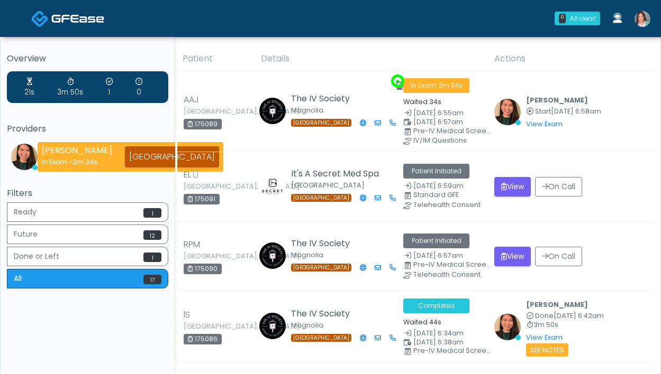
click at [642, 22] on img at bounding box center [642, 19] width 16 height 16
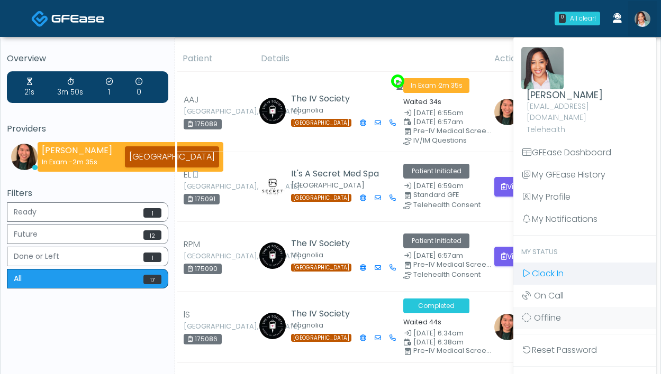
click at [544, 268] on span "Clock In" at bounding box center [548, 274] width 32 height 12
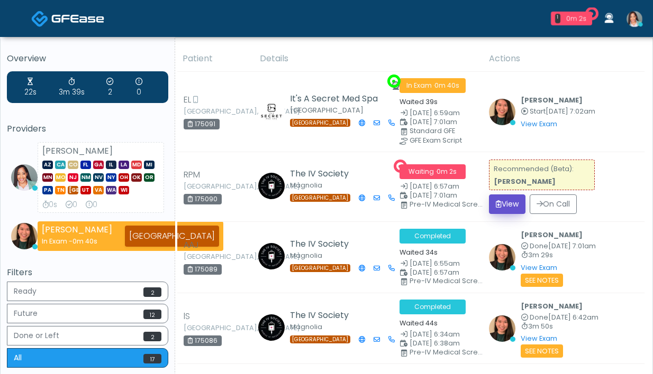
click at [514, 204] on button "View" at bounding box center [507, 205] width 36 height 20
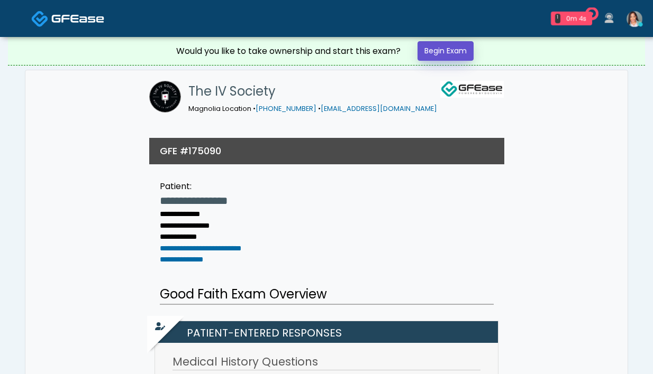
click at [444, 56] on link "Begin Exam" at bounding box center [445, 51] width 56 height 20
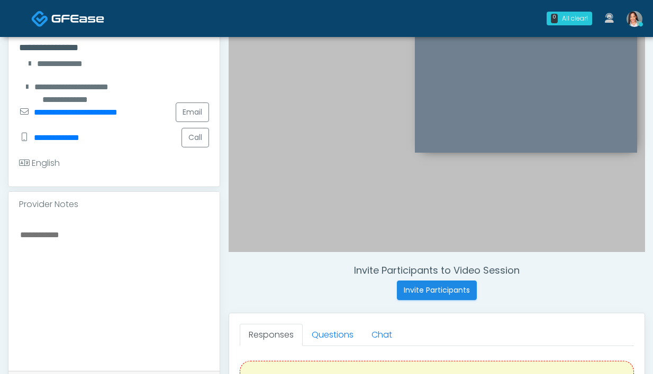
scroll to position [240, 0]
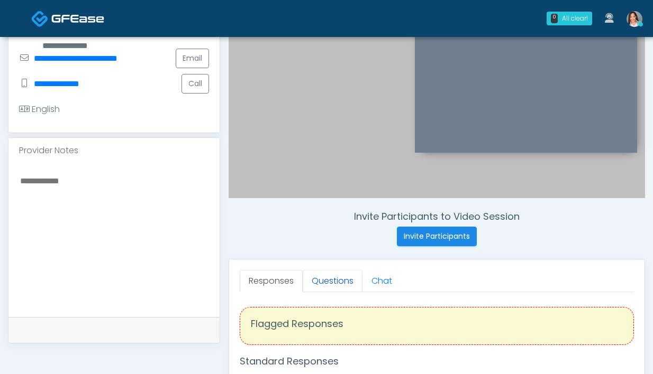
click at [318, 284] on link "Questions" at bounding box center [333, 281] width 60 height 22
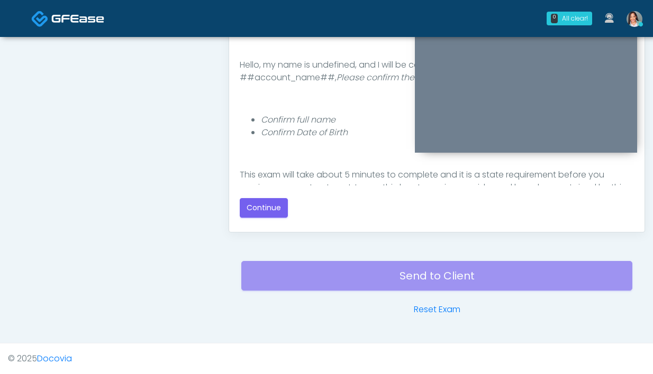
scroll to position [575, 0]
click at [264, 205] on button "Continue" at bounding box center [264, 208] width 48 height 20
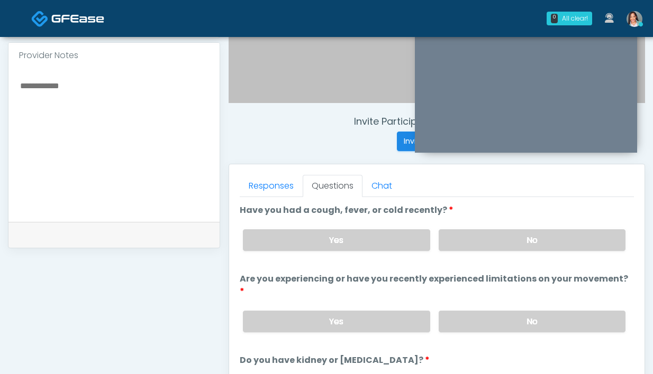
scroll to position [286, 0]
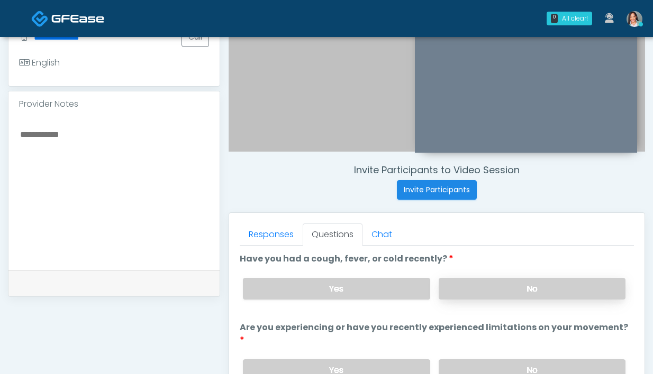
click at [515, 294] on label "No" at bounding box center [531, 289] width 187 height 22
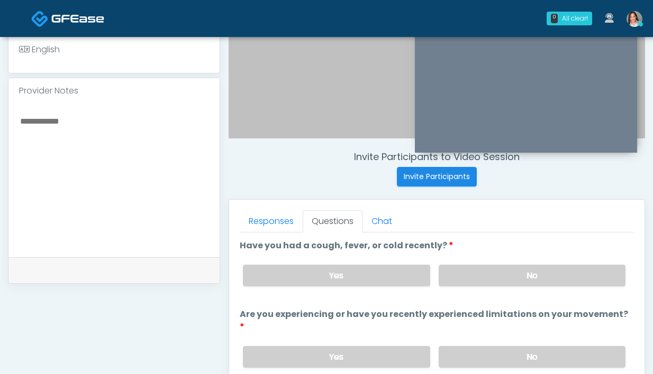
scroll to position [340, 0]
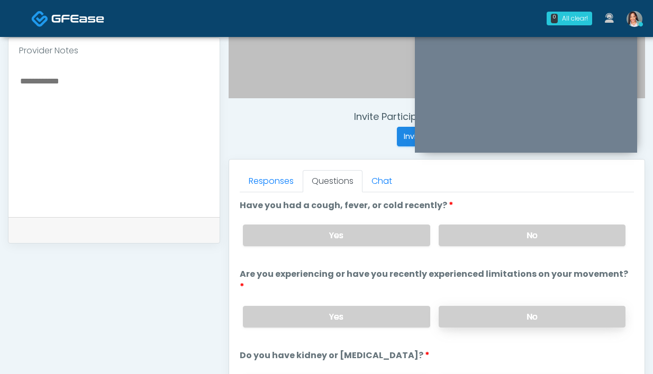
click at [472, 314] on label "No" at bounding box center [531, 317] width 187 height 22
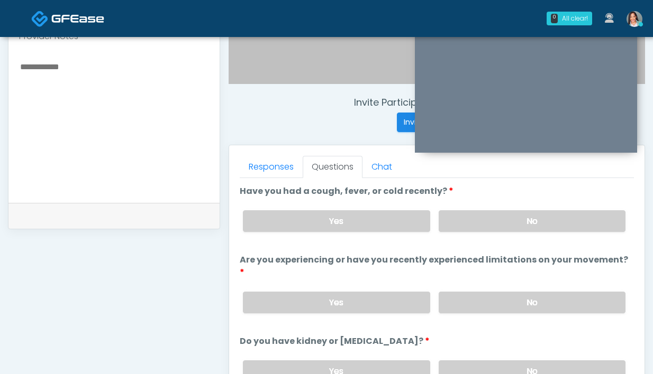
scroll to position [539, 0]
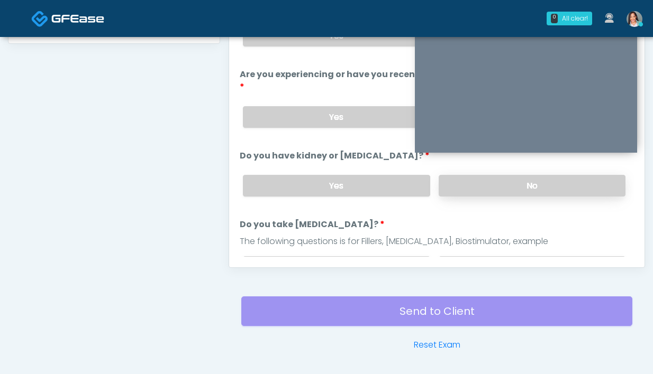
click at [469, 175] on label "No" at bounding box center [531, 186] width 187 height 22
drag, startPoint x: 503, startPoint y: 250, endPoint x: 485, endPoint y: 239, distance: 21.1
click at [503, 257] on label "No" at bounding box center [531, 268] width 187 height 22
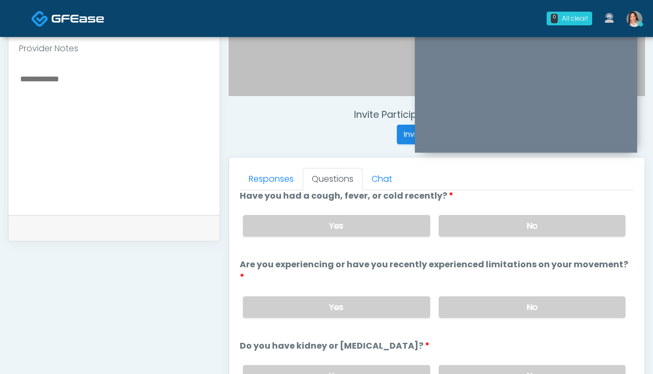
scroll to position [0, 0]
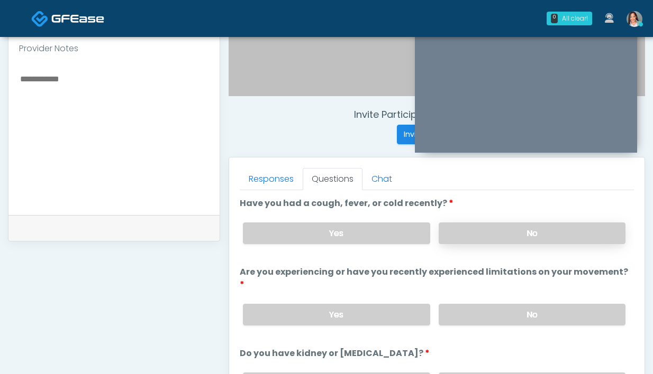
click at [466, 242] on label "No" at bounding box center [531, 234] width 187 height 22
click at [488, 306] on label "No" at bounding box center [531, 315] width 187 height 22
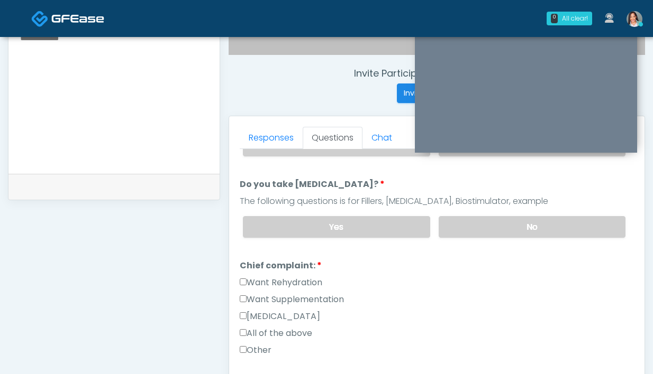
scroll to position [206, 0]
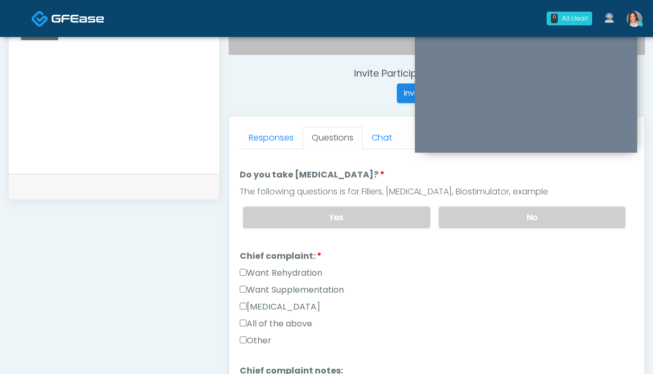
click at [285, 267] on label "Want Rehydration" at bounding box center [281, 273] width 83 height 13
click at [280, 284] on label "Want Supplementation" at bounding box center [292, 290] width 104 height 13
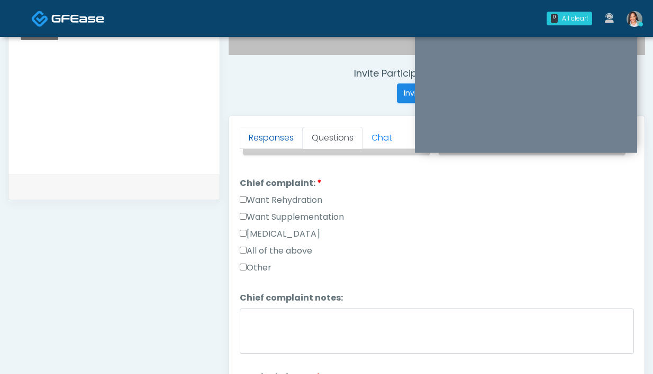
click at [279, 139] on link "Responses" at bounding box center [271, 138] width 63 height 22
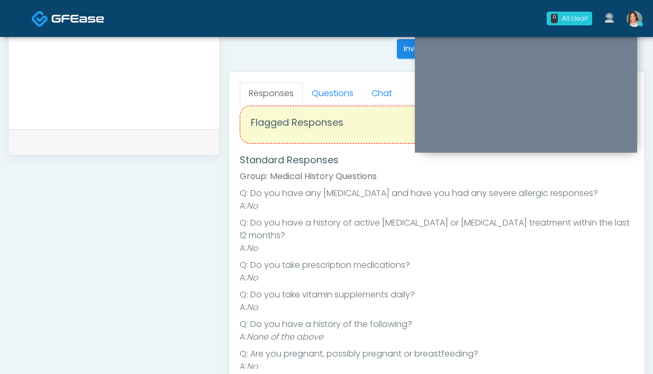
scroll to position [423, 0]
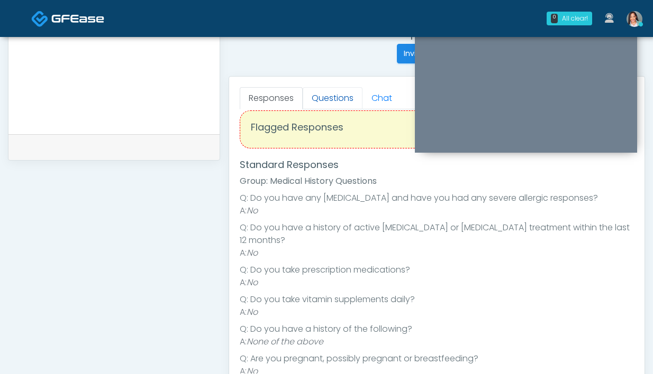
click at [336, 106] on link "Questions" at bounding box center [333, 98] width 60 height 22
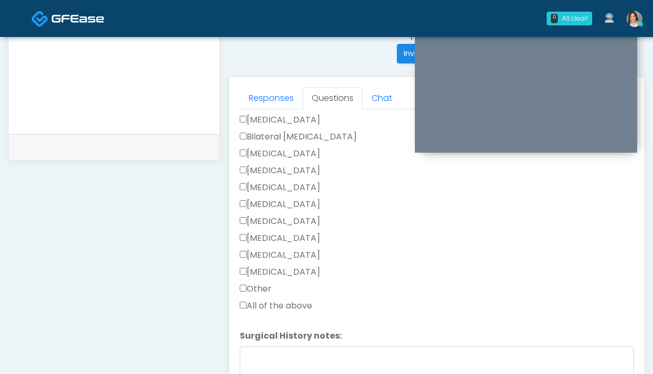
scroll to position [588, 0]
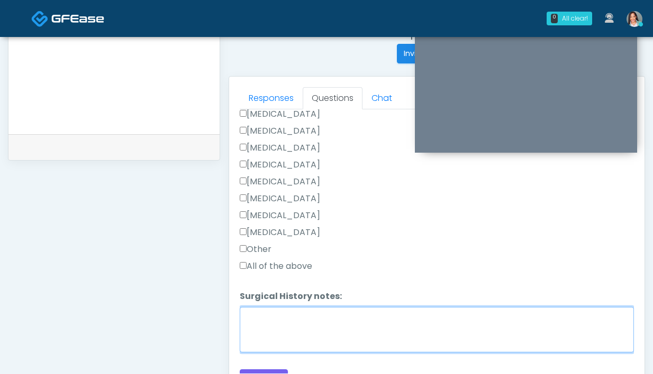
click at [278, 307] on textarea "Surgical History notes:" at bounding box center [437, 329] width 394 height 45
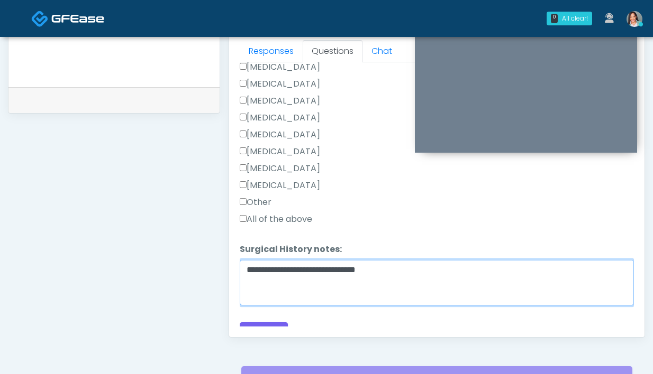
scroll to position [488, 0]
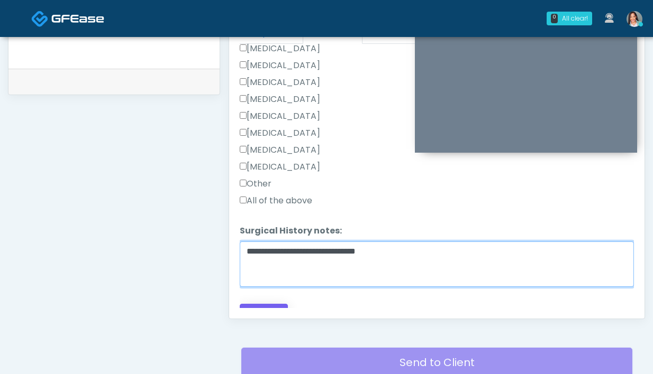
type textarea "**********"
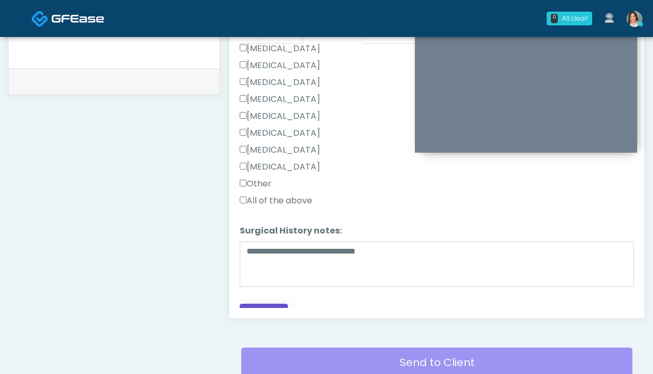
click at [272, 304] on button "Continue" at bounding box center [264, 314] width 48 height 20
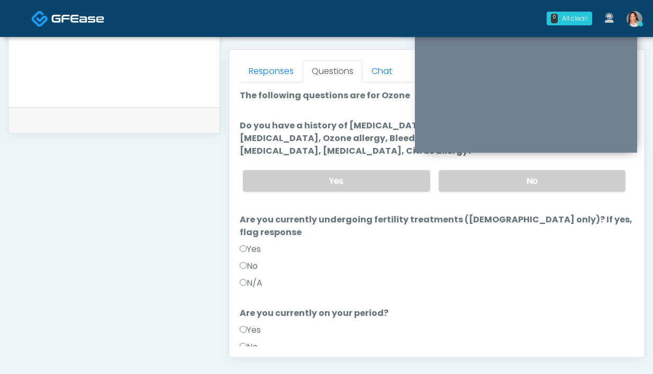
scroll to position [442, 0]
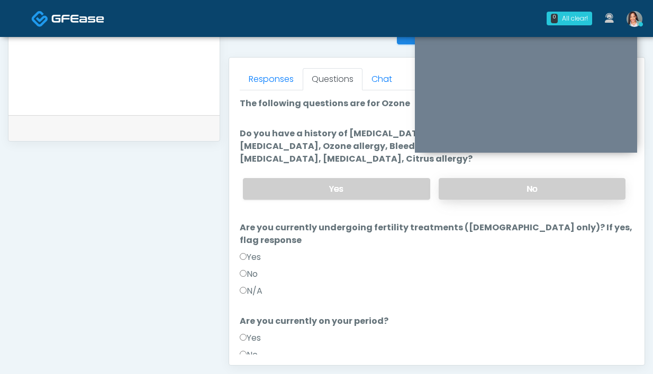
click at [465, 197] on label "No" at bounding box center [531, 189] width 187 height 22
click at [252, 285] on label "N/A" at bounding box center [251, 291] width 23 height 13
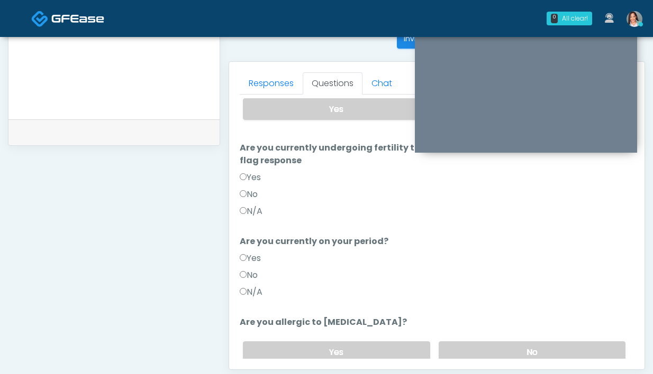
scroll to position [99, 0]
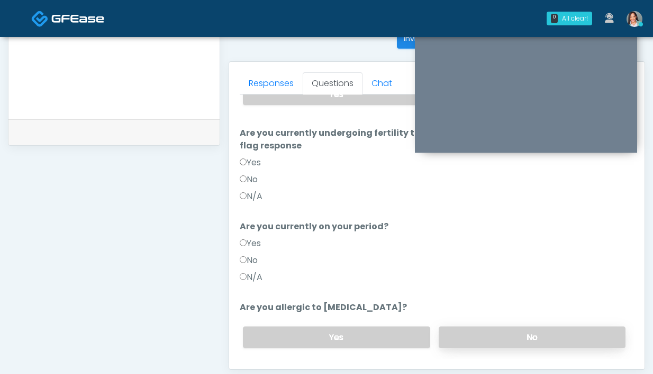
click at [478, 327] on label "No" at bounding box center [531, 338] width 187 height 22
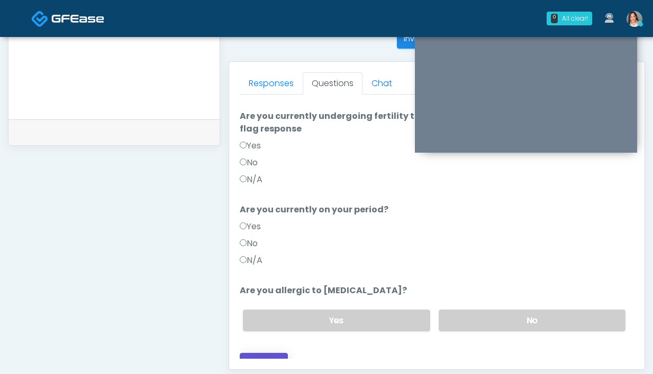
click at [271, 353] on button "Continue" at bounding box center [264, 363] width 48 height 20
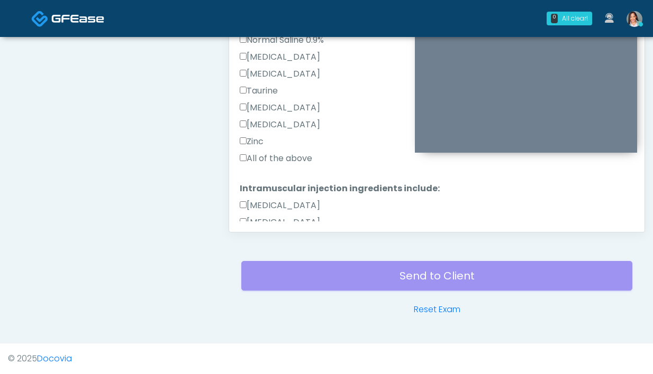
scroll to position [388, 0]
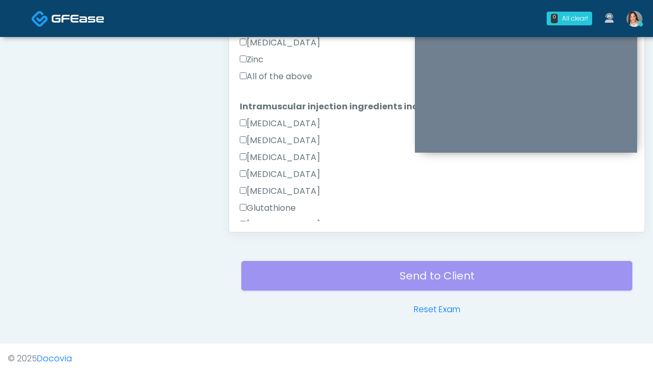
click at [268, 72] on label "All of the above" at bounding box center [276, 76] width 72 height 13
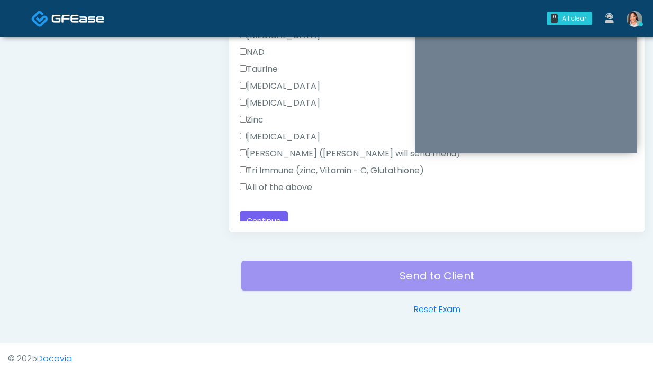
scroll to position [672, 0]
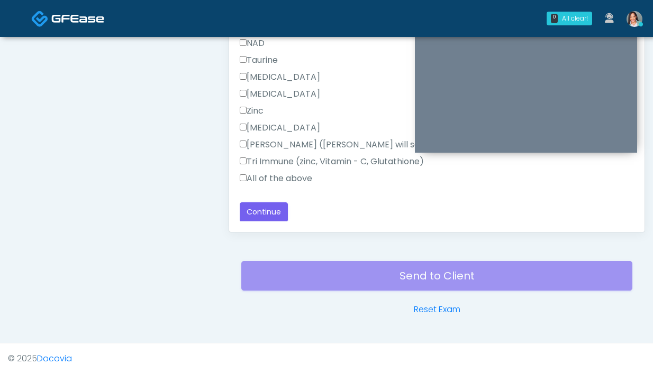
click at [285, 179] on label "All of the above" at bounding box center [276, 178] width 72 height 13
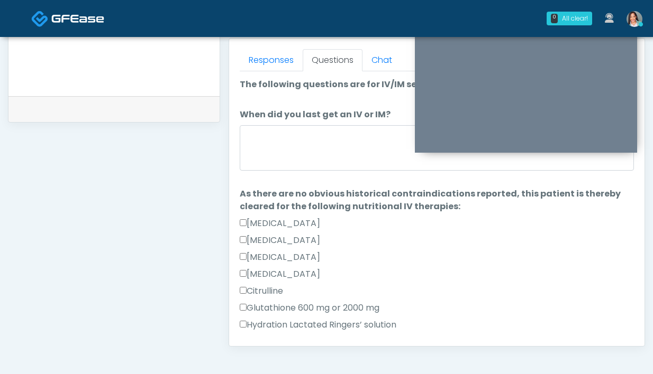
scroll to position [460, 0]
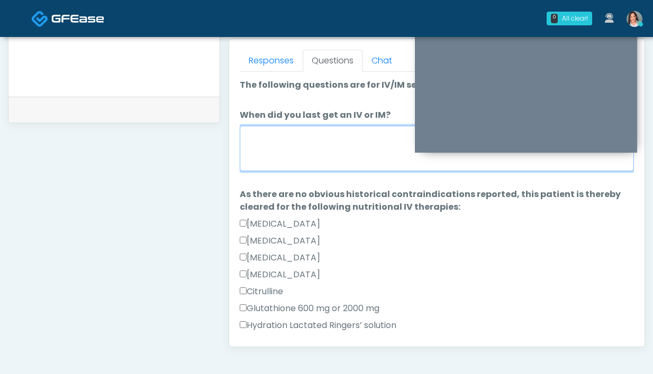
click at [302, 154] on textarea "When did you last get an IV or IM?" at bounding box center [437, 148] width 394 height 45
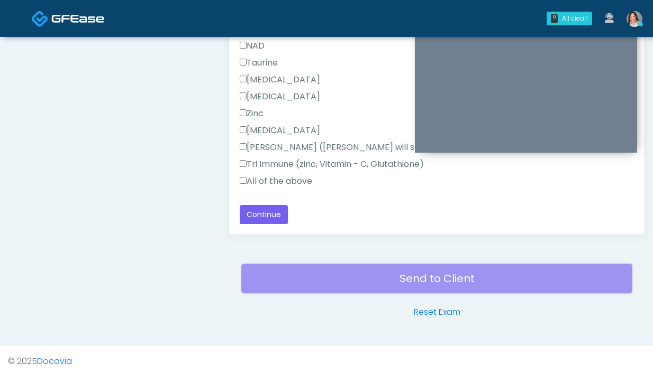
scroll to position [575, 0]
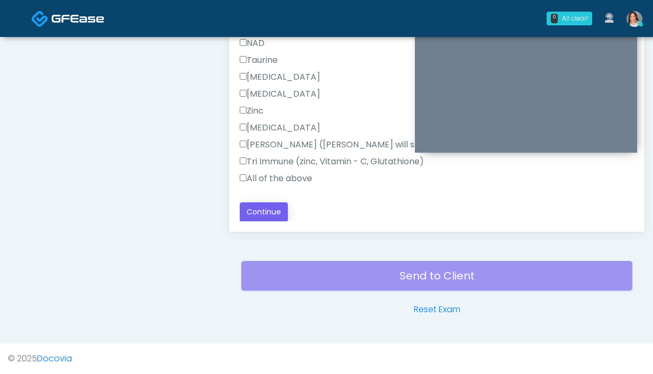
type textarea "**********"
click at [262, 216] on button "Continue" at bounding box center [264, 213] width 48 height 20
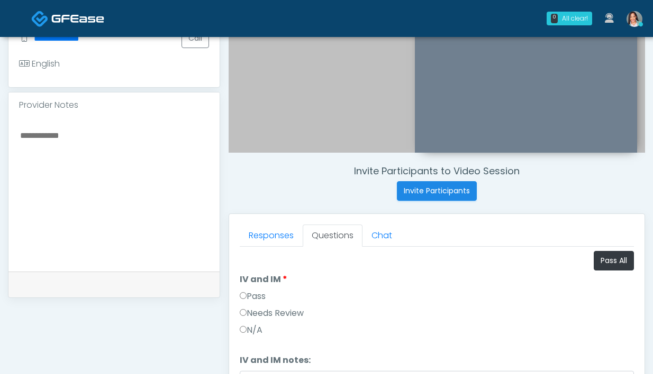
scroll to position [283, 0]
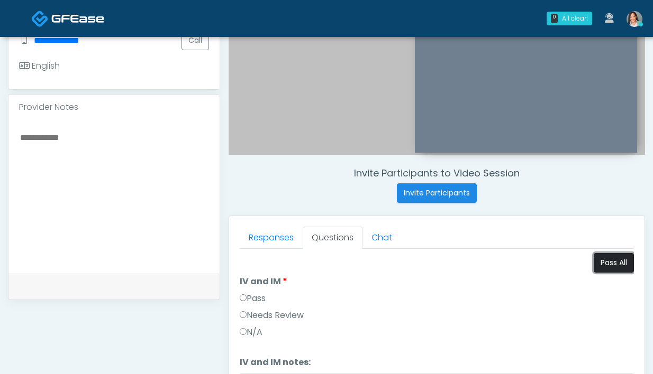
click at [593, 263] on button "Pass All" at bounding box center [613, 263] width 40 height 20
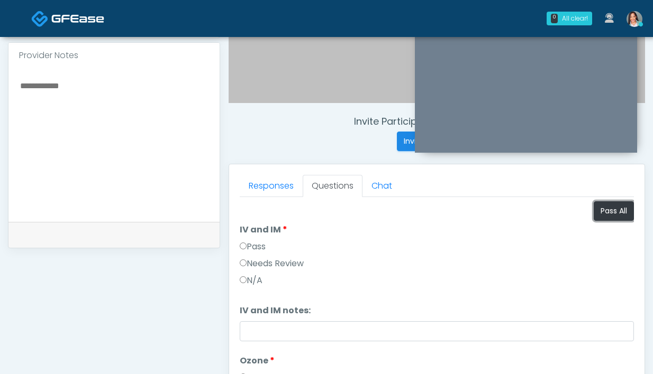
scroll to position [335, 0]
click at [253, 190] on link "Responses" at bounding box center [271, 186] width 63 height 22
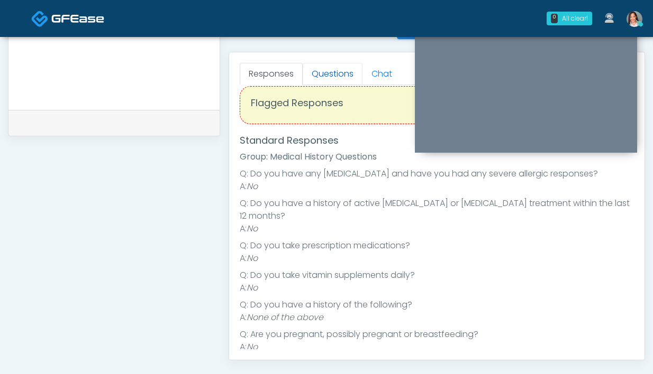
scroll to position [374, 0]
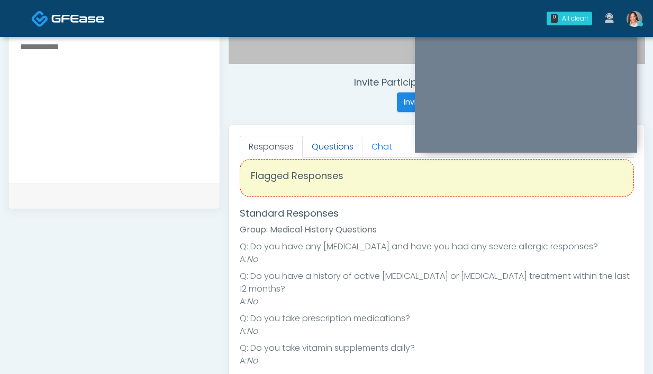
click at [325, 150] on link "Questions" at bounding box center [333, 147] width 60 height 22
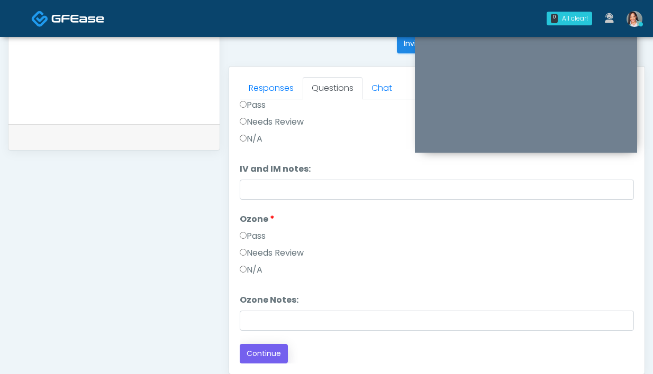
scroll to position [573, 0]
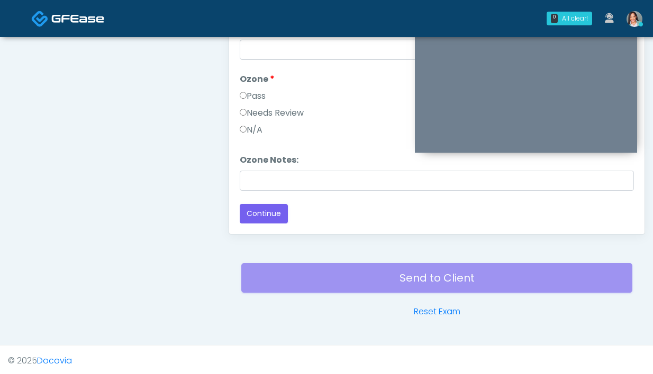
click at [258, 225] on div "Responses Questions Chat Good Faith Exam Script Good Faith Exam Script INTRODUC…" at bounding box center [436, 80] width 415 height 308
click at [258, 215] on button "Continue" at bounding box center [264, 214] width 48 height 20
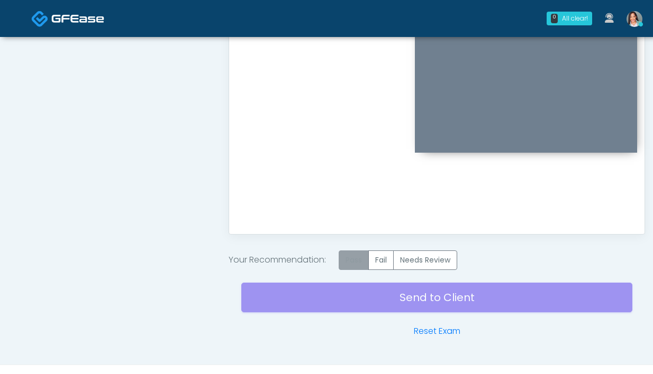
click at [358, 261] on label "Pass" at bounding box center [353, 261] width 30 height 20
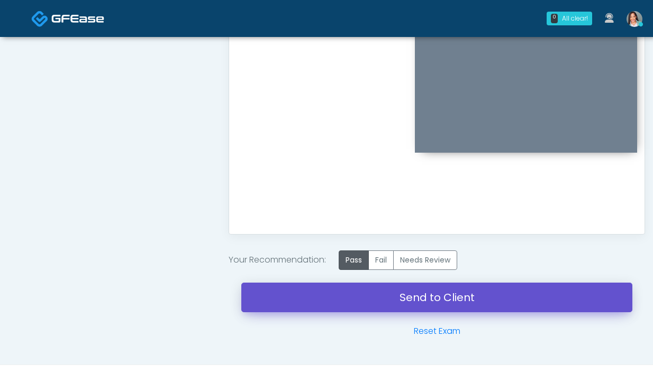
click at [332, 301] on link "Send to Client" at bounding box center [436, 298] width 391 height 30
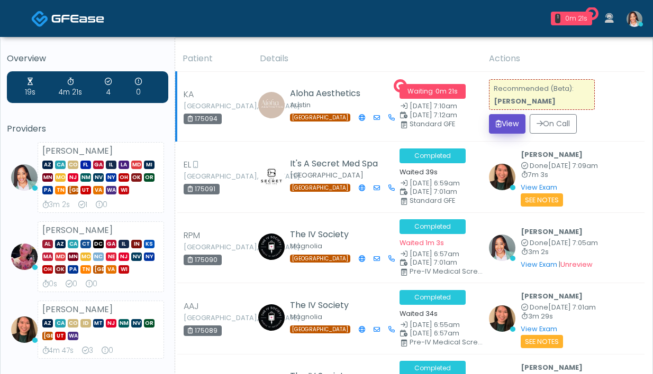
click at [491, 127] on button "View" at bounding box center [507, 124] width 36 height 20
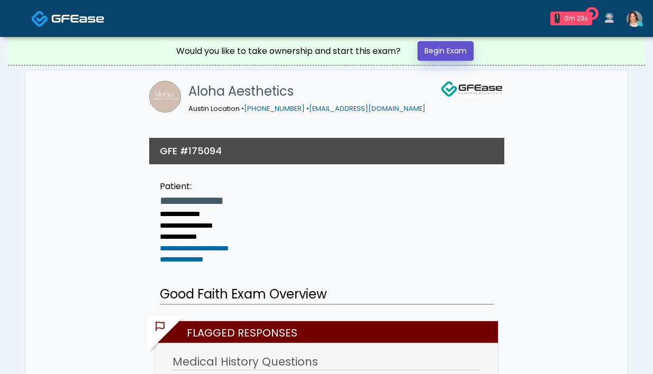
click at [441, 53] on link "Begin Exam" at bounding box center [445, 51] width 56 height 20
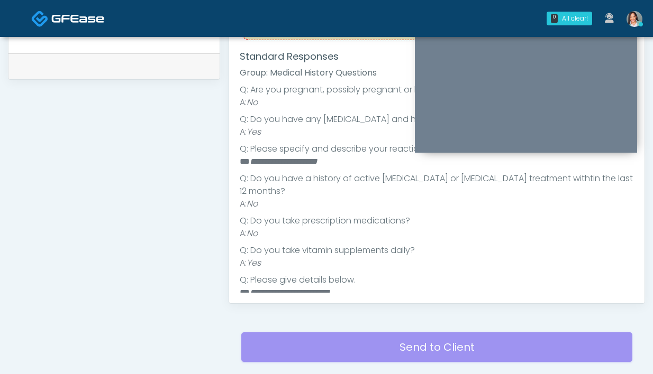
scroll to position [124, 0]
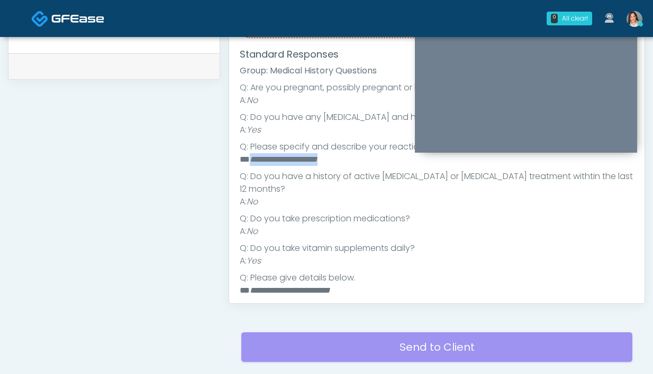
drag, startPoint x: 359, startPoint y: 159, endPoint x: 249, endPoint y: 164, distance: 109.6
click at [249, 164] on li "**********" at bounding box center [433, 159] width 386 height 13
copy em "**********"
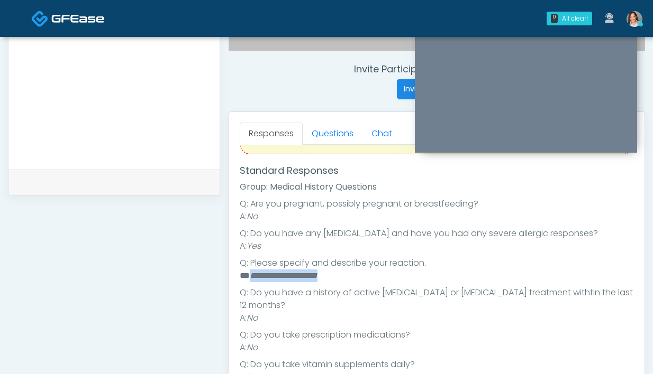
scroll to position [387, 0]
click at [120, 127] on textarea at bounding box center [114, 90] width 190 height 129
paste textarea "**********"
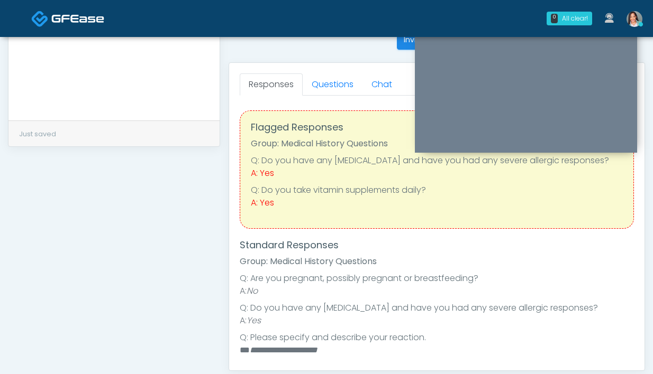
scroll to position [377, 0]
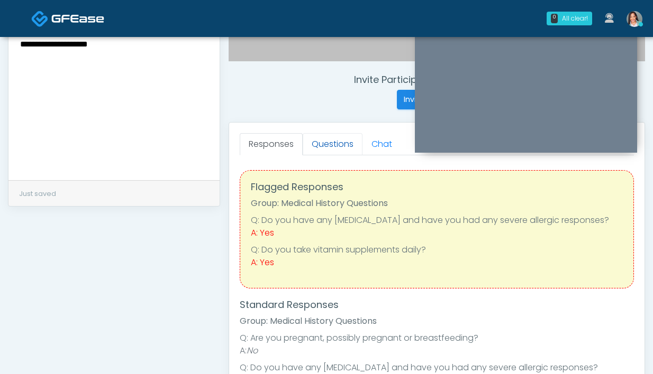
click at [321, 151] on link "Questions" at bounding box center [333, 144] width 60 height 22
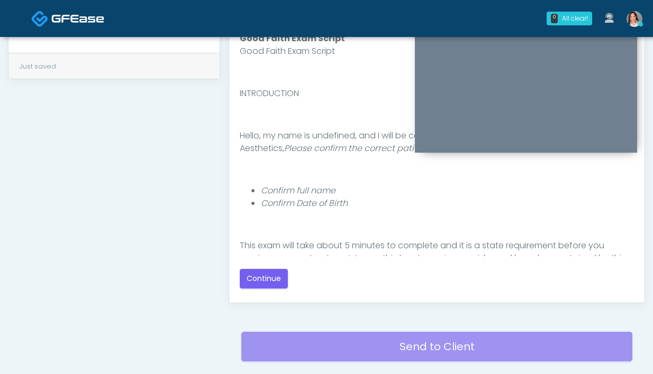
scroll to position [575, 0]
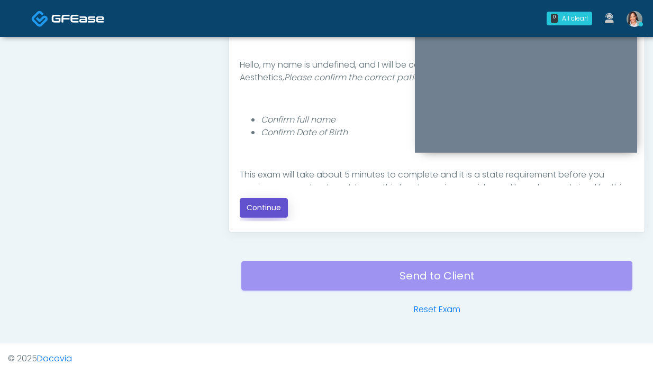
click at [259, 215] on button "Continue" at bounding box center [264, 208] width 48 height 20
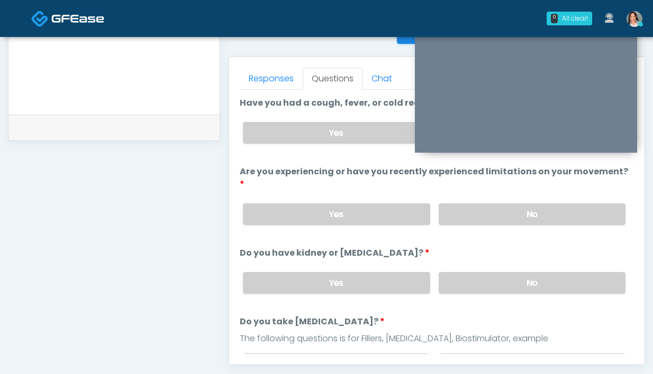
scroll to position [379, 0]
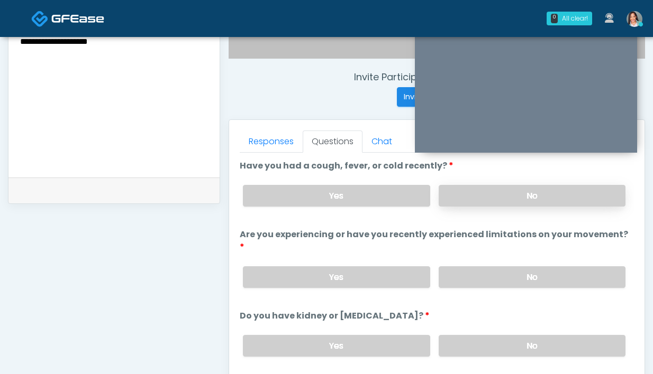
click at [484, 201] on label "No" at bounding box center [531, 196] width 187 height 22
click at [482, 267] on label "No" at bounding box center [531, 278] width 187 height 22
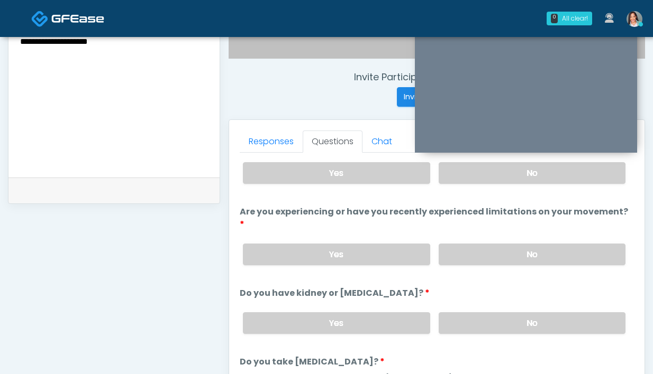
scroll to position [72, 0]
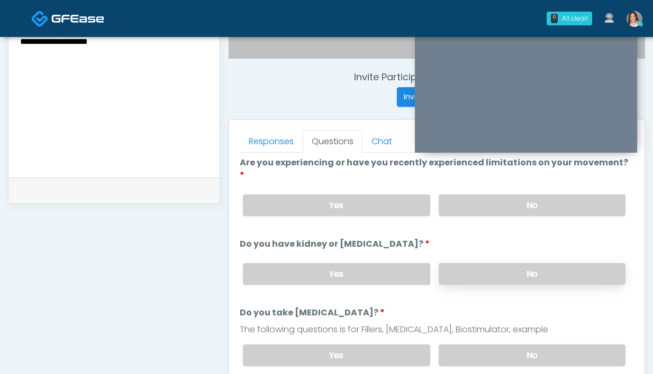
click at [447, 263] on label "No" at bounding box center [531, 274] width 187 height 22
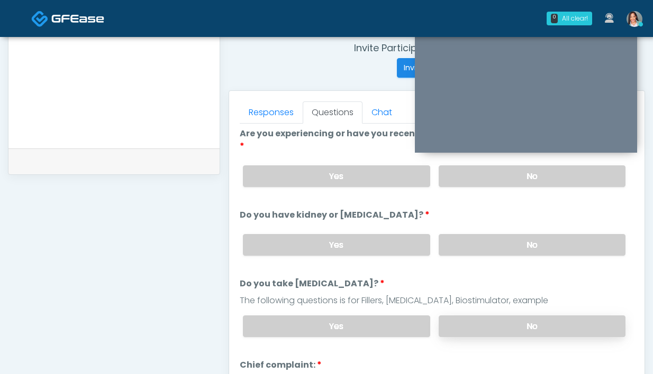
click at [466, 316] on label "No" at bounding box center [531, 327] width 187 height 22
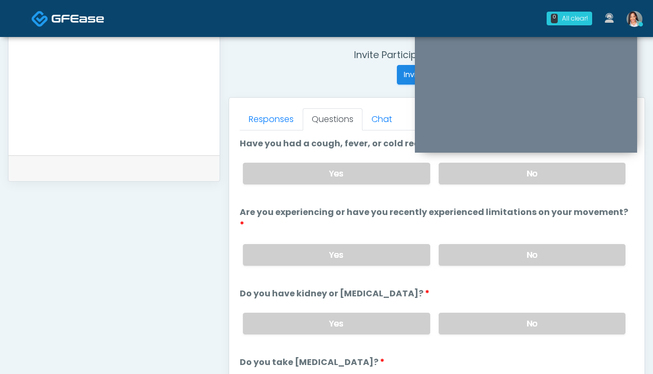
scroll to position [401, 0]
click at [491, 173] on label "No" at bounding box center [531, 174] width 187 height 22
click at [445, 245] on label "No" at bounding box center [531, 256] width 187 height 22
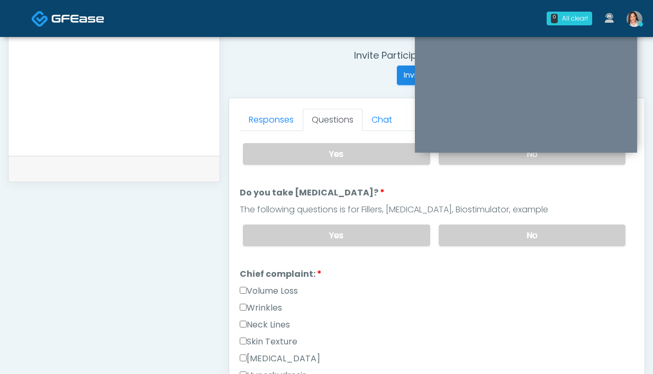
scroll to position [176, 0]
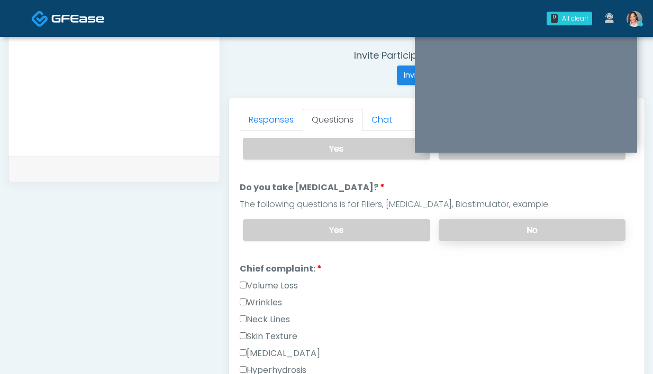
click at [497, 219] on label "No" at bounding box center [531, 230] width 187 height 22
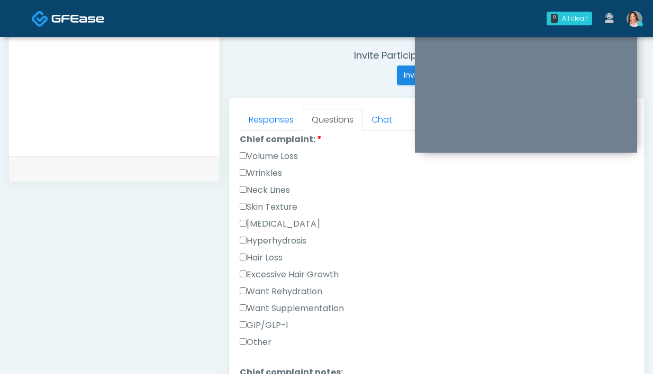
scroll to position [299, 0]
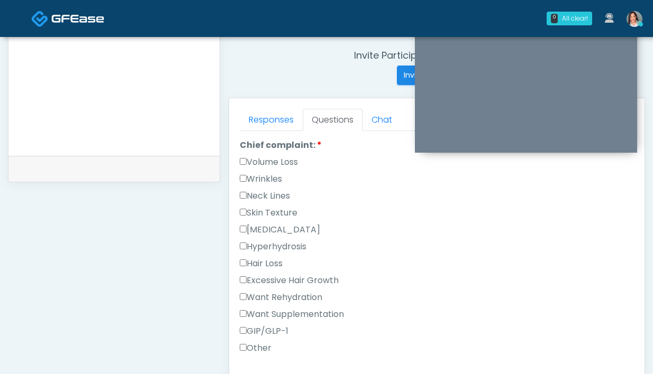
click at [258, 173] on label "Wrinkles" at bounding box center [261, 179] width 42 height 13
drag, startPoint x: 260, startPoint y: 113, endPoint x: 289, endPoint y: 156, distance: 52.1
click at [260, 113] on link "Responses" at bounding box center [271, 120] width 63 height 22
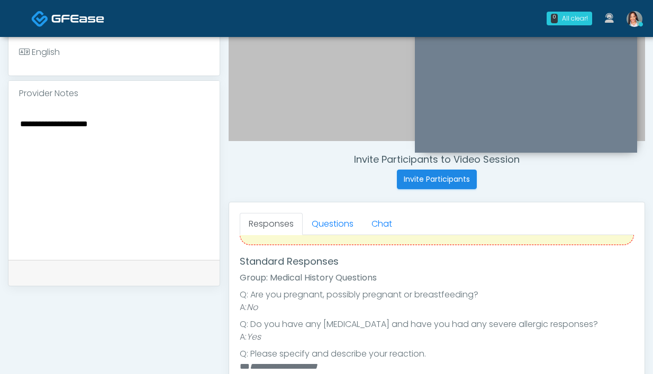
scroll to position [228, 0]
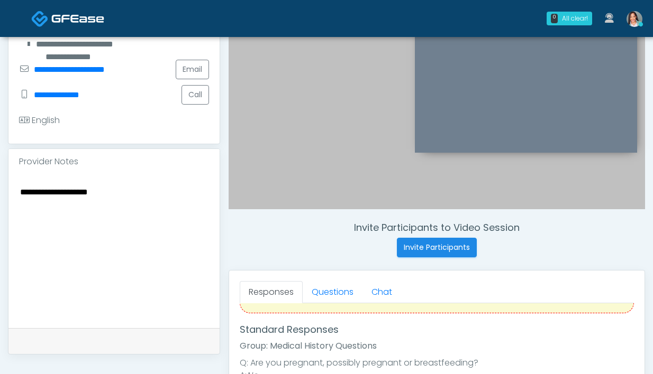
click at [119, 198] on textarea "**********" at bounding box center [114, 249] width 190 height 129
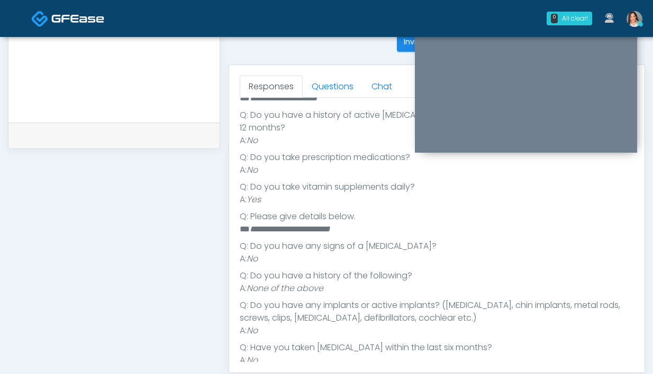
scroll to position [255, 0]
type textarea "**********"
drag, startPoint x: 333, startPoint y: 89, endPoint x: 328, endPoint y: 120, distance: 31.6
click at [333, 89] on link "Questions" at bounding box center [333, 87] width 60 height 22
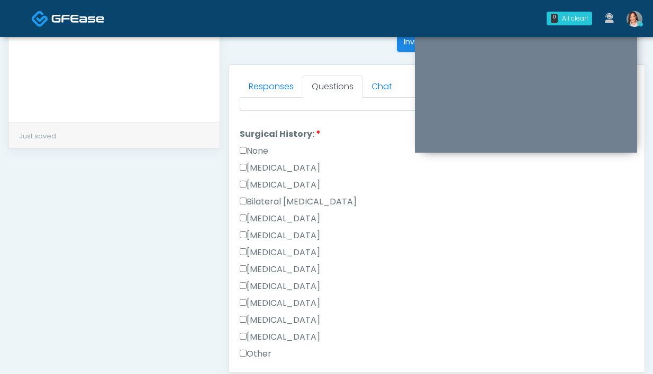
scroll to position [607, 0]
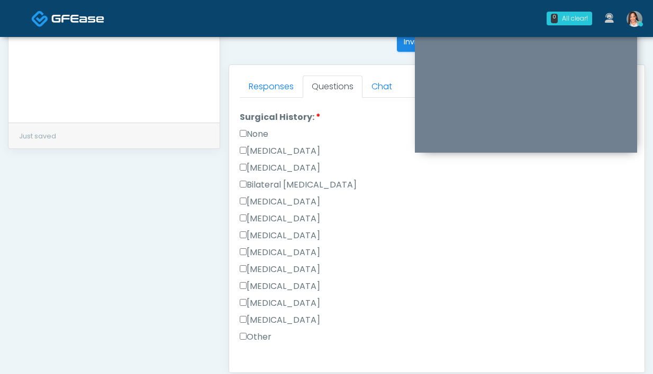
click at [258, 331] on label "Other" at bounding box center [256, 337] width 32 height 13
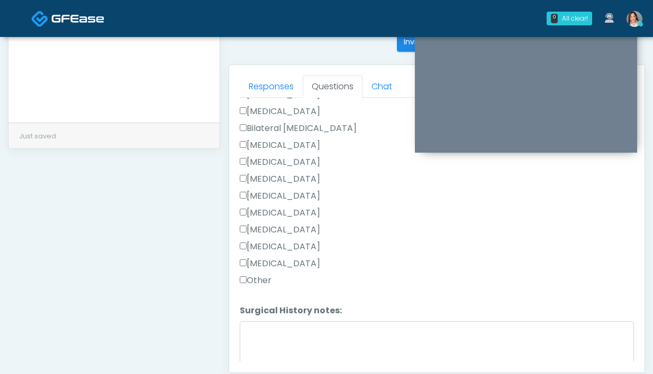
scroll to position [689, 0]
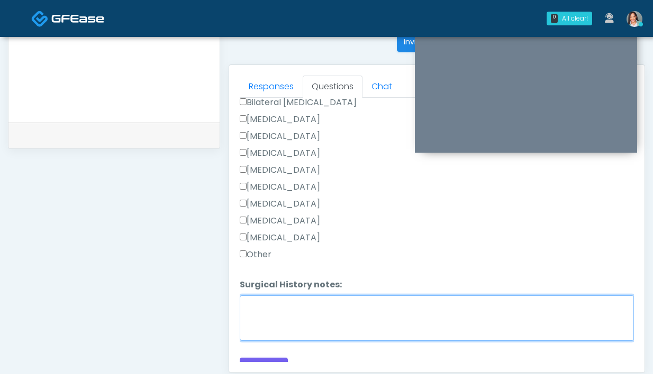
drag, startPoint x: 268, startPoint y: 310, endPoint x: 264, endPoint y: 316, distance: 6.5
click at [268, 311] on textarea "Surgical History notes:" at bounding box center [437, 318] width 394 height 45
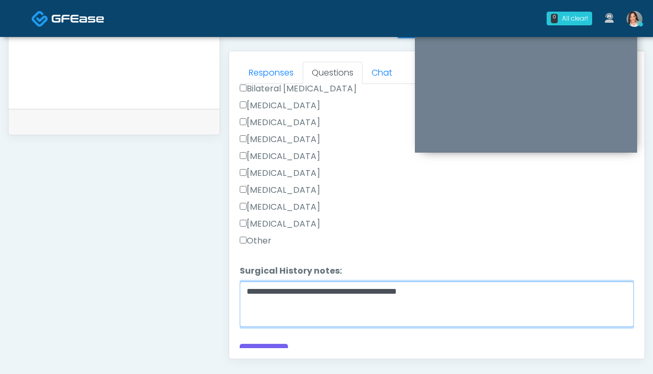
scroll to position [448, 0]
type textarea "**********"
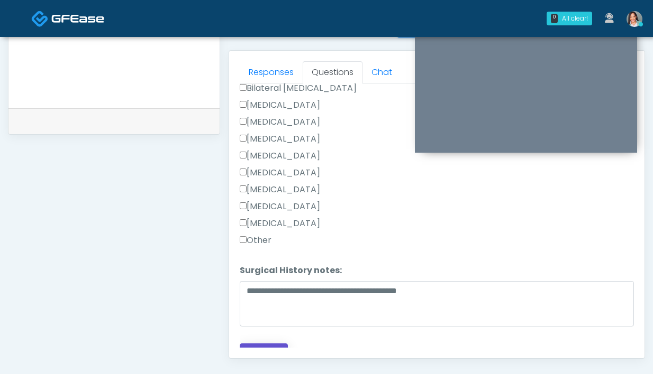
click at [262, 346] on button "Continue" at bounding box center [264, 354] width 48 height 20
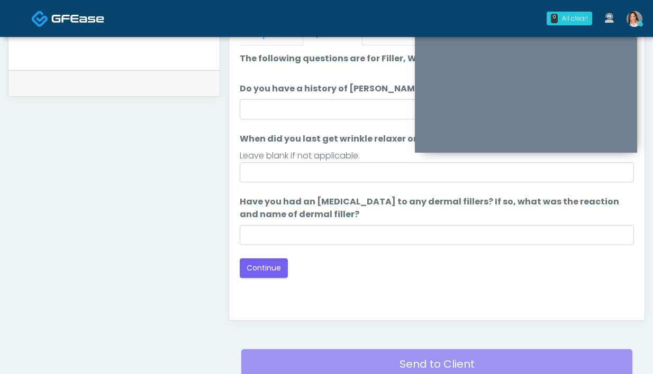
scroll to position [433, 0]
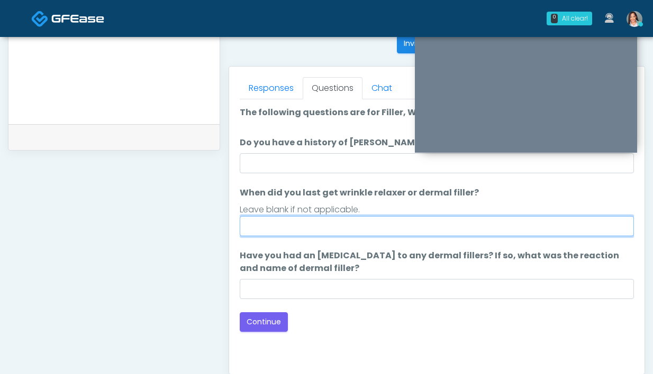
click at [289, 233] on input "When did you last get wrinkle relaxer or dermal filler?" at bounding box center [437, 226] width 394 height 20
click at [338, 229] on input "**********" at bounding box center [437, 226] width 394 height 20
type input "**********"
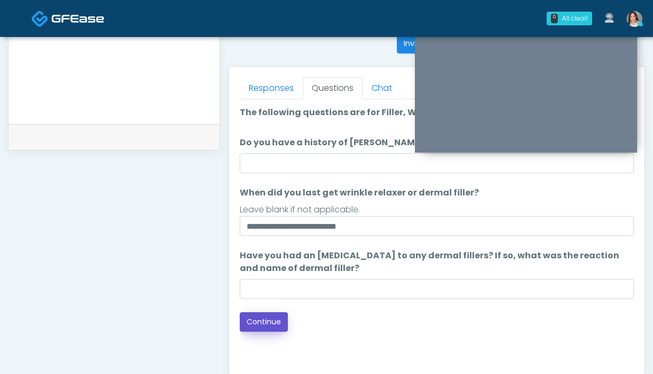
click at [249, 327] on button "Continue" at bounding box center [264, 323] width 48 height 20
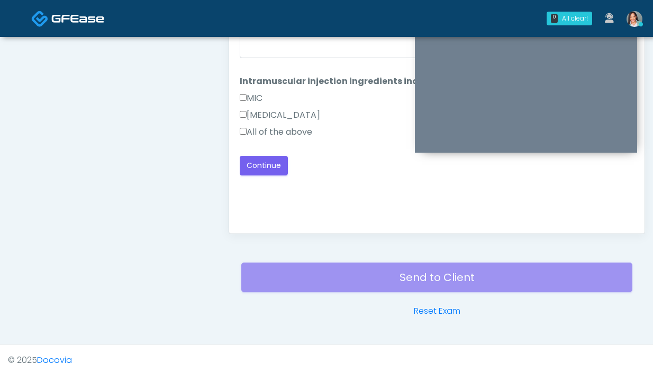
scroll to position [573, 0]
click at [269, 138] on label "All of the above" at bounding box center [276, 132] width 72 height 13
click at [271, 133] on label "All of the above" at bounding box center [276, 132] width 72 height 13
click at [273, 135] on label "All of the above" at bounding box center [276, 132] width 72 height 13
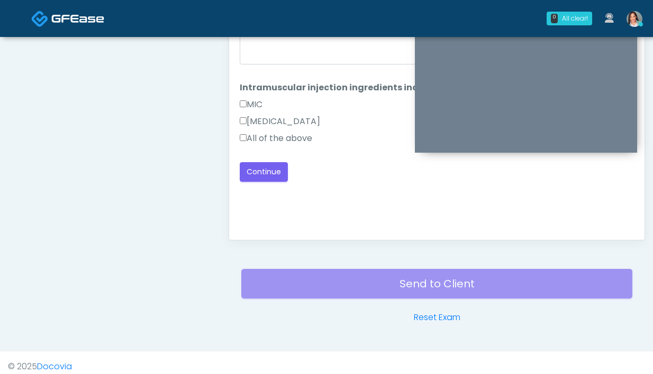
scroll to position [437, 0]
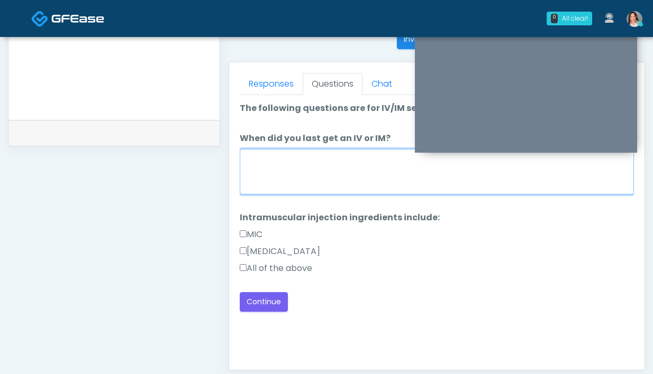
click at [352, 188] on textarea "When did you last get an IV or IM?" at bounding box center [437, 171] width 394 height 45
type textarea "*"
click at [305, 164] on textarea "When did you last get an IV or IM?" at bounding box center [437, 171] width 394 height 45
click at [362, 186] on textarea "When did you last get an IV or IM?" at bounding box center [437, 171] width 394 height 45
type textarea "**********"
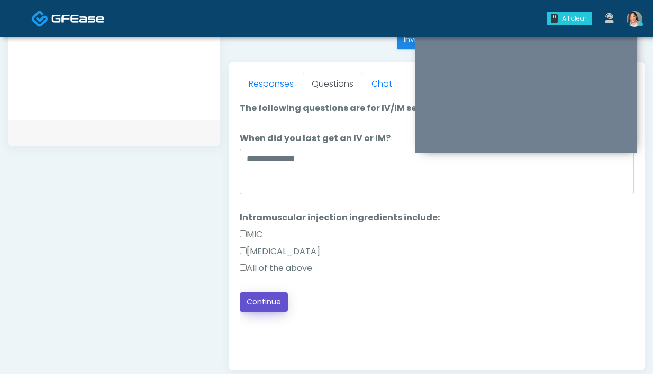
click at [272, 305] on button "Continue" at bounding box center [264, 302] width 48 height 20
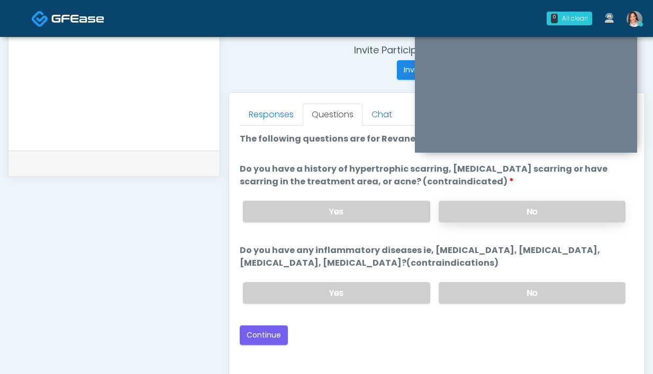
scroll to position [405, 0]
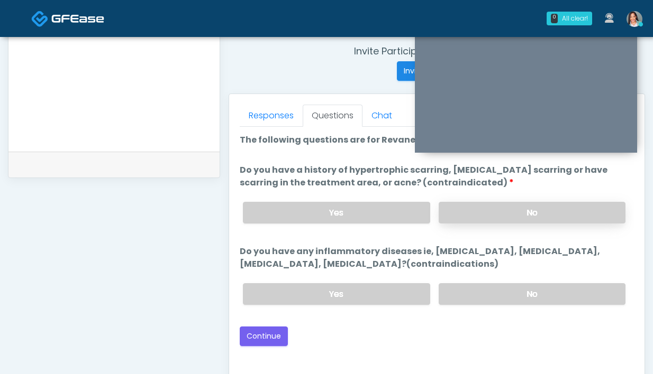
click at [473, 212] on label "No" at bounding box center [531, 213] width 187 height 22
click at [484, 287] on label "No" at bounding box center [531, 294] width 187 height 22
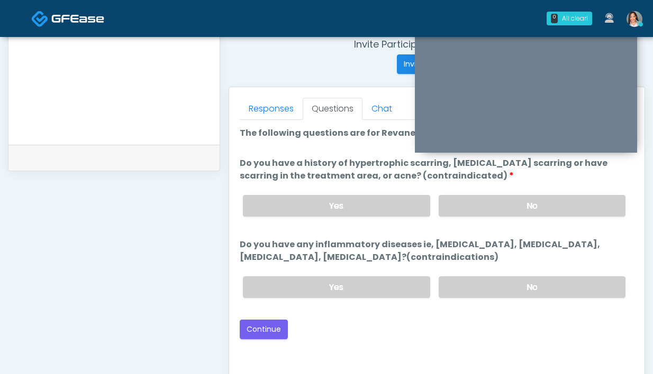
scroll to position [414, 0]
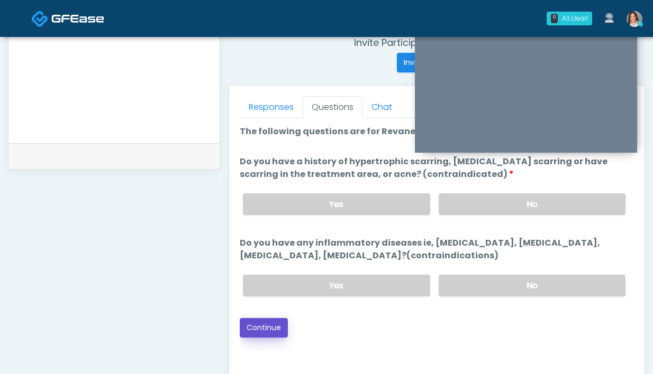
click at [259, 327] on button "Continue" at bounding box center [264, 328] width 48 height 20
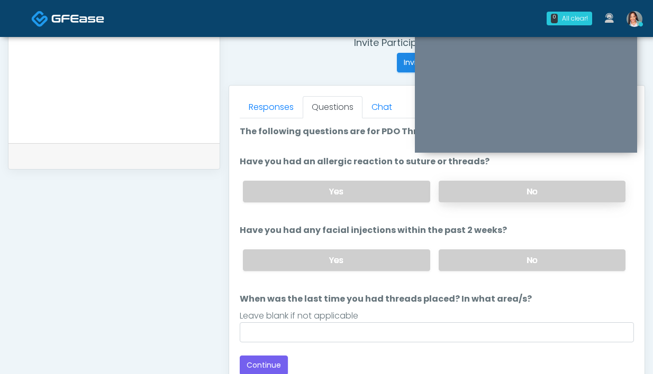
click at [479, 191] on label "No" at bounding box center [531, 192] width 187 height 22
click at [464, 263] on label "No" at bounding box center [531, 261] width 187 height 22
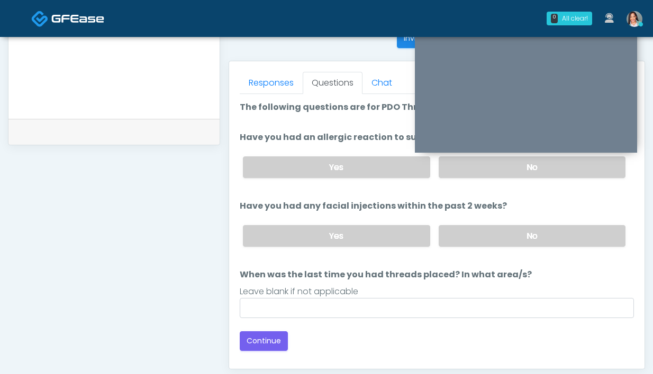
scroll to position [439, 0]
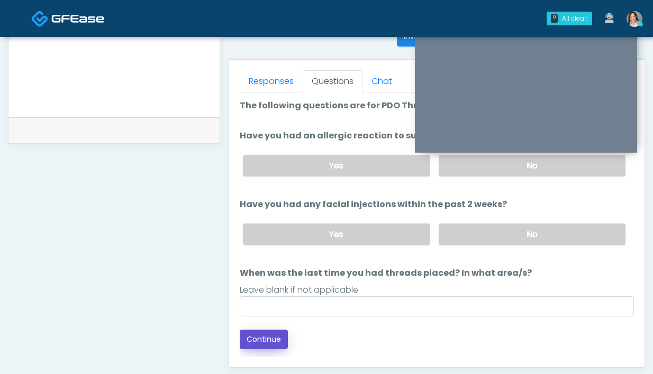
drag, startPoint x: 268, startPoint y: 341, endPoint x: 270, endPoint y: 336, distance: 5.4
click at [268, 341] on button "Continue" at bounding box center [264, 340] width 48 height 20
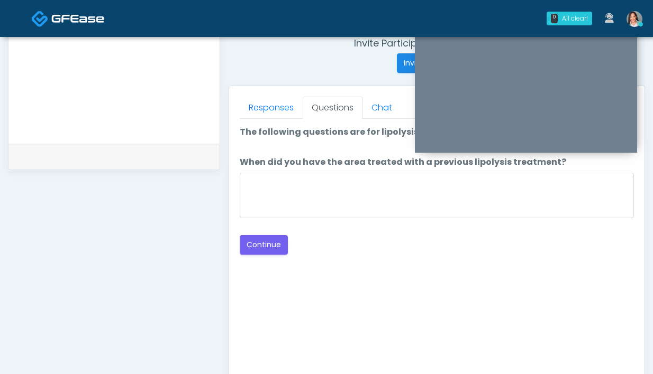
scroll to position [388, 0]
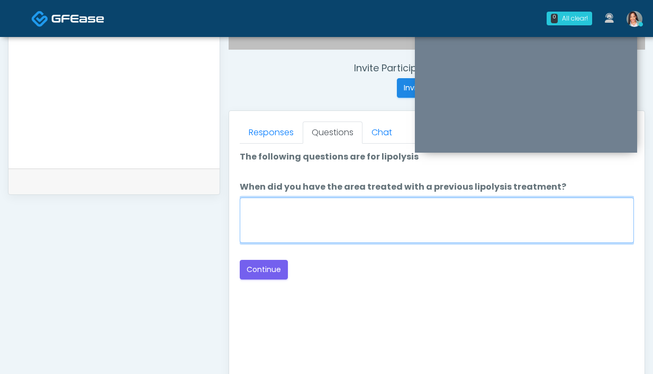
click at [316, 238] on textarea "When did you have the area treated with a previous lipolysis treatment?" at bounding box center [437, 220] width 394 height 45
type textarea "**********"
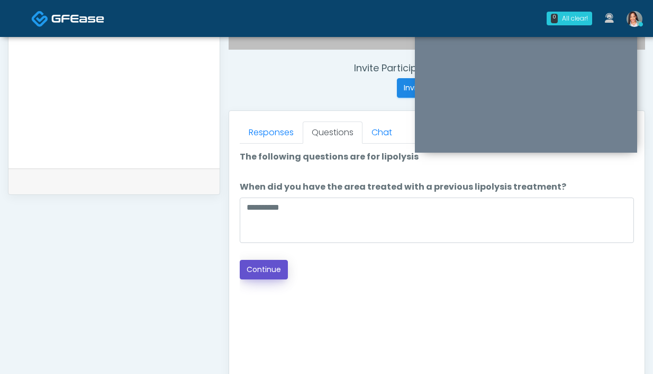
click at [283, 269] on button "Continue" at bounding box center [264, 270] width 48 height 20
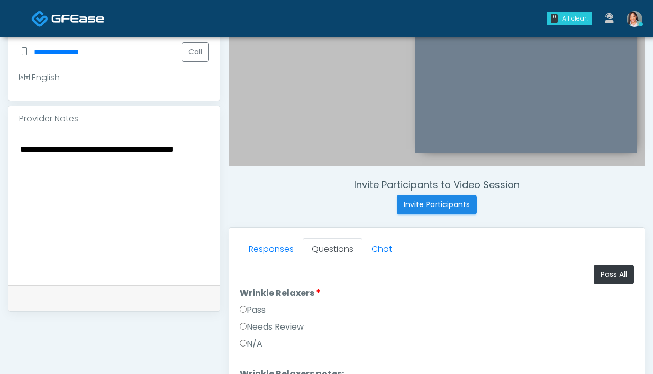
scroll to position [215, 0]
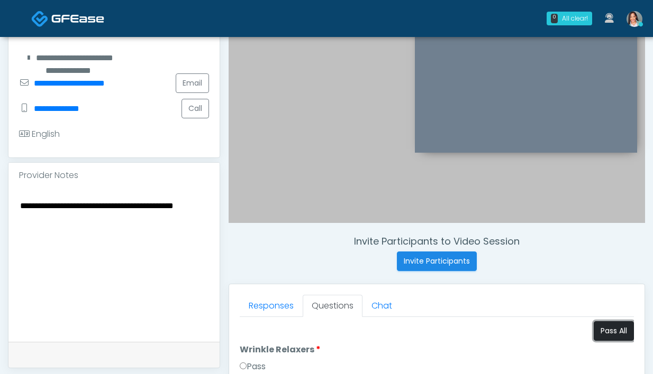
click at [600, 329] on button "Pass All" at bounding box center [613, 332] width 40 height 20
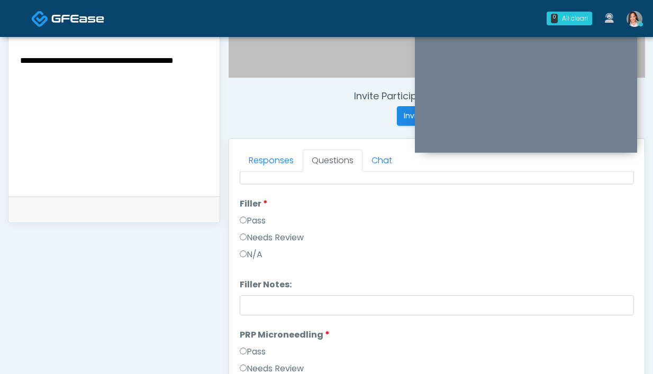
scroll to position [344, 0]
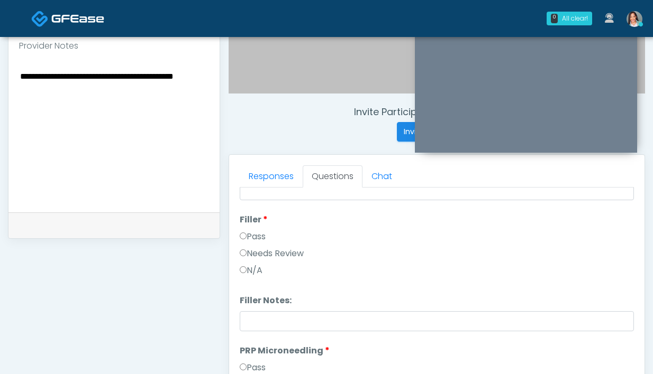
click at [141, 80] on textarea "**********" at bounding box center [114, 133] width 190 height 129
click at [148, 83] on textarea "**********" at bounding box center [114, 133] width 190 height 129
click at [145, 79] on textarea "**********" at bounding box center [114, 133] width 190 height 129
click at [31, 97] on textarea "**********" at bounding box center [114, 133] width 190 height 129
click at [34, 90] on textarea "**********" at bounding box center [114, 133] width 190 height 129
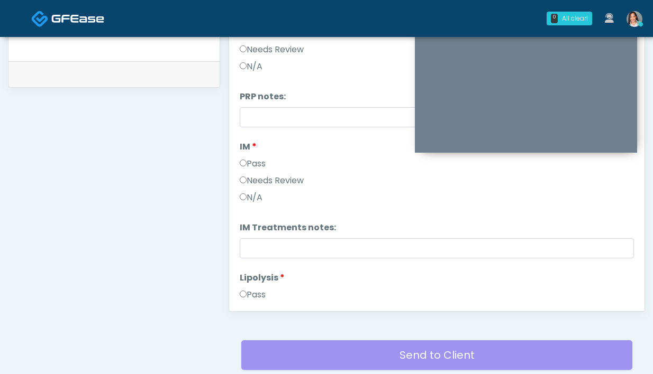
scroll to position [0, 0]
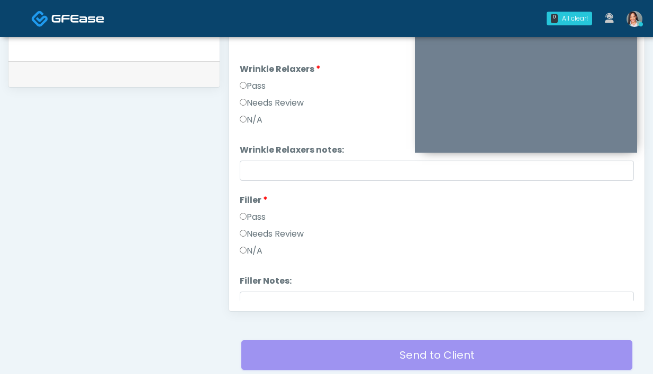
type textarea "**********"
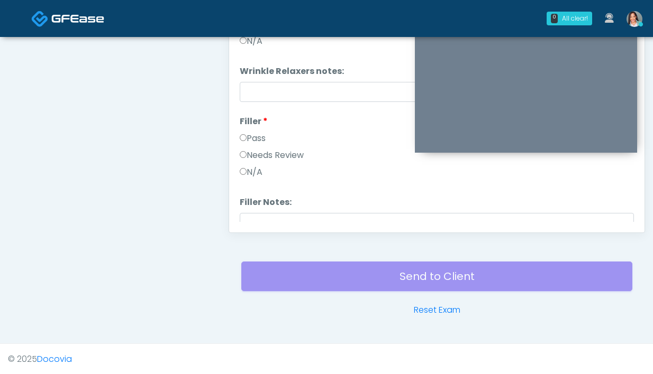
scroll to position [575, 0]
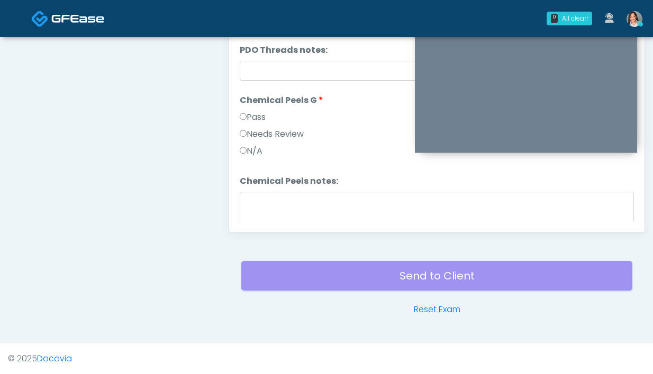
click at [279, 135] on label "Needs Review" at bounding box center [272, 134] width 64 height 13
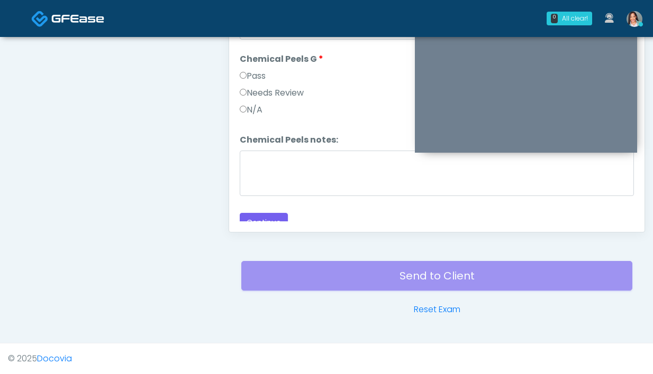
scroll to position [991, 0]
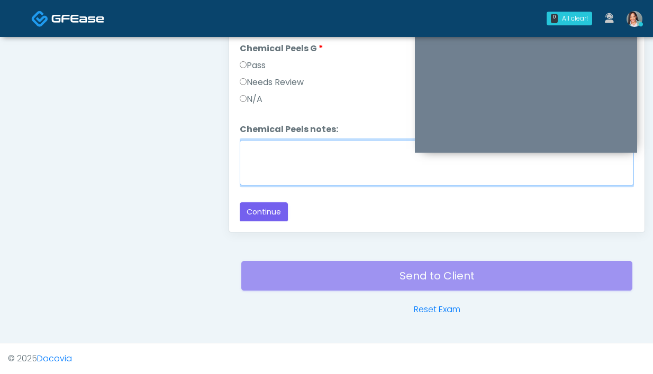
click at [286, 172] on textarea "Chemical Peels notes:" at bounding box center [437, 162] width 394 height 45
type textarea "*"
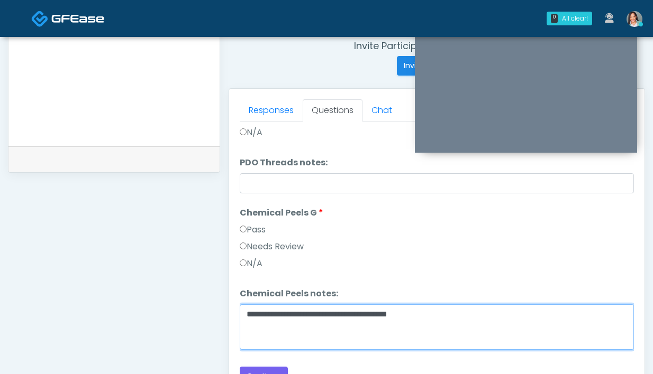
scroll to position [290, 0]
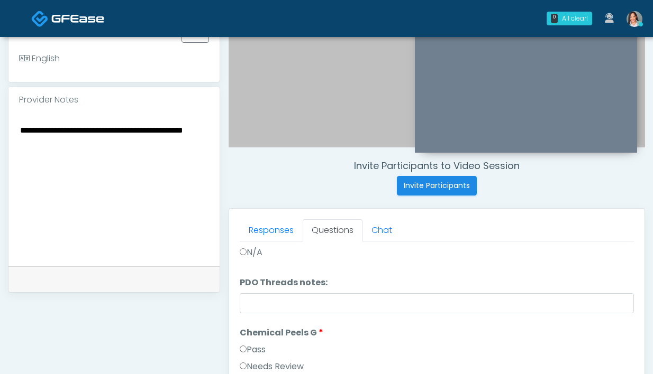
type textarea "**********"
click at [101, 142] on textarea "**********" at bounding box center [114, 187] width 190 height 129
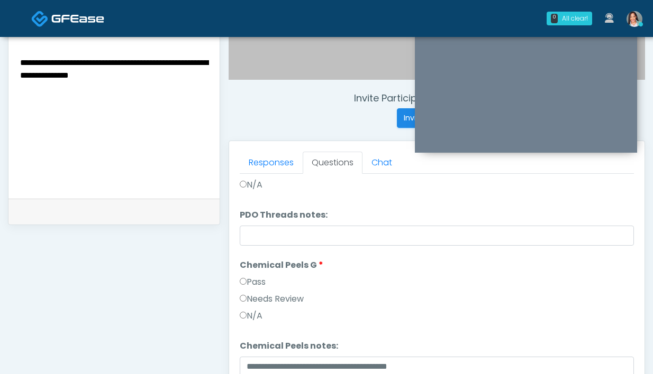
scroll to position [355, 0]
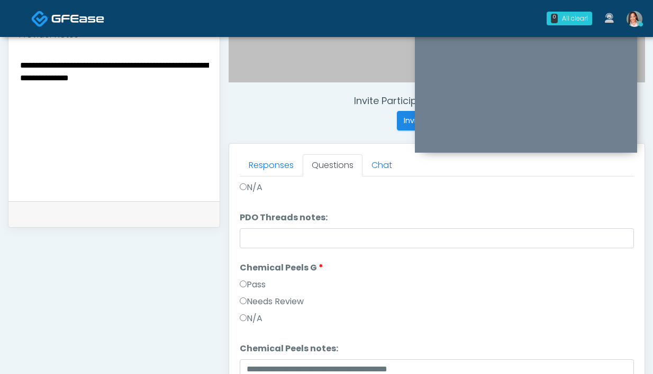
drag, startPoint x: 136, startPoint y: 85, endPoint x: 54, endPoint y: 84, distance: 82.0
click at [54, 84] on textarea "**********" at bounding box center [114, 122] width 190 height 129
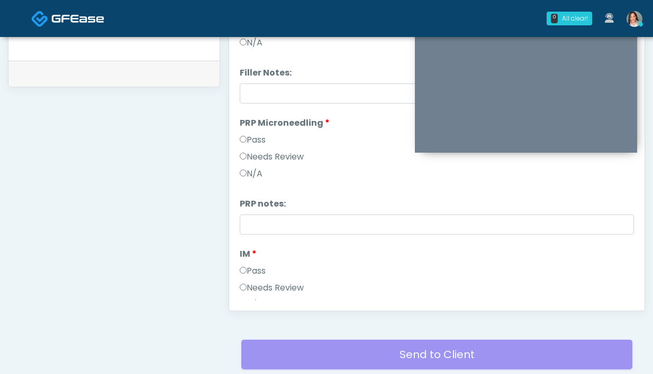
scroll to position [0, 0]
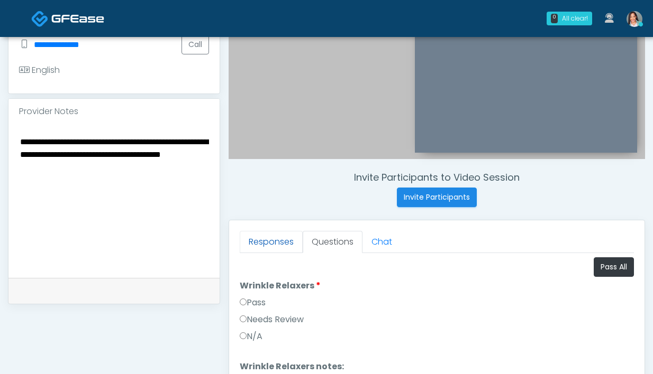
type textarea "**********"
click at [270, 245] on link "Responses" at bounding box center [271, 242] width 63 height 22
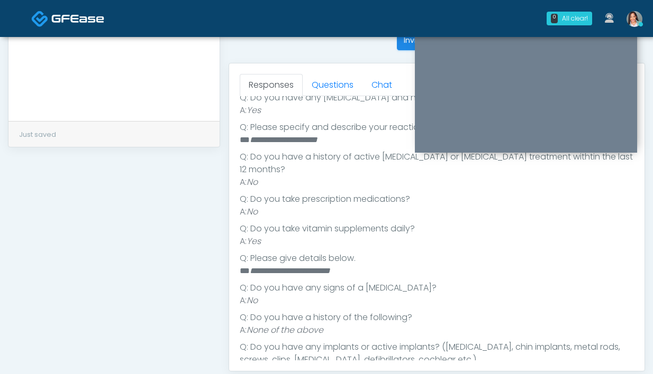
scroll to position [255, 0]
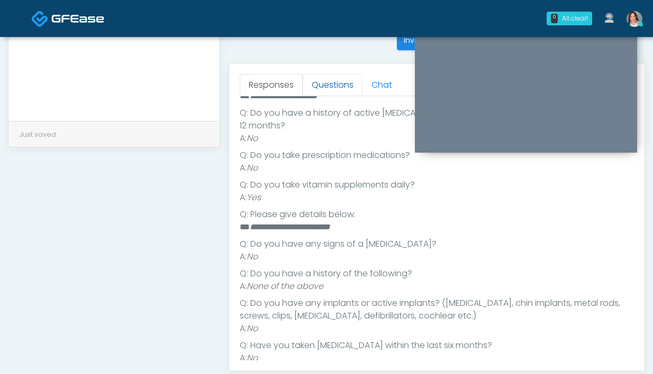
click at [326, 78] on link "Questions" at bounding box center [333, 85] width 60 height 22
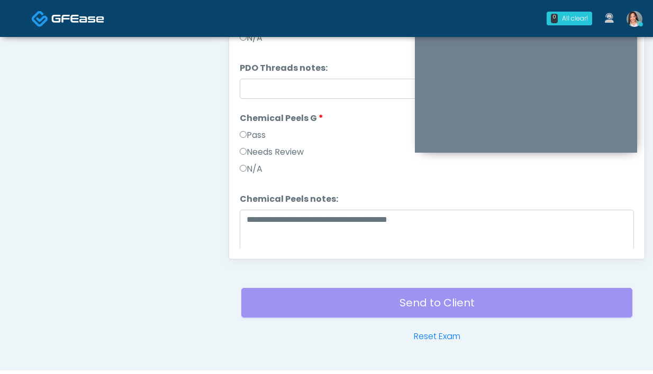
scroll to position [991, 0]
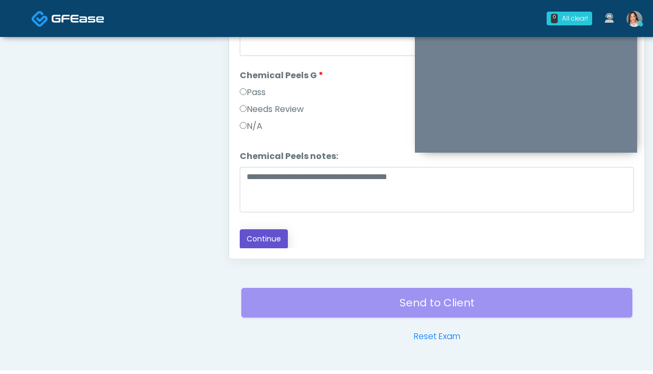
click at [262, 243] on button "Continue" at bounding box center [264, 240] width 48 height 20
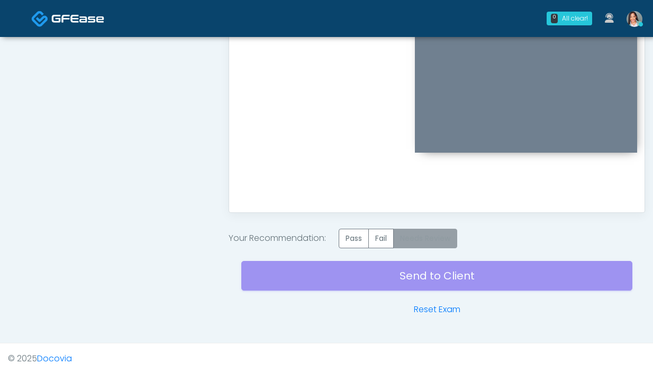
click at [425, 232] on label "Needs Review" at bounding box center [425, 239] width 64 height 20
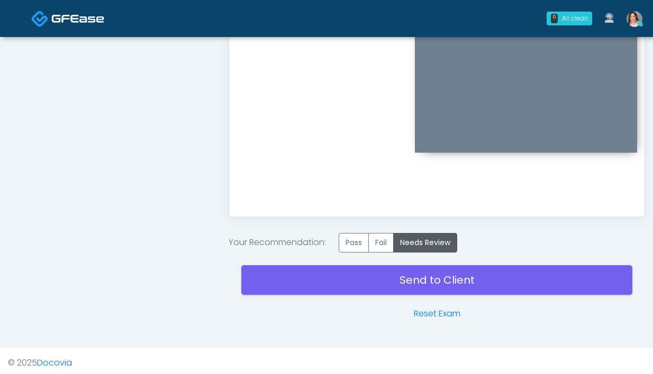
scroll to position [594, 0]
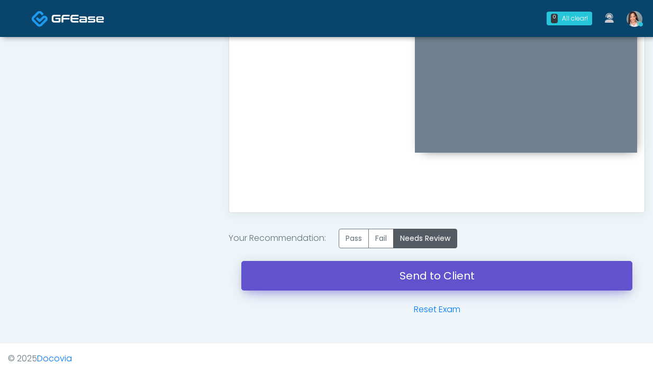
click at [407, 277] on link "Send to Client" at bounding box center [436, 276] width 391 height 30
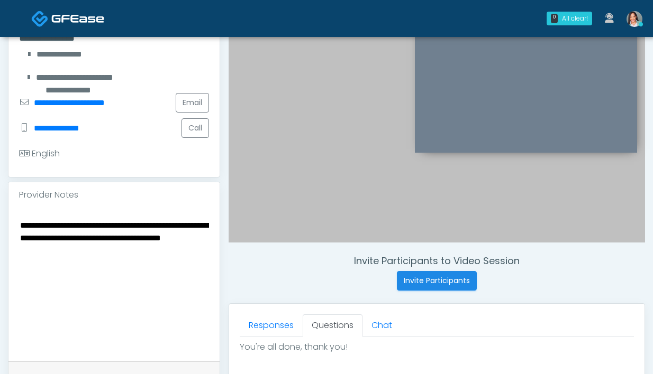
scroll to position [56, 0]
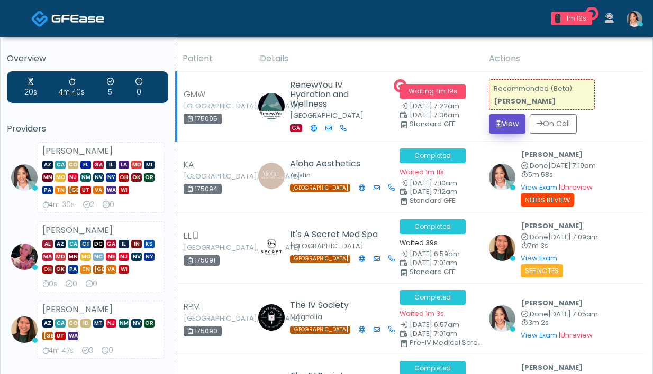
click at [502, 123] on button "View" at bounding box center [507, 124] width 36 height 20
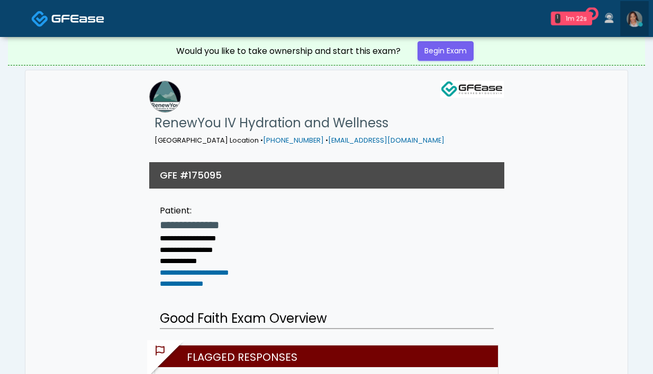
click at [634, 26] on img at bounding box center [634, 19] width 16 height 16
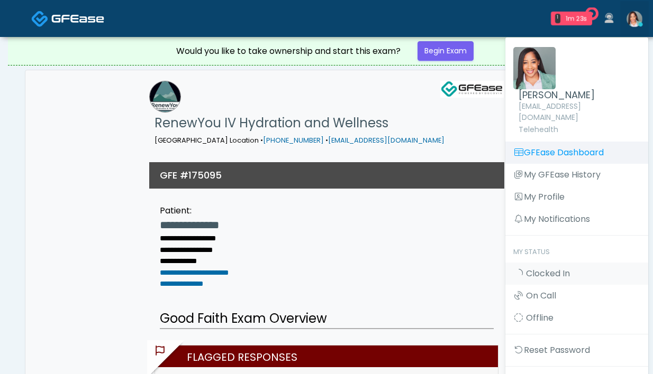
click at [575, 142] on link "GFEase Dashboard" at bounding box center [576, 153] width 143 height 22
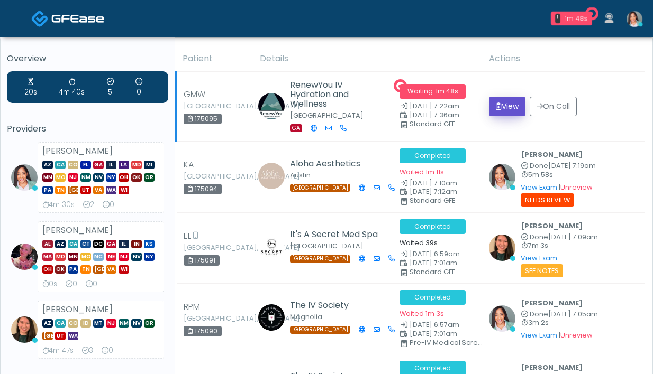
click at [496, 106] on icon "submit" at bounding box center [499, 106] width 6 height 7
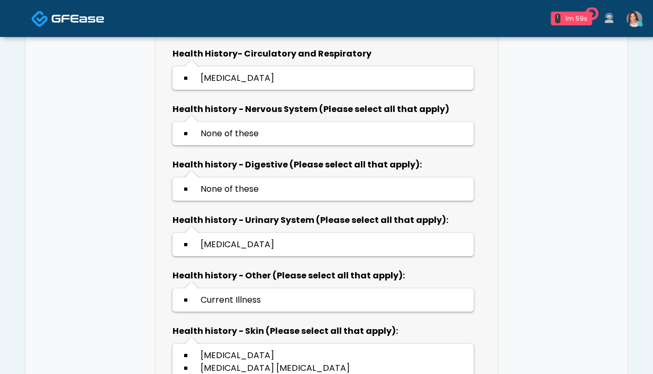
scroll to position [1254, 0]
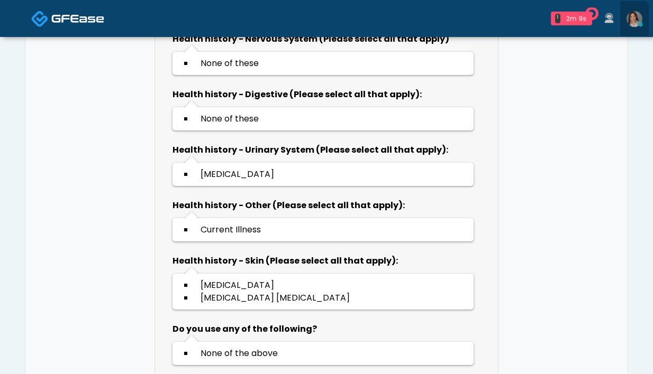
click at [629, 25] on img at bounding box center [634, 19] width 16 height 16
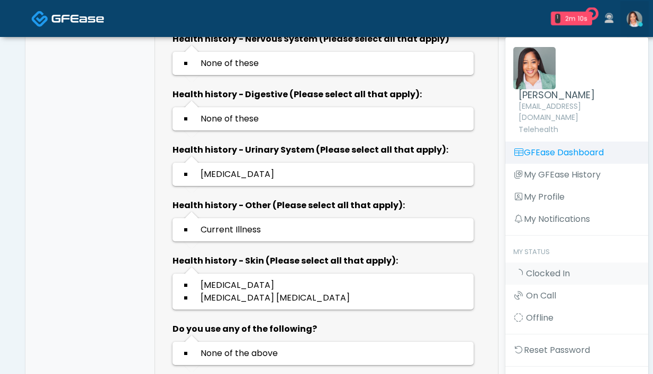
click at [566, 142] on link "GFEase Dashboard" at bounding box center [576, 153] width 143 height 22
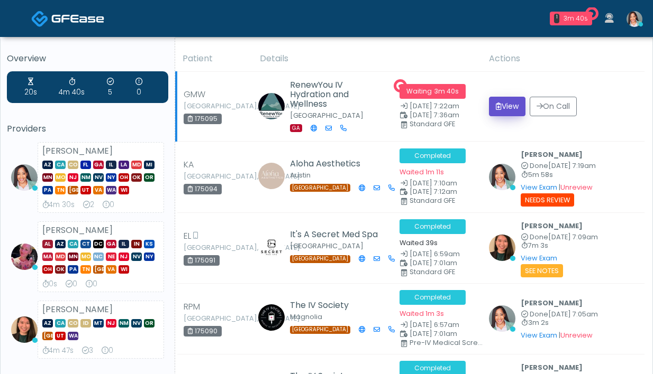
click at [509, 108] on button "View" at bounding box center [507, 107] width 36 height 20
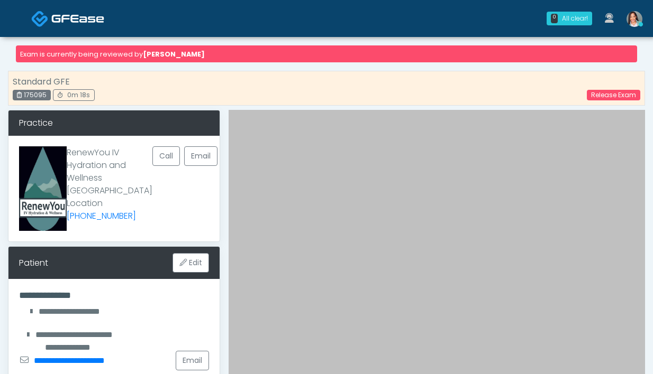
click at [632, 21] on img at bounding box center [634, 19] width 16 height 16
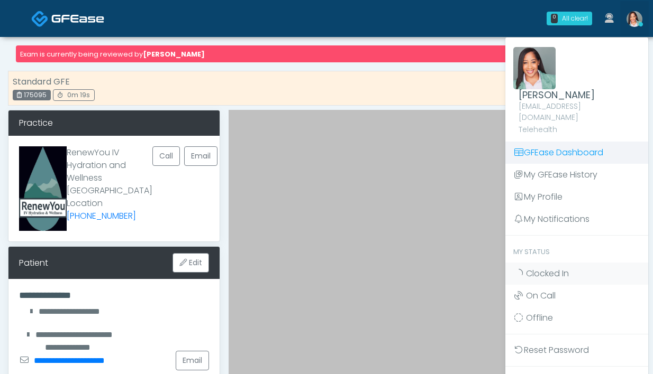
click at [572, 142] on link "GFEase Dashboard" at bounding box center [576, 153] width 143 height 22
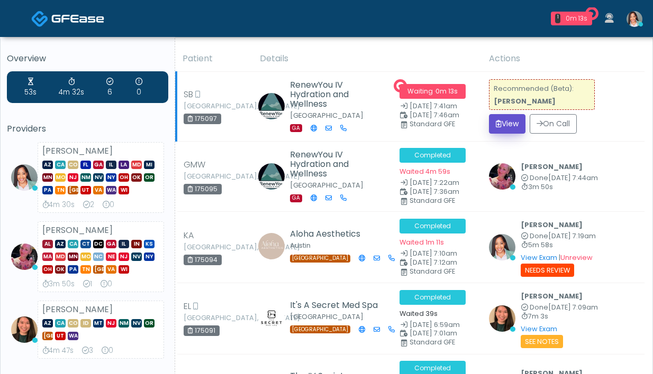
click at [501, 127] on button "View" at bounding box center [507, 124] width 36 height 20
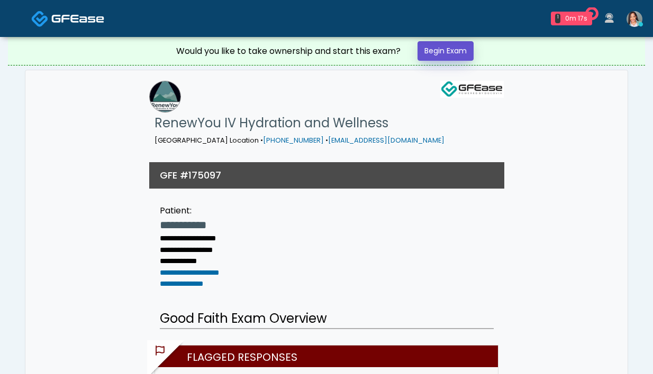
click at [431, 57] on link "Begin Exam" at bounding box center [445, 51] width 56 height 20
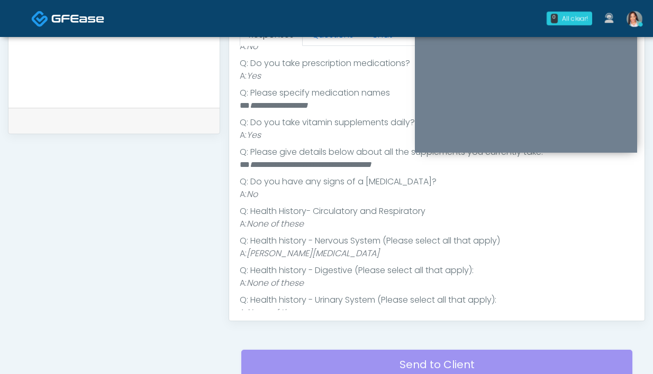
scroll to position [268, 0]
click at [294, 247] on li "A: Bell's Palsy" at bounding box center [437, 253] width 394 height 13
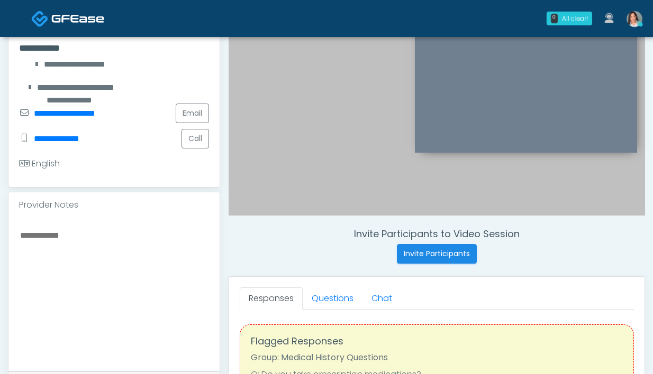
scroll to position [223, 0]
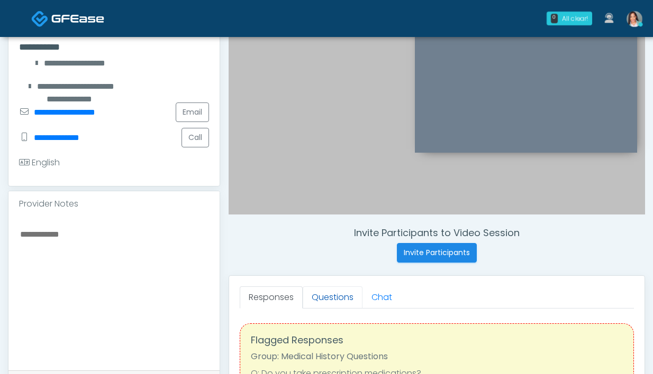
click at [317, 307] on link "Questions" at bounding box center [333, 298] width 60 height 22
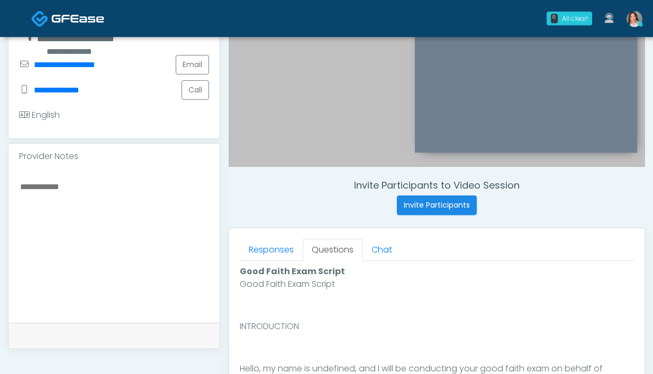
scroll to position [538, 0]
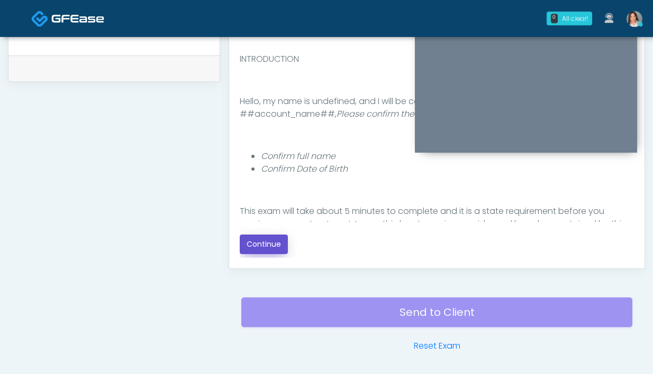
click at [258, 248] on button "Continue" at bounding box center [264, 245] width 48 height 20
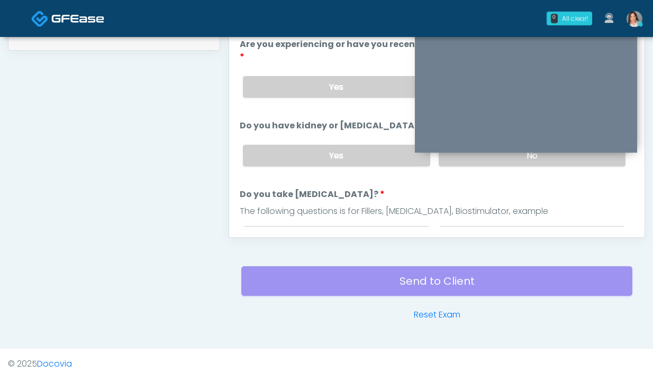
scroll to position [401, 0]
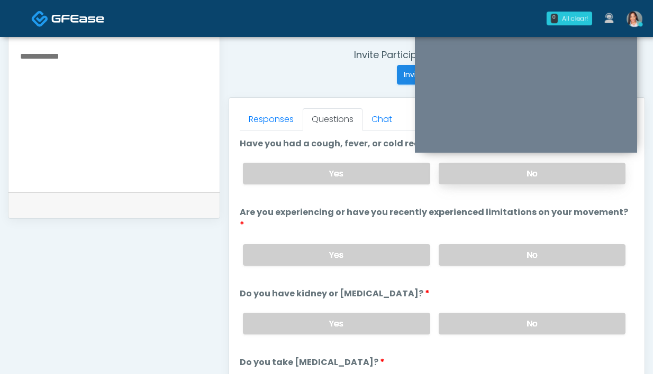
click at [480, 181] on label "No" at bounding box center [531, 174] width 187 height 22
drag, startPoint x: 480, startPoint y: 242, endPoint x: 330, endPoint y: 110, distance: 200.1
click at [480, 244] on label "No" at bounding box center [531, 255] width 187 height 22
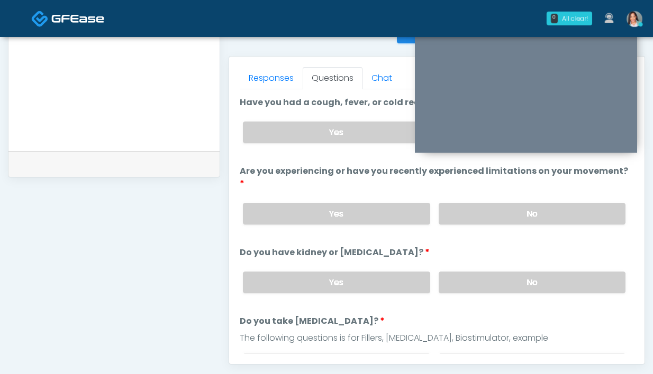
scroll to position [483, 0]
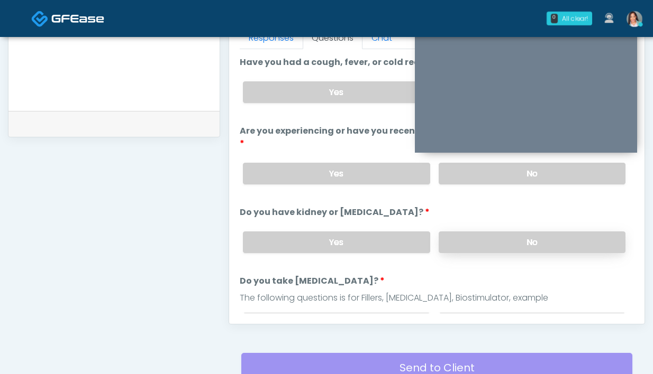
click at [478, 232] on label "No" at bounding box center [531, 243] width 187 height 22
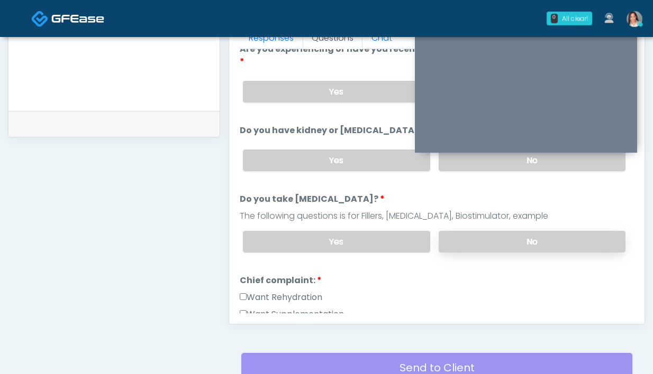
click at [500, 231] on label "No" at bounding box center [531, 242] width 187 height 22
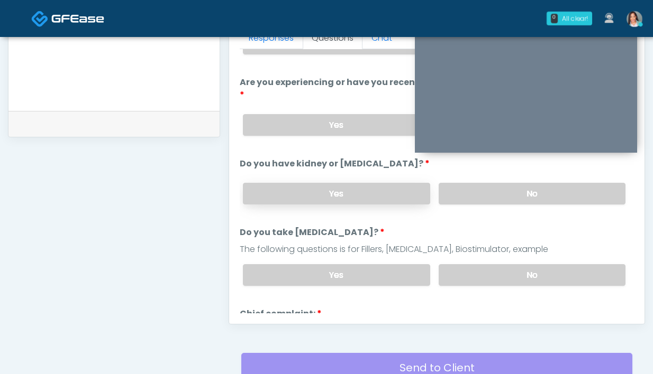
scroll to position [0, 0]
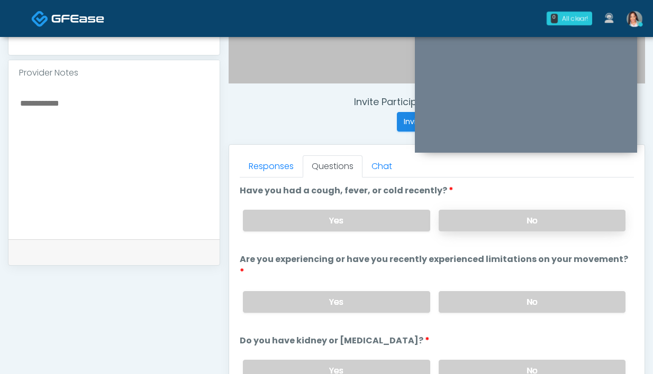
click at [479, 224] on label "No" at bounding box center [531, 221] width 187 height 22
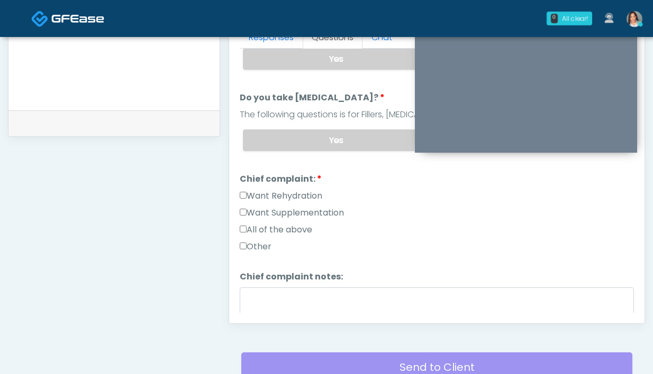
scroll to position [193, 0]
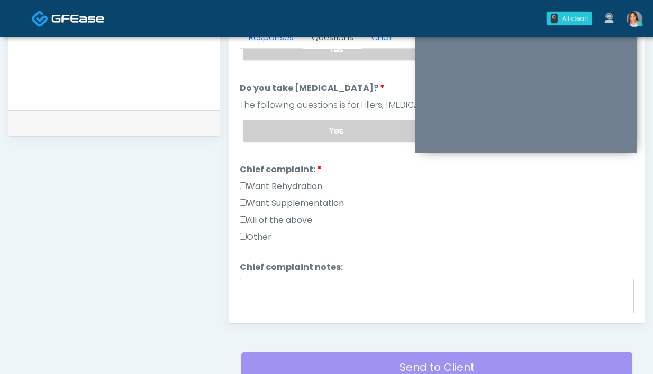
click at [282, 180] on label "Want Rehydration" at bounding box center [281, 186] width 83 height 13
click at [265, 197] on label "Want Supplementation" at bounding box center [292, 203] width 104 height 13
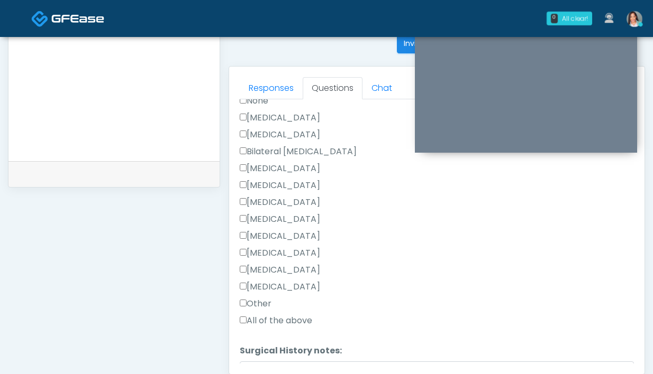
scroll to position [562, 0]
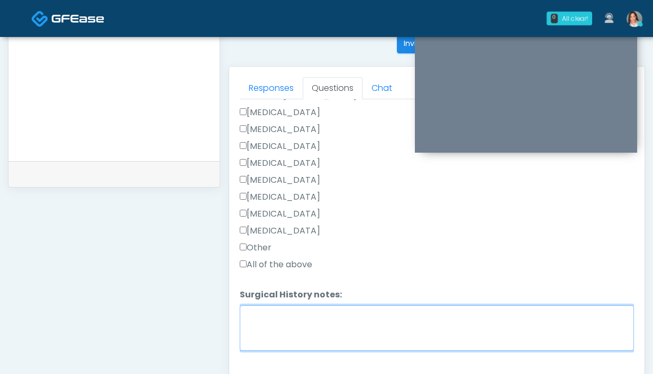
click at [268, 306] on textarea "Surgical History notes:" at bounding box center [437, 328] width 394 height 45
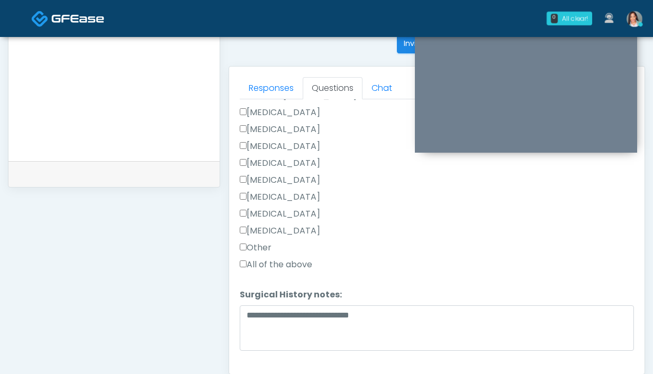
click at [265, 225] on label "Tonsillectomy" at bounding box center [280, 231] width 80 height 13
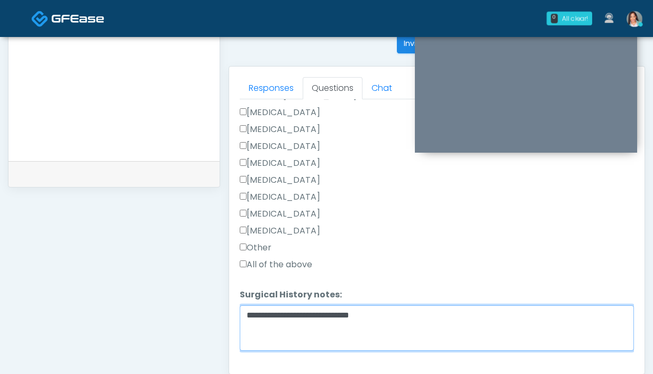
click at [404, 308] on textarea "**********" at bounding box center [437, 328] width 394 height 45
click at [247, 306] on textarea "**********" at bounding box center [437, 328] width 394 height 45
click at [343, 306] on textarea "**********" at bounding box center [437, 328] width 394 height 45
drag, startPoint x: 286, startPoint y: 299, endPoint x: 144, endPoint y: 295, distance: 141.8
click at [149, 298] on div "**********" at bounding box center [326, 55] width 637 height 807
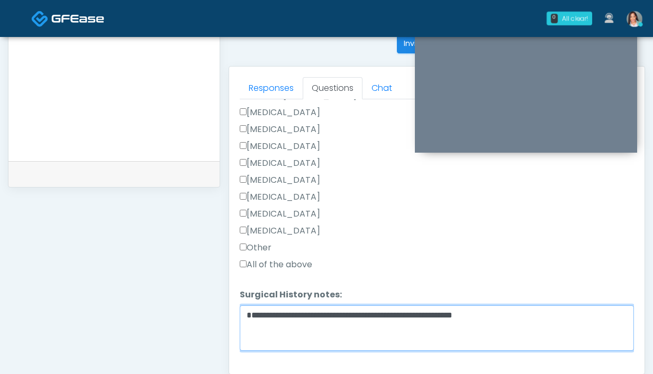
click at [308, 306] on textarea "**********" at bounding box center [437, 328] width 394 height 45
click at [435, 306] on textarea "**********" at bounding box center [437, 328] width 394 height 45
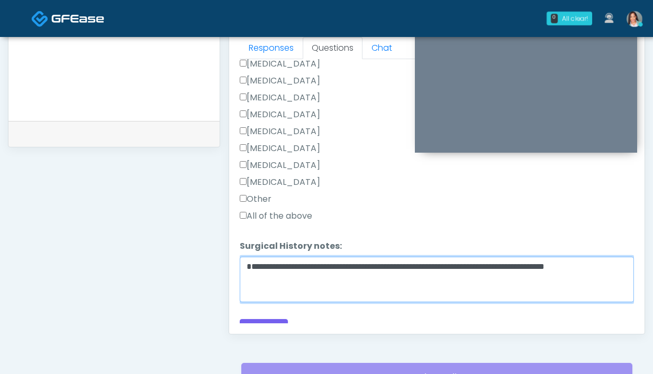
scroll to position [477, 0]
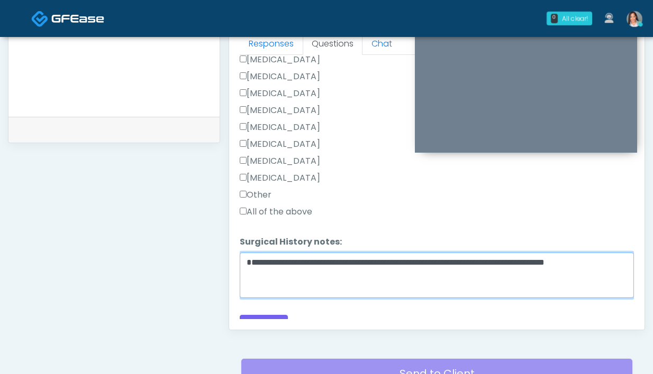
click at [619, 253] on textarea "**********" at bounding box center [437, 275] width 394 height 45
click at [287, 265] on textarea "**********" at bounding box center [437, 275] width 394 height 45
click at [462, 253] on textarea "**********" at bounding box center [437, 275] width 394 height 45
click at [249, 253] on textarea "**********" at bounding box center [437, 275] width 394 height 45
type textarea "**********"
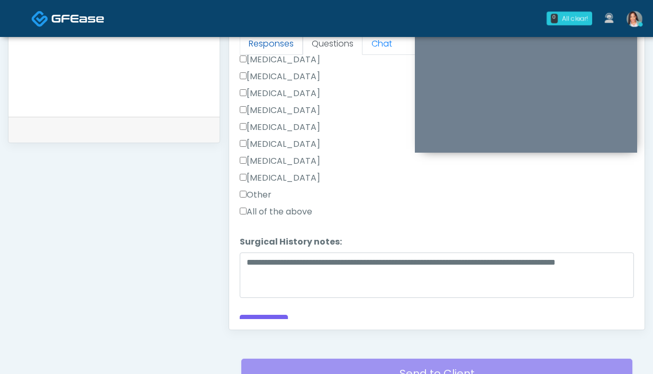
click at [257, 43] on link "Responses" at bounding box center [271, 44] width 63 height 22
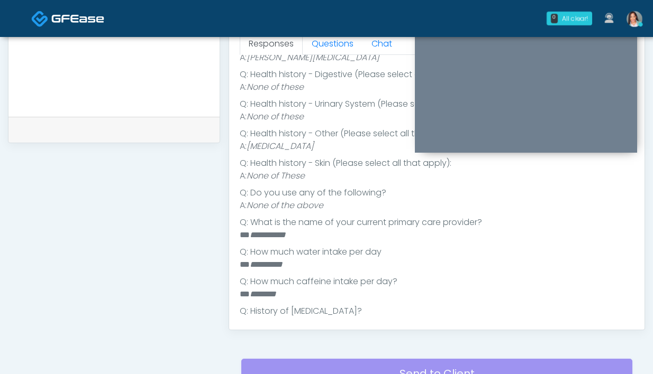
scroll to position [474, 0]
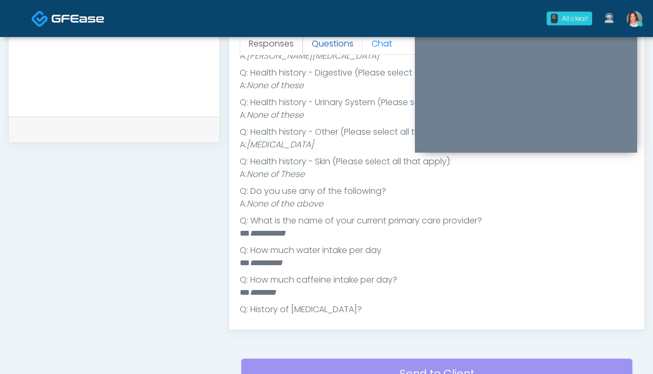
click at [318, 48] on link "Questions" at bounding box center [333, 44] width 60 height 22
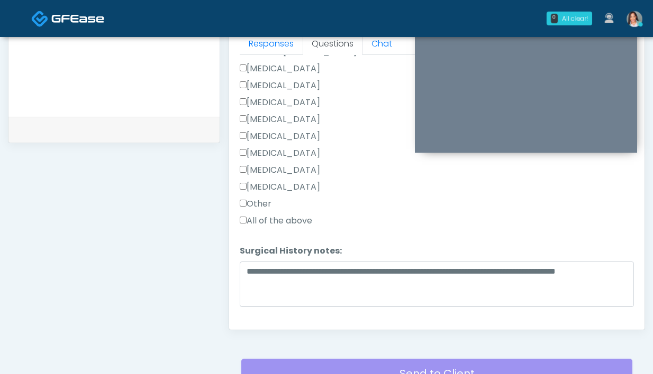
scroll to position [571, 0]
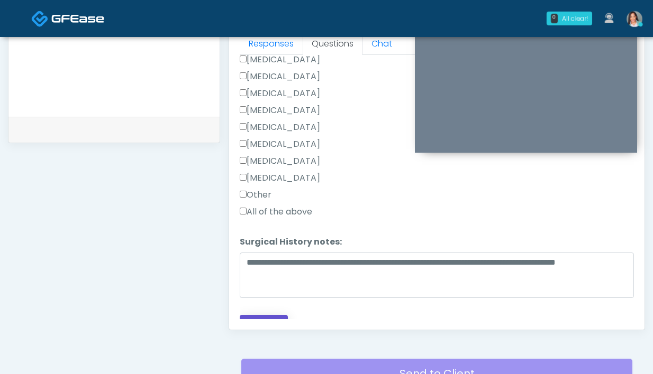
click at [270, 315] on button "Continue" at bounding box center [264, 325] width 48 height 20
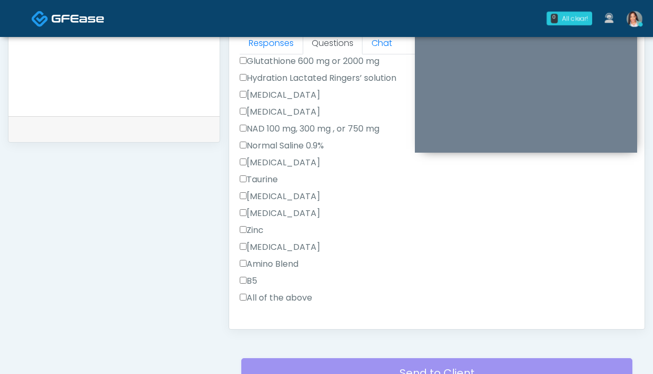
scroll to position [409, 0]
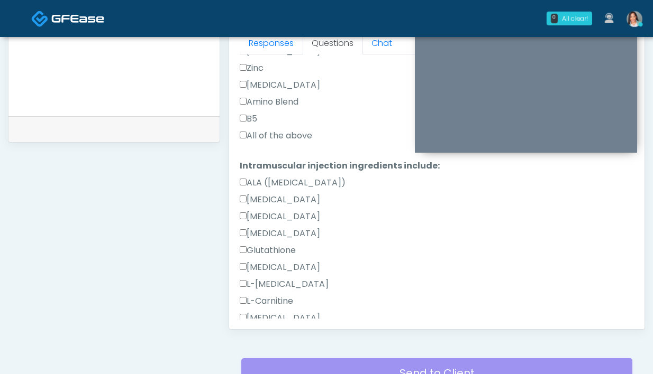
click at [260, 138] on label "All of the above" at bounding box center [276, 136] width 72 height 13
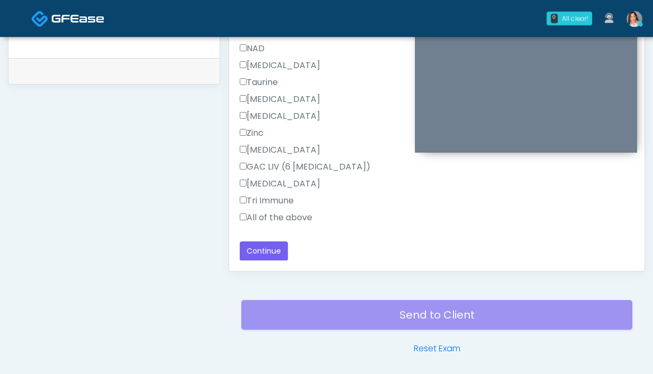
scroll to position [553, 0]
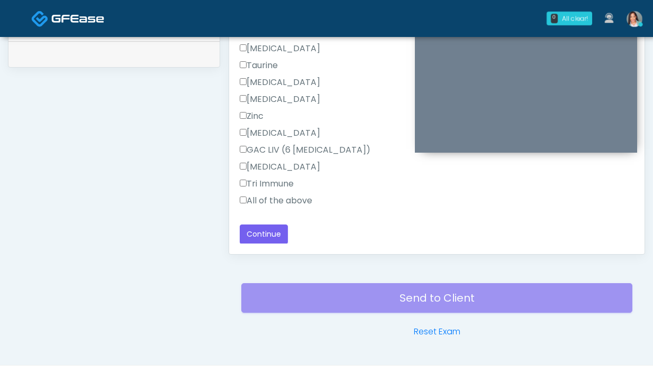
click at [269, 201] on label "All of the above" at bounding box center [276, 201] width 72 height 13
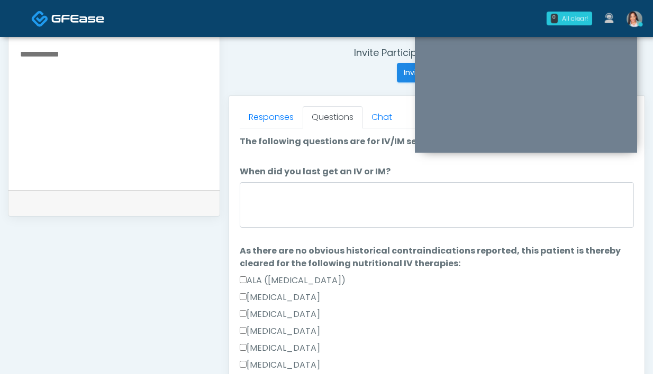
scroll to position [403, 0]
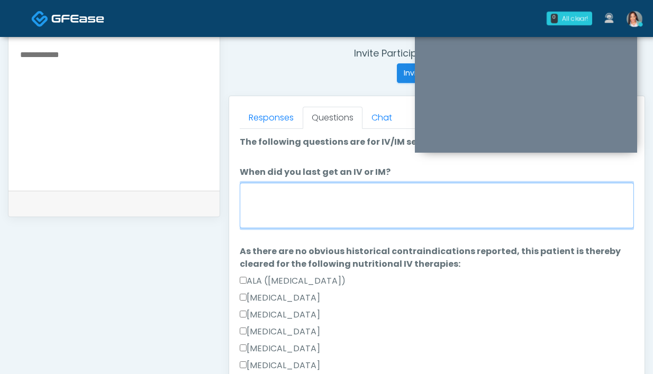
click at [347, 207] on textarea "When did you last get an IV or IM?" at bounding box center [437, 205] width 394 height 45
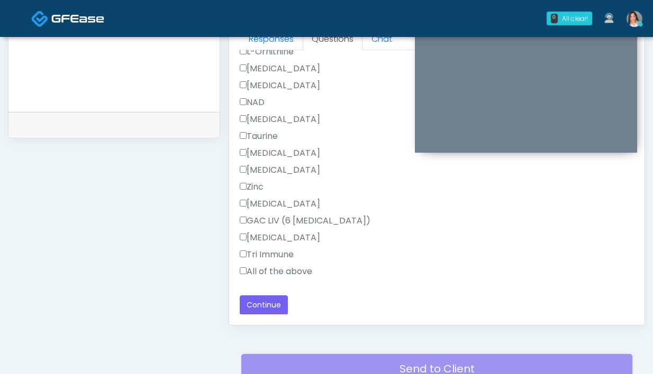
scroll to position [575, 0]
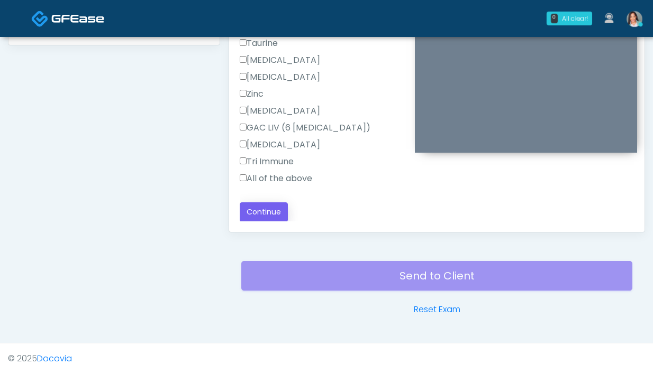
type textarea "**********"
click at [269, 213] on button "Continue" at bounding box center [264, 213] width 48 height 20
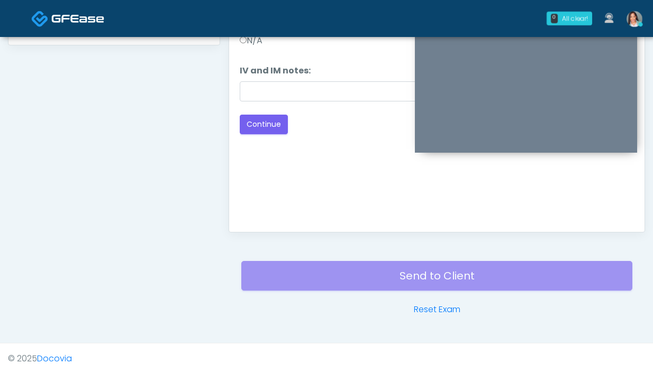
scroll to position [0, 0]
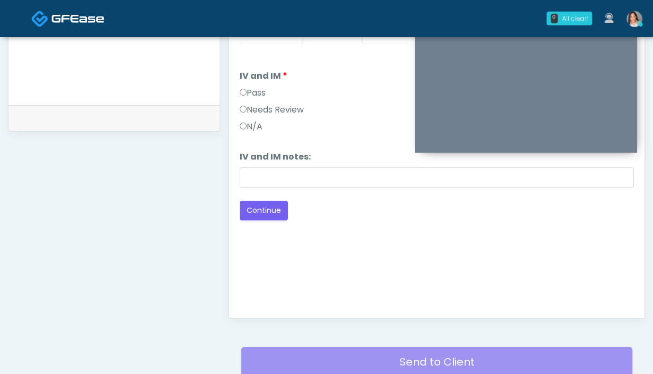
click at [241, 88] on label "Pass" at bounding box center [253, 93] width 26 height 13
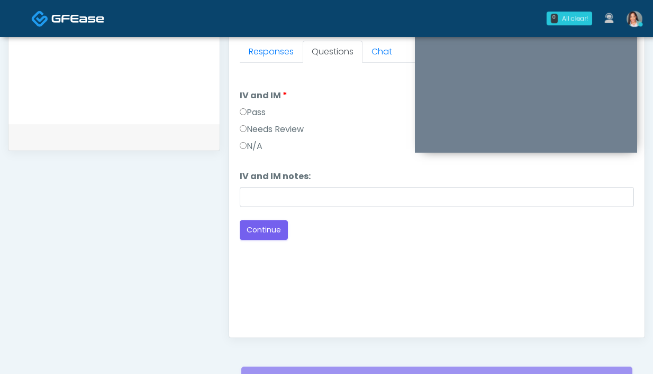
scroll to position [417, 0]
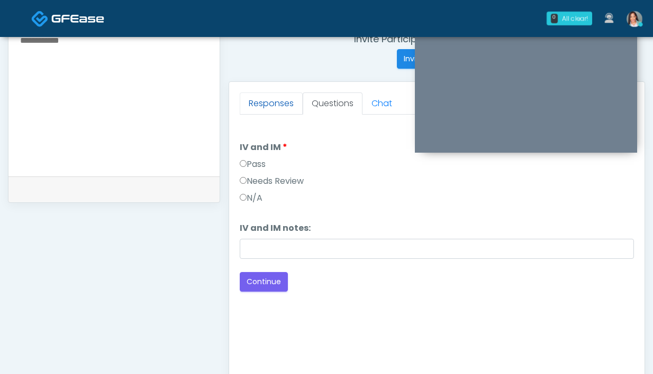
click at [279, 106] on link "Responses" at bounding box center [271, 104] width 63 height 22
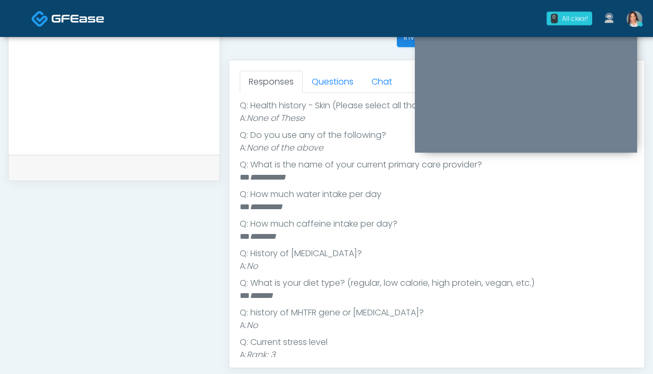
scroll to position [433, 0]
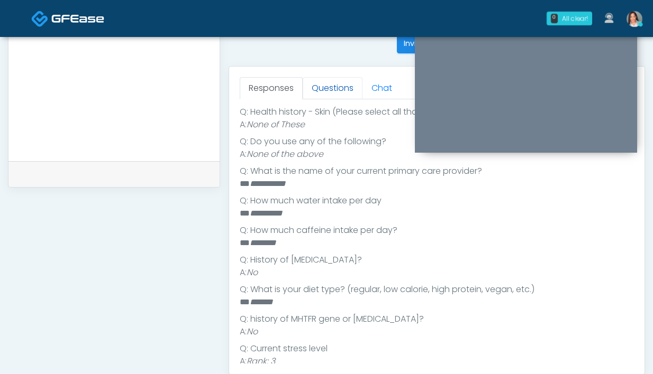
click at [340, 93] on link "Questions" at bounding box center [333, 88] width 60 height 22
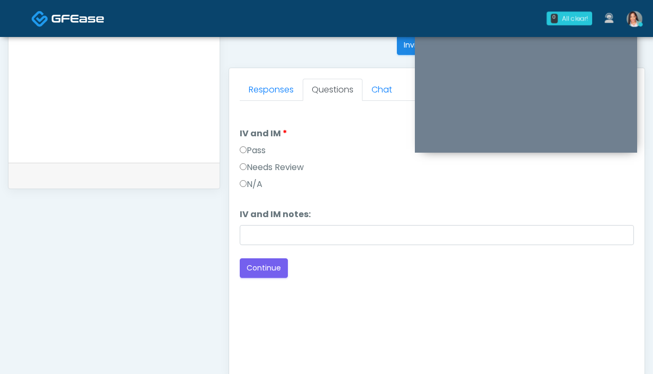
scroll to position [430, 0]
click at [255, 93] on link "Responses" at bounding box center [271, 90] width 63 height 22
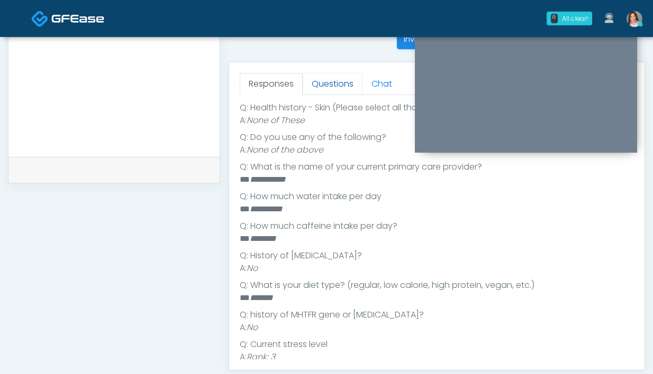
scroll to position [437, 0]
click at [339, 88] on link "Questions" at bounding box center [333, 84] width 60 height 22
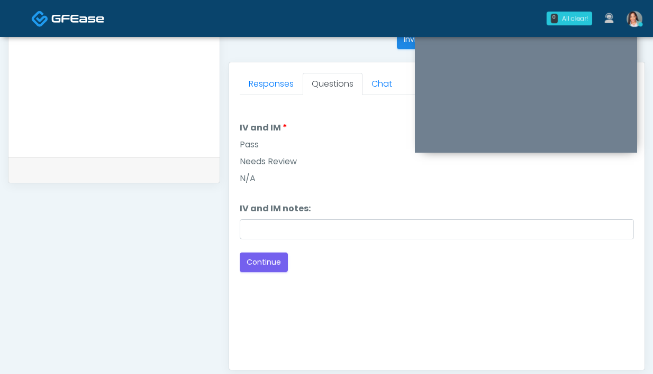
scroll to position [0, 0]
click at [257, 265] on button "Continue" at bounding box center [264, 263] width 48 height 20
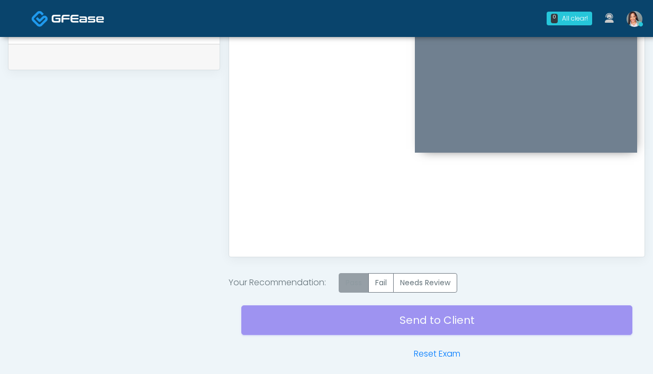
click at [352, 285] on label "Pass" at bounding box center [353, 283] width 30 height 20
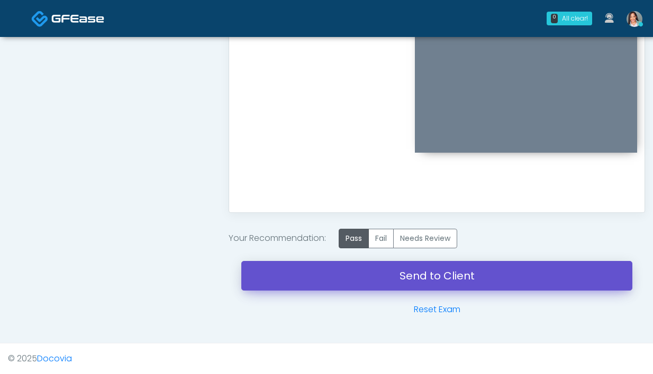
click at [270, 281] on link "Send to Client" at bounding box center [436, 276] width 391 height 30
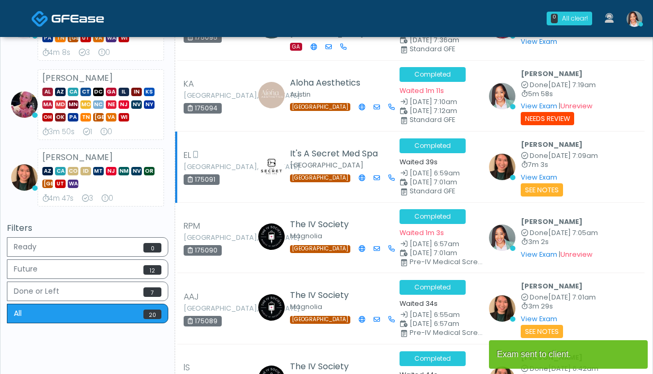
scroll to position [153, 0]
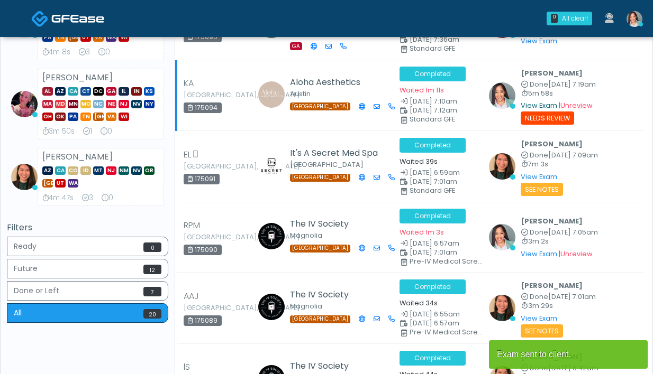
click at [531, 105] on link "View Exam" at bounding box center [538, 105] width 36 height 9
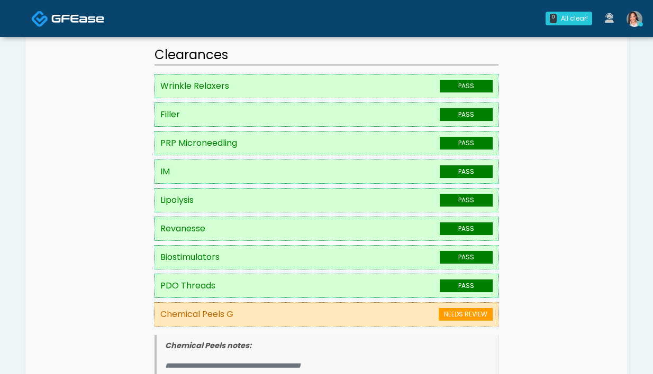
scroll to position [200, 0]
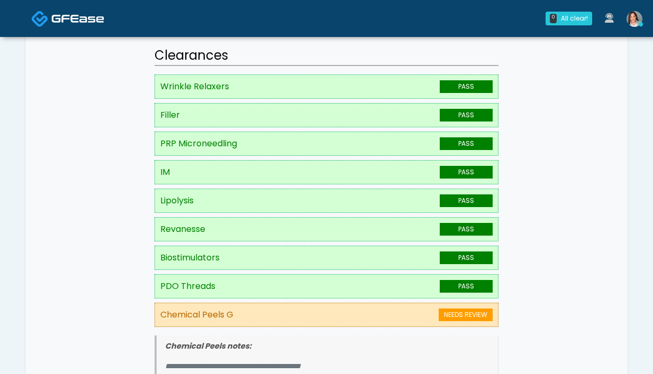
click at [634, 19] on img at bounding box center [634, 19] width 16 height 16
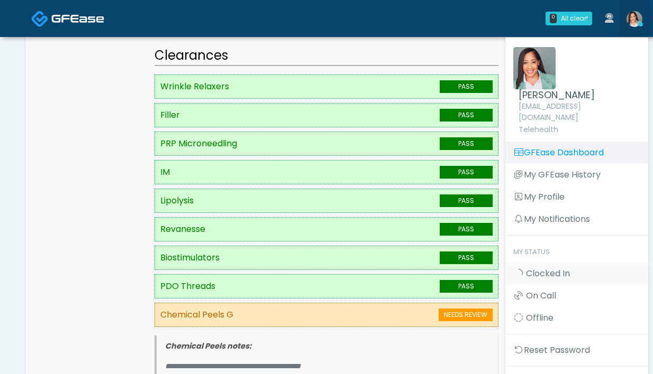
click at [564, 142] on link "GFEase Dashboard" at bounding box center [576, 153] width 143 height 22
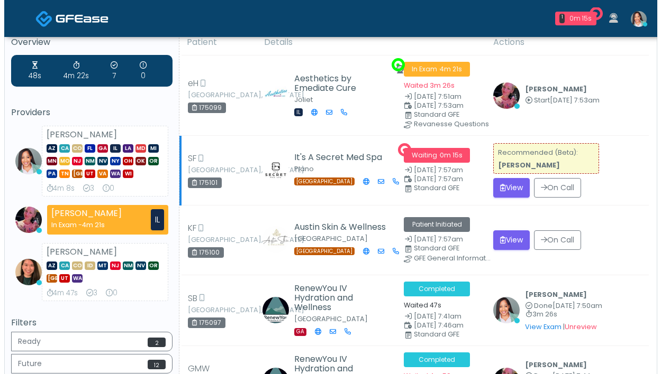
scroll to position [31, 0]
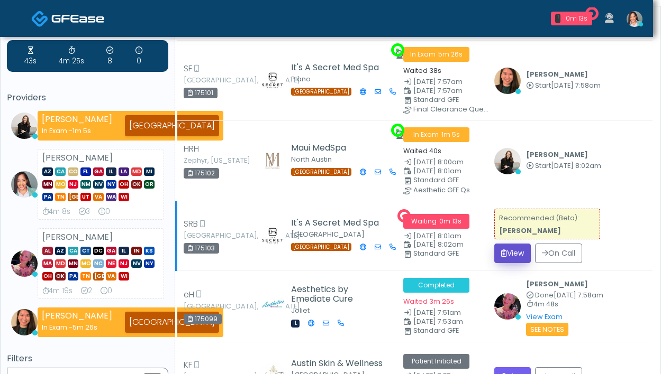
click at [505, 247] on button "View" at bounding box center [512, 254] width 36 height 20
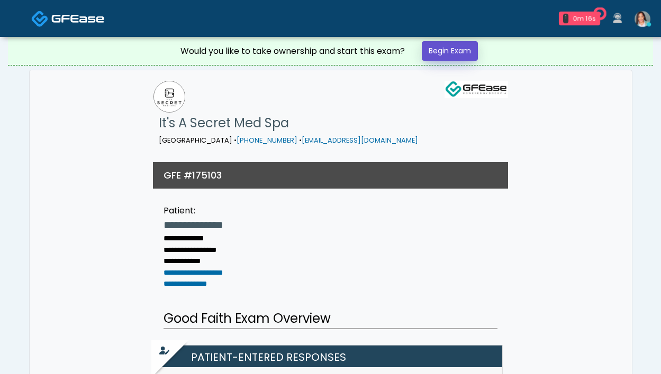
click at [447, 51] on link "Begin Exam" at bounding box center [450, 51] width 56 height 20
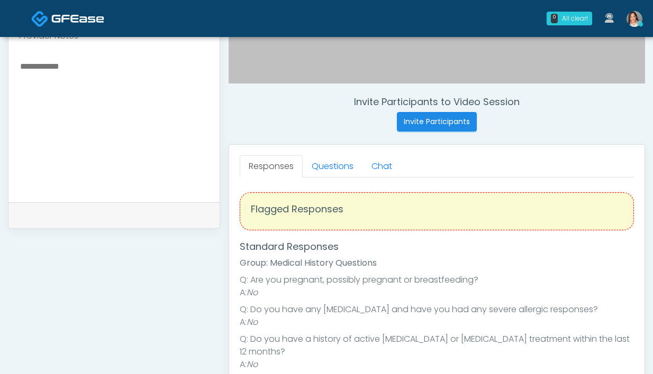
scroll to position [401, 0]
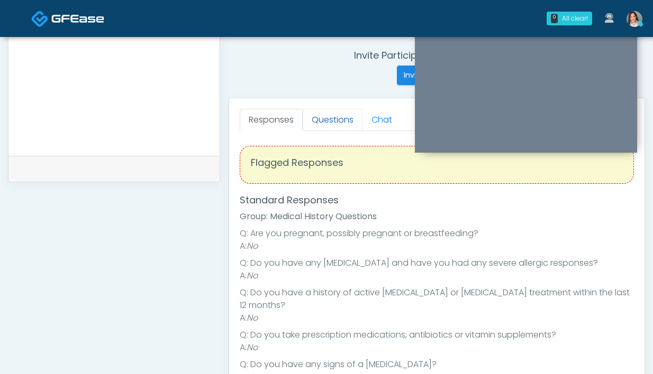
click at [329, 127] on link "Questions" at bounding box center [333, 120] width 60 height 22
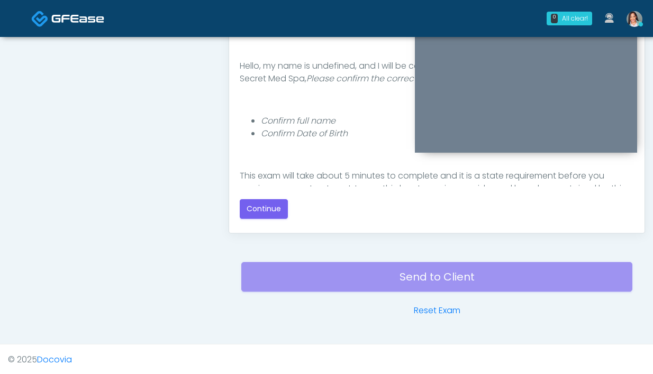
scroll to position [575, 0]
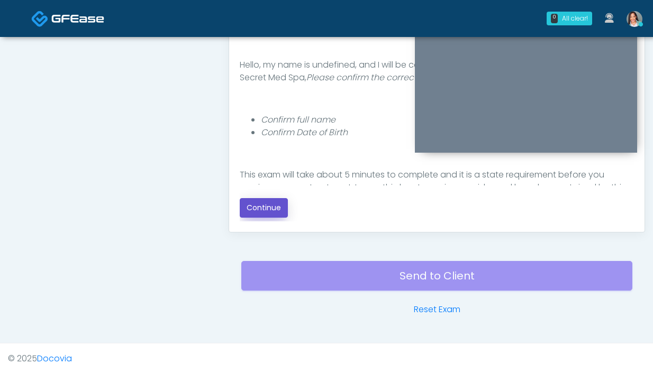
click at [257, 217] on button "Continue" at bounding box center [264, 208] width 48 height 20
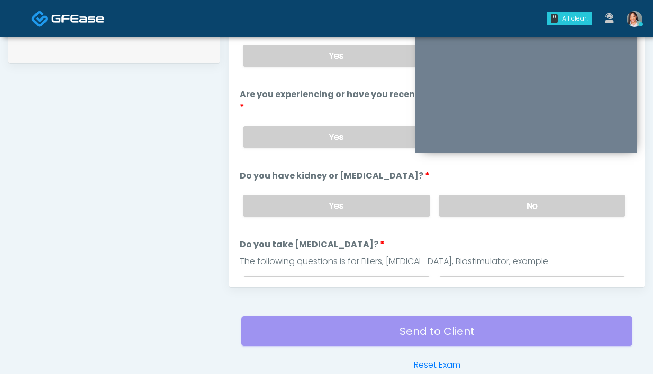
scroll to position [410, 0]
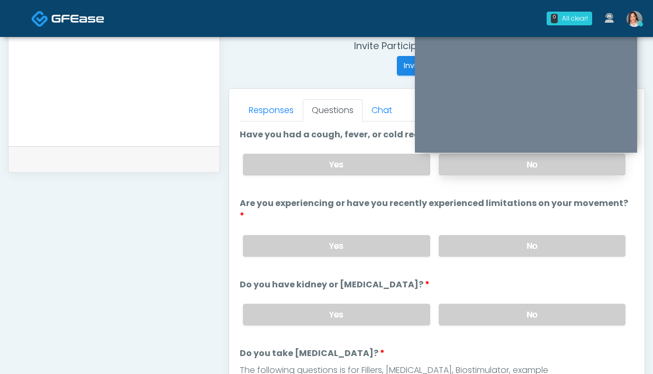
drag, startPoint x: 474, startPoint y: 164, endPoint x: 474, endPoint y: 172, distance: 8.0
click at [474, 165] on label "No" at bounding box center [531, 165] width 187 height 22
click at [447, 235] on label "No" at bounding box center [531, 246] width 187 height 22
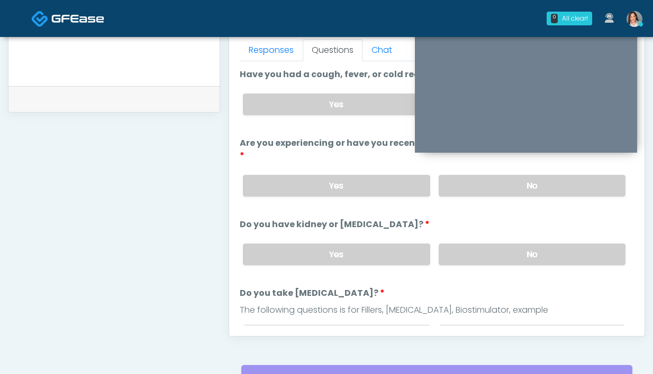
scroll to position [475, 0]
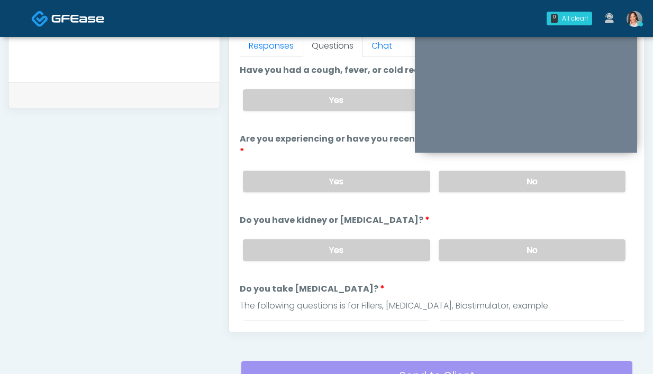
drag, startPoint x: 456, startPoint y: 233, endPoint x: 439, endPoint y: 218, distance: 22.1
click at [456, 240] on label "No" at bounding box center [531, 251] width 187 height 22
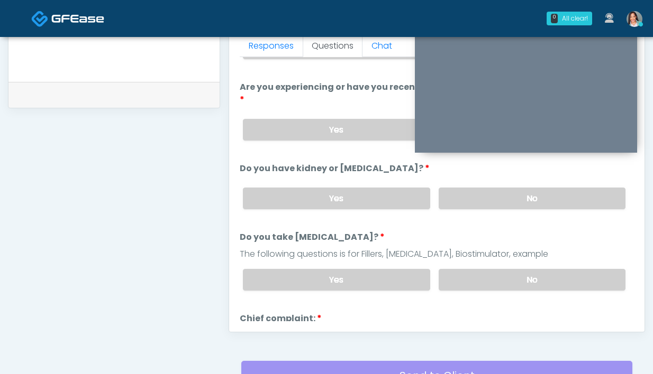
scroll to position [98, 0]
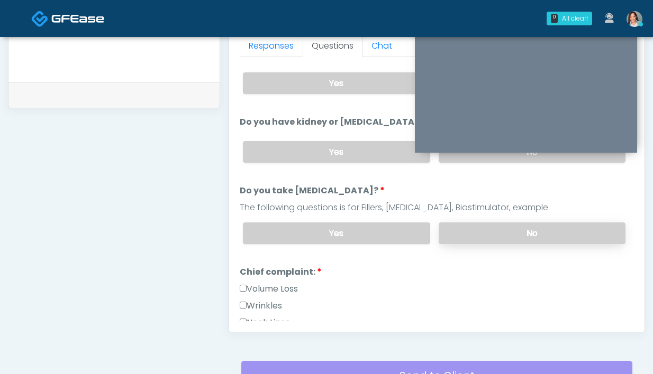
click at [446, 223] on label "No" at bounding box center [531, 234] width 187 height 22
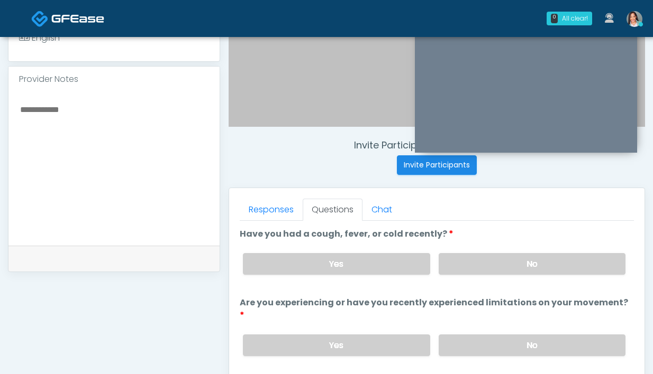
scroll to position [388, 0]
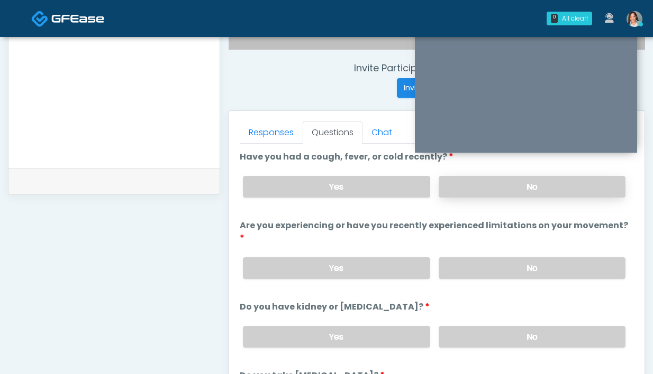
click at [458, 189] on label "No" at bounding box center [531, 187] width 187 height 22
click at [487, 258] on label "No" at bounding box center [531, 269] width 187 height 22
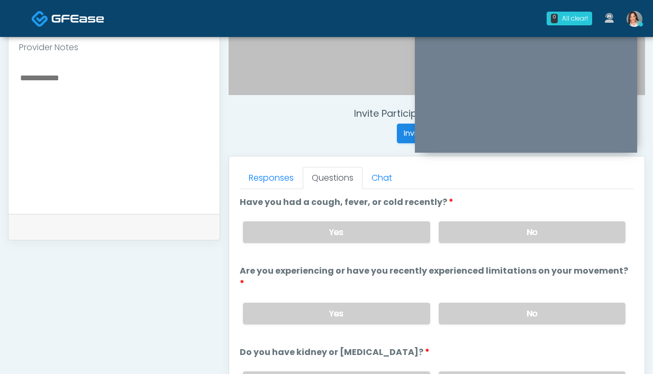
scroll to position [342, 0]
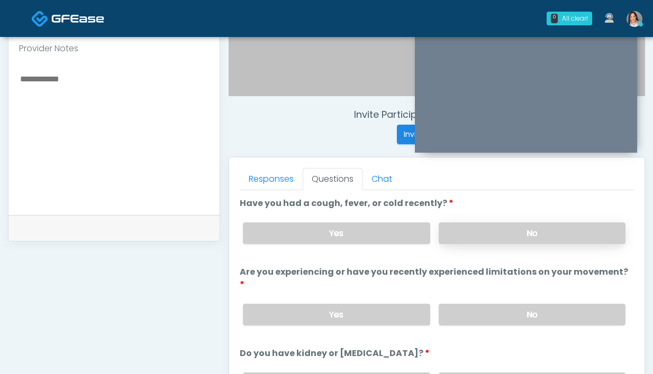
click at [486, 237] on label "No" at bounding box center [531, 234] width 187 height 22
click at [489, 304] on label "No" at bounding box center [531, 315] width 187 height 22
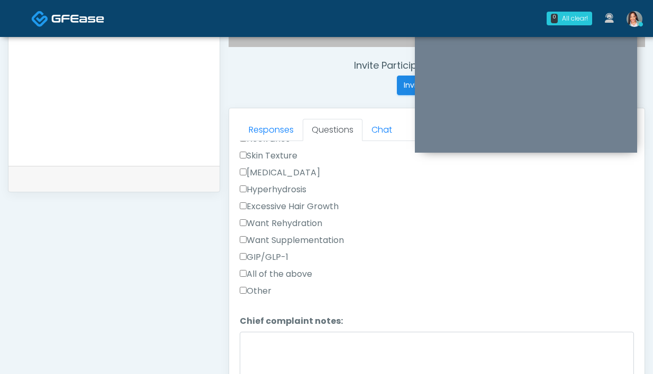
scroll to position [274, 0]
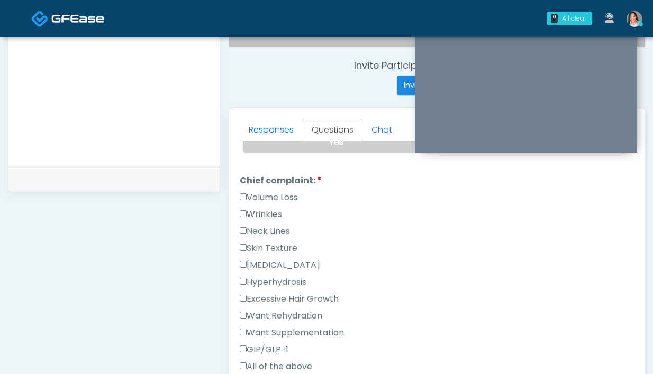
click at [264, 208] on label "Wrinkles" at bounding box center [261, 214] width 42 height 13
click at [260, 191] on label "Volume Loss" at bounding box center [269, 197] width 58 height 13
click at [263, 127] on link "Responses" at bounding box center [271, 130] width 63 height 22
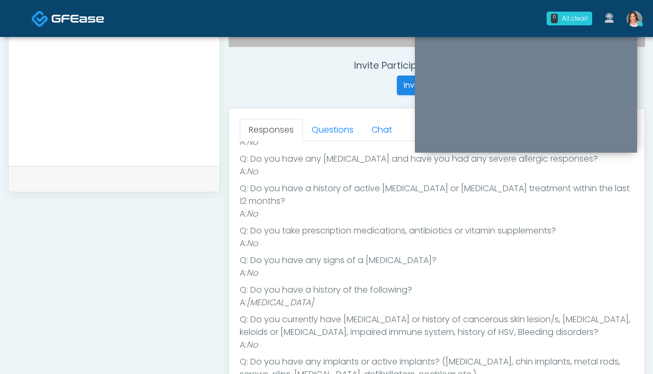
scroll to position [104, 0]
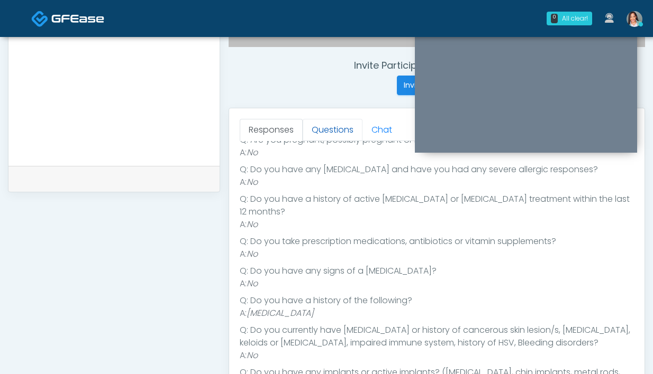
click at [315, 131] on link "Questions" at bounding box center [333, 130] width 60 height 22
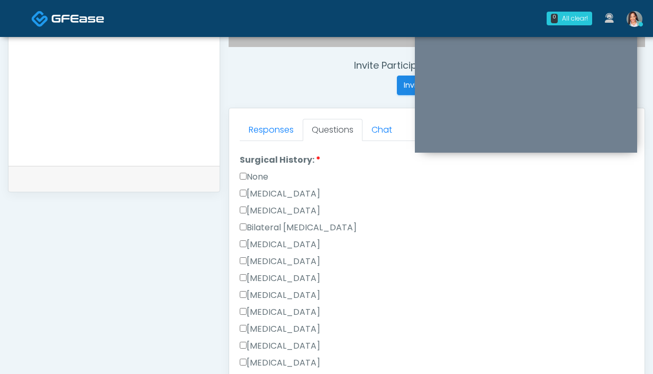
scroll to position [550, 0]
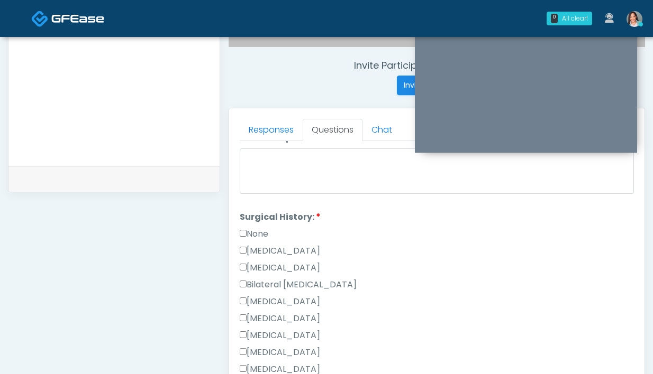
click at [257, 228] on label "None" at bounding box center [254, 234] width 29 height 13
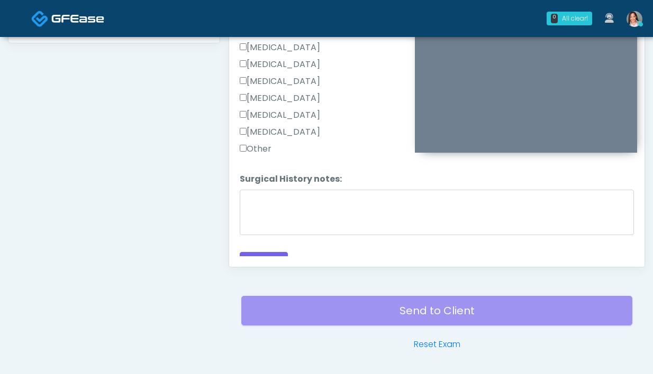
scroll to position [563, 0]
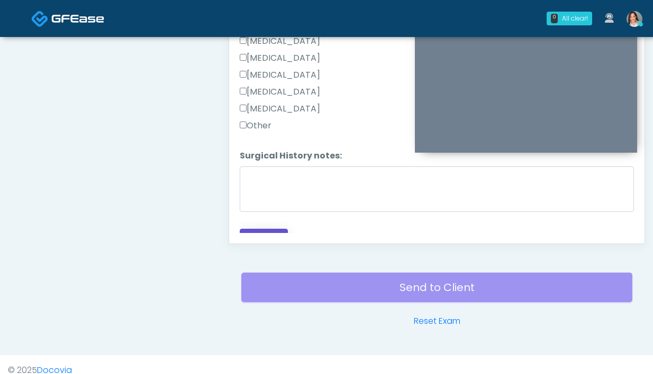
click at [259, 229] on button "Continue" at bounding box center [264, 239] width 48 height 20
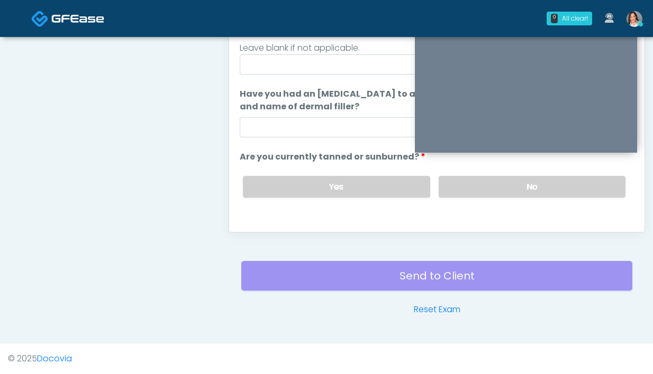
scroll to position [0, 0]
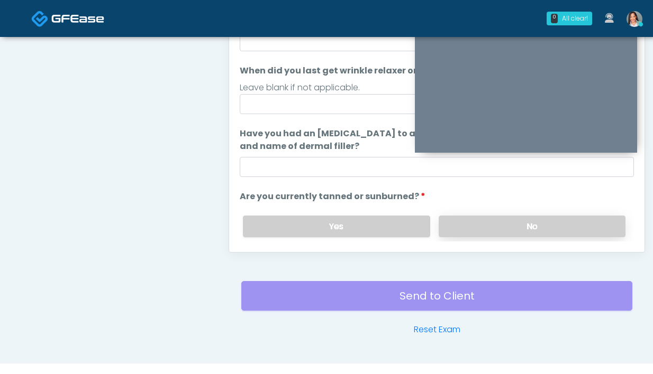
click at [454, 229] on label "No" at bounding box center [531, 227] width 187 height 22
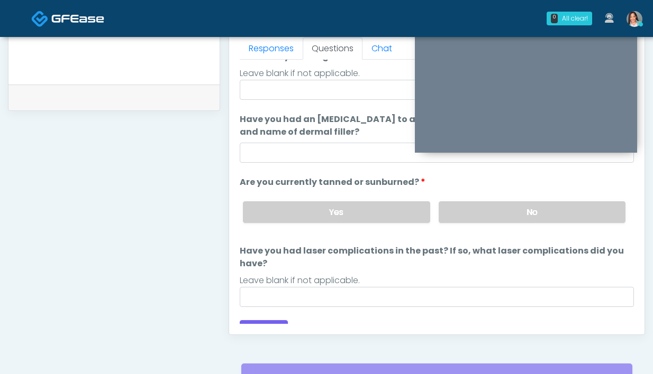
scroll to position [112, 0]
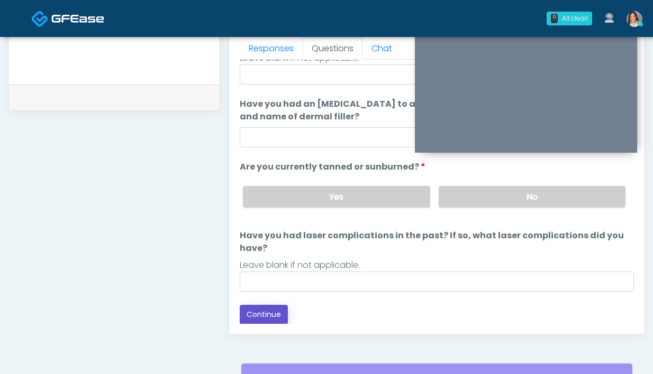
click at [279, 314] on button "Continue" at bounding box center [264, 315] width 48 height 20
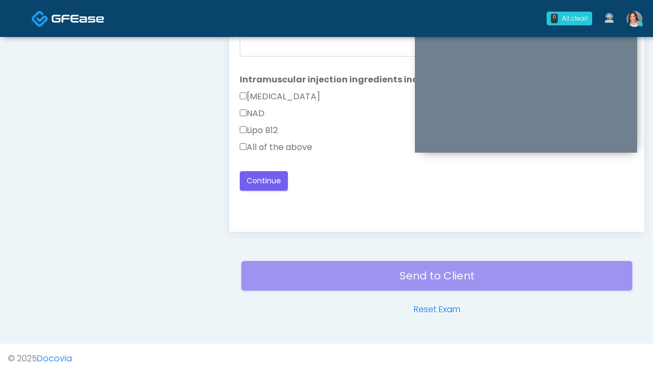
click at [281, 144] on label "All of the above" at bounding box center [276, 147] width 72 height 13
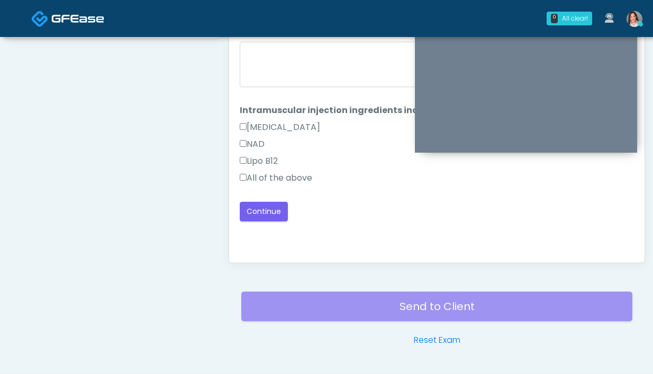
scroll to position [524, 0]
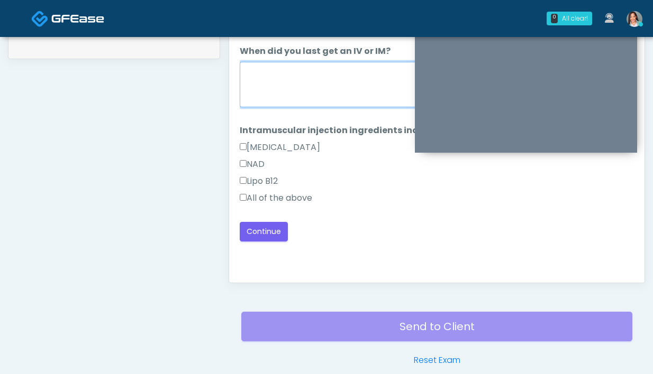
click at [274, 99] on textarea "When did you last get an IV or IM?" at bounding box center [437, 84] width 394 height 45
type textarea "*"
click at [270, 75] on textarea "**********" at bounding box center [437, 84] width 394 height 45
click at [333, 71] on textarea "**********" at bounding box center [437, 84] width 394 height 45
type textarea "**********"
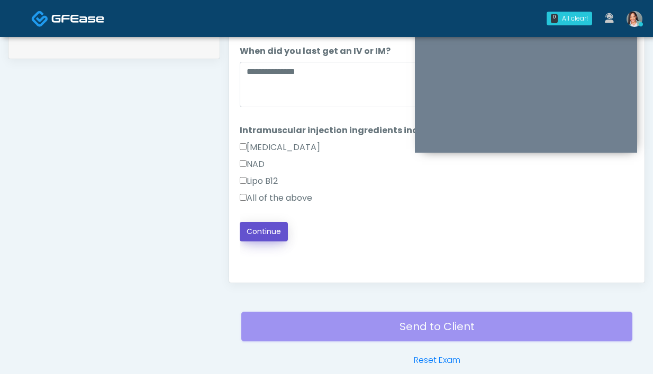
click at [281, 238] on button "Continue" at bounding box center [264, 232] width 48 height 20
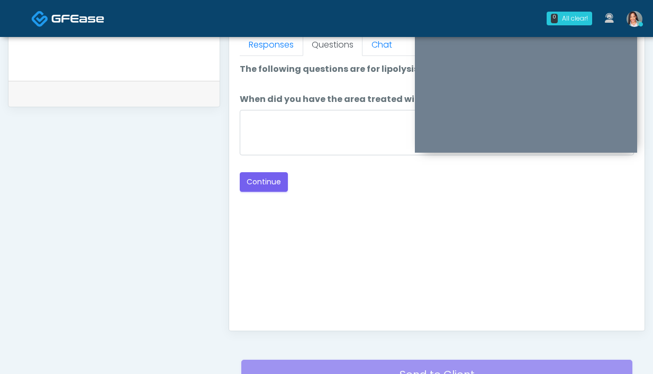
scroll to position [444, 0]
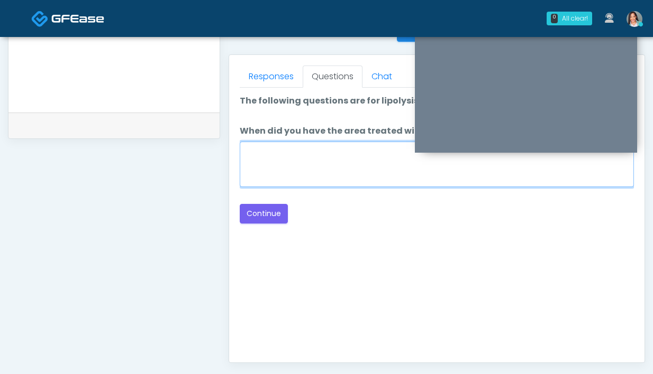
click at [340, 173] on textarea "When did you have the area treated with a previous lipolysis treatment?" at bounding box center [437, 164] width 394 height 45
type textarea "**********"
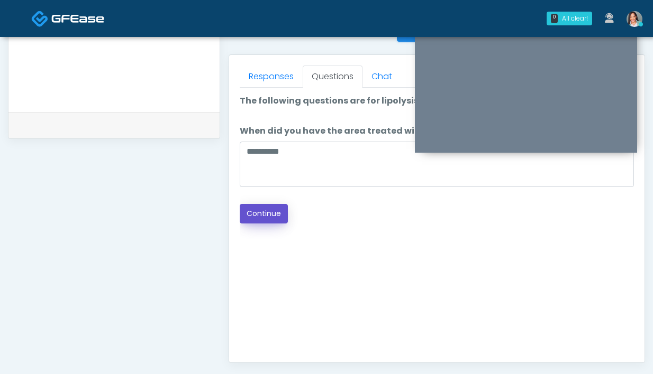
click at [255, 222] on button "Continue" at bounding box center [264, 214] width 48 height 20
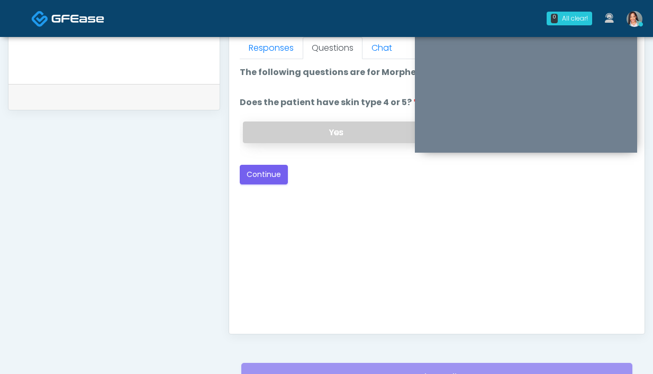
scroll to position [415, 0]
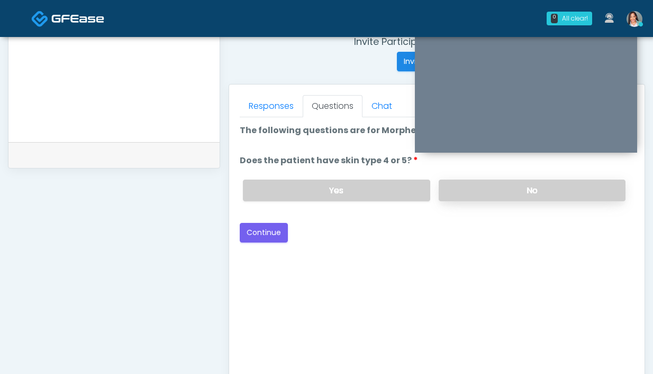
click at [469, 200] on label "No" at bounding box center [531, 191] width 187 height 22
click at [260, 239] on button "Continue" at bounding box center [264, 233] width 48 height 20
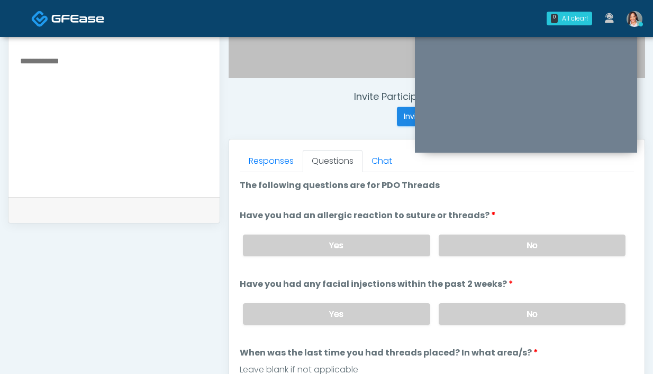
scroll to position [354, 0]
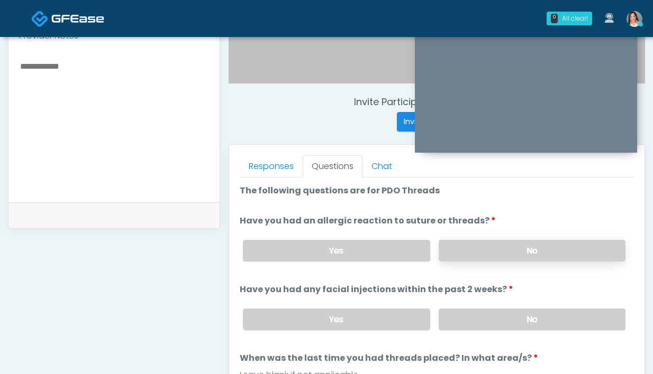
click at [519, 241] on label "No" at bounding box center [531, 251] width 187 height 22
click at [494, 325] on label "No" at bounding box center [531, 320] width 187 height 22
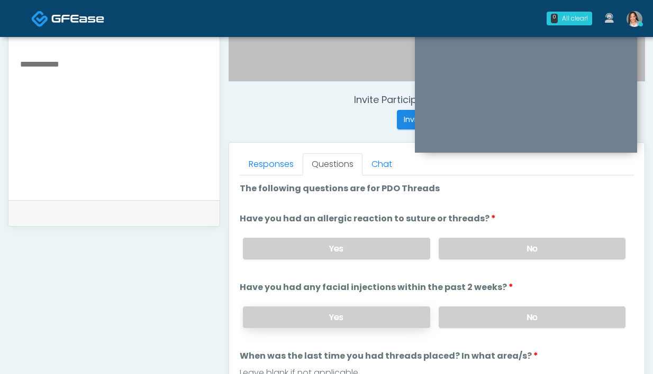
scroll to position [447, 0]
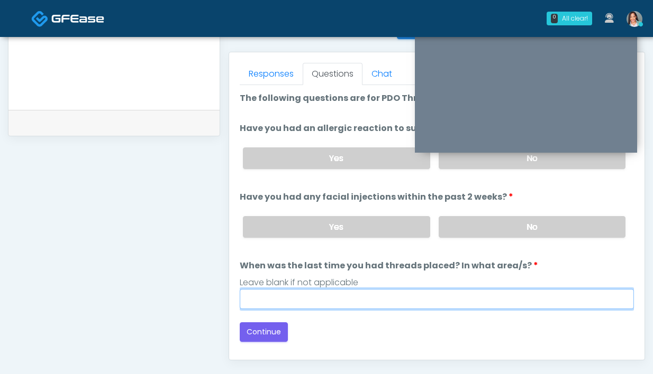
click at [291, 295] on input "When was the last time you had threads placed? In what area/s?" at bounding box center [437, 299] width 394 height 20
type input "***"
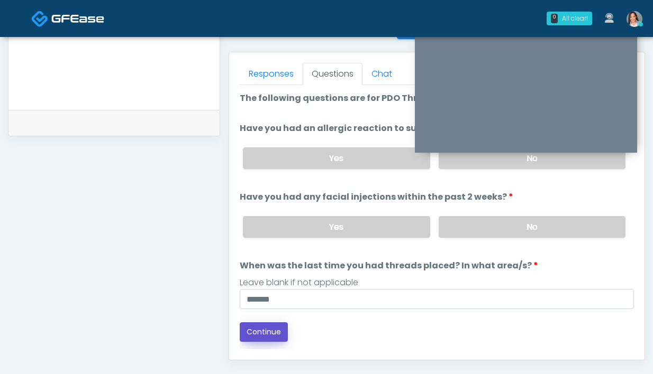
click at [252, 337] on button "Continue" at bounding box center [264, 333] width 48 height 20
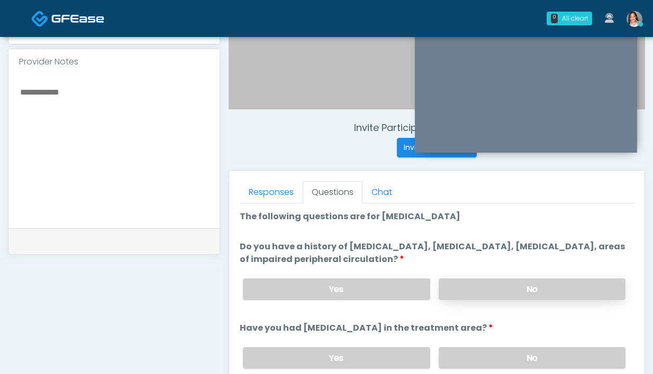
click at [506, 287] on label "No" at bounding box center [531, 290] width 187 height 22
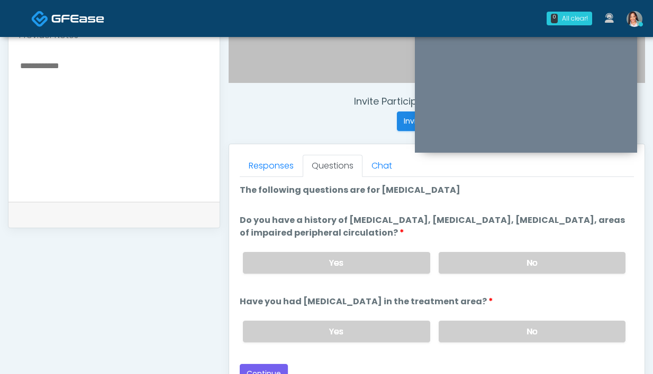
scroll to position [403, 0]
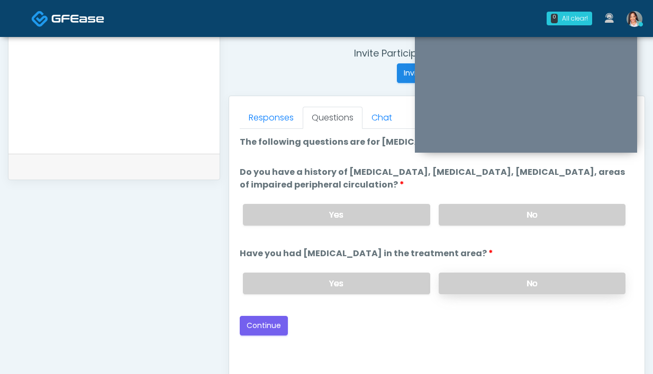
click at [464, 290] on label "No" at bounding box center [531, 284] width 187 height 22
click at [270, 335] on div "Good Faith Exam Script Good Faith Exam Script INTRODUCTION Hello, my name is un…" at bounding box center [437, 261] width 394 height 264
click at [272, 328] on button "Continue" at bounding box center [264, 326] width 48 height 20
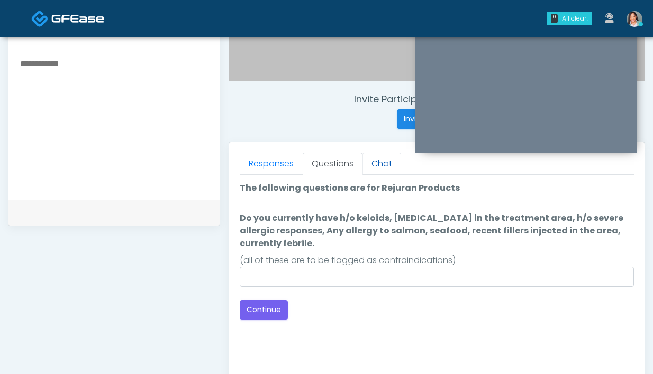
scroll to position [365, 0]
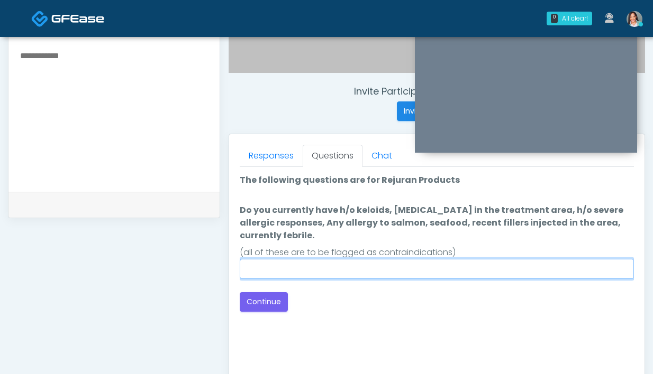
click at [336, 277] on input "Do you currently have h/o keloids, skin infection in the treatment area, h/o se…" at bounding box center [437, 269] width 394 height 20
type input "****"
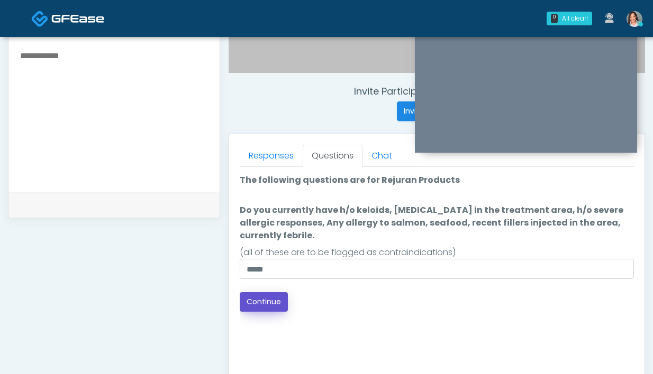
click at [281, 301] on button "Continue" at bounding box center [264, 302] width 48 height 20
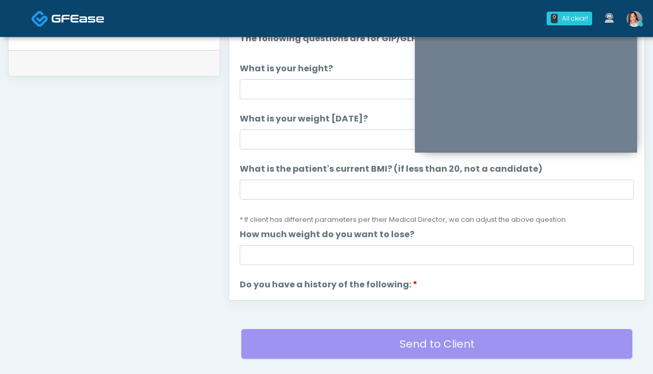
scroll to position [503, 0]
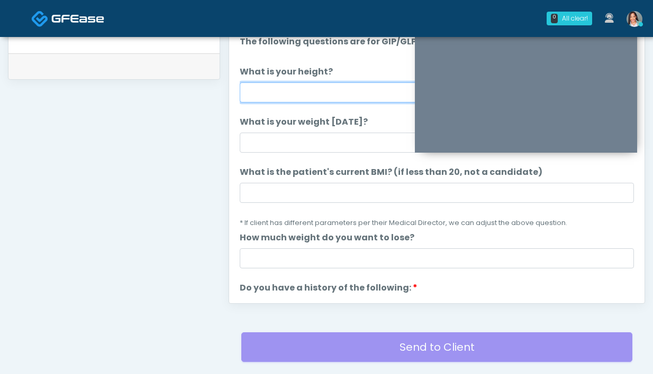
click at [295, 96] on input "What is your height?" at bounding box center [437, 93] width 394 height 20
type input "****"
click button "Connect with an agent" at bounding box center [0, 0] width 0 height 0
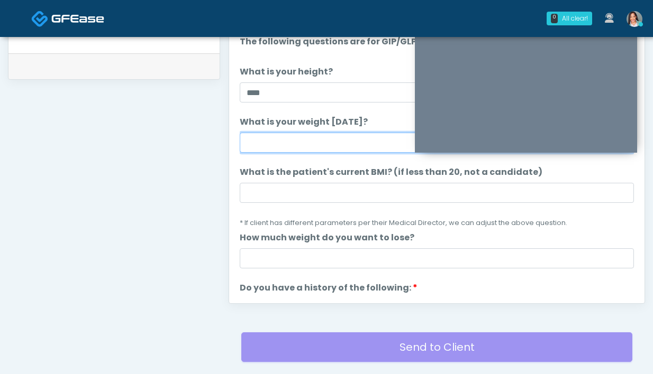
click at [262, 152] on input "What is your weight today?" at bounding box center [437, 143] width 394 height 20
type input "**********"
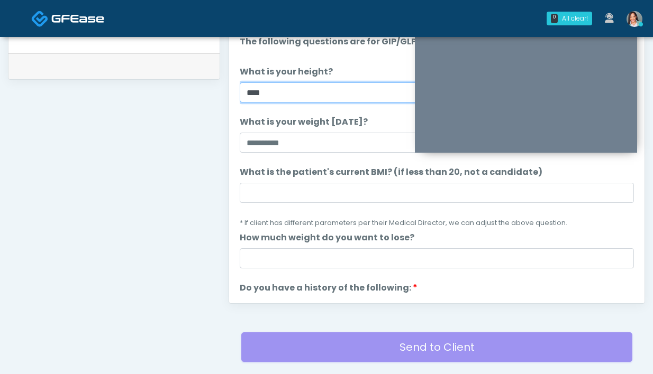
click at [294, 95] on input "****" at bounding box center [437, 93] width 394 height 20
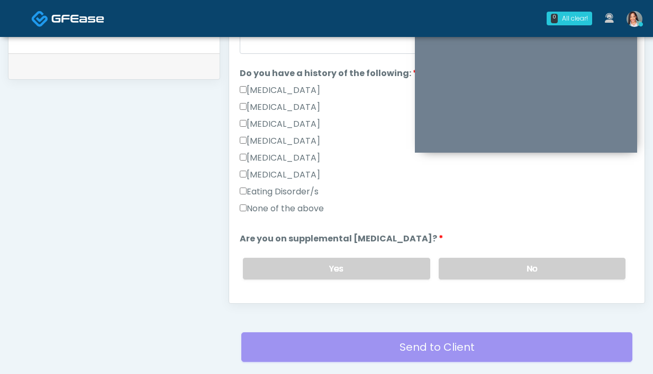
scroll to position [216, 0]
type input "*****"
click at [291, 208] on label "None of the above" at bounding box center [282, 207] width 84 height 13
click at [471, 266] on label "No" at bounding box center [531, 268] width 187 height 22
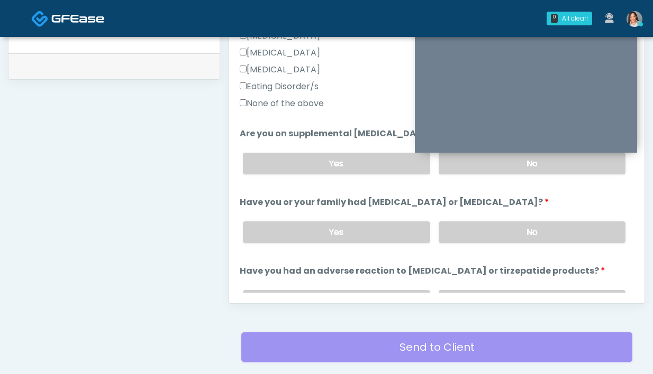
scroll to position [325, 0]
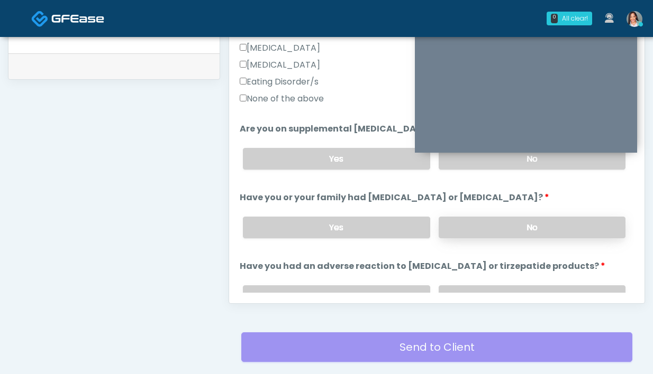
click at [461, 225] on label "No" at bounding box center [531, 228] width 187 height 22
click at [479, 286] on label "No" at bounding box center [531, 297] width 187 height 22
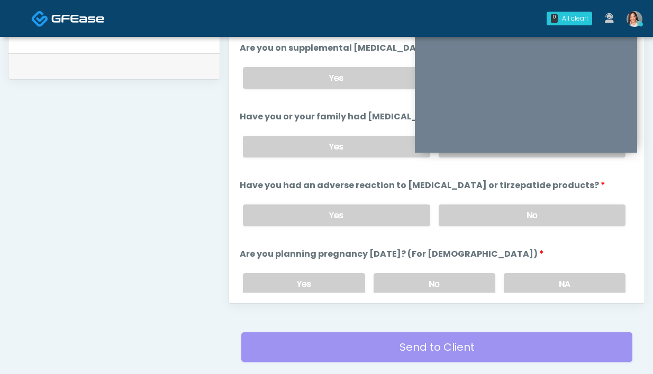
scroll to position [406, 0]
click at [554, 292] on label "NA" at bounding box center [564, 284] width 122 height 22
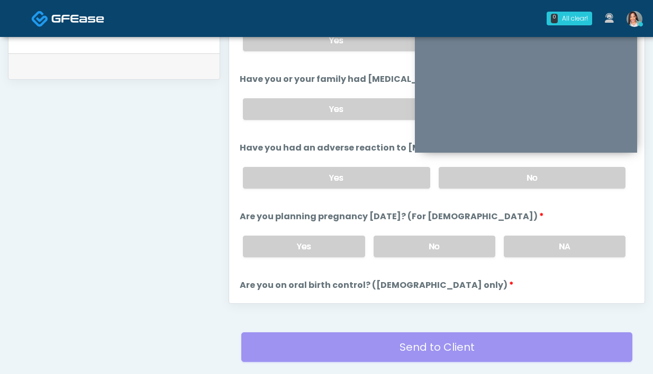
scroll to position [493, 0]
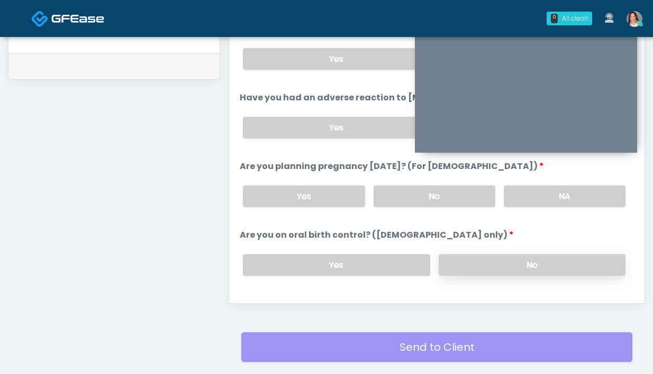
click at [471, 264] on label "No" at bounding box center [531, 265] width 187 height 22
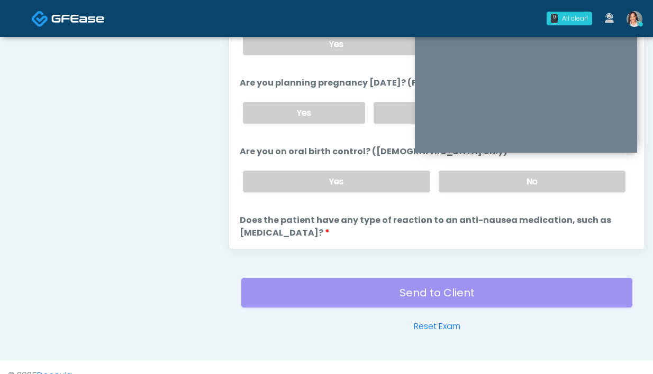
scroll to position [558, 0]
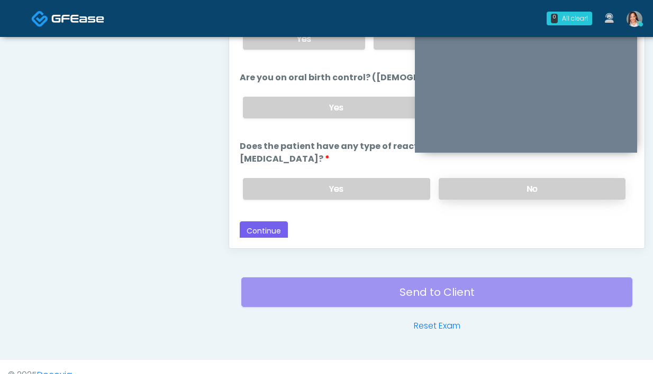
click at [492, 190] on label "No" at bounding box center [531, 189] width 187 height 22
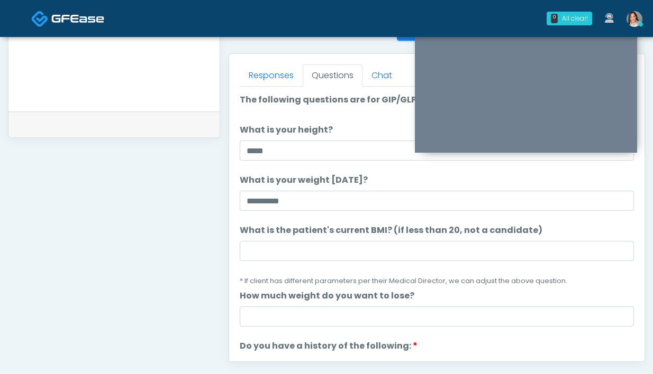
scroll to position [444, 0]
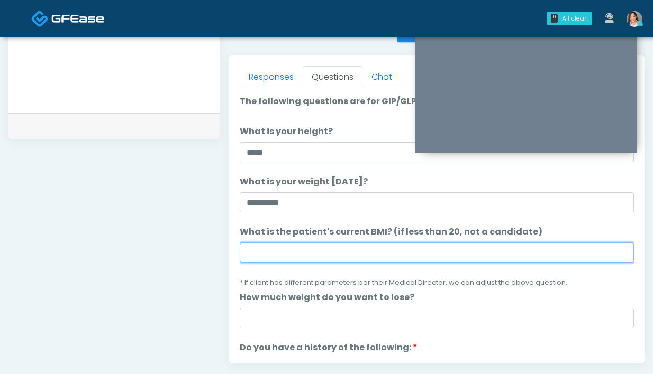
click at [288, 251] on input "What is the patient's current BMI? (if less than 20, not a candidate)" at bounding box center [437, 253] width 394 height 20
paste input "****"
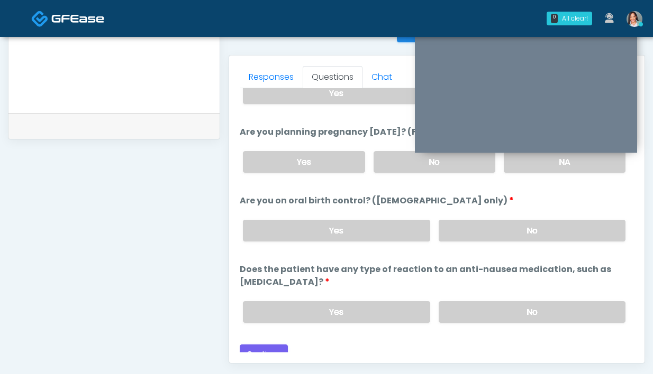
scroll to position [596, 0]
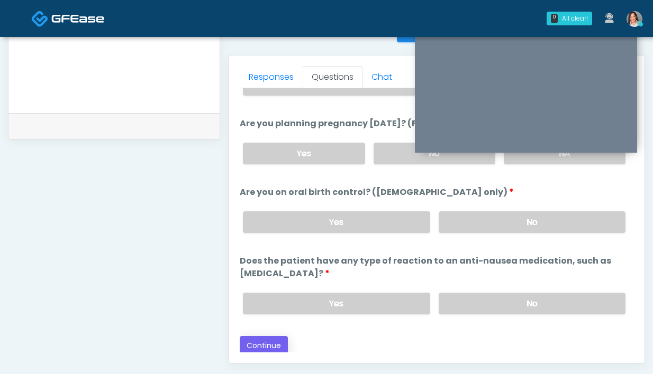
type input "****"
drag, startPoint x: 263, startPoint y: 343, endPoint x: 287, endPoint y: 308, distance: 42.2
click at [264, 343] on button "Continue" at bounding box center [264, 346] width 48 height 20
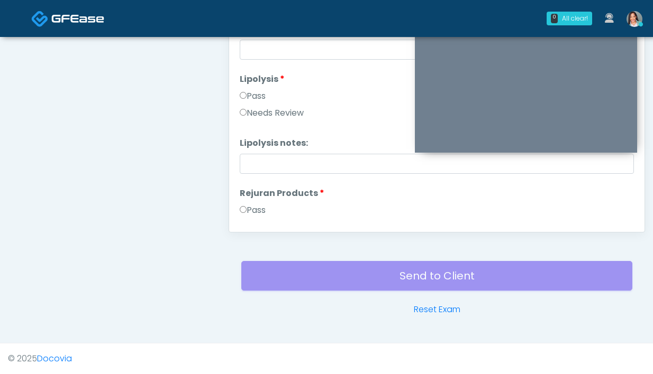
click at [272, 76] on label "Lipolysis" at bounding box center [262, 79] width 45 height 13
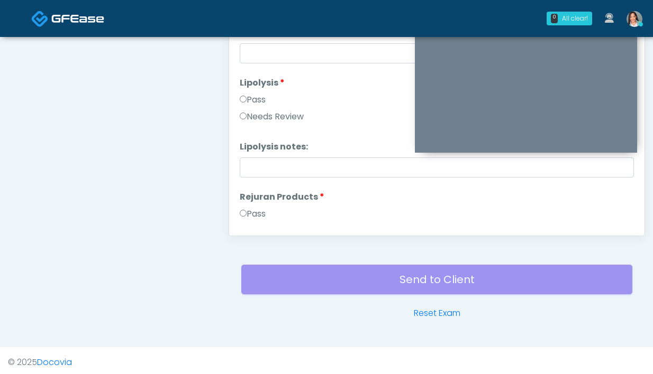
scroll to position [418, 0]
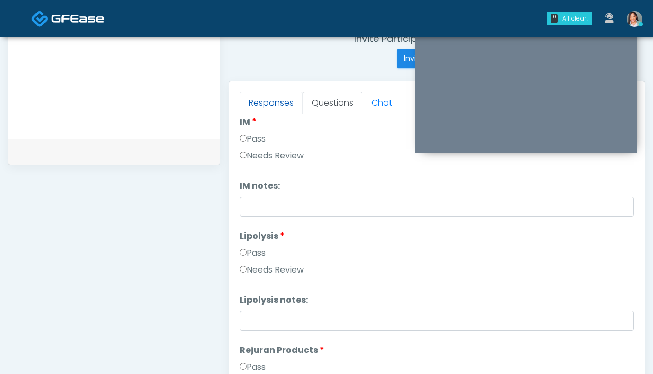
click at [280, 97] on link "Responses" at bounding box center [271, 103] width 63 height 22
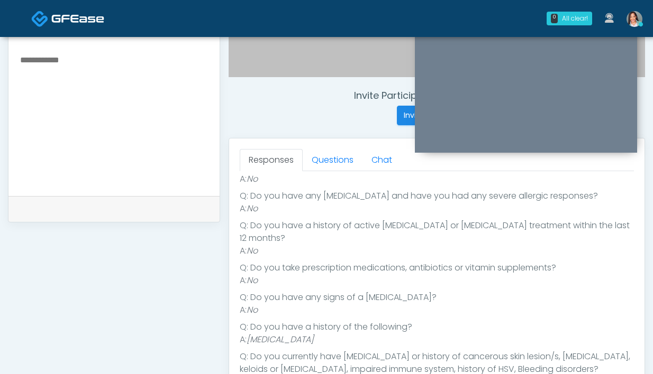
scroll to position [361, 0]
click at [326, 155] on link "Questions" at bounding box center [333, 160] width 60 height 22
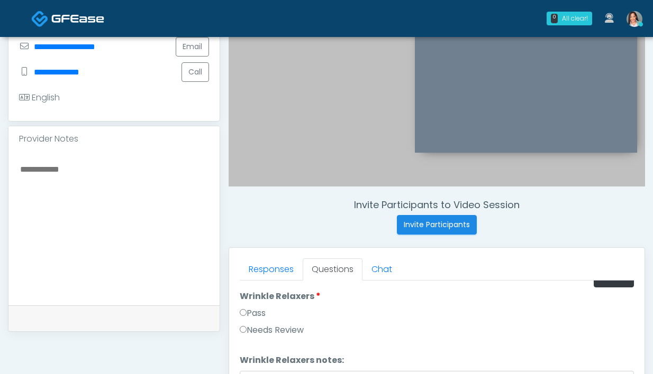
scroll to position [0, 0]
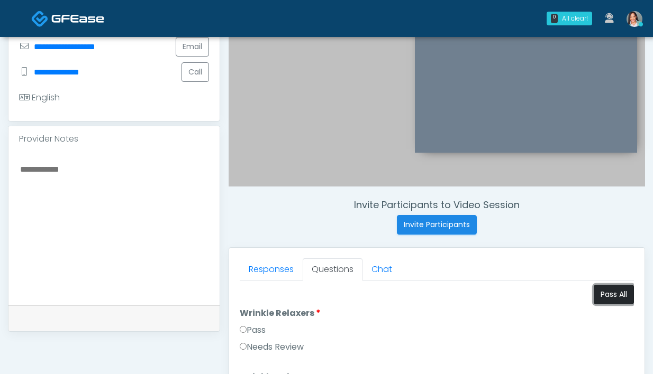
click at [598, 297] on button "Pass All" at bounding box center [613, 295] width 40 height 20
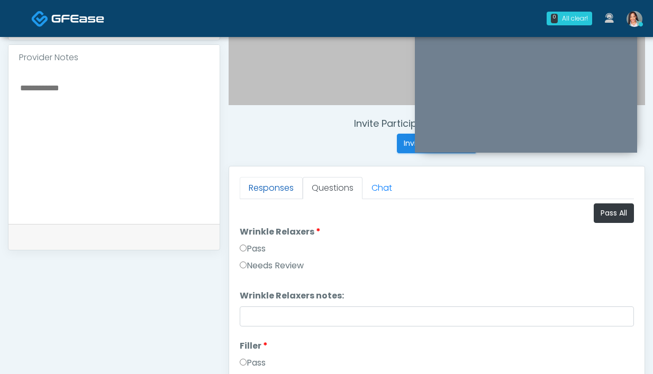
click at [256, 191] on link "Responses" at bounding box center [271, 188] width 63 height 22
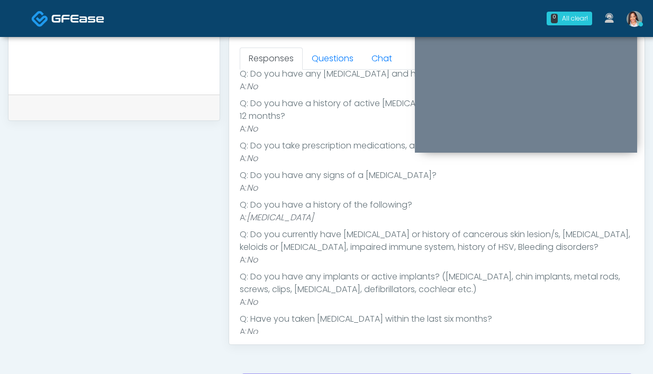
scroll to position [408, 0]
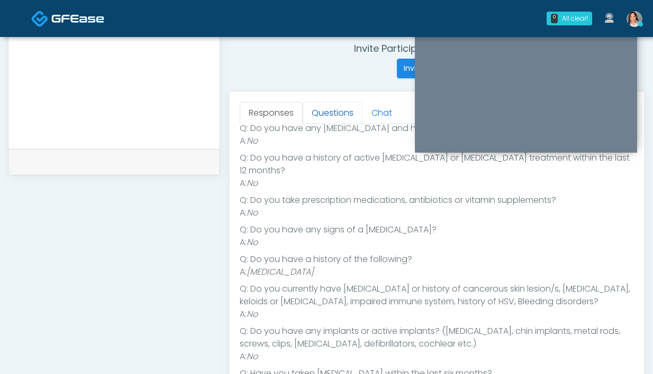
click at [333, 116] on link "Questions" at bounding box center [333, 113] width 60 height 22
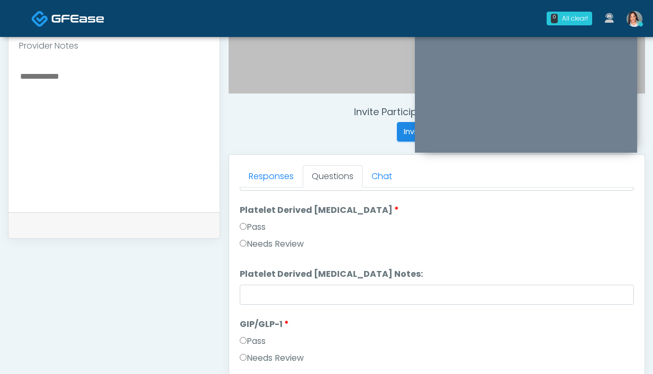
scroll to position [493, 0]
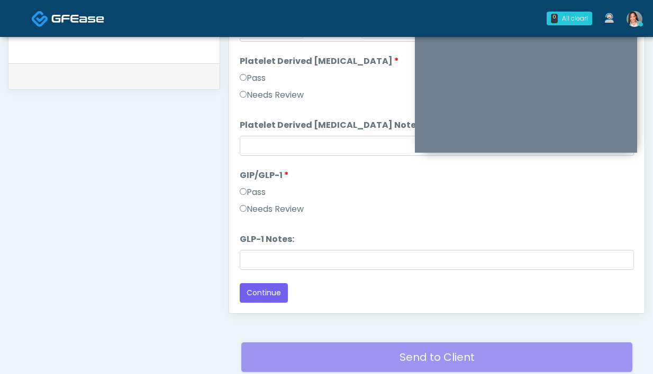
click at [270, 307] on div "Responses Questions Chat Good Faith Exam Script Good Faith Exam Script INTRODUC…" at bounding box center [436, 160] width 415 height 308
click at [272, 294] on button "Continue" at bounding box center [264, 293] width 48 height 20
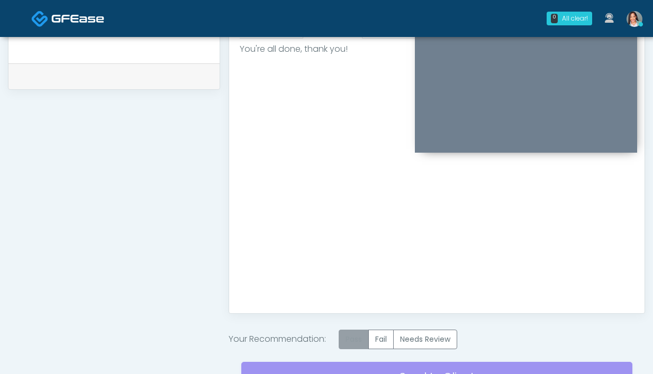
click at [353, 340] on label "Pass" at bounding box center [353, 340] width 30 height 20
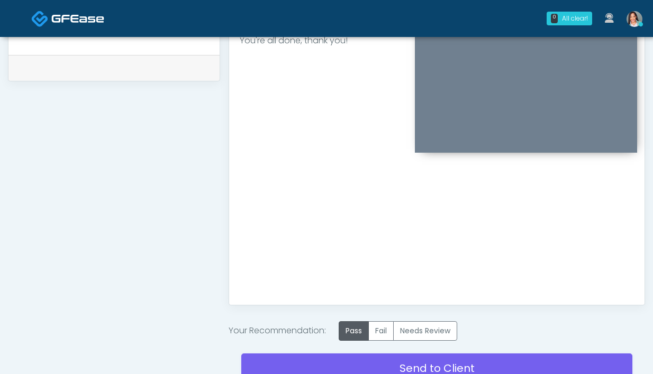
scroll to position [514, 0]
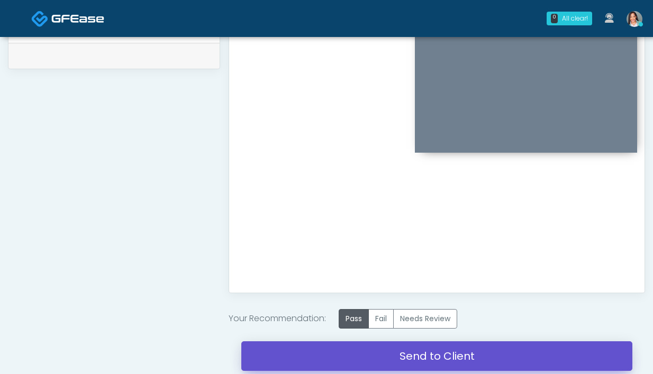
click at [316, 348] on link "Send to Client" at bounding box center [436, 357] width 391 height 30
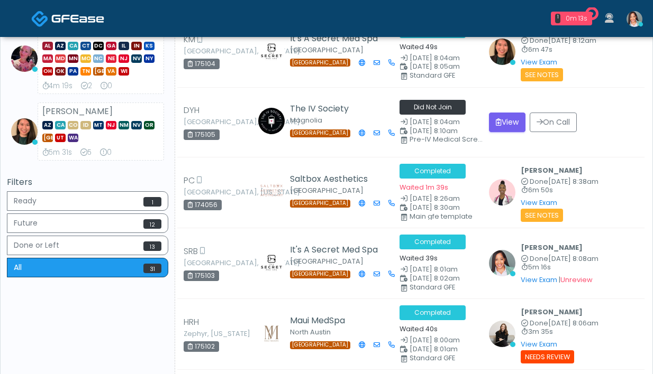
scroll to position [256, 0]
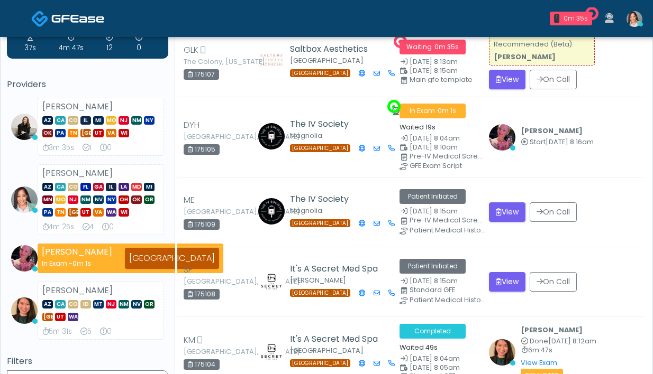
scroll to position [14, 0]
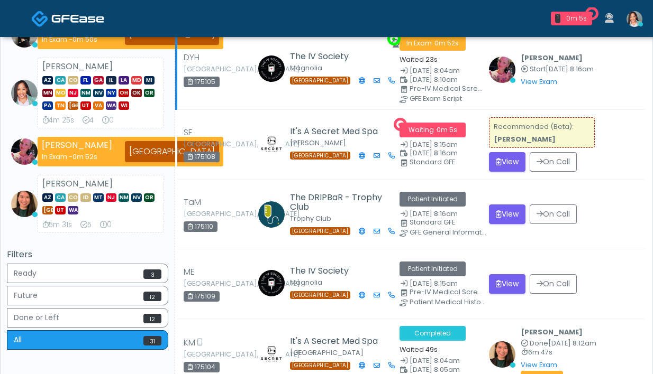
scroll to position [132, 0]
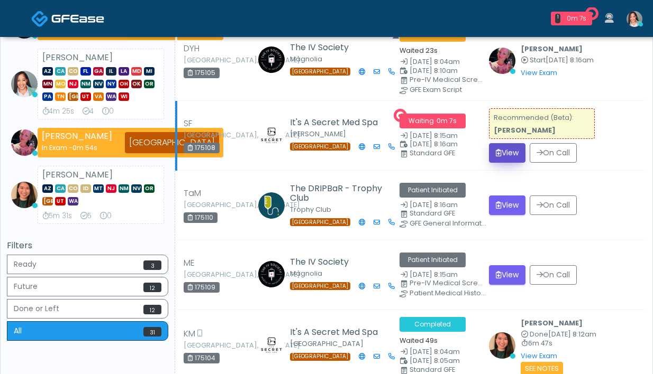
click at [499, 156] on button "View" at bounding box center [507, 153] width 36 height 20
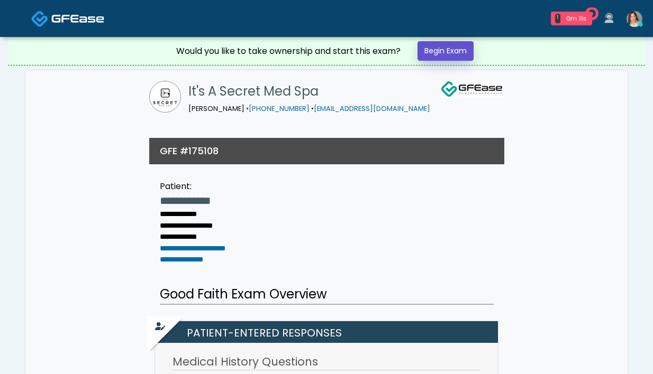
click at [434, 50] on link "Begin Exam" at bounding box center [445, 51] width 56 height 20
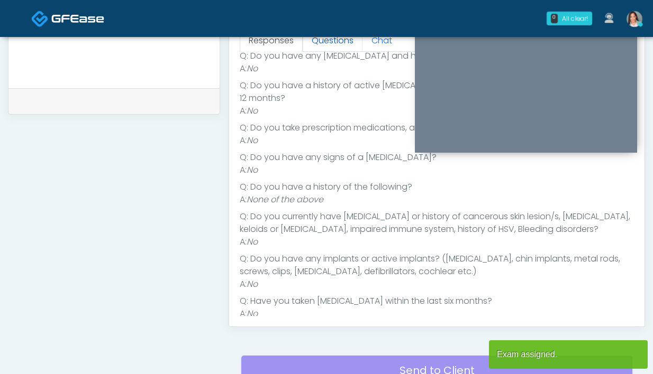
scroll to position [456, 0]
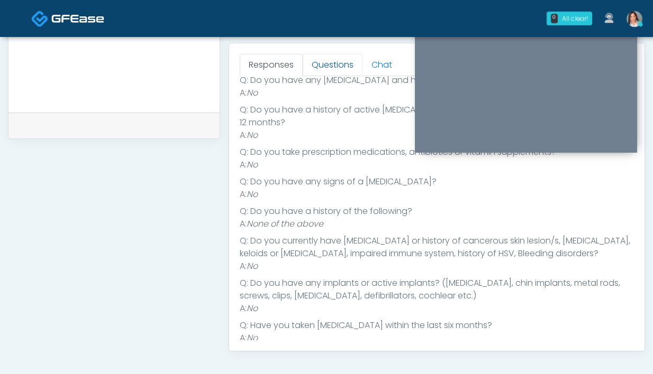
click at [332, 75] on link "Questions" at bounding box center [333, 65] width 60 height 22
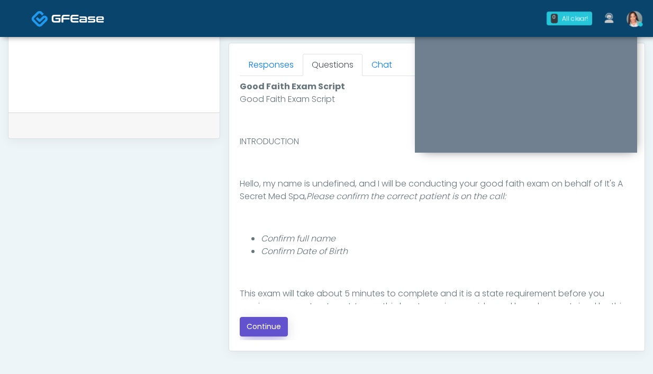
click at [264, 328] on button "Continue" at bounding box center [264, 327] width 48 height 20
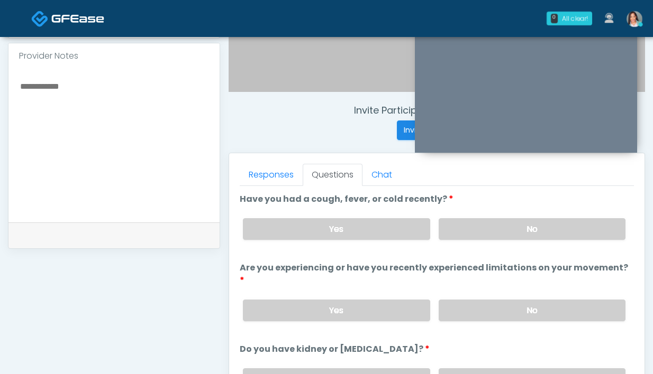
scroll to position [345, 0]
click at [273, 179] on link "Responses" at bounding box center [271, 175] width 63 height 22
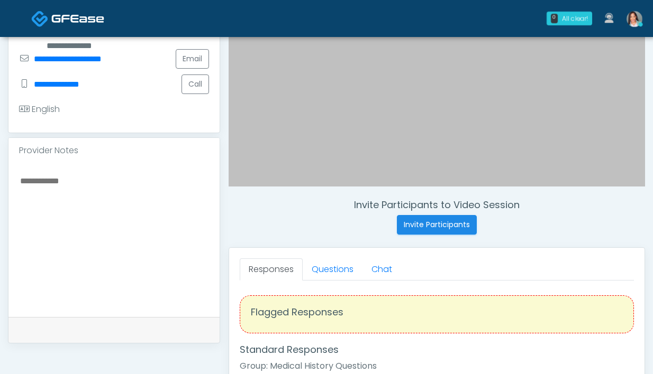
scroll to position [269, 0]
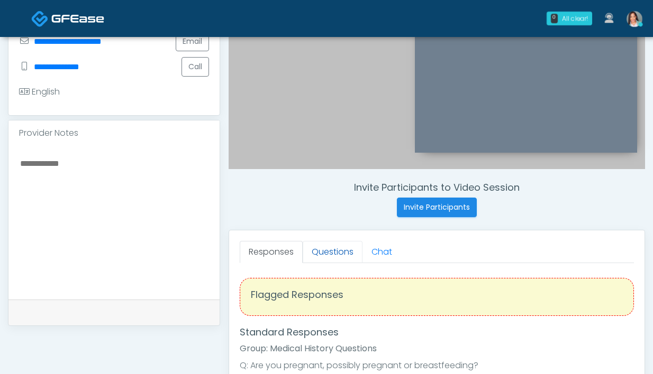
click at [349, 256] on link "Questions" at bounding box center [333, 252] width 60 height 22
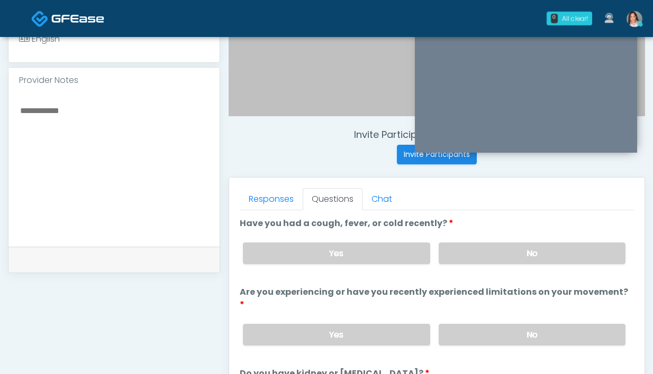
scroll to position [351, 0]
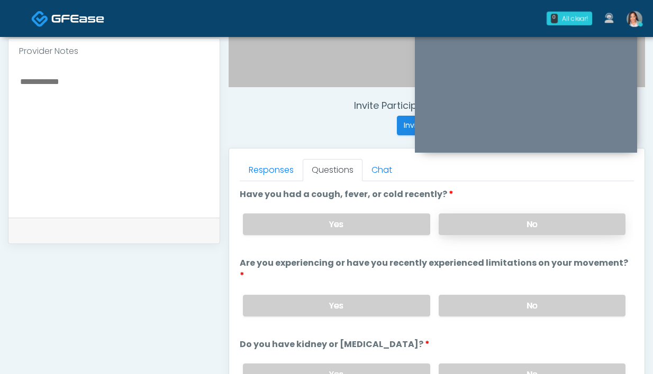
click at [467, 226] on label "No" at bounding box center [531, 225] width 187 height 22
drag, startPoint x: 529, startPoint y: 295, endPoint x: 430, endPoint y: 188, distance: 144.8
click at [529, 295] on label "No" at bounding box center [531, 306] width 187 height 22
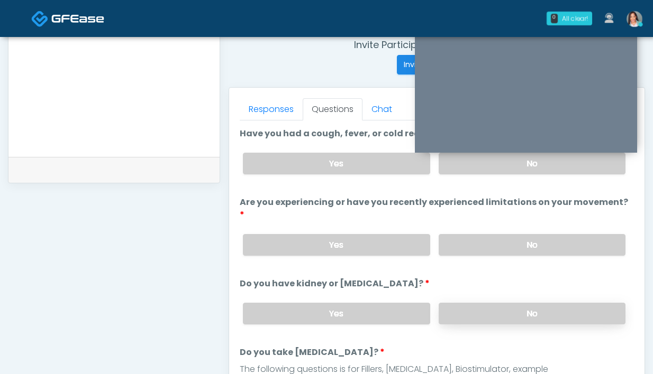
click at [511, 305] on label "No" at bounding box center [531, 314] width 187 height 22
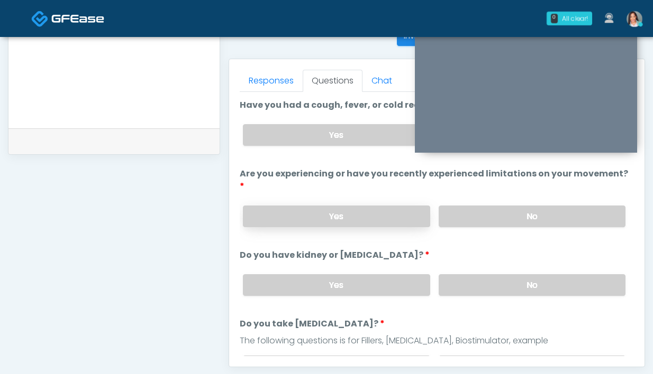
scroll to position [494, 0]
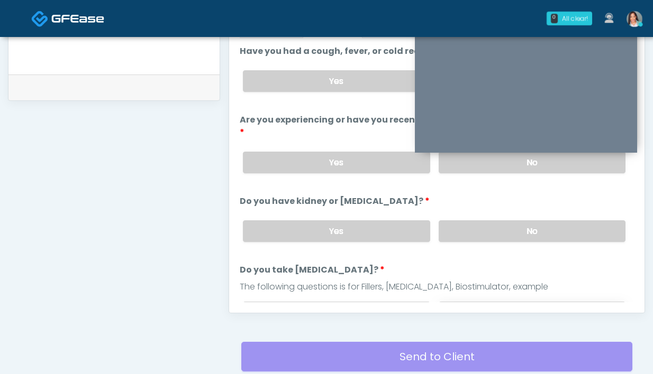
click at [479, 302] on label "No" at bounding box center [531, 313] width 187 height 22
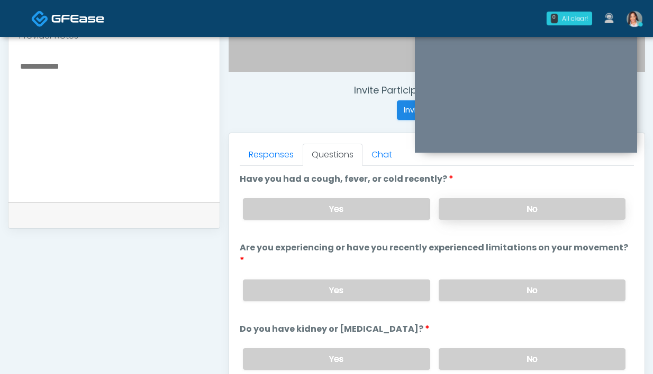
click at [484, 209] on label "No" at bounding box center [531, 209] width 187 height 22
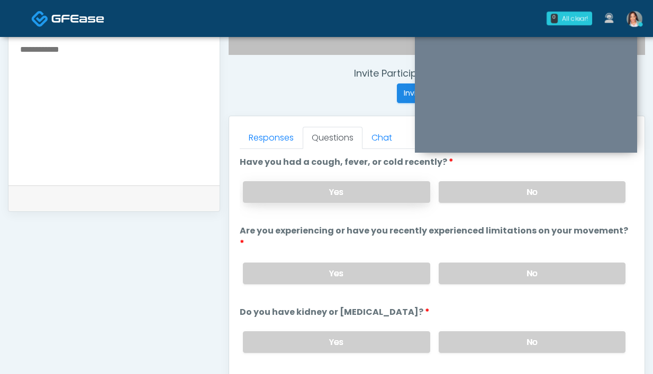
scroll to position [411, 0]
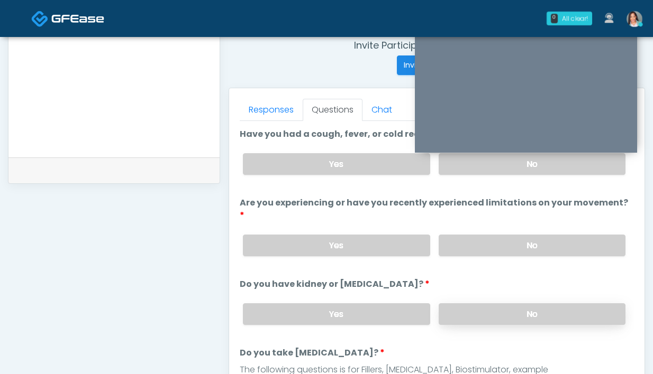
click at [484, 307] on label "No" at bounding box center [531, 315] width 187 height 22
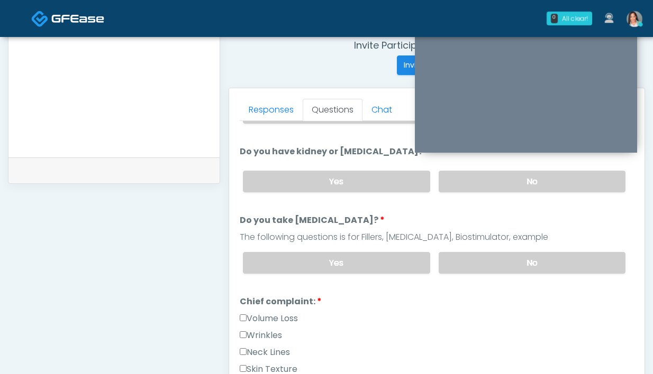
click at [475, 262] on div "Yes No" at bounding box center [433, 263] width 399 height 39
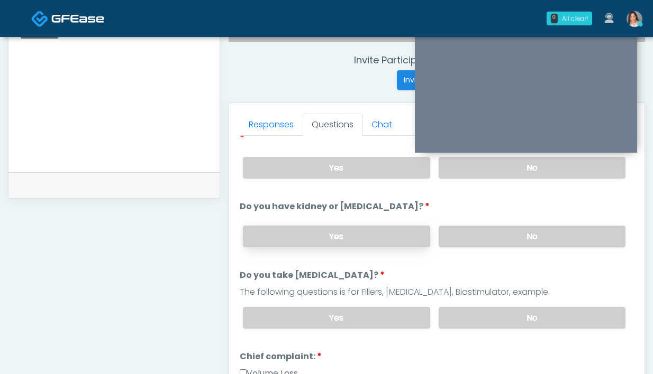
scroll to position [94, 0]
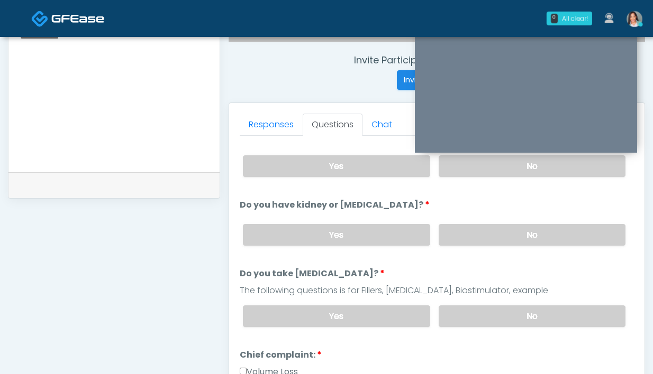
drag, startPoint x: 499, startPoint y: 219, endPoint x: 497, endPoint y: 260, distance: 40.8
click at [499, 224] on label "No" at bounding box center [531, 235] width 187 height 22
click at [488, 306] on label "No" at bounding box center [531, 317] width 187 height 22
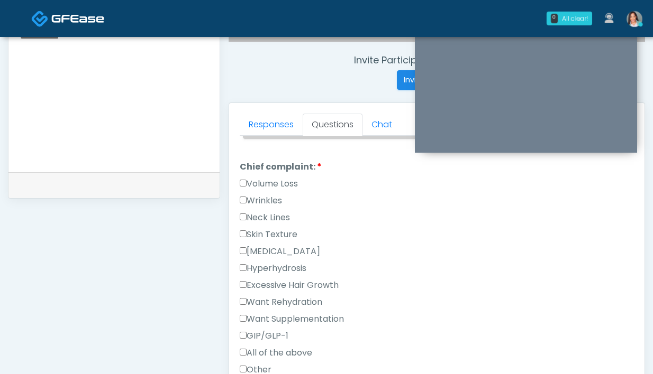
scroll to position [282, 0]
click at [262, 195] on label "Wrinkles" at bounding box center [261, 201] width 42 height 13
click at [272, 131] on link "Responses" at bounding box center [271, 125] width 63 height 22
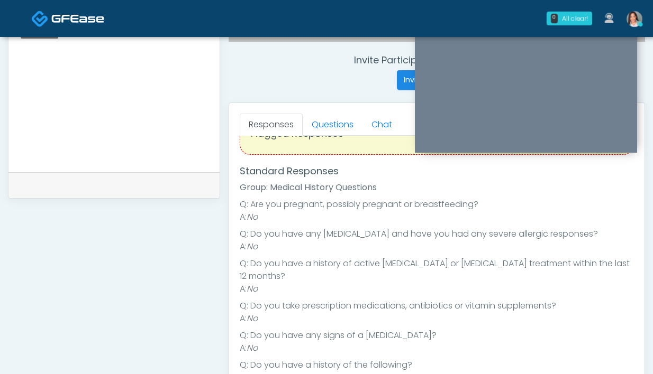
scroll to position [32, 0]
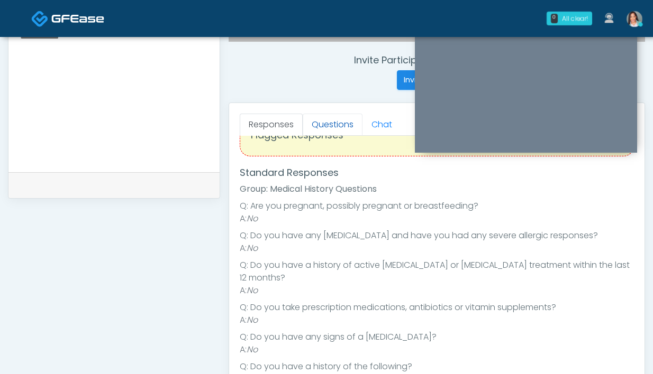
click at [345, 126] on link "Questions" at bounding box center [333, 125] width 60 height 22
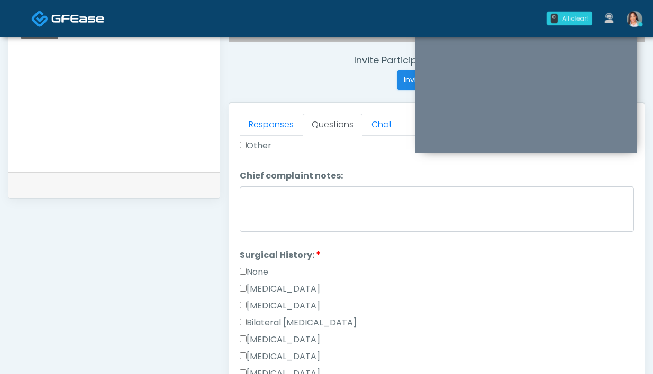
scroll to position [512, 0]
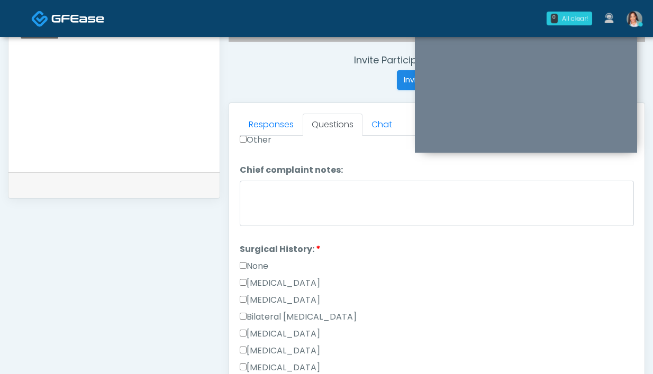
click at [291, 277] on label "Cesarean Section" at bounding box center [280, 283] width 80 height 13
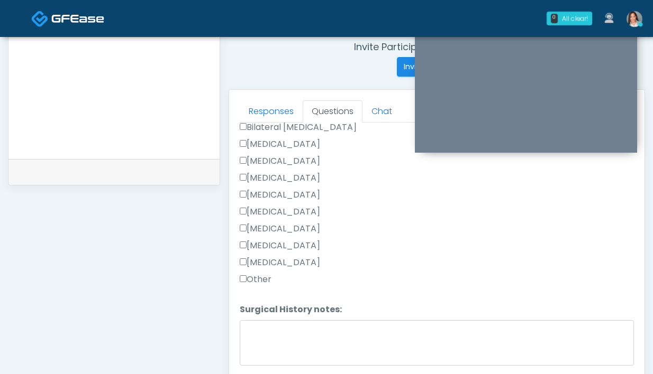
scroll to position [416, 0]
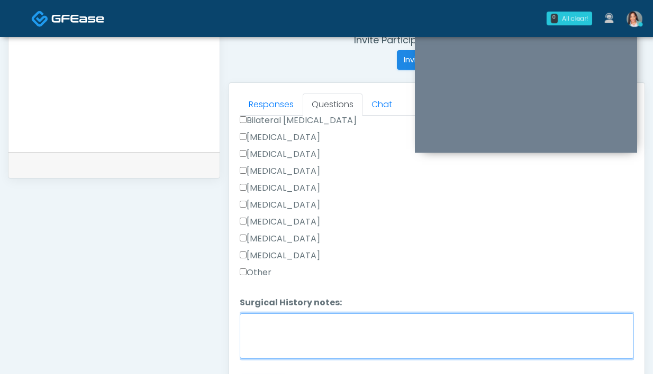
click at [293, 314] on textarea "Surgical History notes:" at bounding box center [437, 336] width 394 height 45
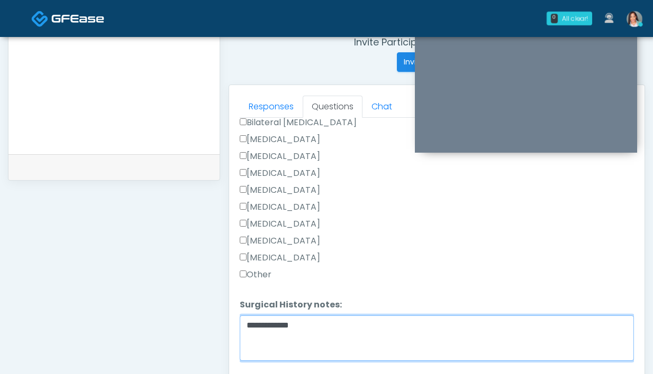
scroll to position [432, 0]
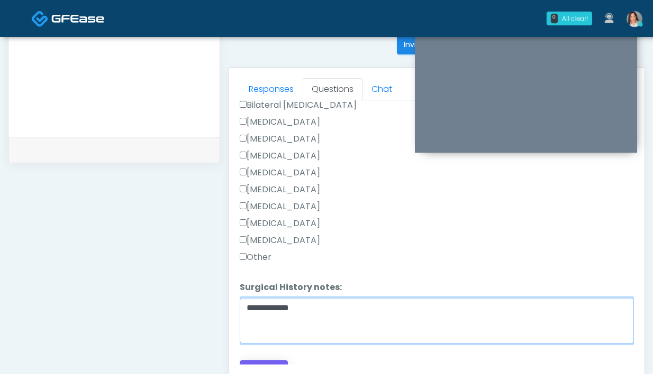
type textarea "**********"
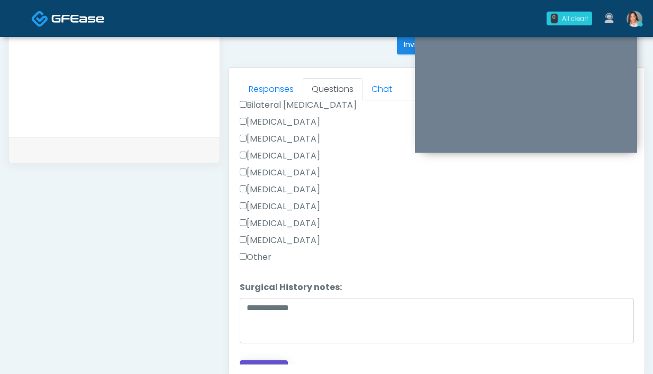
click at [267, 361] on button "Continue" at bounding box center [264, 371] width 48 height 20
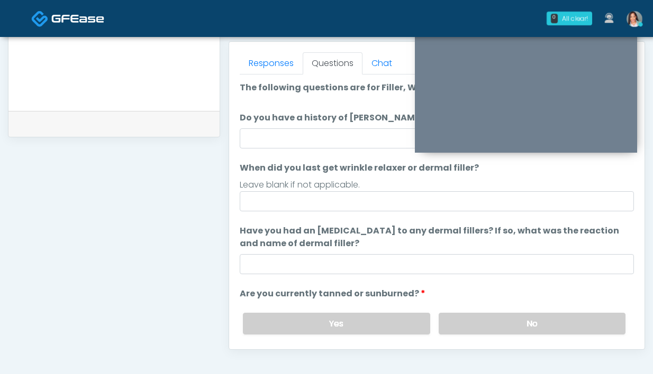
scroll to position [447, 0]
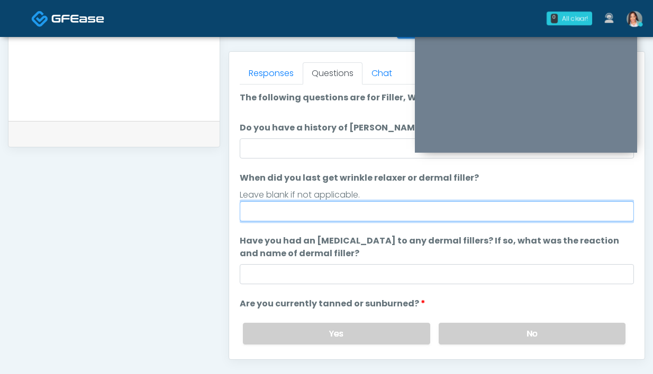
click at [321, 210] on input "When did you last get wrinkle relaxer or dermal filler?" at bounding box center [437, 211] width 394 height 20
click at [383, 218] on input "**********" at bounding box center [437, 211] width 394 height 20
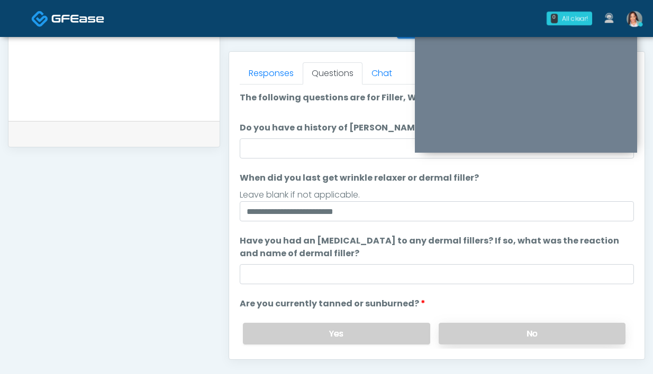
drag, startPoint x: 477, startPoint y: 342, endPoint x: 471, endPoint y: 331, distance: 12.3
click at [477, 342] on label "No" at bounding box center [531, 334] width 187 height 22
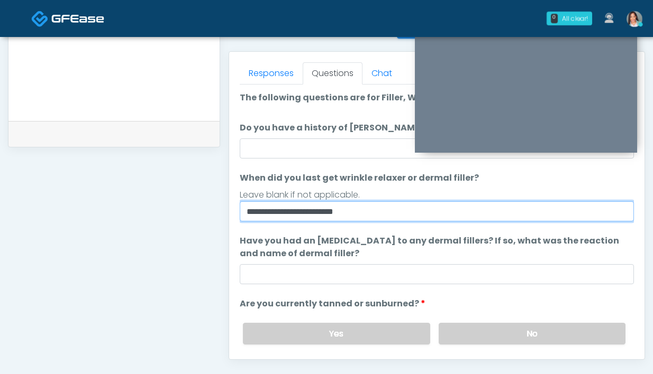
click at [411, 211] on input "**********" at bounding box center [437, 211] width 394 height 20
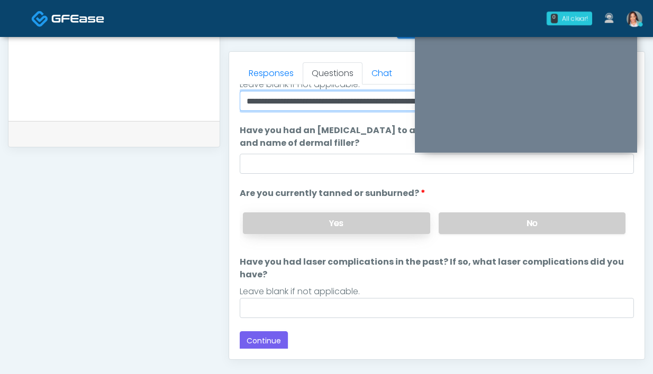
scroll to position [112, 0]
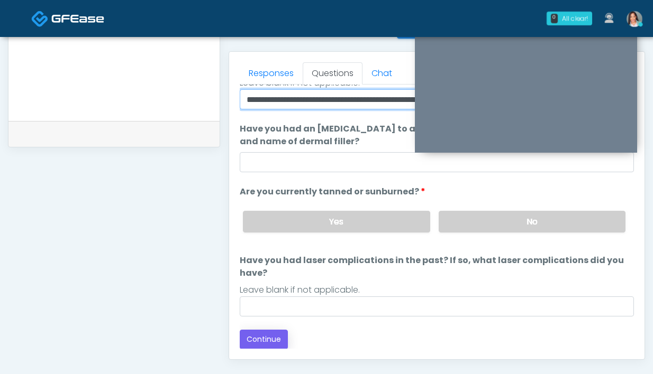
type input "**********"
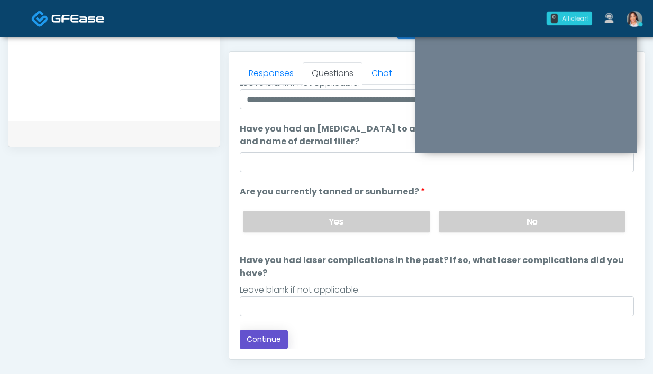
click at [282, 343] on button "Continue" at bounding box center [264, 340] width 48 height 20
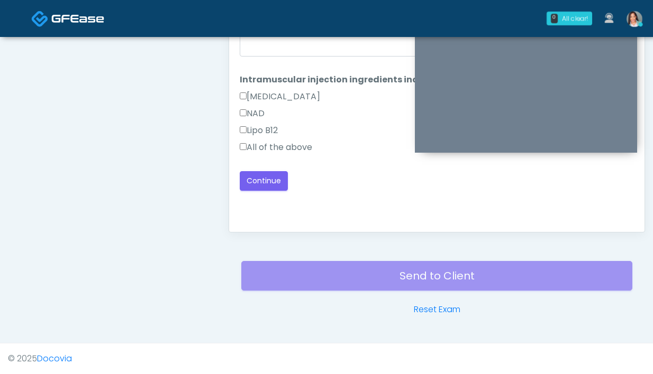
click at [301, 146] on label "All of the above" at bounding box center [276, 147] width 72 height 13
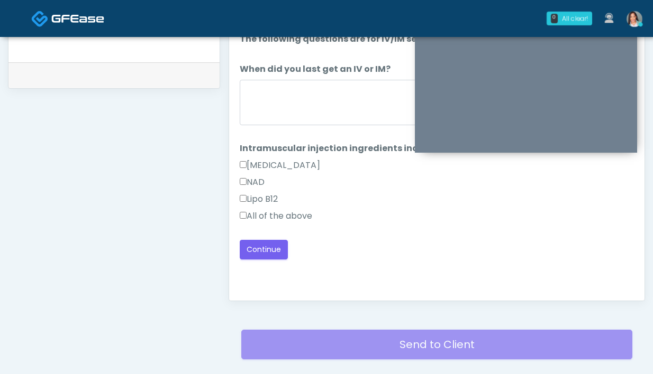
scroll to position [504, 0]
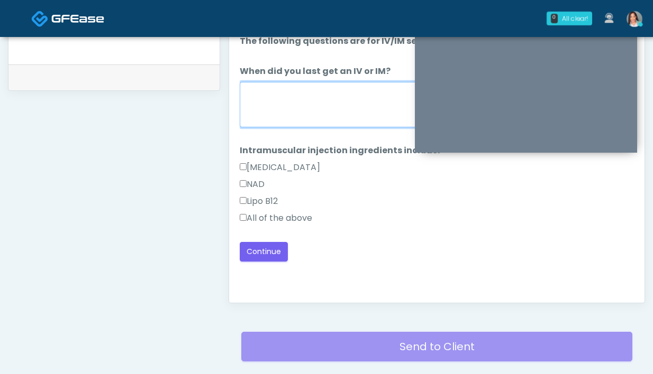
click at [332, 103] on textarea "When did you last get an IV or IM?" at bounding box center [437, 104] width 394 height 45
type textarea "**********"
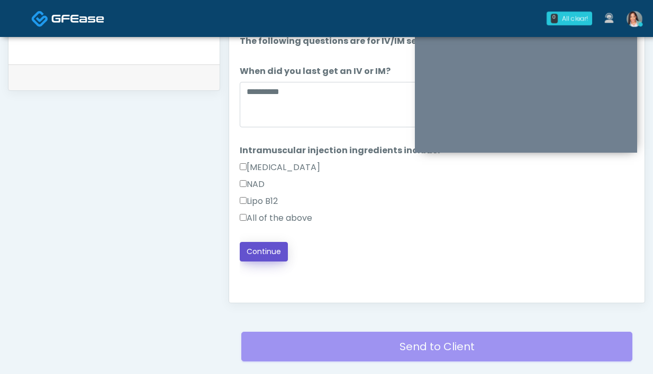
click at [261, 252] on button "Continue" at bounding box center [264, 252] width 48 height 20
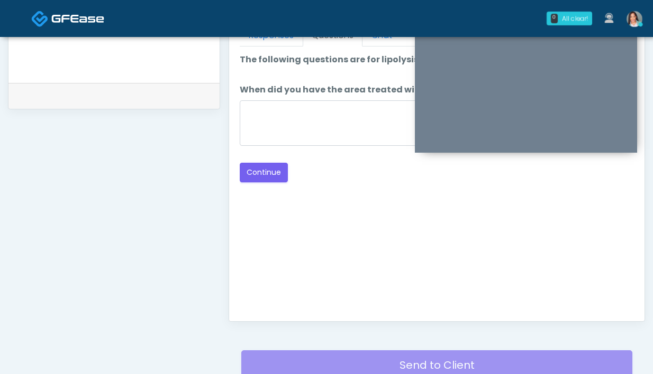
scroll to position [479, 0]
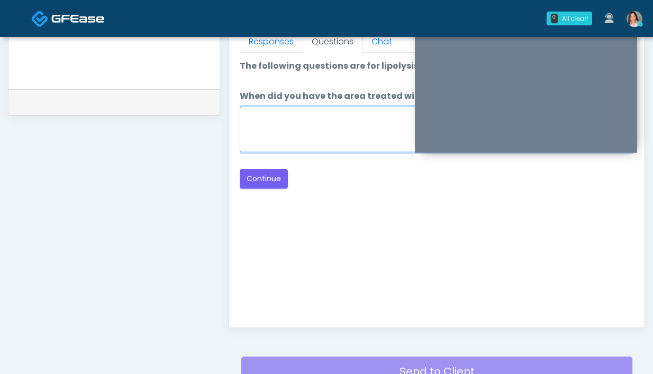
click at [350, 138] on textarea "When did you have the area treated with a previous lipolysis treatment?" at bounding box center [437, 129] width 394 height 45
type textarea "**********"
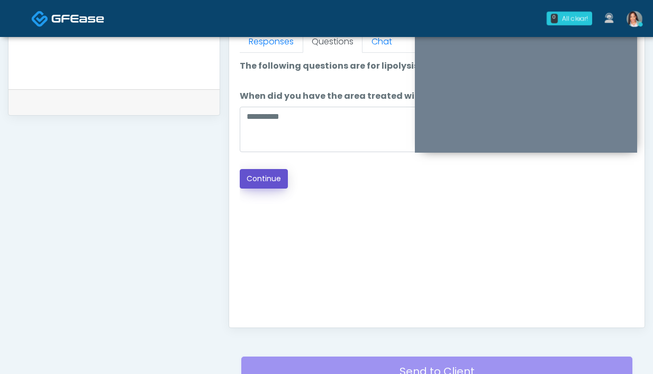
click at [270, 180] on button "Continue" at bounding box center [264, 179] width 48 height 20
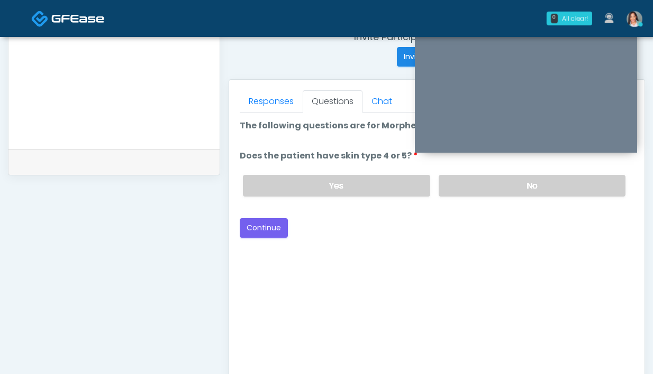
scroll to position [418, 0]
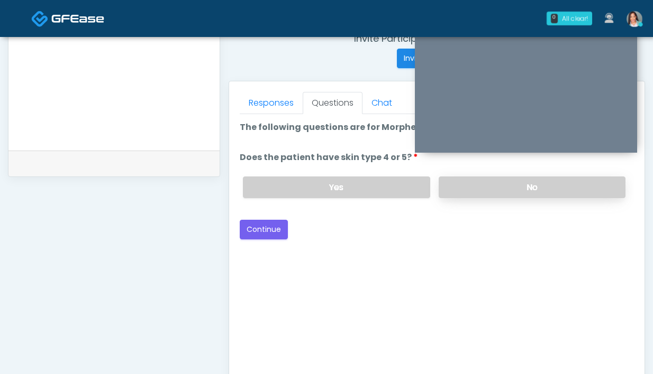
click at [457, 186] on label "No" at bounding box center [531, 188] width 187 height 22
click at [266, 233] on button "Continue" at bounding box center [264, 230] width 48 height 20
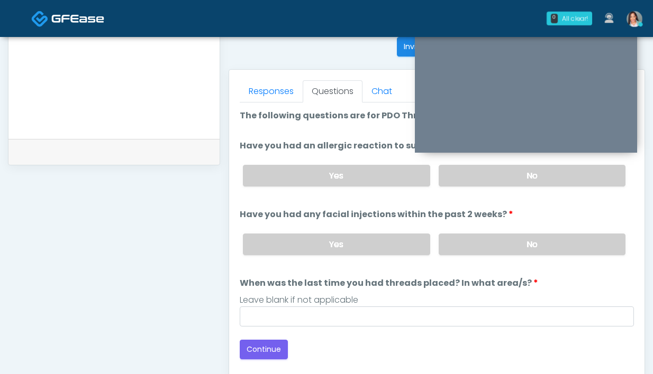
scroll to position [419, 0]
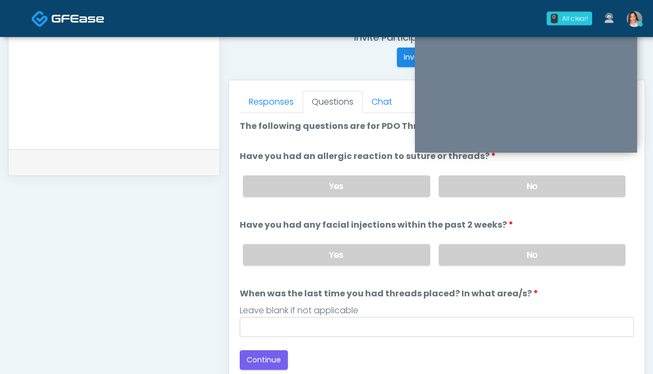
drag, startPoint x: 492, startPoint y: 177, endPoint x: 498, endPoint y: 219, distance: 42.2
click at [492, 177] on label "No" at bounding box center [531, 187] width 187 height 22
click at [498, 250] on label "No" at bounding box center [531, 255] width 187 height 22
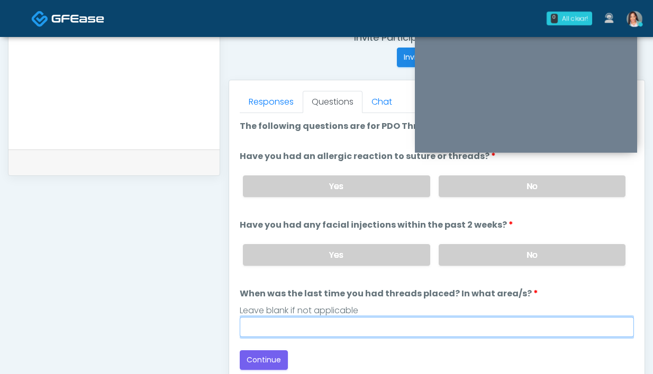
click at [408, 326] on input "When was the last time you had threads placed? In what area/s?" at bounding box center [437, 327] width 394 height 20
type input "***"
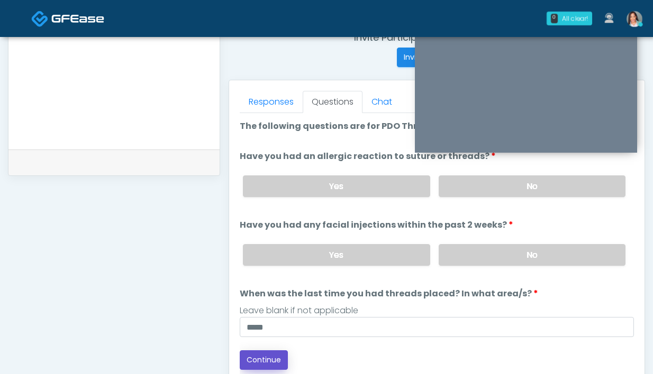
click at [264, 359] on button "Continue" at bounding box center [264, 361] width 48 height 20
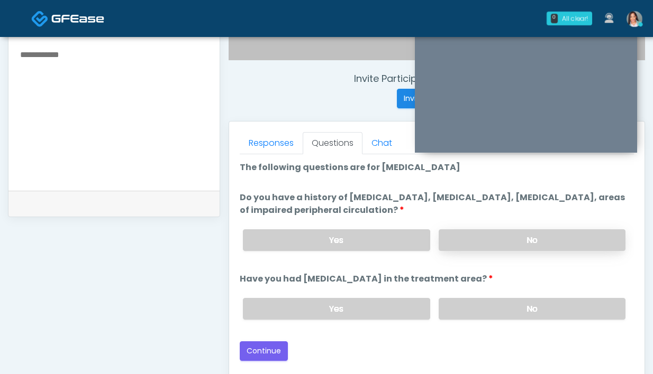
scroll to position [371, 0]
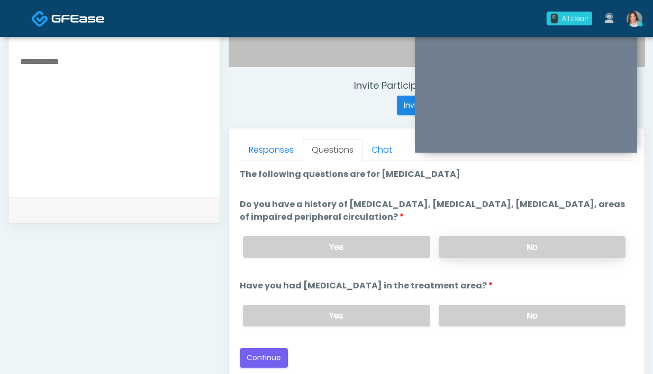
click at [508, 251] on label "No" at bounding box center [531, 247] width 187 height 22
click at [484, 316] on label "No" at bounding box center [531, 316] width 187 height 22
click at [257, 365] on button "Continue" at bounding box center [264, 359] width 48 height 20
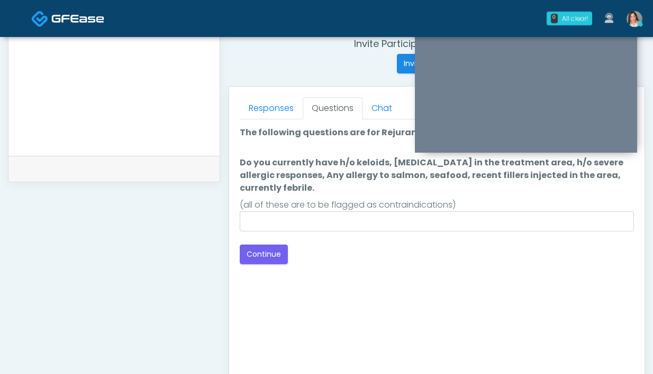
scroll to position [409, 0]
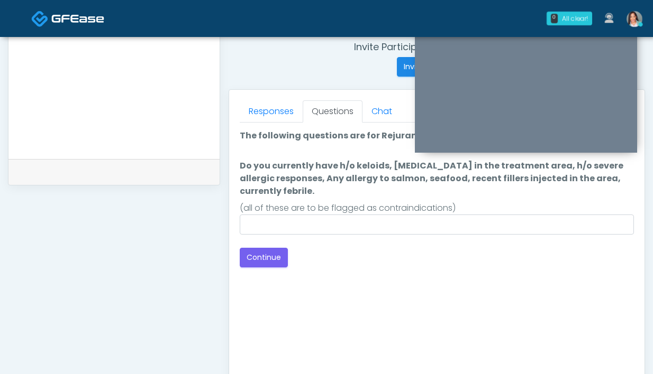
click at [362, 235] on div "Loading... Connecting to your agent... Please wait while we prepare your person…" at bounding box center [437, 199] width 394 height 138
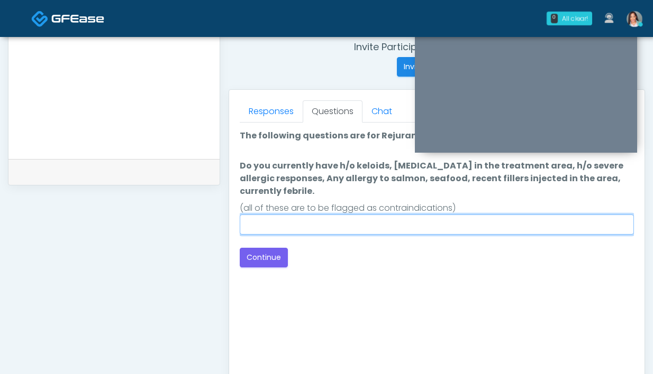
click at [362, 231] on input "Do you currently have h/o keloids, skin infection in the treatment area, h/o se…" at bounding box center [437, 225] width 394 height 20
type input "****"
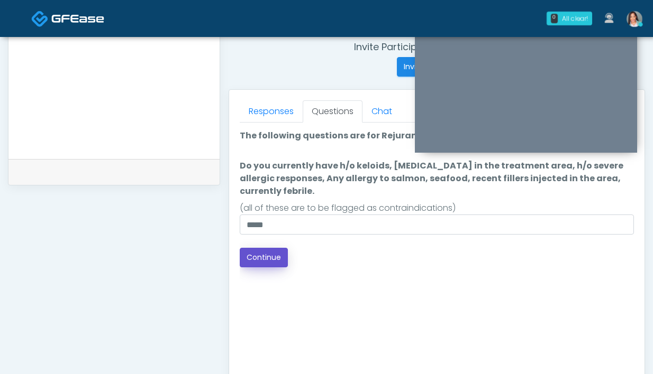
click at [259, 261] on button "Continue" at bounding box center [264, 258] width 48 height 20
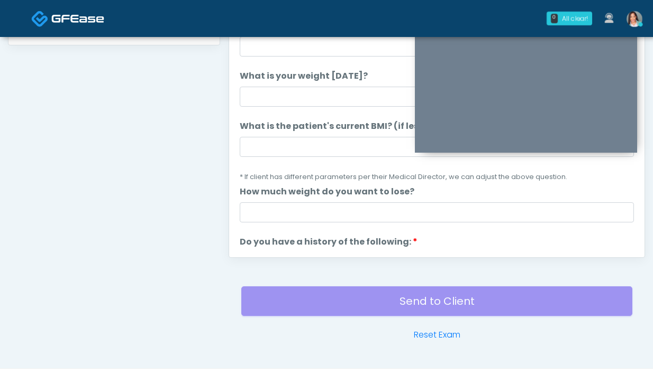
scroll to position [493, 0]
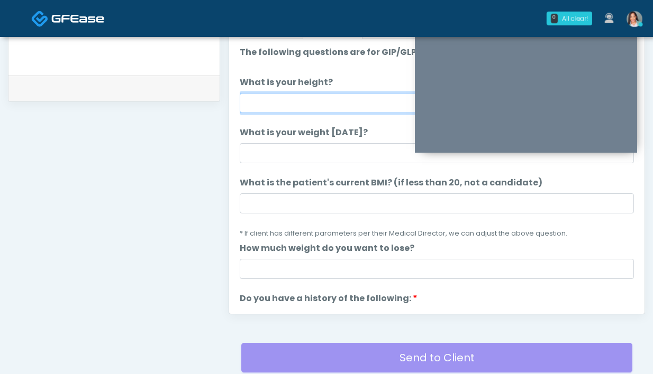
click at [289, 96] on input "What is your height?" at bounding box center [437, 103] width 394 height 20
type input "*****"
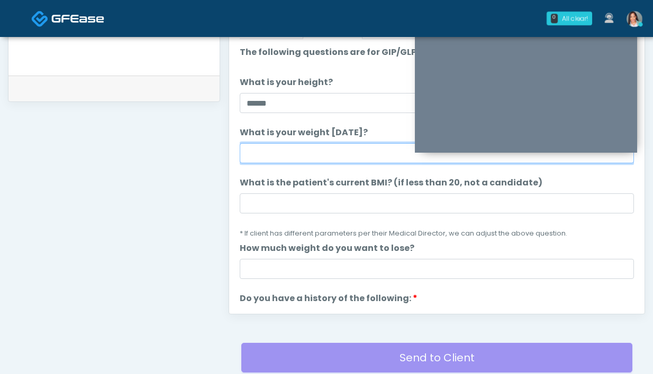
click at [272, 155] on input "What is your weight today?" at bounding box center [437, 153] width 394 height 20
type input "**********"
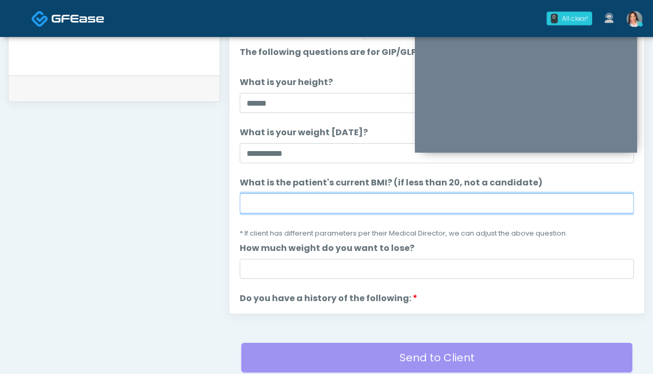
click at [289, 199] on input "What is the patient's current BMI? (if less than 20, not a candidate)" at bounding box center [437, 204] width 394 height 20
paste input "****"
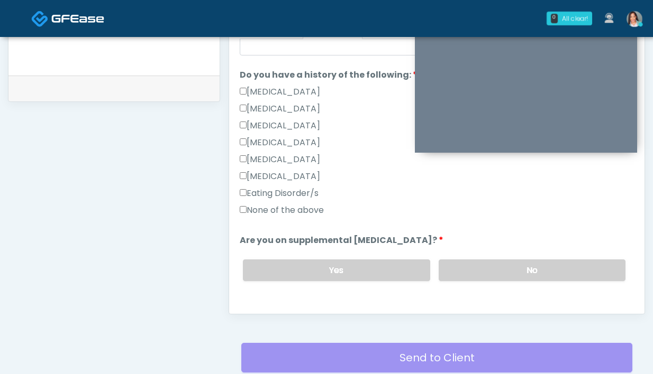
scroll to position [320, 0]
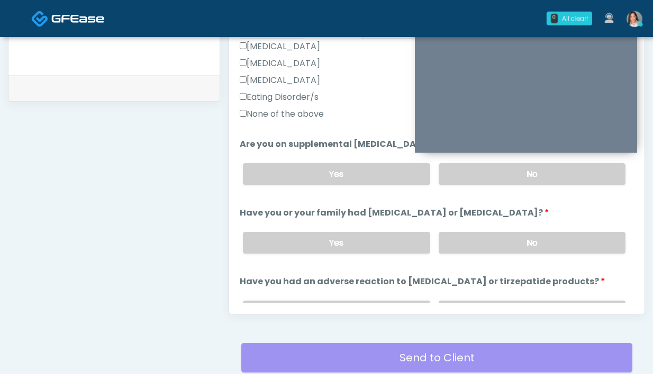
type input "****"
click at [286, 115] on label "None of the above" at bounding box center [282, 114] width 84 height 13
click at [484, 185] on div "Yes No" at bounding box center [433, 174] width 399 height 39
click at [484, 228] on div "Yes No" at bounding box center [433, 243] width 399 height 39
click at [474, 169] on label "No" at bounding box center [531, 174] width 187 height 22
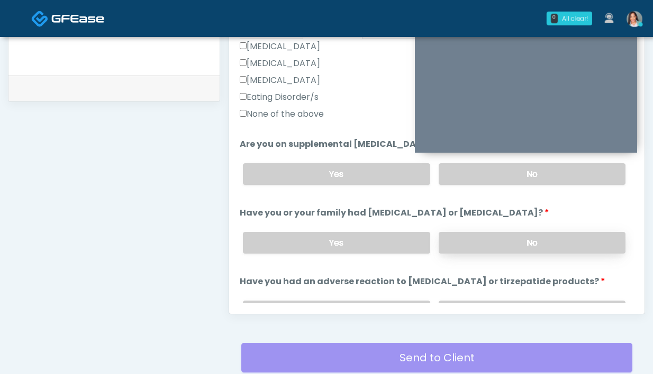
click at [486, 241] on label "No" at bounding box center [531, 243] width 187 height 22
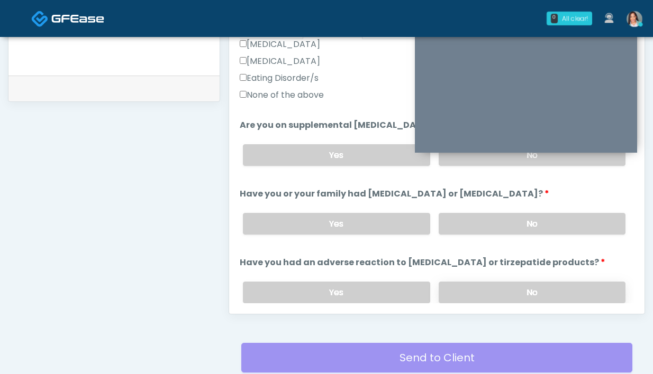
scroll to position [344, 0]
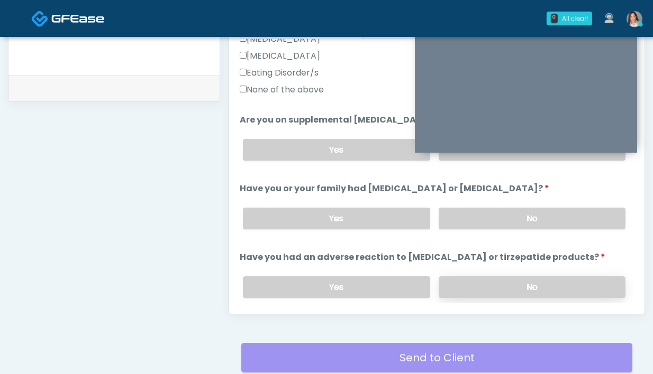
click at [503, 282] on label "No" at bounding box center [531, 288] width 187 height 22
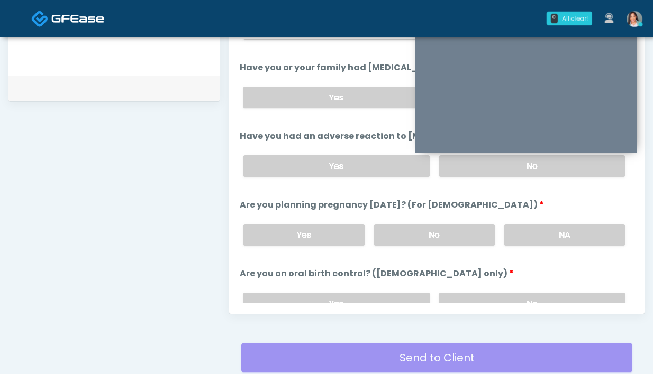
scroll to position [475, 0]
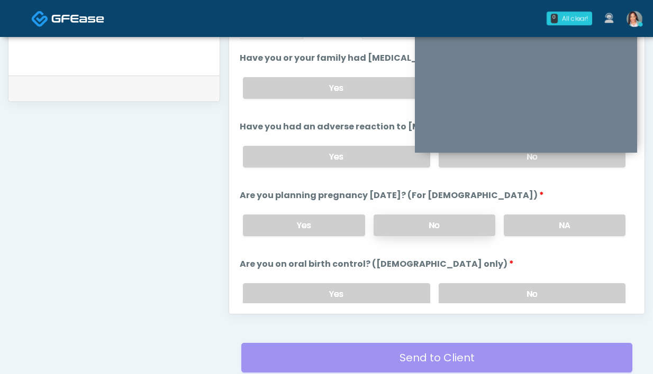
click at [448, 225] on label "No" at bounding box center [434, 226] width 122 height 22
click at [532, 287] on label "No" at bounding box center [531, 294] width 187 height 22
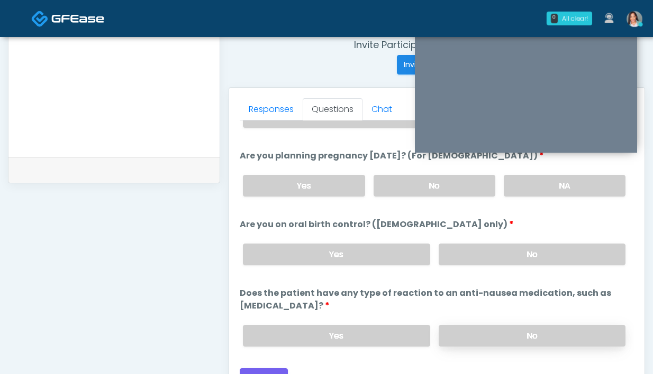
scroll to position [470, 0]
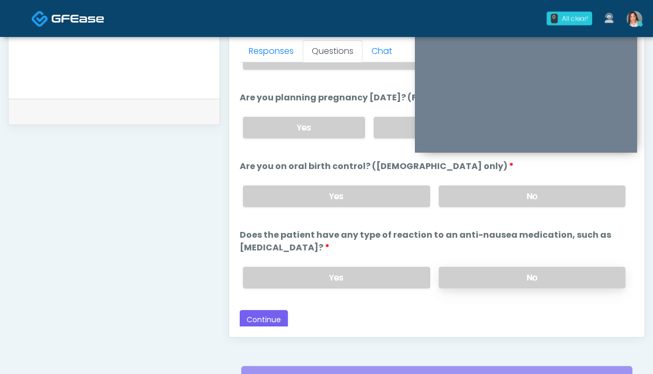
click at [507, 272] on label "No" at bounding box center [531, 278] width 187 height 22
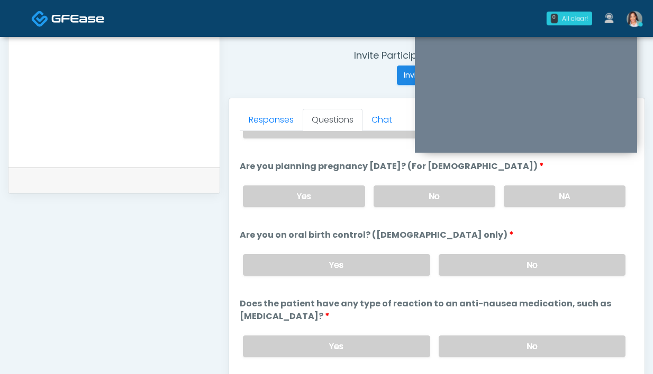
scroll to position [575, 0]
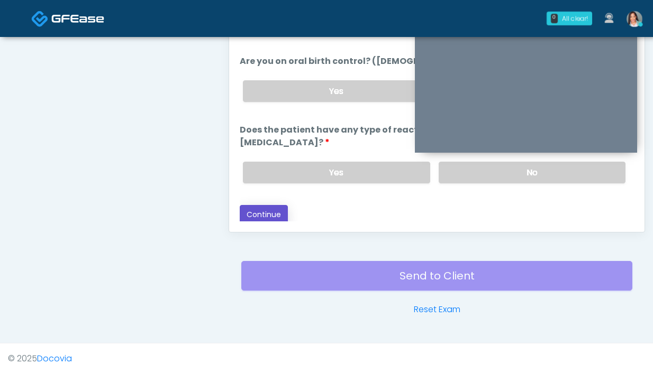
click at [261, 218] on button "Continue" at bounding box center [264, 215] width 48 height 20
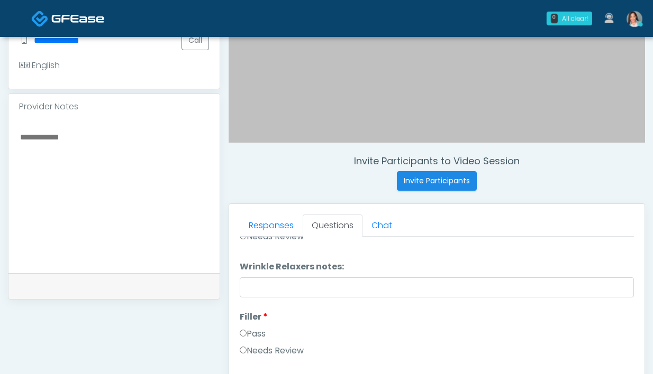
scroll to position [0, 0]
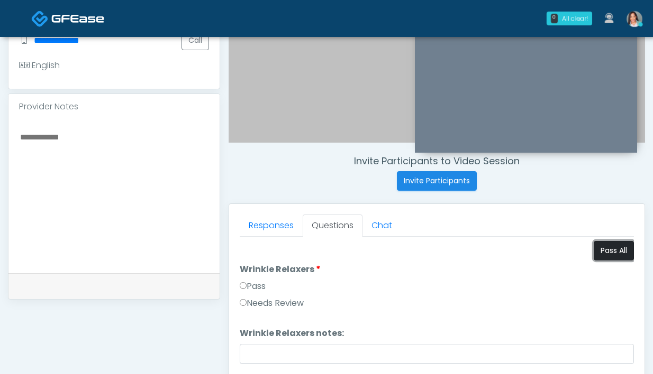
click at [609, 252] on button "Pass All" at bounding box center [613, 251] width 40 height 20
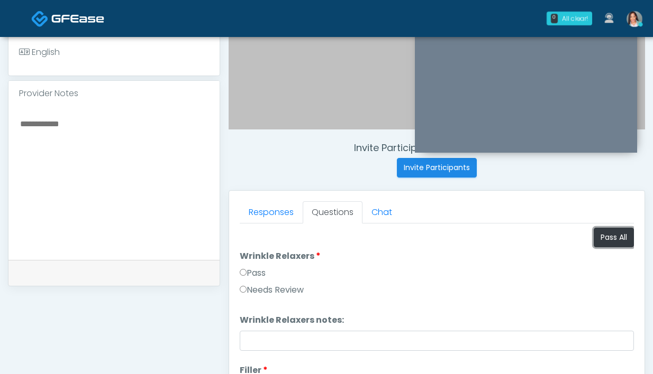
scroll to position [374, 0]
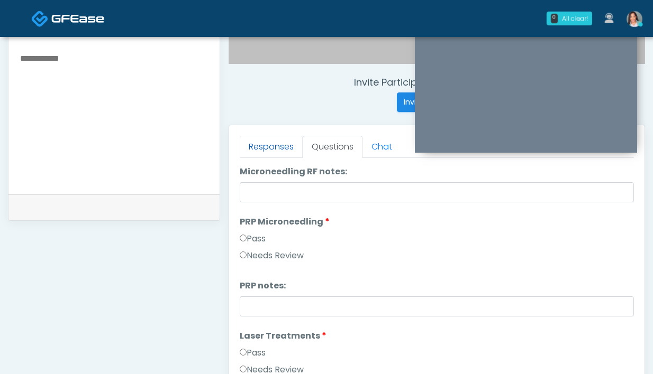
click at [285, 151] on link "Responses" at bounding box center [271, 147] width 63 height 22
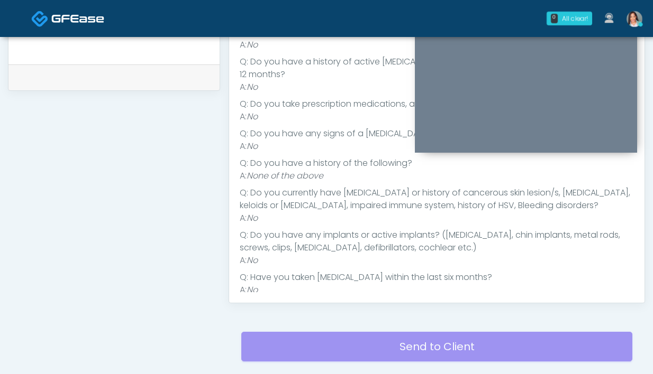
scroll to position [0, 0]
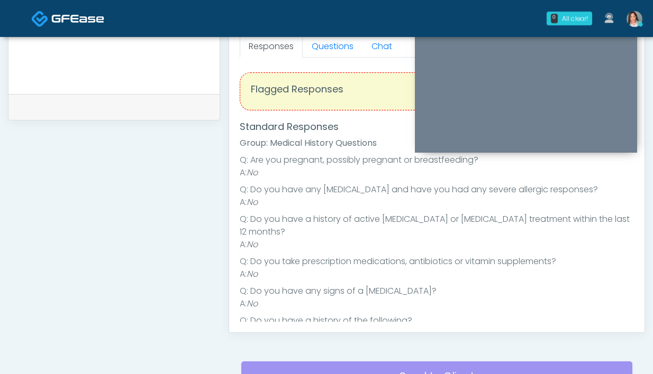
click at [324, 58] on div "Flagged Responses Standard Responses Group: Medical History Questions Q: Are yo…" at bounding box center [437, 256] width 394 height 397
click at [325, 47] on link "Questions" at bounding box center [333, 46] width 60 height 22
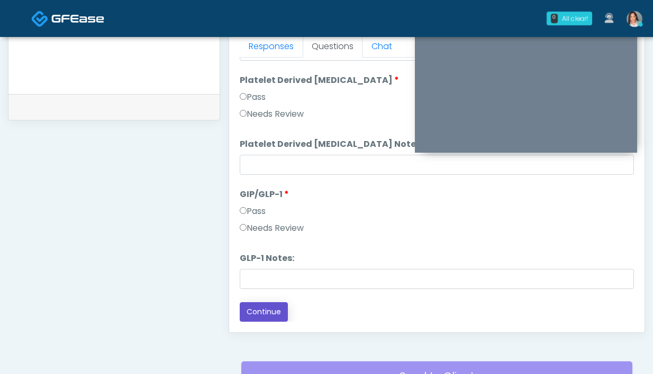
click at [263, 313] on button "Continue" at bounding box center [264, 313] width 48 height 20
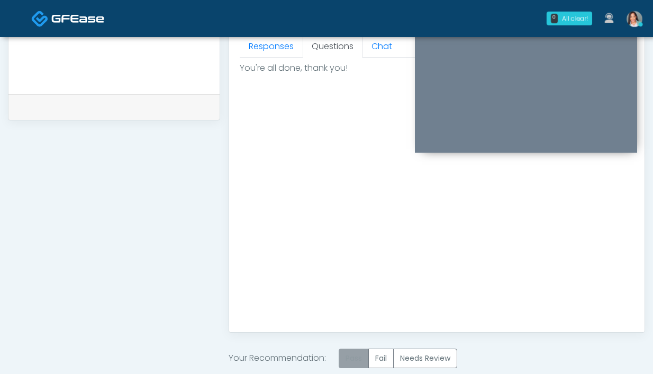
click at [354, 362] on label "Pass" at bounding box center [353, 359] width 30 height 20
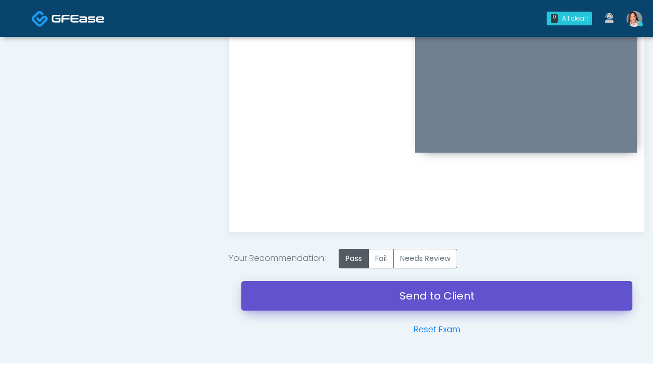
click at [372, 293] on link "Send to Client" at bounding box center [436, 296] width 391 height 30
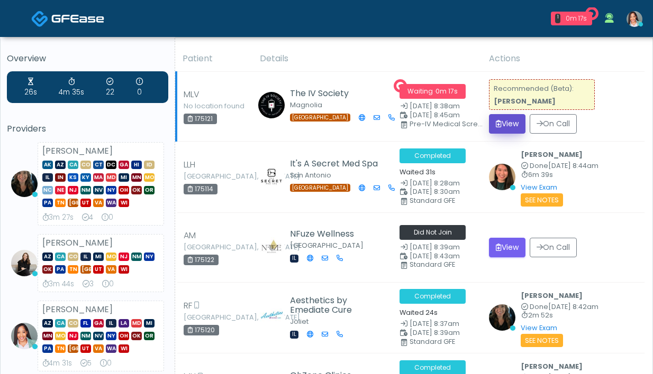
click at [510, 127] on button "View" at bounding box center [507, 124] width 36 height 20
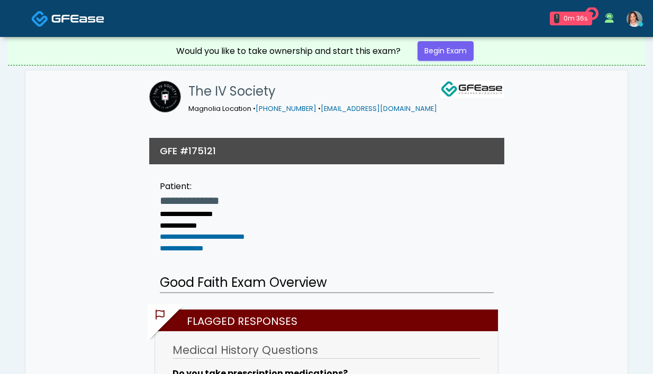
click at [636, 16] on img at bounding box center [634, 19] width 16 height 16
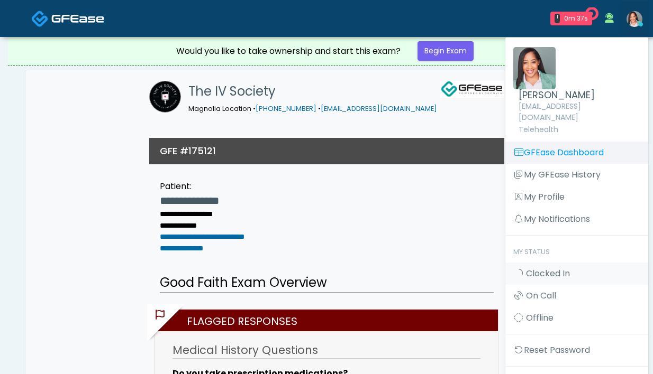
click at [592, 142] on link "GFEase Dashboard" at bounding box center [576, 153] width 143 height 22
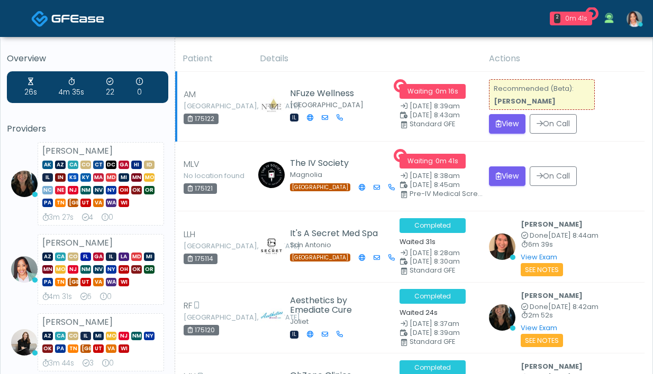
click at [590, 132] on div "View On Call" at bounding box center [563, 124] width 149 height 20
click at [501, 178] on button "View" at bounding box center [507, 177] width 36 height 20
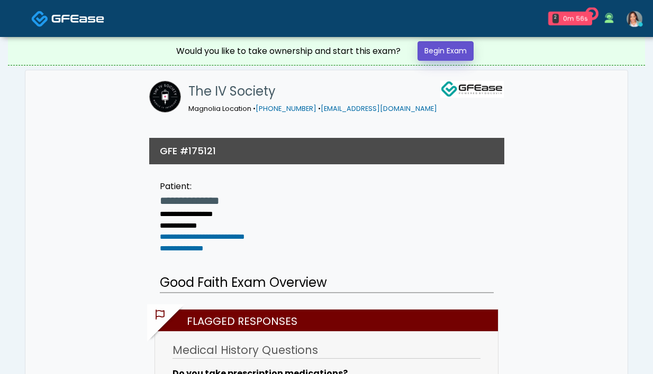
click at [452, 51] on link "Begin Exam" at bounding box center [445, 51] width 56 height 20
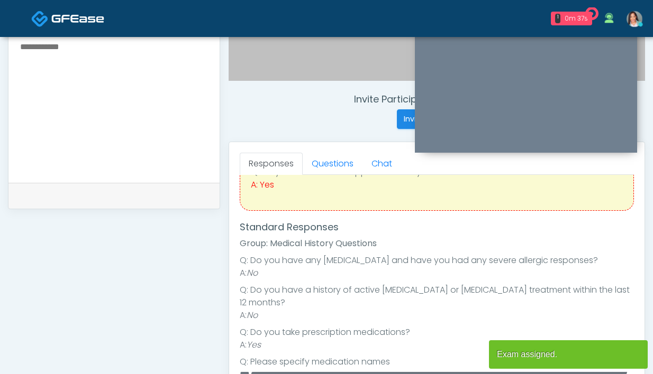
scroll to position [298, 0]
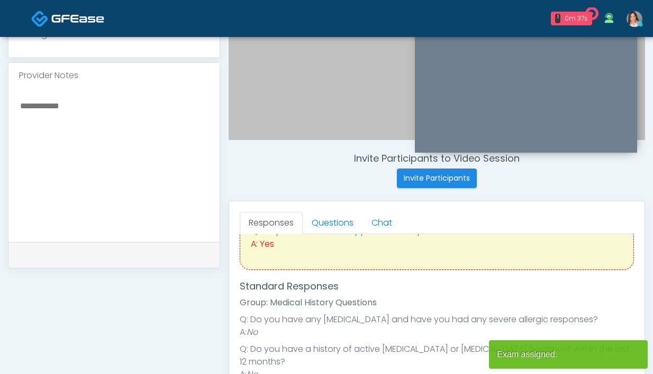
click at [118, 151] on textarea at bounding box center [114, 163] width 190 height 129
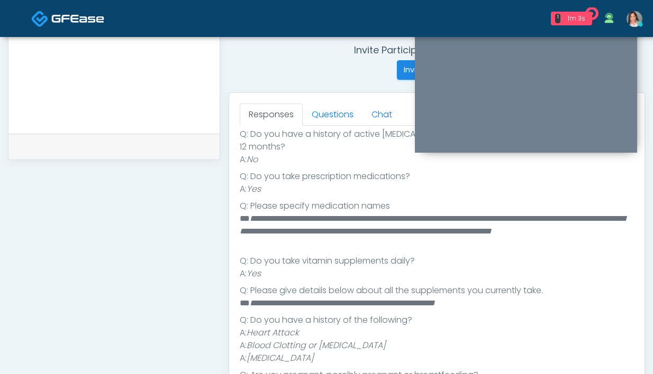
scroll to position [407, 0]
drag, startPoint x: 357, startPoint y: 346, endPoint x: 235, endPoint y: 318, distance: 124.7
click at [235, 318] on div "Responses Questions Chat Good Faith Exam Script Good Faith Exam Script INTRODUC…" at bounding box center [436, 247] width 415 height 308
copy ul "A: Heart Attack A: Blood Clotting or [MEDICAL_DATA] A: [MEDICAL_DATA]"
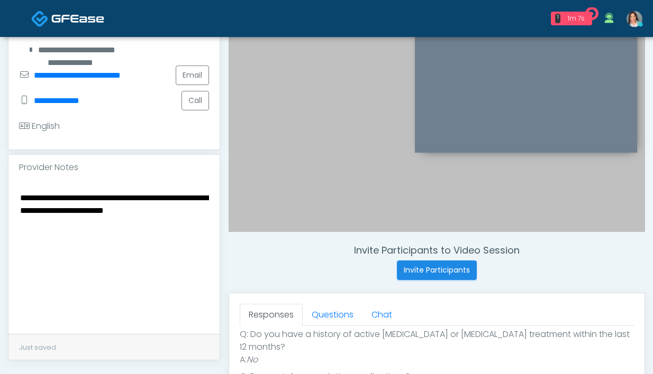
scroll to position [170, 0]
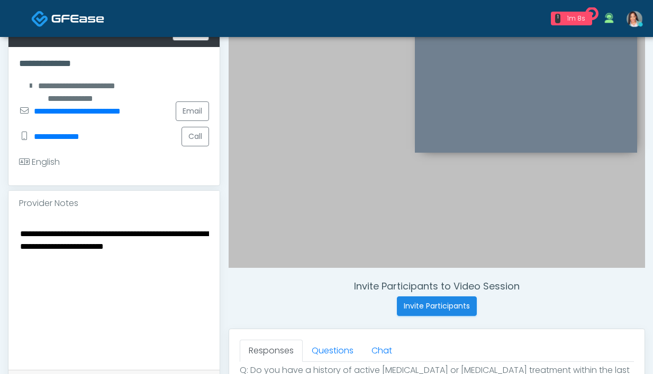
click at [205, 252] on textarea "**********" at bounding box center [114, 291] width 190 height 129
click at [206, 259] on textarea "**********" at bounding box center [114, 291] width 190 height 129
paste textarea "**********"
drag, startPoint x: 31, startPoint y: 271, endPoint x: -5, endPoint y: 271, distance: 36.5
click at [0, 271] on html "1 1m 11s NFuze Wellness Waiting - 1m 11s IL View Michelle Picione AK AZ CA CO" at bounding box center [326, 304] width 653 height 949
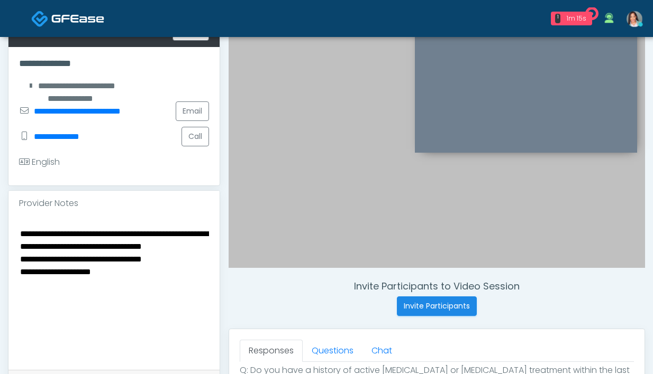
drag, startPoint x: 32, startPoint y: 281, endPoint x: 0, endPoint y: 281, distance: 31.7
click at [0, 281] on div "**********" at bounding box center [326, 307] width 653 height 881
drag, startPoint x: 31, startPoint y: 296, endPoint x: -8, endPoint y: 299, distance: 39.8
click at [0, 299] on html "1 1m 19s NFuze Wellness Waiting - 1m 19s IL View Michelle Picione AK AZ CA CO" at bounding box center [326, 304] width 653 height 949
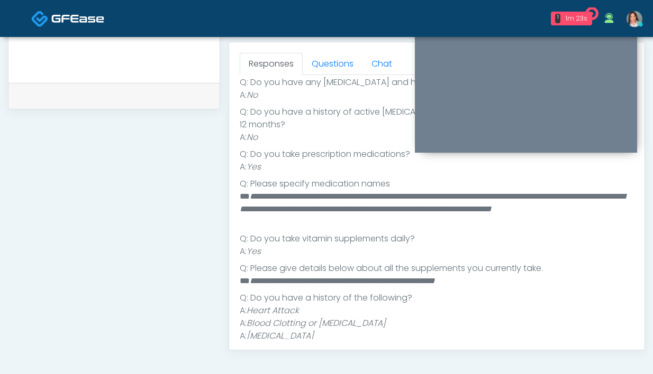
scroll to position [174, 0]
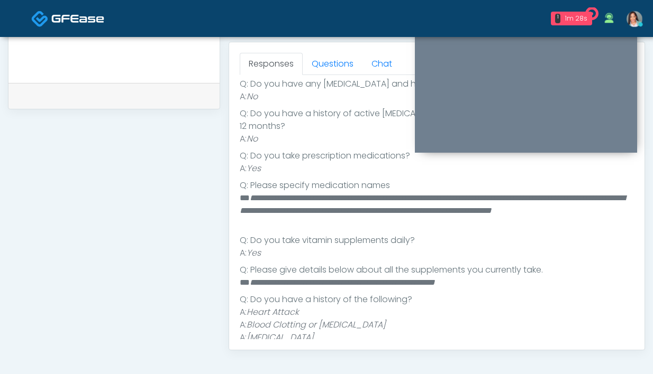
type textarea "**********"
drag, startPoint x: 279, startPoint y: 201, endPoint x: 224, endPoint y: 201, distance: 55.0
click at [224, 201] on div "Invite Participants to Video Session Invite Participants Responses Questions Ch…" at bounding box center [432, 31] width 425 height 807
copy em "**********"
drag, startPoint x: 410, startPoint y: 200, endPoint x: 359, endPoint y: 202, distance: 51.3
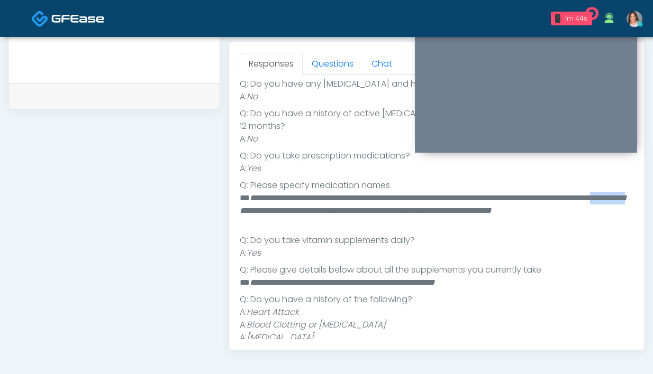
click at [359, 202] on em "**********" at bounding box center [432, 204] width 385 height 21
copy em "**********"
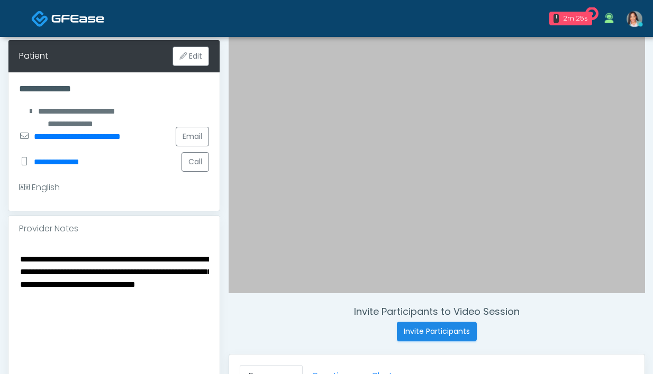
scroll to position [224, 0]
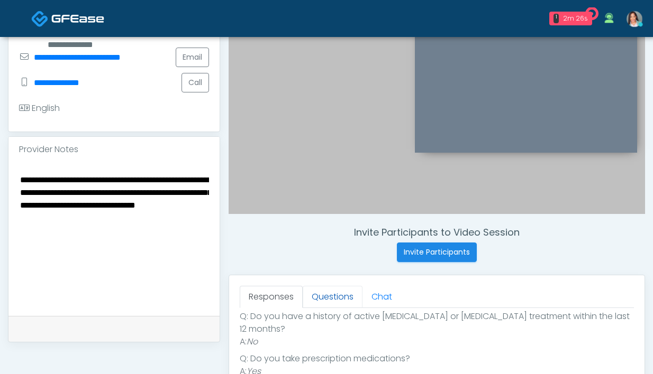
click at [322, 301] on link "Questions" at bounding box center [333, 297] width 60 height 22
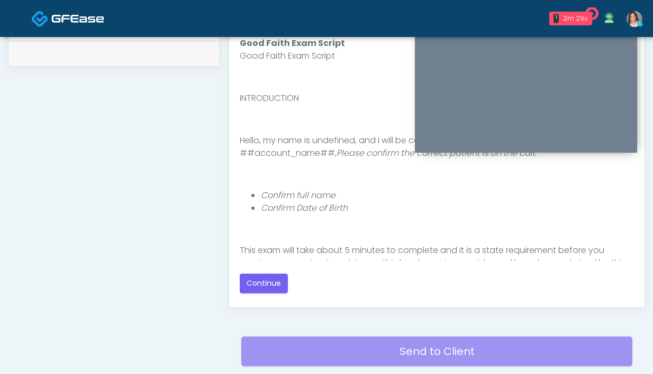
scroll to position [518, 0]
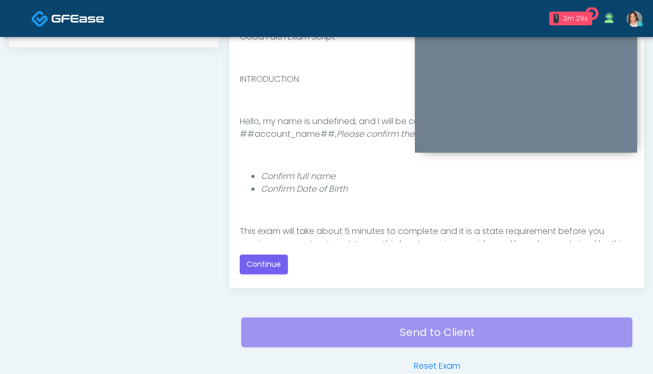
click at [276, 281] on div "Responses Questions Chat Good Faith Exam Script Good Faith Exam Script INTRODUC…" at bounding box center [436, 135] width 415 height 308
click at [270, 274] on button "Continue" at bounding box center [264, 265] width 48 height 20
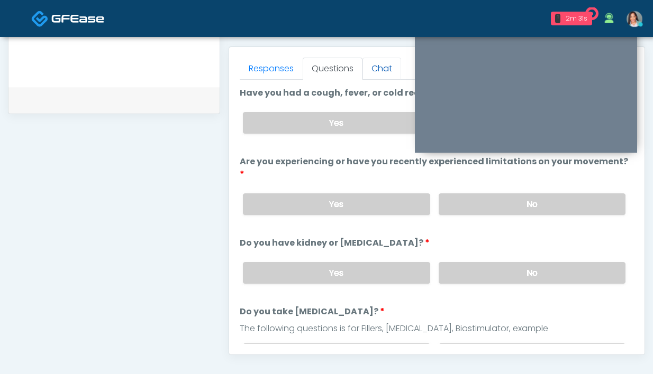
scroll to position [332, 0]
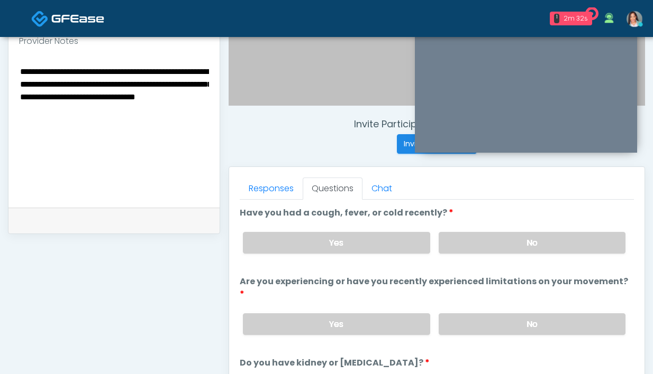
drag, startPoint x: 456, startPoint y: 249, endPoint x: 440, endPoint y: 226, distance: 27.3
click at [456, 248] on label "No" at bounding box center [531, 243] width 187 height 22
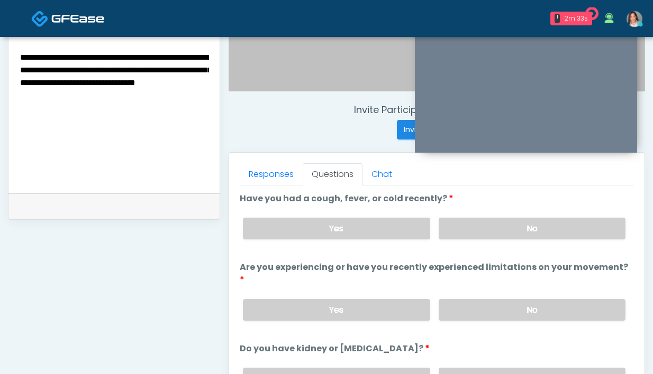
scroll to position [347, 0]
click at [500, 290] on div "Yes No" at bounding box center [433, 309] width 399 height 39
click at [511, 299] on label "No" at bounding box center [531, 310] width 187 height 22
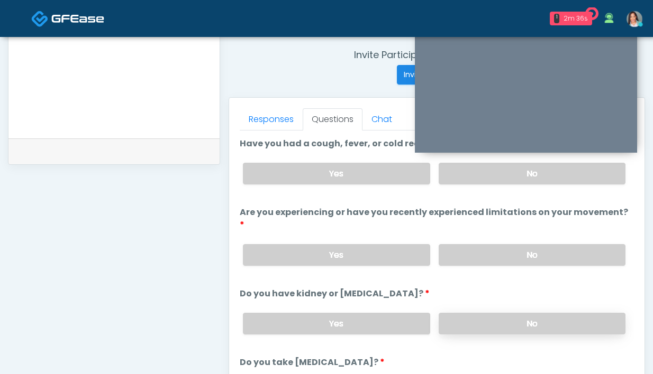
click at [543, 319] on label "No" at bounding box center [531, 324] width 187 height 22
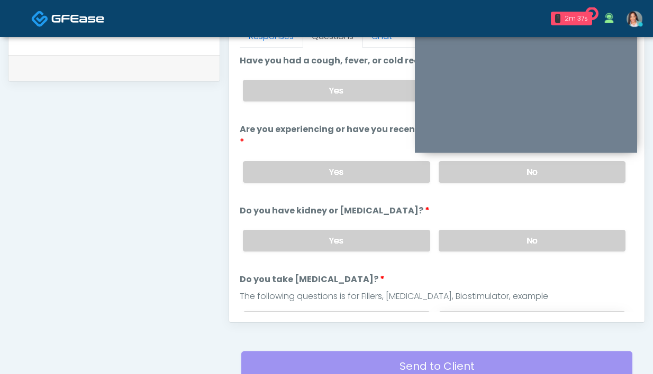
click at [518, 312] on label "No" at bounding box center [531, 323] width 187 height 22
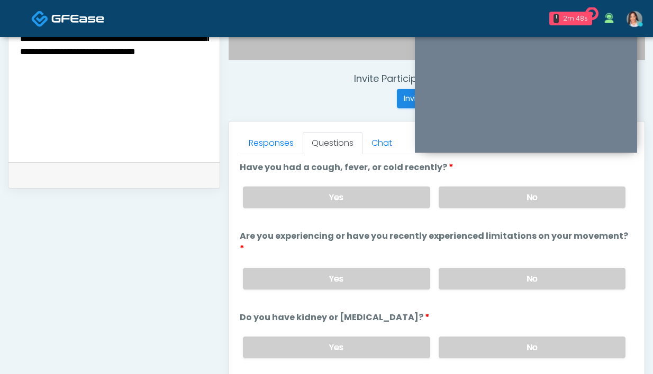
scroll to position [383, 0]
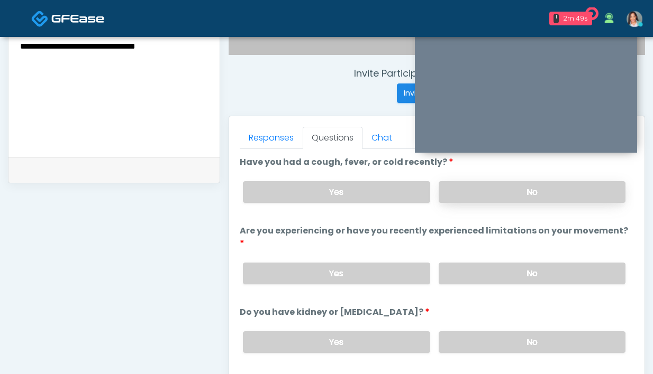
click at [494, 197] on label "No" at bounding box center [531, 192] width 187 height 22
click at [490, 263] on label "No" at bounding box center [531, 274] width 187 height 22
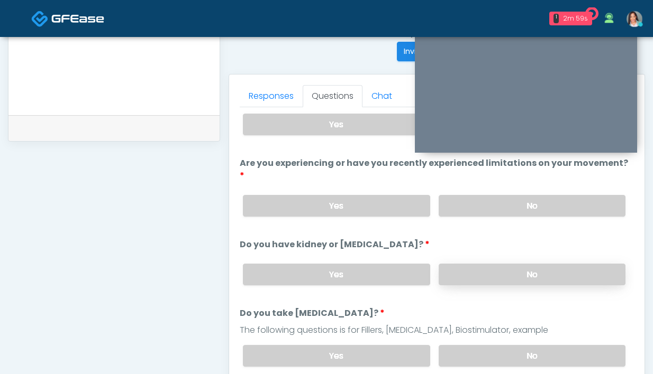
scroll to position [41, 0]
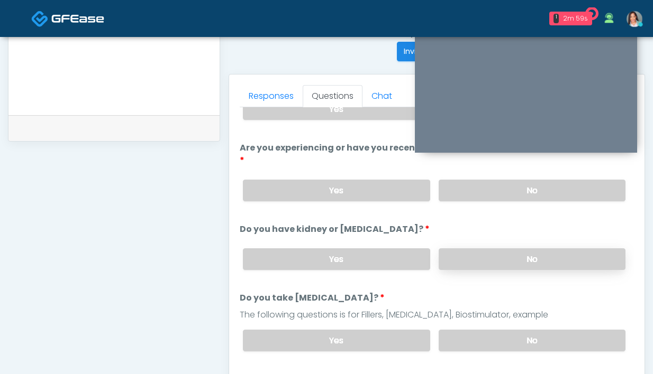
click at [473, 252] on label "No" at bounding box center [531, 260] width 187 height 22
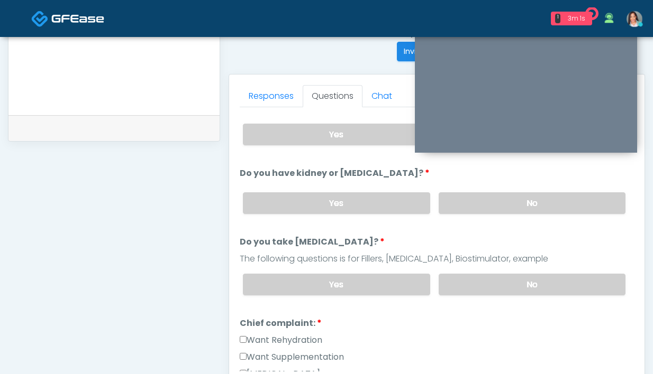
scroll to position [99, 0]
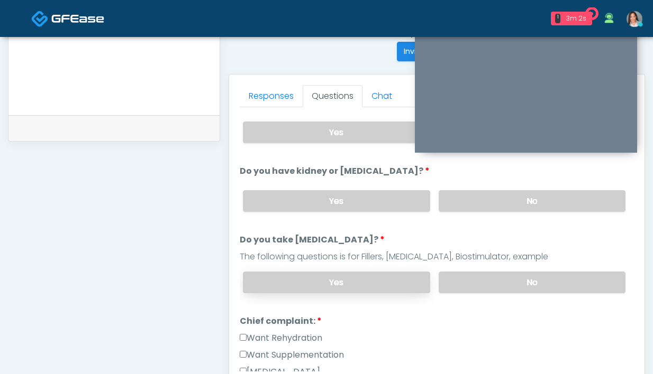
click at [388, 272] on label "Yes" at bounding box center [336, 283] width 187 height 22
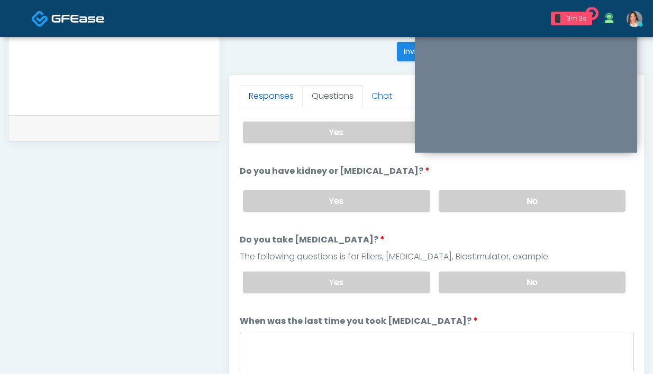
click at [254, 99] on link "Responses" at bounding box center [271, 96] width 63 height 22
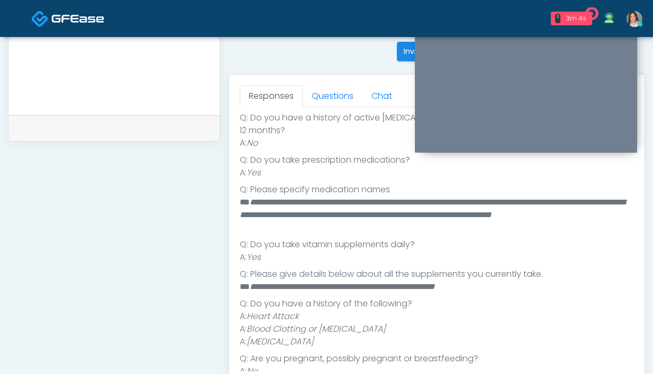
scroll to position [202, 0]
click at [336, 96] on link "Questions" at bounding box center [333, 96] width 60 height 22
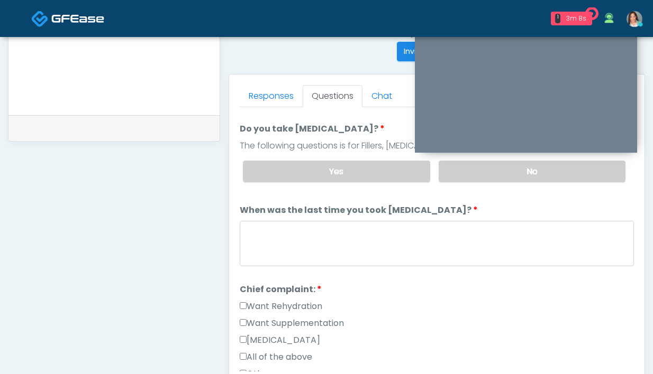
scroll to position [219, 0]
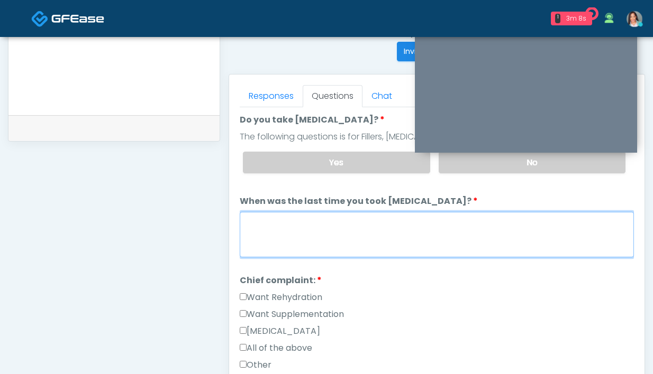
click at [307, 216] on textarea "When was the last time you took blood thinners?" at bounding box center [437, 234] width 394 height 45
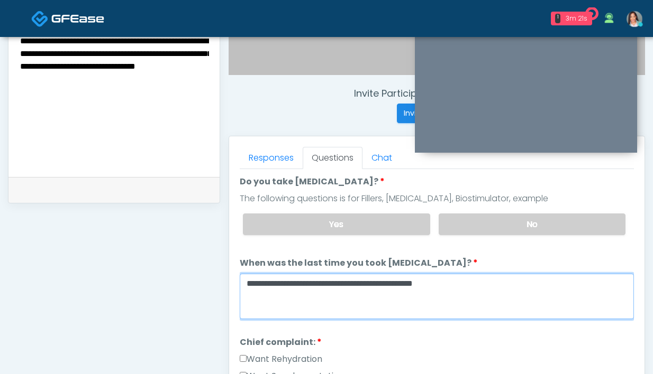
scroll to position [343, 0]
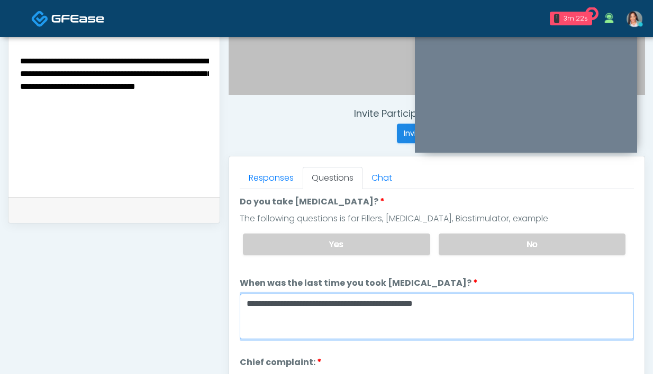
type textarea "**********"
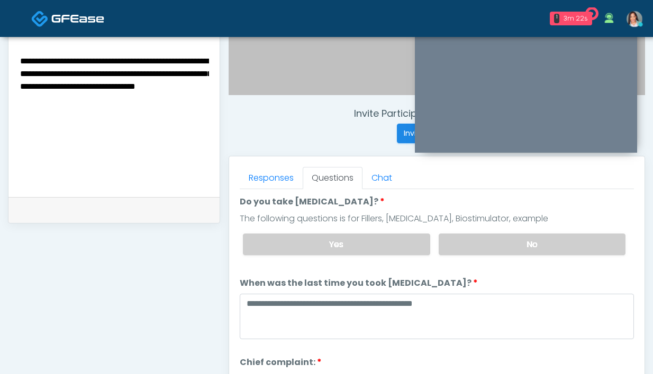
click at [168, 114] on textarea "**********" at bounding box center [114, 118] width 190 height 129
click at [151, 109] on textarea "**********" at bounding box center [114, 118] width 190 height 129
click at [175, 136] on textarea "**********" at bounding box center [114, 118] width 190 height 129
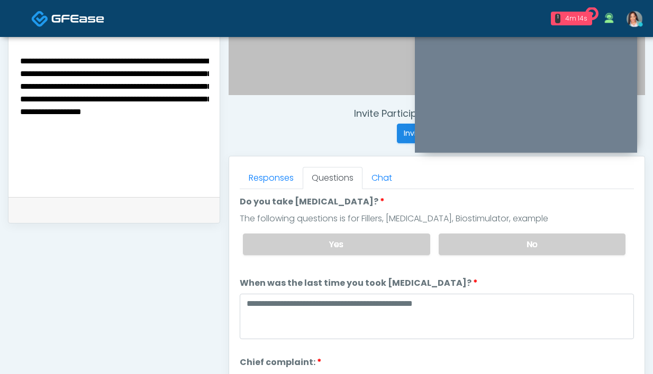
click at [41, 149] on textarea "**********" at bounding box center [114, 118] width 190 height 129
click at [50, 151] on textarea "**********" at bounding box center [114, 118] width 190 height 129
click at [95, 150] on textarea "**********" at bounding box center [114, 118] width 190 height 129
click at [158, 152] on textarea "**********" at bounding box center [114, 118] width 190 height 129
drag, startPoint x: 209, startPoint y: 152, endPoint x: 175, endPoint y: 153, distance: 34.4
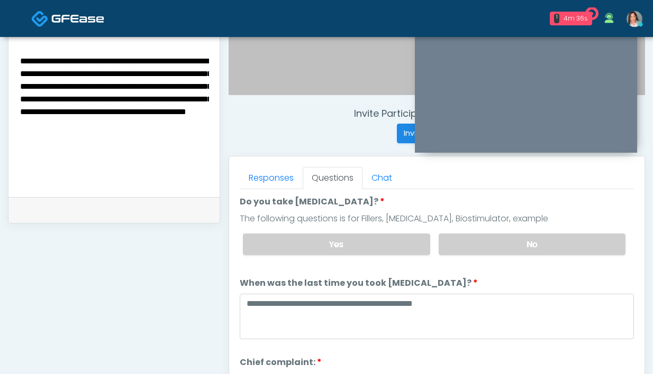
click at [153, 150] on div "**********" at bounding box center [113, 120] width 211 height 154
click at [205, 149] on textarea "**********" at bounding box center [114, 118] width 190 height 129
click at [175, 151] on textarea "**********" at bounding box center [114, 118] width 190 height 129
click at [83, 179] on textarea "**********" at bounding box center [114, 118] width 190 height 129
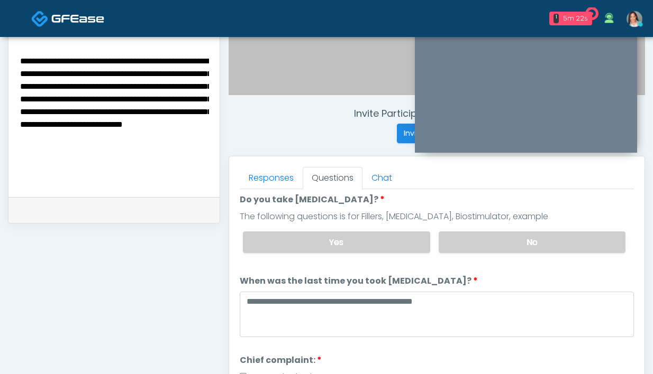
type textarea "**********"
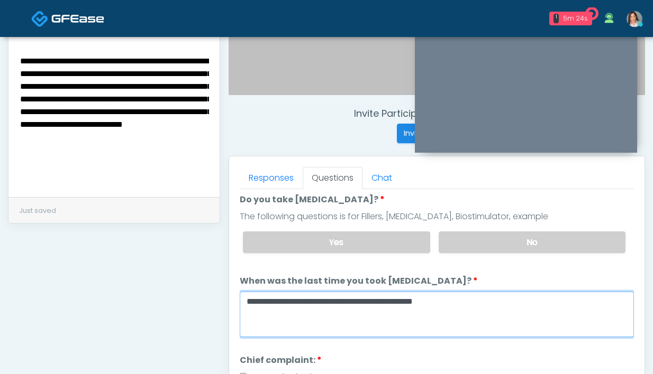
click at [444, 304] on textarea "**********" at bounding box center [437, 314] width 394 height 45
click at [465, 292] on textarea "**********" at bounding box center [437, 314] width 394 height 45
click at [496, 293] on textarea "**********" at bounding box center [437, 314] width 394 height 45
type textarea "**********"
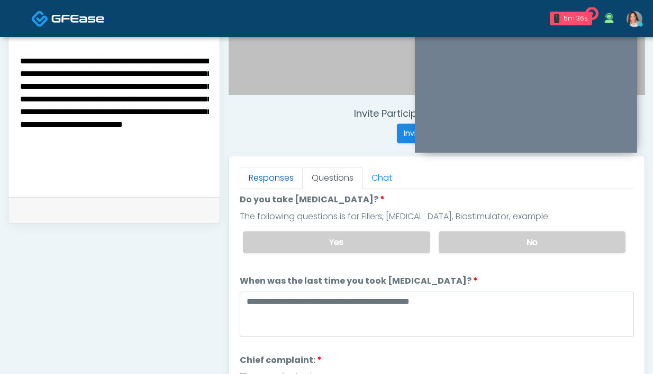
click at [289, 175] on link "Responses" at bounding box center [271, 178] width 63 height 22
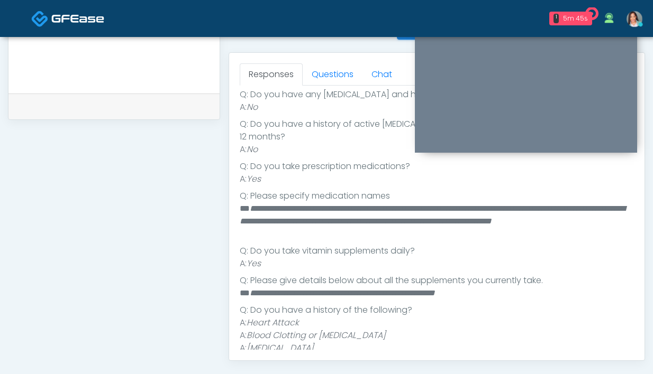
scroll to position [439, 0]
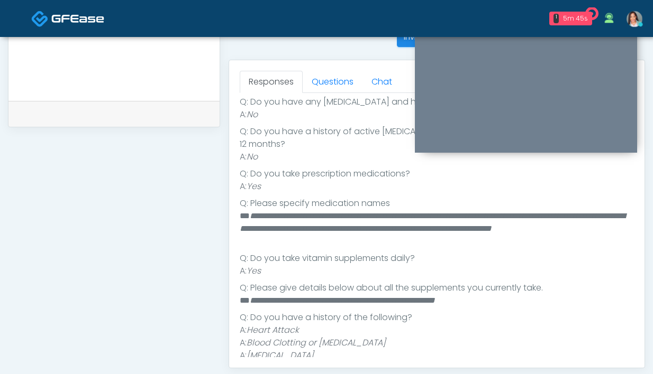
click at [93, 87] on textarea "**********" at bounding box center [114, 22] width 190 height 129
drag, startPoint x: 191, startPoint y: 75, endPoint x: 201, endPoint y: 77, distance: 10.2
click at [191, 76] on textarea "**********" at bounding box center [114, 22] width 190 height 129
click at [201, 77] on textarea "**********" at bounding box center [114, 22] width 190 height 129
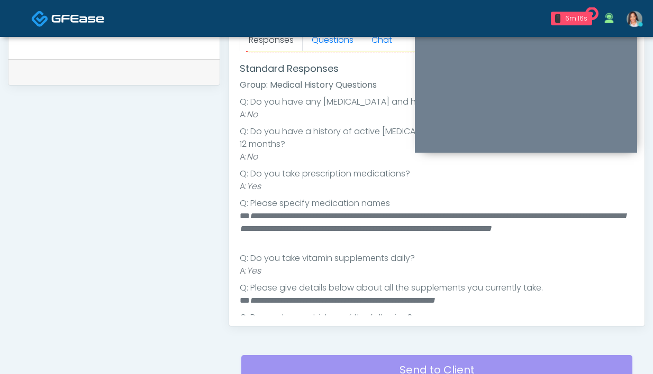
scroll to position [132, 0]
type textarea "**********"
click at [322, 44] on link "Questions" at bounding box center [333, 40] width 60 height 22
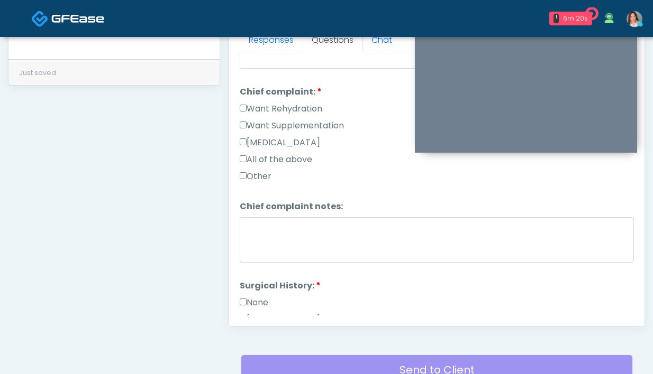
scroll to position [366, 0]
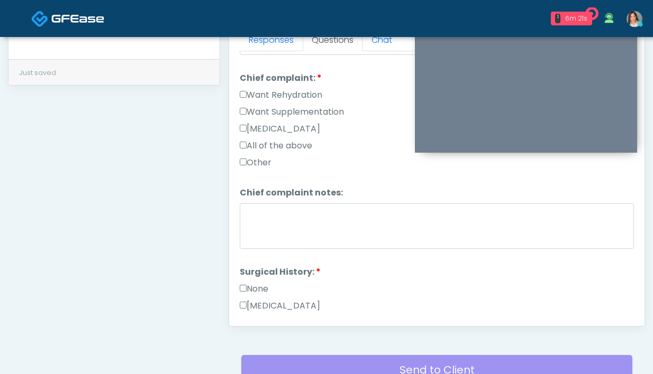
click at [272, 89] on label "Want Rehydration" at bounding box center [281, 95] width 83 height 13
drag, startPoint x: 275, startPoint y: 97, endPoint x: 285, endPoint y: 126, distance: 30.6
click at [275, 106] on label "Want Supplementation" at bounding box center [292, 112] width 104 height 13
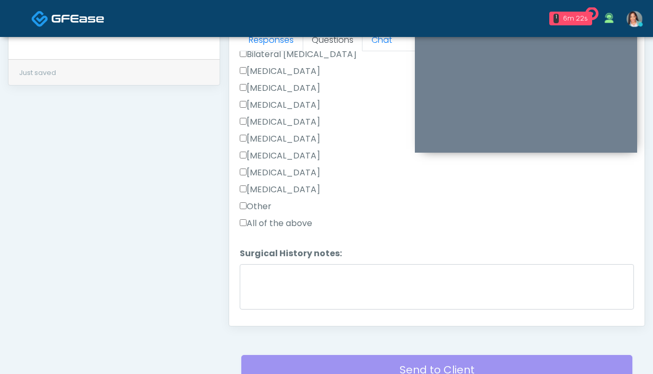
scroll to position [665, 0]
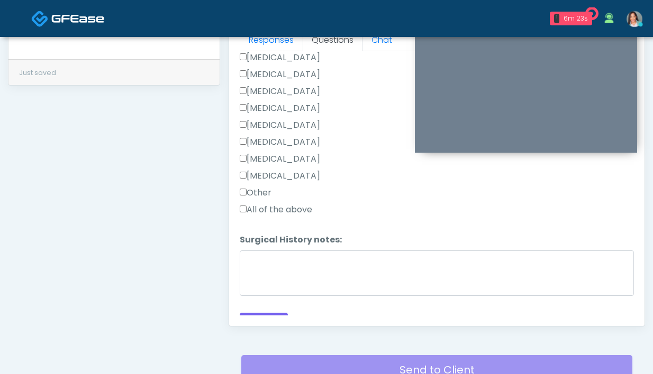
click at [269, 187] on label "Other" at bounding box center [256, 193] width 32 height 13
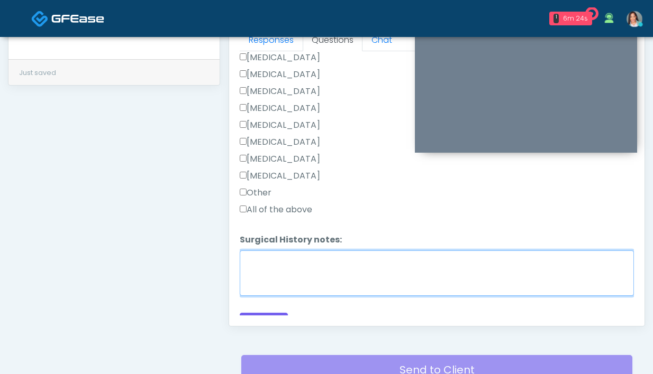
click at [276, 262] on textarea "Surgical History notes:" at bounding box center [437, 273] width 394 height 45
click at [363, 251] on textarea "**********" at bounding box center [437, 273] width 394 height 45
click at [384, 251] on textarea "**********" at bounding box center [437, 273] width 394 height 45
click at [332, 251] on textarea "**********" at bounding box center [437, 273] width 394 height 45
click at [409, 251] on textarea "**********" at bounding box center [437, 273] width 394 height 45
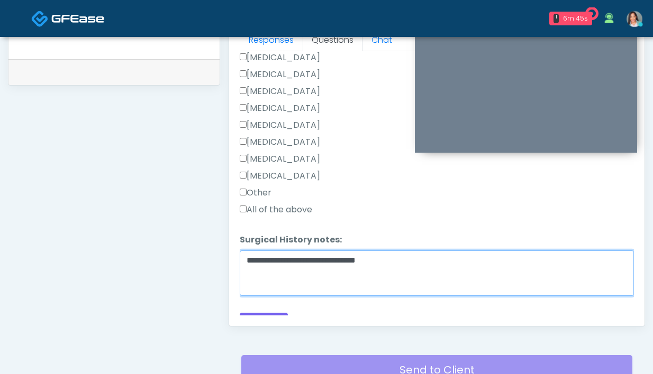
click at [323, 251] on textarea "**********" at bounding box center [437, 273] width 394 height 45
click at [456, 252] on textarea "**********" at bounding box center [437, 273] width 394 height 45
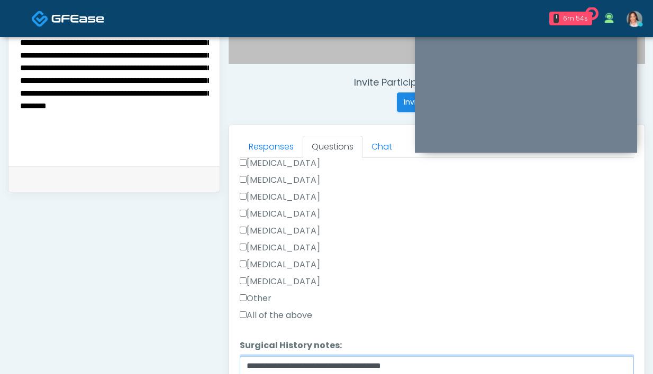
scroll to position [450, 0]
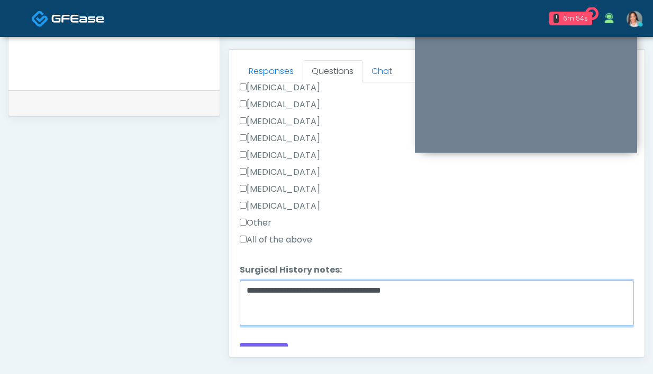
click at [439, 284] on textarea "**********" at bounding box center [437, 303] width 394 height 45
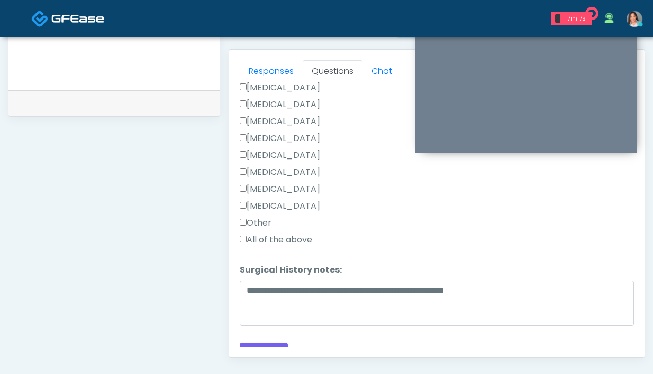
click at [273, 183] on label "Appendectomy" at bounding box center [280, 189] width 80 height 13
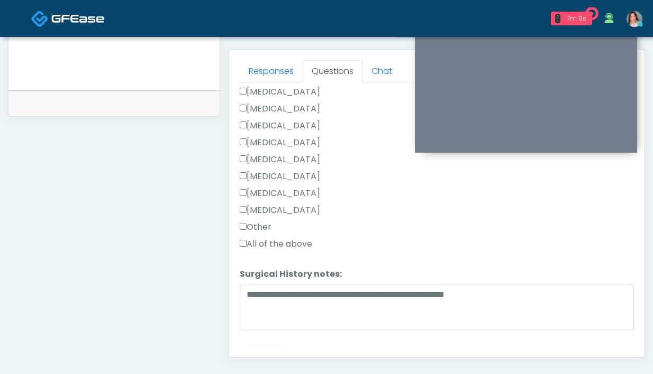
scroll to position [666, 0]
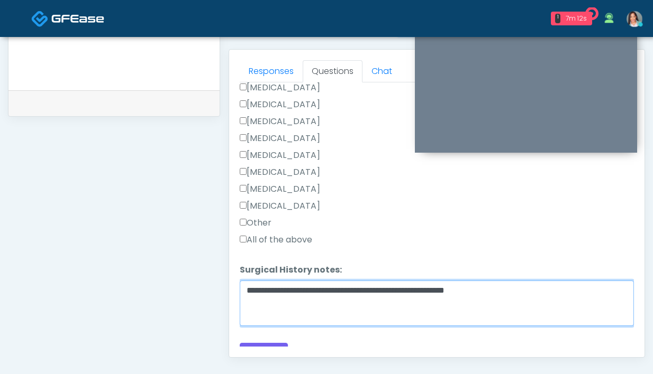
click at [536, 281] on textarea "**********" at bounding box center [437, 303] width 394 height 45
click at [354, 281] on textarea "**********" at bounding box center [437, 303] width 394 height 45
click at [390, 295] on textarea "**********" at bounding box center [437, 303] width 394 height 45
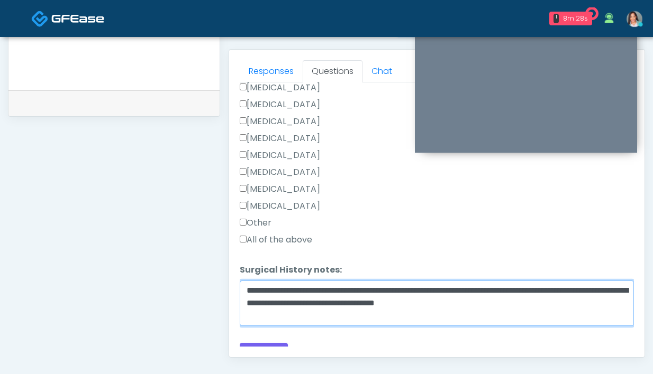
drag, startPoint x: 386, startPoint y: 274, endPoint x: 349, endPoint y: 275, distance: 37.6
click at [349, 281] on textarea "**********" at bounding box center [437, 303] width 394 height 45
paste textarea "**********"
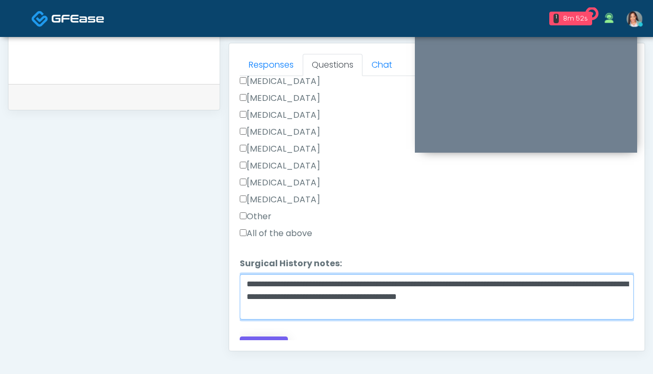
type textarea "**********"
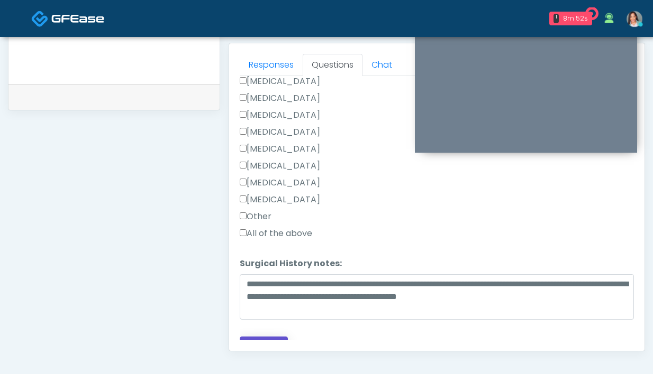
click at [265, 337] on button "Continue" at bounding box center [264, 347] width 48 height 20
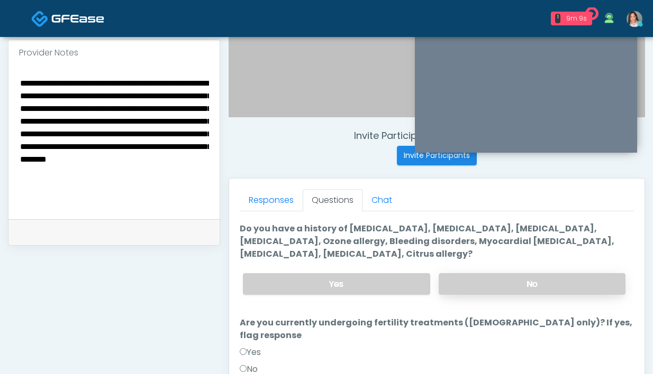
scroll to position [324, 0]
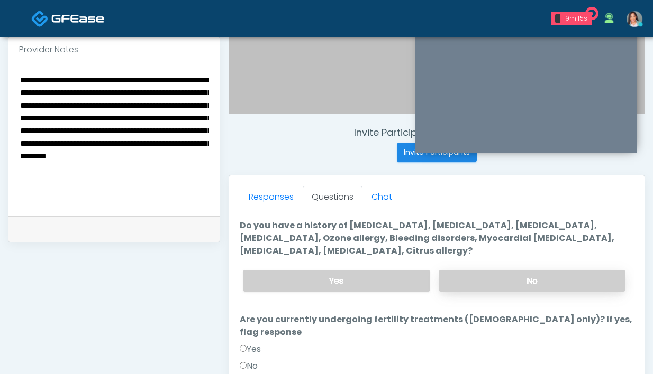
click at [478, 284] on label "No" at bounding box center [531, 281] width 187 height 22
click at [312, 282] on label "Yes" at bounding box center [336, 281] width 187 height 22
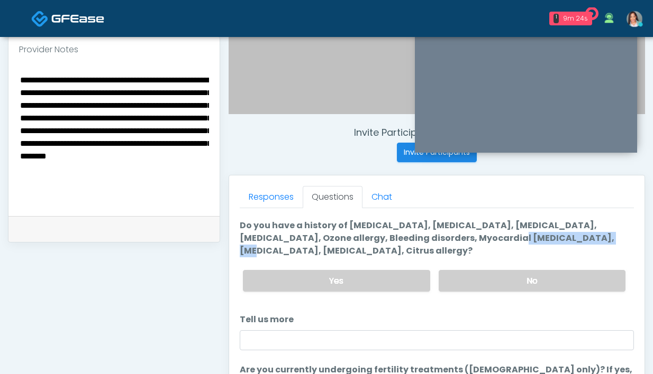
drag, startPoint x: 481, startPoint y: 237, endPoint x: 390, endPoint y: 239, distance: 91.0
click at [390, 239] on label "Do you have a history of Hyperthyroidism, Hypotension, Hypocalcemia, Hypoglycem…" at bounding box center [437, 238] width 394 height 38
copy label "Myocardial infarction"
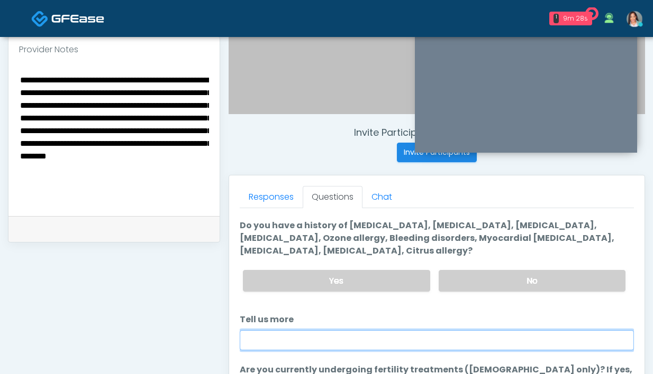
click at [295, 344] on input "Tell us more" at bounding box center [437, 341] width 394 height 20
paste input "**********"
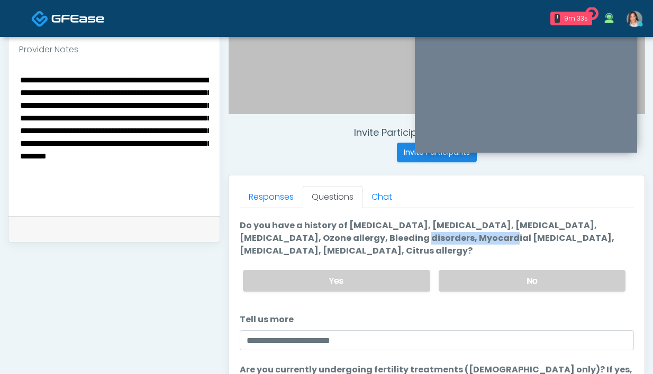
drag, startPoint x: 384, startPoint y: 239, endPoint x: 305, endPoint y: 237, distance: 78.8
click at [305, 237] on label "Do you have a history of Hyperthyroidism, Hypotension, Hypocalcemia, Hypoglycem…" at bounding box center [437, 238] width 394 height 38
copy label "Bleeding disorders"
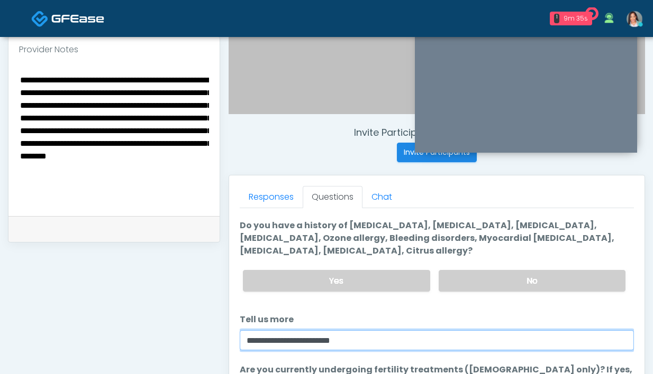
click at [390, 342] on input "**********" at bounding box center [437, 341] width 394 height 20
paste input "**********"
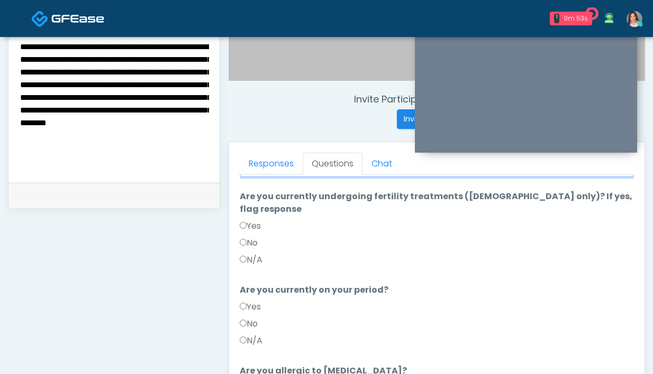
scroll to position [365, 0]
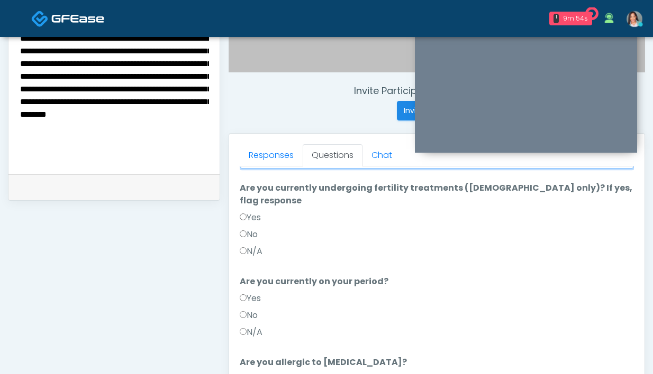
type input "**********"
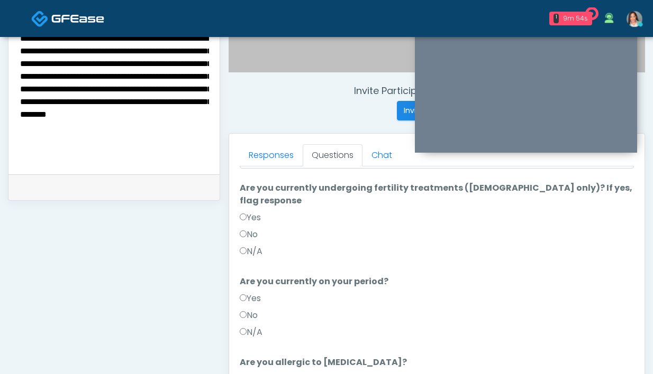
click at [251, 245] on label "N/A" at bounding box center [251, 251] width 23 height 13
click at [251, 326] on label "N/A" at bounding box center [251, 332] width 23 height 13
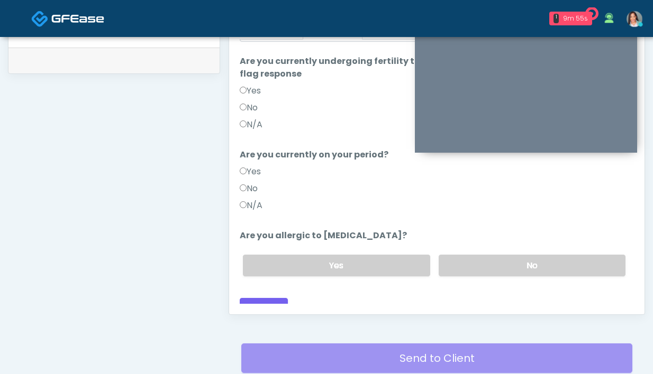
scroll to position [493, 0]
click at [487, 254] on label "No" at bounding box center [531, 265] width 187 height 22
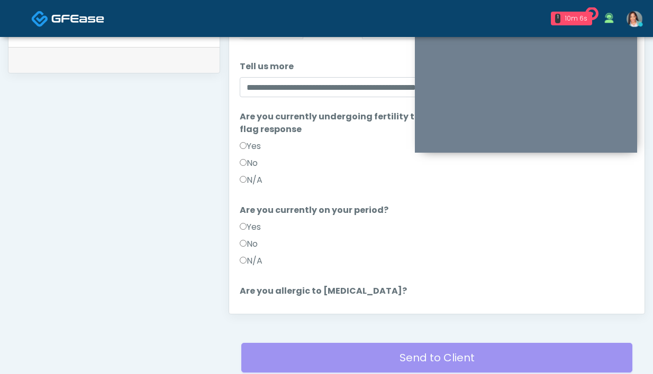
scroll to position [166, 0]
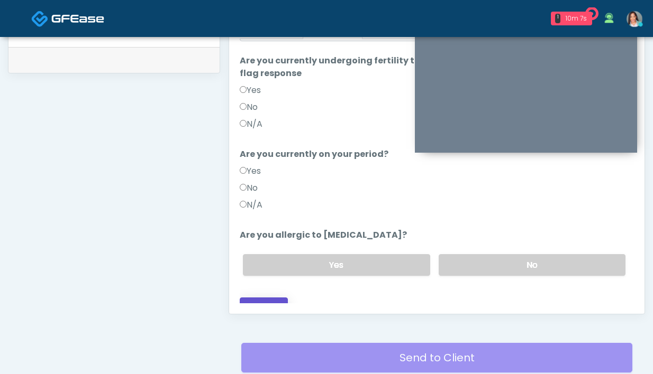
click at [267, 298] on button "Continue" at bounding box center [264, 308] width 48 height 20
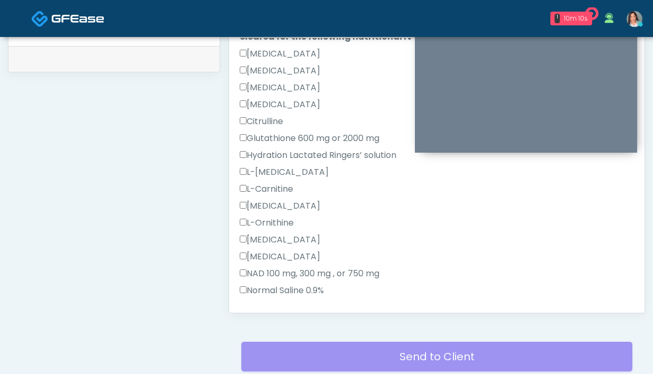
scroll to position [0, 0]
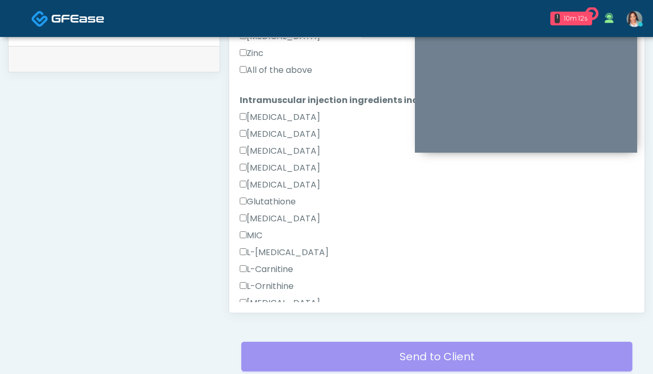
click at [277, 72] on label "All of the above" at bounding box center [276, 70] width 72 height 13
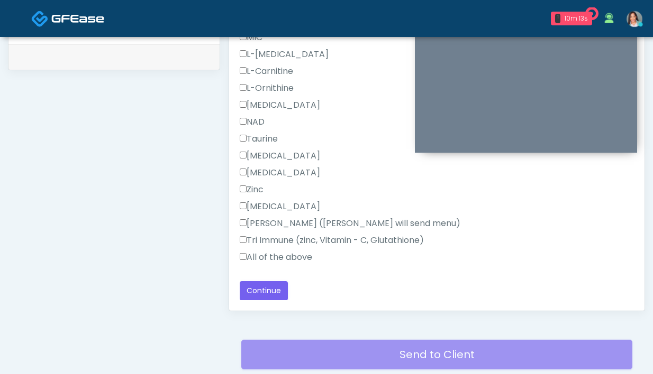
click at [263, 254] on label "All of the above" at bounding box center [276, 257] width 72 height 13
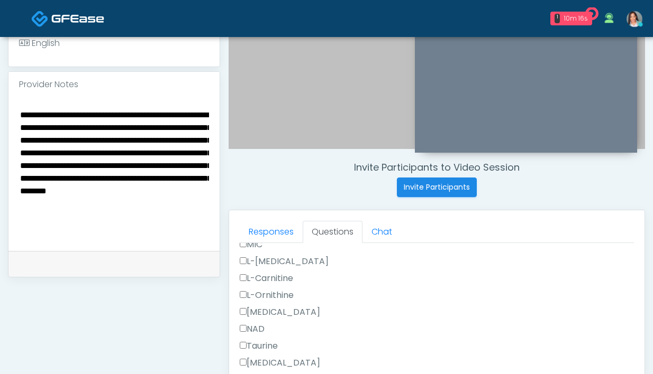
scroll to position [307, 0]
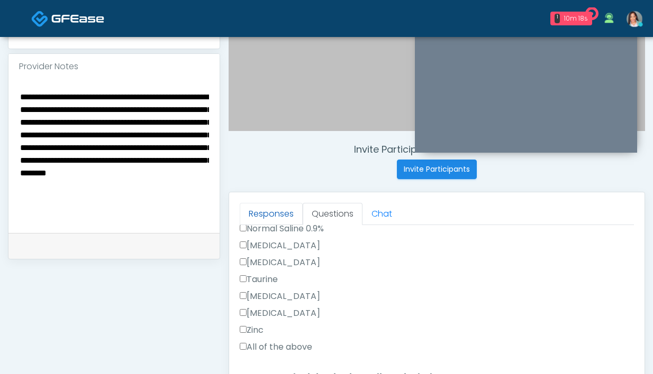
click at [278, 210] on link "Responses" at bounding box center [271, 214] width 63 height 22
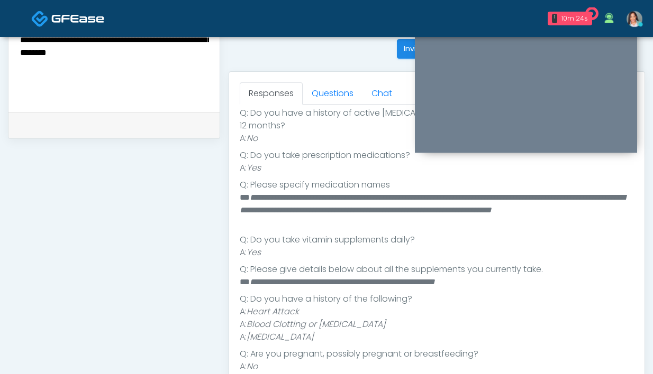
scroll to position [438, 0]
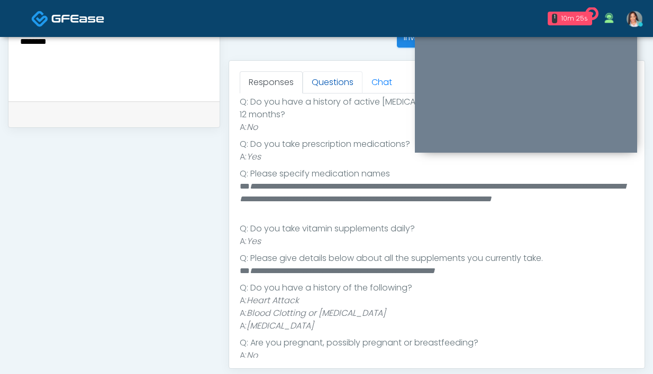
click at [318, 83] on link "Questions" at bounding box center [333, 82] width 60 height 22
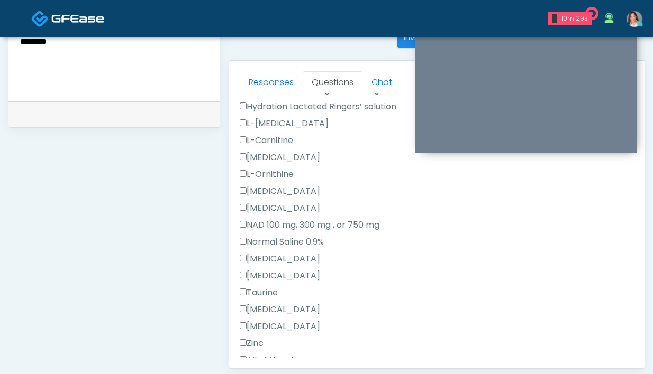
scroll to position [242, 0]
click at [264, 303] on label "Toradol" at bounding box center [280, 308] width 80 height 13
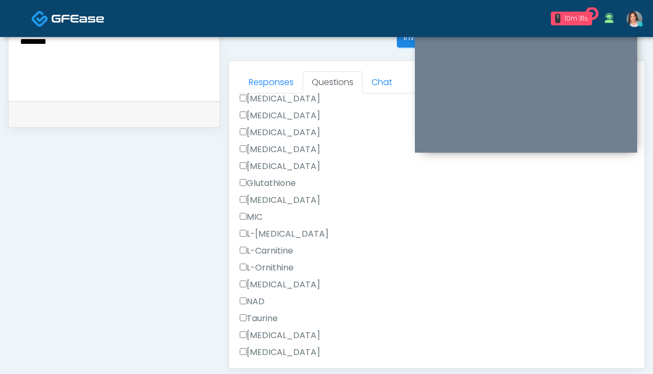
scroll to position [550, 0]
click at [274, 332] on label "Toradol" at bounding box center [280, 335] width 80 height 13
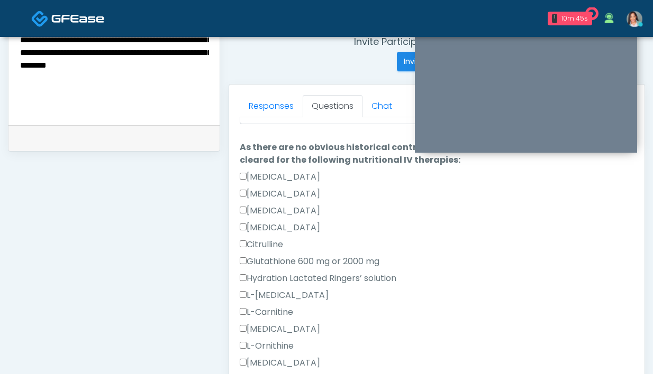
scroll to position [101, 0]
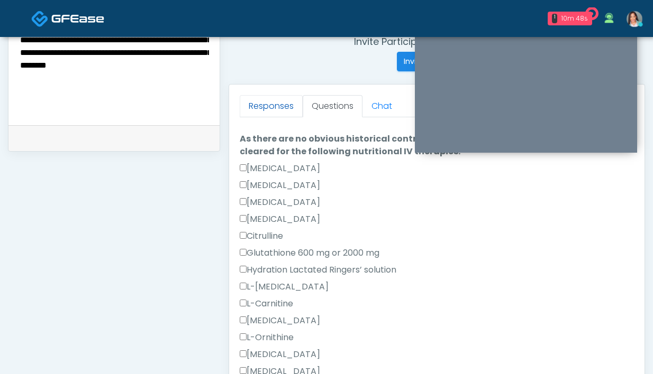
click at [281, 111] on link "Responses" at bounding box center [271, 106] width 63 height 22
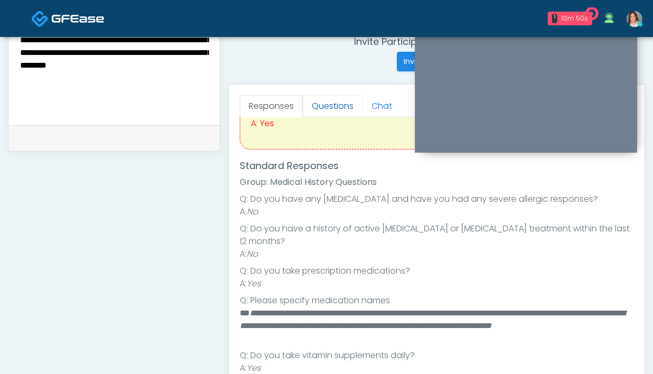
click at [319, 110] on link "Questions" at bounding box center [333, 106] width 60 height 22
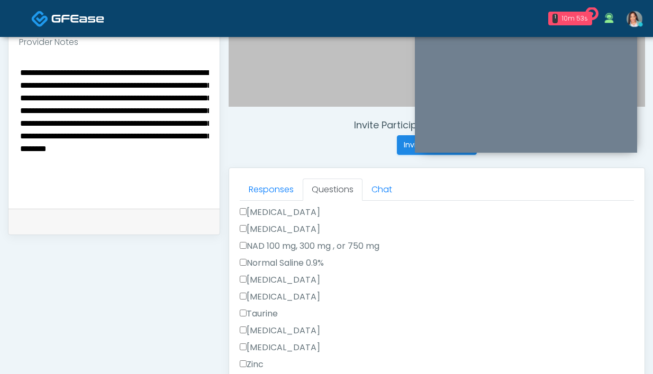
scroll to position [330, 0]
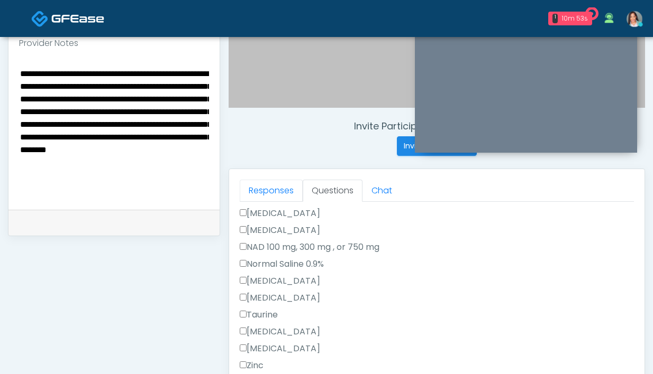
drag, startPoint x: 264, startPoint y: 190, endPoint x: 266, endPoint y: 176, distance: 13.8
click at [264, 190] on link "Responses" at bounding box center [271, 191] width 63 height 22
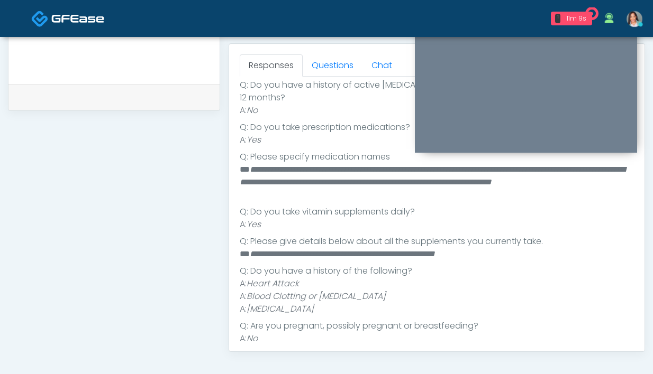
scroll to position [458, 0]
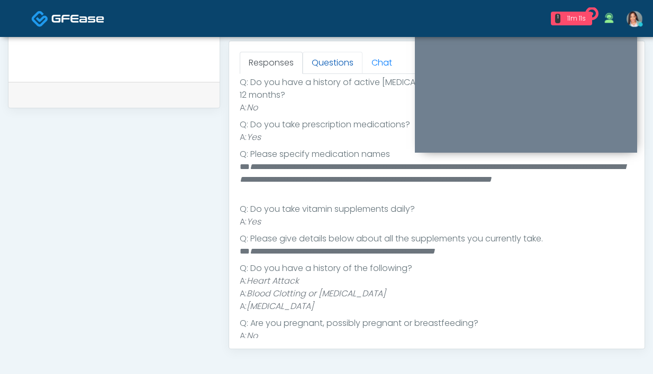
click at [336, 62] on link "Questions" at bounding box center [333, 63] width 60 height 22
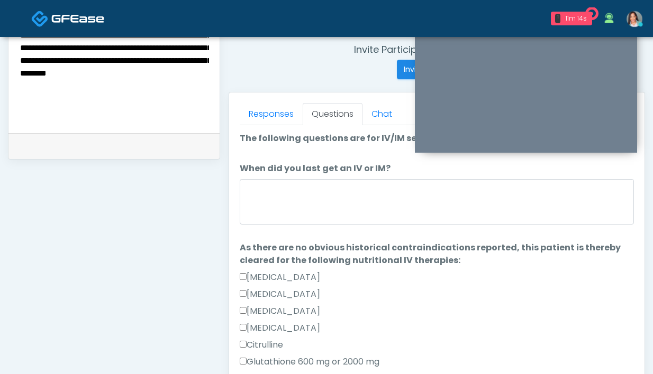
scroll to position [355, 0]
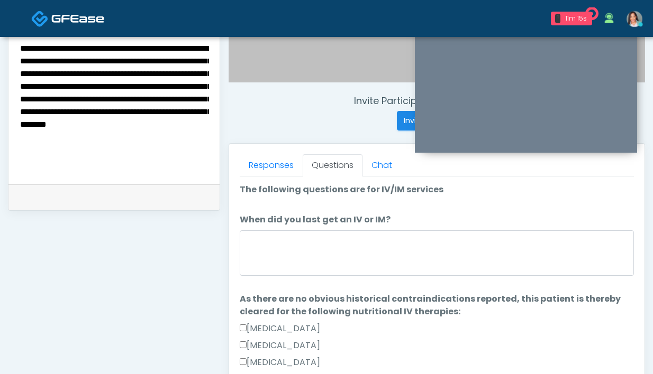
click at [121, 163] on textarea "**********" at bounding box center [114, 105] width 190 height 129
click at [143, 169] on textarea "**********" at bounding box center [114, 105] width 190 height 129
click at [137, 162] on textarea "**********" at bounding box center [114, 105] width 190 height 129
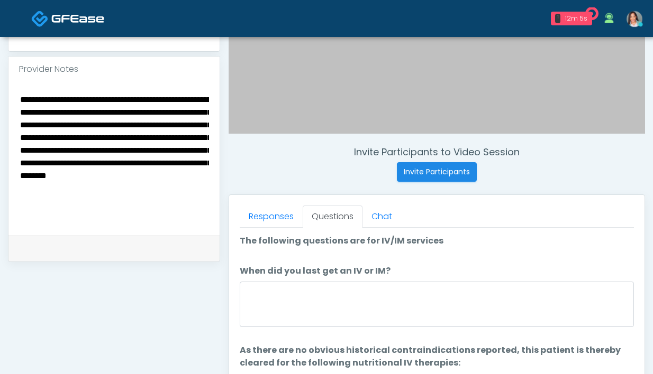
scroll to position [306, 0]
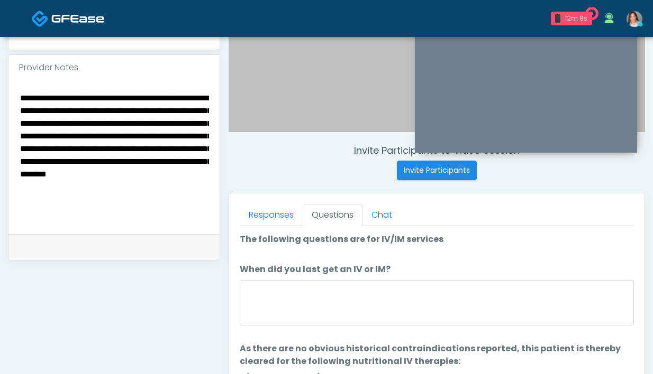
click at [50, 106] on textarea "**********" at bounding box center [114, 155] width 190 height 129
click at [135, 111] on textarea "**********" at bounding box center [114, 155] width 190 height 129
drag, startPoint x: 158, startPoint y: 171, endPoint x: 141, endPoint y: 174, distance: 17.7
click at [141, 175] on textarea "**********" at bounding box center [114, 155] width 190 height 129
drag, startPoint x: 199, startPoint y: 149, endPoint x: 49, endPoint y: 133, distance: 151.5
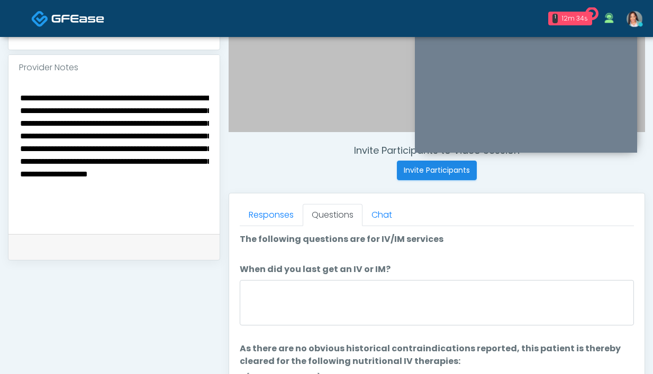
click at [49, 133] on textarea "**********" at bounding box center [114, 155] width 190 height 129
click at [81, 135] on textarea "**********" at bounding box center [114, 155] width 190 height 129
click at [166, 135] on textarea "**********" at bounding box center [114, 155] width 190 height 129
drag, startPoint x: 86, startPoint y: 148, endPoint x: 7, endPoint y: 146, distance: 78.8
click at [7, 146] on div "**********" at bounding box center [326, 171] width 653 height 881
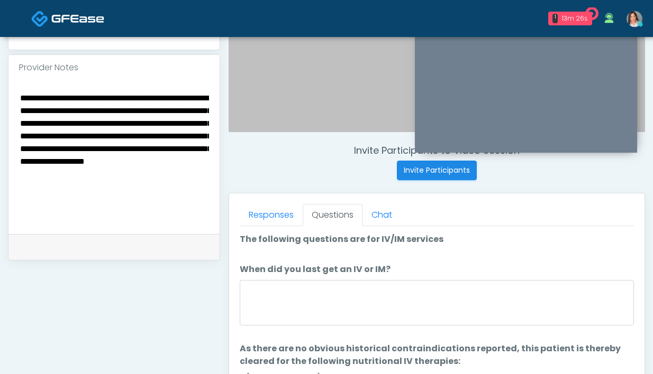
paste textarea "*"
click at [101, 153] on textarea "**********" at bounding box center [114, 155] width 190 height 129
drag, startPoint x: 91, startPoint y: 185, endPoint x: 72, endPoint y: 186, distance: 18.5
click at [72, 186] on textarea "**********" at bounding box center [114, 155] width 190 height 129
drag, startPoint x: 161, startPoint y: 187, endPoint x: 59, endPoint y: 188, distance: 102.1
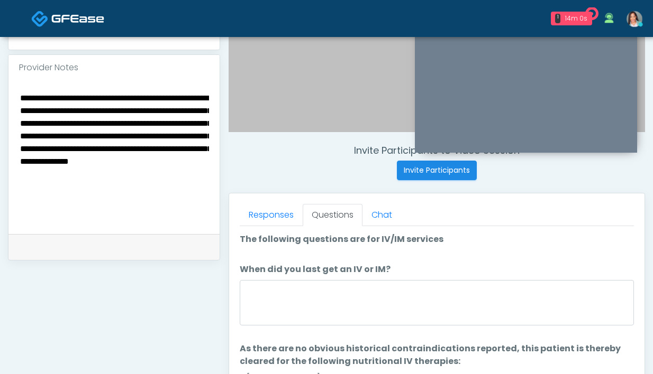
click at [59, 188] on textarea "**********" at bounding box center [114, 155] width 190 height 129
drag, startPoint x: 168, startPoint y: 188, endPoint x: 123, endPoint y: 184, distance: 45.2
click at [123, 184] on textarea "**********" at bounding box center [114, 155] width 190 height 129
click at [176, 189] on textarea "**********" at bounding box center [114, 155] width 190 height 129
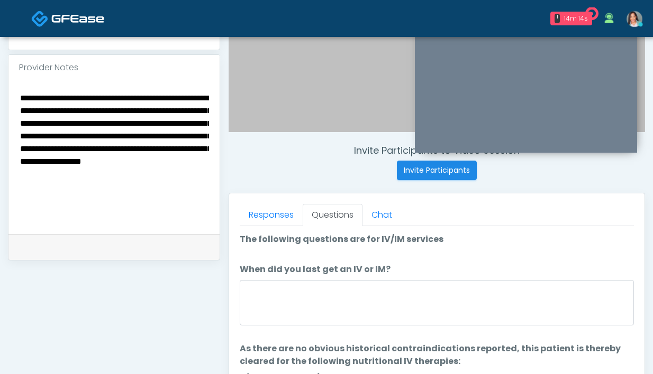
click at [52, 207] on textarea "**********" at bounding box center [114, 155] width 190 height 129
click at [52, 204] on textarea "**********" at bounding box center [114, 155] width 190 height 129
click at [64, 202] on textarea "**********" at bounding box center [114, 155] width 190 height 129
click at [74, 199] on textarea "**********" at bounding box center [114, 155] width 190 height 129
click at [156, 203] on textarea "**********" at bounding box center [114, 155] width 190 height 129
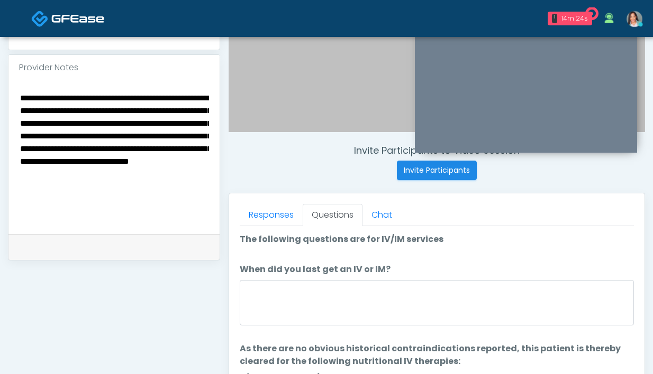
click at [152, 200] on textarea "**********" at bounding box center [114, 155] width 190 height 129
click at [120, 220] on textarea "**********" at bounding box center [114, 155] width 190 height 129
drag, startPoint x: 49, startPoint y: 136, endPoint x: 187, endPoint y: 112, distance: 139.7
click at [187, 112] on textarea "**********" at bounding box center [114, 155] width 190 height 129
click at [159, 196] on textarea "**********" at bounding box center [114, 155] width 190 height 129
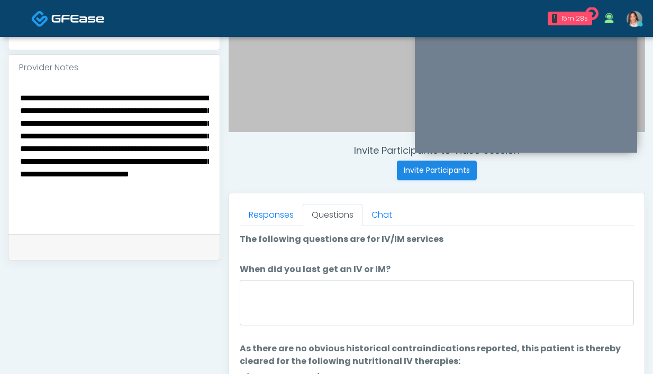
scroll to position [11, 0]
type textarea "**********"
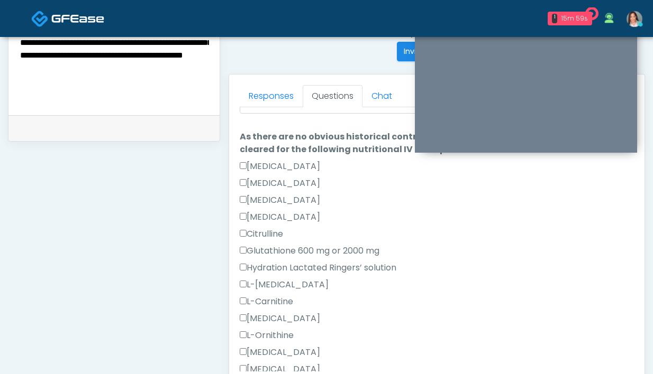
scroll to position [20, 0]
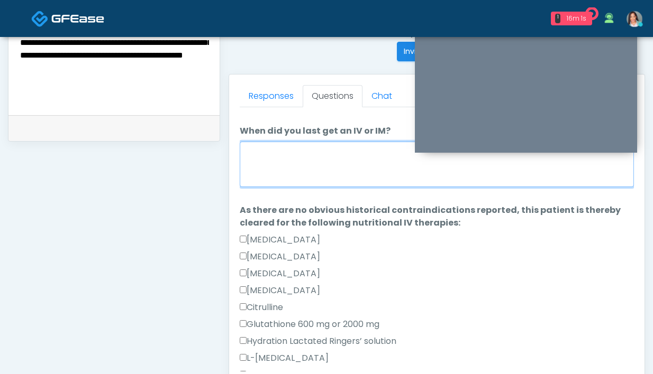
click at [363, 164] on textarea "When did you last get an IV or IM?" at bounding box center [437, 164] width 394 height 45
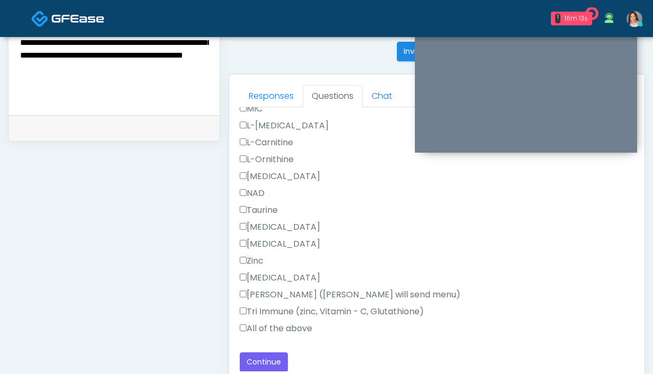
scroll to position [575, 0]
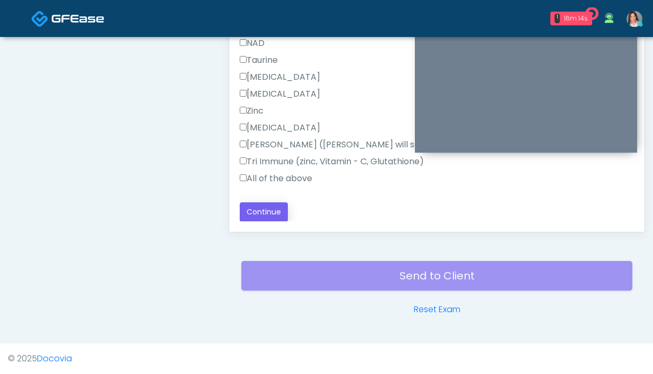
type textarea "**********"
click at [259, 213] on button "Continue" at bounding box center [264, 213] width 48 height 20
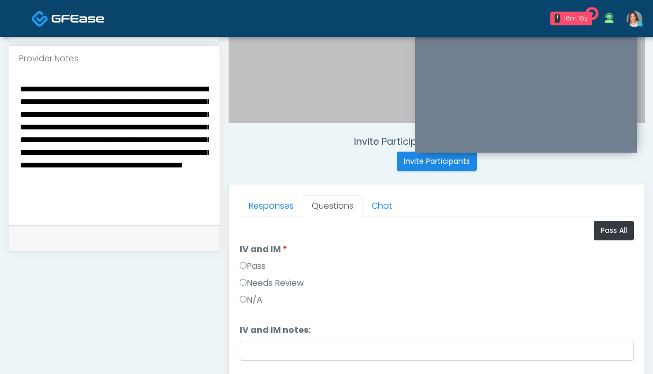
scroll to position [0, 0]
click at [249, 265] on label "Pass" at bounding box center [253, 267] width 26 height 13
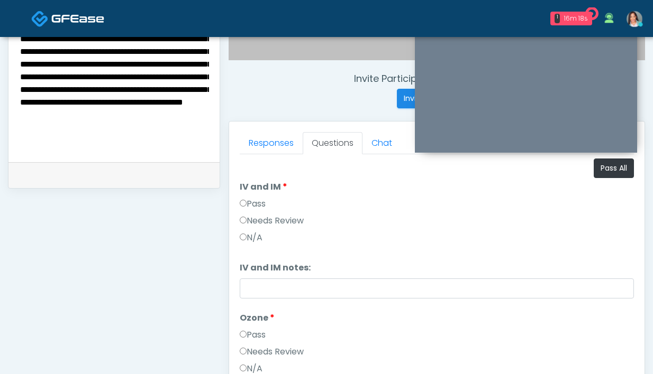
scroll to position [387, 0]
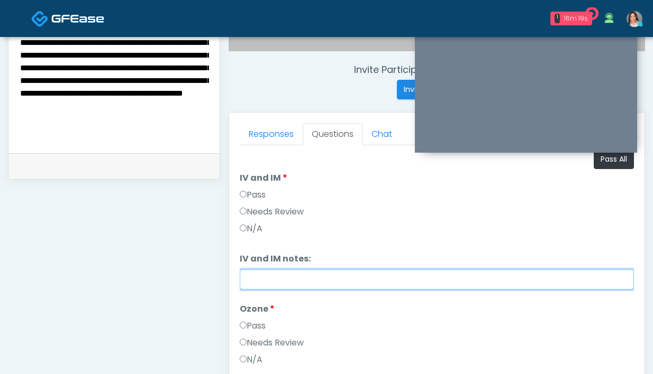
click at [285, 280] on input "IV and IM notes:" at bounding box center [437, 280] width 394 height 20
type input "*"
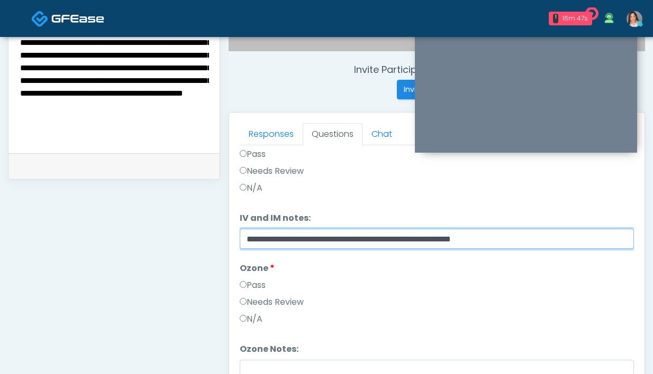
scroll to position [44, 0]
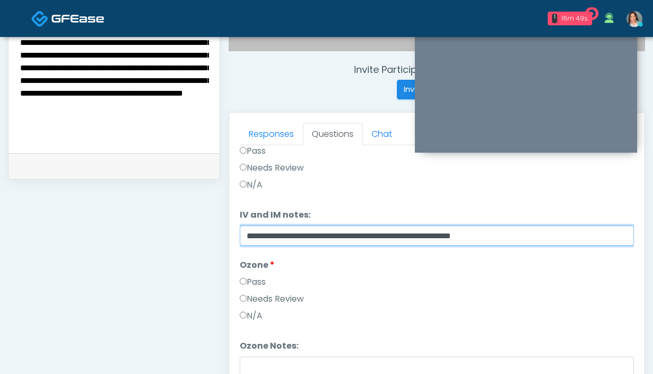
drag, startPoint x: 359, startPoint y: 238, endPoint x: 218, endPoint y: 239, distance: 140.7
click at [218, 239] on div "**********" at bounding box center [326, 101] width 637 height 807
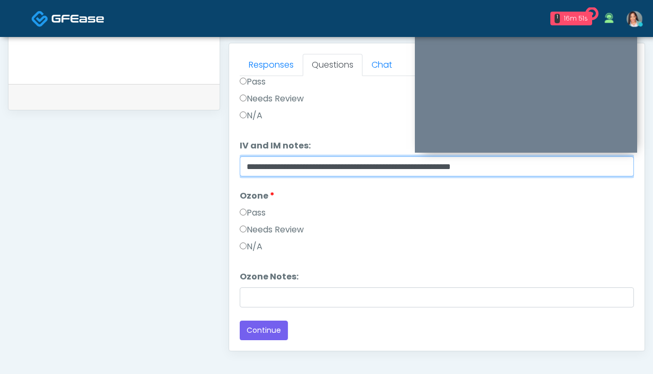
scroll to position [459, 0]
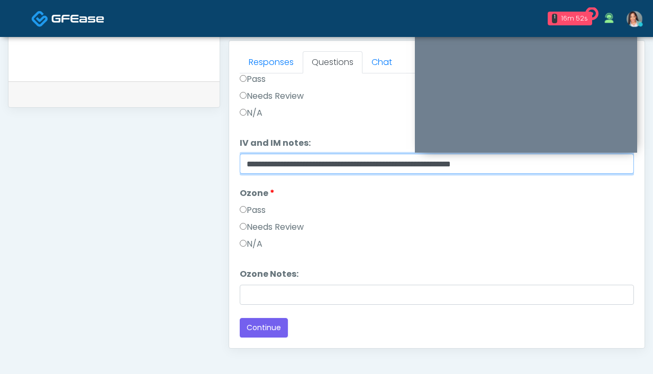
type input "**********"
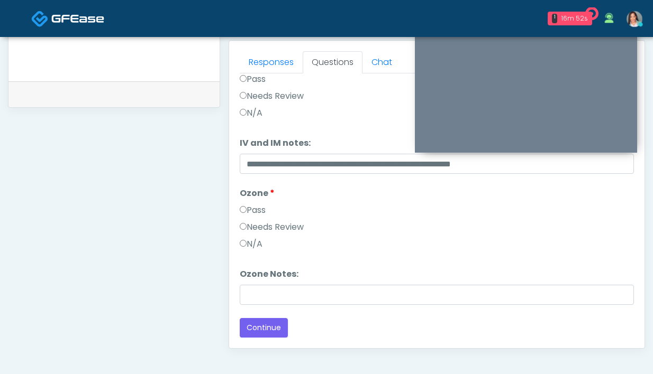
click at [253, 229] on label "Needs Review" at bounding box center [272, 227] width 64 height 13
click at [263, 282] on li "Ozone Notes: Ozone Notes:" at bounding box center [437, 286] width 394 height 37
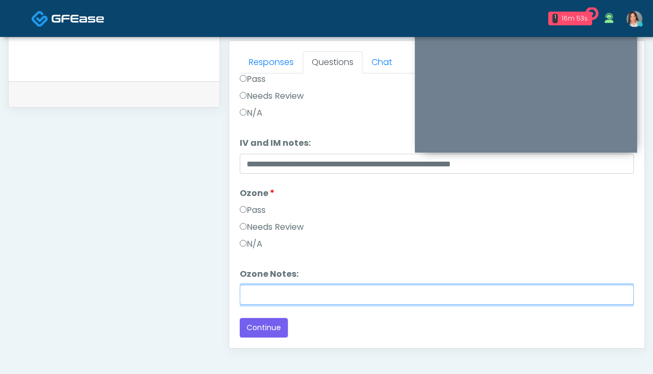
click at [262, 288] on input "Ozone Notes:" at bounding box center [437, 295] width 394 height 20
paste input "**********"
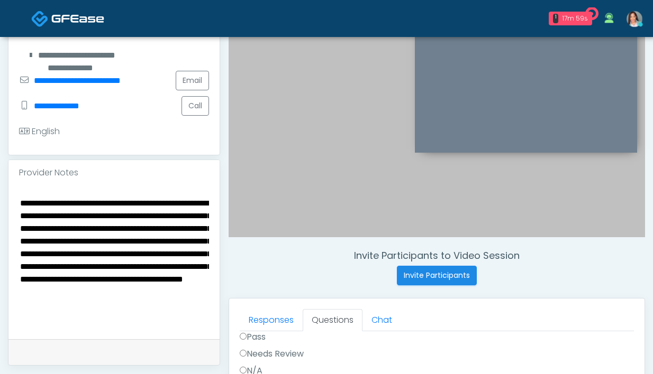
scroll to position [0, 0]
click at [124, 251] on textarea "**********" at bounding box center [114, 260] width 190 height 129
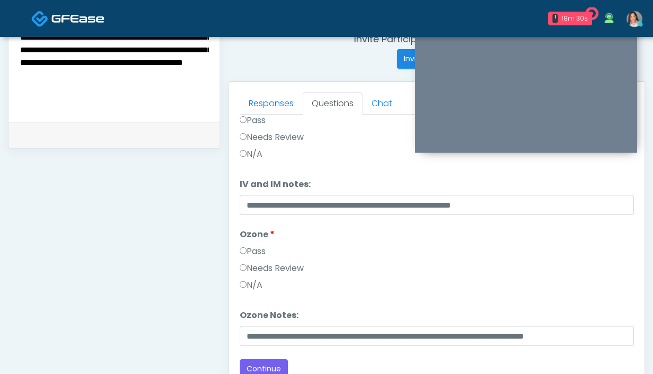
scroll to position [418, 0]
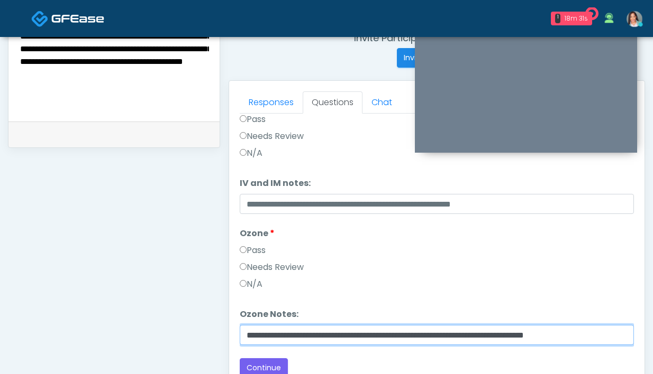
click at [596, 337] on input "**********" at bounding box center [437, 335] width 394 height 20
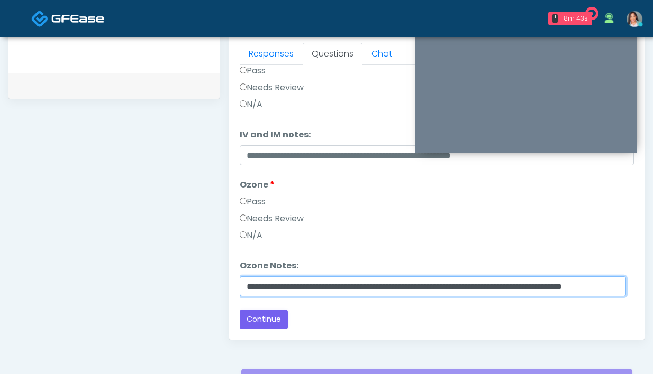
scroll to position [477, 0]
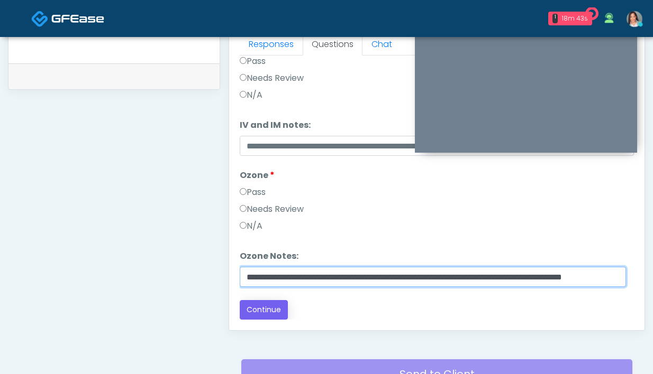
type input "**********"
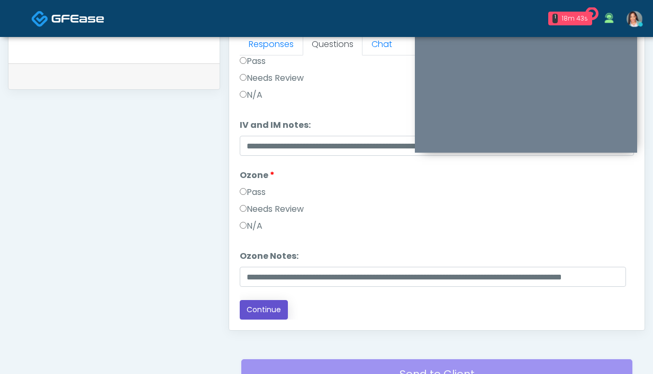
scroll to position [0, 0]
click at [249, 313] on button "Continue" at bounding box center [264, 310] width 48 height 20
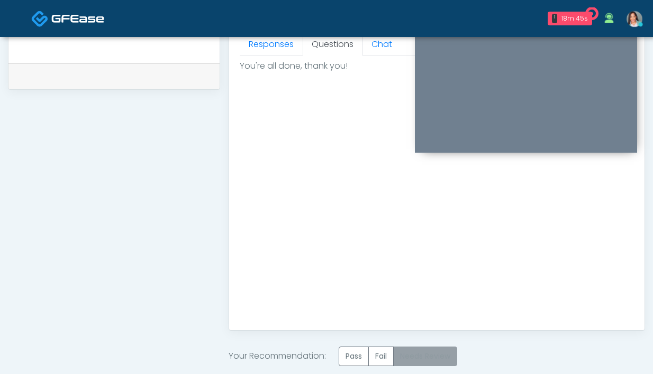
click at [420, 356] on label "Needs Review" at bounding box center [425, 357] width 64 height 20
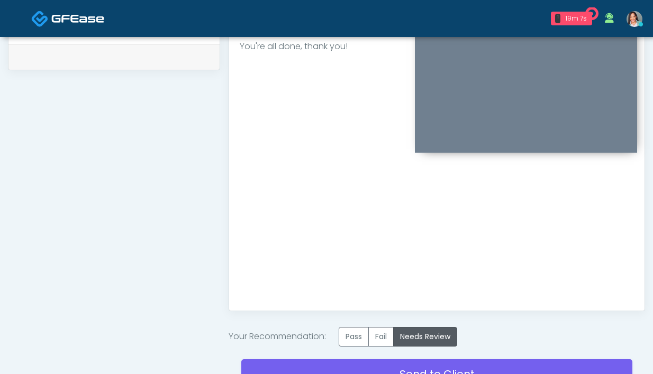
scroll to position [594, 0]
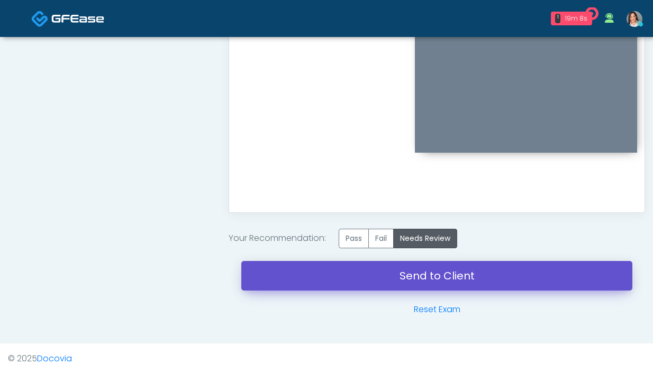
click at [407, 264] on link "Send to Client" at bounding box center [436, 276] width 391 height 30
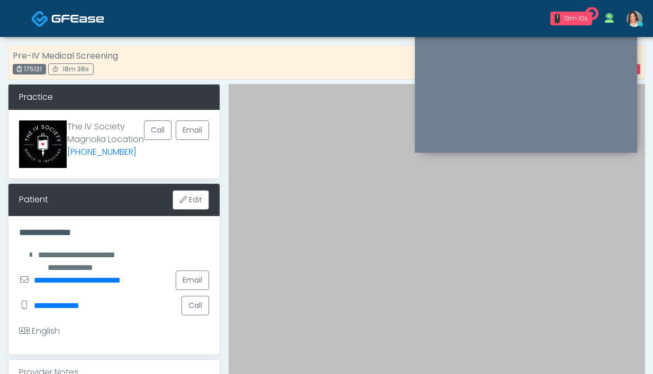
scroll to position [0, 0]
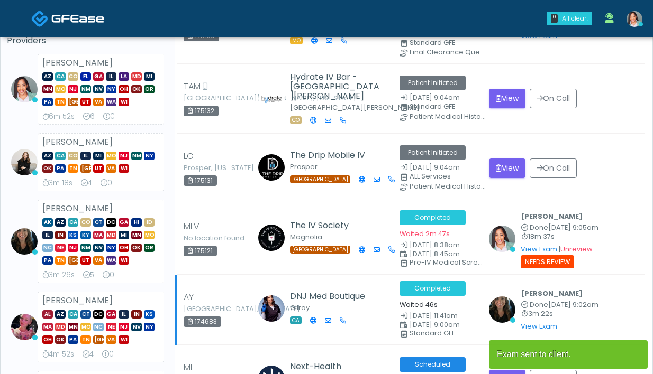
scroll to position [88, 0]
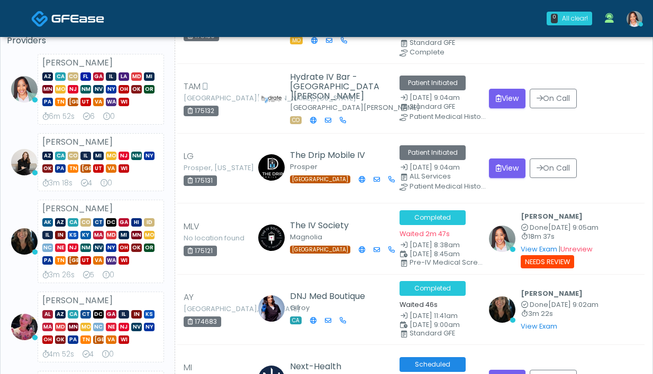
click at [7, 124] on li "[PERSON_NAME] AZ CA CO [GEOGRAPHIC_DATA] [GEOGRAPHIC_DATA] IL LA MD MI [GEOGRAP…" at bounding box center [87, 89] width 161 height 71
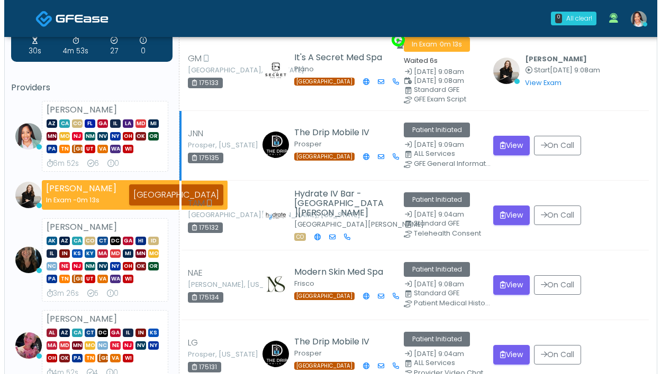
scroll to position [0, 0]
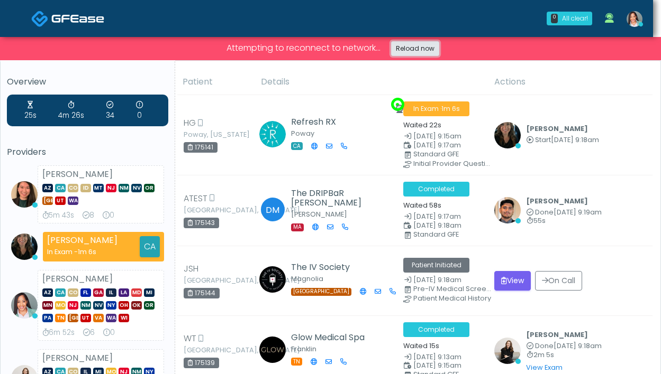
click at [411, 49] on link "Reload now" at bounding box center [415, 48] width 48 height 15
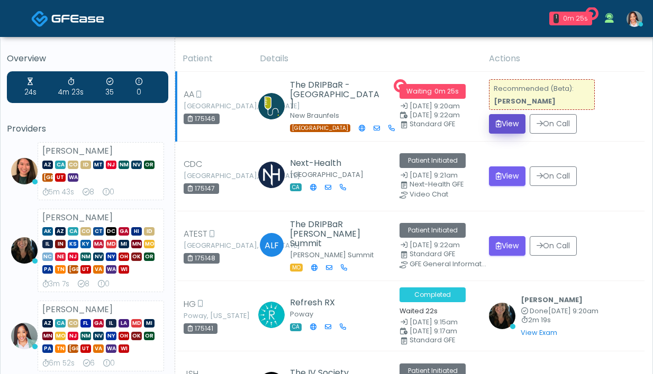
click at [498, 124] on icon "submit" at bounding box center [499, 123] width 6 height 7
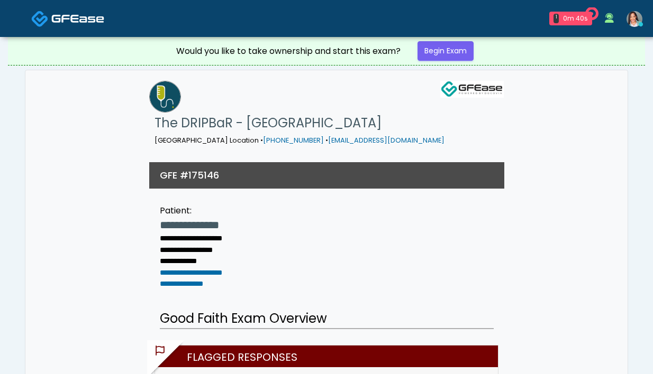
click at [635, 13] on img at bounding box center [634, 19] width 16 height 16
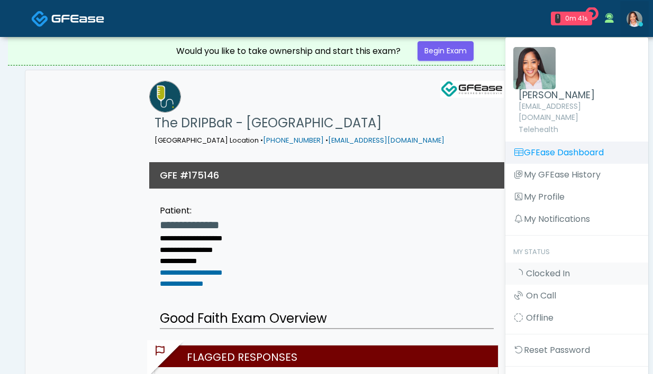
click at [600, 146] on link "GFEase Dashboard" at bounding box center [576, 153] width 143 height 22
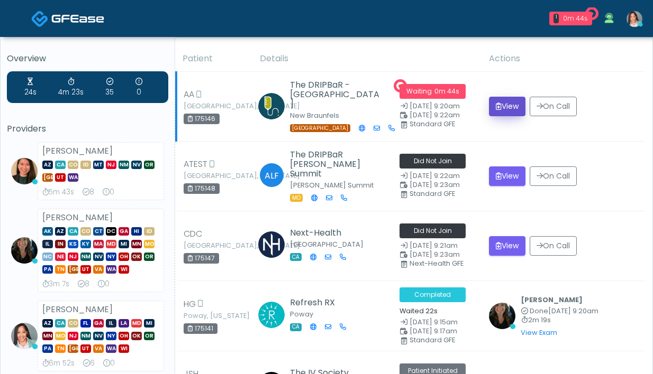
click at [507, 105] on button "View" at bounding box center [507, 107] width 36 height 20
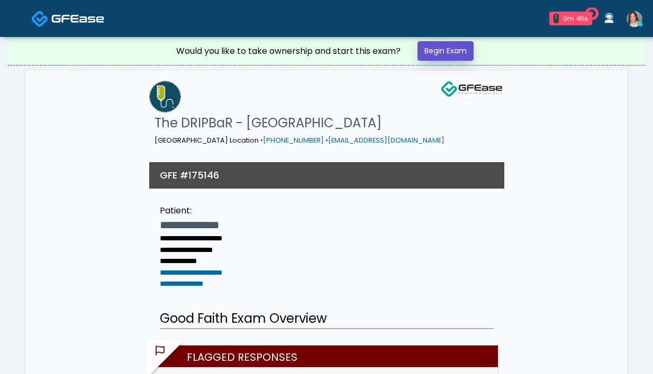
click at [443, 59] on link "Begin Exam" at bounding box center [445, 51] width 56 height 20
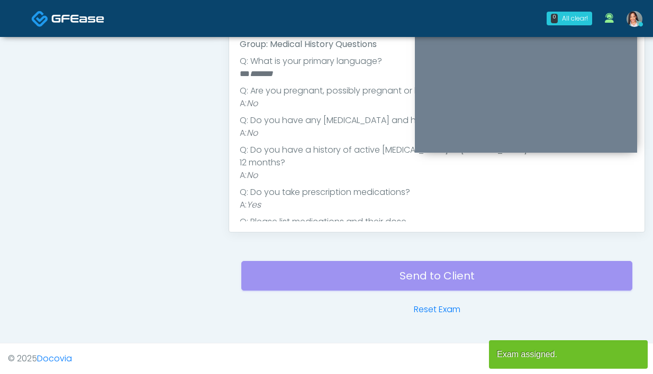
scroll to position [161, 0]
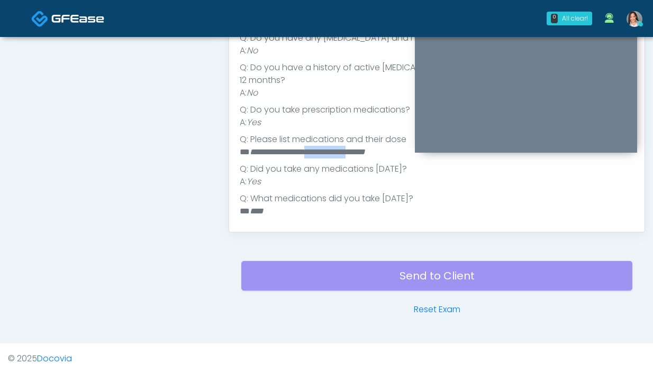
drag, startPoint x: 326, startPoint y: 140, endPoint x: 388, endPoint y: 144, distance: 62.0
click at [365, 148] on em "**********" at bounding box center [307, 152] width 115 height 8
copy em "**********"
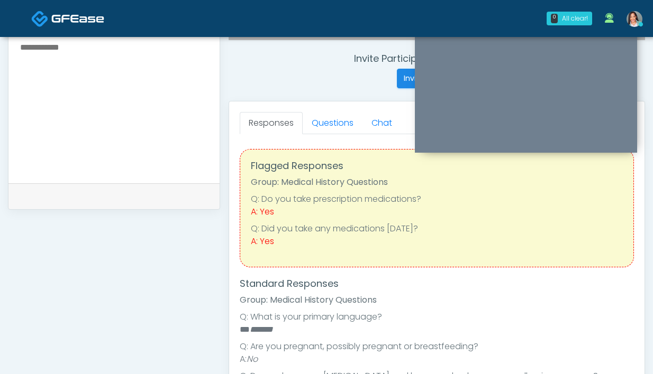
scroll to position [257, 0]
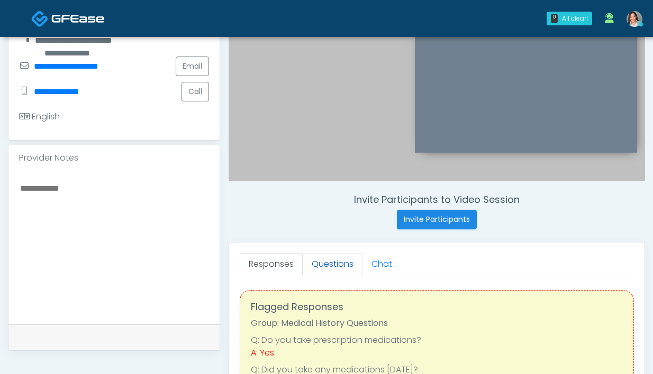
click at [323, 259] on link "Questions" at bounding box center [333, 264] width 60 height 22
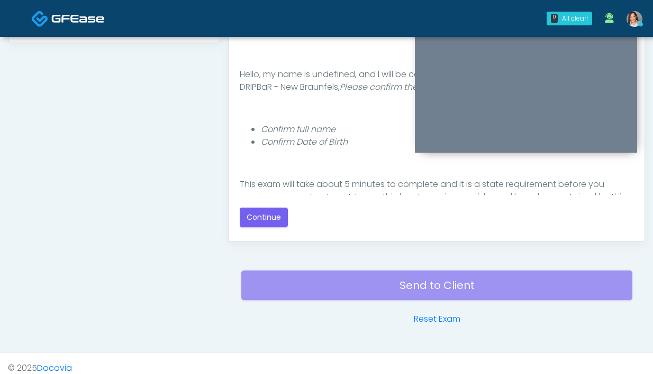
scroll to position [575, 0]
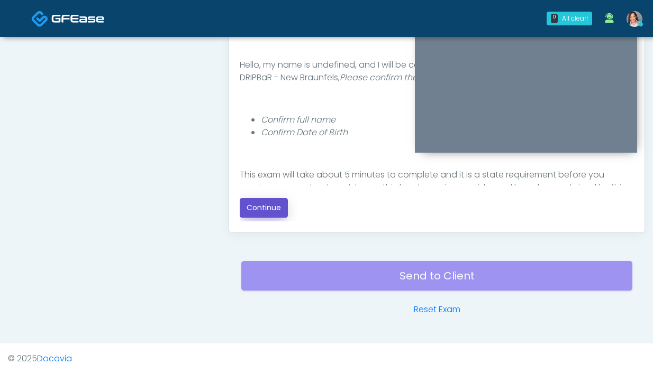
click at [279, 206] on button "Continue" at bounding box center [264, 208] width 48 height 20
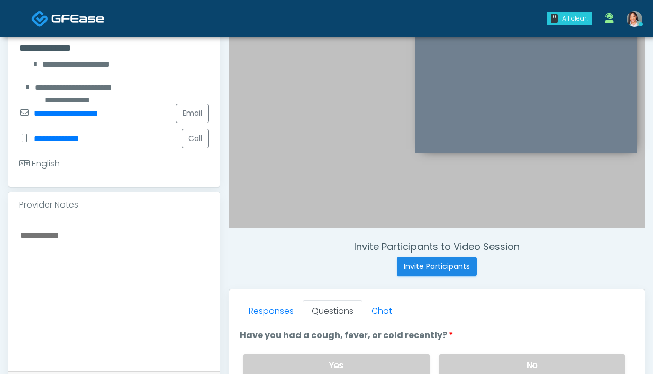
scroll to position [210, 0]
click at [119, 291] on textarea at bounding box center [114, 292] width 190 height 129
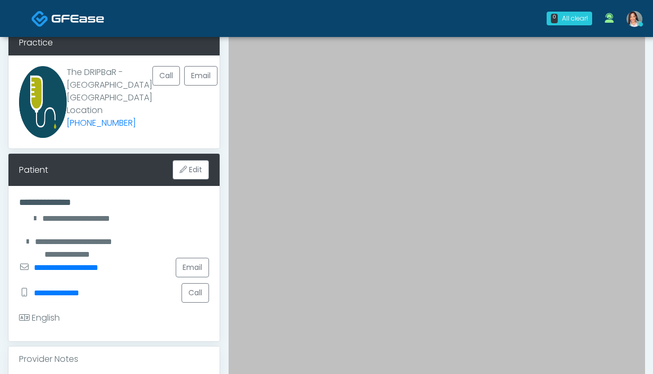
scroll to position [242, 0]
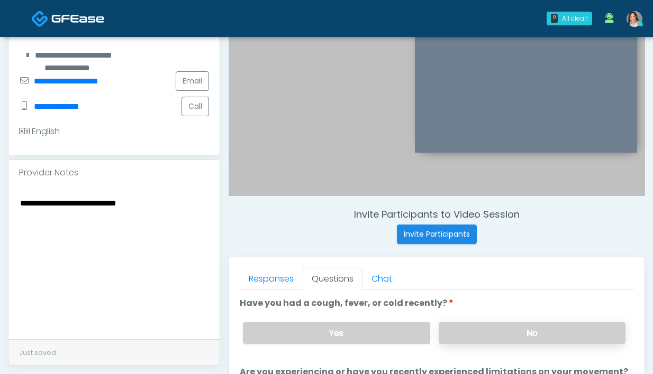
click at [466, 333] on label "No" at bounding box center [531, 334] width 187 height 22
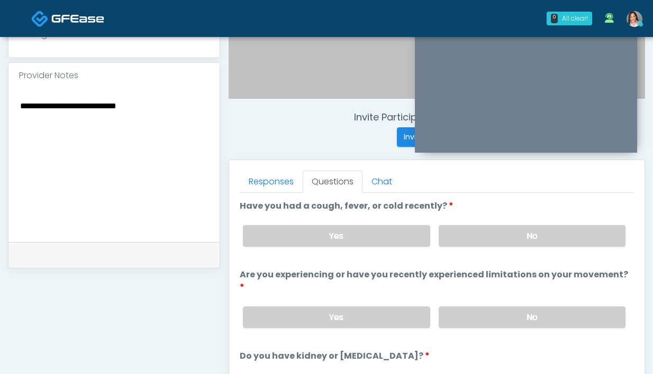
scroll to position [346, 0]
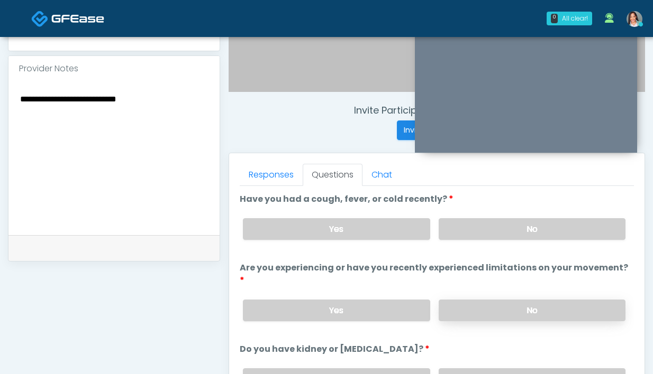
click at [500, 300] on label "No" at bounding box center [531, 311] width 187 height 22
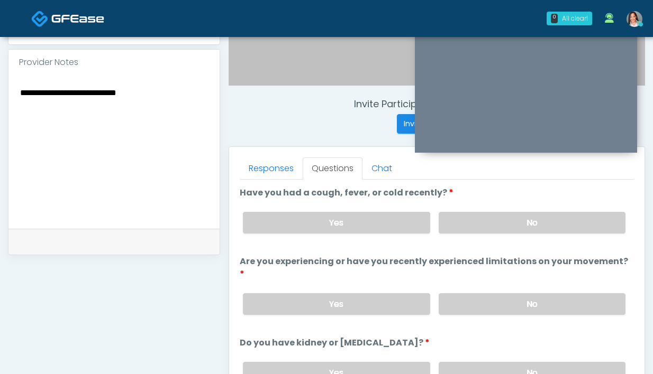
scroll to position [361, 0]
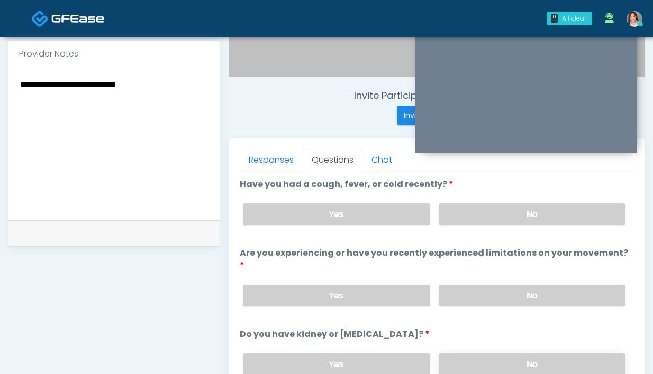
click at [465, 355] on label "No" at bounding box center [531, 365] width 187 height 22
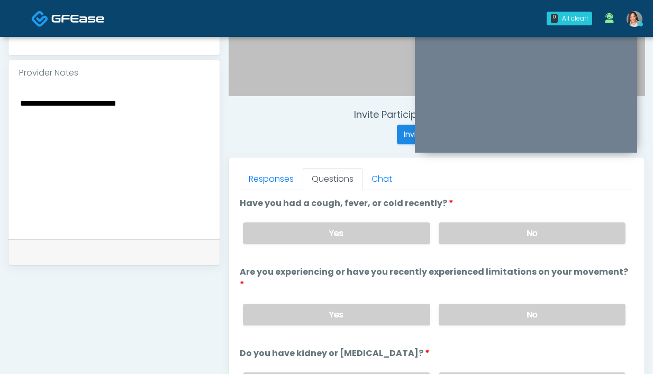
scroll to position [340, 0]
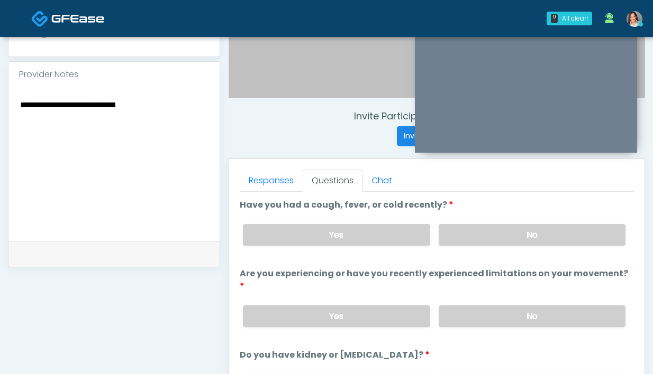
click at [180, 123] on textarea "**********" at bounding box center [114, 162] width 190 height 129
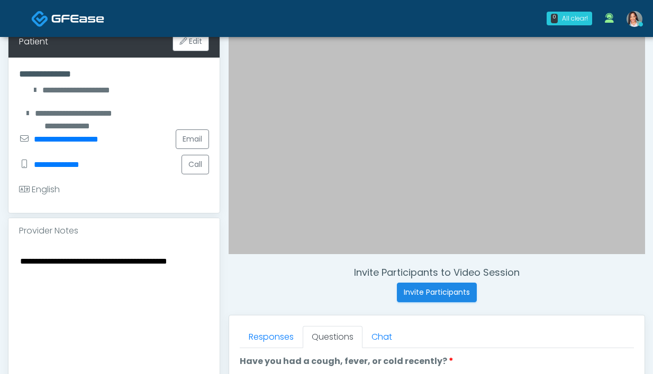
scroll to position [184, 0]
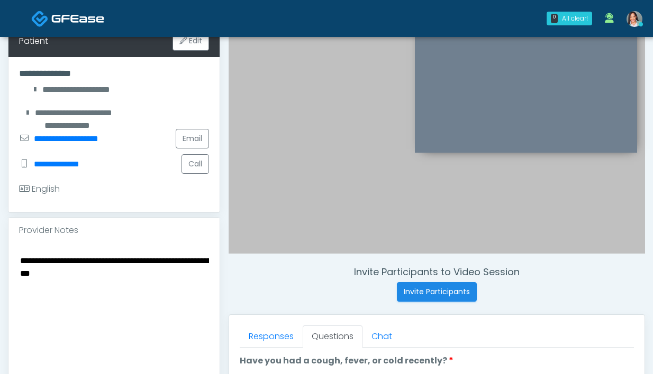
drag, startPoint x: 109, startPoint y: 263, endPoint x: -52, endPoint y: 257, distance: 160.9
click at [0, 257] on html "0 All clear! All clear! Aila Paredes AZ CA CO ID MT NJ NM NV OR TX UT WA 5m 43s…" at bounding box center [326, 290] width 653 height 949
click at [184, 268] on textarea "**********" at bounding box center [114, 318] width 190 height 129
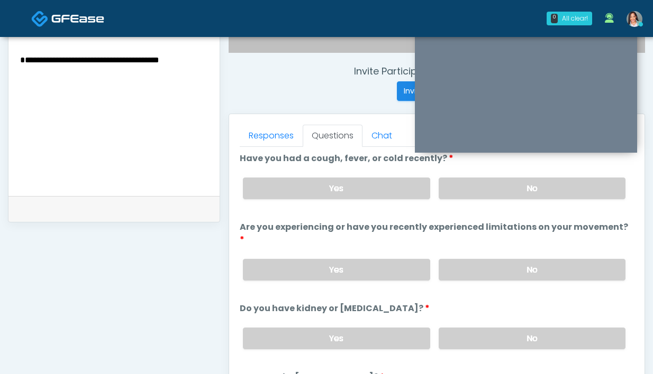
scroll to position [4, 0]
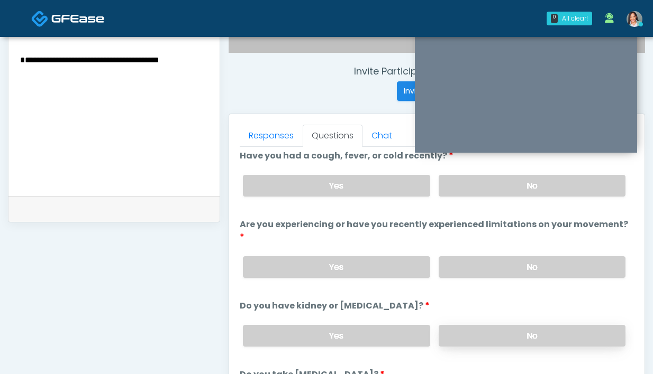
click at [475, 325] on label "No" at bounding box center [531, 336] width 187 height 22
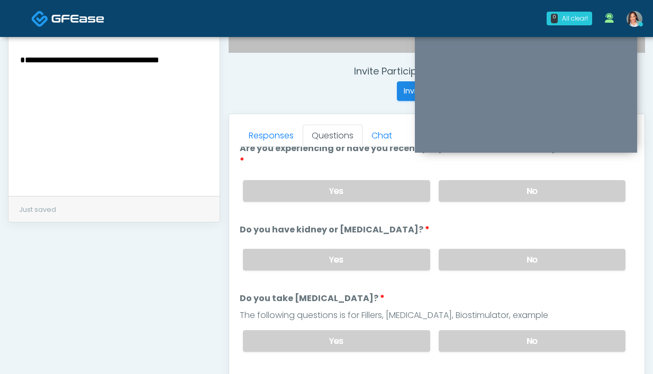
scroll to position [87, 0]
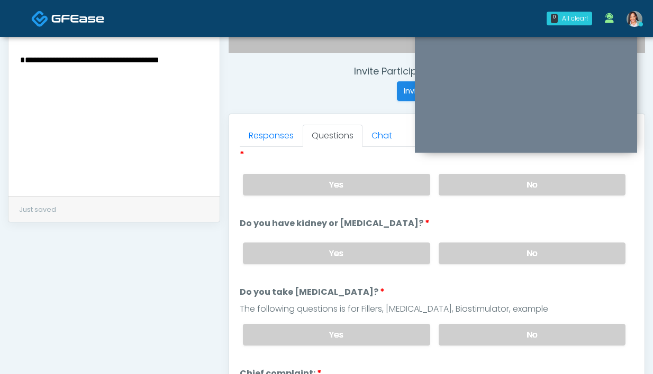
click at [483, 316] on div "Yes No" at bounding box center [433, 335] width 399 height 39
click at [480, 324] on label "No" at bounding box center [531, 335] width 187 height 22
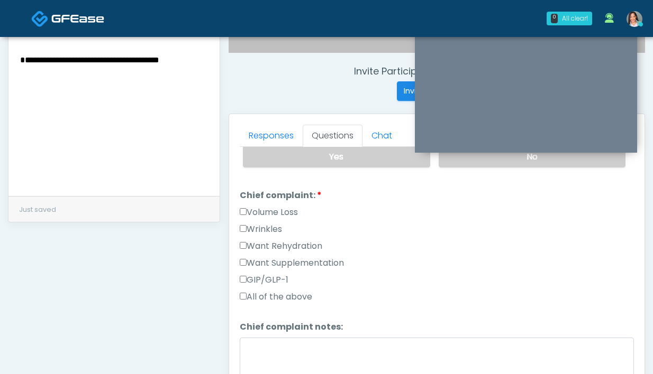
scroll to position [262, 0]
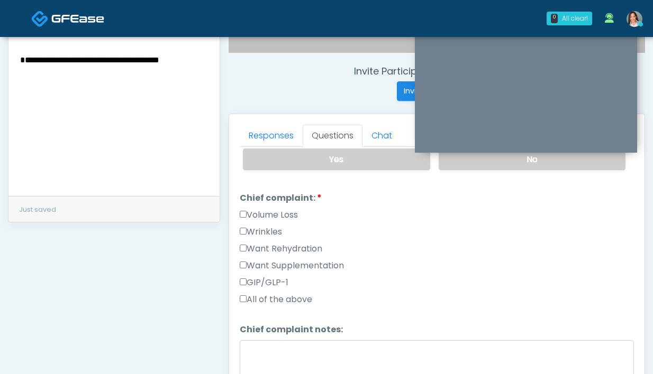
click at [271, 243] on label "Want Rehydration" at bounding box center [281, 249] width 83 height 13
click at [264, 260] on label "Want Supplementation" at bounding box center [292, 266] width 104 height 13
click at [286, 138] on link "Responses" at bounding box center [271, 136] width 63 height 22
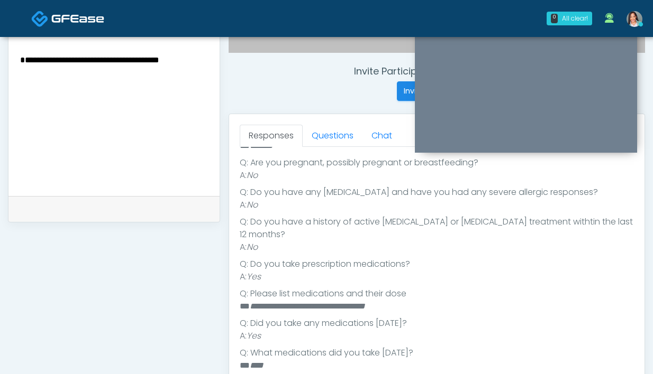
scroll to position [195, 0]
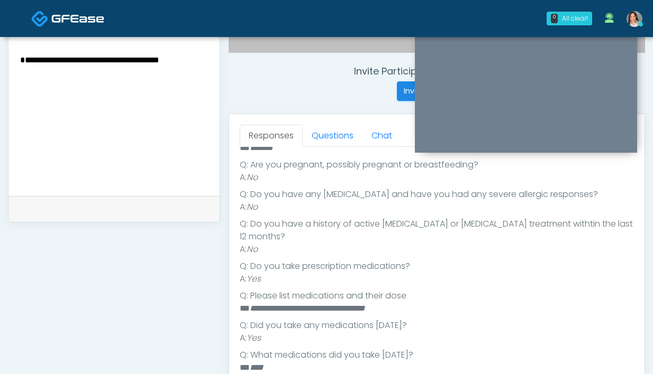
click at [194, 78] on textarea "**********" at bounding box center [114, 117] width 190 height 129
type textarea "**********"
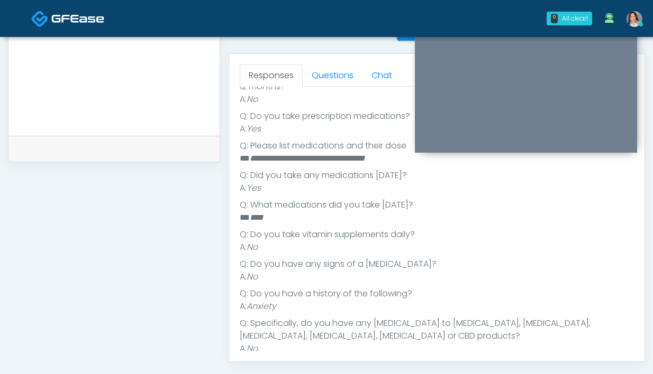
scroll to position [446, 0]
click at [335, 79] on link "Questions" at bounding box center [333, 74] width 60 height 22
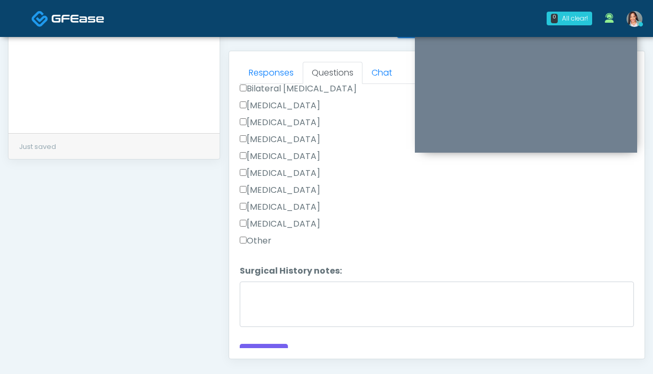
scroll to position [448, 0]
click at [251, 350] on div "Responses Questions Chat Good Faith Exam Script Good Faith Exam Script INTRODUC…" at bounding box center [436, 205] width 415 height 308
drag, startPoint x: 251, startPoint y: 345, endPoint x: 260, endPoint y: 335, distance: 13.9
click at [251, 345] on button "Continue" at bounding box center [264, 354] width 48 height 20
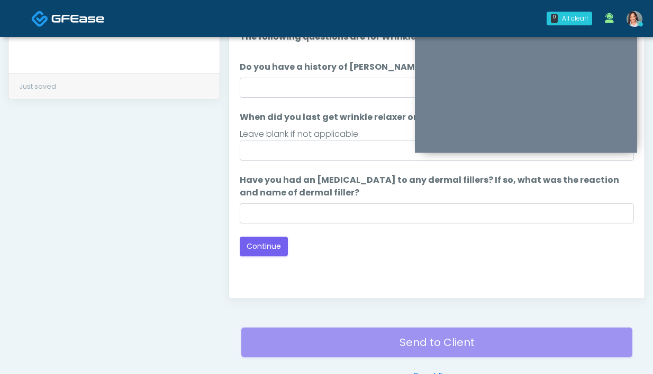
scroll to position [460, 0]
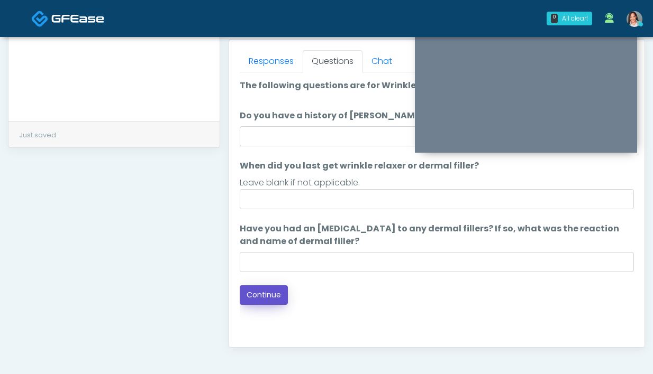
click at [260, 296] on button "Continue" at bounding box center [264, 296] width 48 height 20
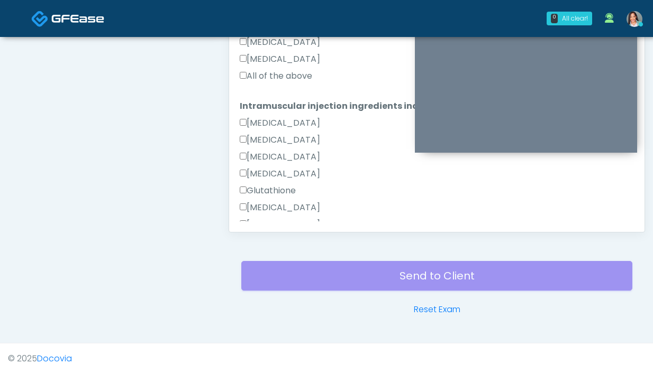
scroll to position [452, 0]
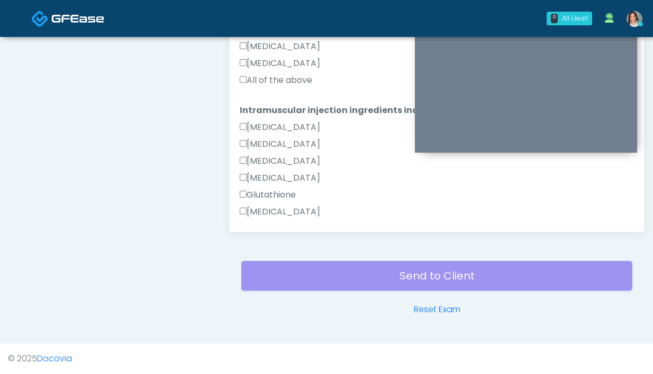
click at [261, 72] on div "Pepcid" at bounding box center [437, 65] width 394 height 17
click at [259, 76] on label "All of the above" at bounding box center [276, 80] width 72 height 13
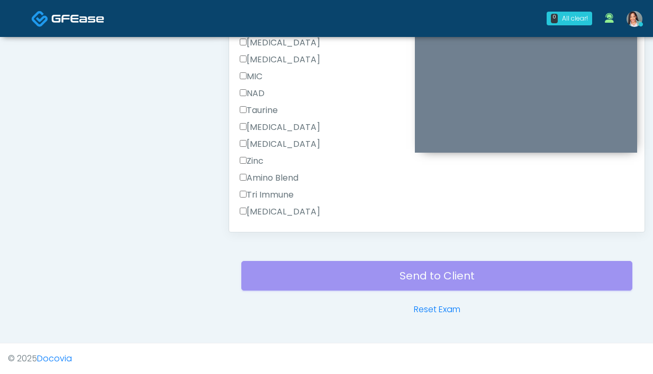
scroll to position [706, 0]
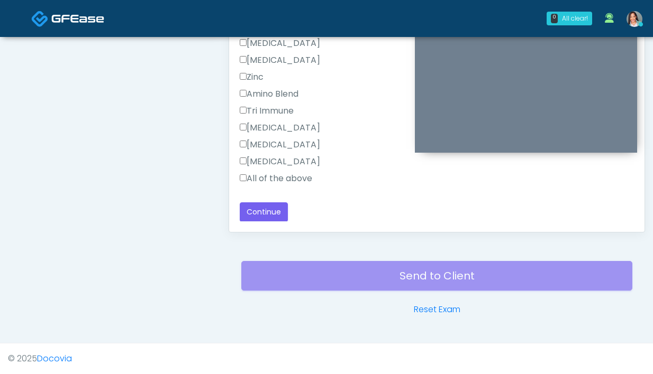
click at [322, 179] on div "All of the above" at bounding box center [437, 180] width 394 height 17
click at [312, 184] on label "All of the above" at bounding box center [276, 178] width 72 height 13
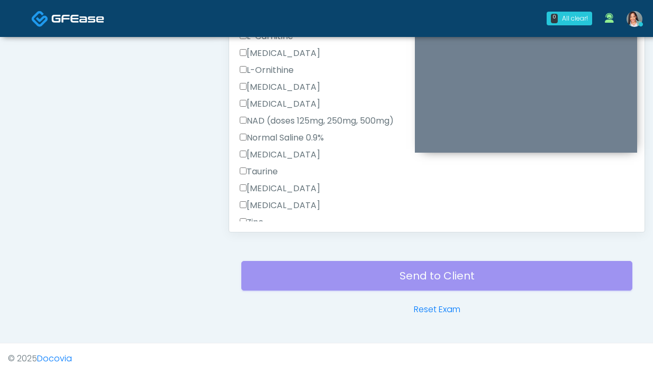
scroll to position [208, 0]
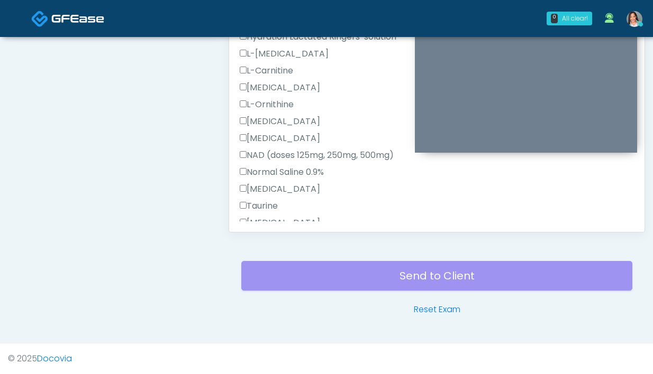
drag, startPoint x: 271, startPoint y: 151, endPoint x: 327, endPoint y: 163, distance: 57.3
click at [272, 151] on label "NAD (doses 125mg, 250mg, 500mg)" at bounding box center [317, 155] width 154 height 13
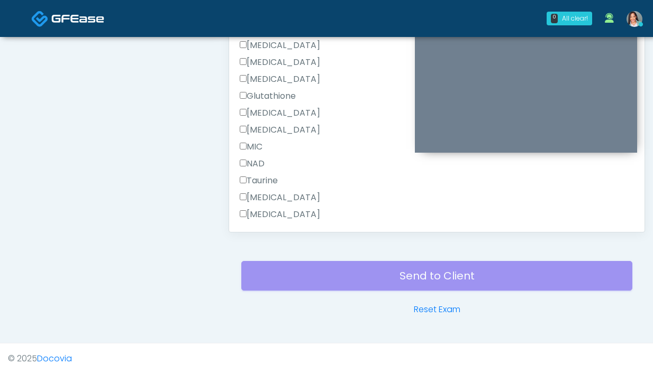
click at [259, 167] on label "NAD" at bounding box center [252, 164] width 25 height 13
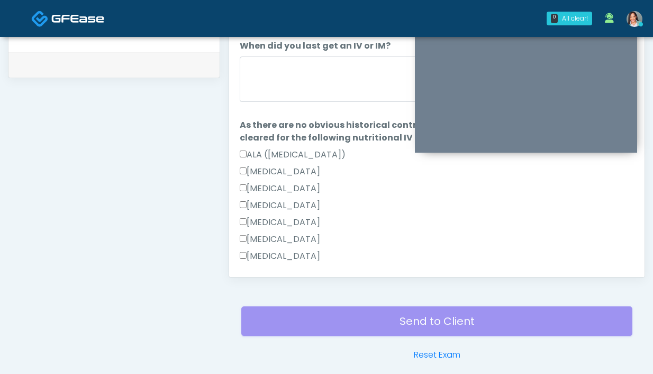
scroll to position [474, 0]
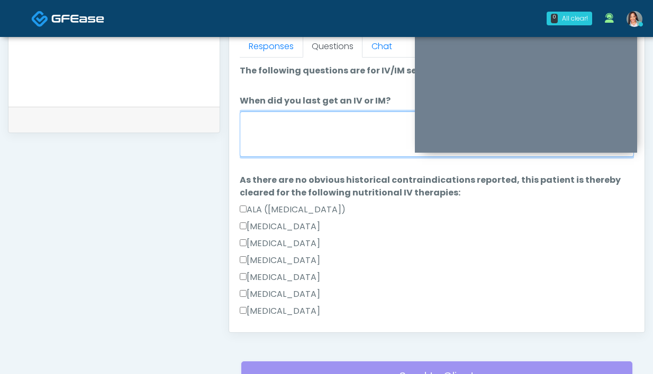
click at [326, 147] on textarea "When did you last get an IV or IM?" at bounding box center [437, 134] width 394 height 45
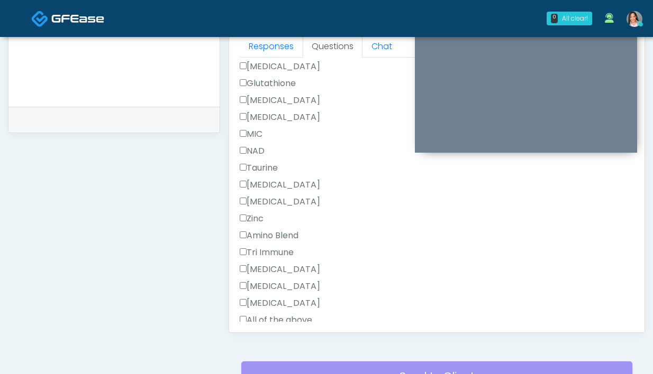
scroll to position [706, 0]
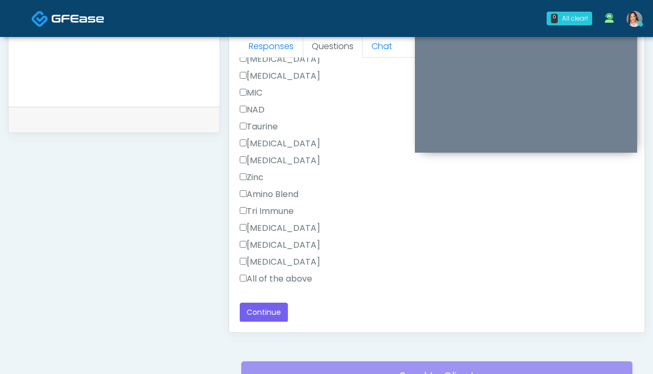
type textarea "**********"
click at [263, 323] on div "Responses Questions Chat Good Faith Exam Script Good Faith Exam Script INTRODUC…" at bounding box center [436, 179] width 415 height 308
click at [264, 316] on button "Continue" at bounding box center [264, 313] width 48 height 20
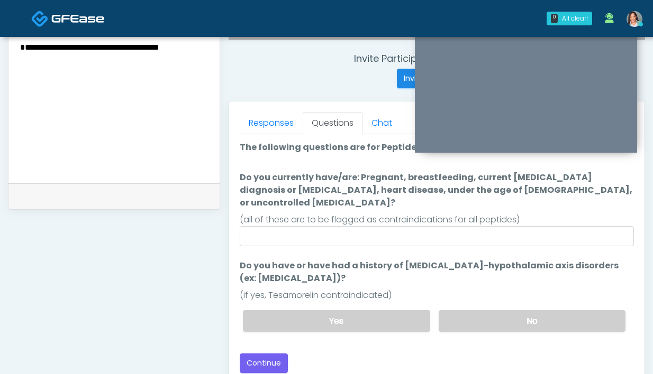
scroll to position [388, 0]
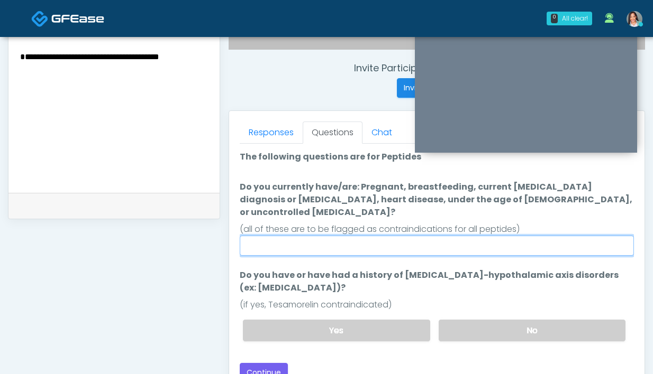
click at [416, 236] on input "Do you currently have/are: Pregnant, breastfeeding, current cancer diagnosis or…" at bounding box center [437, 246] width 394 height 20
type input "********"
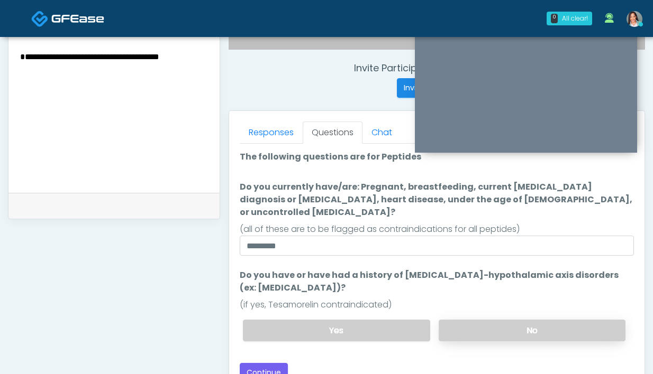
click at [525, 320] on label "No" at bounding box center [531, 331] width 187 height 22
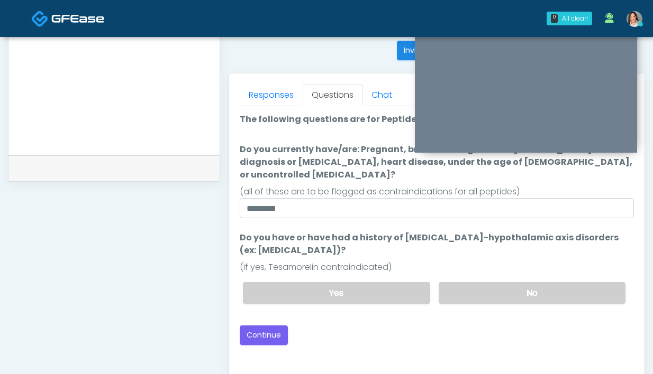
scroll to position [443, 0]
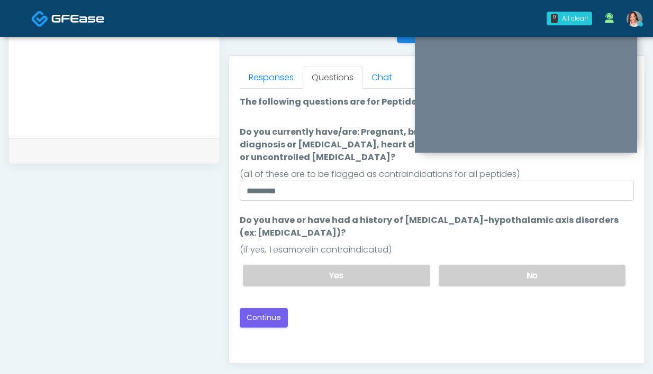
click at [278, 315] on div "Good Faith Exam Script Good Faith Exam Script INTRODUCTION Hello, my name is un…" at bounding box center [437, 221] width 394 height 264
drag, startPoint x: 257, startPoint y: 300, endPoint x: 327, endPoint y: 209, distance: 115.0
click at [257, 308] on button "Continue" at bounding box center [264, 318] width 48 height 20
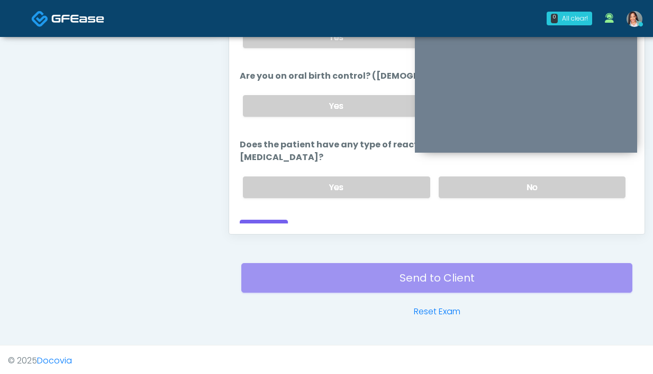
scroll to position [575, 0]
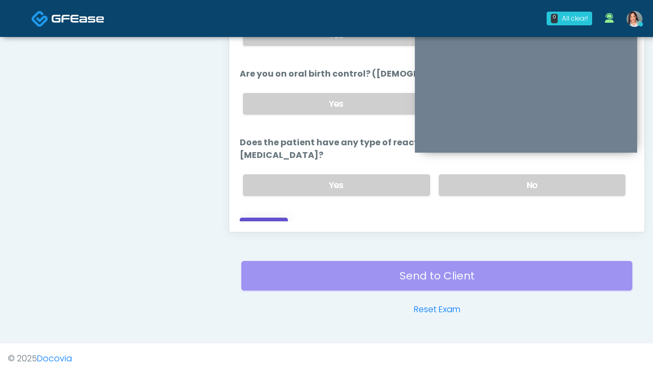
click at [263, 221] on button "Continue" at bounding box center [264, 228] width 48 height 20
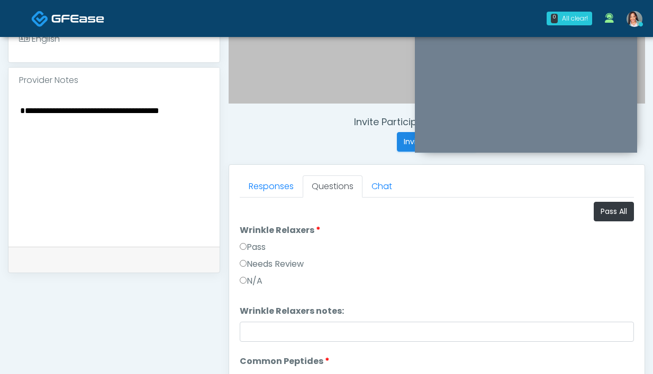
scroll to position [333, 0]
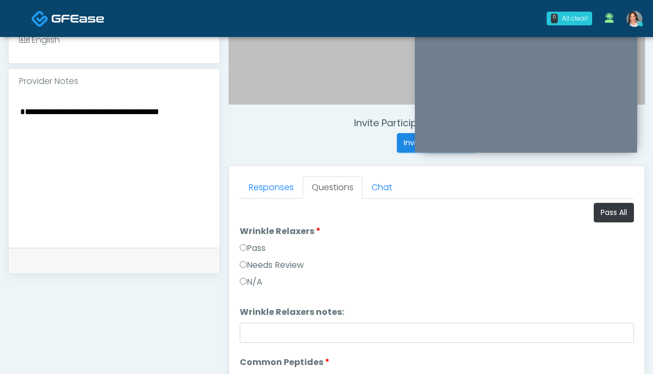
drag, startPoint x: 42, startPoint y: 112, endPoint x: -42, endPoint y: 99, distance: 85.6
click at [0, 99] on html "0 All clear! All clear! Aila Paredes AZ CA CO ID MT NJ NM NV OR TX UT WA 5m 43s…" at bounding box center [326, 141] width 653 height 949
click at [140, 129] on textarea "**********" at bounding box center [114, 169] width 190 height 129
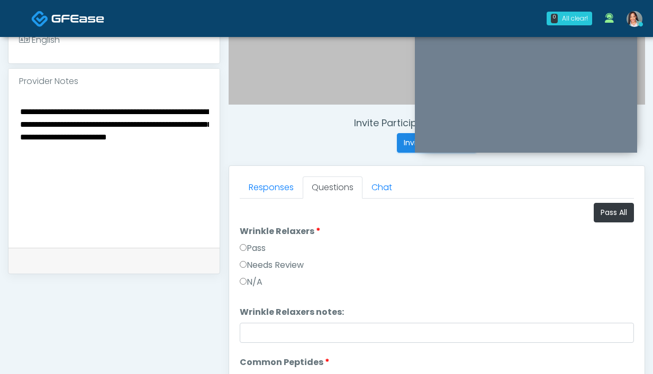
drag, startPoint x: 111, startPoint y: 157, endPoint x: 24, endPoint y: 146, distance: 86.8
click at [24, 146] on textarea "**********" at bounding box center [114, 169] width 190 height 129
click at [175, 122] on textarea "**********" at bounding box center [114, 169] width 190 height 129
click at [208, 138] on textarea "**********" at bounding box center [114, 169] width 190 height 129
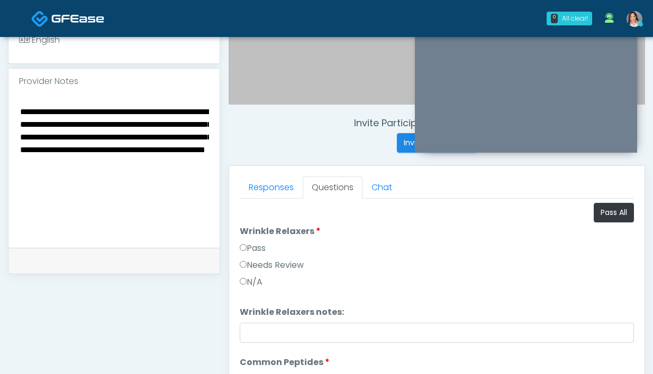
type textarea "**********"
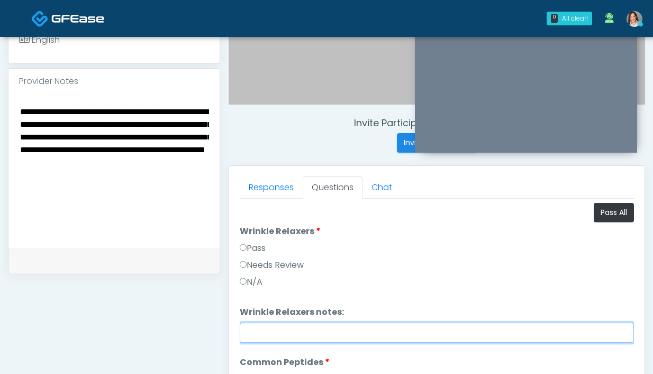
click at [273, 333] on input "Wrinkle Relaxers notes:" at bounding box center [437, 333] width 394 height 20
type input "*"
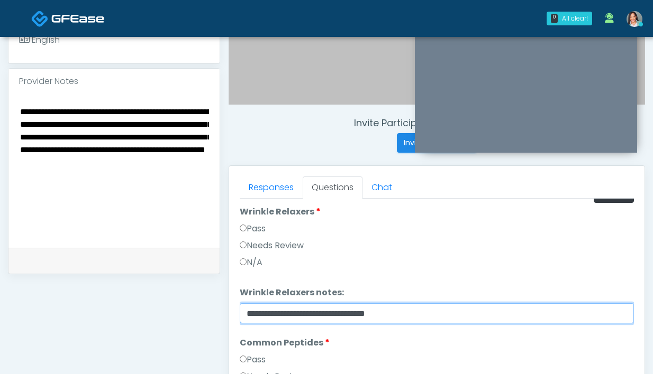
scroll to position [20, 0]
drag, startPoint x: 469, startPoint y: 314, endPoint x: 185, endPoint y: 306, distance: 284.1
click at [185, 306] on div "**********" at bounding box center [326, 154] width 637 height 807
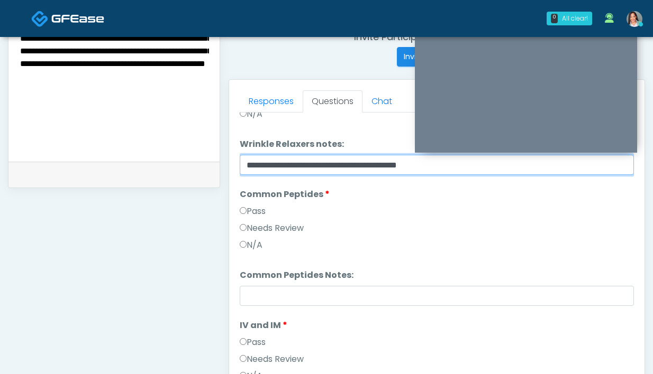
scroll to position [82, 0]
type input "**********"
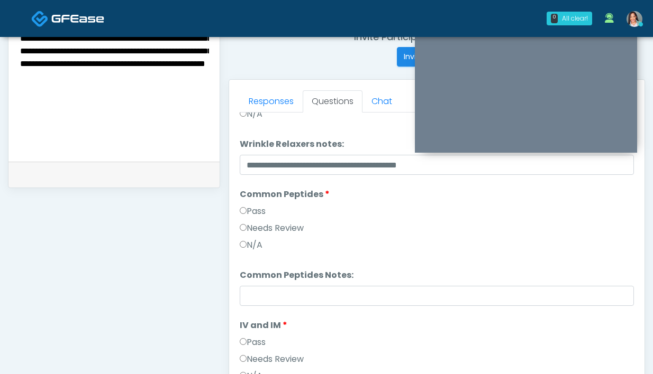
click at [249, 241] on label "N/A" at bounding box center [251, 245] width 23 height 13
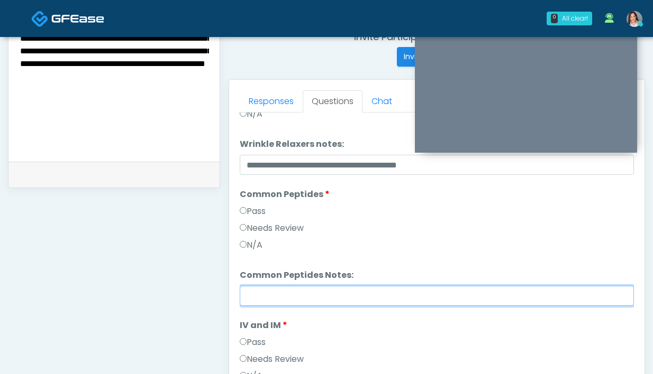
click at [277, 302] on input "Common Peptides Notes:" at bounding box center [437, 296] width 394 height 20
paste input "**********"
type input "**********"
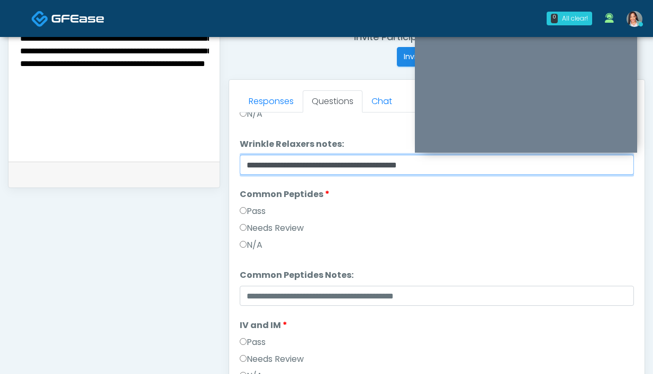
drag, startPoint x: 318, startPoint y: 166, endPoint x: 305, endPoint y: 166, distance: 12.7
click at [305, 166] on input "**********" at bounding box center [437, 165] width 394 height 20
click at [308, 166] on input "**********" at bounding box center [437, 165] width 394 height 20
drag, startPoint x: 319, startPoint y: 165, endPoint x: 285, endPoint y: 168, distance: 34.0
click at [285, 168] on input "**********" at bounding box center [437, 165] width 394 height 20
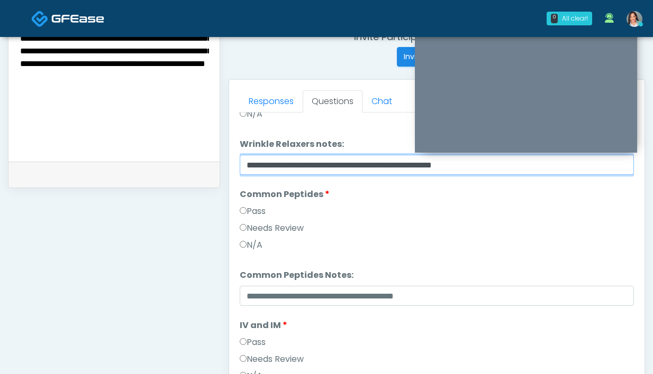
drag, startPoint x: 499, startPoint y: 168, endPoint x: 208, endPoint y: 168, distance: 290.9
click at [208, 168] on div "**********" at bounding box center [326, 68] width 637 height 807
type input "**********"
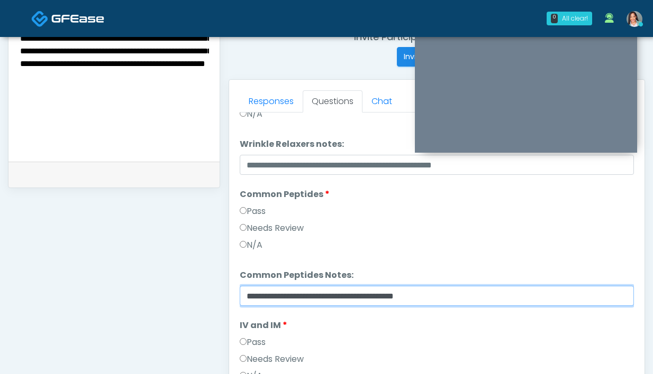
click at [262, 292] on input "**********" at bounding box center [437, 296] width 394 height 20
click at [262, 300] on input "**********" at bounding box center [437, 296] width 394 height 20
click at [262, 299] on input "**********" at bounding box center [437, 296] width 394 height 20
paste input "**********"
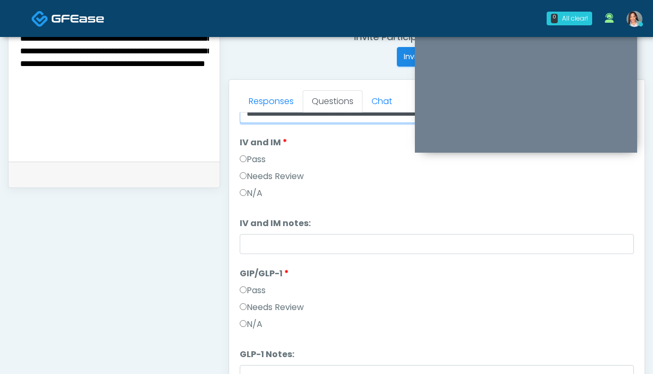
scroll to position [306, 0]
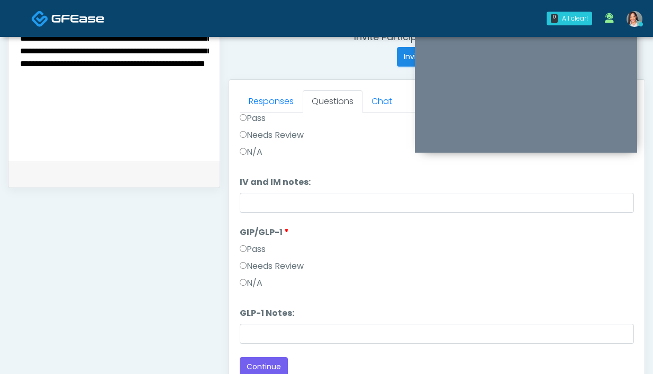
type input "**********"
click at [258, 287] on label "N/A" at bounding box center [251, 283] width 23 height 13
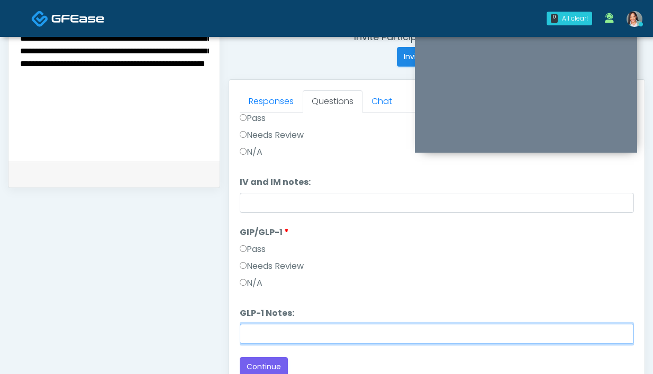
click at [259, 341] on input "GLP-1 Notes:" at bounding box center [437, 334] width 394 height 20
paste input "**********"
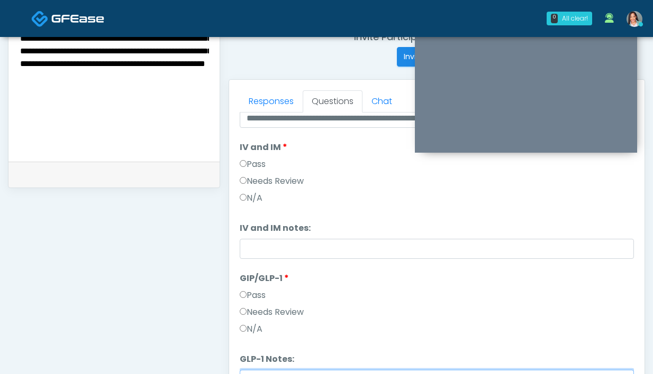
scroll to position [260, 0]
type input "**********"
click at [255, 170] on label "Pass" at bounding box center [253, 164] width 26 height 13
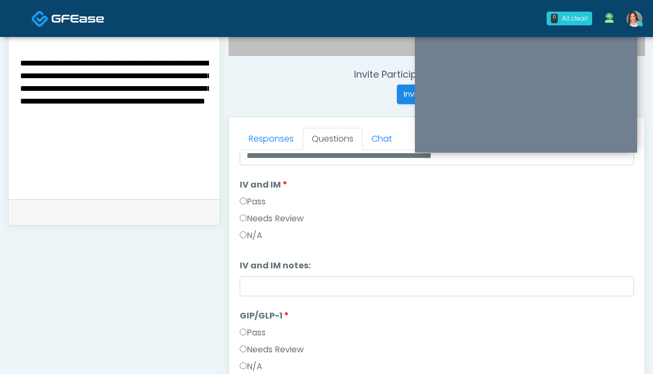
scroll to position [381, 0]
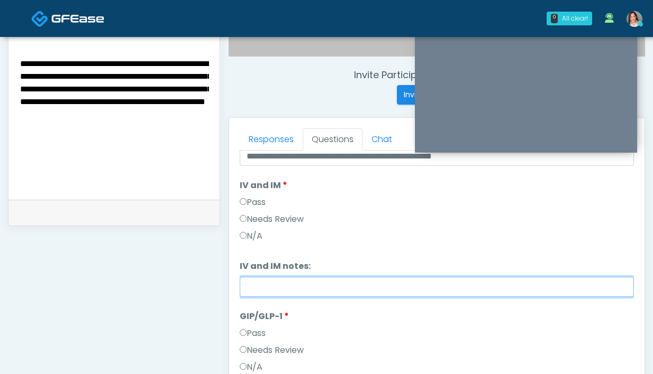
click at [274, 292] on input "IV and IM notes:" at bounding box center [437, 287] width 394 height 20
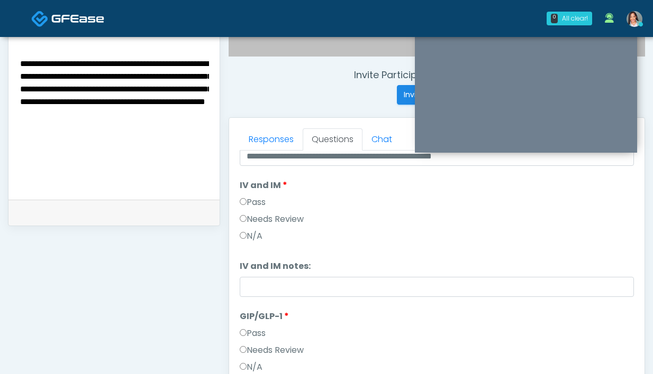
drag, startPoint x: 20, startPoint y: 101, endPoint x: 153, endPoint y: 138, distance: 137.7
click at [153, 138] on textarea "**********" at bounding box center [114, 121] width 190 height 129
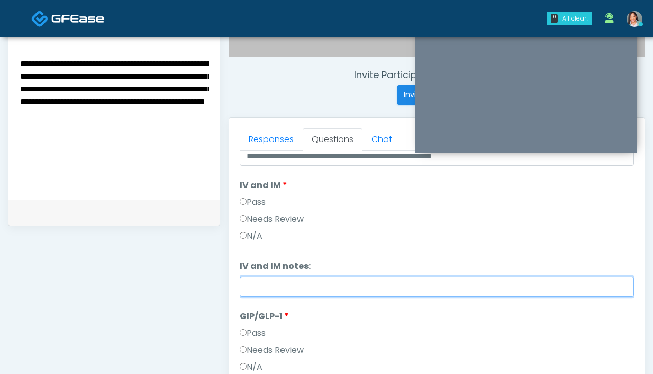
click at [264, 290] on input "IV and IM notes:" at bounding box center [437, 287] width 394 height 20
paste input "**********"
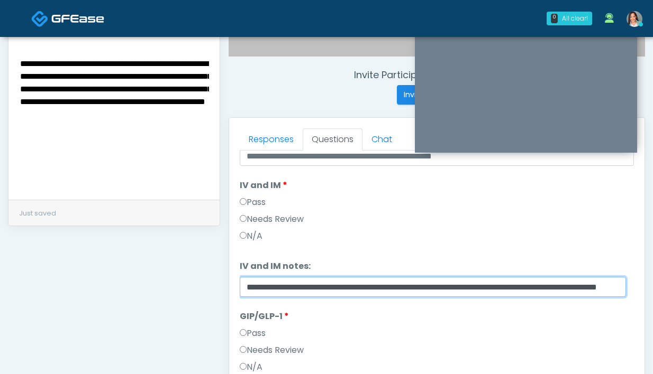
scroll to position [0, 0]
drag, startPoint x: 264, startPoint y: 290, endPoint x: 194, endPoint y: 276, distance: 72.4
click at [194, 276] on div "**********" at bounding box center [326, 106] width 637 height 807
click at [348, 287] on input "**********" at bounding box center [433, 287] width 386 height 20
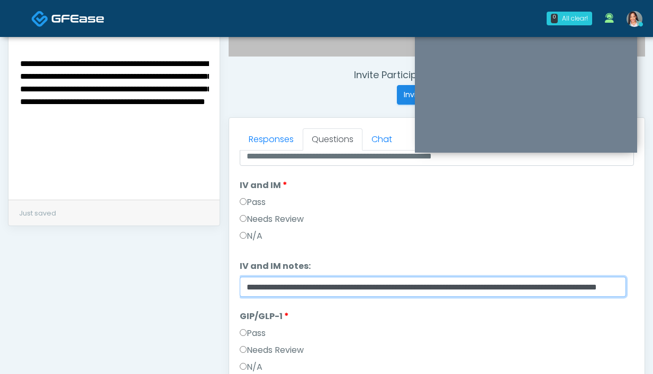
drag, startPoint x: 336, startPoint y: 289, endPoint x: 647, endPoint y: 293, distance: 311.0
click at [647, 293] on div "**********" at bounding box center [326, 96] width 653 height 881
type input "**********"
click at [360, 291] on input "**********" at bounding box center [433, 287] width 386 height 20
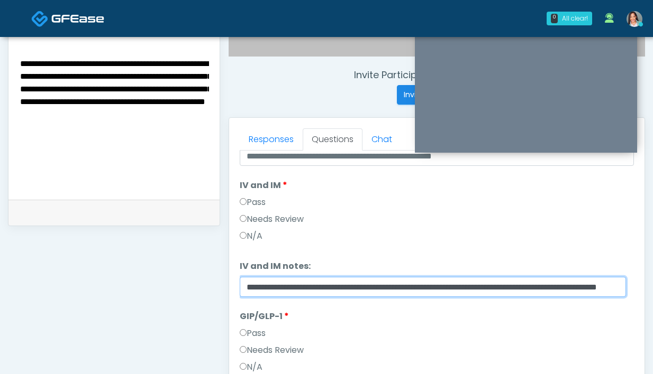
scroll to position [0, 86]
drag, startPoint x: 504, startPoint y: 285, endPoint x: 662, endPoint y: 283, distance: 158.1
click at [652, 283] on html "0 All clear! All clear! Aila Paredes AZ CA CO ID MT NJ NM NV OR TX UT WA 5m 43s…" at bounding box center [326, 93] width 653 height 949
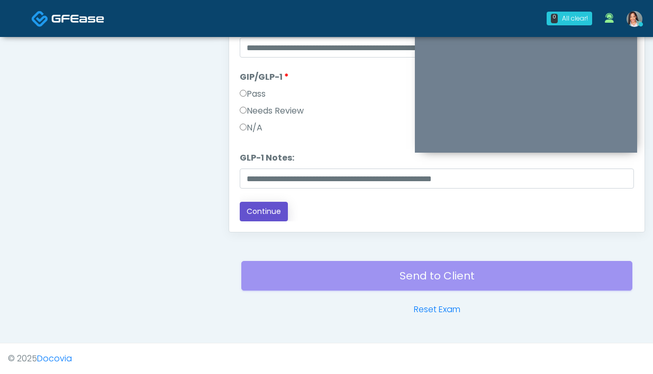
scroll to position [0, 0]
click at [277, 208] on button "Continue" at bounding box center [264, 212] width 48 height 20
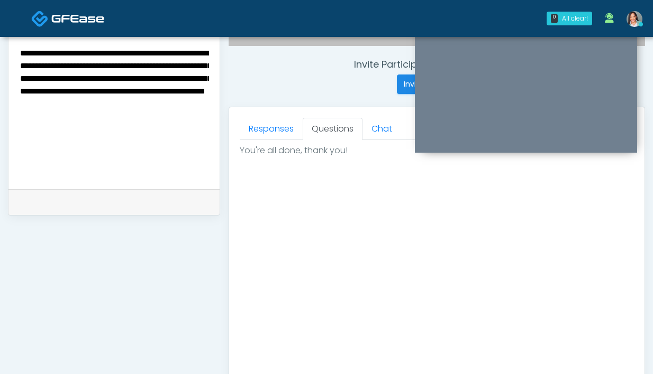
scroll to position [313, 0]
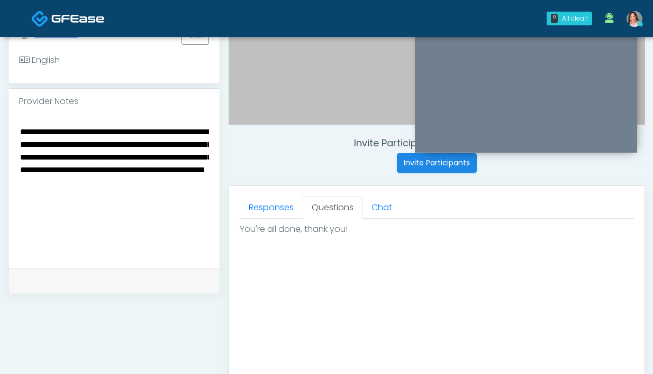
click at [84, 142] on textarea "**********" at bounding box center [114, 189] width 190 height 129
click at [86, 144] on textarea "**********" at bounding box center [114, 189] width 190 height 129
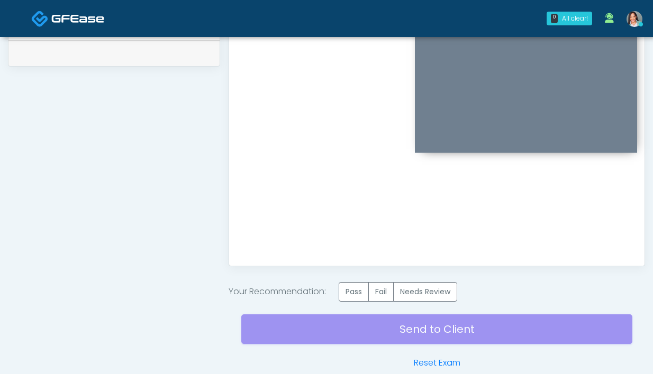
scroll to position [594, 0]
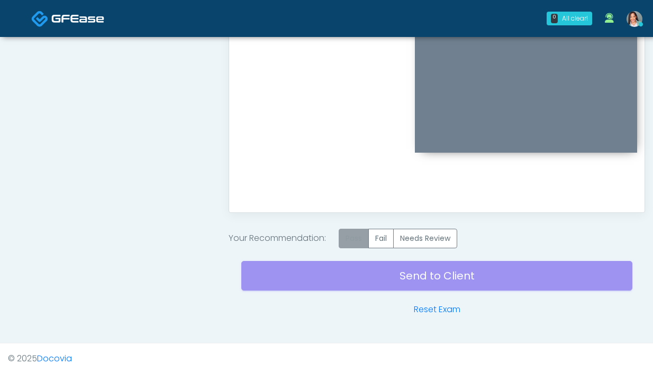
type textarea "**********"
click at [344, 238] on label "Pass" at bounding box center [353, 239] width 30 height 20
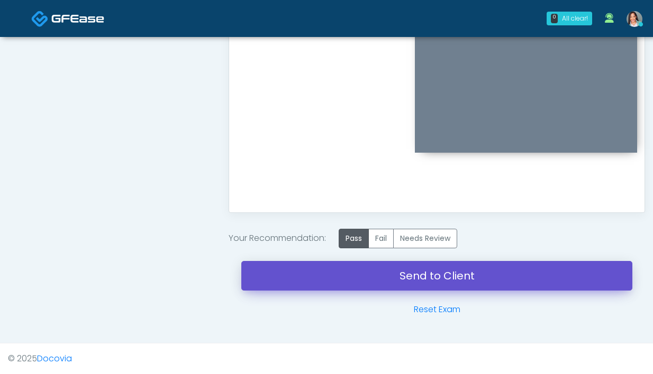
click at [351, 278] on link "Send to Client" at bounding box center [436, 276] width 391 height 30
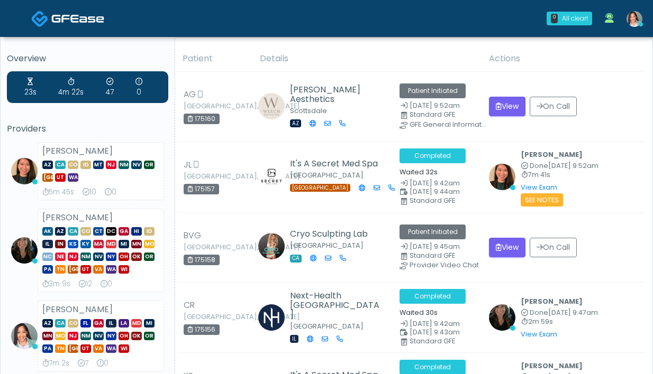
scroll to position [3, 0]
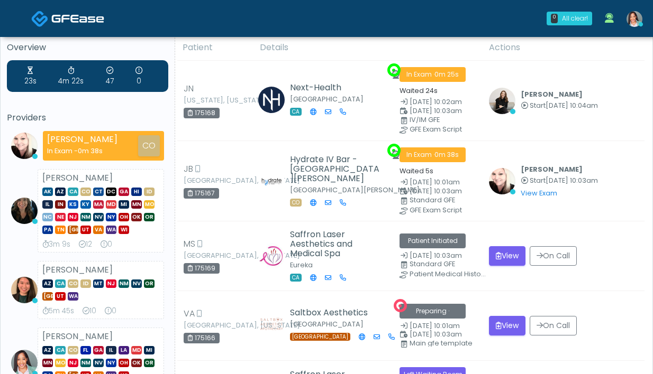
scroll to position [94, 0]
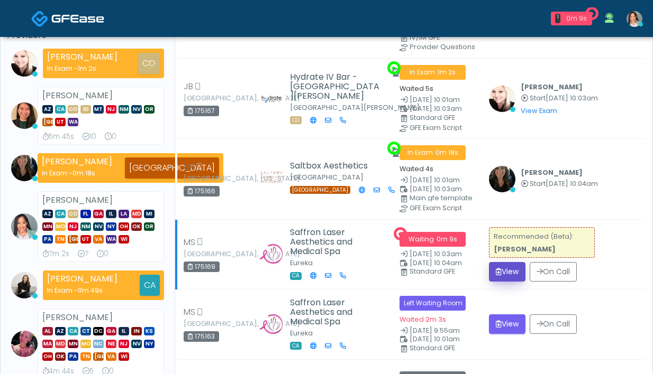
click at [489, 268] on button "View" at bounding box center [507, 272] width 36 height 20
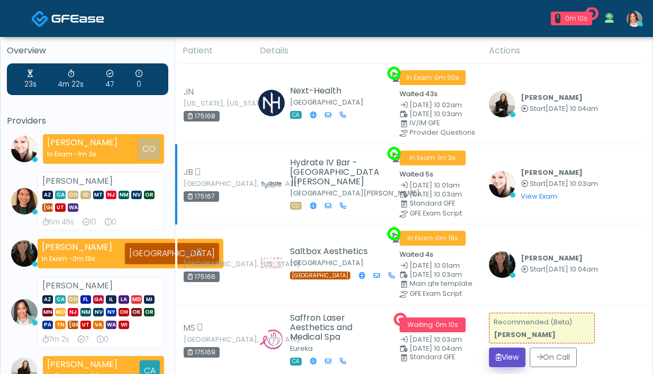
scroll to position [0, 0]
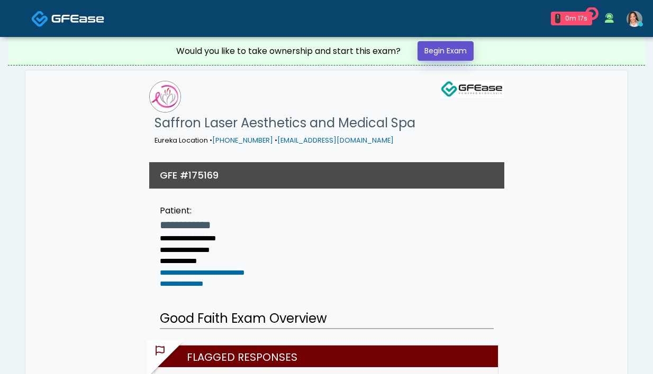
click at [439, 41] on link "Begin Exam" at bounding box center [445, 51] width 56 height 20
click at [437, 47] on link "Begin Exam" at bounding box center [445, 51] width 56 height 20
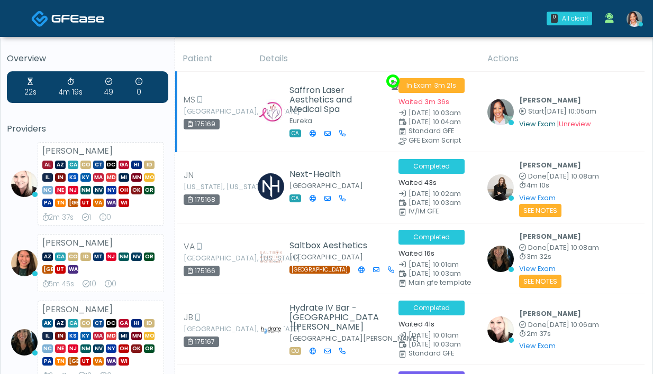
click at [543, 125] on link "View Exam" at bounding box center [537, 124] width 36 height 9
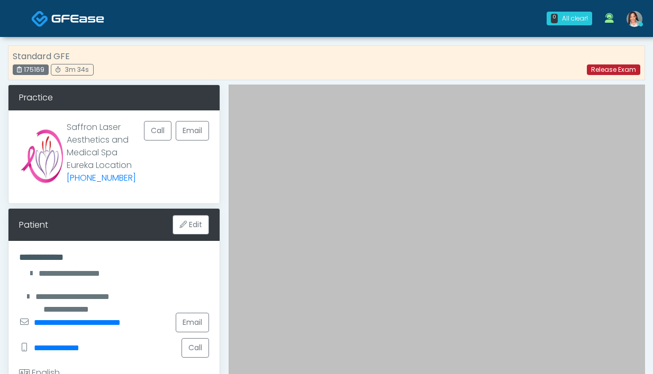
click at [615, 68] on link "Release Exam" at bounding box center [613, 70] width 53 height 11
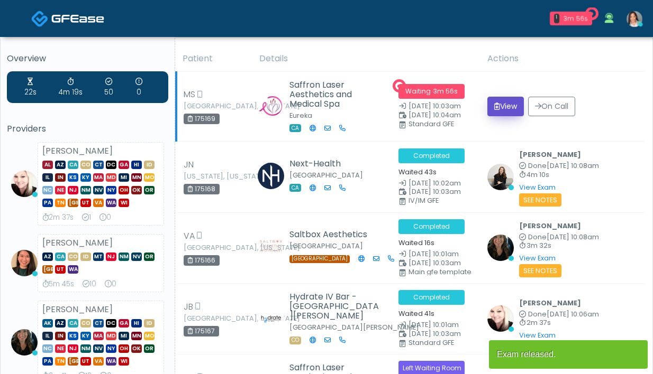
click at [498, 108] on button "View" at bounding box center [505, 107] width 36 height 20
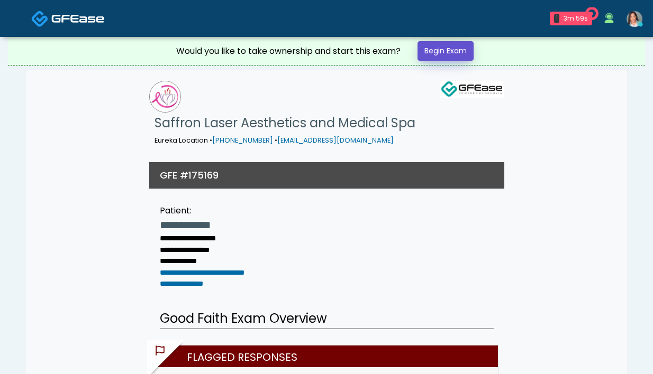
click at [449, 45] on link "Begin Exam" at bounding box center [445, 51] width 56 height 20
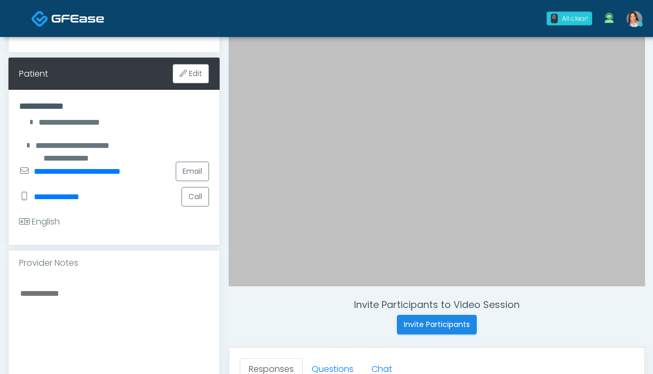
scroll to position [304, 0]
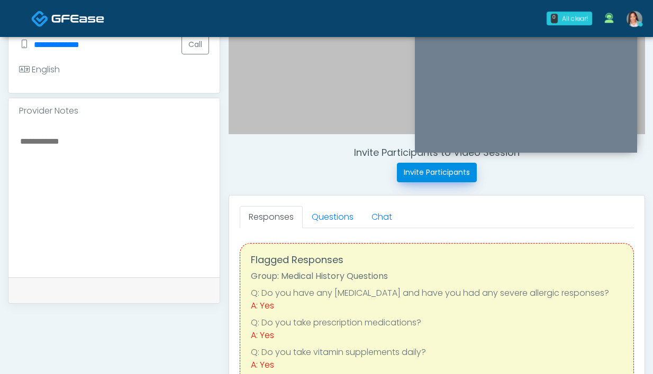
click at [434, 180] on button "Invite Participants" at bounding box center [437, 173] width 80 height 20
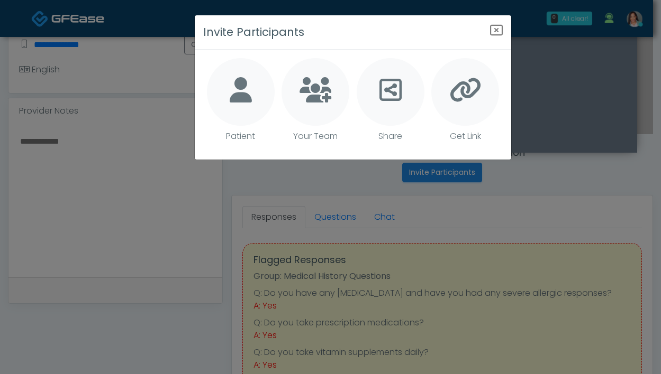
click at [231, 82] on icon at bounding box center [241, 89] width 22 height 25
type textarea "**********"
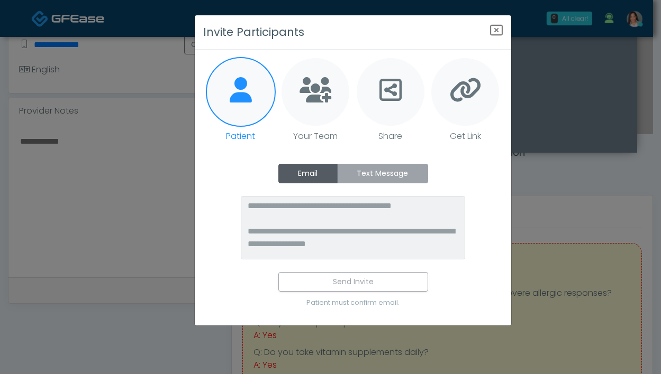
click at [393, 166] on label "Text Message" at bounding box center [382, 174] width 91 height 20
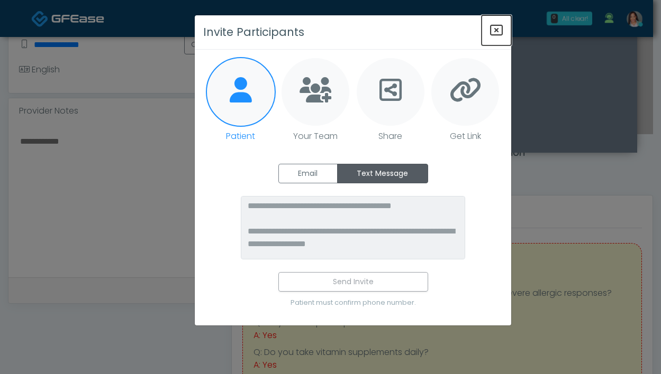
click at [494, 30] on icon "Close" at bounding box center [496, 30] width 13 height 13
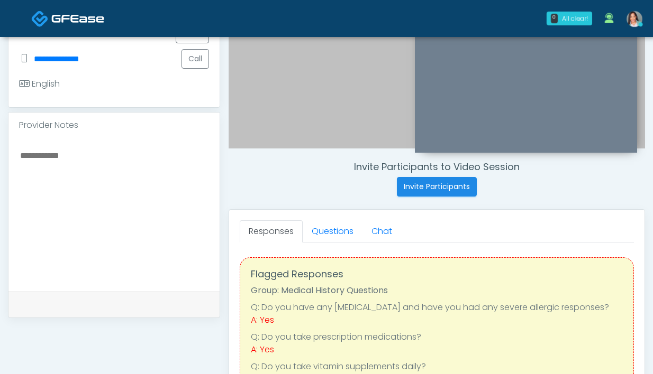
scroll to position [283, 0]
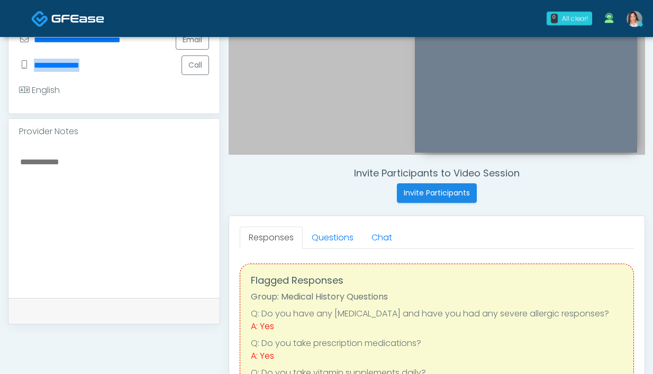
drag, startPoint x: 118, startPoint y: 71, endPoint x: 33, endPoint y: 68, distance: 84.7
click at [33, 68] on div "**********" at bounding box center [114, 64] width 190 height 25
copy link "**********"
click at [406, 200] on button "Invite Participants" at bounding box center [437, 194] width 80 height 20
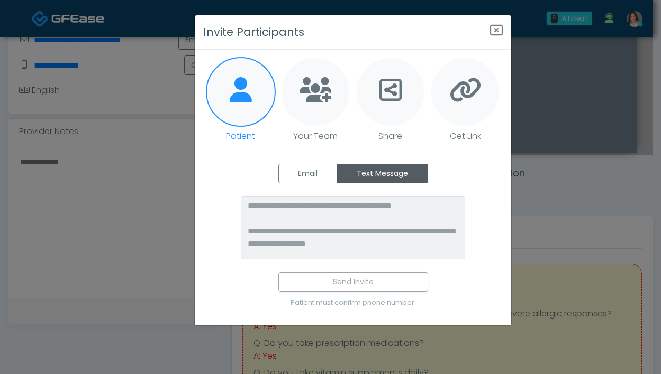
click at [329, 114] on div at bounding box center [315, 92] width 68 height 68
type textarea "**********"
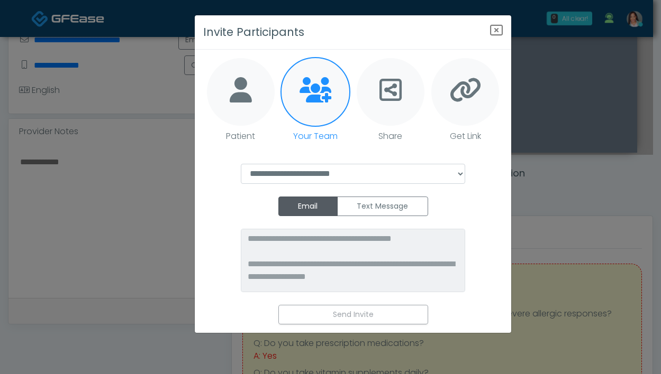
click at [393, 106] on div at bounding box center [390, 92] width 68 height 68
type textarea "**********"
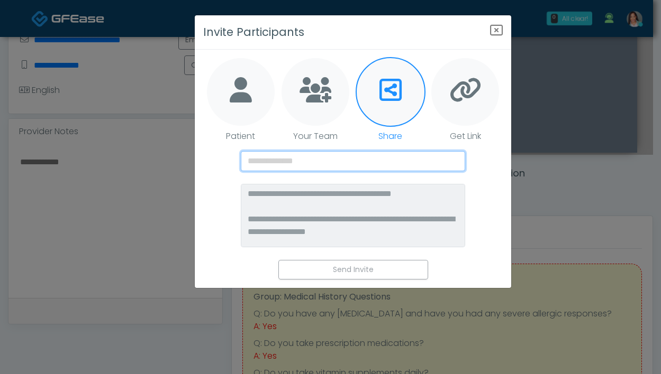
click at [382, 163] on input "text" at bounding box center [353, 161] width 225 height 20
paste input "**********"
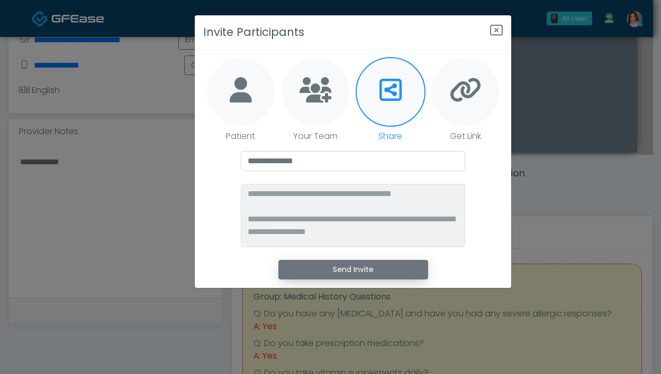
click at [374, 279] on button "Send Invite" at bounding box center [353, 270] width 150 height 20
click at [354, 271] on button "Send Invite" at bounding box center [353, 270] width 150 height 20
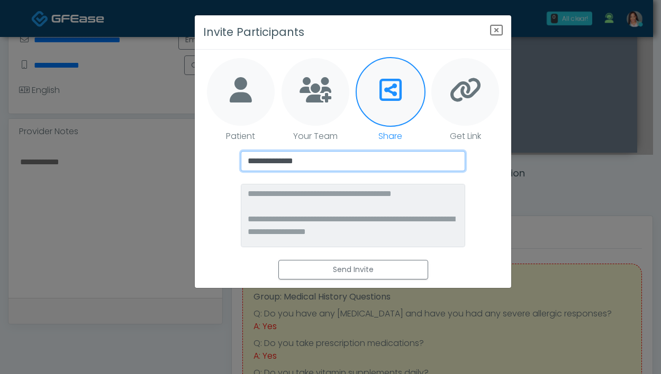
click at [341, 168] on input "**********" at bounding box center [353, 161] width 225 height 20
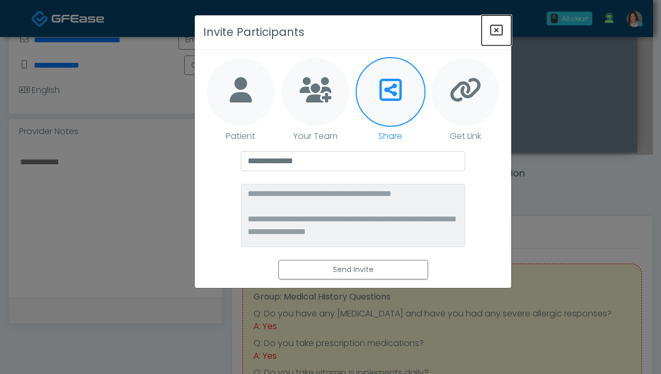
click at [499, 32] on icon "Close" at bounding box center [496, 30] width 13 height 13
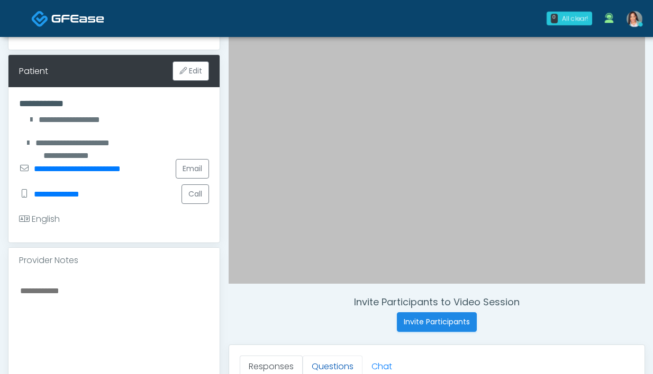
scroll to position [269, 0]
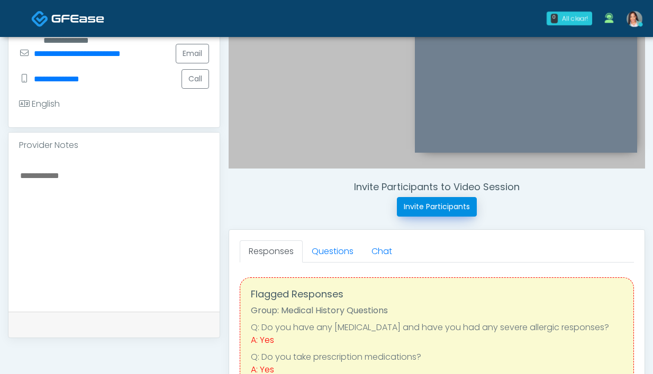
click at [427, 212] on button "Invite Participants" at bounding box center [437, 207] width 80 height 20
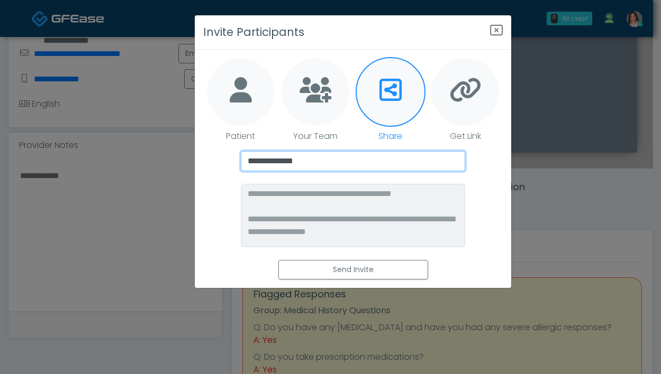
click at [330, 161] on input "**********" at bounding box center [353, 161] width 225 height 20
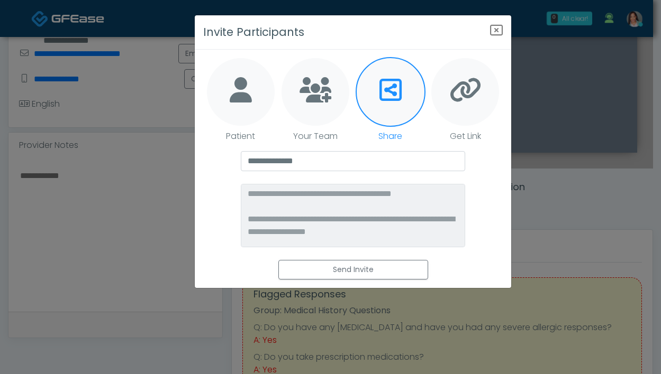
click at [331, 98] on icon at bounding box center [315, 89] width 32 height 25
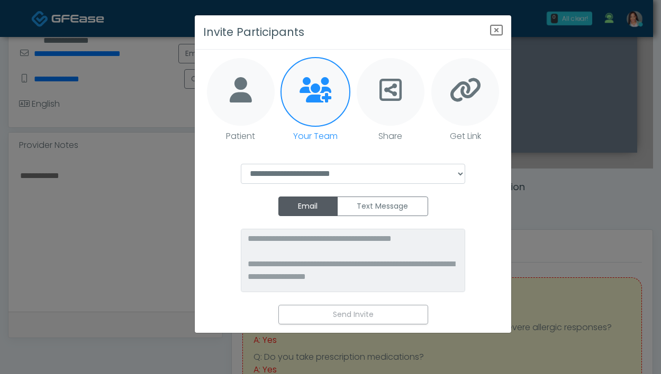
click at [238, 92] on icon at bounding box center [241, 89] width 22 height 25
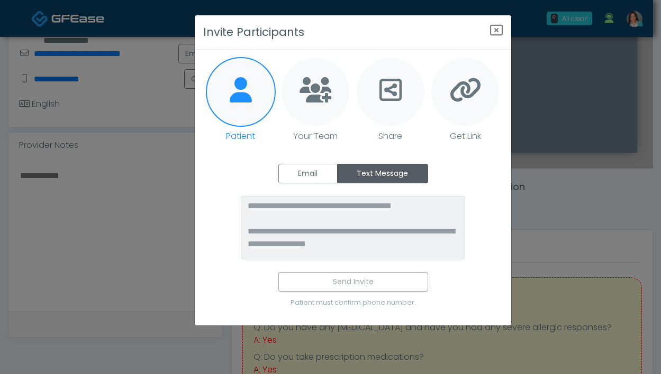
click at [331, 189] on div "**********" at bounding box center [352, 240] width 299 height 153
click at [308, 170] on label "Email" at bounding box center [307, 174] width 59 height 20
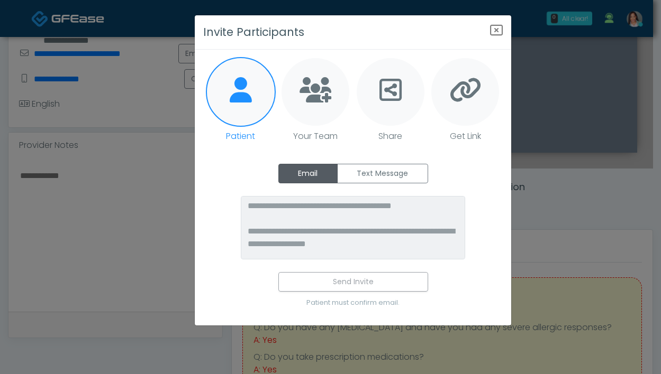
click at [409, 114] on div at bounding box center [390, 92] width 68 height 68
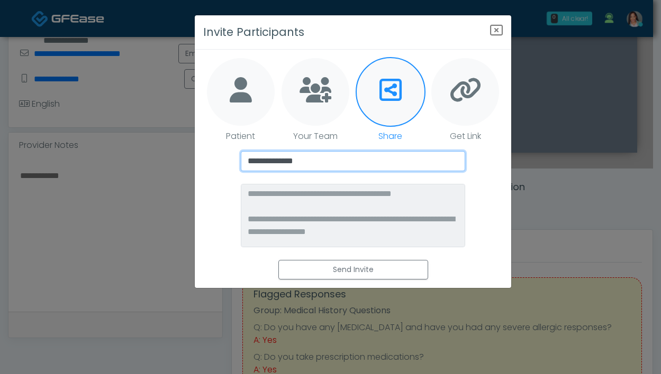
click at [353, 163] on input "**********" at bounding box center [353, 161] width 225 height 20
click at [272, 164] on input "**********" at bounding box center [353, 161] width 225 height 20
click at [251, 162] on input "**********" at bounding box center [353, 161] width 225 height 20
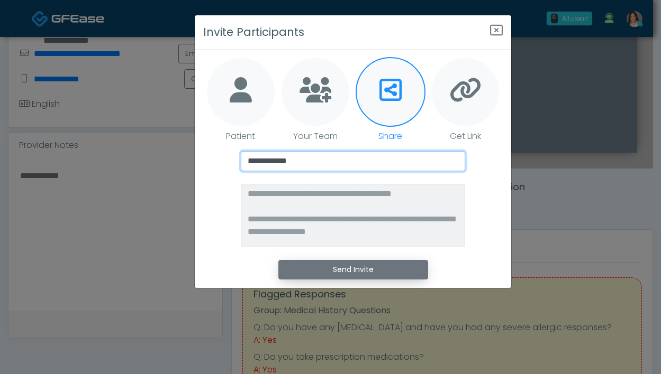
type input "**********"
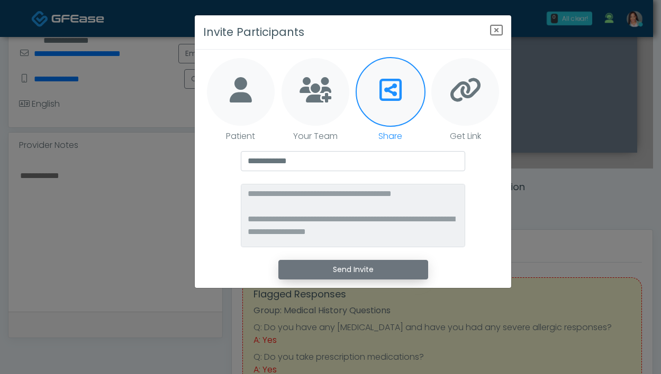
click at [348, 269] on button "Send Invite" at bounding box center [353, 270] width 150 height 20
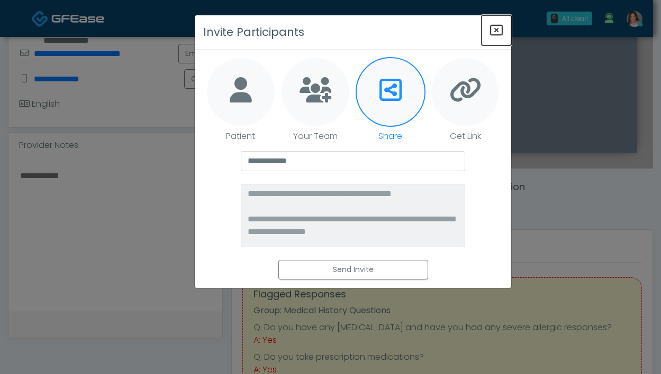
click at [498, 32] on icon "Close" at bounding box center [496, 30] width 13 height 13
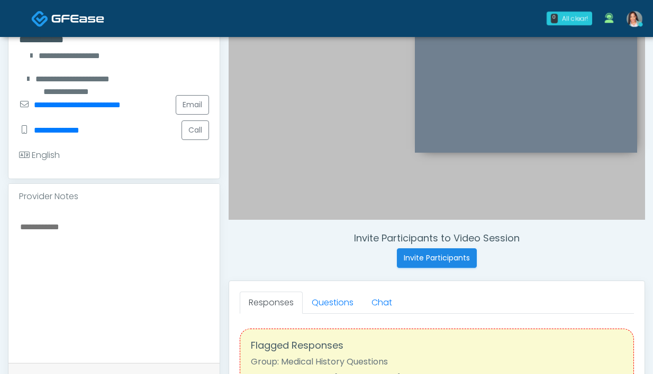
scroll to position [160, 0]
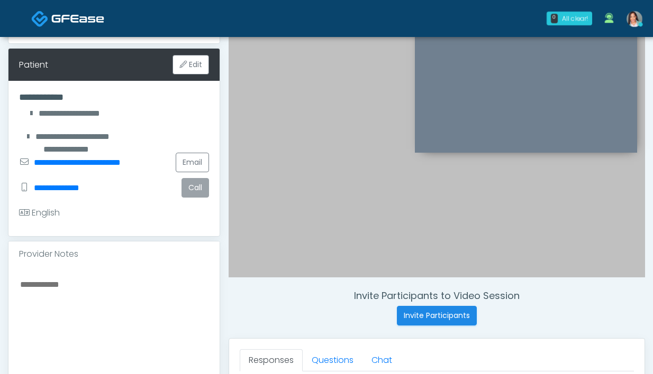
click at [196, 187] on button "Call" at bounding box center [195, 188] width 28 height 20
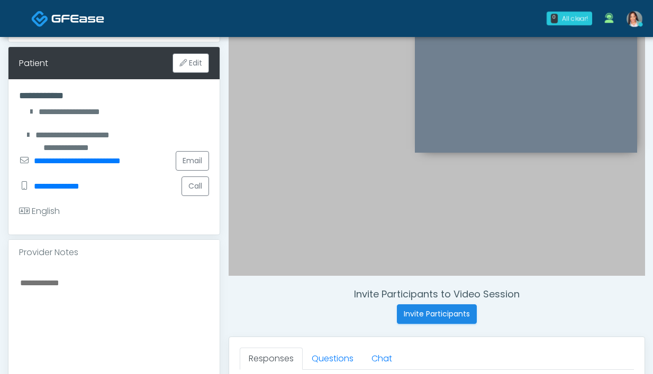
scroll to position [0, 0]
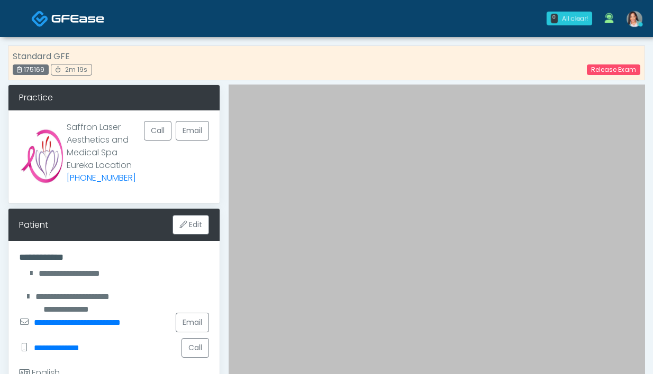
drag, startPoint x: 24, startPoint y: 71, endPoint x: 46, endPoint y: 74, distance: 22.4
click at [46, 74] on div "175169" at bounding box center [31, 70] width 36 height 11
copy div "175169"
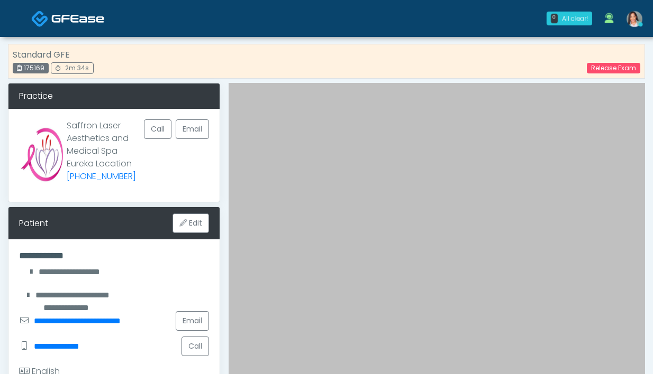
scroll to position [2, 0]
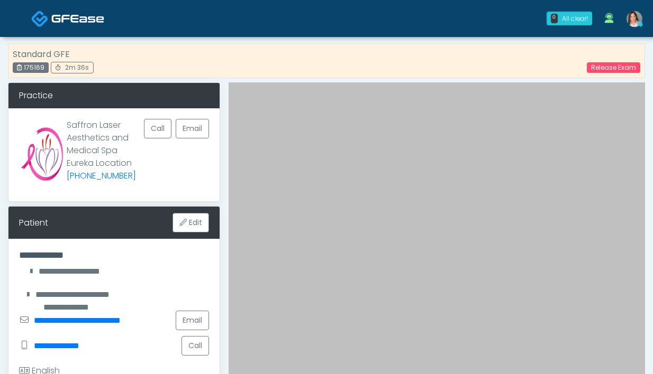
copy div "175169"
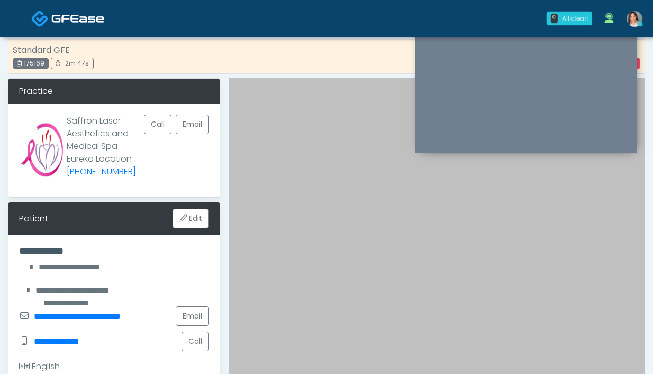
scroll to position [0, 0]
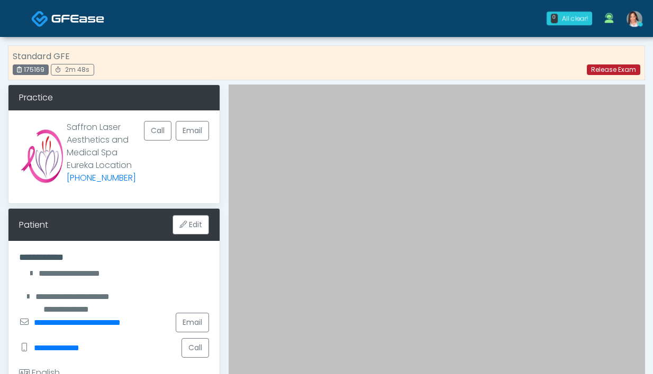
click at [606, 68] on link "Release Exam" at bounding box center [613, 70] width 53 height 11
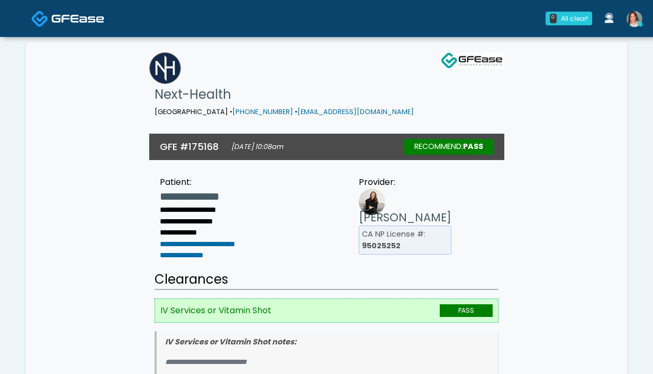
click at [643, 24] on link at bounding box center [634, 18] width 29 height 35
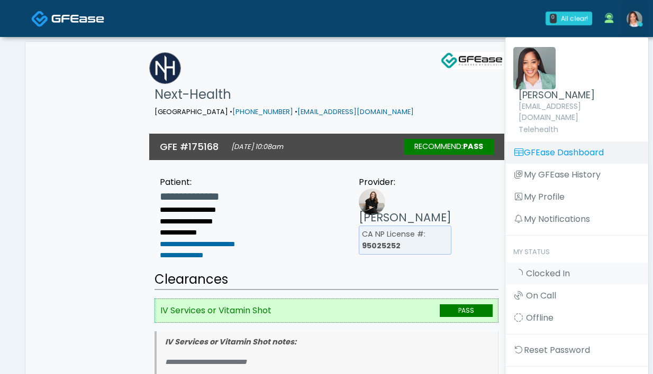
click at [608, 142] on link "GFEase Dashboard" at bounding box center [576, 153] width 143 height 22
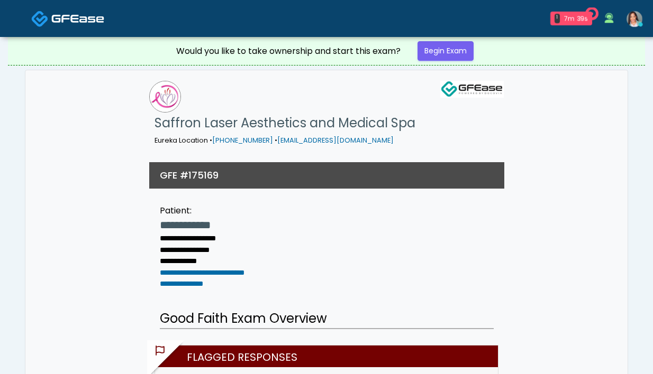
drag, startPoint x: 640, startPoint y: 19, endPoint x: 634, endPoint y: 38, distance: 20.2
click at [640, 19] on img at bounding box center [634, 19] width 16 height 16
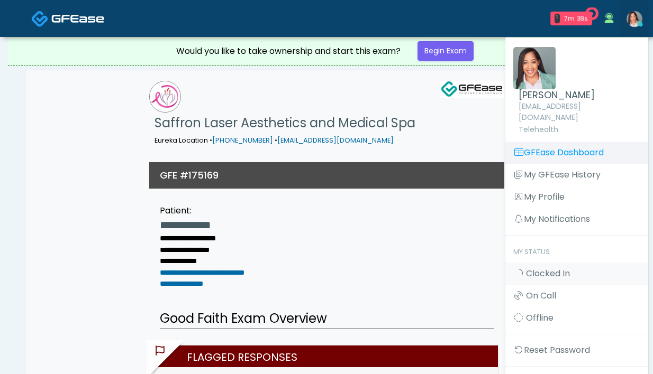
click at [608, 145] on link "GFEase Dashboard" at bounding box center [576, 153] width 143 height 22
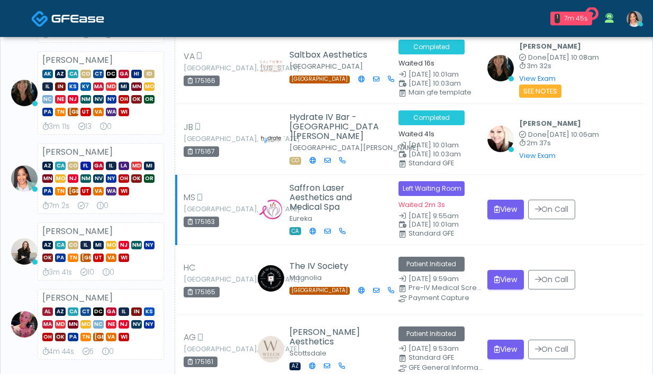
scroll to position [256, 0]
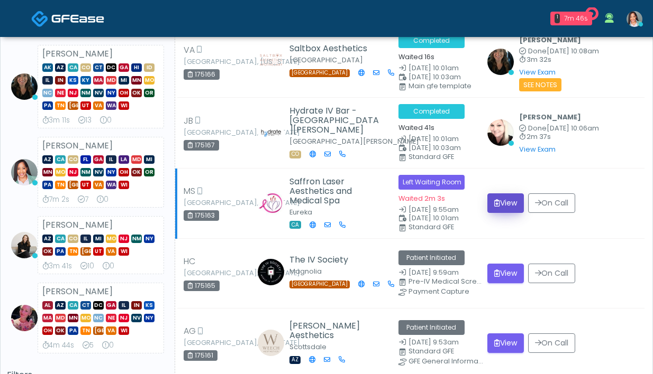
click at [502, 208] on button "View" at bounding box center [505, 204] width 36 height 20
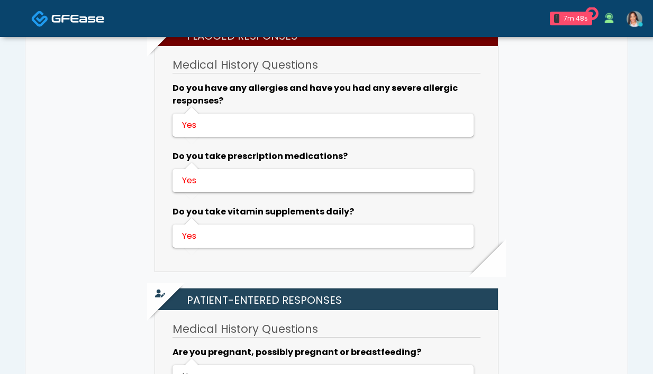
scroll to position [477, 0]
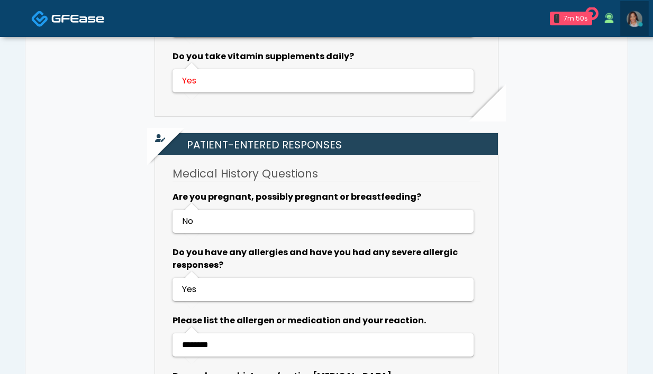
click at [640, 19] on img at bounding box center [634, 19] width 16 height 16
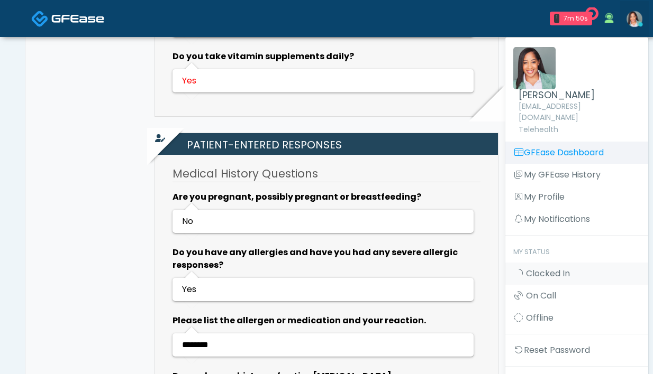
click at [605, 150] on link "GFEase Dashboard" at bounding box center [576, 153] width 143 height 22
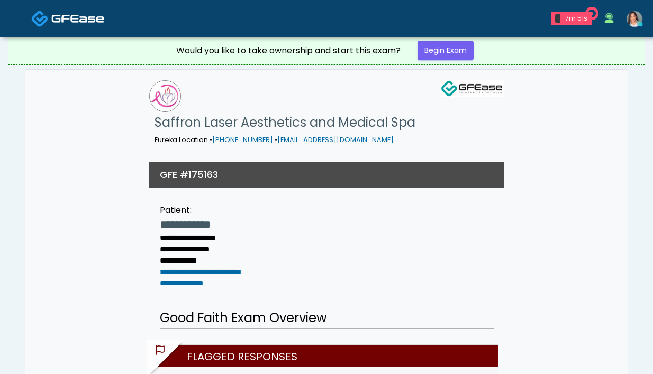
scroll to position [0, 0]
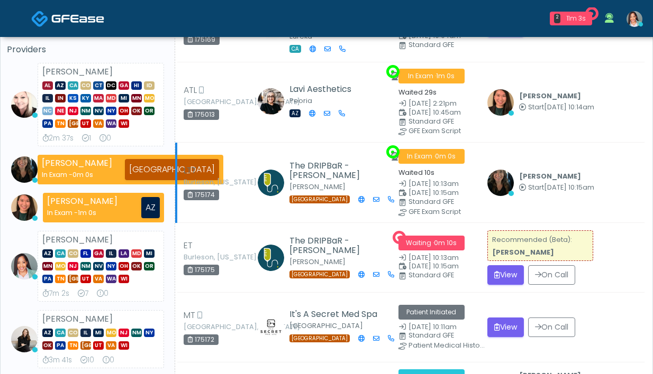
scroll to position [139, 0]
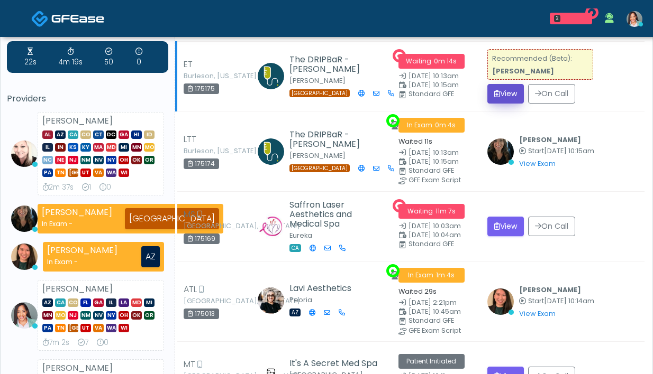
click at [509, 90] on button "View" at bounding box center [505, 94] width 36 height 20
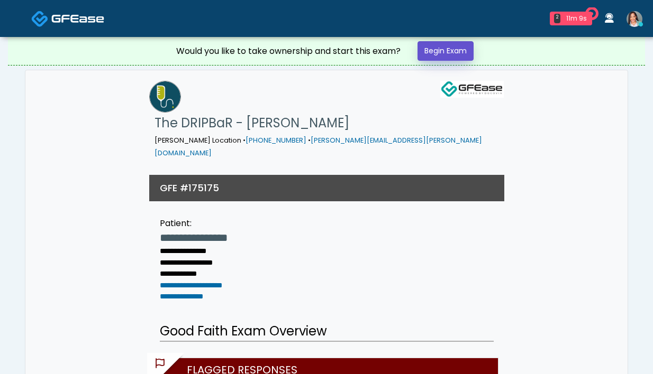
click at [454, 46] on link "Begin Exam" at bounding box center [445, 51] width 56 height 20
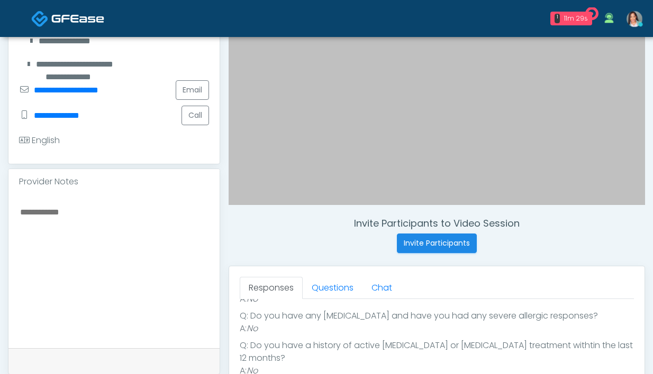
scroll to position [318, 0]
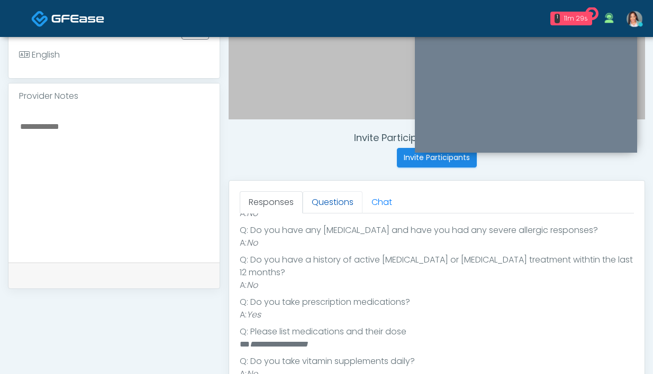
click at [342, 207] on link "Questions" at bounding box center [333, 202] width 60 height 22
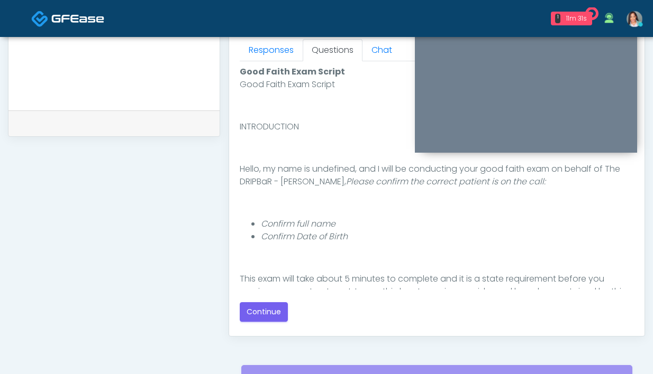
scroll to position [537, 0]
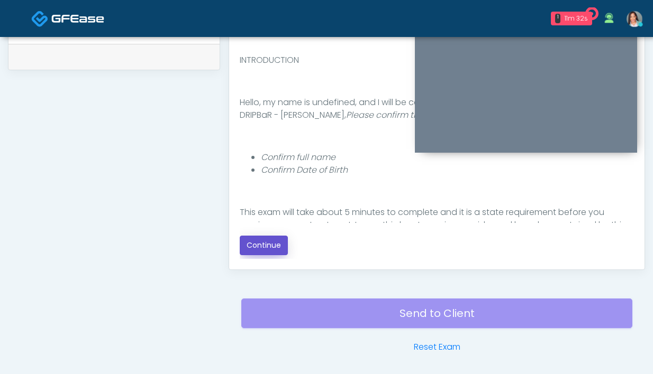
click at [281, 245] on button "Continue" at bounding box center [264, 246] width 48 height 20
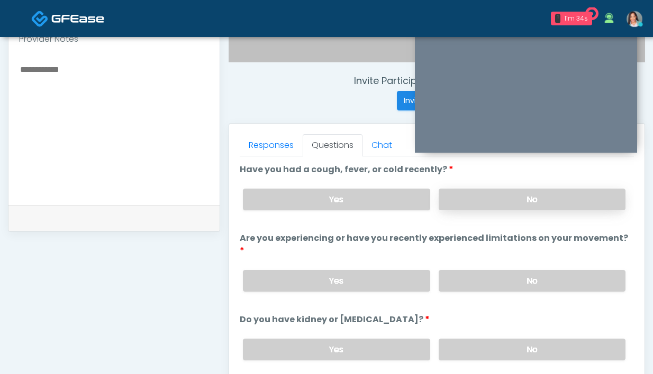
scroll to position [371, 0]
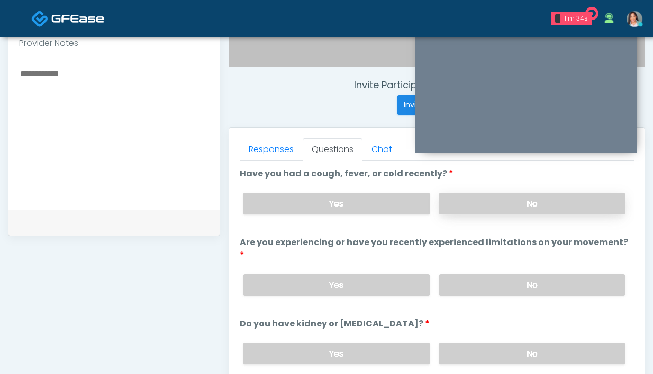
click at [453, 203] on label "No" at bounding box center [531, 204] width 187 height 22
click at [472, 274] on label "No" at bounding box center [531, 285] width 187 height 22
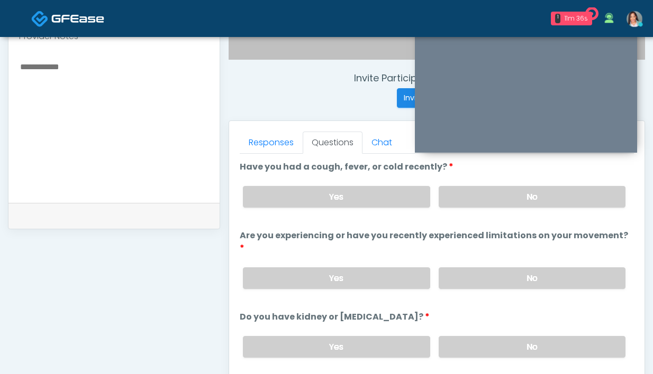
scroll to position [389, 0]
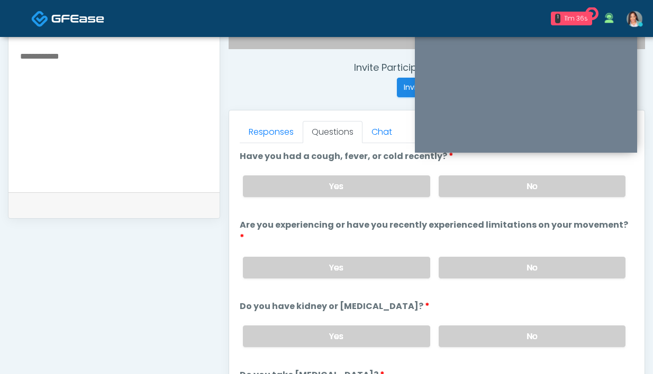
click at [479, 317] on div "Yes No" at bounding box center [433, 336] width 399 height 39
click at [474, 326] on label "No" at bounding box center [531, 337] width 187 height 22
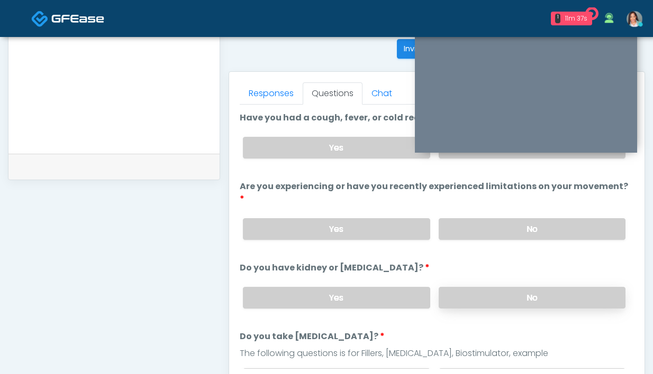
scroll to position [471, 0]
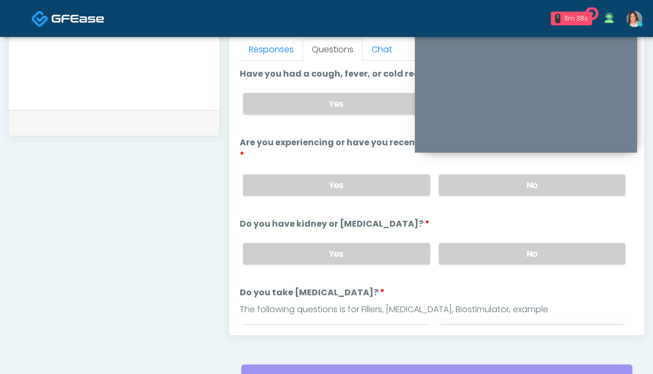
click at [489, 325] on label "No" at bounding box center [531, 336] width 187 height 22
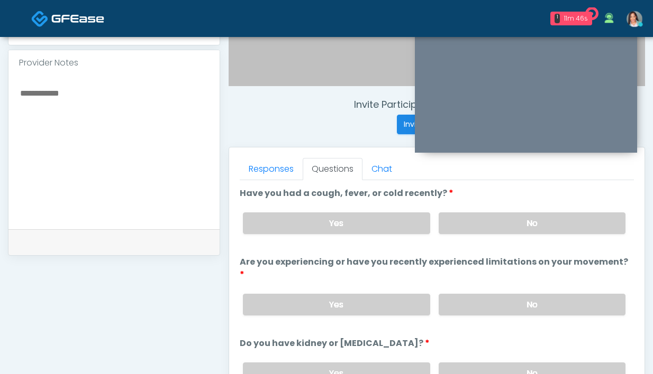
scroll to position [273, 0]
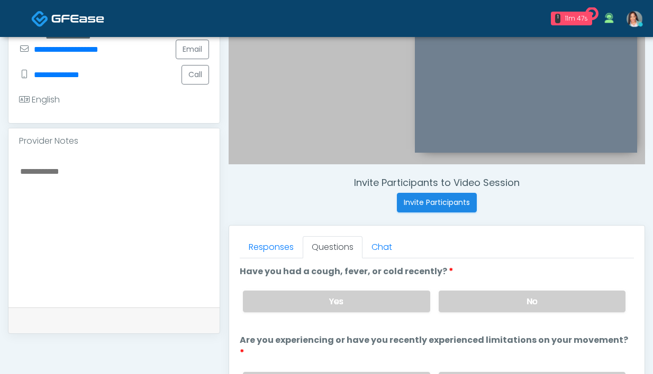
click at [511, 315] on div "Yes No" at bounding box center [433, 301] width 399 height 39
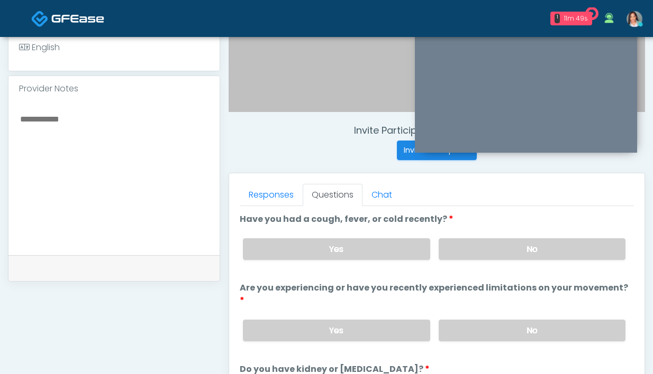
scroll to position [436, 0]
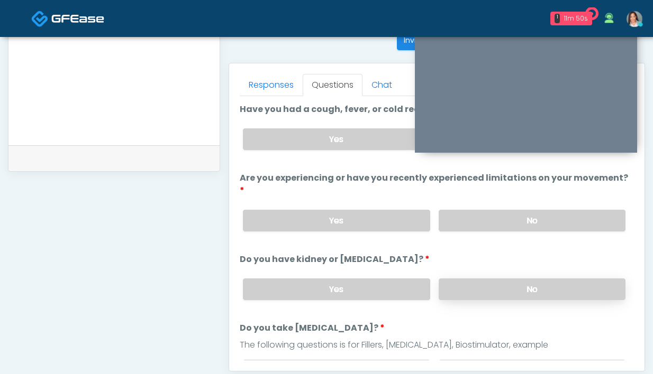
click at [511, 279] on label "No" at bounding box center [531, 290] width 187 height 22
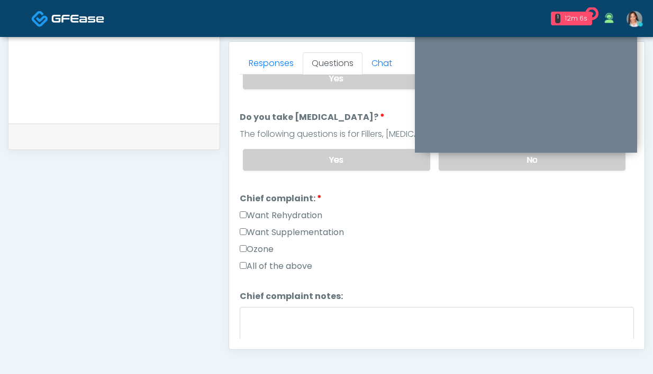
scroll to position [192, 0]
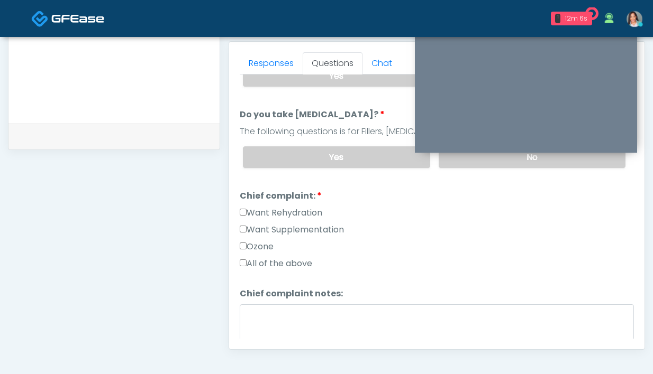
drag, startPoint x: 306, startPoint y: 194, endPoint x: 303, endPoint y: 209, distance: 15.7
click at [306, 207] on label "Want Rehydration" at bounding box center [281, 213] width 83 height 13
click at [303, 224] on label "Want Supplementation" at bounding box center [292, 230] width 104 height 13
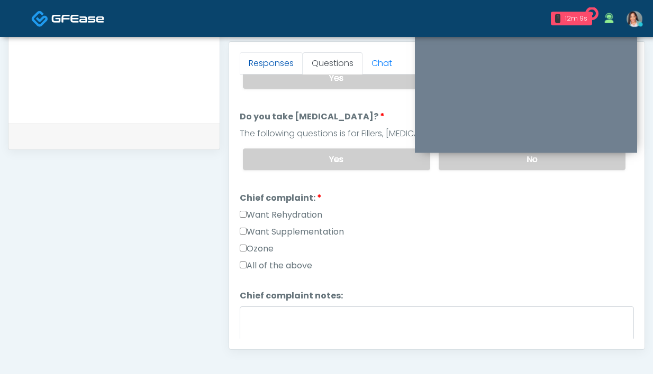
click at [262, 67] on link "Responses" at bounding box center [271, 63] width 63 height 22
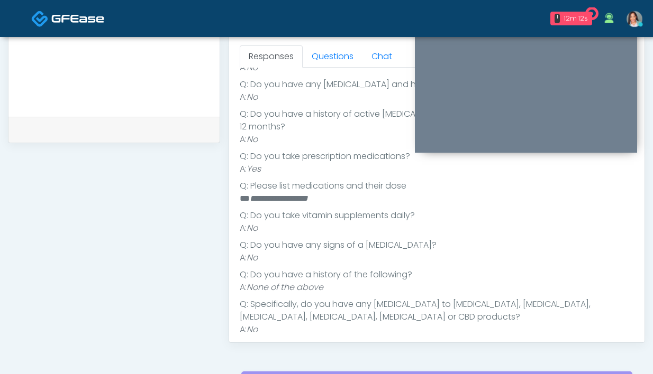
scroll to position [472, 0]
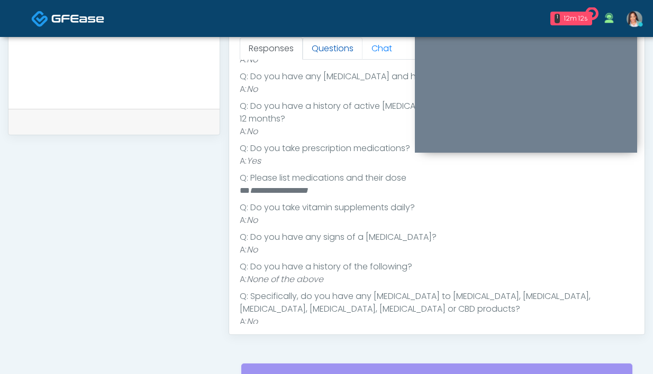
click at [328, 48] on link "Questions" at bounding box center [333, 49] width 60 height 22
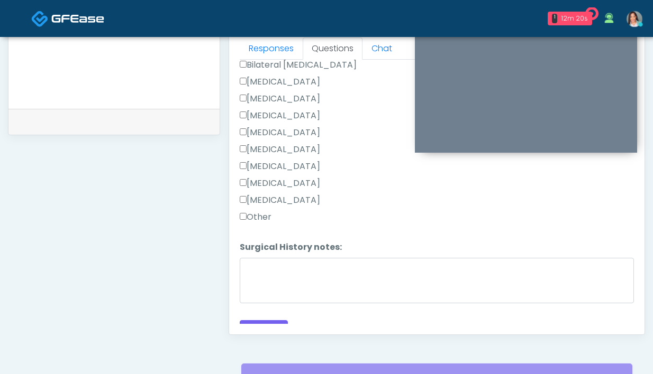
scroll to position [554, 0]
drag, startPoint x: 255, startPoint y: 201, endPoint x: 271, endPoint y: 214, distance: 21.1
click at [255, 210] on label "Other" at bounding box center [256, 216] width 32 height 13
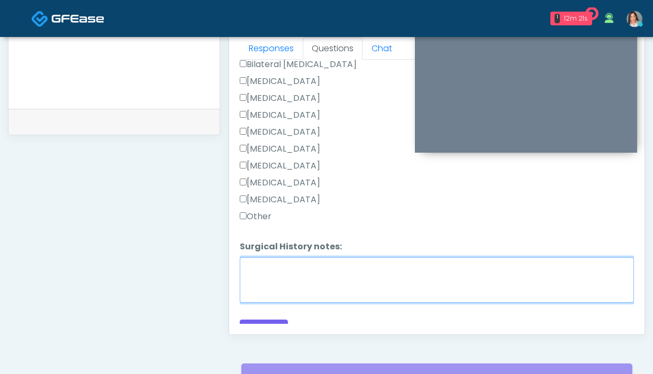
click at [297, 260] on textarea "Surgical History notes:" at bounding box center [437, 280] width 394 height 45
click at [326, 258] on textarea "**********" at bounding box center [437, 280] width 394 height 45
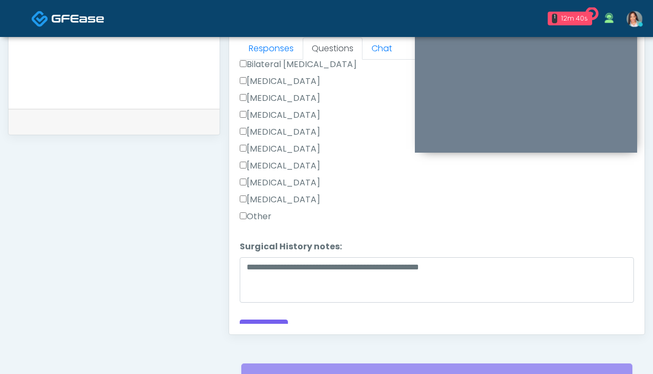
click at [301, 177] on label "Appendectomy" at bounding box center [280, 183] width 80 height 13
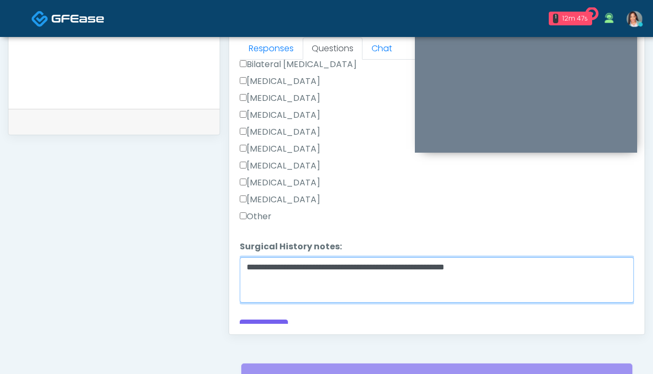
drag, startPoint x: 414, startPoint y: 251, endPoint x: 428, endPoint y: 248, distance: 15.1
click at [414, 258] on textarea "**********" at bounding box center [437, 280] width 394 height 45
type textarea "**********"
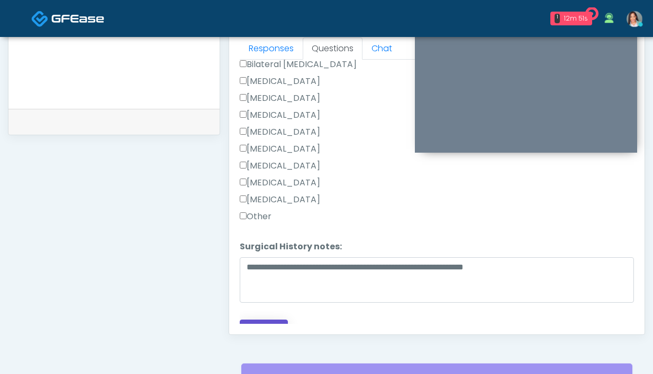
click at [261, 320] on button "Continue" at bounding box center [264, 330] width 48 height 20
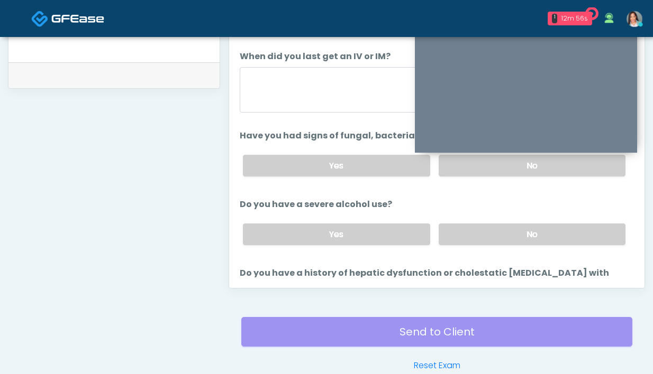
scroll to position [372, 0]
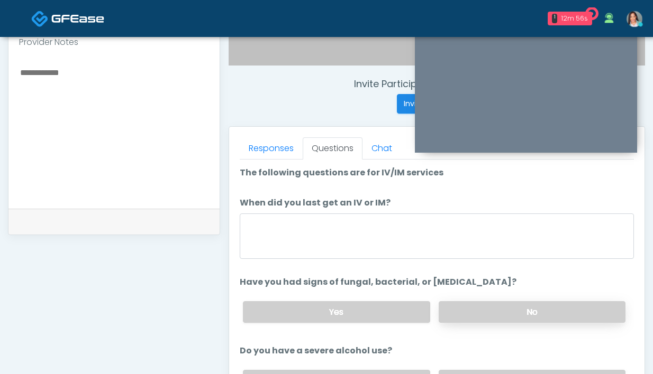
click at [501, 313] on label "No" at bounding box center [531, 312] width 187 height 22
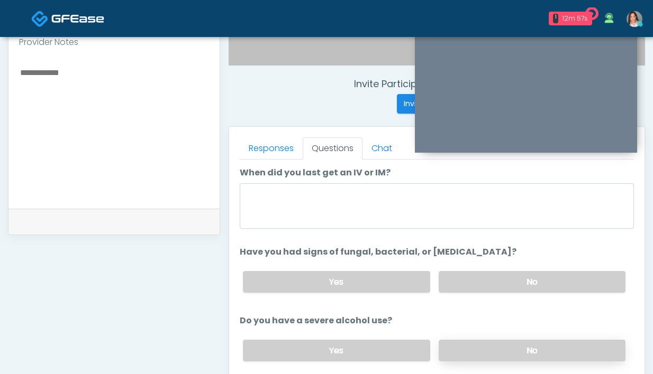
scroll to position [93, 0]
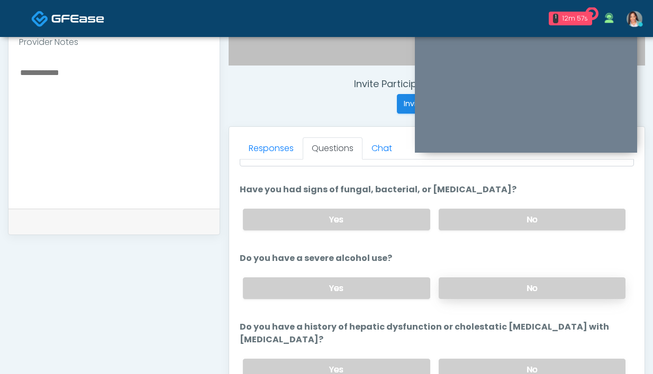
click at [492, 296] on label "No" at bounding box center [531, 289] width 187 height 22
drag, startPoint x: 498, startPoint y: 353, endPoint x: 344, endPoint y: 262, distance: 179.0
click at [498, 359] on label "No" at bounding box center [531, 370] width 187 height 22
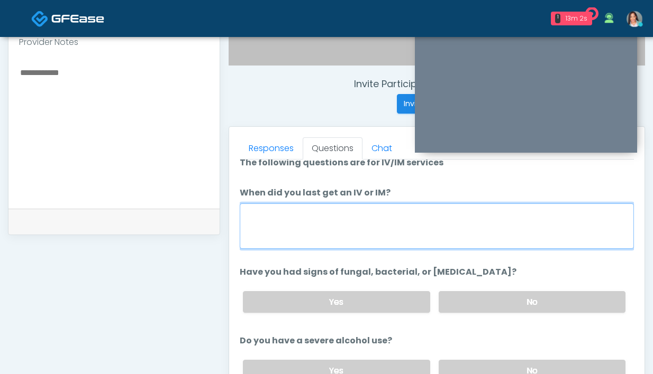
click at [352, 216] on textarea "When did you last get an IV or IM?" at bounding box center [437, 226] width 394 height 45
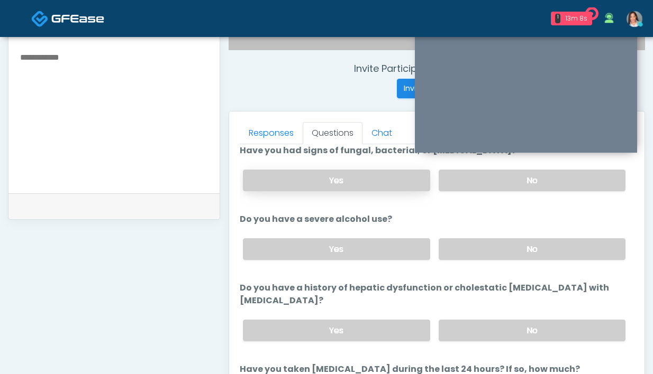
scroll to position [130, 0]
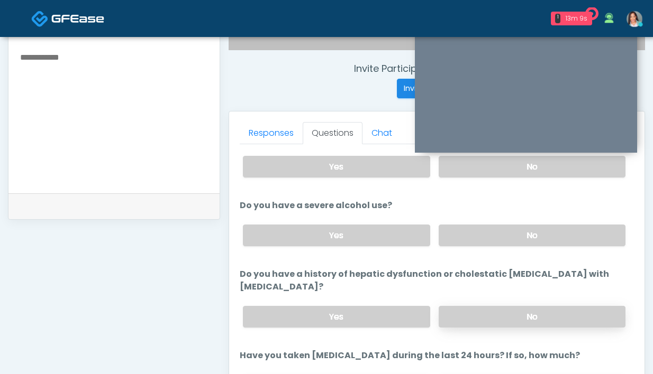
type textarea "*********"
drag, startPoint x: 455, startPoint y: 296, endPoint x: 430, endPoint y: 275, distance: 32.7
click at [456, 306] on label "No" at bounding box center [531, 317] width 187 height 22
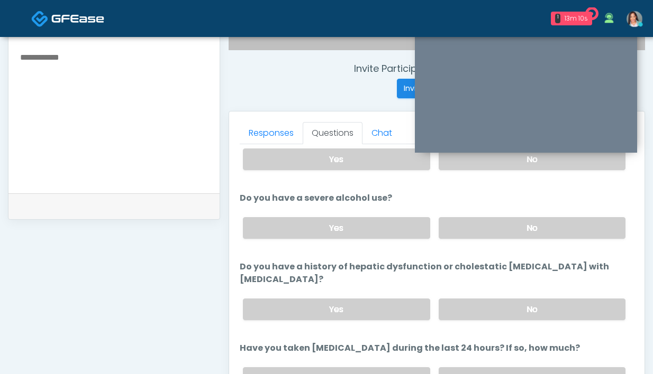
scroll to position [164, 0]
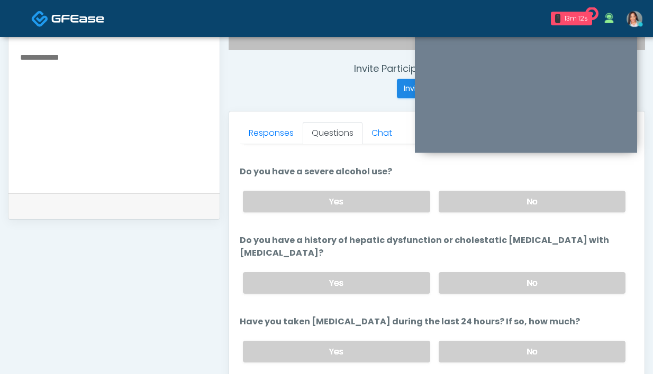
click at [564, 333] on div "Yes No" at bounding box center [433, 352] width 399 height 39
click at [547, 341] on label "No" at bounding box center [531, 352] width 187 height 22
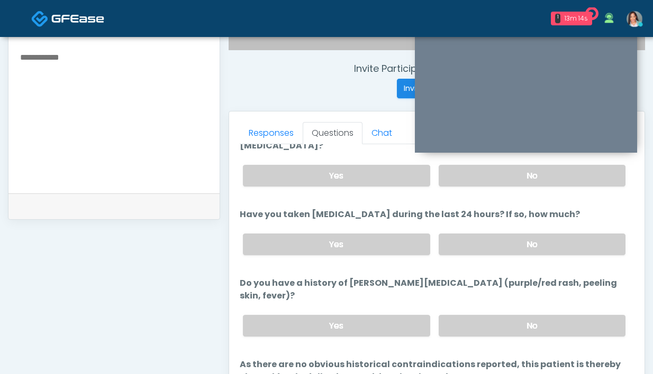
scroll to position [272, 0]
click at [504, 314] on label "No" at bounding box center [531, 325] width 187 height 22
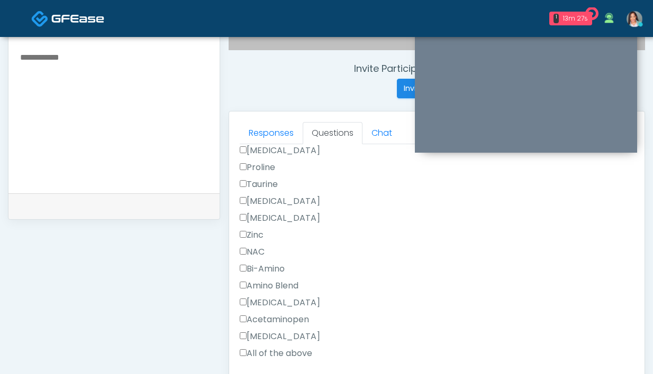
scroll to position [795, 0]
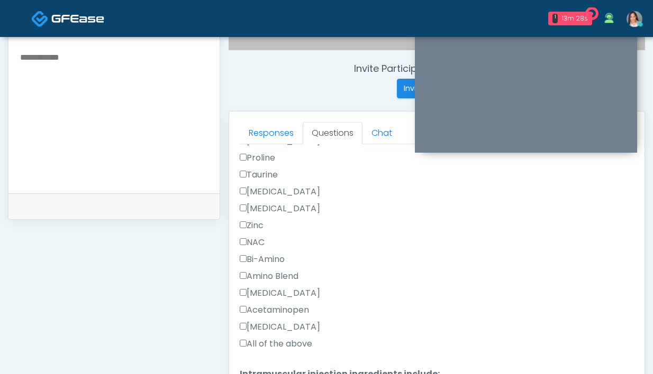
click at [256, 338] on label "All of the above" at bounding box center [276, 344] width 72 height 13
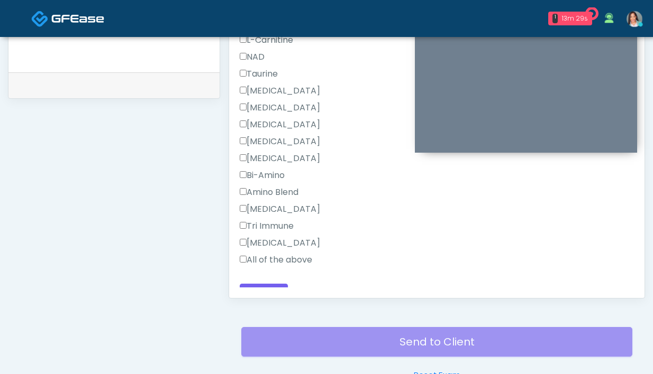
scroll to position [575, 0]
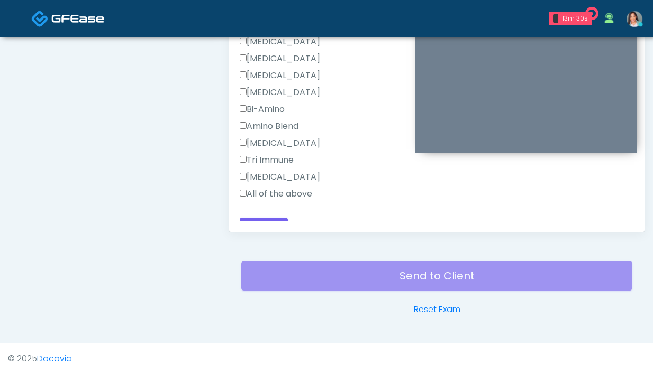
click at [259, 188] on label "All of the above" at bounding box center [276, 194] width 72 height 13
click at [270, 218] on button "Continue" at bounding box center [264, 228] width 48 height 20
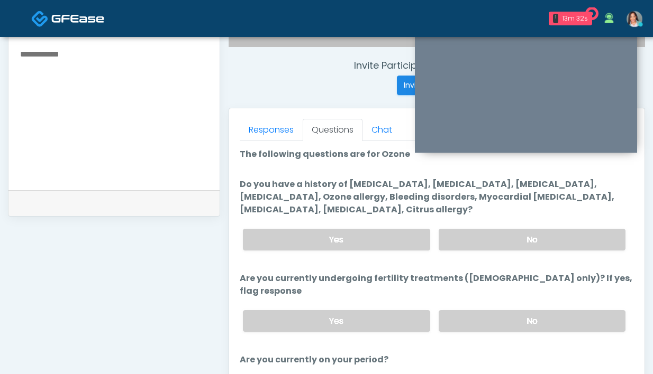
scroll to position [384, 0]
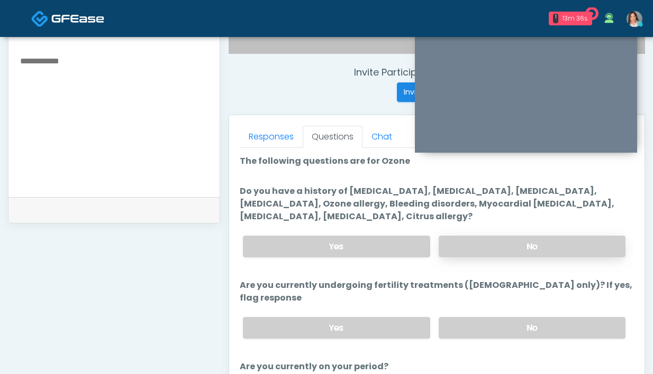
click at [496, 242] on label "No" at bounding box center [531, 247] width 187 height 22
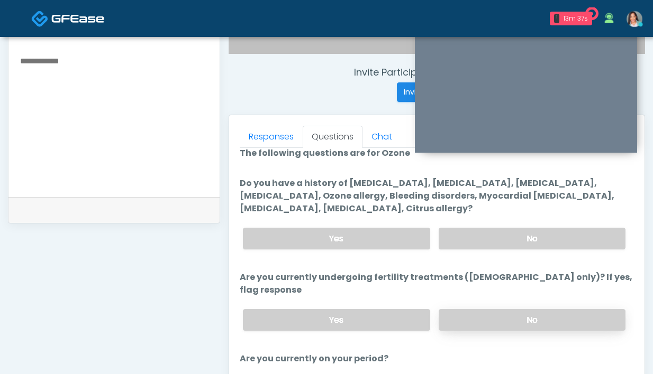
scroll to position [17, 0]
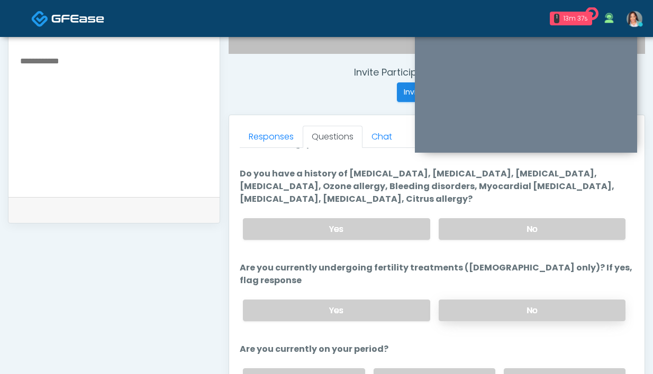
click at [494, 303] on label "No" at bounding box center [531, 311] width 187 height 22
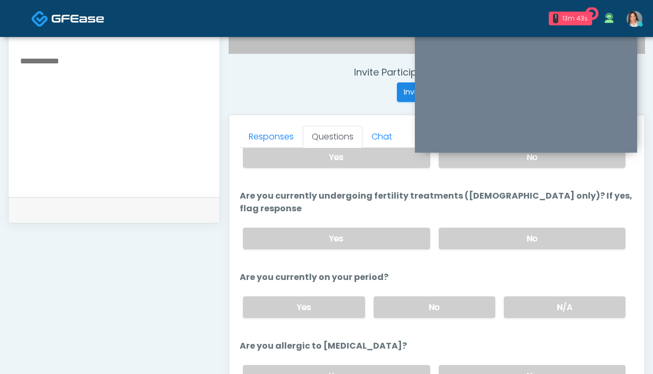
scroll to position [90, 0]
click at [399, 296] on label "No" at bounding box center [434, 307] width 122 height 22
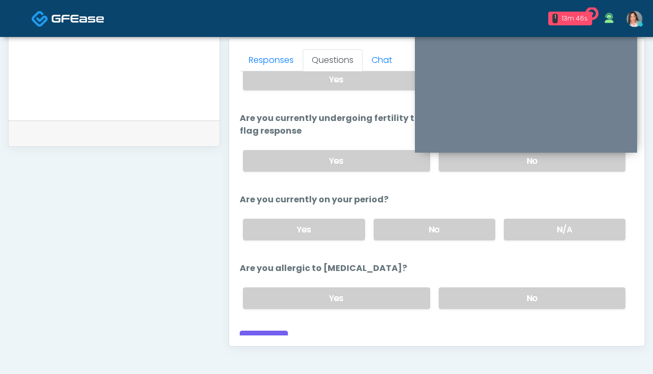
scroll to position [461, 0]
drag, startPoint x: 506, startPoint y: 283, endPoint x: 450, endPoint y: 281, distance: 56.1
click at [506, 288] on label "No" at bounding box center [531, 299] width 187 height 22
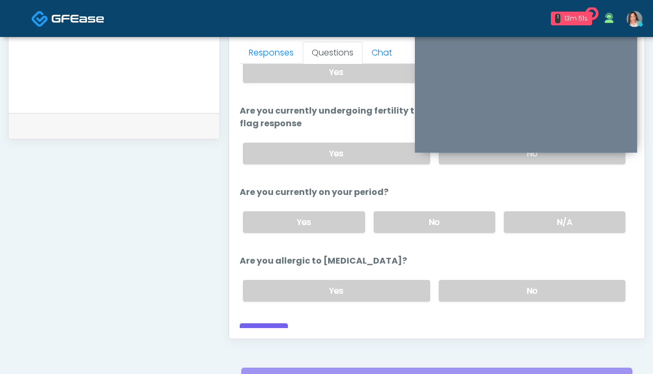
scroll to position [470, 0]
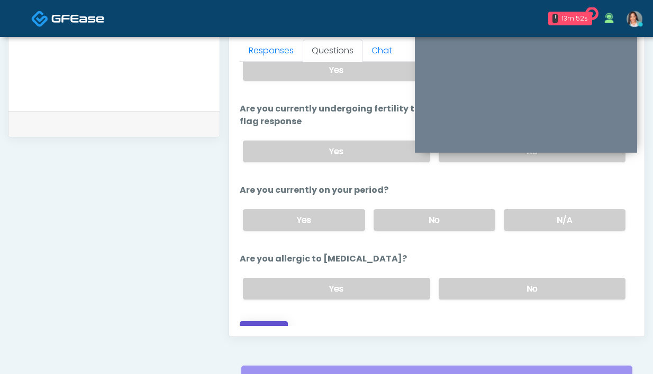
click at [266, 322] on button "Continue" at bounding box center [264, 332] width 48 height 20
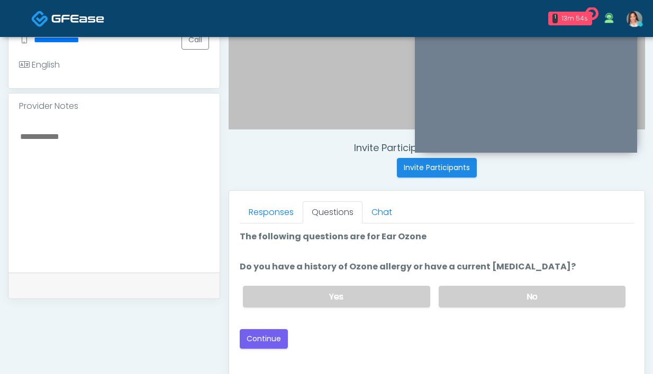
scroll to position [276, 0]
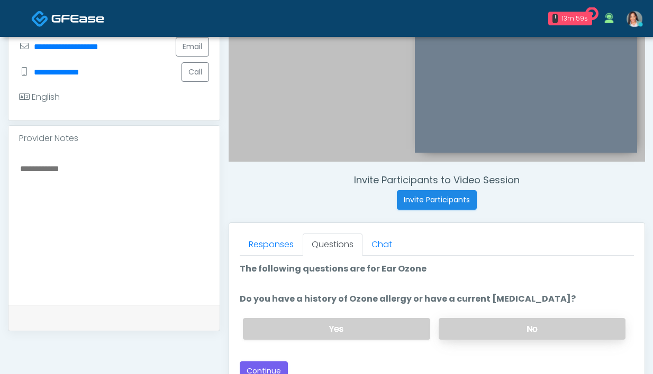
click at [474, 328] on label "No" at bounding box center [531, 329] width 187 height 22
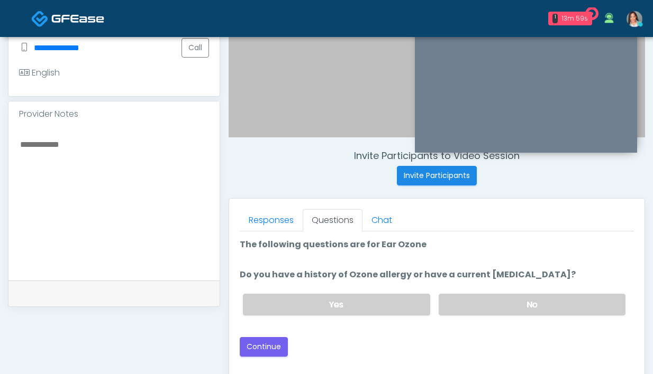
scroll to position [324, 0]
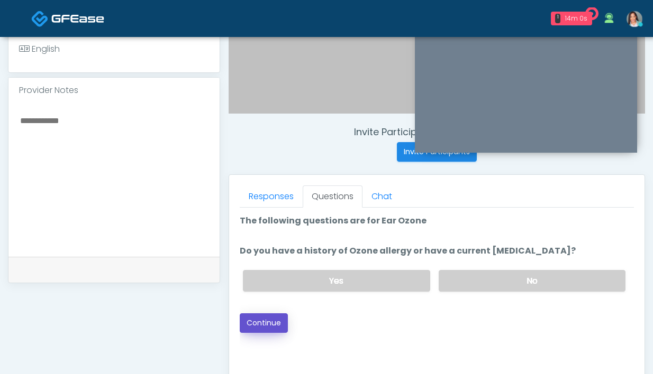
drag, startPoint x: 273, startPoint y: 319, endPoint x: 281, endPoint y: 318, distance: 8.0
click at [274, 319] on button "Continue" at bounding box center [264, 324] width 48 height 20
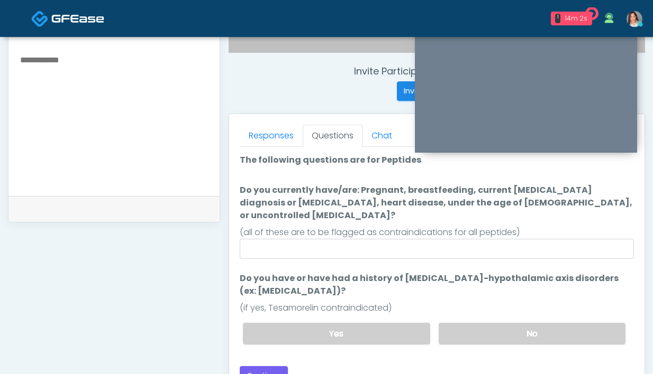
scroll to position [383, 0]
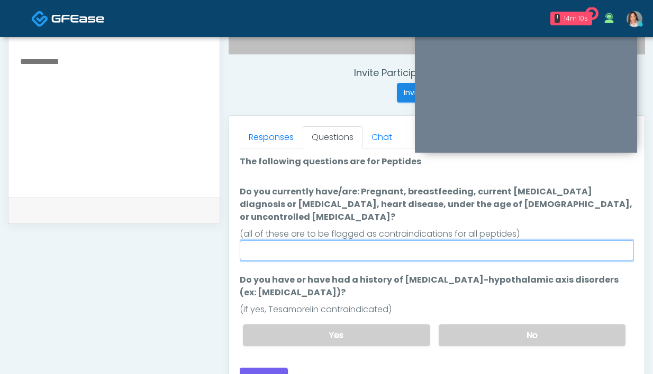
click at [451, 248] on input "Do you currently have/are: Pregnant, breastfeeding, current cancer diagnosis or…" at bounding box center [437, 251] width 394 height 20
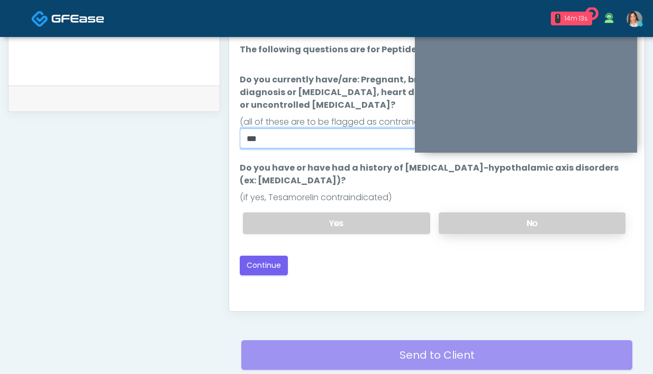
scroll to position [496, 0]
type input "**"
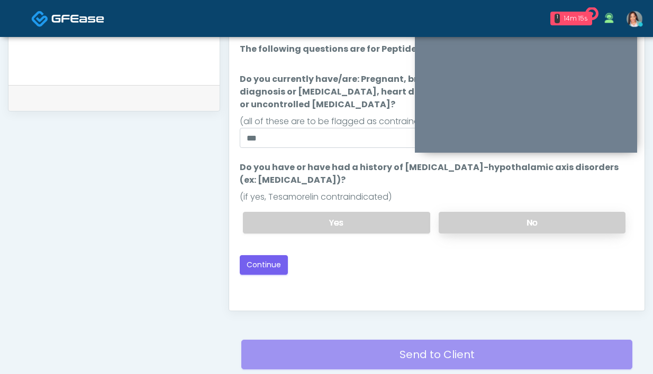
click at [498, 215] on label "No" at bounding box center [531, 223] width 187 height 22
click at [262, 255] on button "Continue" at bounding box center [264, 265] width 48 height 20
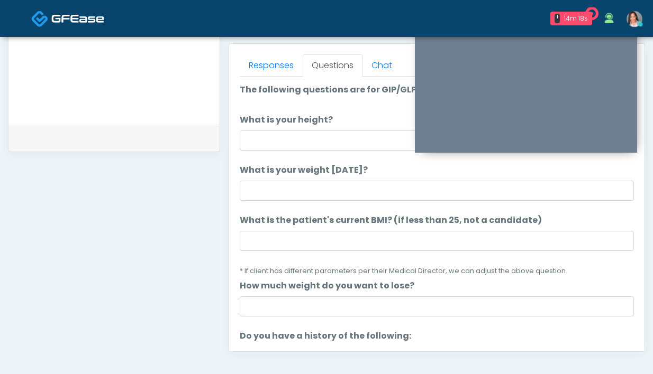
scroll to position [428, 0]
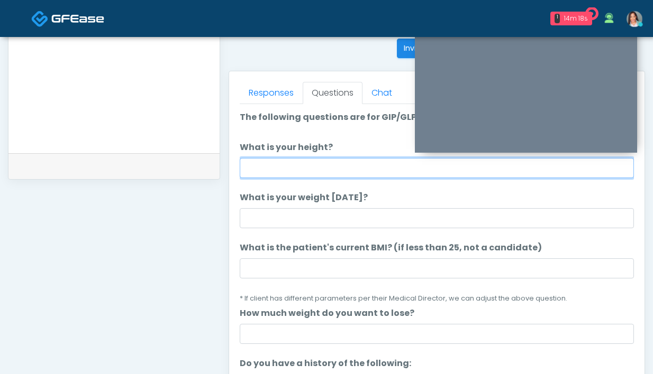
click at [276, 173] on input "What is your height?" at bounding box center [437, 168] width 394 height 20
type input "*****"
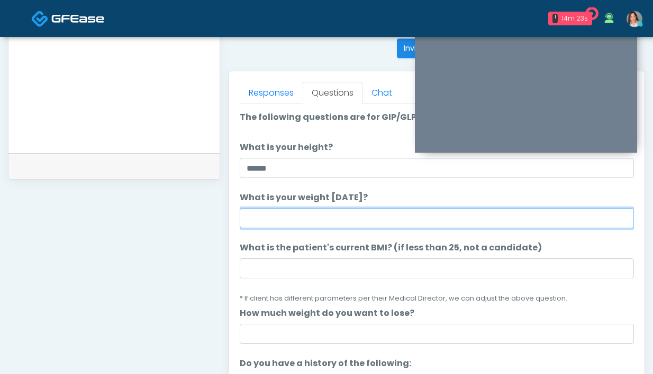
click at [275, 217] on input "What is your weight today?" at bounding box center [437, 218] width 394 height 20
type input "**********"
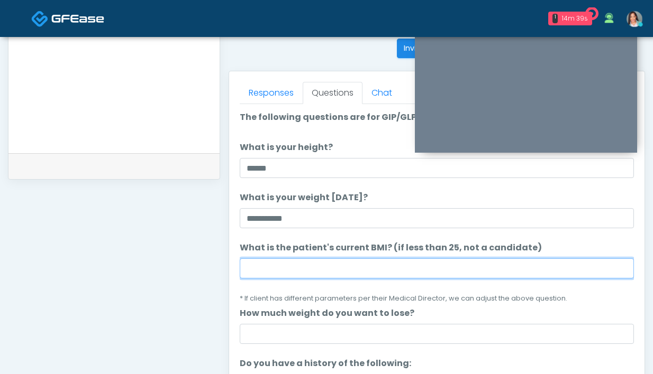
click at [408, 272] on input "What is the patient's current BMI? (if less than 25, not a candidate)" at bounding box center [437, 269] width 394 height 20
paste input "****"
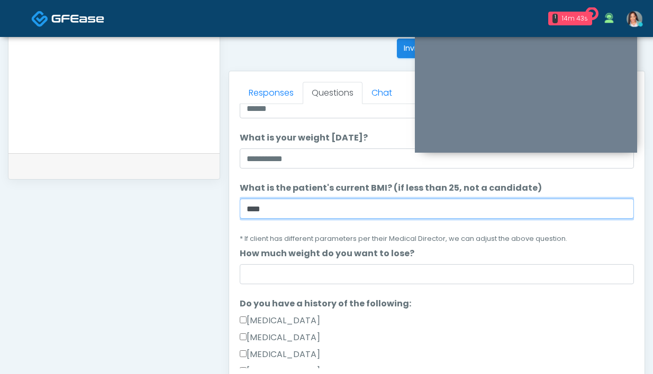
scroll to position [91, 0]
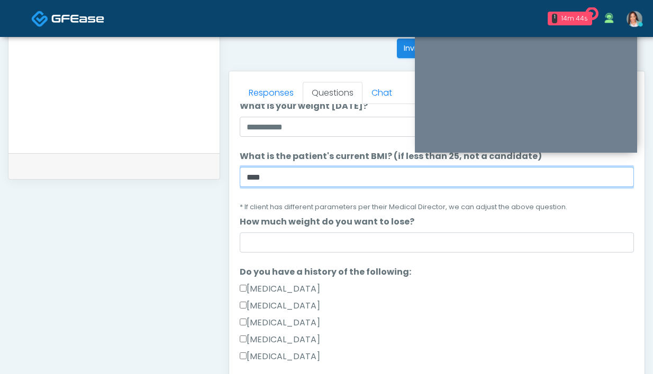
drag, startPoint x: 279, startPoint y: 178, endPoint x: 215, endPoint y: 175, distance: 64.6
click at [217, 177] on div "**********" at bounding box center [326, 60] width 637 height 807
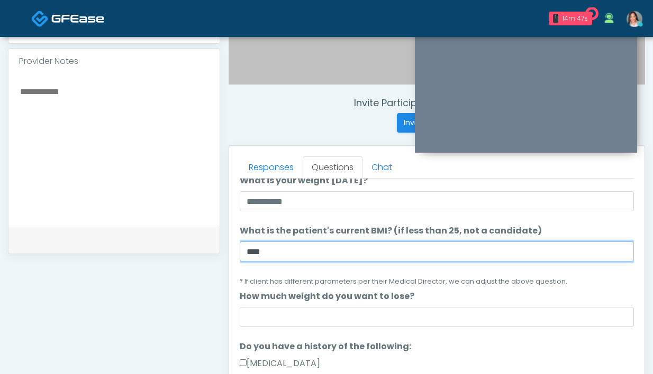
scroll to position [353, 0]
type input "****"
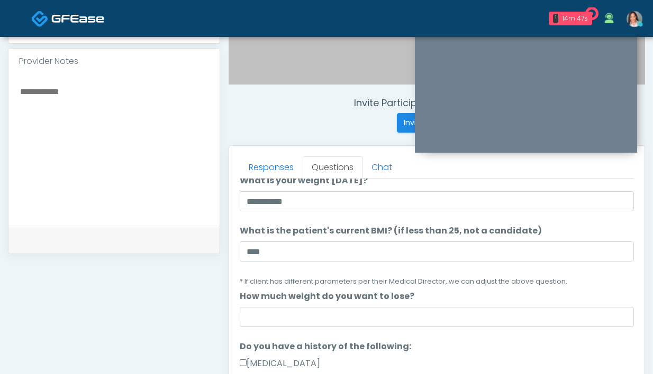
click at [90, 118] on textarea at bounding box center [114, 149] width 190 height 129
paste textarea "****"
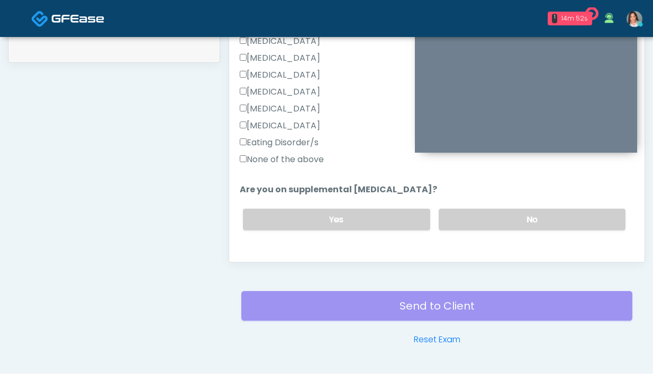
scroll to position [339, 0]
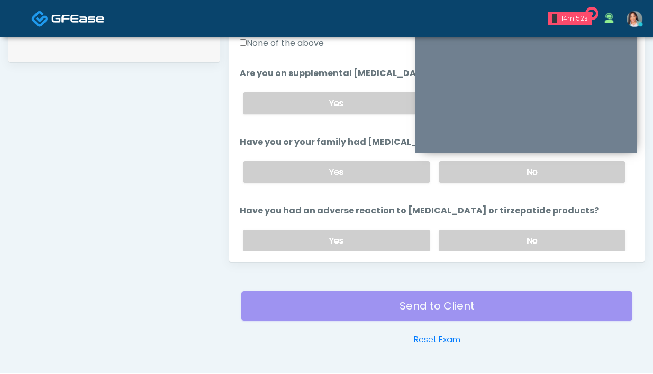
click at [269, 42] on label "None of the above" at bounding box center [282, 43] width 84 height 13
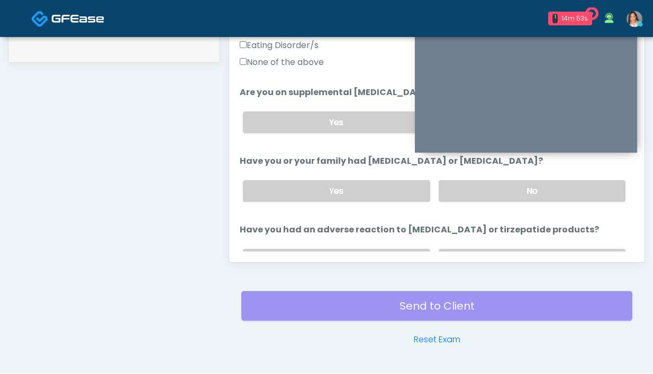
scroll to position [267, 0]
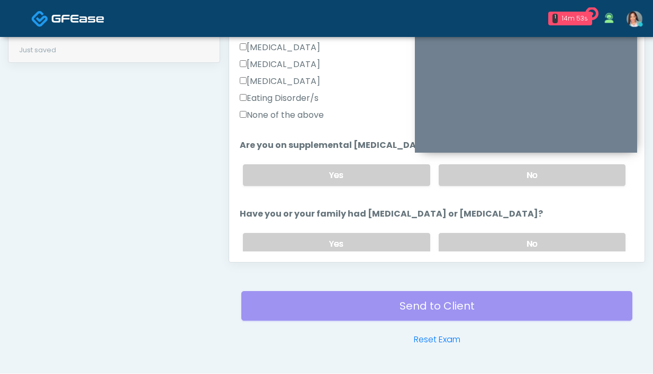
click at [471, 186] on div "Yes No" at bounding box center [433, 175] width 399 height 39
drag, startPoint x: 479, startPoint y: 243, endPoint x: 466, endPoint y: 197, distance: 47.1
click at [479, 242] on label "No" at bounding box center [531, 244] width 187 height 22
click at [461, 179] on label "No" at bounding box center [531, 175] width 187 height 22
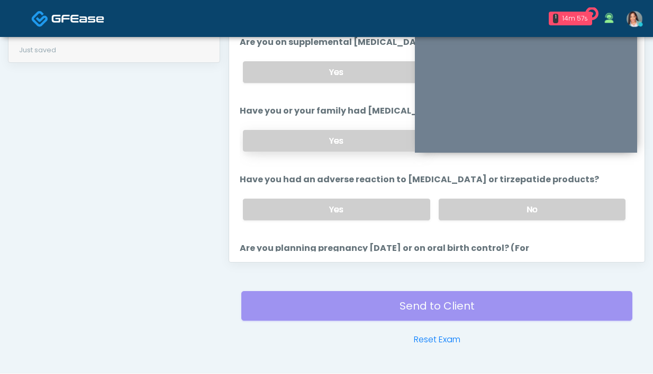
drag, startPoint x: 460, startPoint y: 206, endPoint x: 359, endPoint y: 140, distance: 120.3
click at [460, 206] on label "No" at bounding box center [531, 210] width 187 height 22
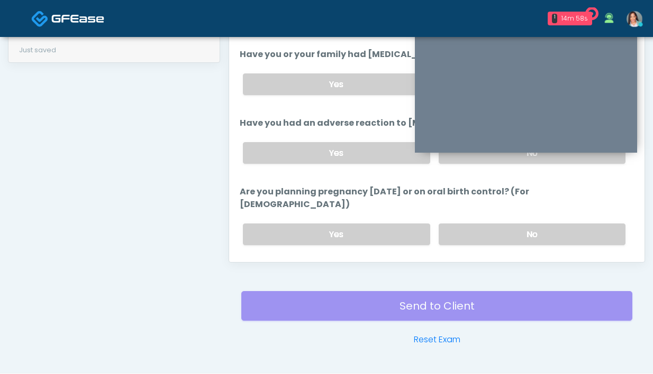
scroll to position [466, 0]
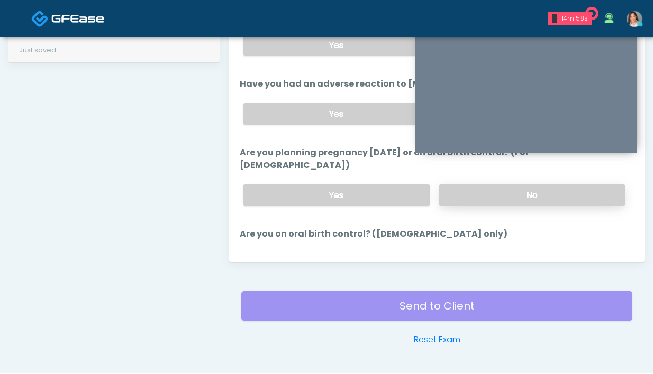
click at [468, 188] on label "No" at bounding box center [531, 196] width 187 height 22
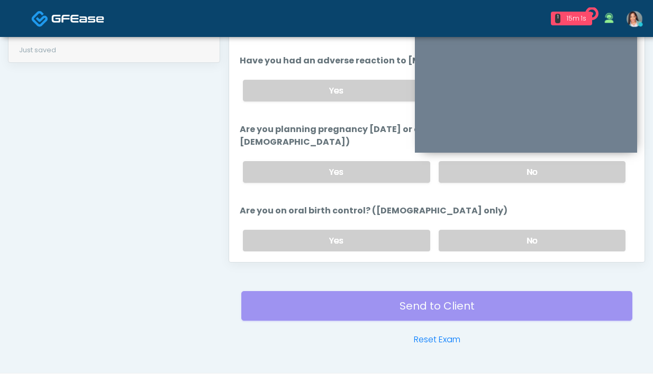
drag, startPoint x: 472, startPoint y: 225, endPoint x: 362, endPoint y: 170, distance: 122.3
click at [471, 230] on label "No" at bounding box center [531, 241] width 187 height 22
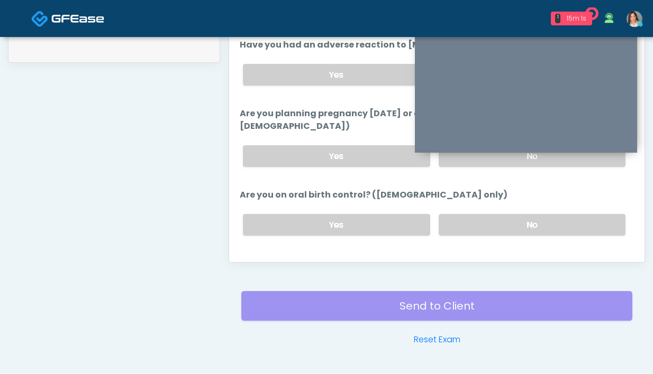
scroll to position [561, 0]
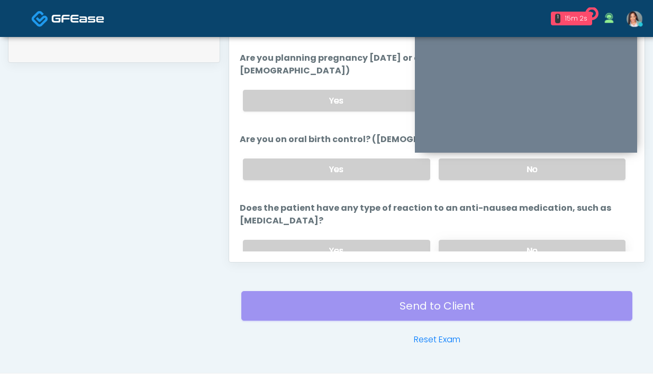
click at [457, 240] on label "No" at bounding box center [531, 251] width 187 height 22
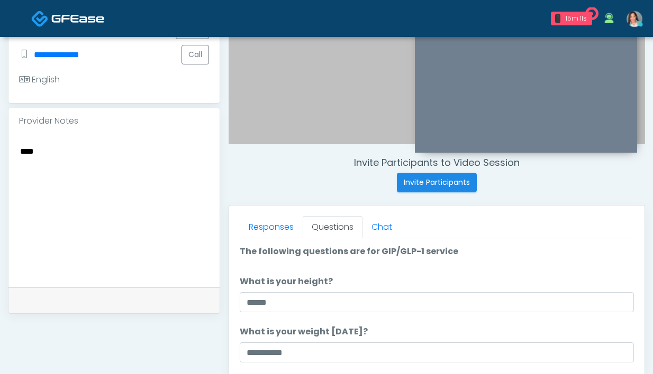
scroll to position [292, 0]
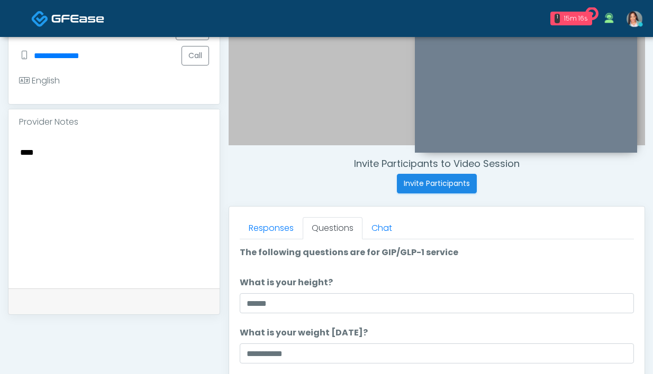
click at [19, 145] on textarea "****" at bounding box center [114, 209] width 190 height 129
click at [99, 149] on textarea "**********" at bounding box center [114, 209] width 190 height 129
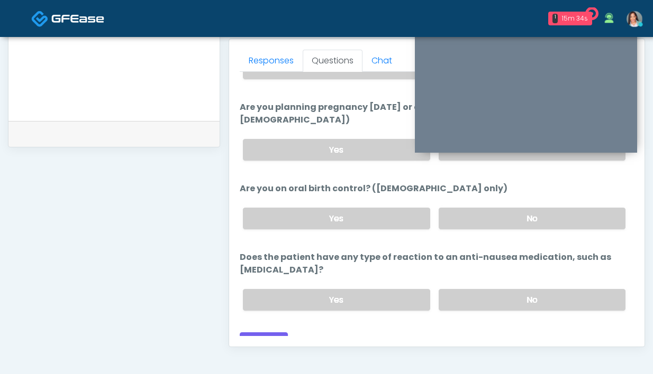
scroll to position [575, 0]
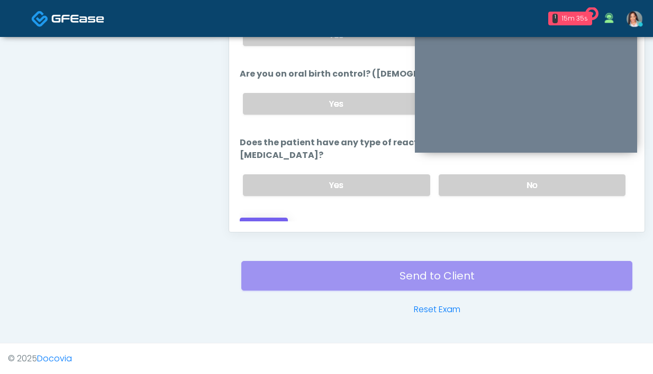
type textarea "**********"
click at [271, 218] on button "Continue" at bounding box center [264, 228] width 48 height 20
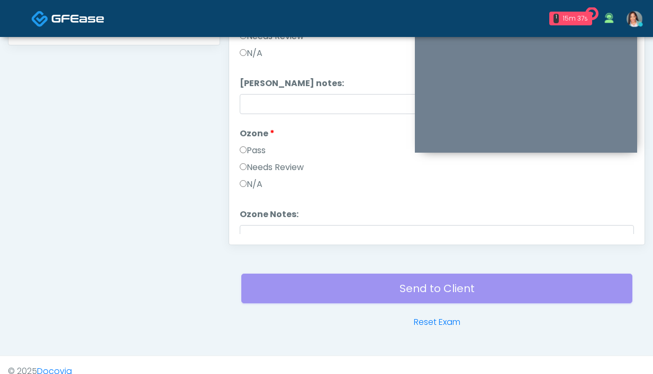
scroll to position [382, 0]
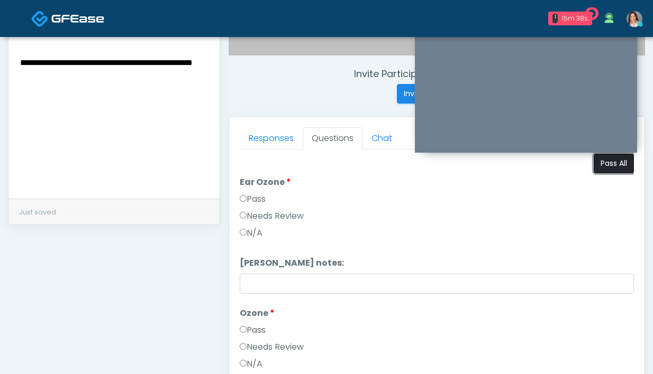
click at [596, 164] on button "Pass All" at bounding box center [613, 164] width 40 height 20
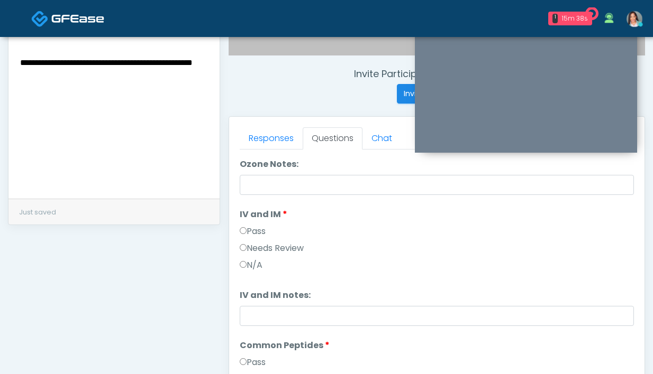
scroll to position [437, 0]
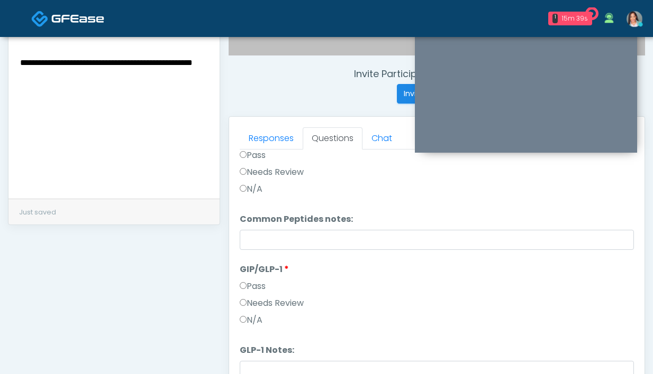
click at [290, 304] on label "Needs Review" at bounding box center [272, 303] width 64 height 13
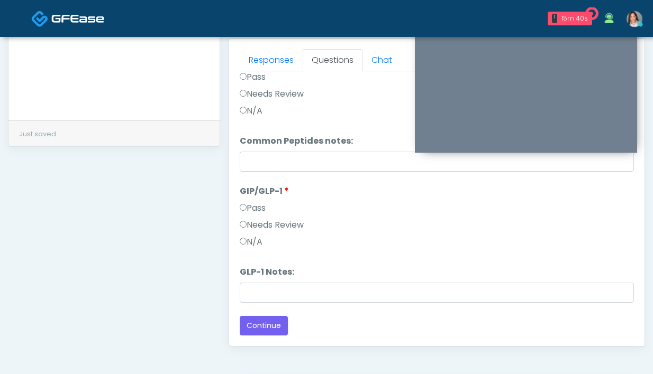
scroll to position [485, 0]
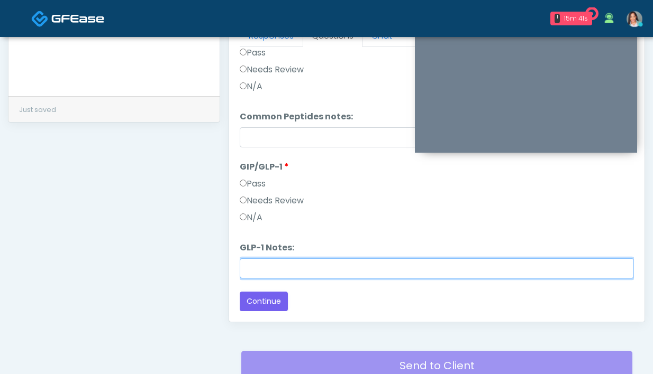
click at [309, 265] on input "GLP-1 Notes:" at bounding box center [437, 269] width 394 height 20
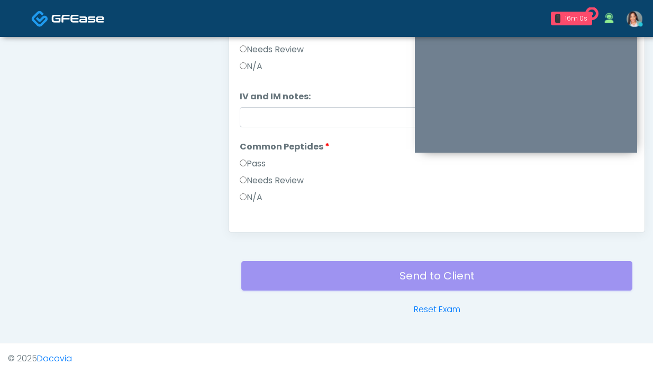
scroll to position [437, 0]
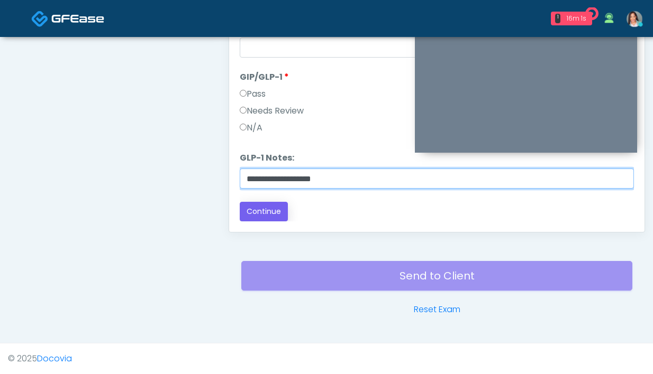
type input "**********"
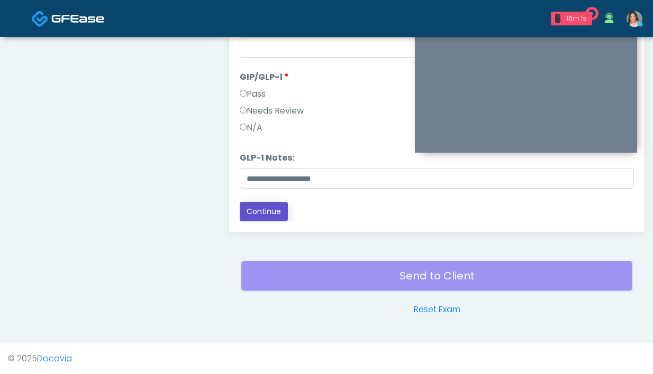
click at [261, 210] on button "Continue" at bounding box center [264, 212] width 48 height 20
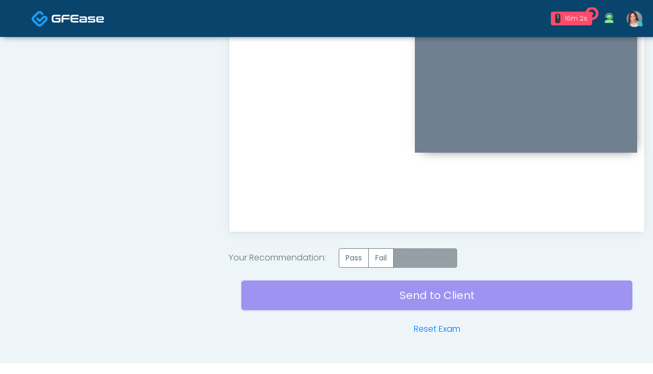
scroll to position [0, 0]
click at [438, 261] on label "Needs Review" at bounding box center [425, 259] width 64 height 20
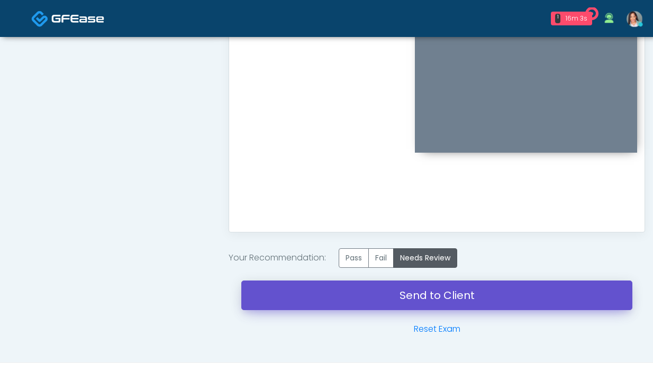
click at [380, 296] on link "Send to Client" at bounding box center [436, 296] width 391 height 30
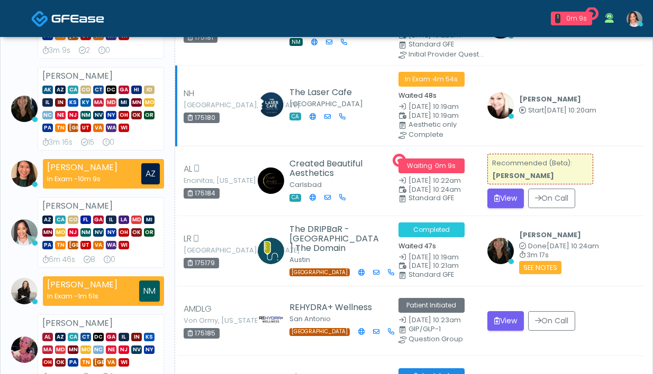
scroll to position [213, 0]
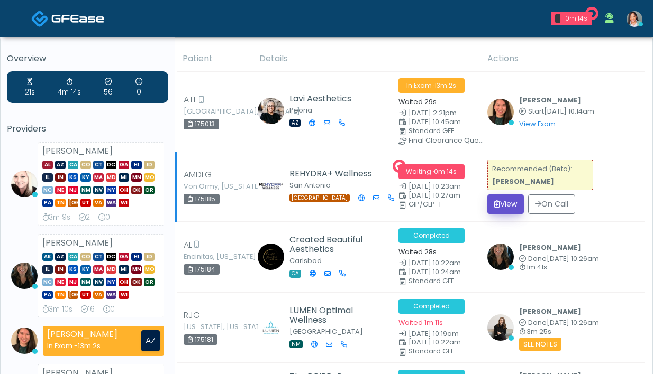
click at [501, 198] on button "View" at bounding box center [505, 205] width 36 height 20
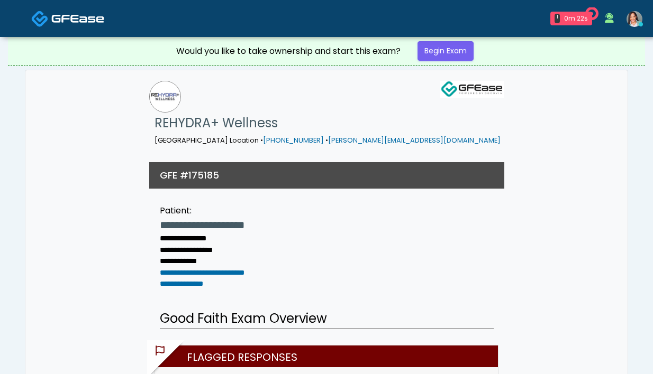
click at [444, 65] on div "Would you like to take ownership and start this exam? Begin Exam" at bounding box center [326, 51] width 317 height 28
click at [443, 55] on link "Begin Exam" at bounding box center [445, 51] width 56 height 20
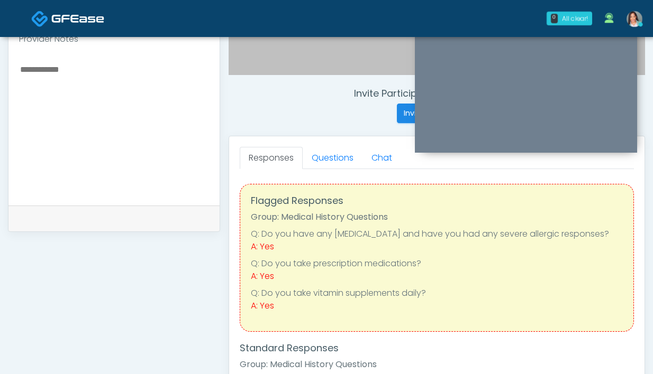
scroll to position [362, 0]
click at [342, 157] on link "Questions" at bounding box center [333, 159] width 60 height 22
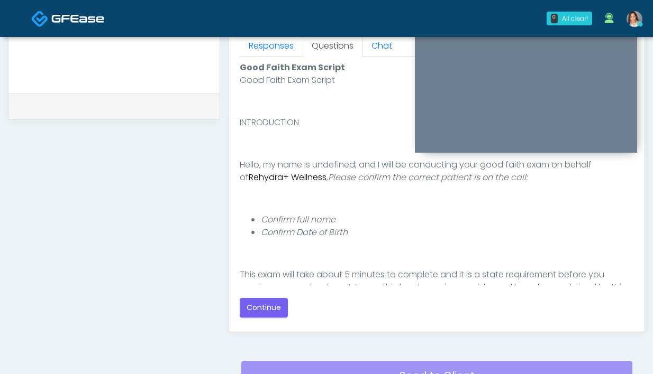
scroll to position [0, 0]
click at [257, 315] on button "Continue" at bounding box center [264, 308] width 48 height 20
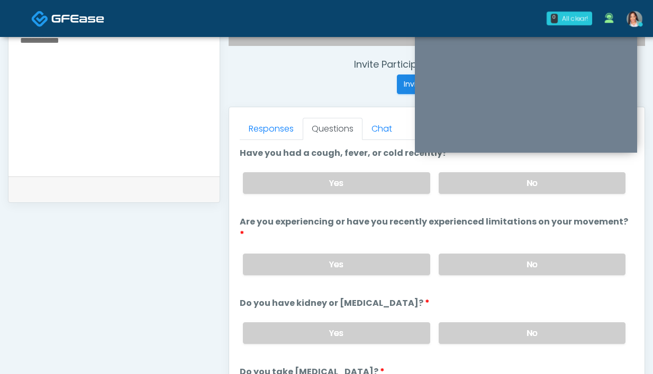
scroll to position [388, 0]
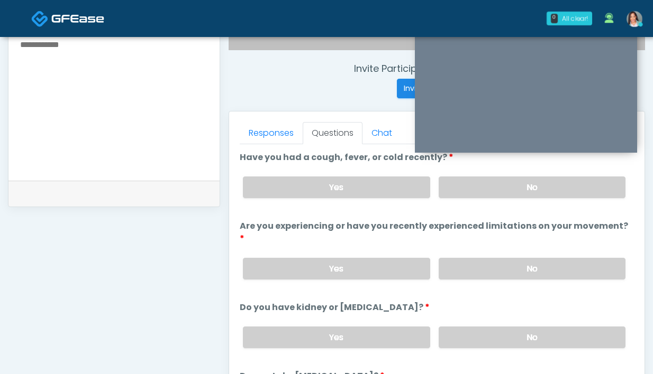
click at [487, 176] on div "Yes No" at bounding box center [433, 187] width 399 height 39
click at [489, 193] on label "No" at bounding box center [531, 188] width 187 height 22
click at [475, 258] on label "No" at bounding box center [531, 269] width 187 height 22
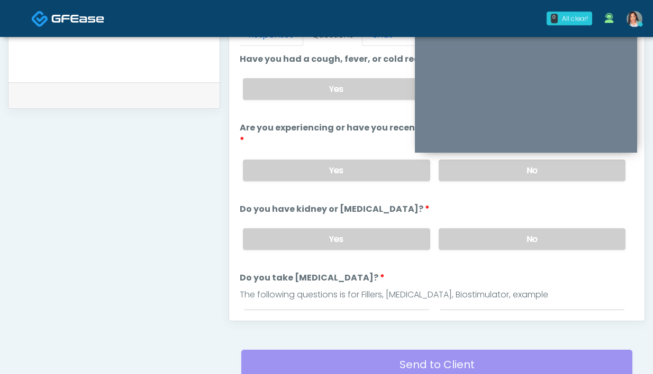
scroll to position [487, 0]
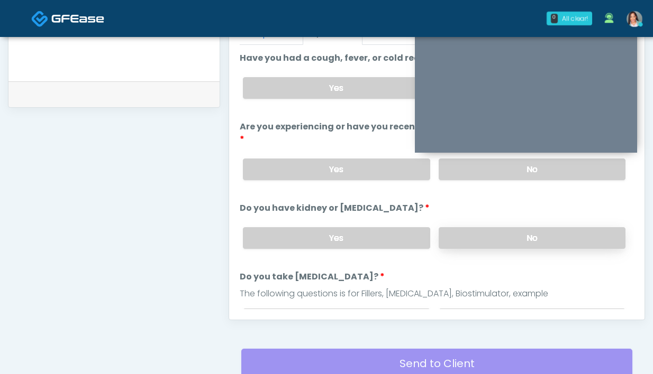
click at [438, 227] on label "No" at bounding box center [531, 238] width 187 height 22
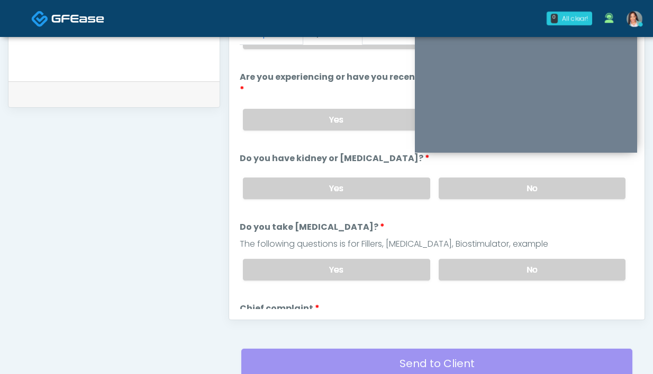
scroll to position [79, 0]
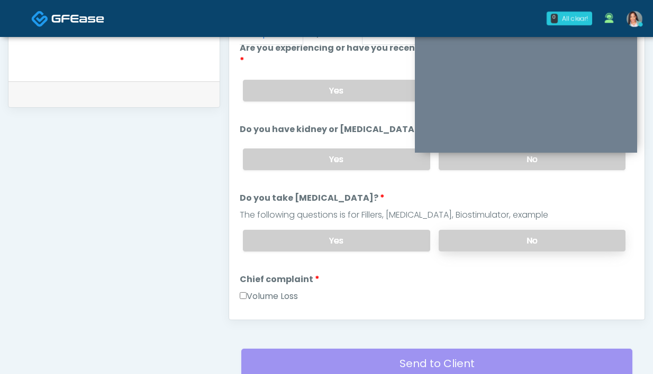
click at [496, 231] on label "No" at bounding box center [531, 241] width 187 height 22
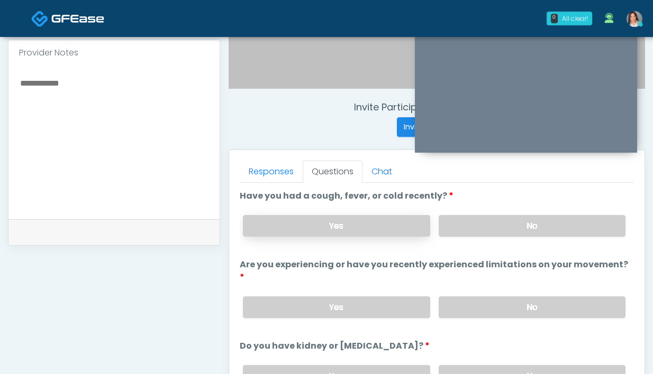
scroll to position [349, 0]
click at [462, 228] on label "No" at bounding box center [531, 227] width 187 height 22
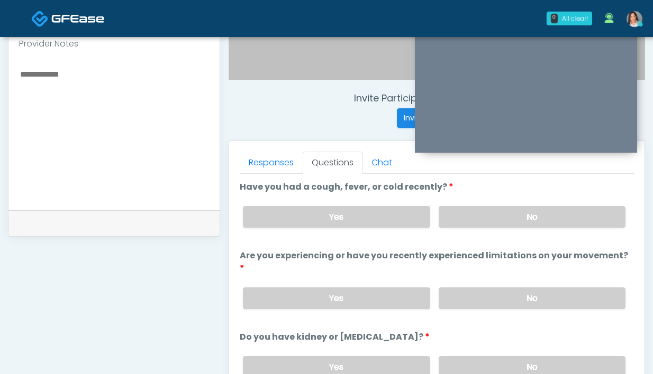
scroll to position [360, 0]
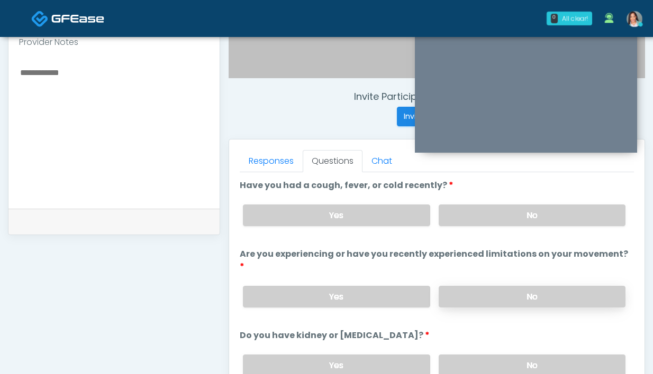
click at [466, 286] on label "No" at bounding box center [531, 297] width 187 height 22
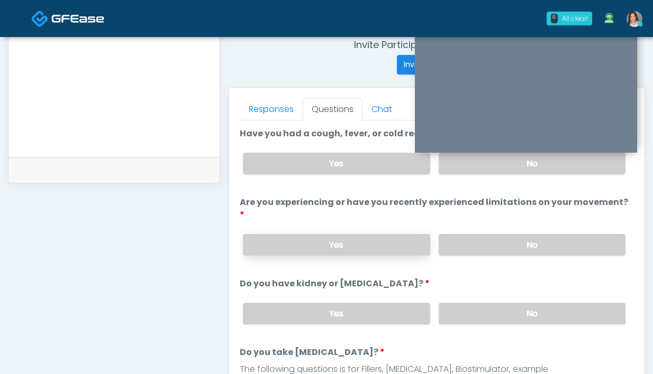
scroll to position [464, 0]
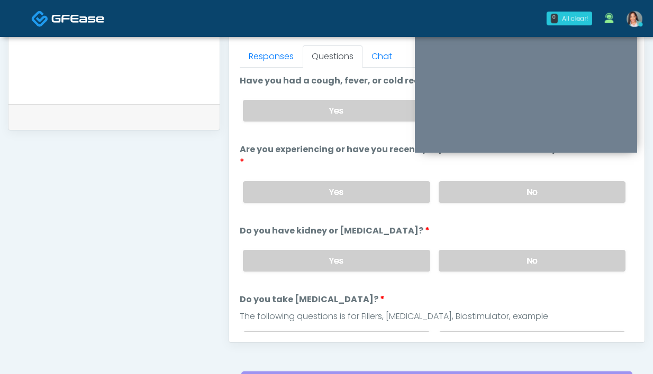
click at [482, 259] on div "Yes No" at bounding box center [433, 261] width 399 height 39
click at [452, 250] on label "No" at bounding box center [531, 261] width 187 height 22
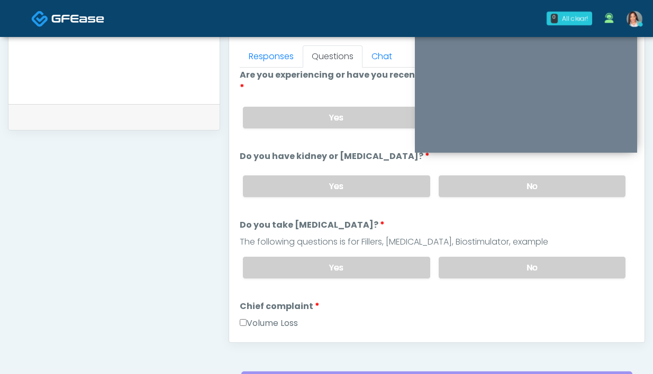
scroll to position [81, 0]
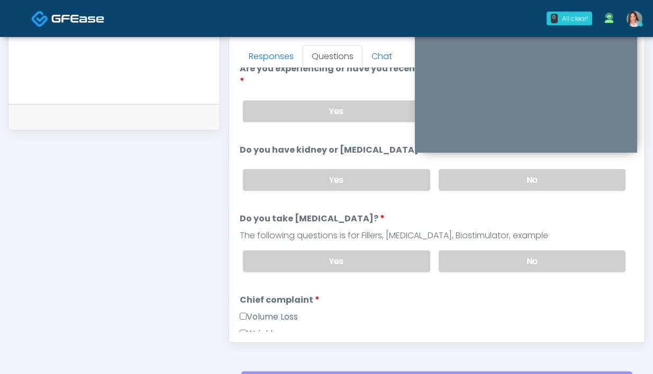
click at [471, 259] on div "Yes No" at bounding box center [433, 261] width 399 height 39
drag, startPoint x: 426, startPoint y: 246, endPoint x: 455, endPoint y: 244, distance: 29.2
click at [427, 246] on div "Yes No" at bounding box center [433, 261] width 399 height 39
click at [474, 251] on label "No" at bounding box center [531, 262] width 187 height 22
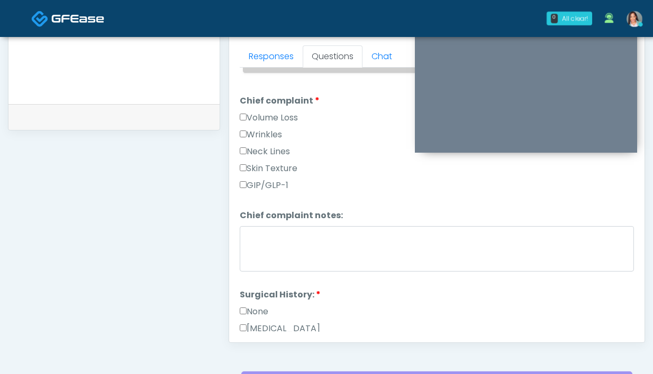
scroll to position [200, 0]
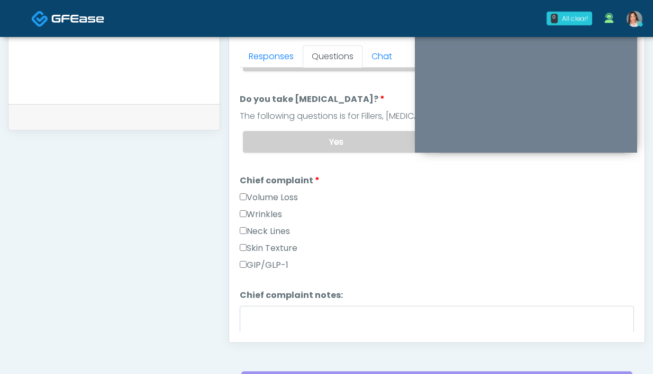
click at [273, 259] on label "GIP/GLP-1" at bounding box center [264, 265] width 49 height 13
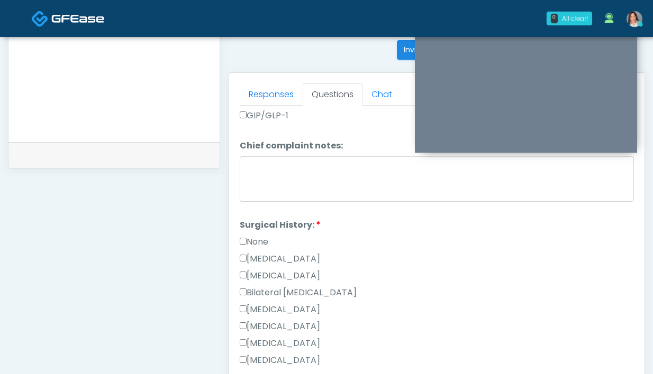
scroll to position [363, 0]
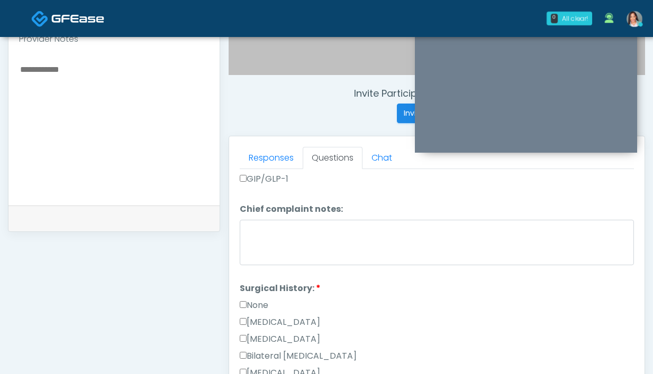
click at [142, 109] on textarea at bounding box center [114, 126] width 190 height 129
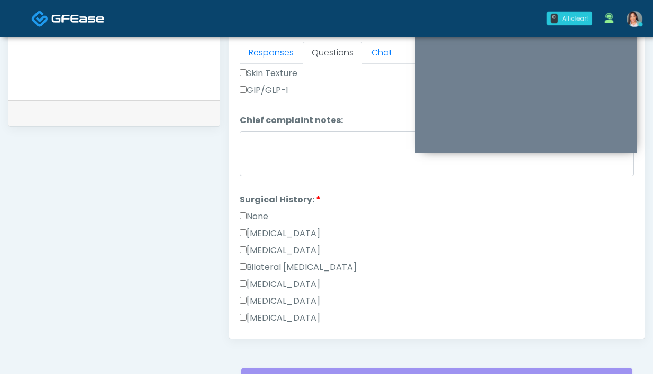
scroll to position [373, 0]
drag, startPoint x: 242, startPoint y: 195, endPoint x: 246, endPoint y: 181, distance: 14.6
click at [242, 209] on label "None" at bounding box center [254, 215] width 29 height 13
click at [276, 58] on link "Responses" at bounding box center [271, 53] width 63 height 22
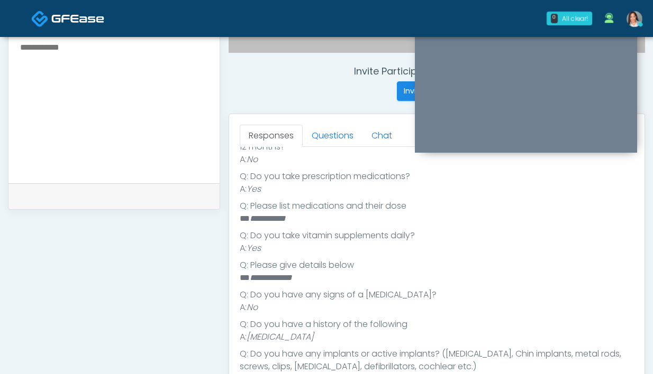
scroll to position [384, 0]
click at [94, 132] on textarea at bounding box center [114, 105] width 190 height 129
click at [89, 95] on textarea "**********" at bounding box center [114, 105] width 190 height 129
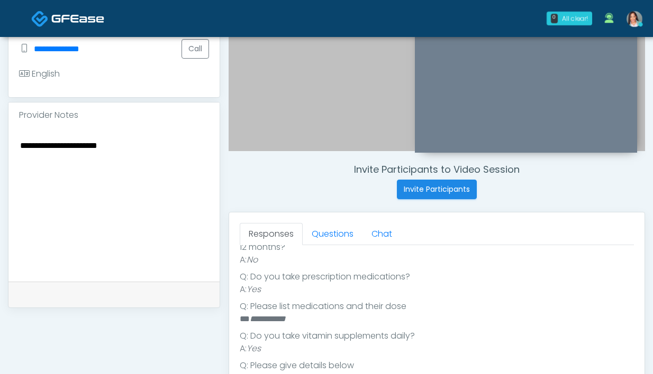
scroll to position [285, 0]
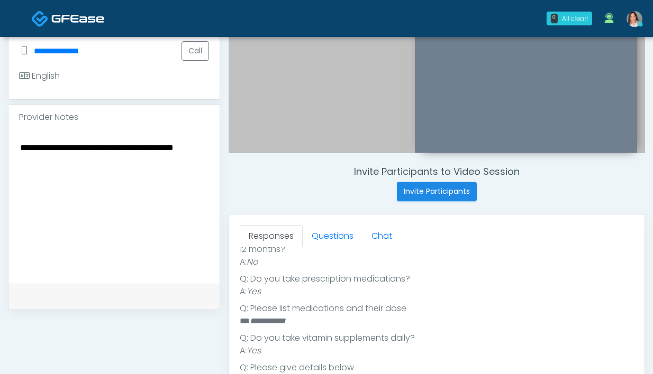
click at [105, 182] on textarea "**********" at bounding box center [114, 205] width 190 height 129
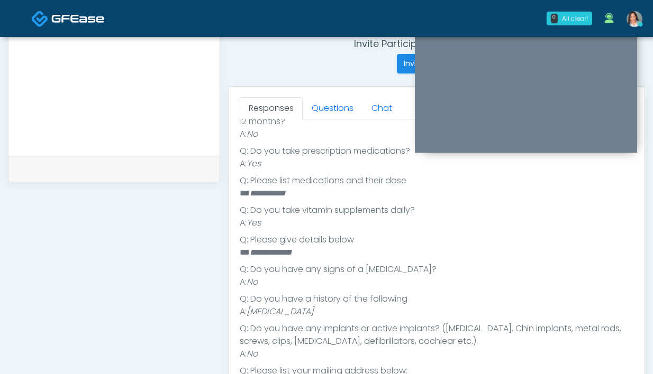
scroll to position [470, 0]
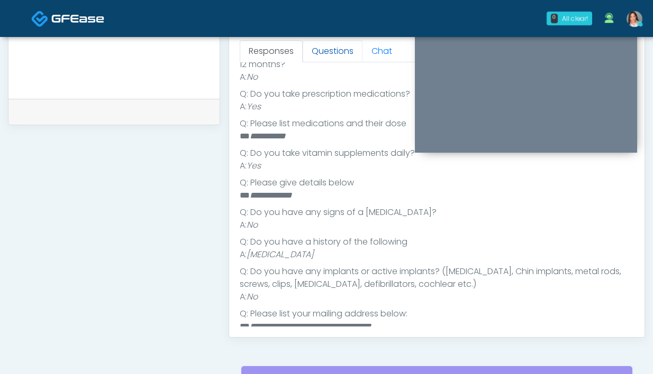
type textarea "**********"
click at [313, 57] on link "Questions" at bounding box center [333, 51] width 60 height 22
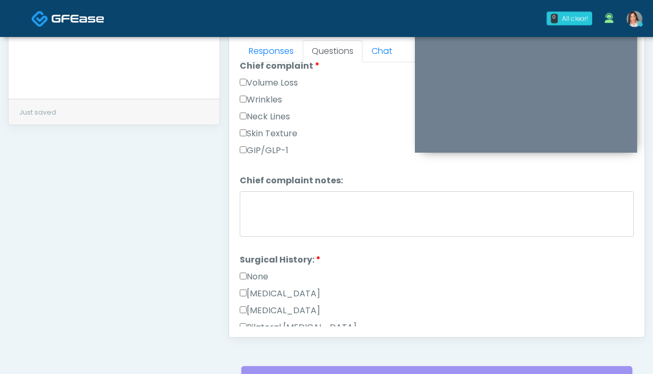
scroll to position [571, 0]
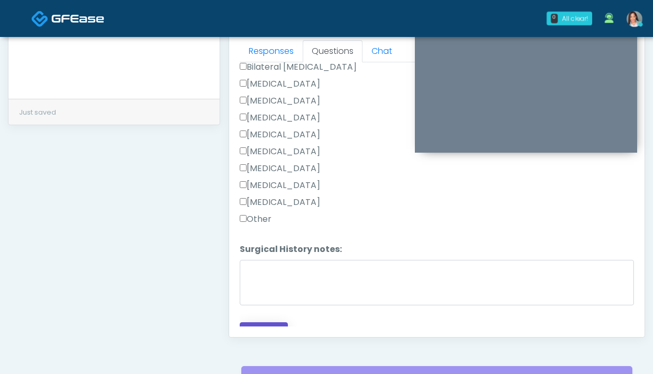
click at [267, 323] on button "Continue" at bounding box center [264, 333] width 48 height 20
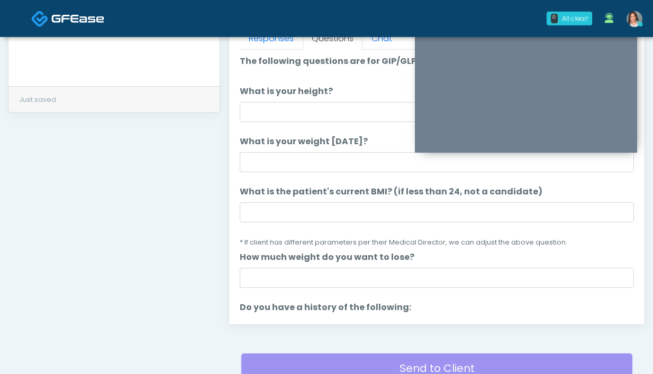
scroll to position [0, 0]
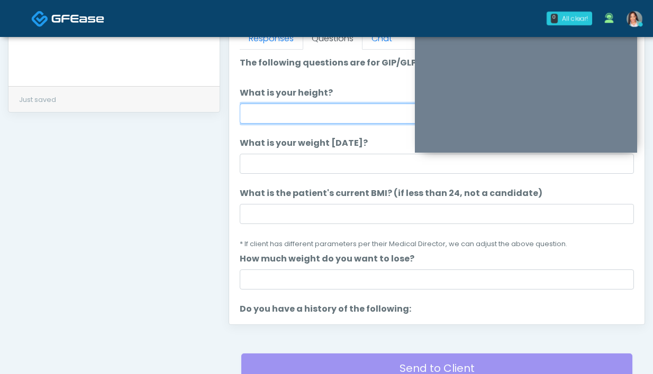
click at [270, 112] on input "What is your height?" at bounding box center [437, 114] width 394 height 20
type input "*****"
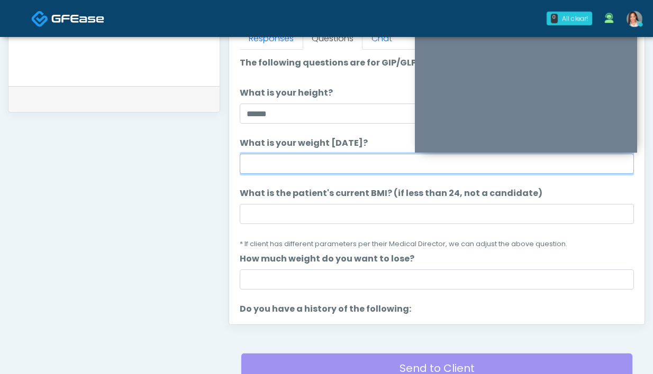
click at [304, 164] on input "What is your weight today?" at bounding box center [437, 164] width 394 height 20
type input "**********"
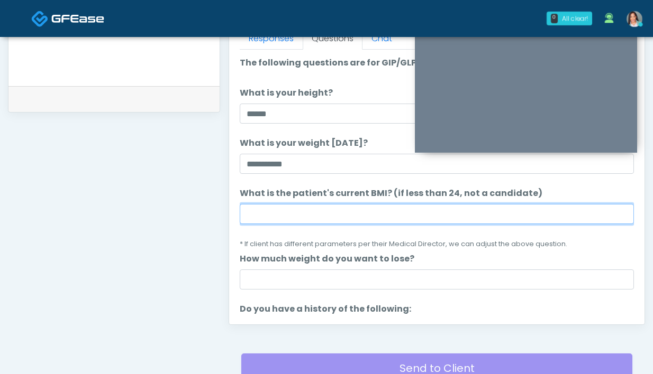
click at [425, 212] on input "What is the patient's current BMI? (if less than 24, not a candidate)" at bounding box center [437, 214] width 394 height 20
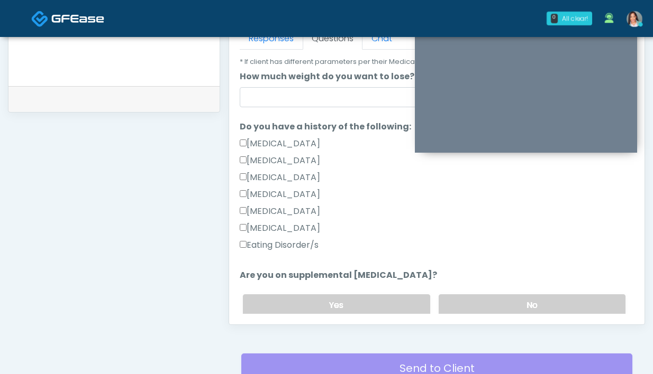
scroll to position [182, 0]
type input "****"
click at [508, 298] on label "No" at bounding box center [531, 306] width 187 height 22
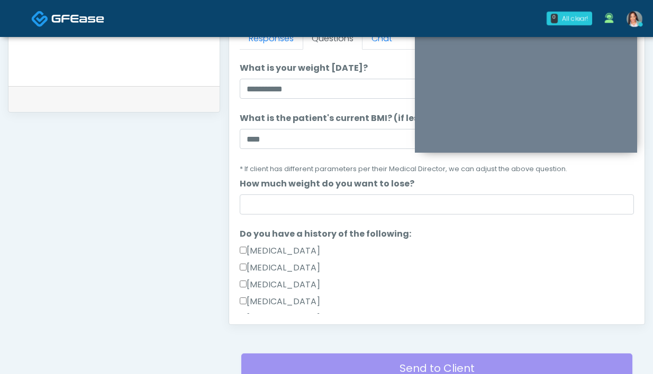
scroll to position [13, 0]
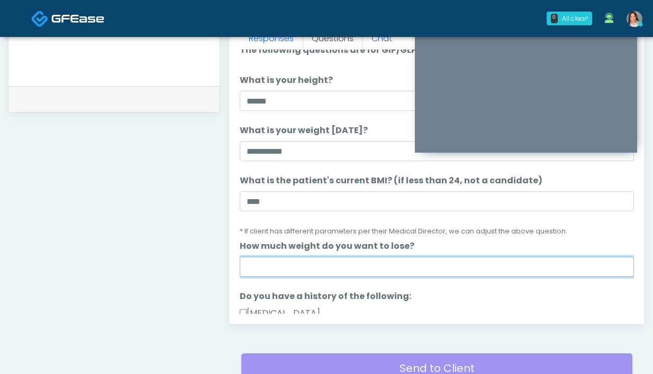
click at [272, 273] on input "How much weight do you want to lose?" at bounding box center [437, 267] width 394 height 20
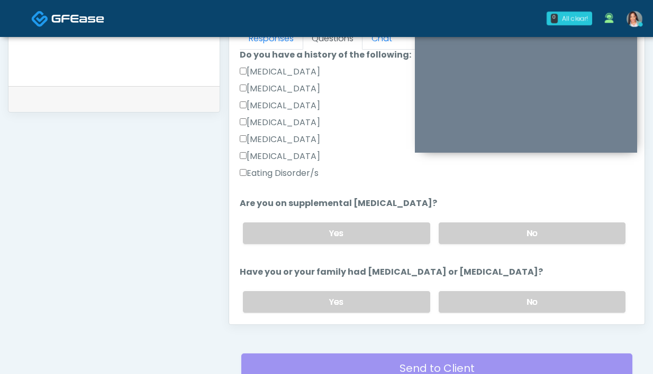
scroll to position [389, 0]
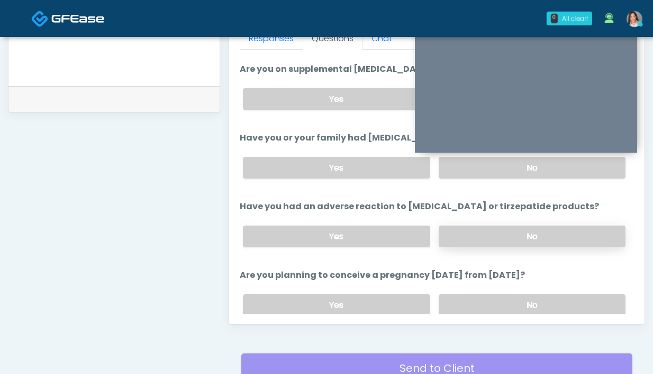
type input "*********"
click at [468, 238] on label "No" at bounding box center [531, 237] width 187 height 22
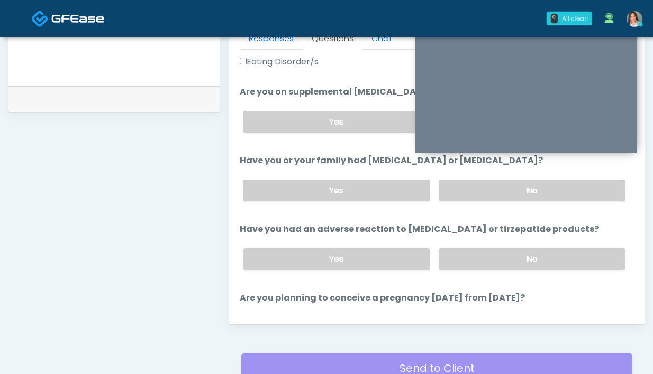
scroll to position [307, 0]
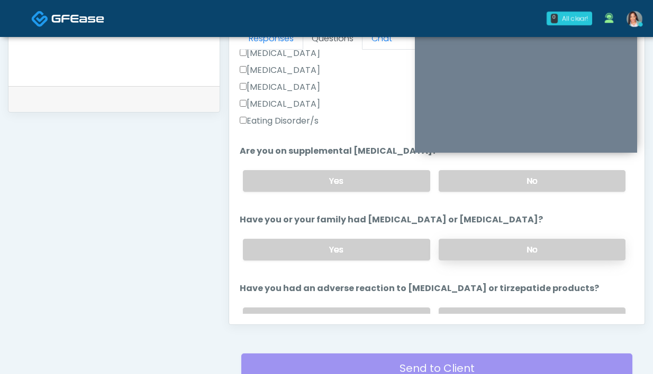
click at [474, 252] on label "No" at bounding box center [531, 250] width 187 height 22
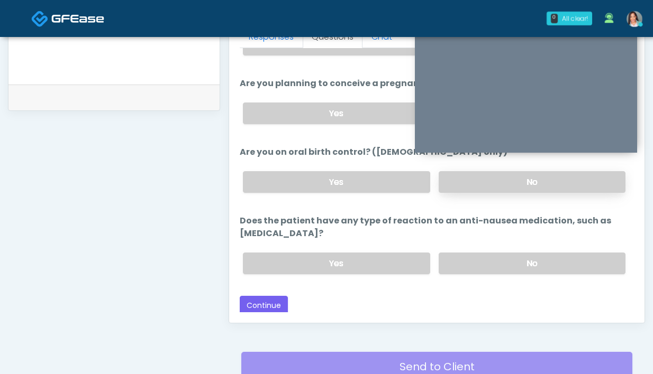
scroll to position [484, 0]
click at [501, 186] on label "No" at bounding box center [531, 182] width 187 height 22
click at [473, 273] on div "Yes No" at bounding box center [433, 263] width 399 height 39
click at [474, 269] on label "No" at bounding box center [531, 263] width 187 height 22
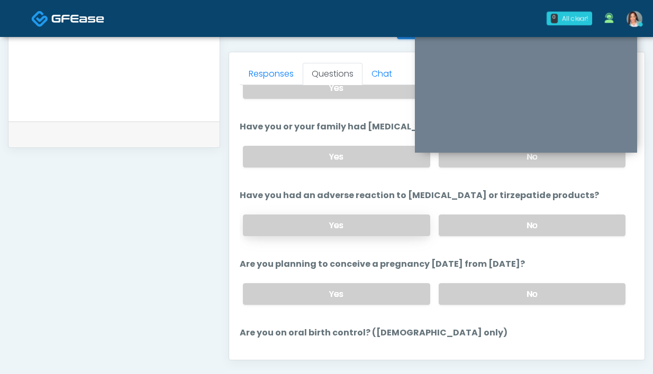
scroll to position [441, 0]
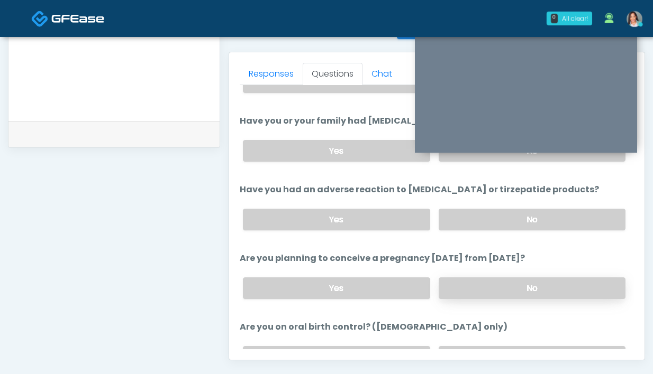
click at [520, 292] on label "No" at bounding box center [531, 289] width 187 height 22
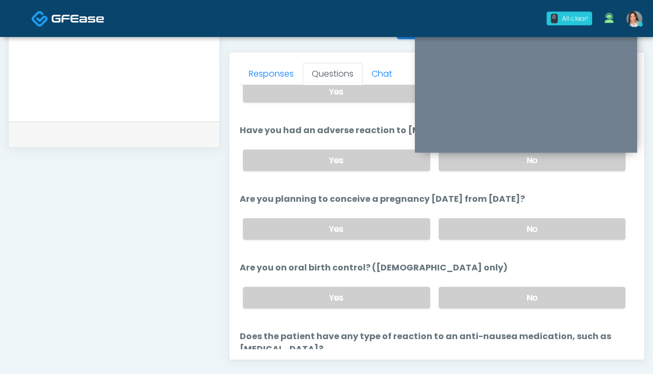
scroll to position [503, 0]
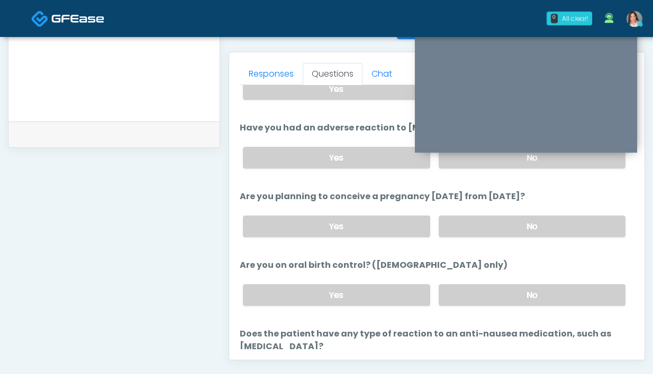
drag, startPoint x: 513, startPoint y: 295, endPoint x: 484, endPoint y: 276, distance: 34.6
click at [512, 295] on label "No" at bounding box center [531, 296] width 187 height 22
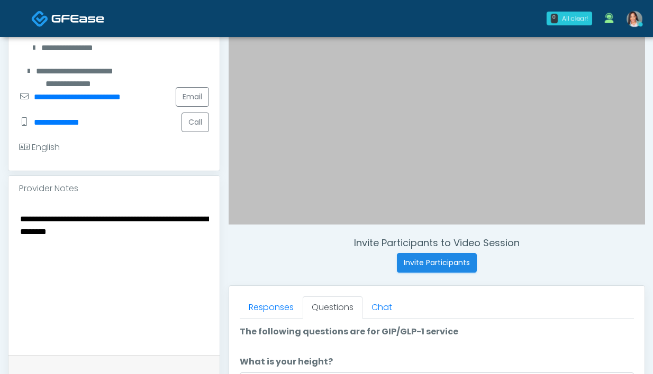
scroll to position [225, 0]
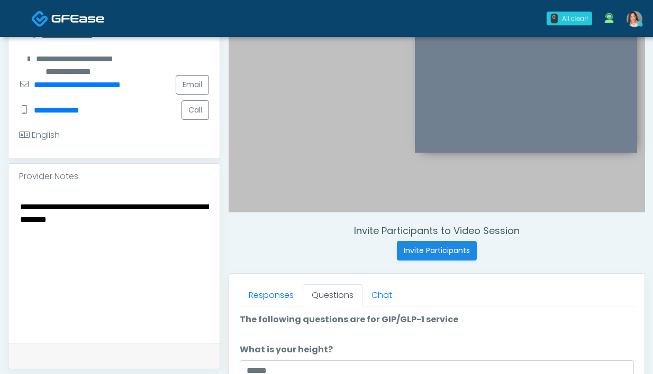
click at [196, 231] on textarea "**********" at bounding box center [114, 264] width 190 height 129
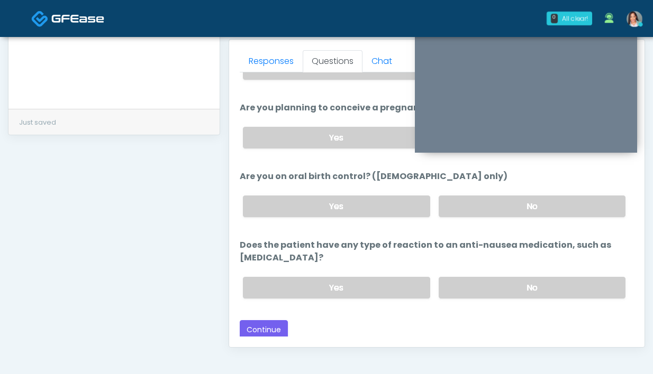
scroll to position [575, 0]
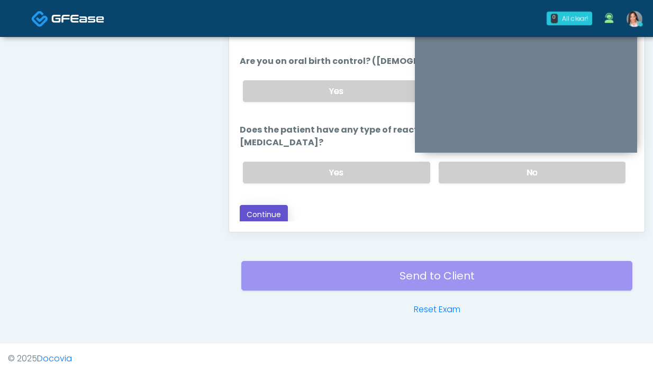
click at [253, 214] on button "Continue" at bounding box center [264, 215] width 48 height 20
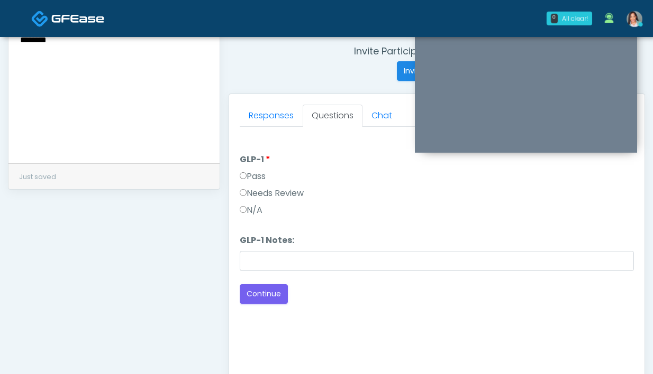
scroll to position [364, 0]
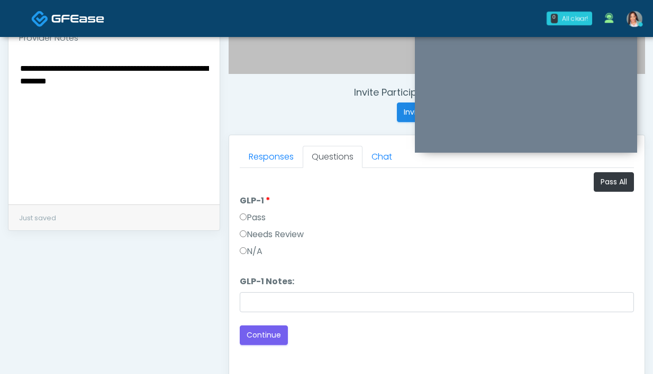
click at [251, 221] on label "Pass" at bounding box center [253, 218] width 26 height 13
click at [195, 93] on textarea "**********" at bounding box center [114, 125] width 190 height 129
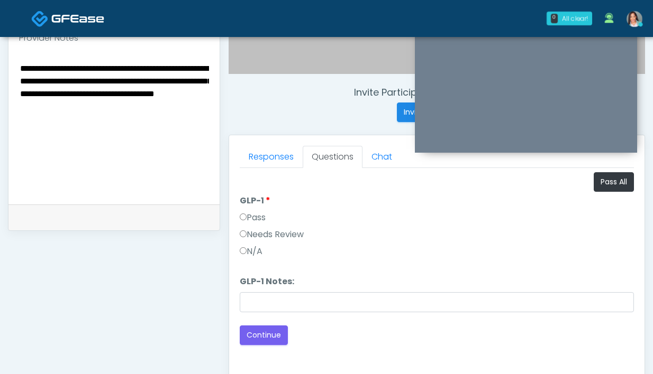
drag, startPoint x: 58, startPoint y: 133, endPoint x: 140, endPoint y: 124, distance: 82.9
click at [140, 124] on textarea "**********" at bounding box center [114, 125] width 190 height 129
click at [185, 95] on textarea "**********" at bounding box center [114, 125] width 190 height 129
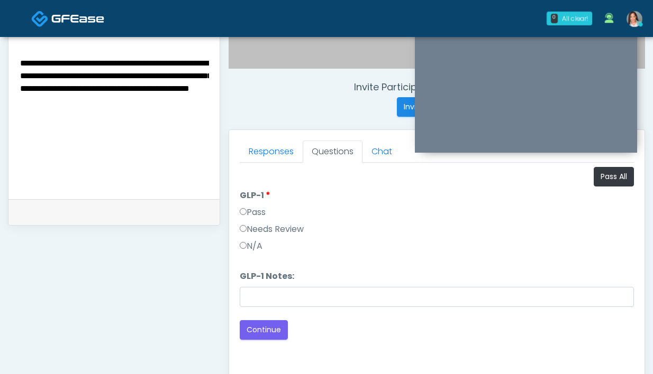
scroll to position [371, 0]
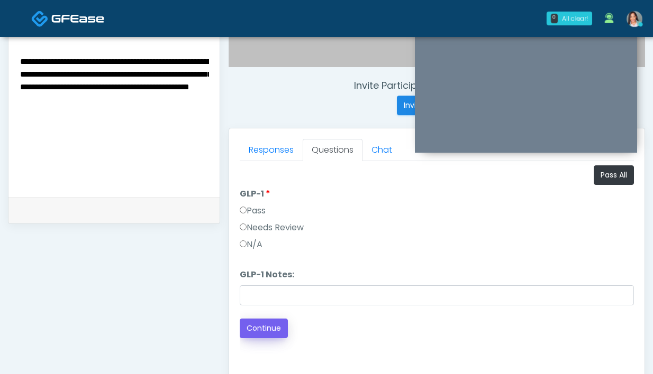
type textarea "**********"
click at [268, 326] on button "Continue" at bounding box center [264, 329] width 48 height 20
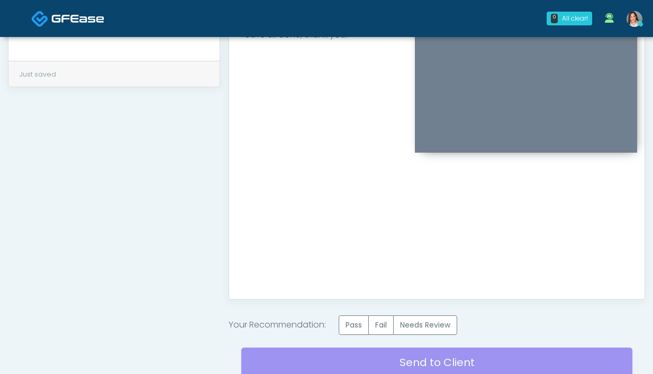
scroll to position [581, 0]
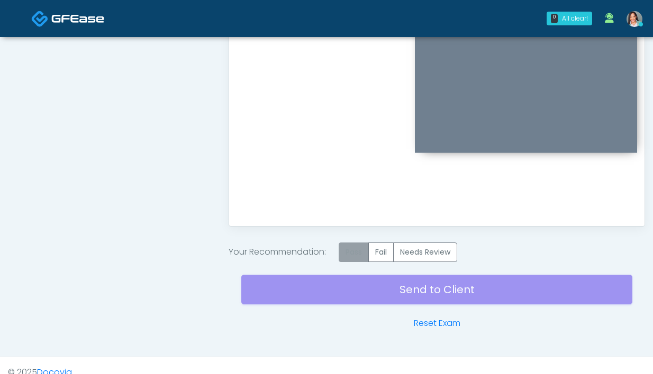
click at [351, 261] on label "Pass" at bounding box center [353, 253] width 30 height 20
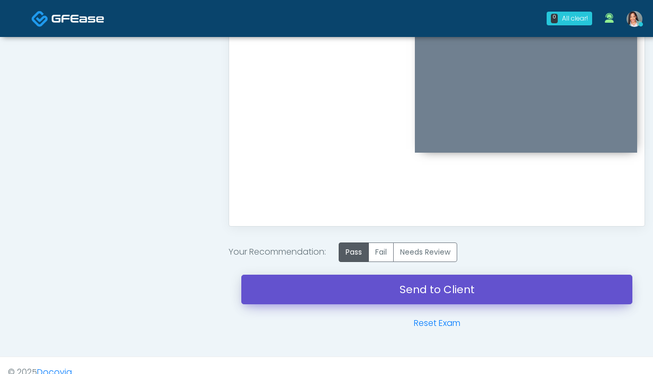
click at [353, 288] on link "Send to Client" at bounding box center [436, 290] width 391 height 30
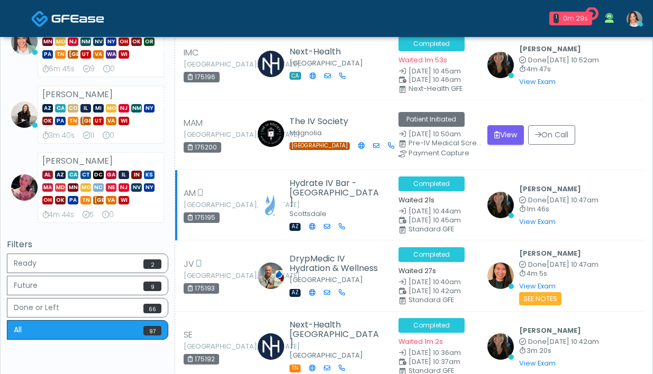
scroll to position [536, 0]
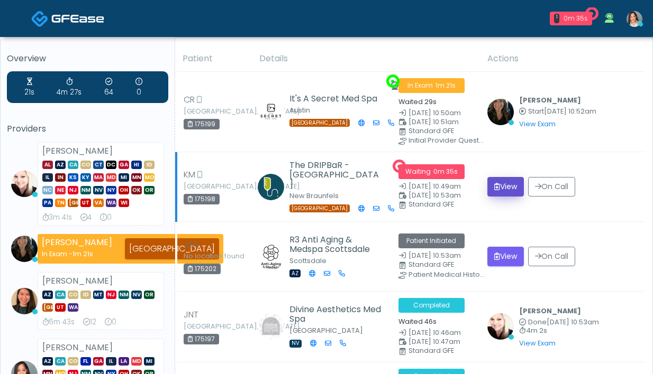
click at [501, 181] on button "View" at bounding box center [505, 187] width 36 height 20
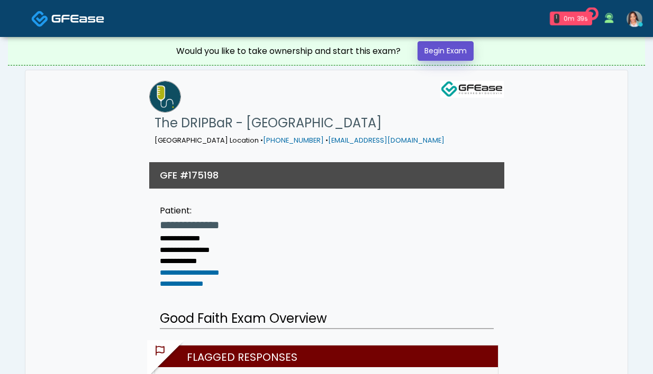
click at [440, 53] on link "Begin Exam" at bounding box center [445, 51] width 56 height 20
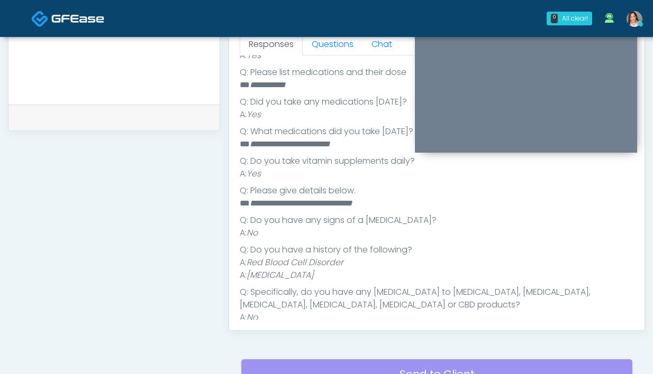
scroll to position [497, 0]
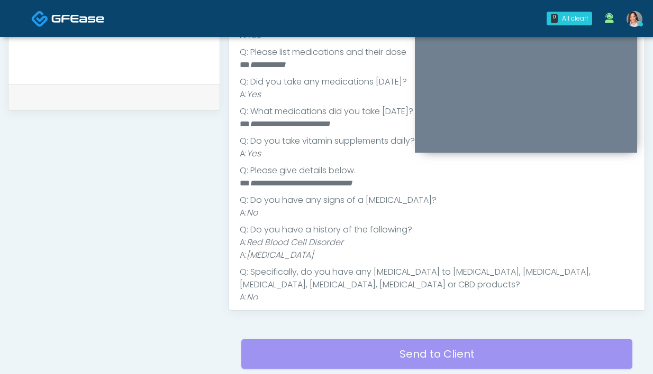
drag, startPoint x: 345, startPoint y: 243, endPoint x: 252, endPoint y: 245, distance: 93.6
click at [252, 249] on li "A: [MEDICAL_DATA]" at bounding box center [437, 255] width 394 height 13
copy em "[MEDICAL_DATA]"
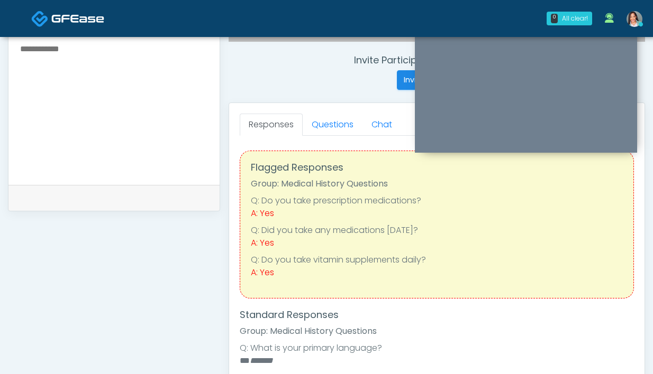
scroll to position [205, 0]
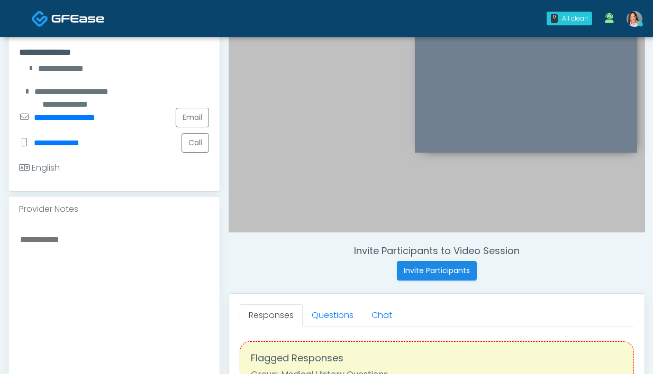
click at [89, 249] on textarea at bounding box center [114, 297] width 190 height 129
paste textarea "**********"
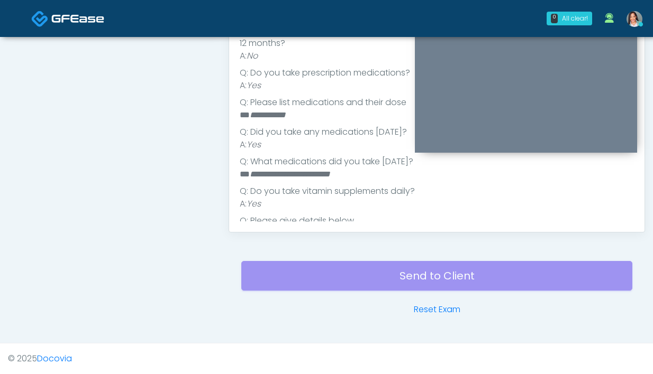
scroll to position [356, 0]
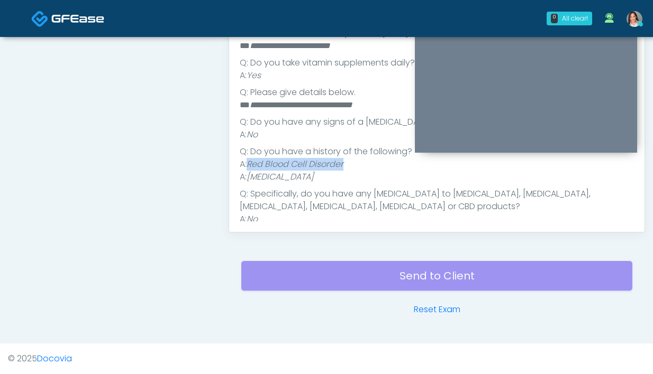
drag, startPoint x: 356, startPoint y: 157, endPoint x: 250, endPoint y: 155, distance: 106.3
click at [250, 158] on li "A: Red Blood Cell Disorder" at bounding box center [437, 164] width 394 height 13
copy em "Red Blood Cell Disorder"
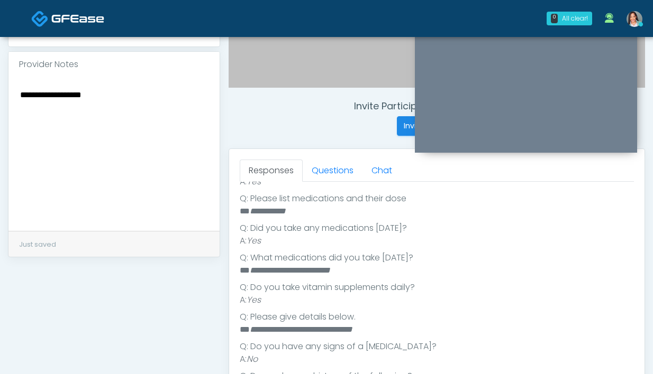
scroll to position [325, 0]
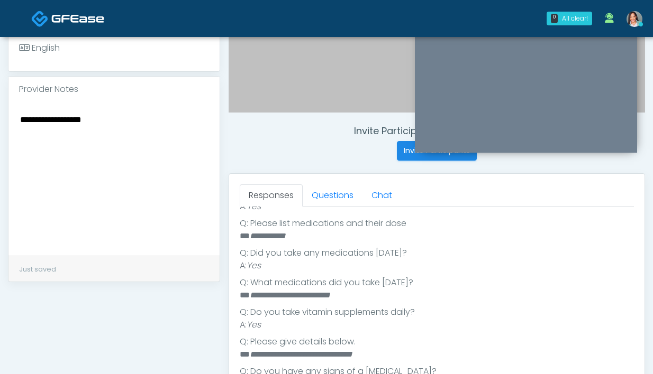
click at [20, 117] on textarea "**********" at bounding box center [114, 177] width 190 height 129
paste textarea "**********"
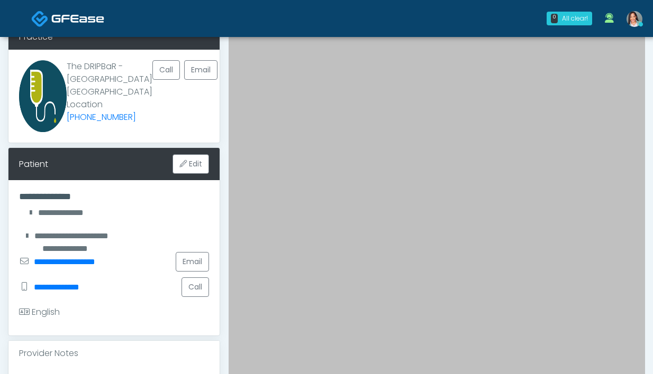
scroll to position [269, 0]
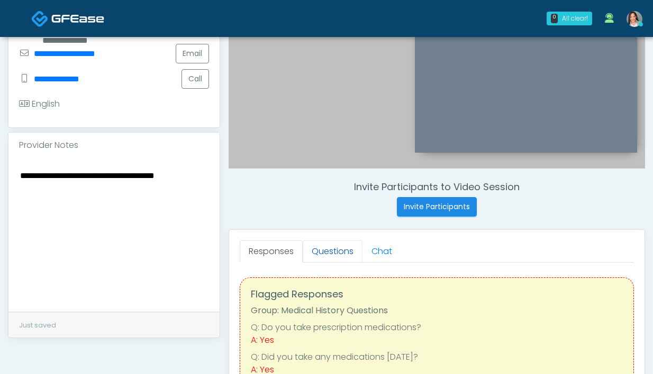
click at [338, 251] on link "Questions" at bounding box center [333, 252] width 60 height 22
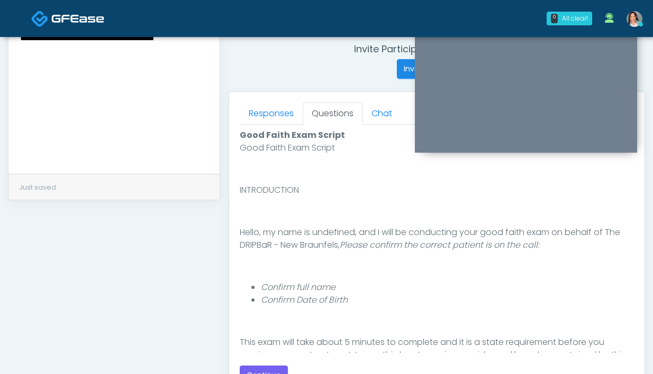
scroll to position [575, 0]
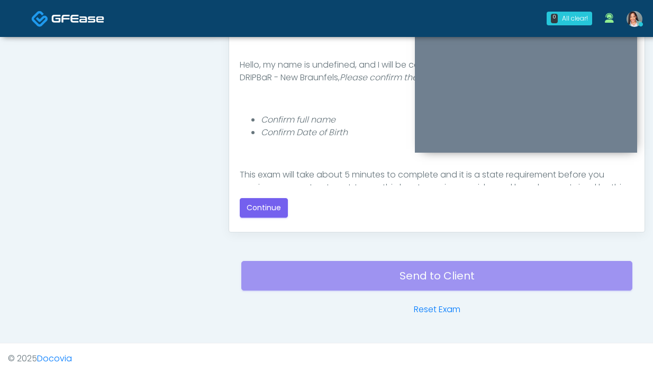
click at [235, 206] on div "Responses Questions Chat Good Faith Exam Script Good Faith Exam Script INTRODUC…" at bounding box center [436, 78] width 415 height 308
click at [256, 204] on button "Continue" at bounding box center [264, 208] width 48 height 20
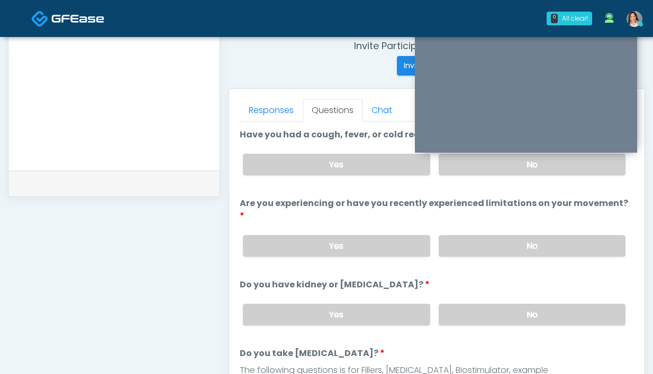
scroll to position [363, 0]
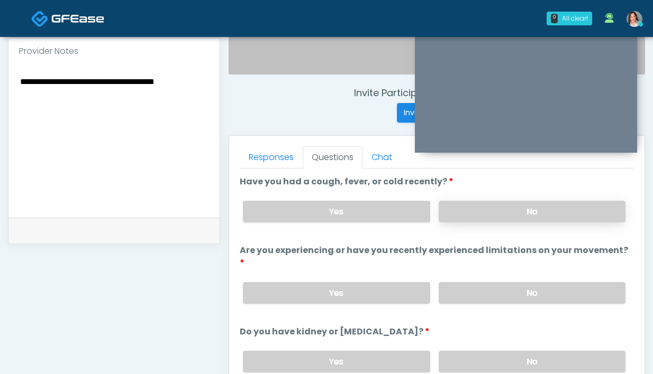
click at [471, 204] on label "No" at bounding box center [531, 212] width 187 height 22
drag, startPoint x: 472, startPoint y: 265, endPoint x: 456, endPoint y: 222, distance: 46.2
click at [472, 274] on div "Yes No" at bounding box center [433, 293] width 399 height 39
click at [482, 287] on label "No" at bounding box center [531, 293] width 187 height 22
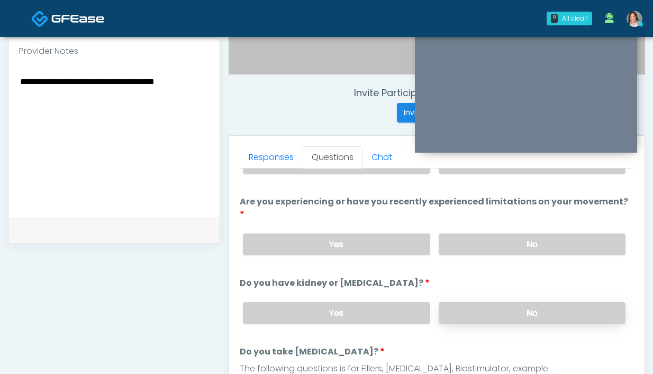
scroll to position [54, 0]
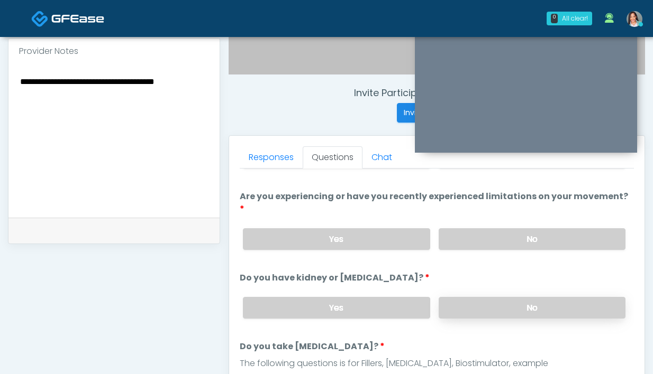
click at [483, 297] on label "No" at bounding box center [531, 308] width 187 height 22
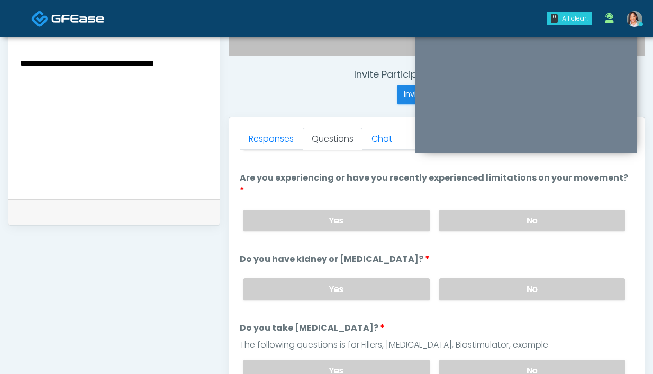
scroll to position [435, 0]
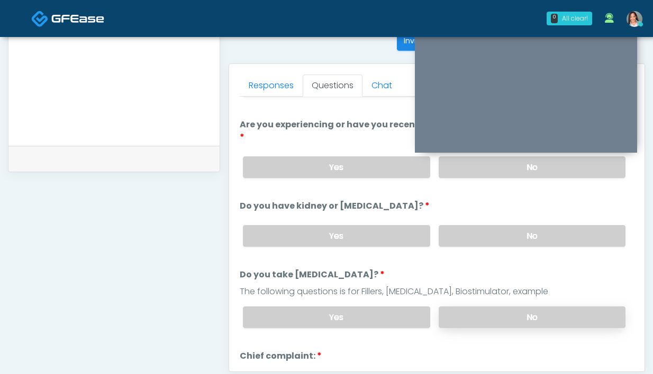
click at [532, 312] on label "No" at bounding box center [531, 318] width 187 height 22
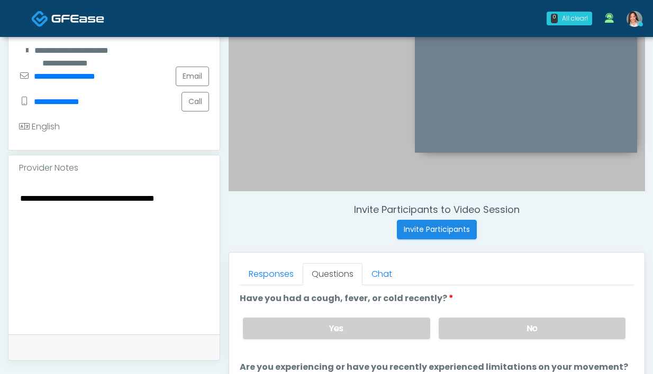
scroll to position [399, 0]
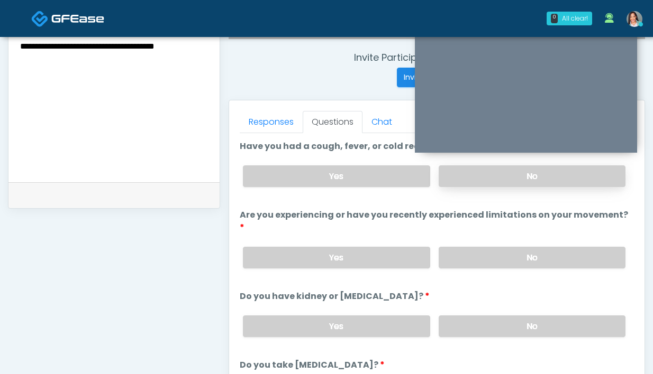
click at [504, 177] on label "No" at bounding box center [531, 177] width 187 height 22
drag, startPoint x: 479, startPoint y: 252, endPoint x: 481, endPoint y: 292, distance: 39.7
click at [479, 255] on div "Yes No" at bounding box center [433, 258] width 399 height 39
click at [477, 323] on div "Yes No" at bounding box center [433, 326] width 399 height 39
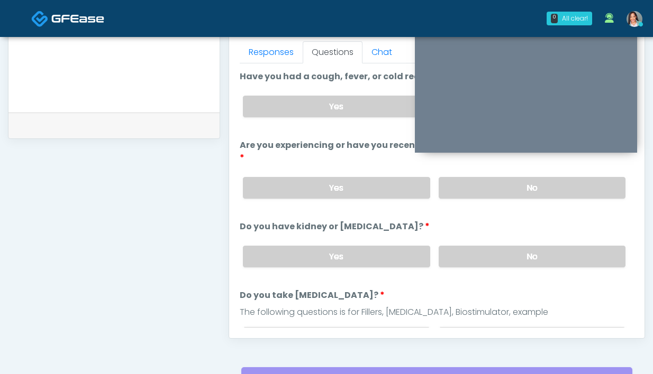
scroll to position [471, 0]
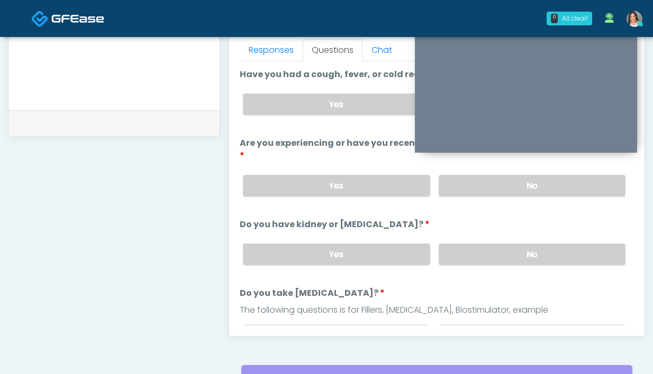
click at [514, 252] on div "Yes No" at bounding box center [433, 254] width 399 height 39
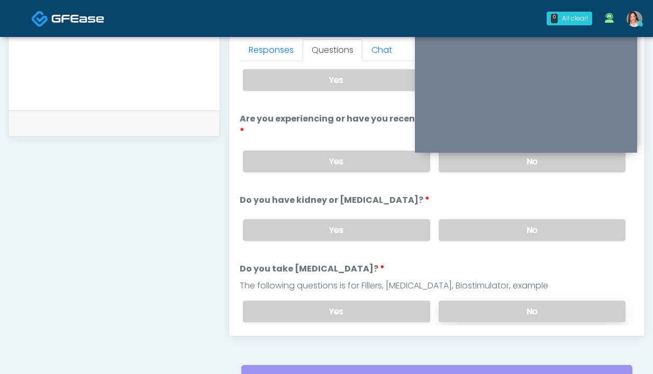
scroll to position [82, 0]
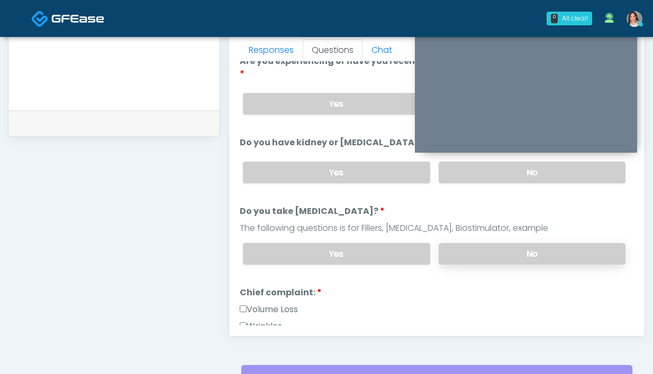
click at [473, 243] on label "No" at bounding box center [531, 254] width 187 height 22
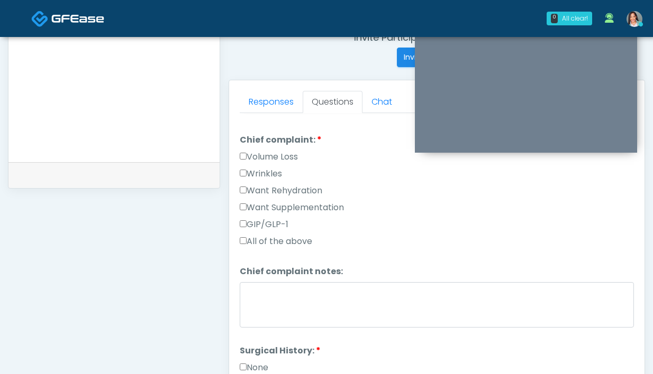
scroll to position [287, 0]
drag, startPoint x: 303, startPoint y: 179, endPoint x: 304, endPoint y: 193, distance: 13.8
click at [304, 185] on label "Want Rehydration" at bounding box center [281, 191] width 83 height 13
click at [301, 201] on label "Want Supplementation" at bounding box center [292, 207] width 104 height 13
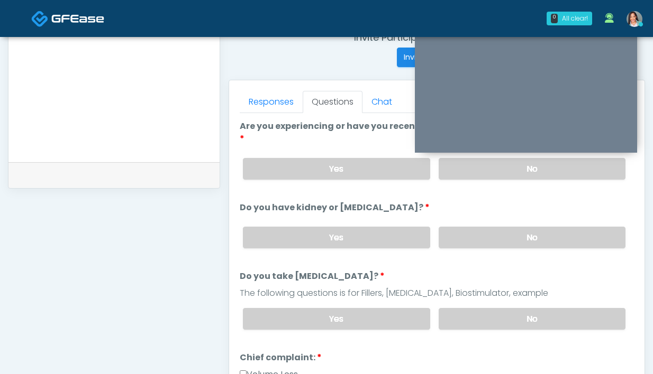
scroll to position [56, 0]
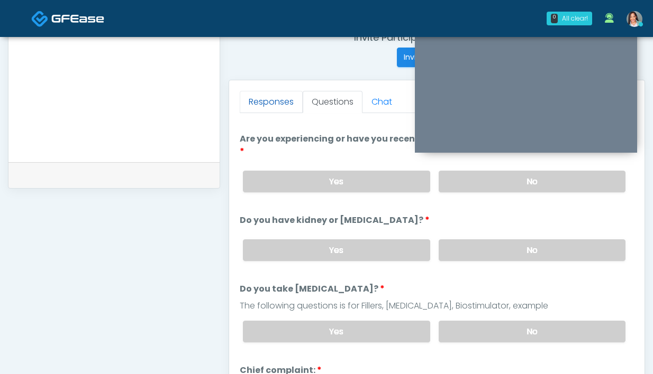
click at [270, 103] on link "Responses" at bounding box center [271, 102] width 63 height 22
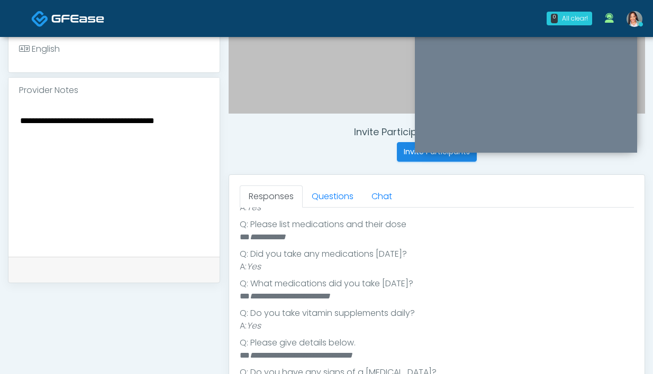
scroll to position [324, 0]
click at [118, 118] on textarea "**********" at bounding box center [114, 178] width 190 height 129
click at [20, 136] on textarea "**********" at bounding box center [114, 178] width 190 height 129
click at [208, 140] on textarea "**********" at bounding box center [114, 178] width 190 height 129
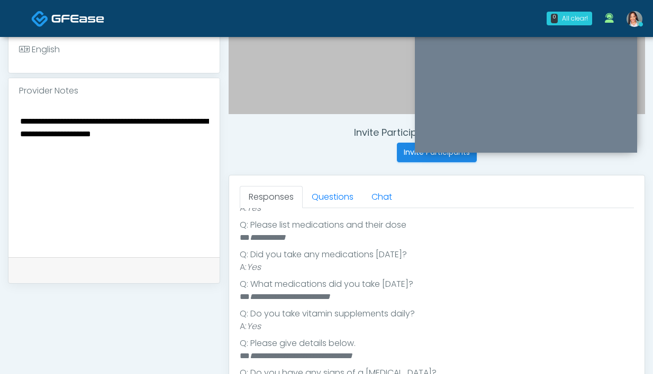
click at [115, 138] on textarea "**********" at bounding box center [114, 178] width 190 height 129
click at [120, 120] on textarea "**********" at bounding box center [114, 178] width 190 height 129
click at [99, 148] on textarea "**********" at bounding box center [114, 178] width 190 height 129
click at [115, 141] on textarea "**********" at bounding box center [114, 178] width 190 height 129
click at [116, 137] on textarea "**********" at bounding box center [114, 178] width 190 height 129
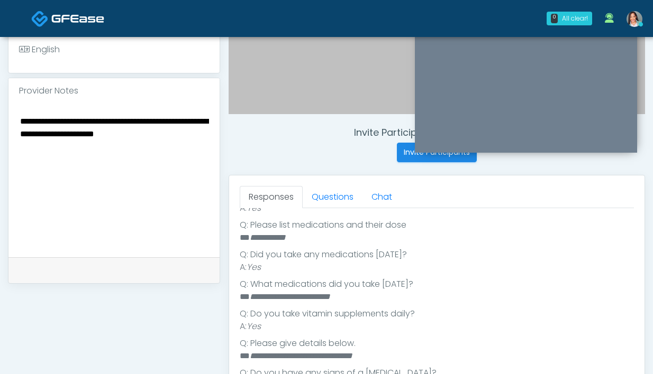
click at [117, 136] on textarea "**********" at bounding box center [114, 178] width 190 height 129
click at [70, 155] on textarea "**********" at bounding box center [114, 178] width 190 height 129
drag, startPoint x: 151, startPoint y: 163, endPoint x: 57, endPoint y: 151, distance: 94.4
click at [57, 152] on textarea "**********" at bounding box center [114, 178] width 190 height 129
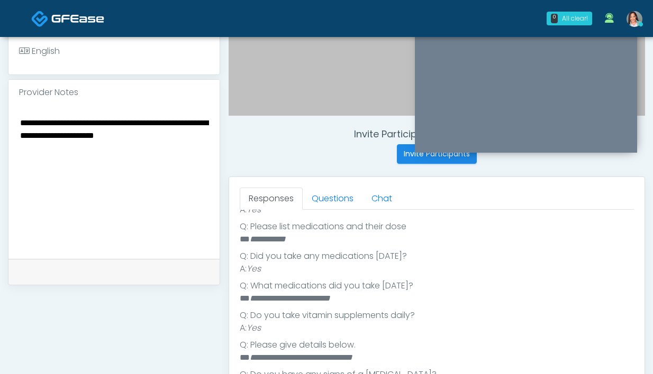
scroll to position [322, 0]
click at [114, 123] on textarea "**********" at bounding box center [114, 180] width 190 height 129
click at [118, 122] on textarea "**********" at bounding box center [114, 180] width 190 height 129
drag, startPoint x: 120, startPoint y: 123, endPoint x: -18, endPoint y: 104, distance: 139.3
click at [0, 104] on html "0 All clear! All clear! Cynthia Petersen AL AZ CA CO CT DC GA HI ID IL IN KS KY…" at bounding box center [326, 152] width 653 height 949
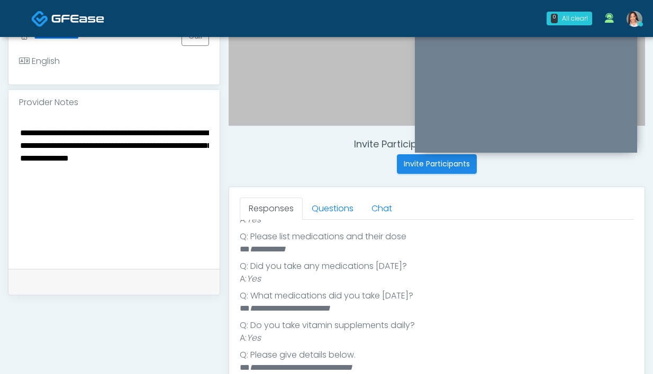
scroll to position [274, 0]
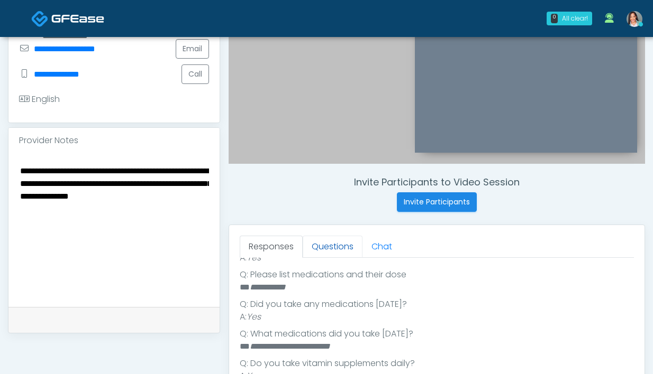
type textarea "**********"
click at [342, 252] on link "Questions" at bounding box center [333, 247] width 60 height 22
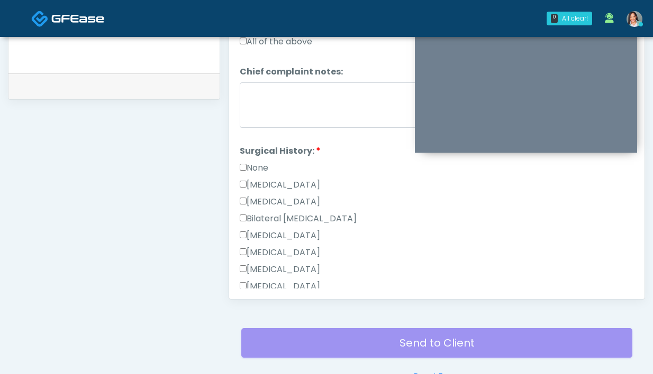
scroll to position [477, 0]
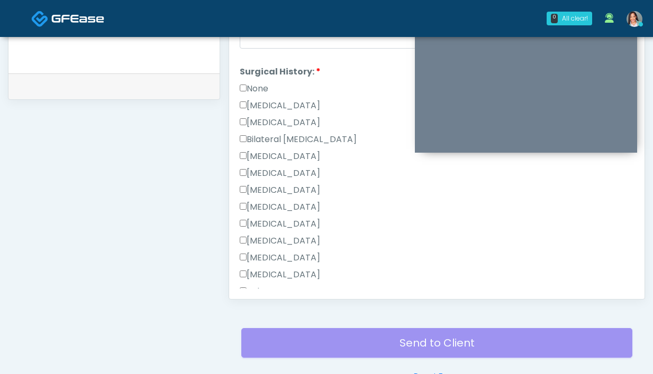
click at [274, 235] on label "Cholecystectomy" at bounding box center [280, 241] width 80 height 13
drag, startPoint x: 347, startPoint y: 227, endPoint x: 249, endPoint y: 228, distance: 98.4
click at [249, 235] on div "Cholecystectomy" at bounding box center [437, 243] width 394 height 17
copy label "Cholecystectomy"
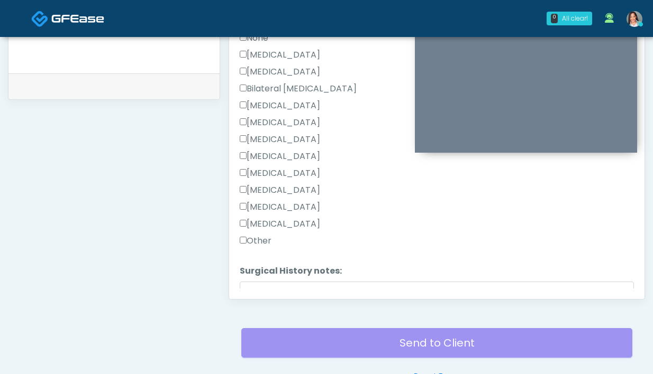
scroll to position [588, 0]
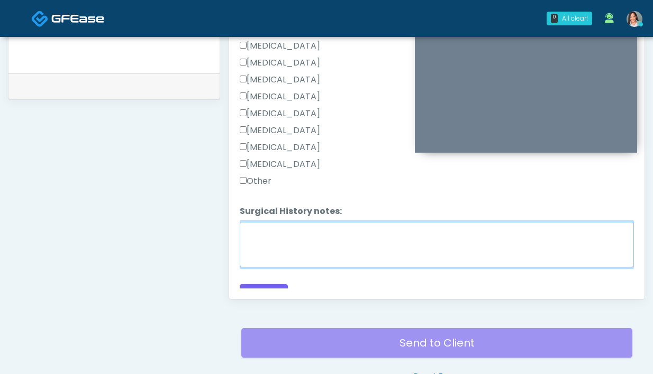
click at [295, 223] on textarea "Surgical History notes:" at bounding box center [437, 244] width 394 height 45
paste textarea "**********"
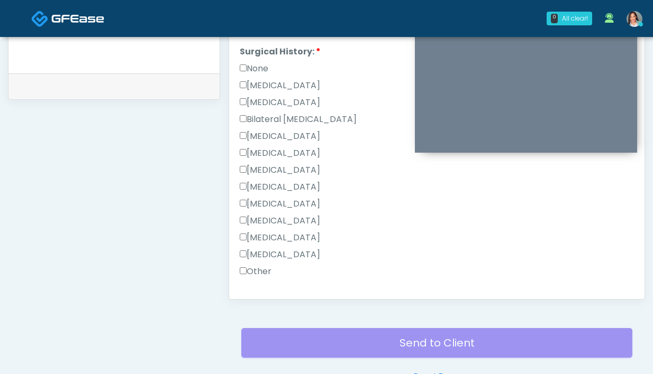
click at [289, 79] on label "Cesarean Section" at bounding box center [280, 85] width 80 height 13
click at [281, 113] on label "Bilateral Tubal Ligation" at bounding box center [298, 119] width 117 height 13
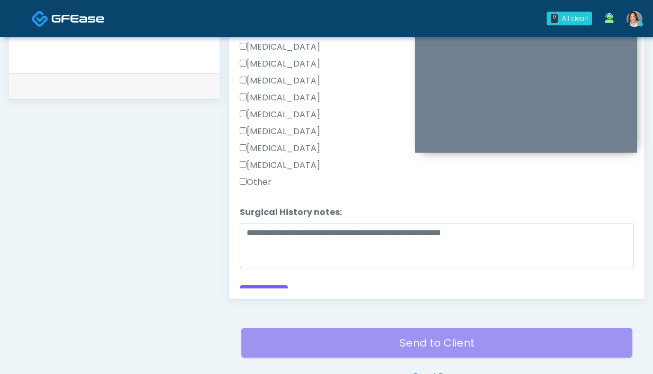
scroll to position [588, 0]
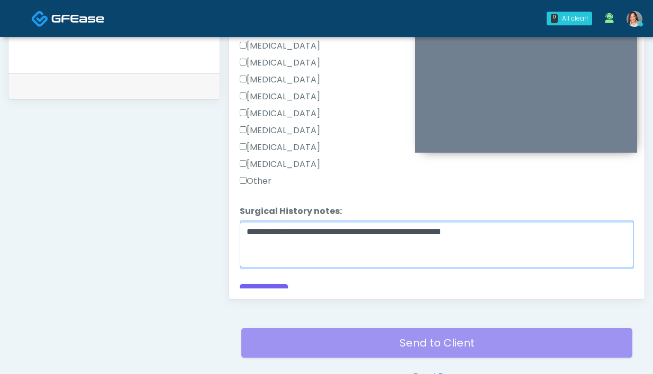
click at [511, 222] on textarea "**********" at bounding box center [437, 244] width 394 height 45
click at [430, 222] on textarea "**********" at bounding box center [437, 244] width 394 height 45
click at [380, 222] on textarea "**********" at bounding box center [437, 244] width 394 height 45
click at [432, 222] on textarea "**********" at bounding box center [437, 244] width 394 height 45
click at [382, 222] on textarea "**********" at bounding box center [437, 244] width 394 height 45
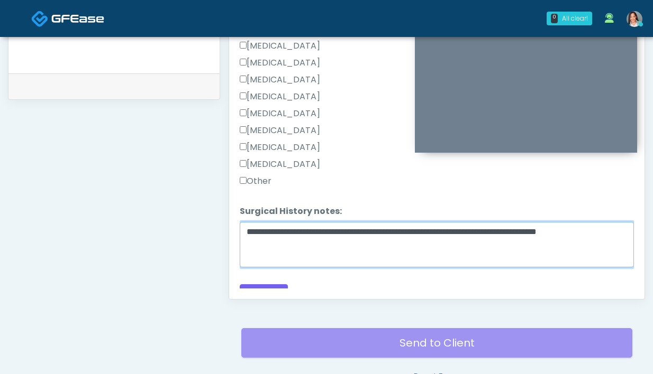
click at [373, 222] on textarea "**********" at bounding box center [437, 244] width 394 height 45
click at [351, 222] on textarea "**********" at bounding box center [437, 244] width 394 height 45
click at [450, 222] on textarea "**********" at bounding box center [437, 244] width 394 height 45
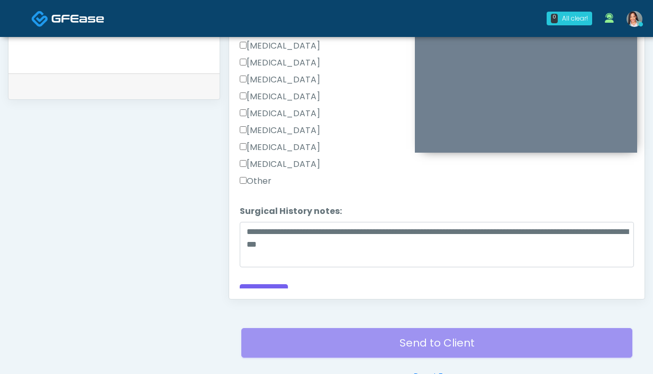
click at [264, 175] on label "Other" at bounding box center [256, 181] width 32 height 13
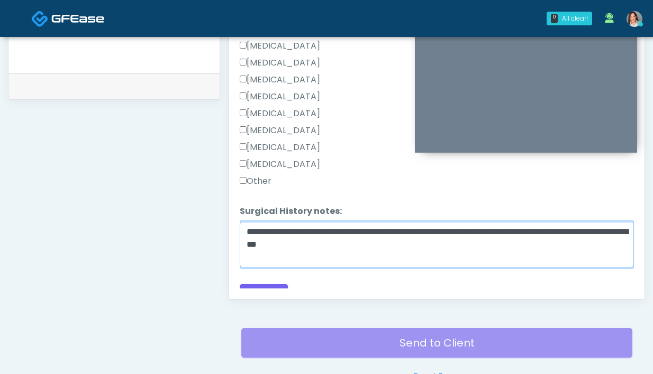
click at [329, 222] on textarea "**********" at bounding box center [437, 244] width 394 height 45
click at [384, 222] on textarea "**********" at bounding box center [437, 244] width 394 height 45
click at [320, 222] on textarea "**********" at bounding box center [437, 244] width 394 height 45
type textarea "**********"
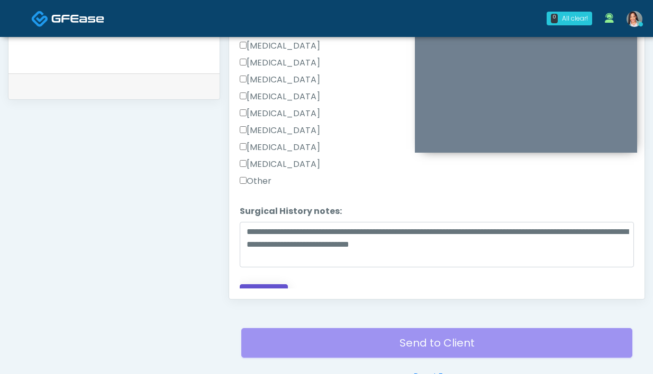
drag, startPoint x: 264, startPoint y: 278, endPoint x: 273, endPoint y: 260, distance: 20.1
click at [263, 285] on button "Continue" at bounding box center [264, 295] width 48 height 20
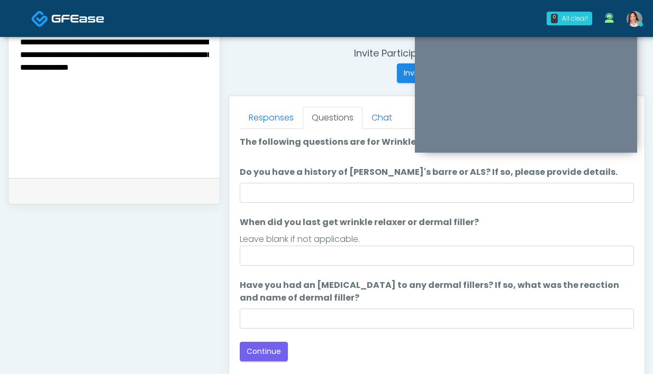
scroll to position [403, 0]
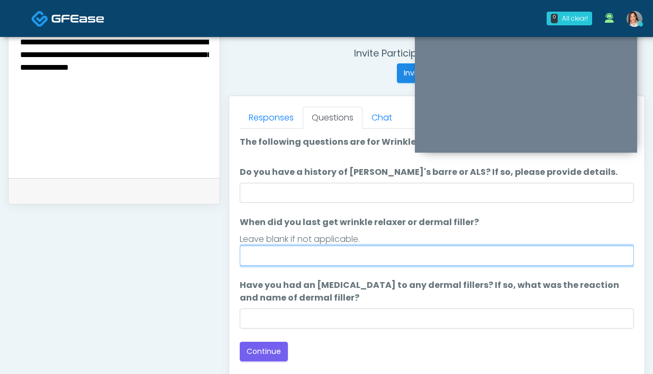
click at [353, 261] on input "When did you last get wrinkle relaxer or dermal filler?" at bounding box center [437, 256] width 394 height 20
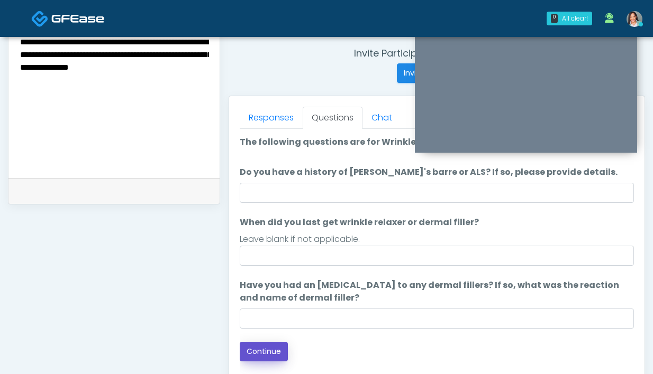
click at [246, 358] on button "Continue" at bounding box center [264, 352] width 48 height 20
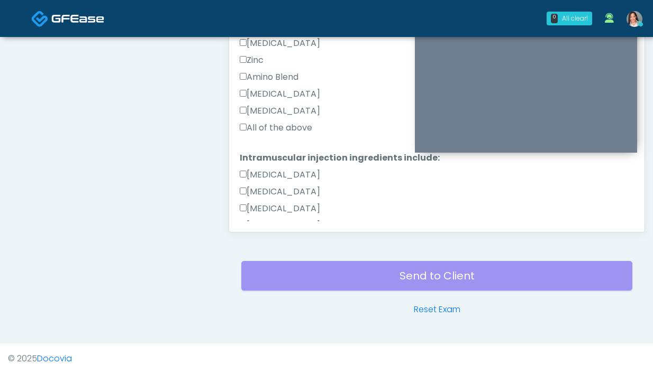
scroll to position [451, 0]
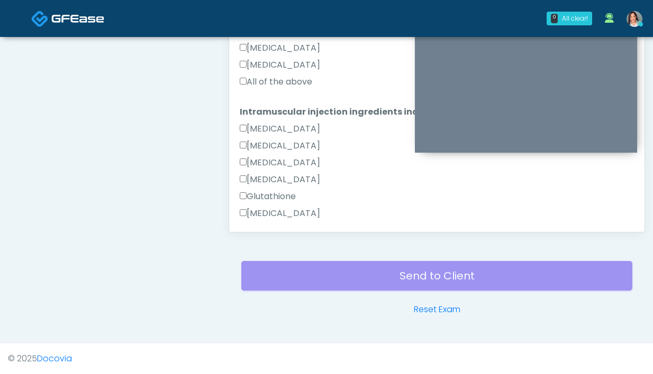
click at [283, 78] on label "All of the above" at bounding box center [276, 82] width 72 height 13
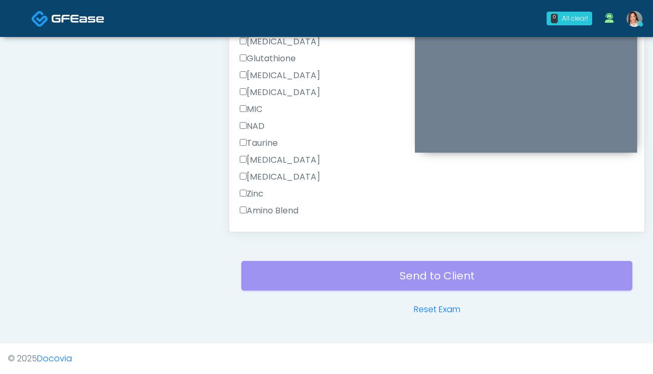
scroll to position [706, 0]
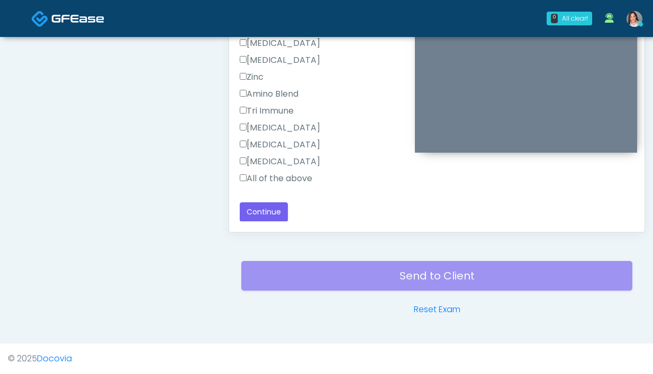
click at [306, 186] on div "All of the above" at bounding box center [437, 180] width 394 height 17
click at [307, 182] on label "All of the above" at bounding box center [276, 178] width 72 height 13
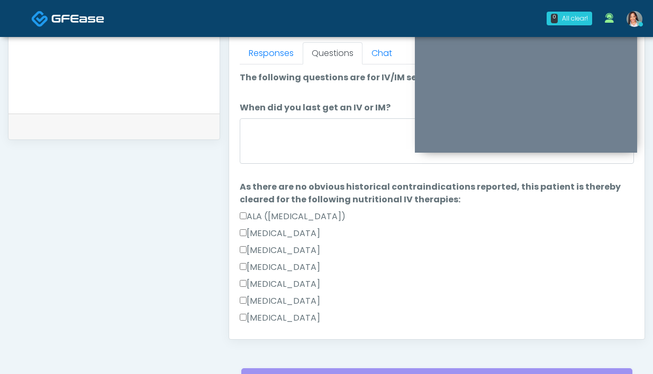
scroll to position [468, 0]
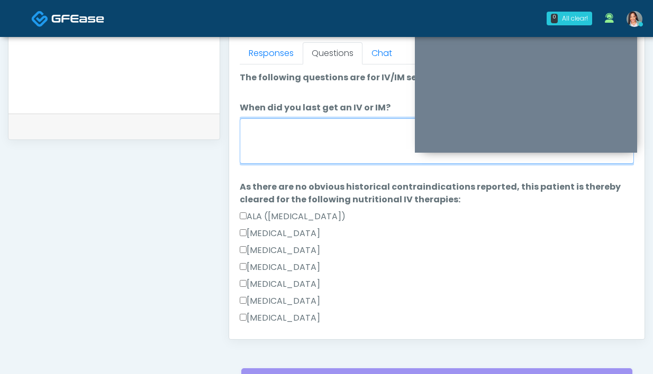
click at [339, 152] on textarea "When did you last get an IV or IM?" at bounding box center [437, 140] width 394 height 45
click at [335, 148] on textarea "When did you last get an IV or IM?" at bounding box center [437, 140] width 394 height 45
type textarea "*"
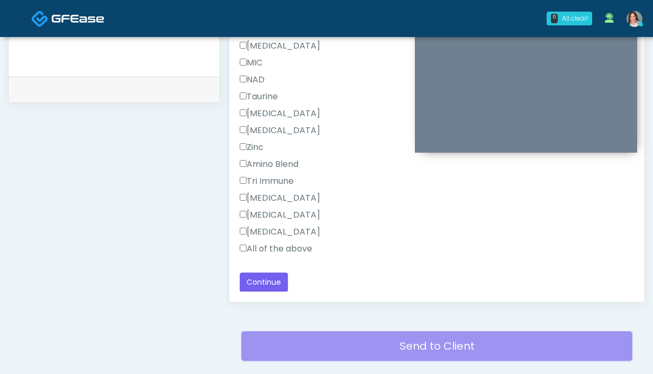
scroll to position [575, 0]
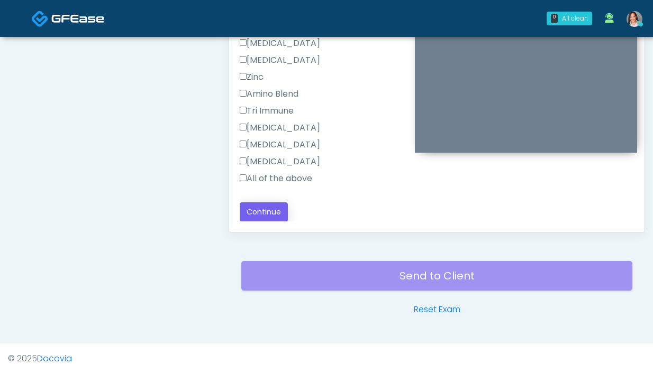
type textarea "**********"
click at [258, 204] on button "Continue" at bounding box center [264, 213] width 48 height 20
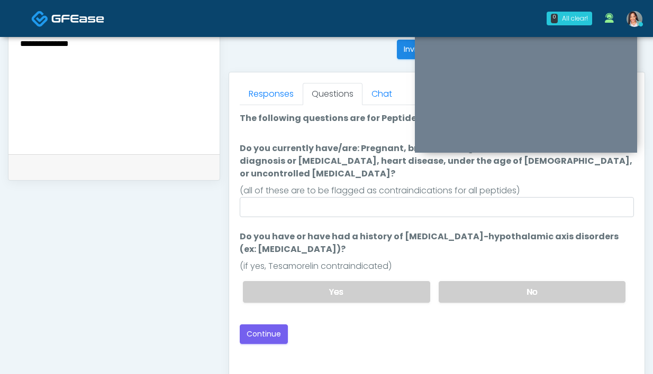
scroll to position [426, 0]
click at [475, 282] on label "No" at bounding box center [531, 293] width 187 height 22
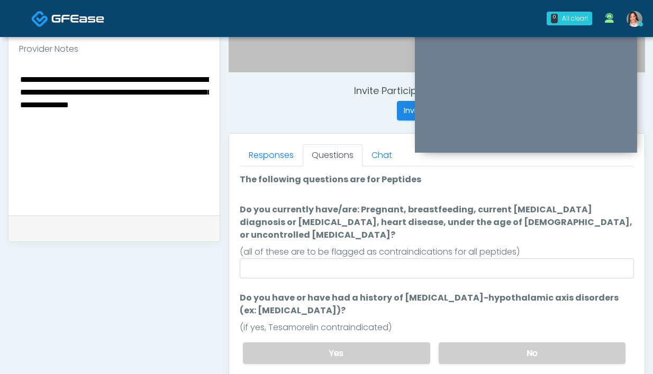
scroll to position [363, 0]
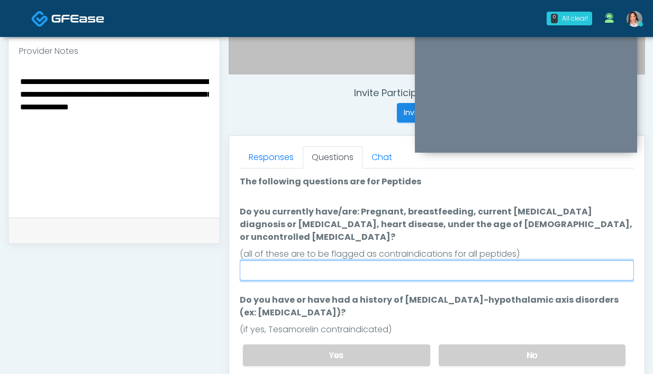
click at [411, 261] on input "Do you currently have/are: Pregnant, breastfeeding, current cancer diagnosis or…" at bounding box center [437, 271] width 394 height 20
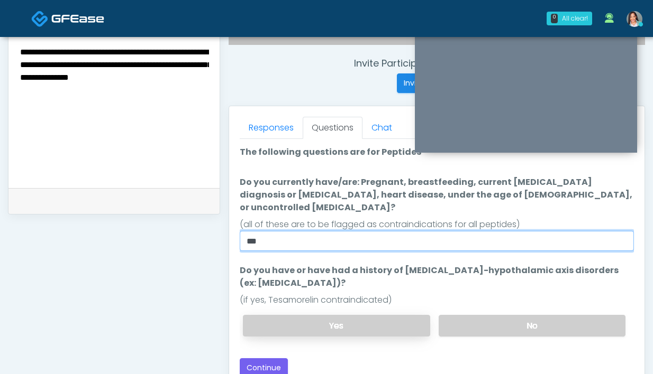
scroll to position [409, 0]
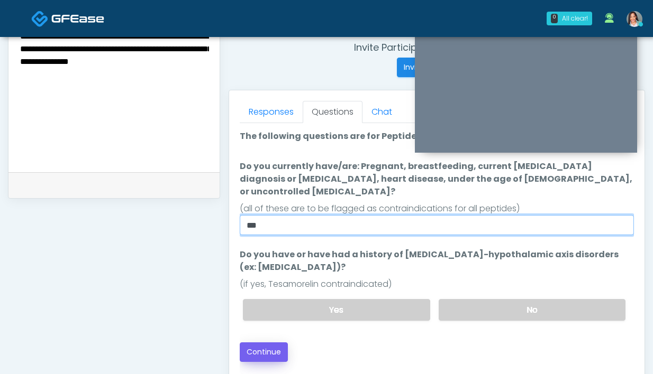
type input "**"
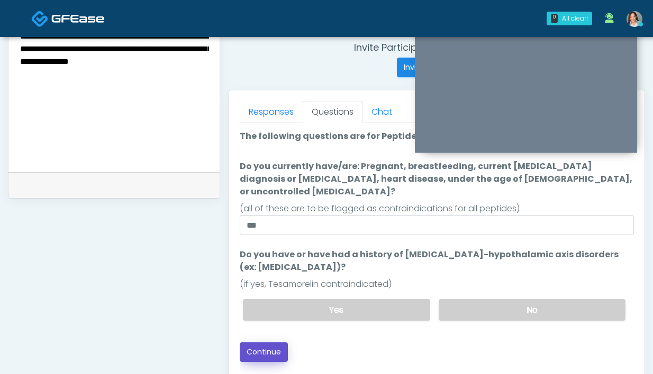
click at [282, 344] on button "Continue" at bounding box center [264, 353] width 48 height 20
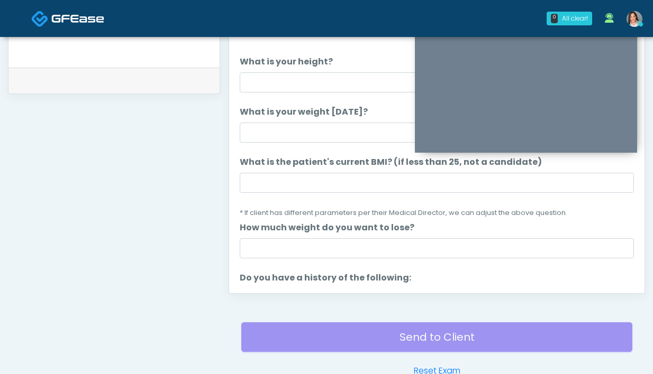
scroll to position [381, 0]
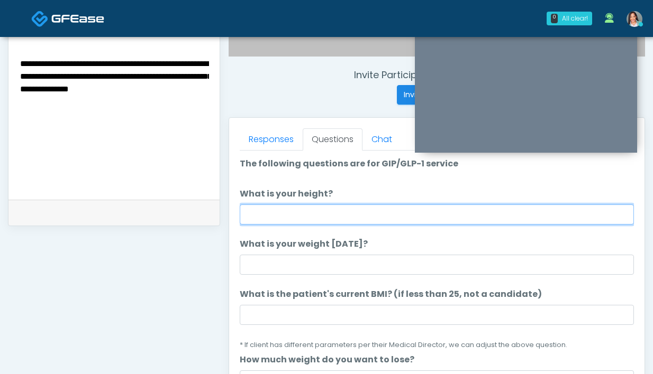
click at [319, 220] on input "What is your height?" at bounding box center [437, 215] width 394 height 20
type input "*"
type input "*****"
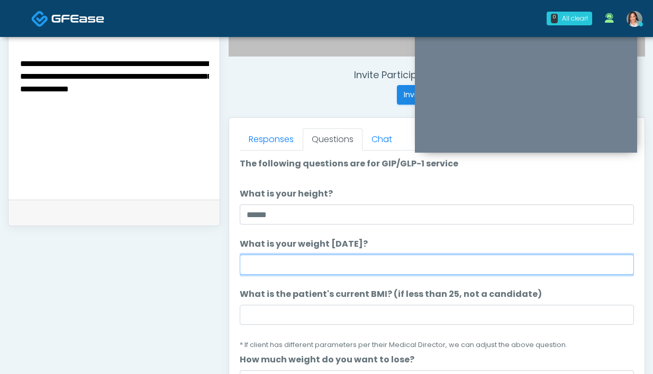
click at [268, 262] on input "What is your weight [DATE]?" at bounding box center [437, 265] width 394 height 20
type input "**********"
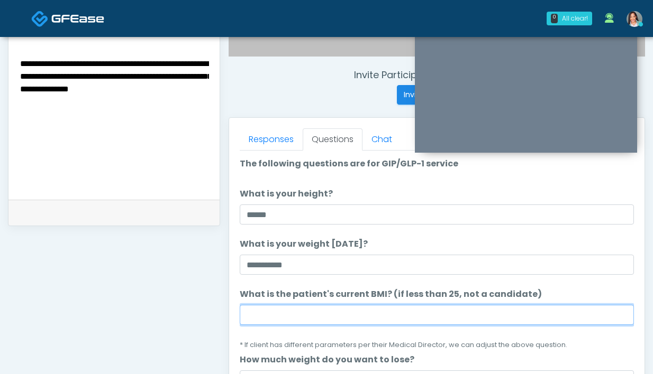
click at [367, 313] on input "What is the patient's current BMI? (if less than 25, not a candidate)" at bounding box center [437, 315] width 394 height 20
paste input "****"
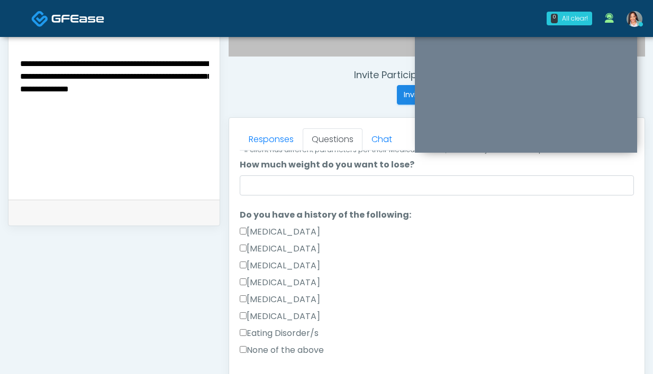
scroll to position [206, 0]
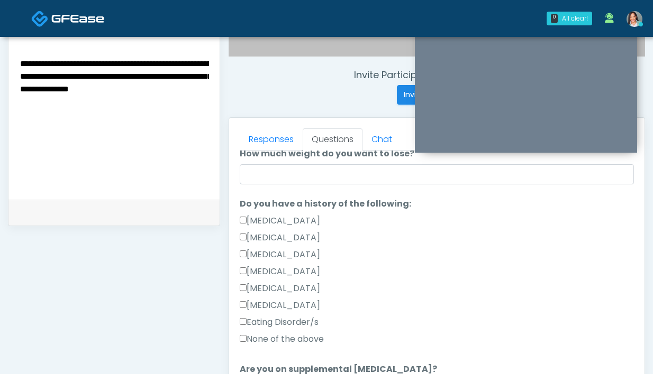
type input "****"
click at [309, 233] on label "Pancreatic Disease" at bounding box center [280, 238] width 80 height 13
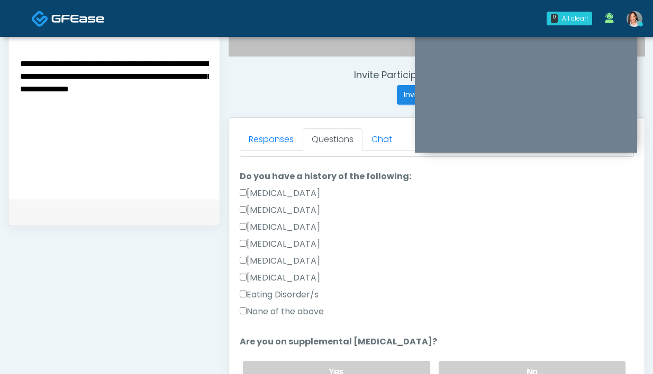
scroll to position [235, 0]
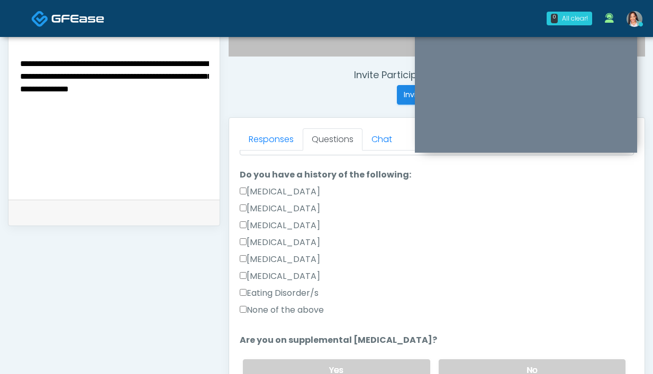
click at [111, 110] on textarea "**********" at bounding box center [114, 121] width 190 height 129
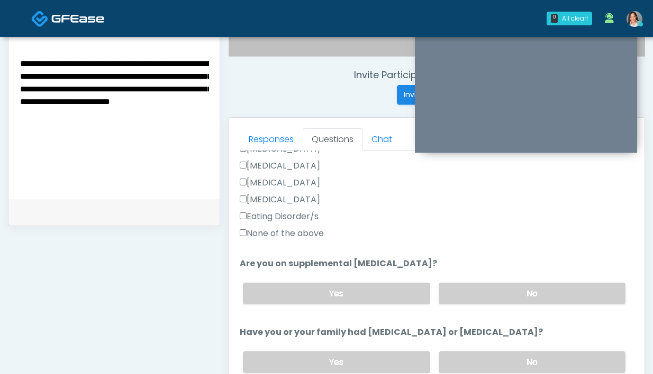
scroll to position [316, 0]
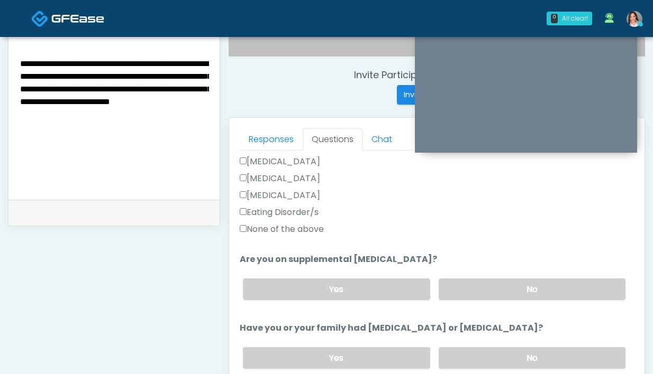
click at [460, 303] on div "Yes No" at bounding box center [433, 289] width 399 height 39
click at [460, 299] on label "No" at bounding box center [531, 290] width 187 height 22
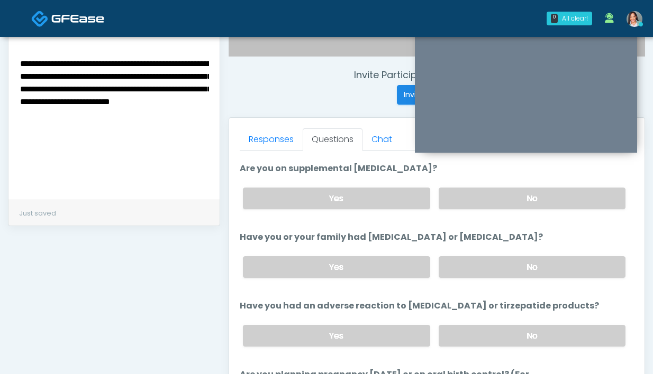
scroll to position [414, 0]
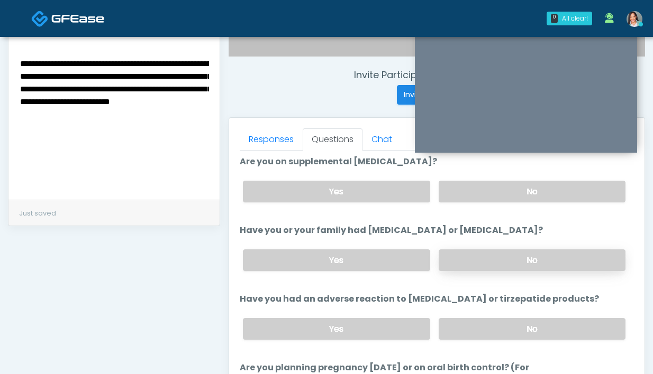
click at [477, 264] on label "No" at bounding box center [531, 261] width 187 height 22
click at [498, 332] on label "No" at bounding box center [531, 329] width 187 height 22
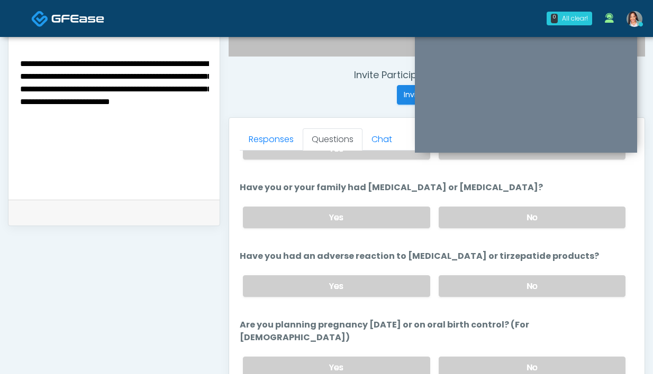
scroll to position [475, 0]
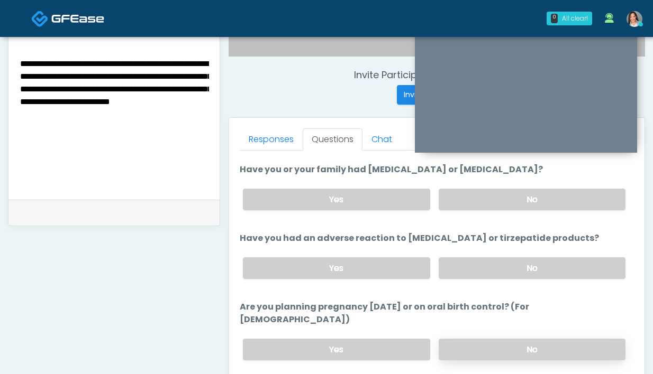
click at [490, 339] on label "No" at bounding box center [531, 350] width 187 height 22
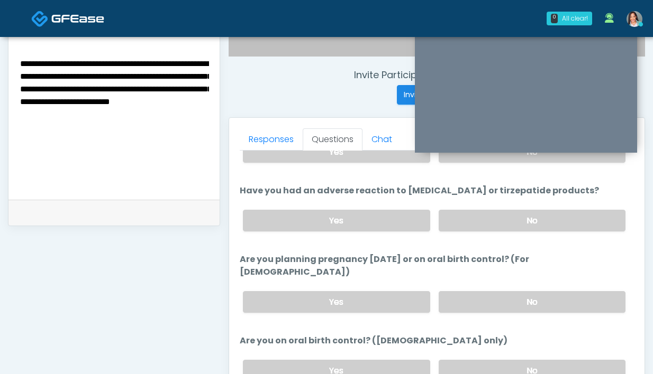
scroll to position [579, 0]
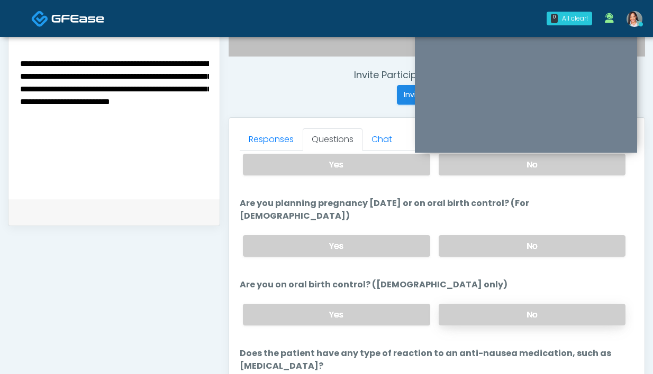
click at [483, 304] on label "No" at bounding box center [531, 315] width 187 height 22
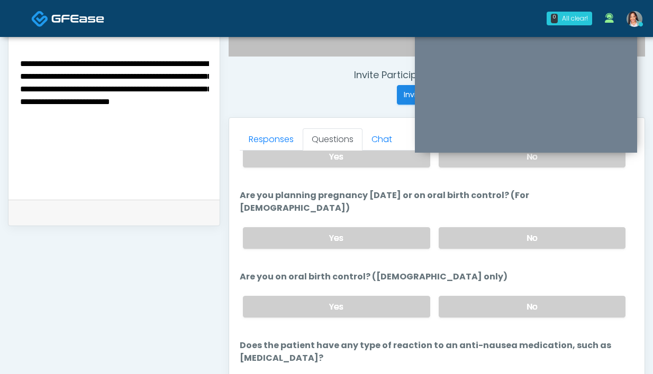
scroll to position [596, 0]
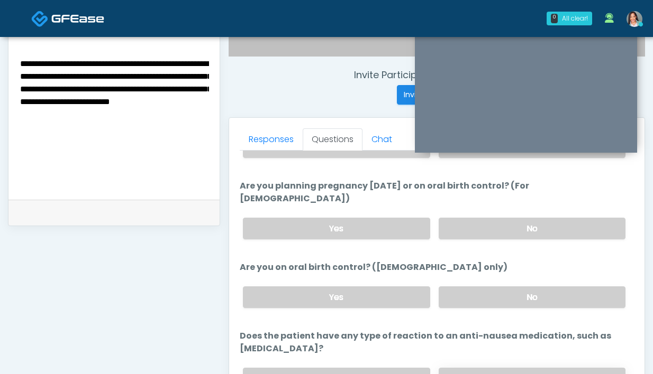
click at [478, 368] on label "No" at bounding box center [531, 379] width 187 height 22
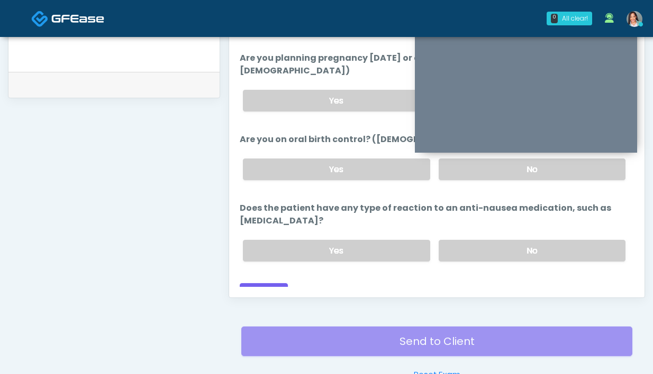
scroll to position [575, 0]
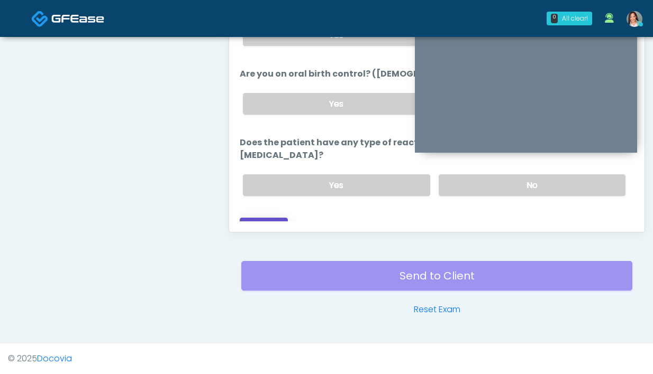
click at [259, 219] on button "Continue" at bounding box center [264, 228] width 48 height 20
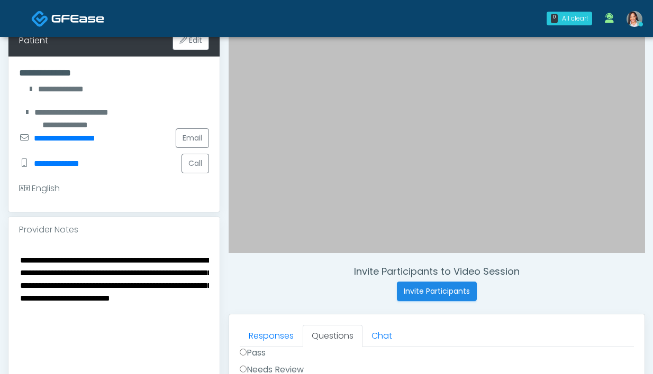
scroll to position [208, 0]
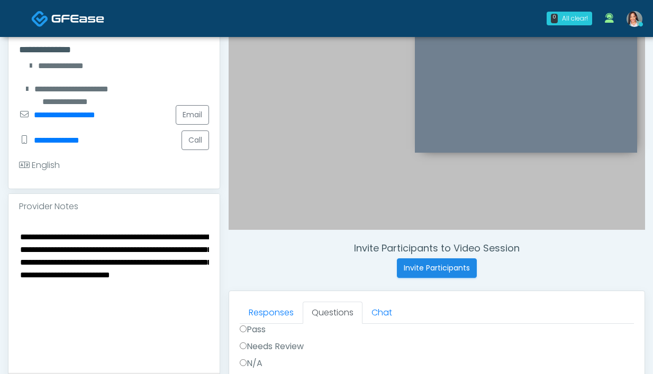
click at [157, 250] on textarea "**********" at bounding box center [114, 294] width 190 height 129
drag, startPoint x: 31, startPoint y: 250, endPoint x: 7, endPoint y: 248, distance: 23.9
click at [7, 248] on div "**********" at bounding box center [326, 269] width 653 height 881
drag, startPoint x: 62, startPoint y: 248, endPoint x: 4, endPoint y: 247, distance: 57.6
click at [4, 247] on div "**********" at bounding box center [326, 269] width 653 height 881
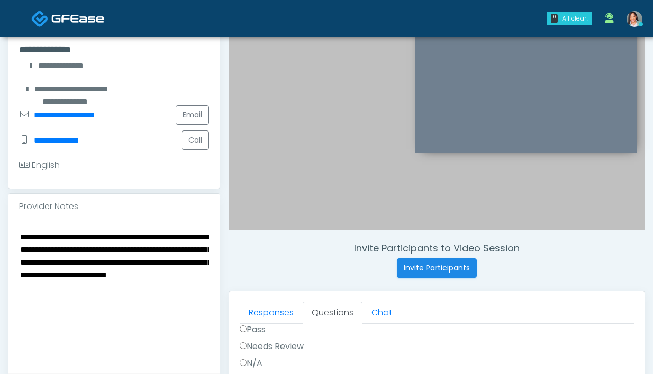
click at [150, 250] on textarea "**********" at bounding box center [114, 294] width 190 height 129
type textarea "**********"
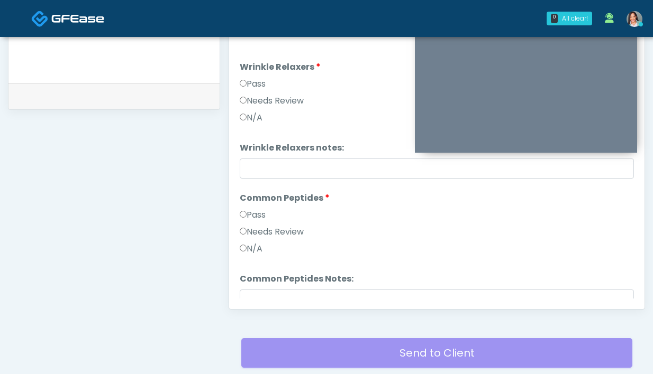
scroll to position [279, 0]
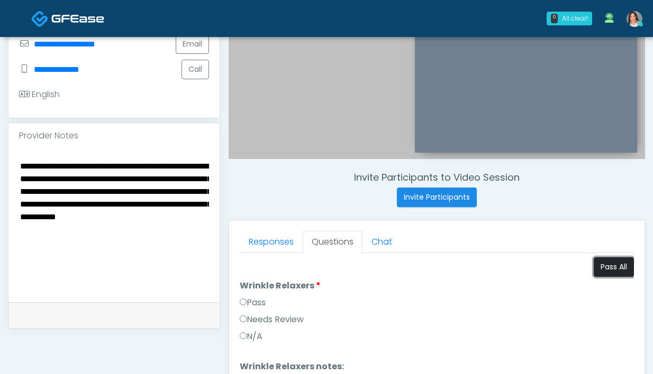
click at [600, 269] on button "Pass All" at bounding box center [613, 268] width 40 height 20
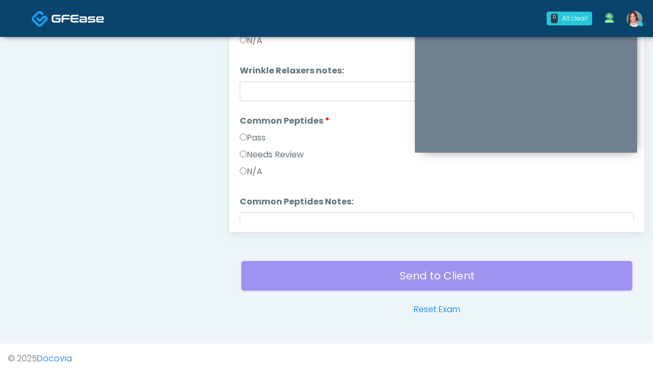
scroll to position [306, 0]
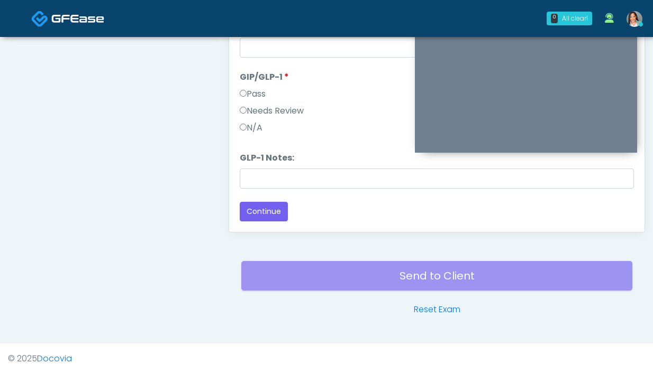
click at [291, 115] on label "Needs Review" at bounding box center [272, 111] width 64 height 13
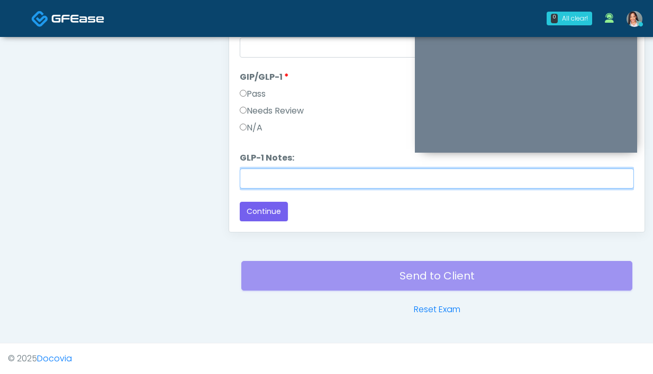
click at [288, 178] on input "GLP-1 Notes:" at bounding box center [437, 179] width 394 height 20
type input "**********"
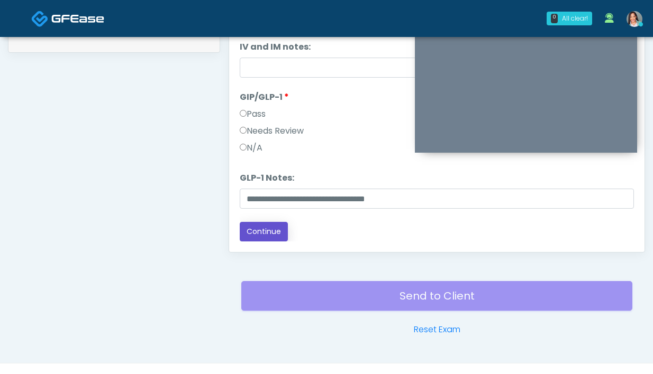
click at [267, 231] on button "Continue" at bounding box center [264, 232] width 48 height 20
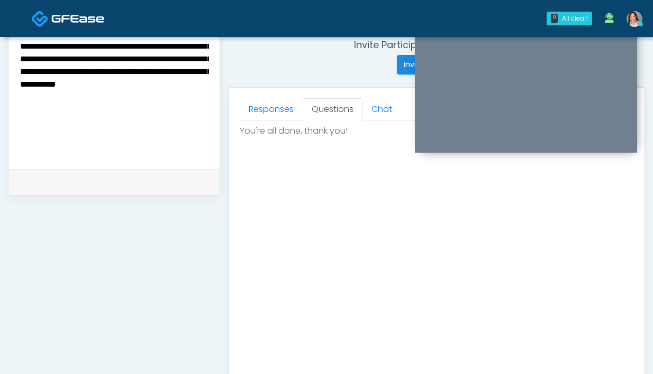
scroll to position [280, 0]
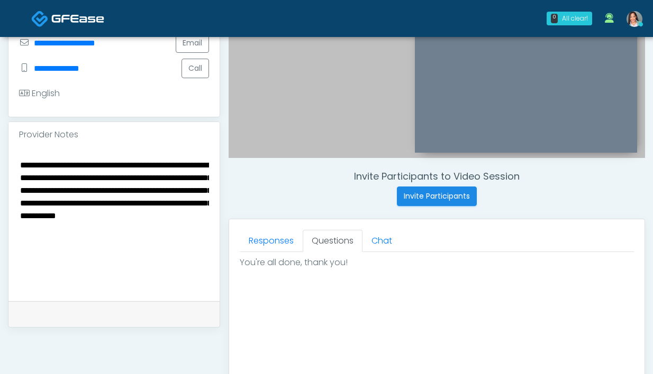
click at [197, 163] on textarea "**********" at bounding box center [114, 222] width 190 height 129
click at [150, 179] on textarea "**********" at bounding box center [114, 222] width 190 height 129
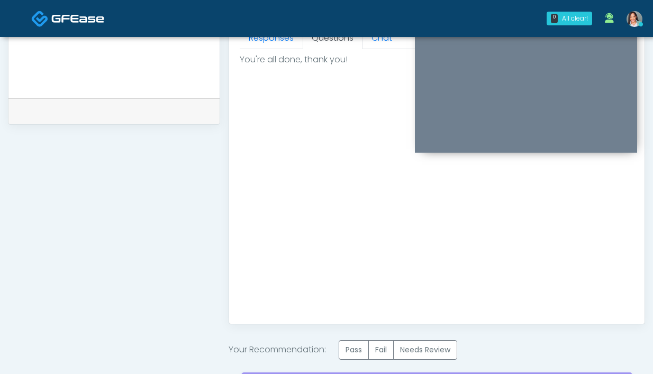
scroll to position [594, 0]
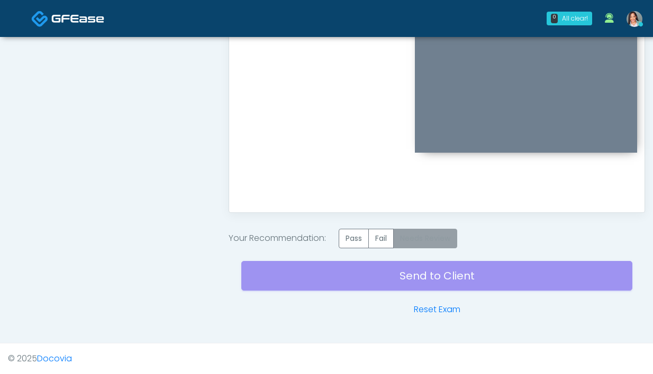
type textarea "**********"
click at [441, 246] on label "Needs Review" at bounding box center [425, 239] width 64 height 20
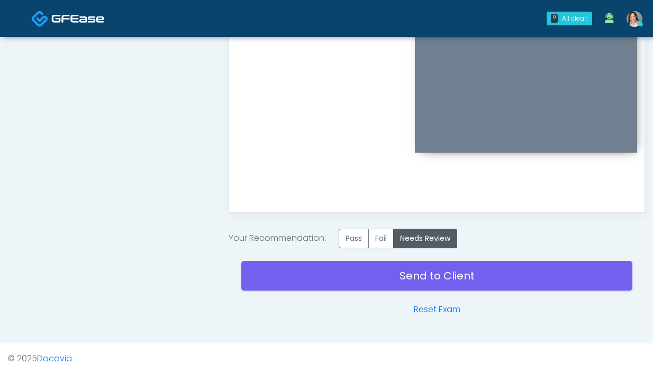
click at [427, 292] on div "Send to Client Reset Exam" at bounding box center [436, 283] width 391 height 68
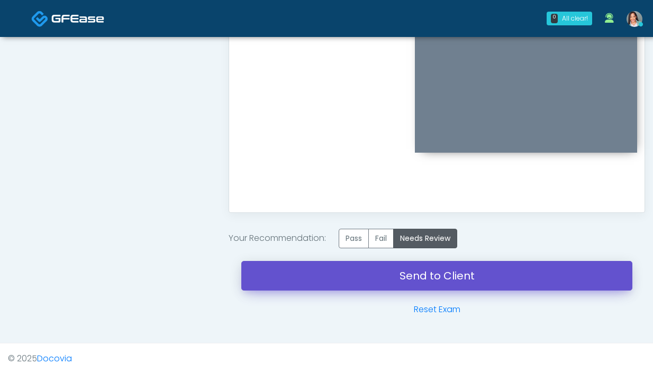
click at [425, 273] on link "Send to Client" at bounding box center [436, 276] width 391 height 30
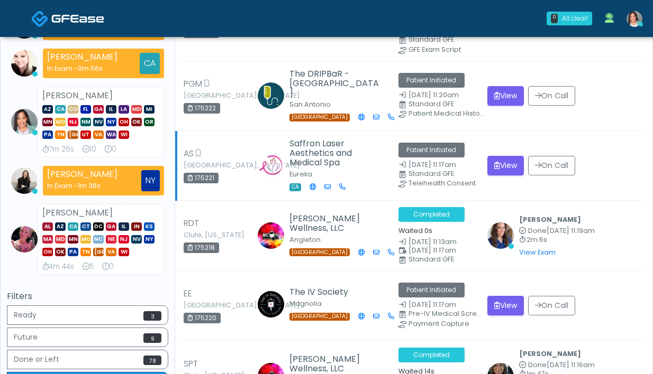
scroll to position [84, 0]
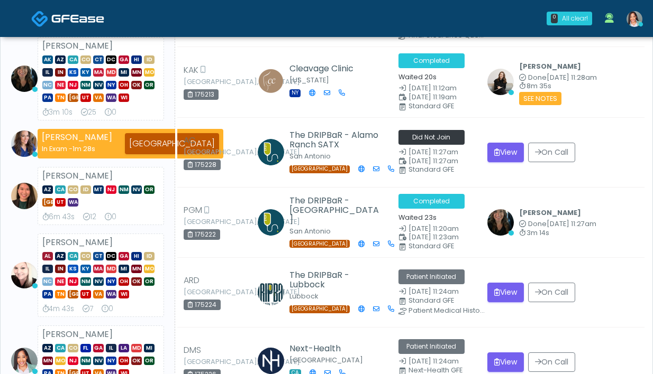
scroll to position [62, 0]
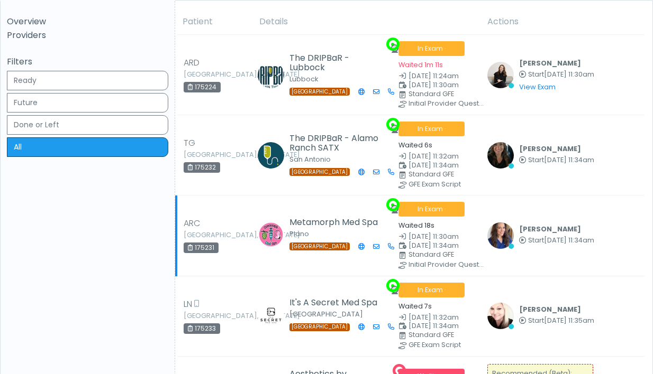
scroll to position [194, 0]
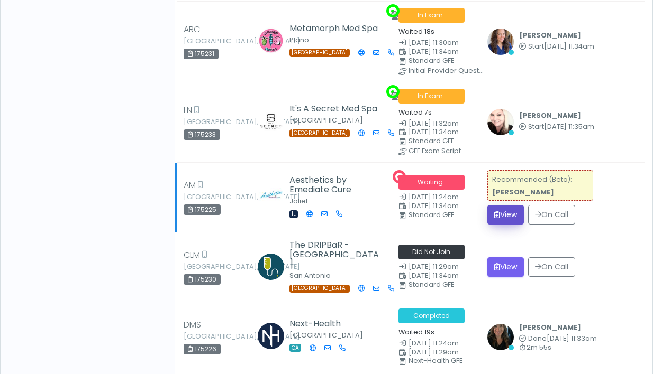
click at [493, 225] on button "View" at bounding box center [505, 215] width 36 height 20
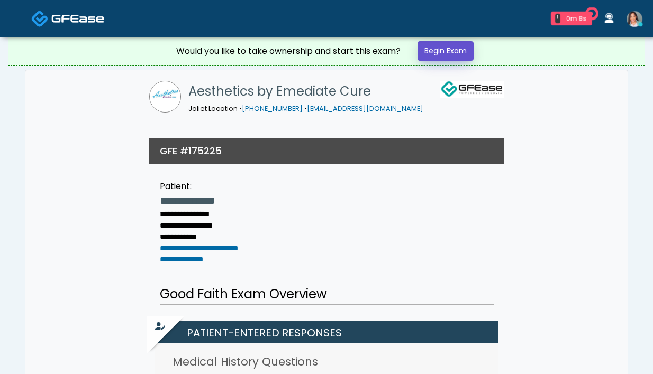
click at [469, 58] on link "Begin Exam" at bounding box center [445, 51] width 56 height 20
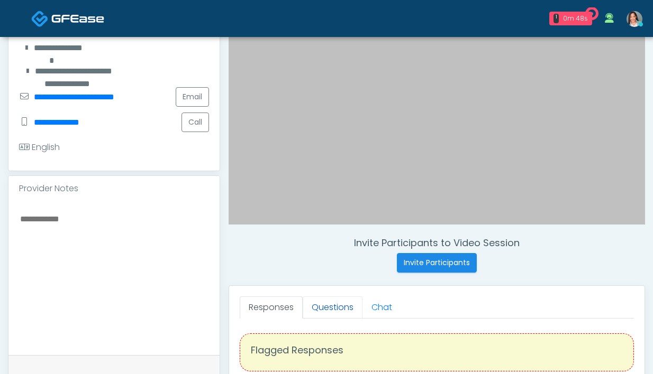
scroll to position [250, 0]
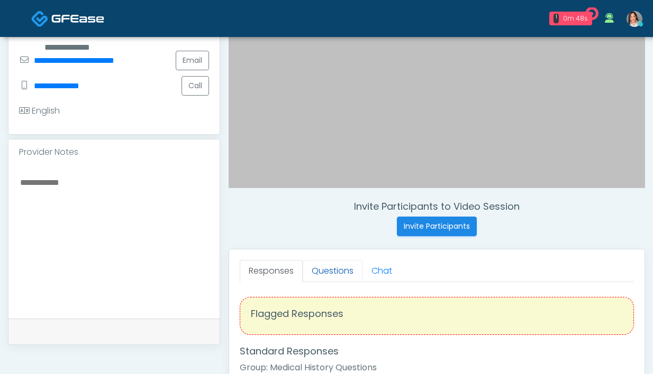
click at [331, 272] on link "Questions" at bounding box center [333, 271] width 60 height 22
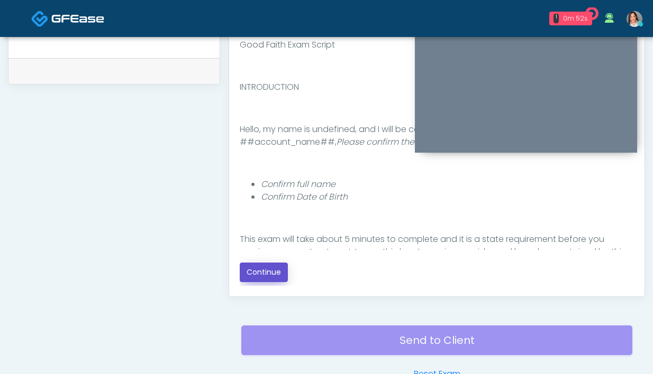
click at [269, 273] on button "Continue" at bounding box center [264, 273] width 48 height 20
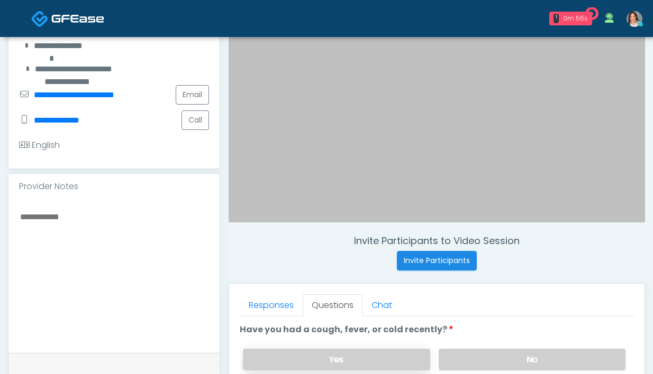
scroll to position [326, 0]
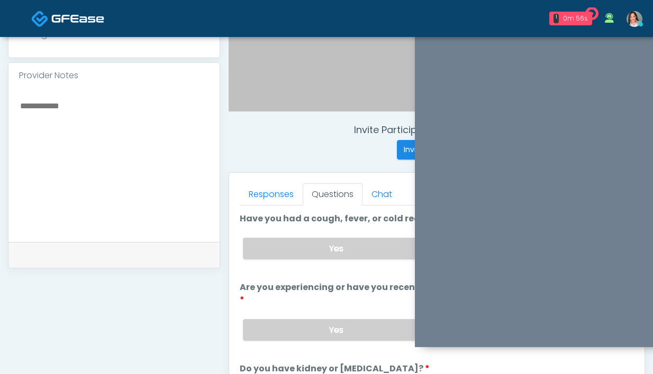
click at [480, 246] on label "No" at bounding box center [531, 249] width 187 height 22
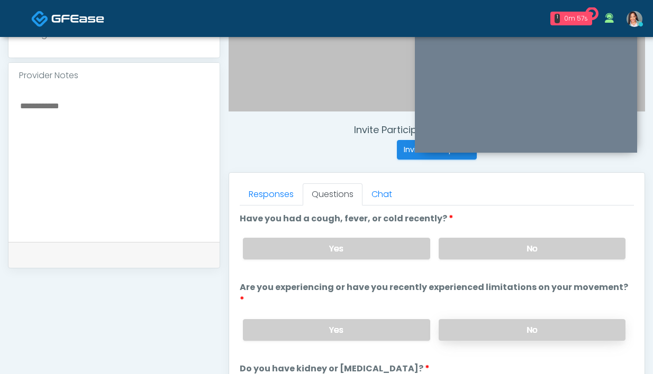
click at [451, 319] on label "No" at bounding box center [531, 330] width 187 height 22
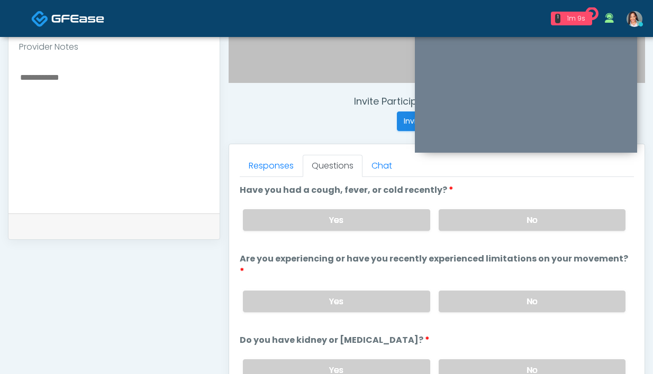
scroll to position [363, 0]
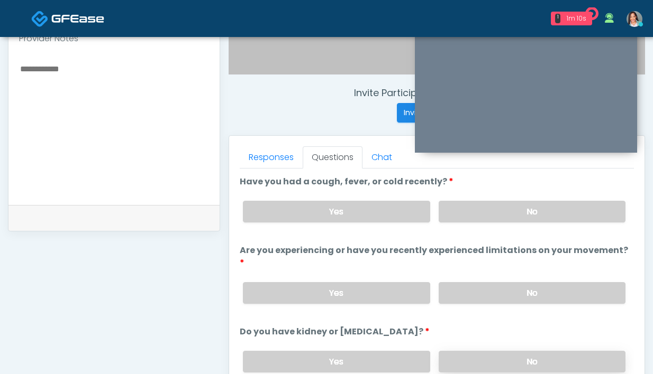
click at [484, 357] on label "No" at bounding box center [531, 362] width 187 height 22
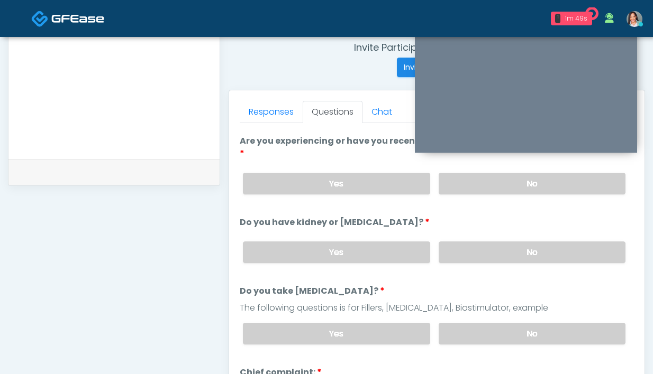
scroll to position [67, 0]
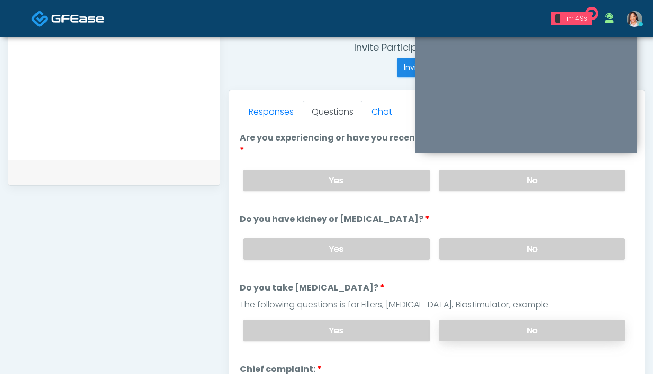
click at [447, 320] on label "No" at bounding box center [531, 331] width 187 height 22
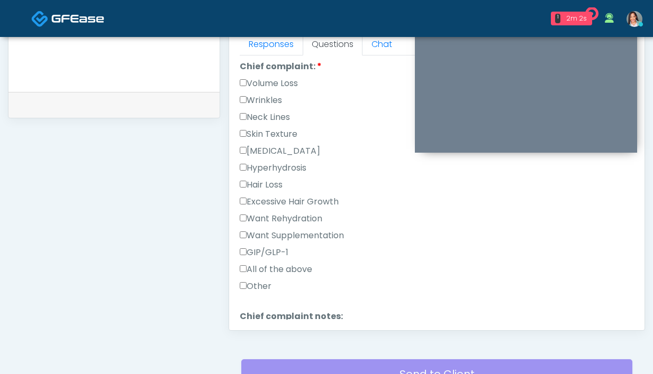
scroll to position [317, 0]
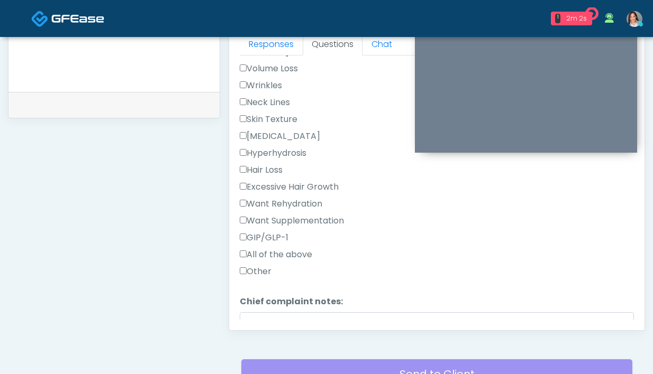
click at [280, 232] on label "GIP/GLP-1" at bounding box center [264, 238] width 49 height 13
click at [252, 45] on link "Responses" at bounding box center [271, 44] width 63 height 22
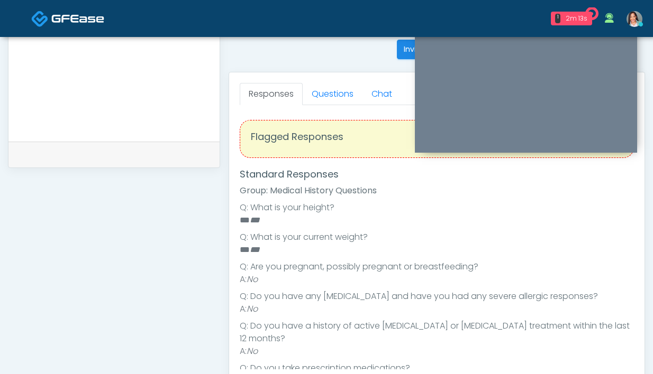
scroll to position [427, 0]
click at [328, 89] on link "Questions" at bounding box center [333, 94] width 60 height 22
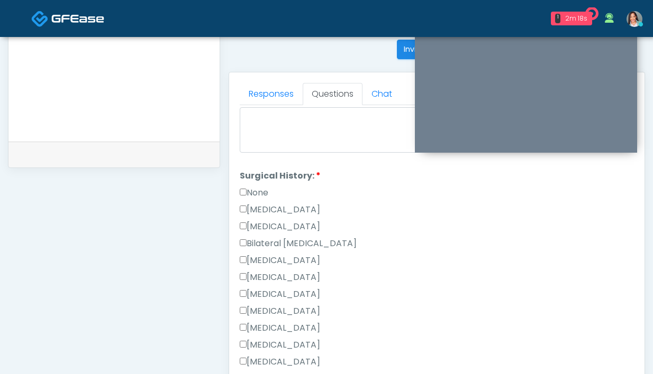
scroll to position [587, 0]
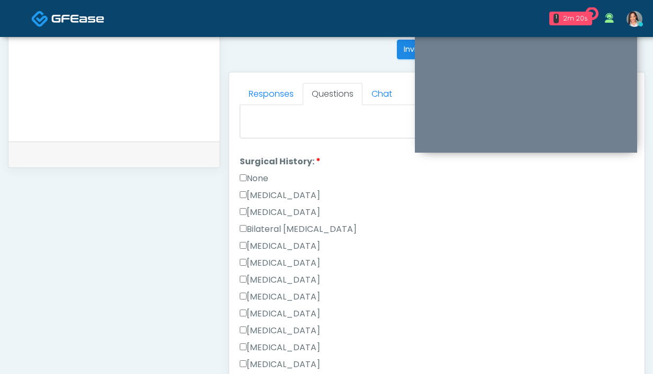
click at [255, 172] on label "None" at bounding box center [254, 178] width 29 height 13
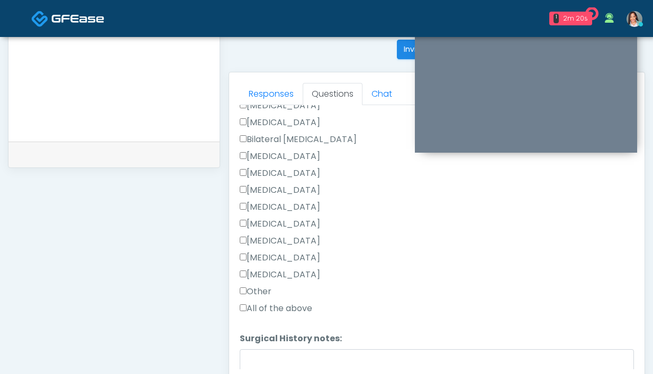
scroll to position [723, 0]
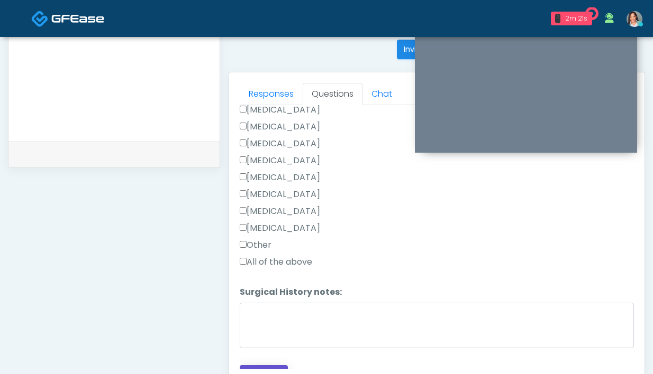
click at [285, 365] on button "Continue" at bounding box center [264, 375] width 48 height 20
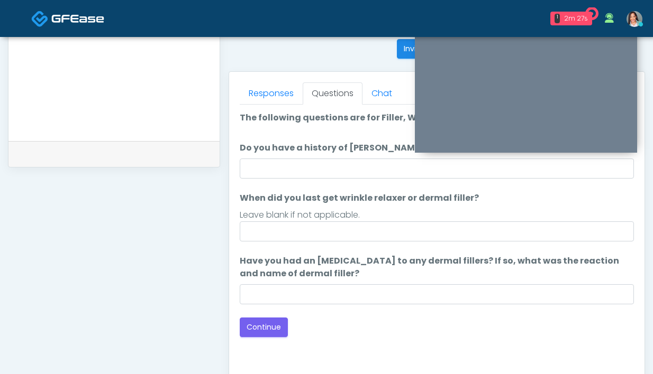
scroll to position [426, 0]
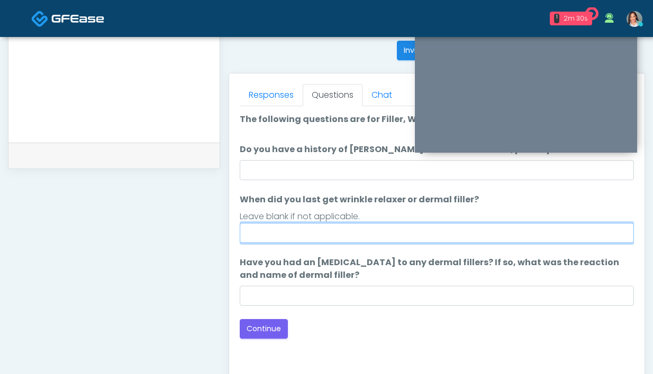
click at [312, 240] on input "When did you last get wrinkle relaxer or dermal filler?" at bounding box center [437, 233] width 394 height 20
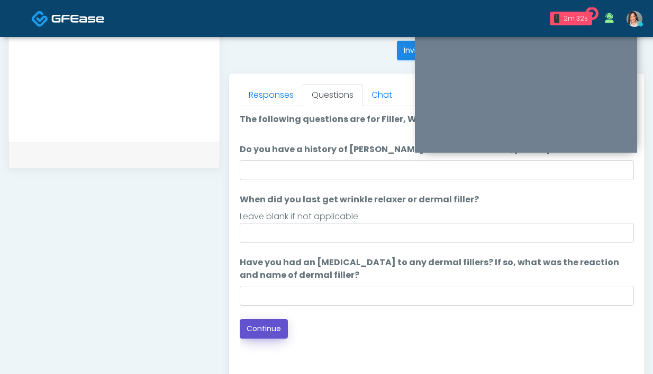
click at [258, 333] on button "Continue" at bounding box center [264, 329] width 48 height 20
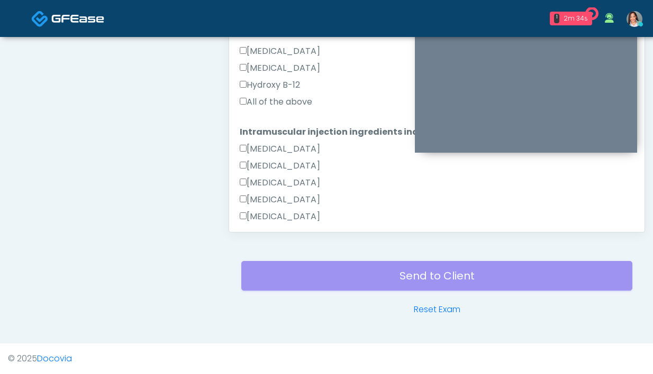
scroll to position [186, 0]
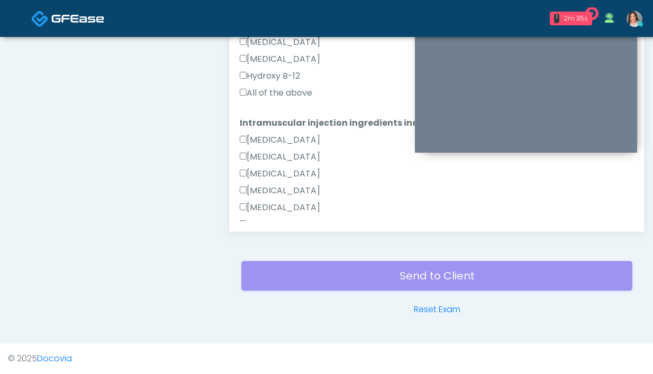
click at [301, 93] on label "All of the above" at bounding box center [276, 93] width 72 height 13
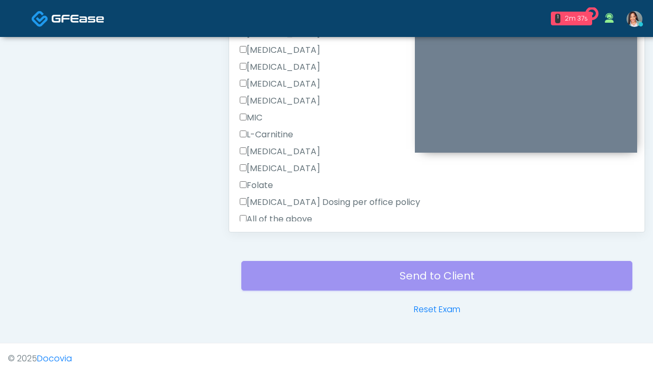
scroll to position [333, 0]
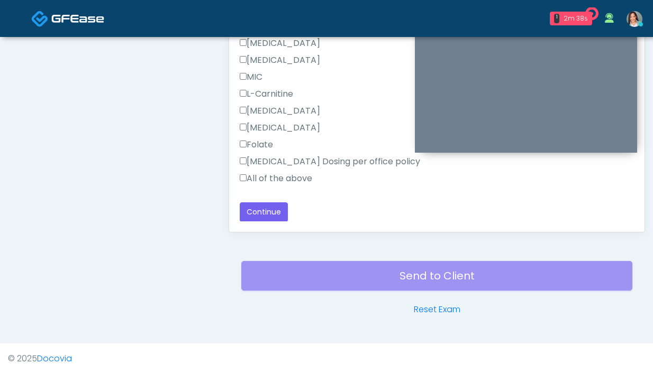
click at [291, 182] on label "All of the above" at bounding box center [276, 178] width 72 height 13
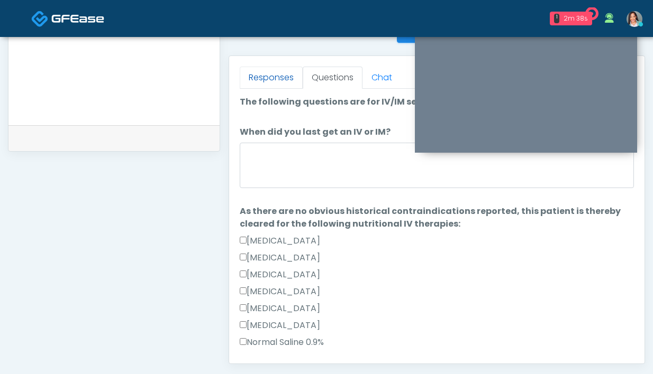
scroll to position [367, 0]
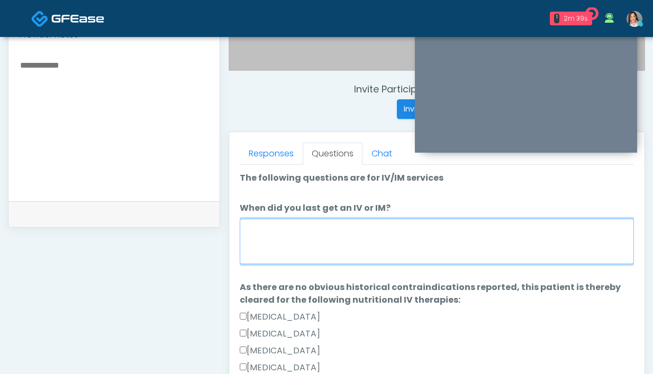
click at [256, 230] on textarea "When did you last get an IV or IM?" at bounding box center [437, 241] width 394 height 45
type textarea "*"
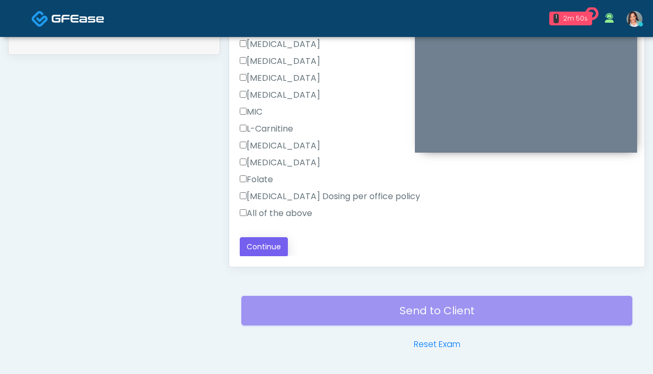
scroll to position [575, 0]
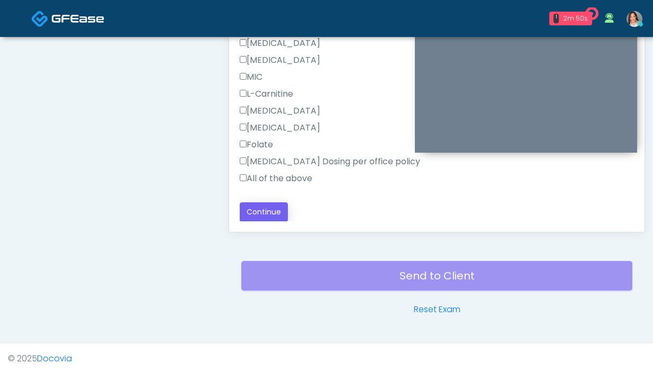
type textarea "**********"
click at [267, 210] on button "Continue" at bounding box center [264, 213] width 48 height 20
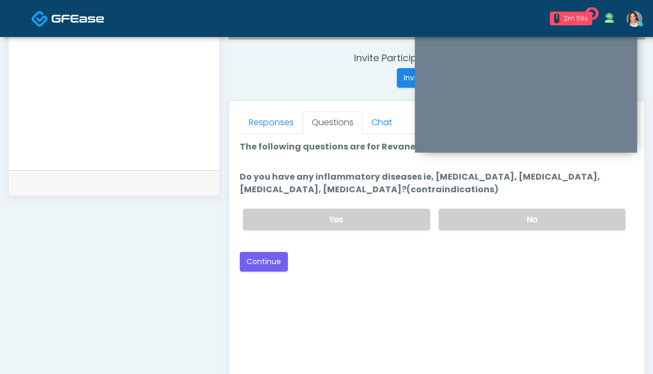
scroll to position [389, 0]
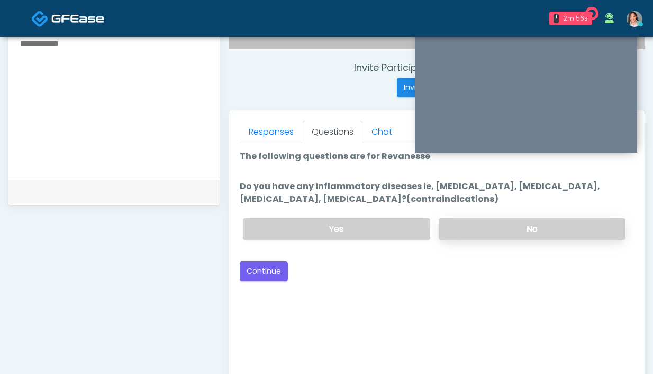
drag, startPoint x: 492, startPoint y: 233, endPoint x: 472, endPoint y: 237, distance: 20.5
click at [491, 233] on label "No" at bounding box center [531, 229] width 187 height 22
click at [274, 271] on button "Continue" at bounding box center [264, 272] width 48 height 20
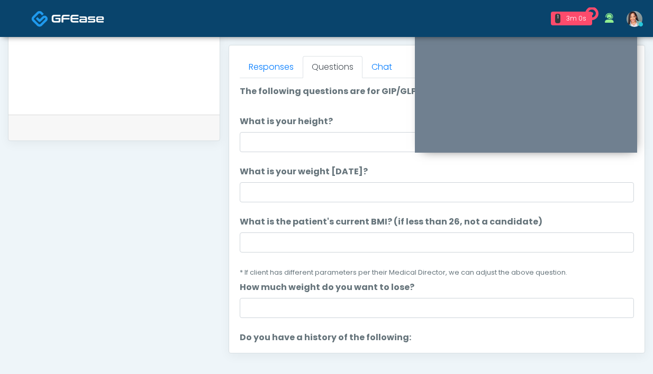
scroll to position [426, 0]
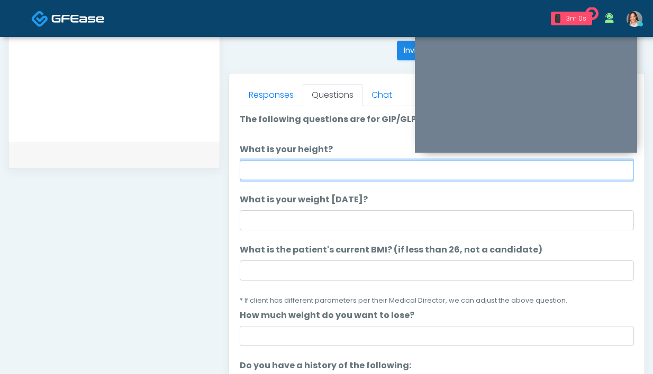
click at [291, 168] on input "What is your height?" at bounding box center [437, 170] width 394 height 20
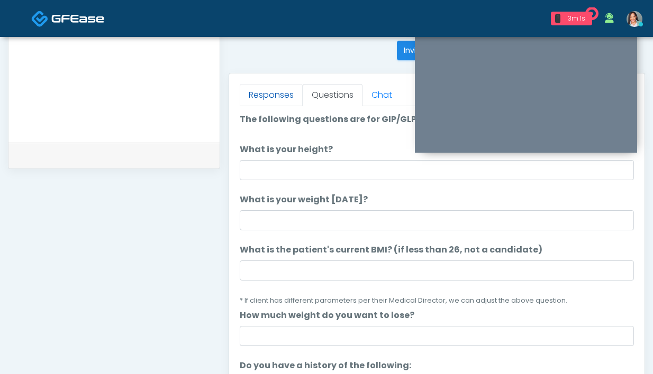
click at [264, 88] on link "Responses" at bounding box center [271, 95] width 63 height 22
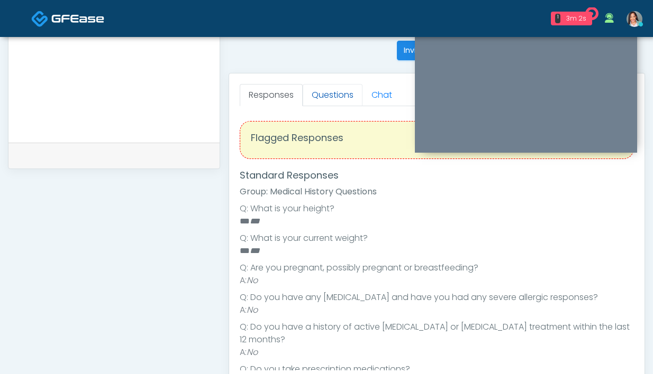
click at [330, 96] on link "Questions" at bounding box center [333, 95] width 60 height 22
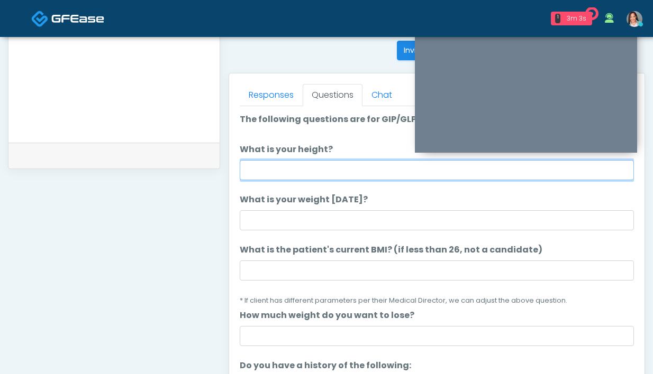
click at [288, 169] on input "What is your height?" at bounding box center [437, 170] width 394 height 20
type input "*****"
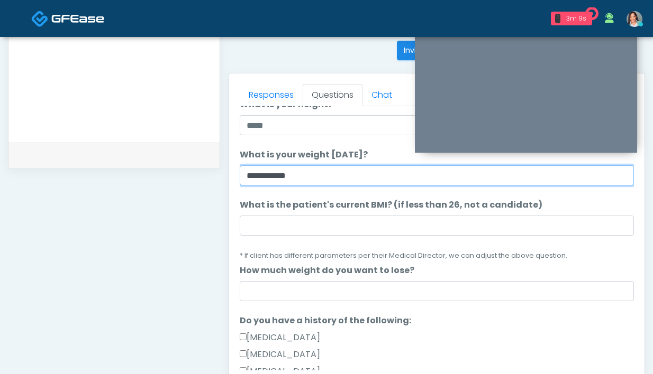
scroll to position [58, 0]
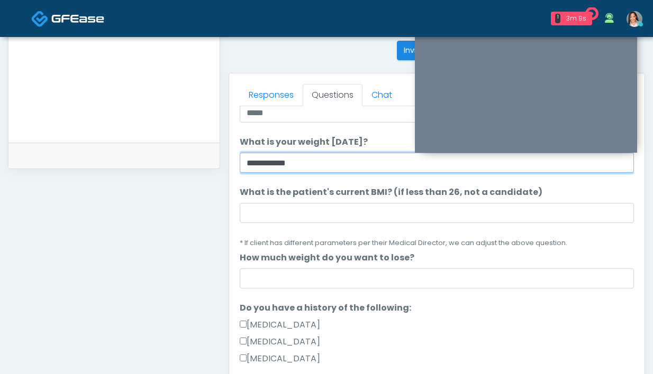
type input "**********"
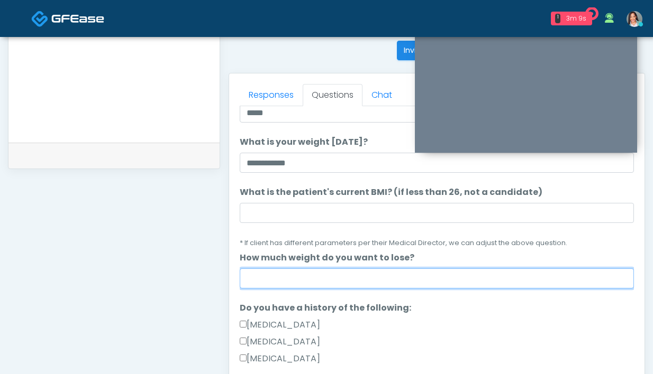
click at [331, 287] on input "How much weight do you want to lose?" at bounding box center [437, 279] width 394 height 20
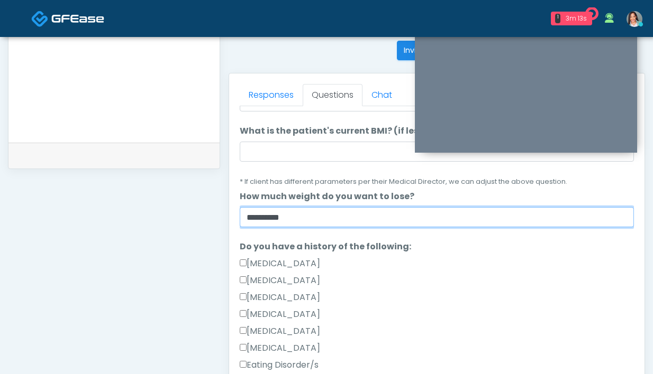
scroll to position [175, 0]
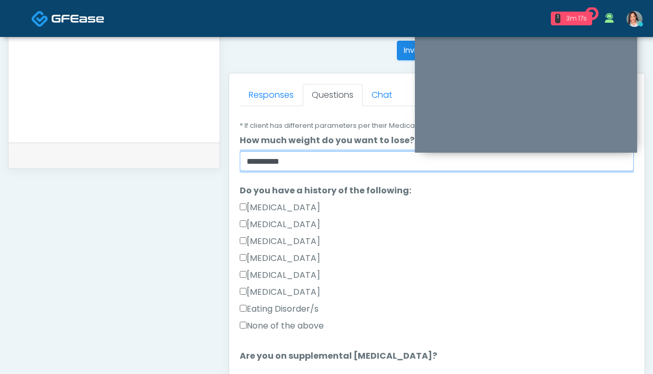
type input "*********"
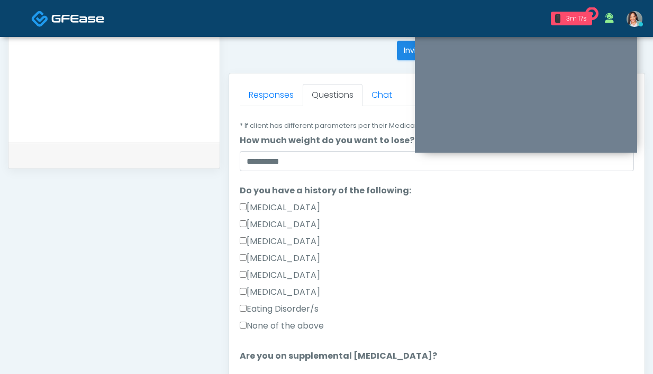
click at [306, 327] on label "None of the above" at bounding box center [282, 326] width 84 height 13
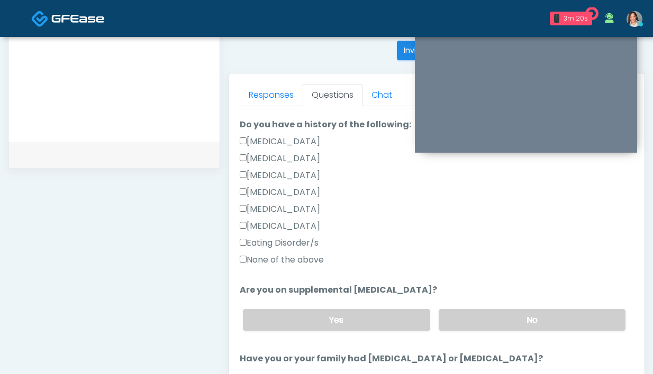
scroll to position [243, 0]
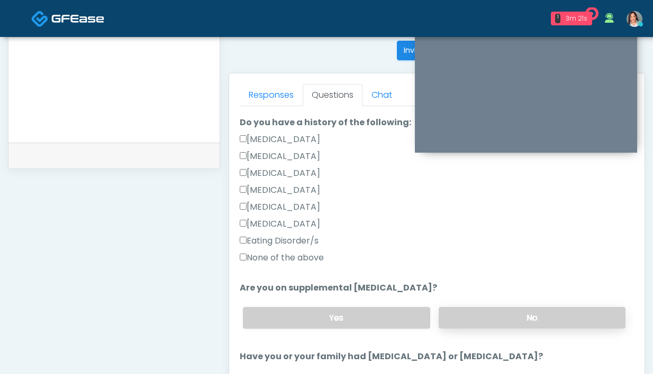
click at [462, 313] on label "No" at bounding box center [531, 318] width 187 height 22
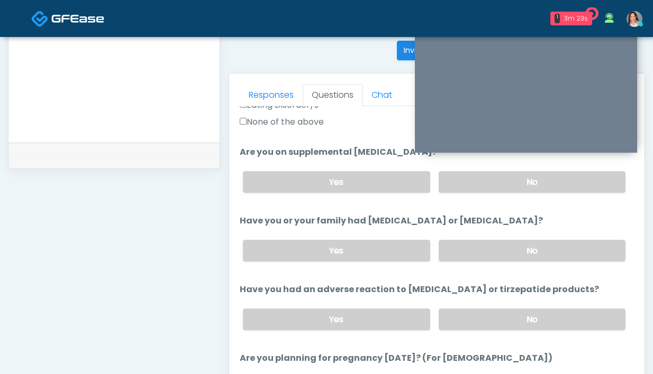
scroll to position [394, 0]
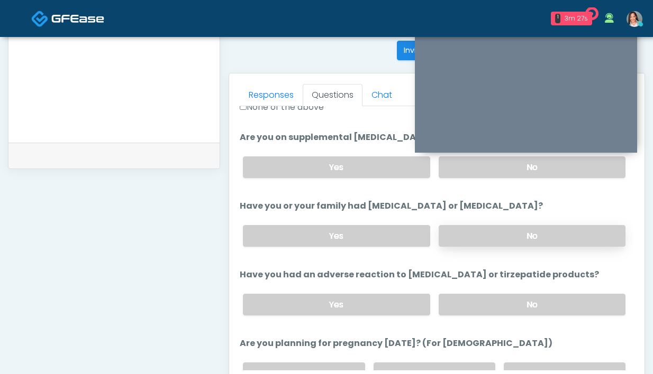
click at [461, 241] on label "No" at bounding box center [531, 236] width 187 height 22
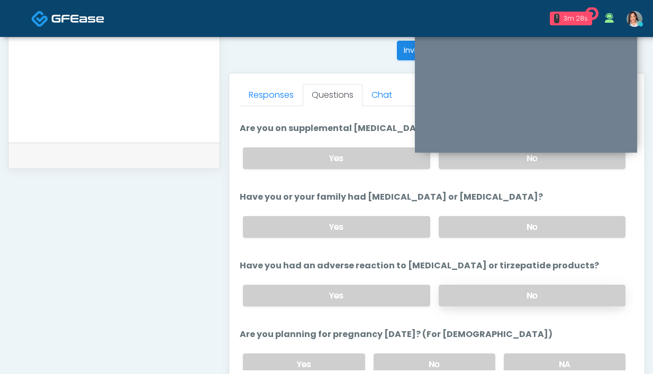
scroll to position [411, 0]
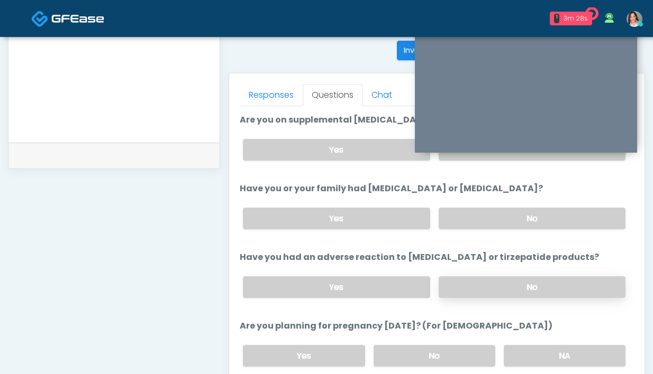
click at [491, 288] on label "No" at bounding box center [531, 288] width 187 height 22
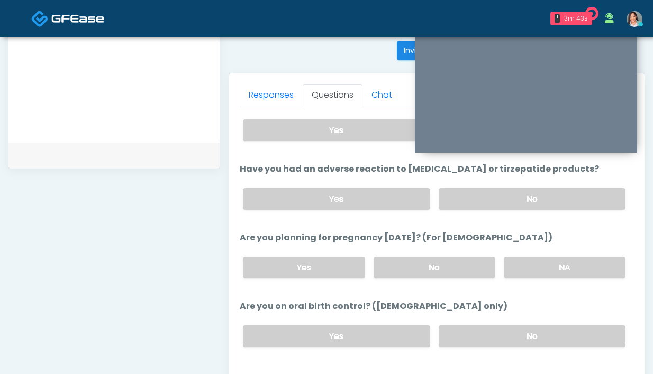
scroll to position [505, 0]
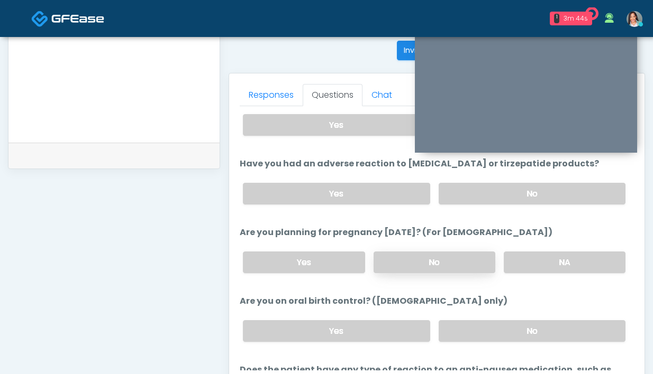
click at [417, 265] on label "No" at bounding box center [434, 263] width 122 height 22
click at [475, 329] on label "No" at bounding box center [531, 331] width 187 height 22
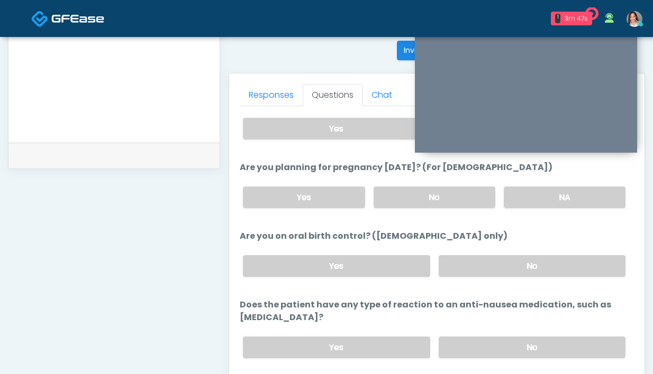
scroll to position [572, 0]
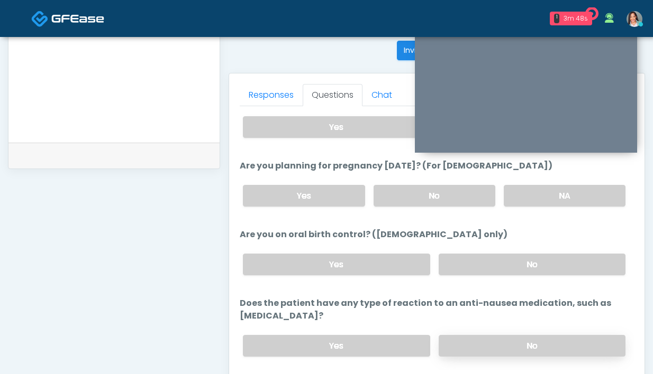
click at [461, 341] on label "No" at bounding box center [531, 346] width 187 height 22
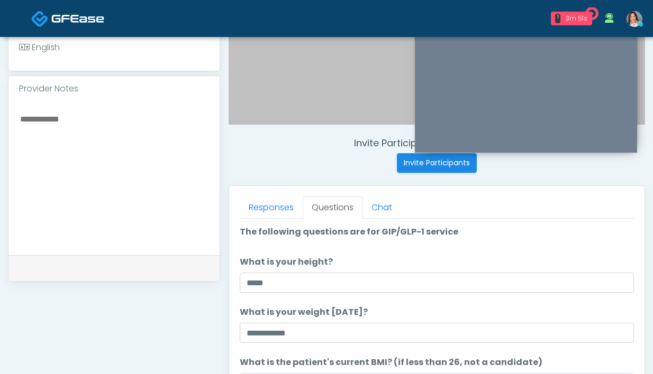
scroll to position [243, 0]
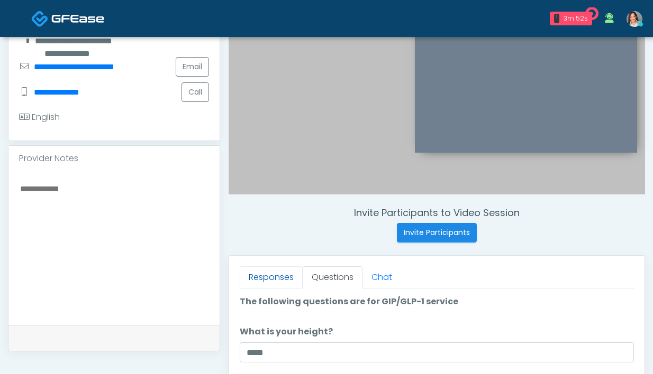
click at [272, 277] on link "Responses" at bounding box center [271, 278] width 63 height 22
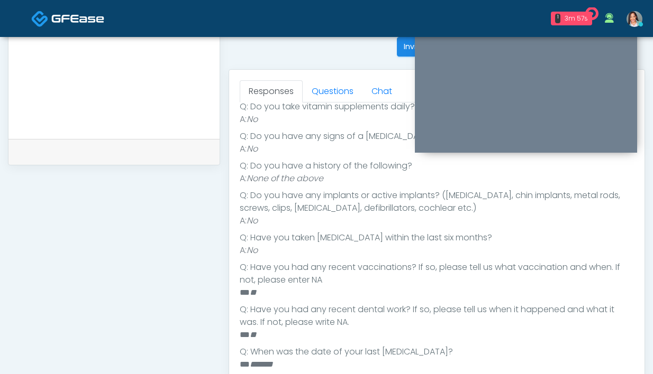
scroll to position [429, 0]
click at [342, 97] on link "Questions" at bounding box center [333, 92] width 60 height 22
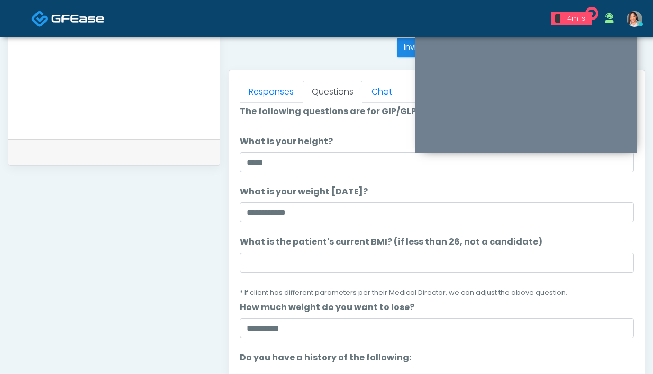
scroll to position [0, 0]
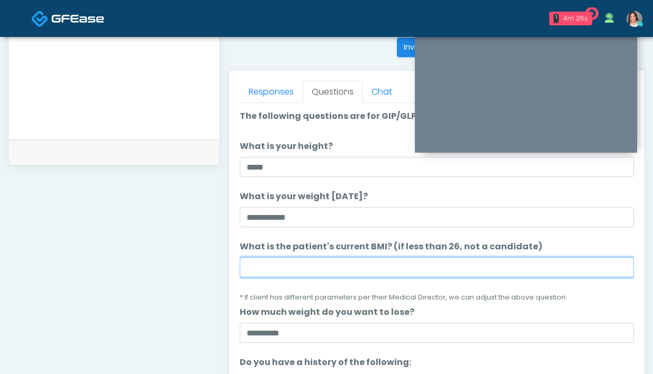
click at [319, 261] on input "What is the patient's current BMI? (if less than 26, not a candidate)" at bounding box center [437, 268] width 394 height 20
type input "****"
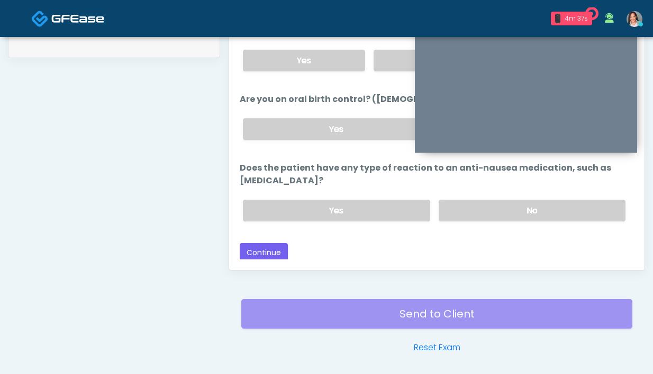
scroll to position [575, 0]
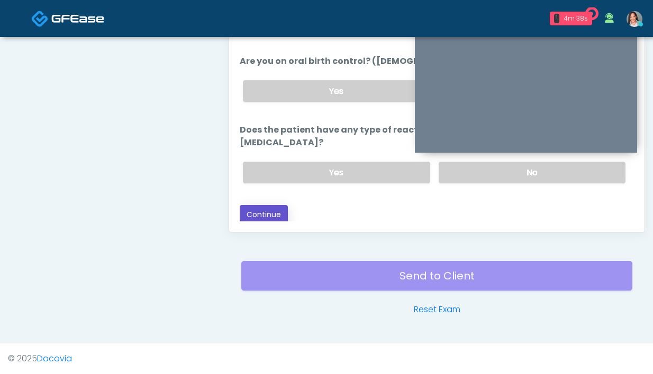
click at [267, 212] on button "Continue" at bounding box center [264, 215] width 48 height 20
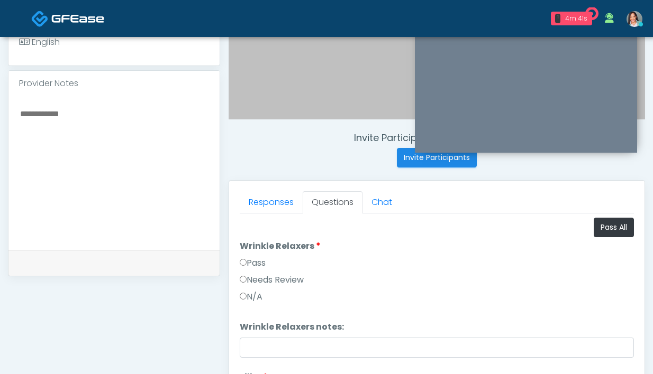
scroll to position [292, 0]
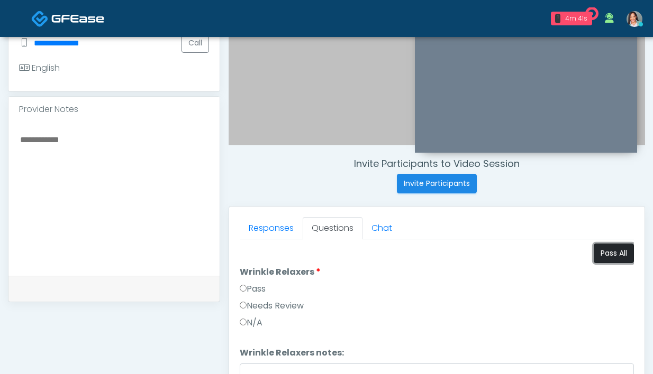
click at [597, 250] on button "Pass All" at bounding box center [613, 254] width 40 height 20
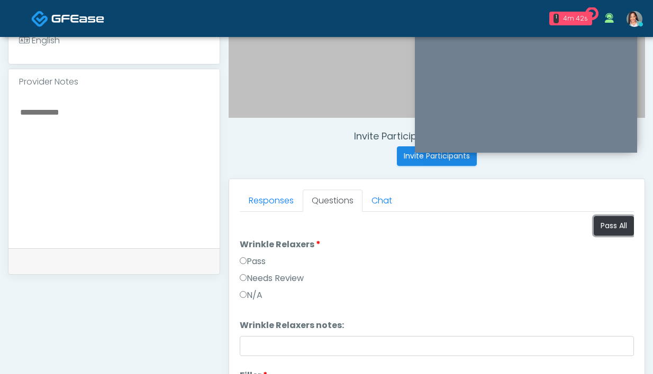
scroll to position [455, 0]
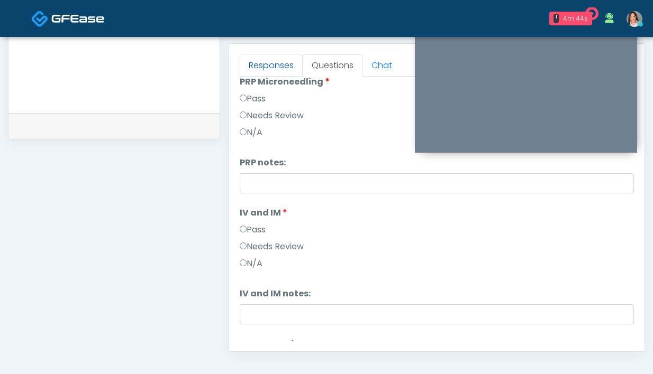
click at [260, 68] on link "Responses" at bounding box center [271, 65] width 63 height 22
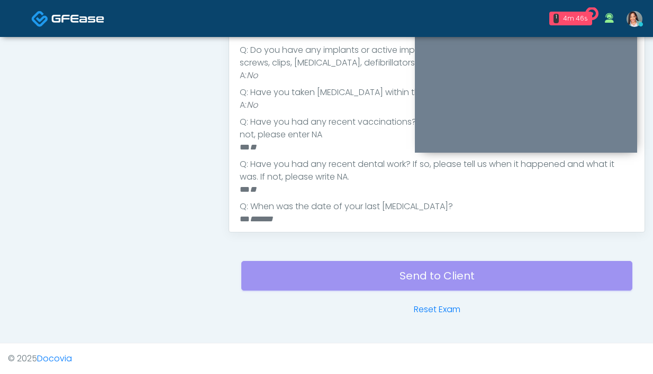
scroll to position [371, 0]
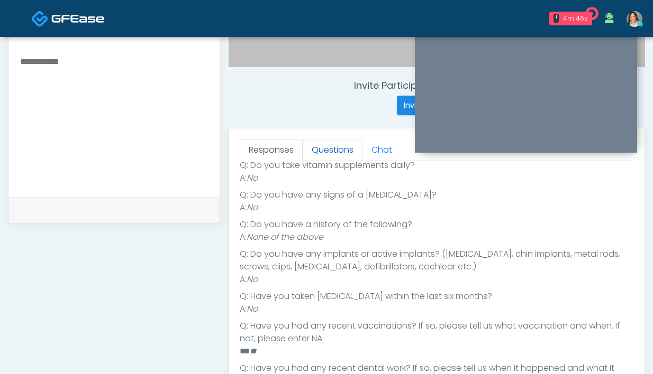
click at [317, 151] on link "Questions" at bounding box center [333, 150] width 60 height 22
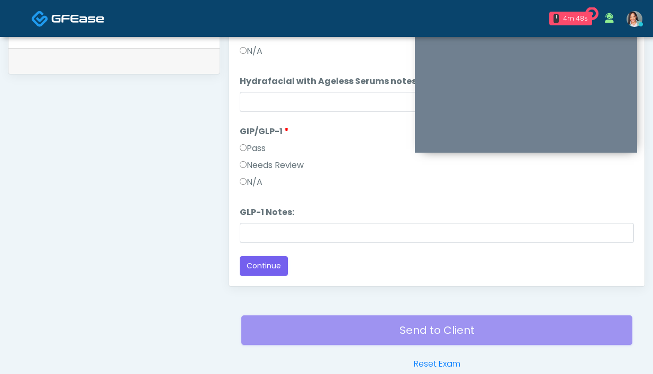
scroll to position [575, 0]
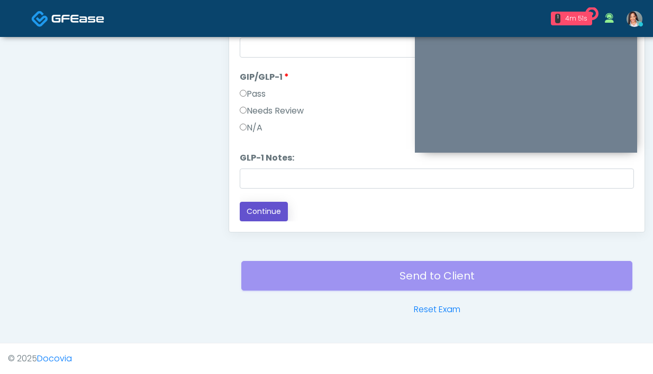
click at [263, 204] on button "Continue" at bounding box center [264, 212] width 48 height 20
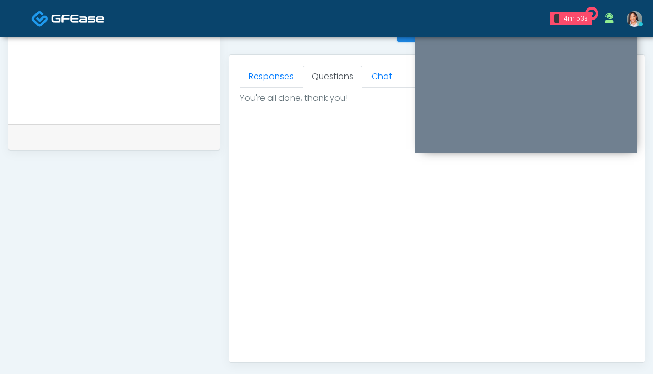
scroll to position [273, 0]
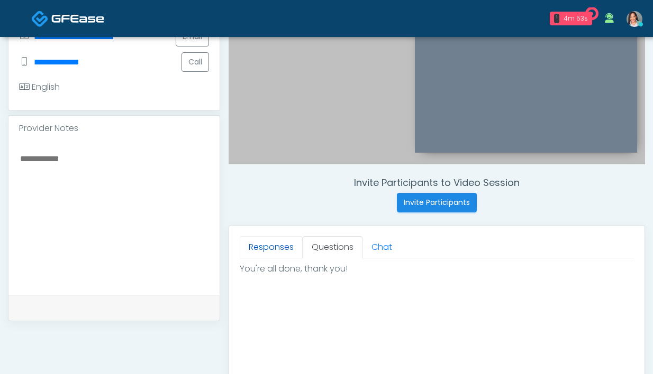
click at [268, 252] on link "Responses" at bounding box center [271, 247] width 63 height 22
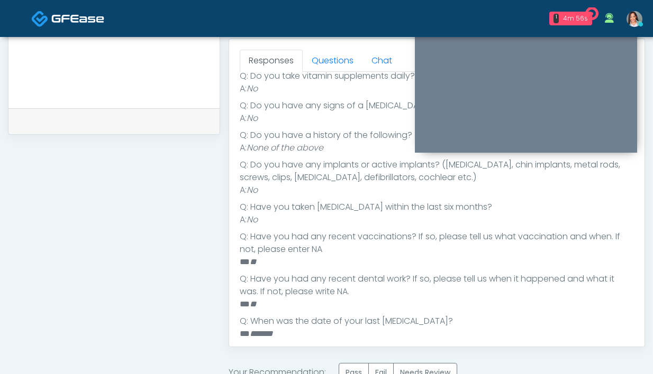
scroll to position [594, 0]
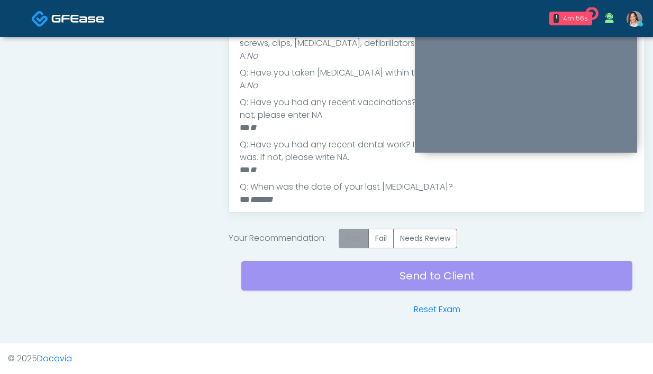
click at [359, 242] on label "Pass" at bounding box center [353, 239] width 30 height 20
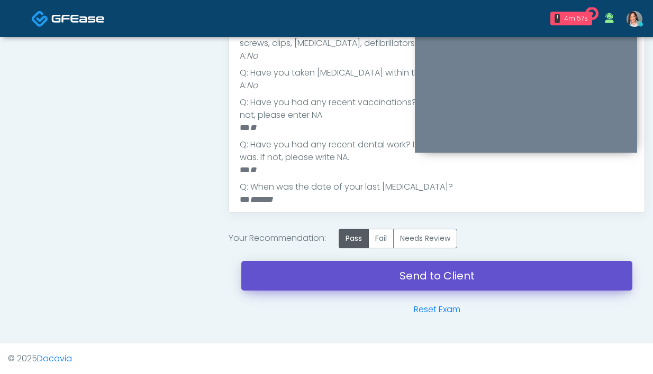
click at [375, 279] on link "Send to Client" at bounding box center [436, 276] width 391 height 30
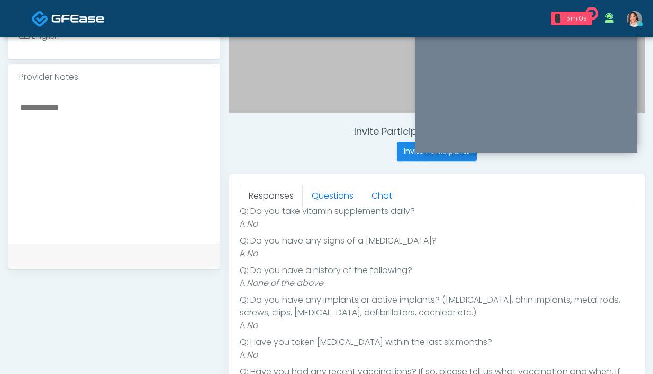
scroll to position [372, 0]
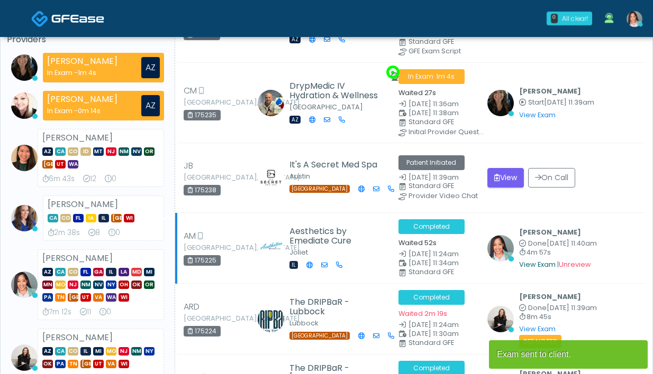
click at [520, 260] on link "View Exam" at bounding box center [537, 264] width 36 height 9
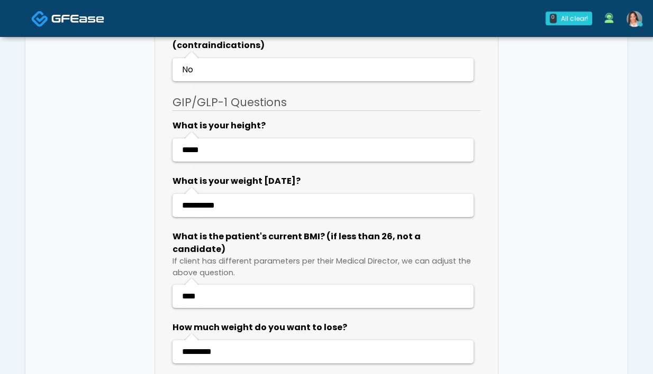
scroll to position [2582, 0]
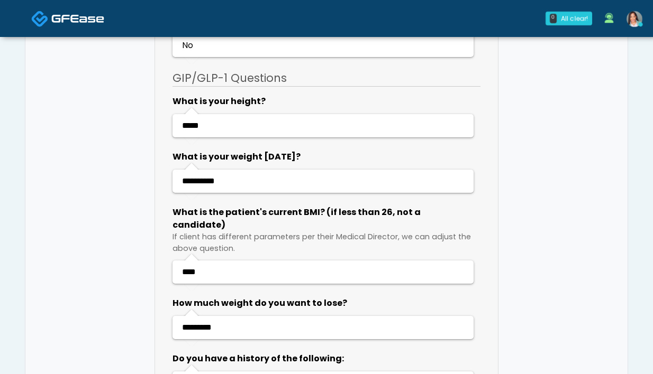
click at [626, 21] on link at bounding box center [634, 18] width 29 height 35
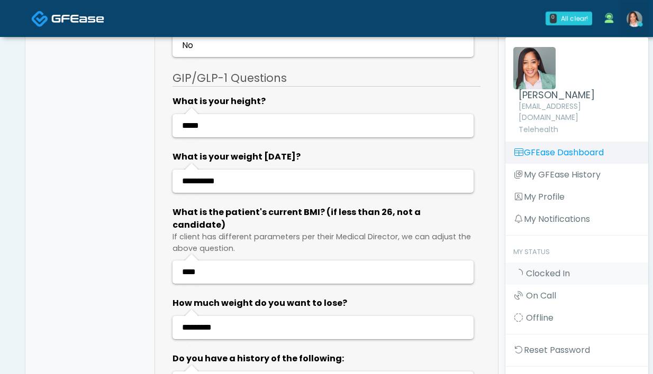
click at [552, 143] on link "GFEase Dashboard" at bounding box center [576, 153] width 143 height 22
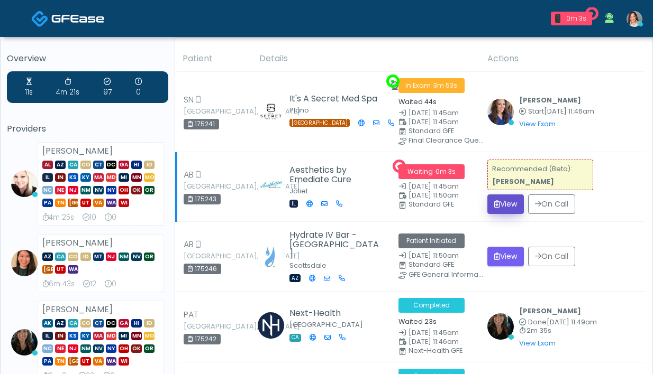
click at [503, 199] on button "View" at bounding box center [505, 205] width 36 height 20
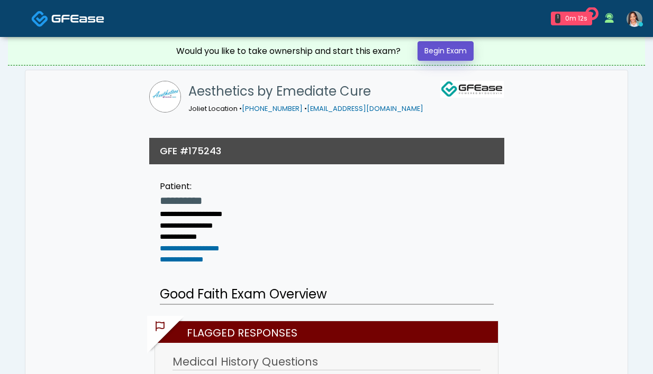
click at [438, 50] on link "Begin Exam" at bounding box center [445, 51] width 56 height 20
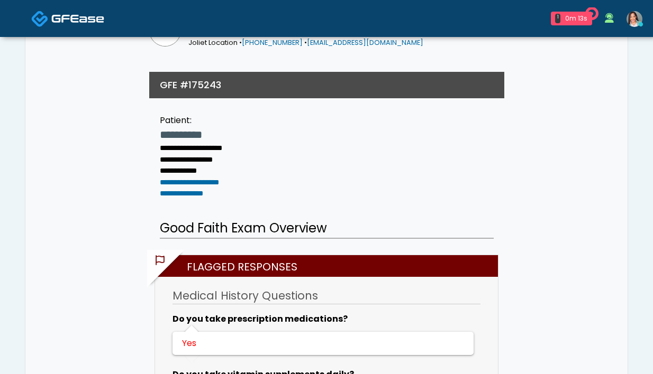
scroll to position [90, 0]
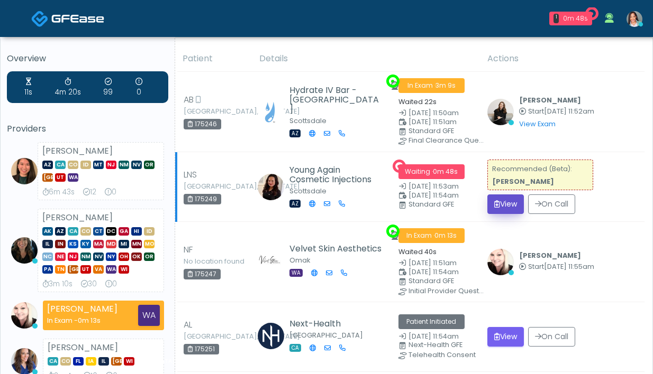
click at [498, 198] on button "View" at bounding box center [505, 205] width 36 height 20
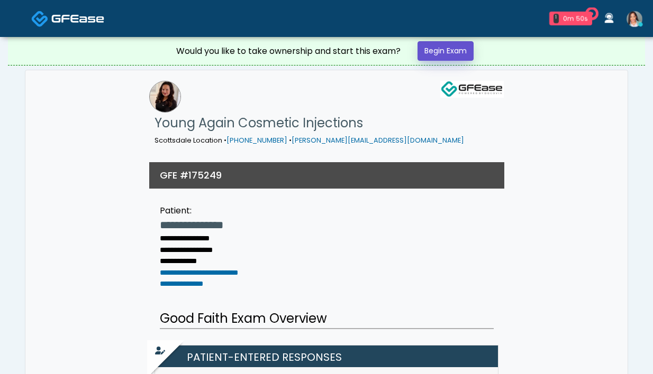
click at [451, 54] on link "Begin Exam" at bounding box center [445, 51] width 56 height 20
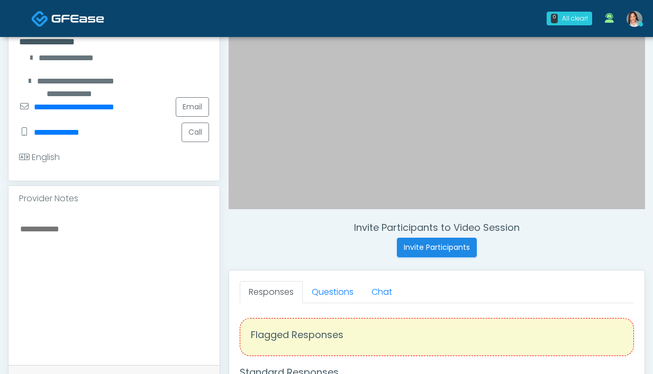
scroll to position [274, 0]
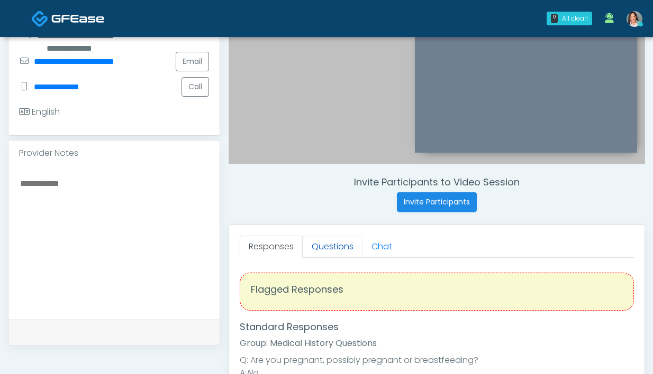
click at [324, 245] on link "Questions" at bounding box center [333, 247] width 60 height 22
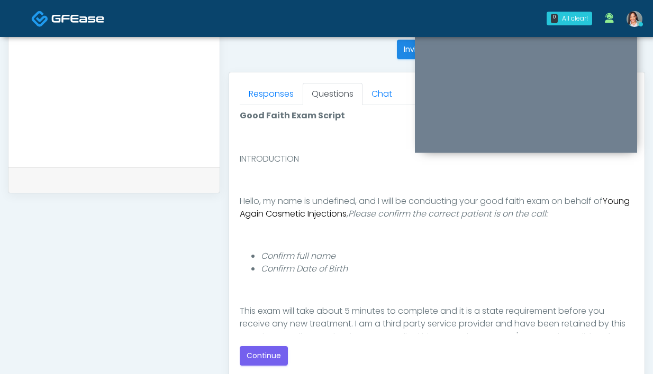
scroll to position [92, 0]
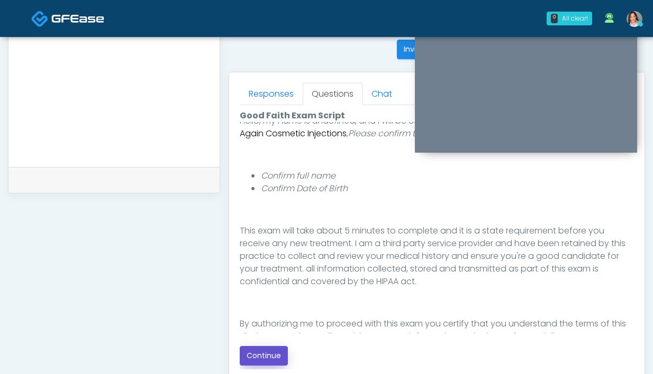
click at [277, 349] on button "Continue" at bounding box center [264, 356] width 48 height 20
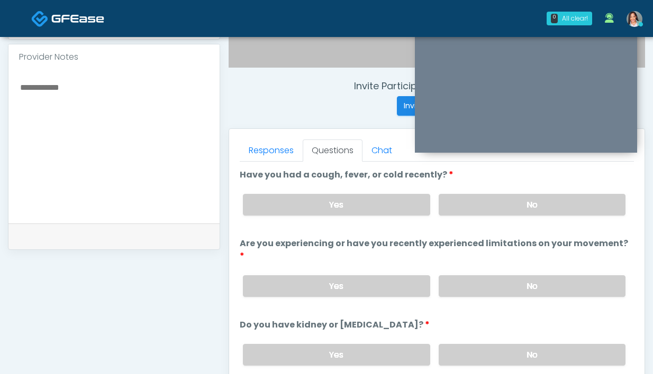
scroll to position [370, 0]
click at [446, 214] on label "No" at bounding box center [531, 206] width 187 height 22
click at [477, 276] on label "No" at bounding box center [531, 287] width 187 height 22
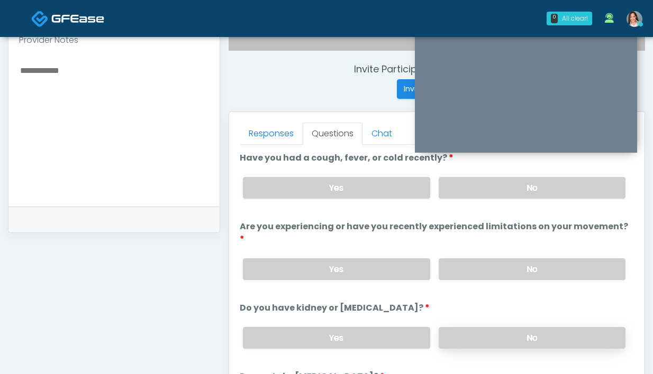
click at [512, 327] on label "No" at bounding box center [531, 338] width 187 height 22
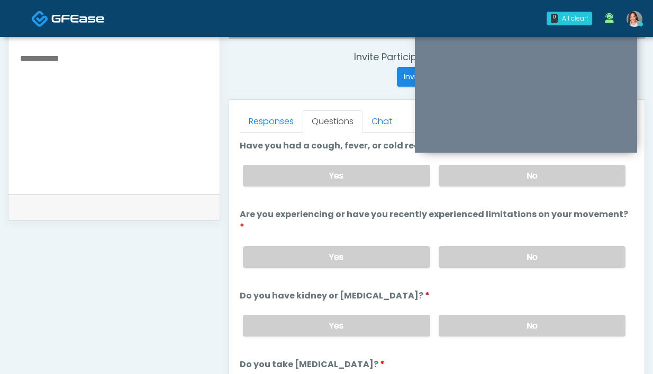
scroll to position [538, 0]
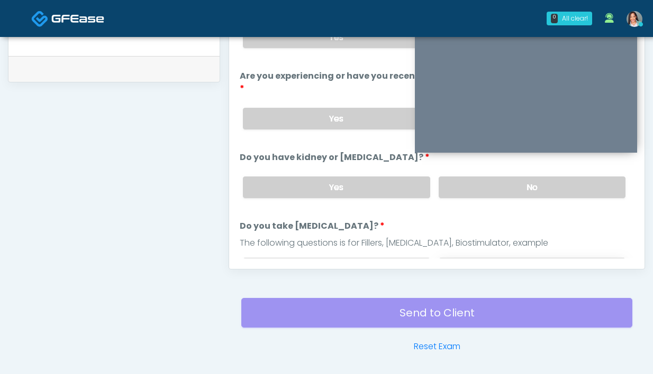
click at [448, 258] on label "No" at bounding box center [531, 269] width 187 height 22
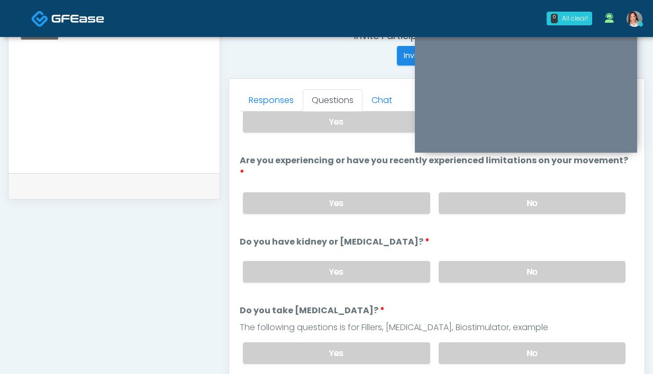
scroll to position [51, 0]
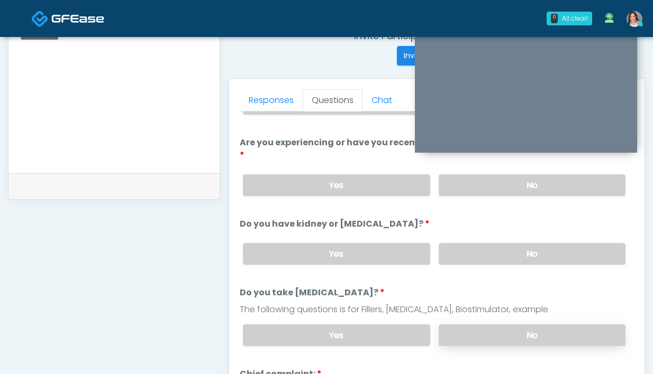
click at [466, 325] on label "No" at bounding box center [531, 336] width 187 height 22
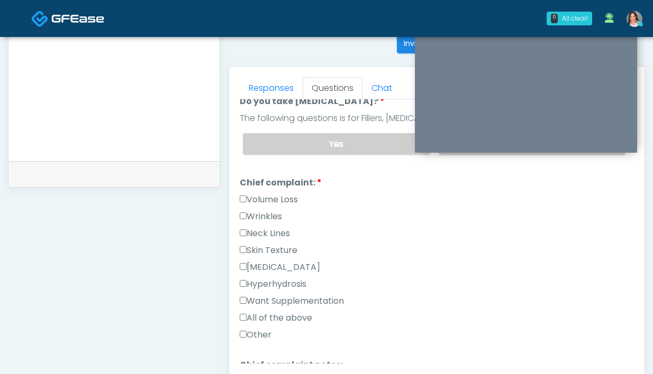
scroll to position [254, 0]
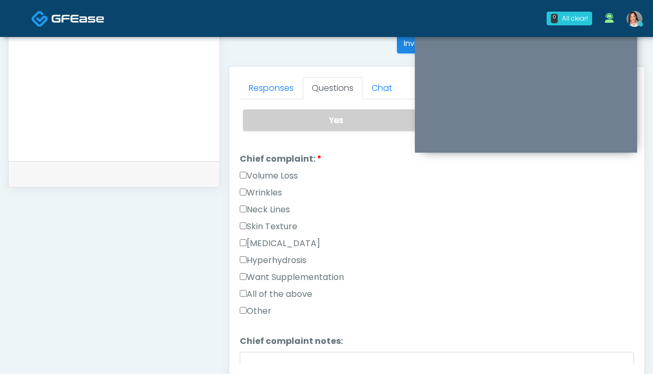
click at [265, 170] on label "Volume Loss" at bounding box center [269, 176] width 58 height 13
click at [270, 94] on link "Responses" at bounding box center [271, 88] width 63 height 22
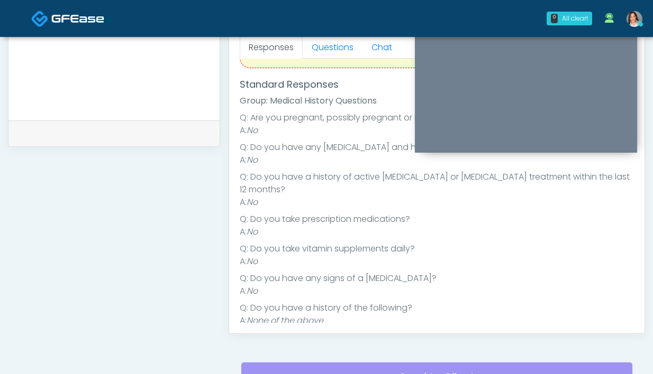
scroll to position [474, 0]
click at [326, 53] on link "Questions" at bounding box center [333, 47] width 60 height 22
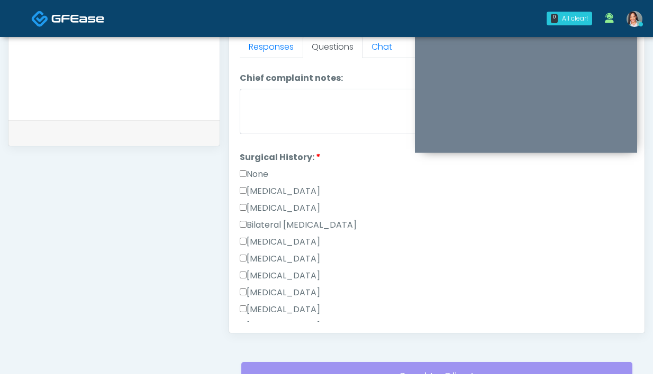
scroll to position [493, 0]
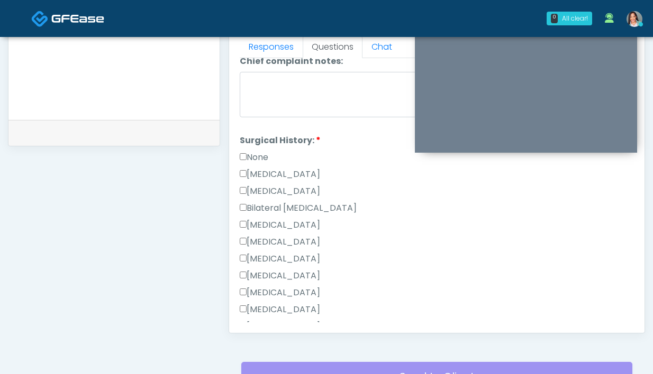
click at [245, 151] on label "None" at bounding box center [254, 157] width 29 height 13
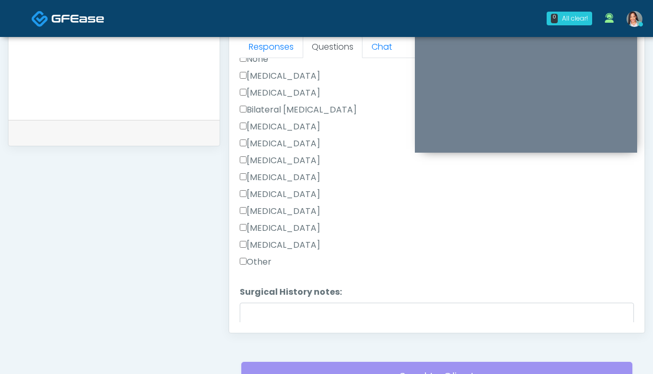
scroll to position [638, 0]
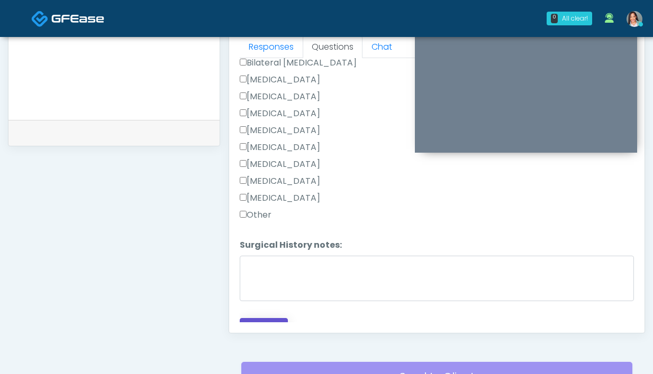
click at [269, 319] on button "Continue" at bounding box center [264, 328] width 48 height 20
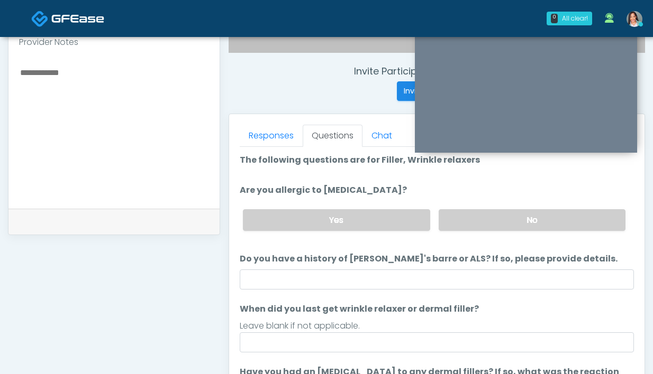
scroll to position [382, 0]
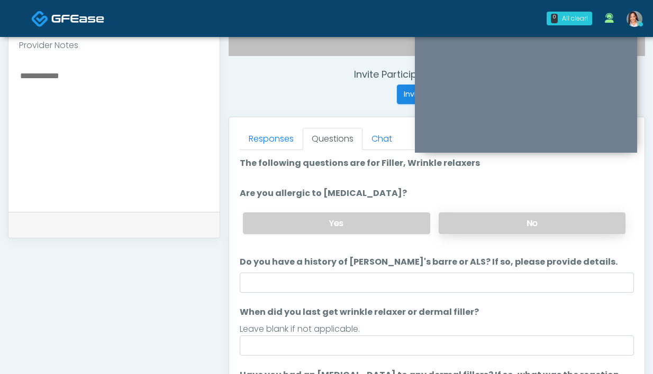
drag, startPoint x: 462, startPoint y: 210, endPoint x: 441, endPoint y: 218, distance: 23.3
click at [462, 210] on div "Yes No" at bounding box center [433, 223] width 399 height 39
click at [447, 230] on label "No" at bounding box center [531, 224] width 187 height 22
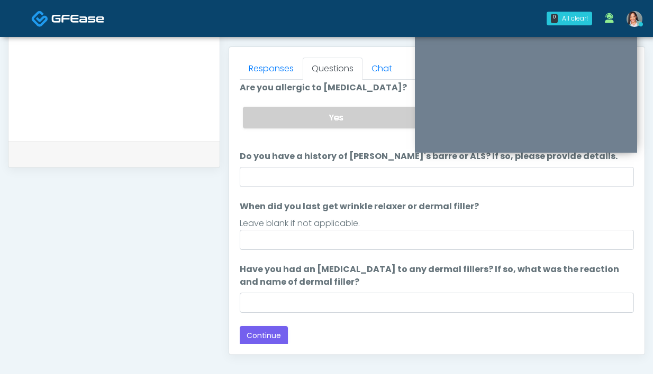
scroll to position [36, 0]
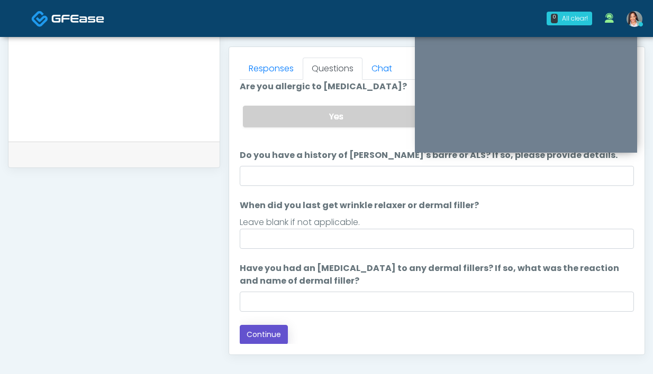
click at [270, 335] on button "Continue" at bounding box center [264, 335] width 48 height 20
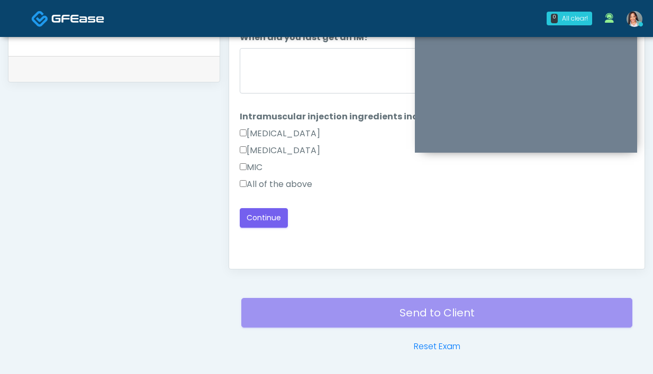
scroll to position [510, 0]
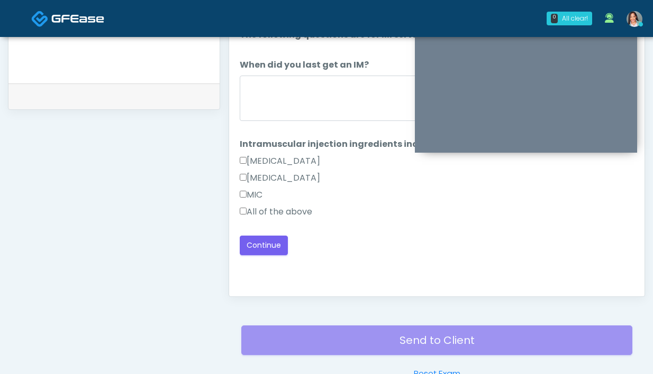
click at [292, 215] on label "All of the above" at bounding box center [276, 212] width 72 height 13
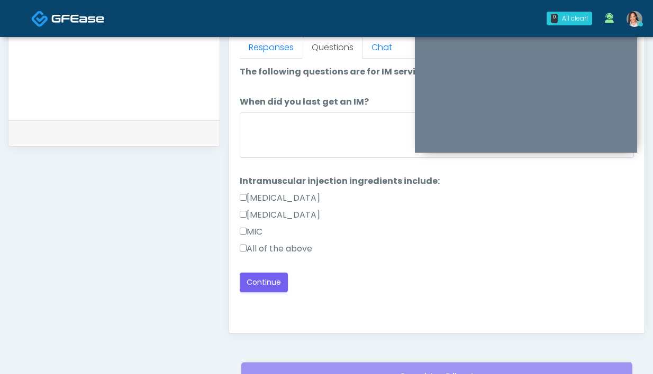
scroll to position [465, 0]
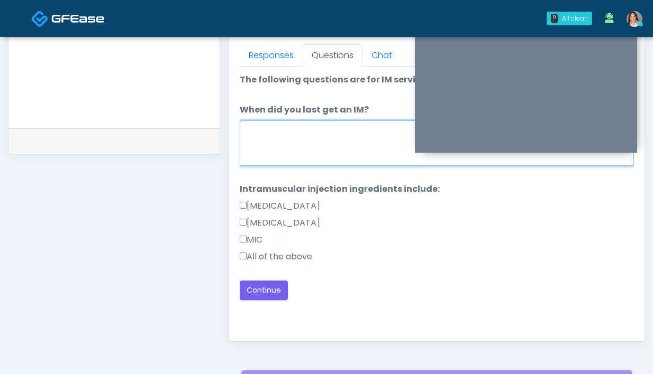
click at [321, 149] on textarea "When did you last get an IM?" at bounding box center [437, 143] width 394 height 45
type textarea "**********"
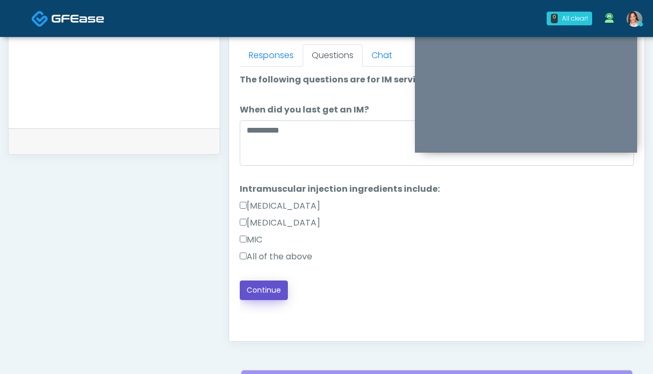
click at [262, 291] on button "Continue" at bounding box center [264, 291] width 48 height 20
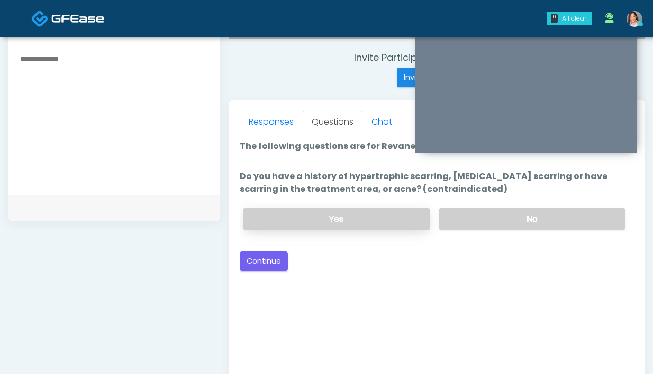
scroll to position [389, 0]
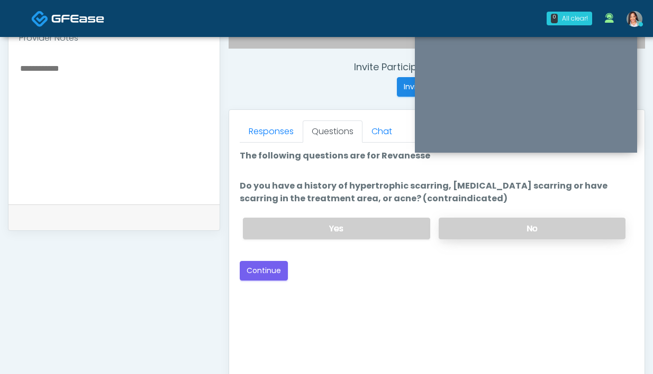
click at [475, 228] on label "No" at bounding box center [531, 229] width 187 height 22
click at [284, 276] on button "Continue" at bounding box center [264, 271] width 48 height 20
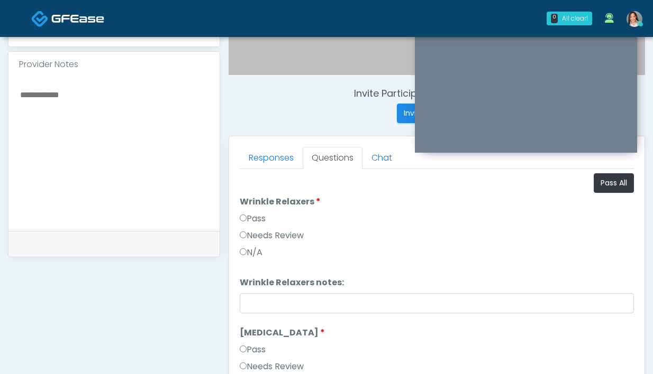
scroll to position [357, 0]
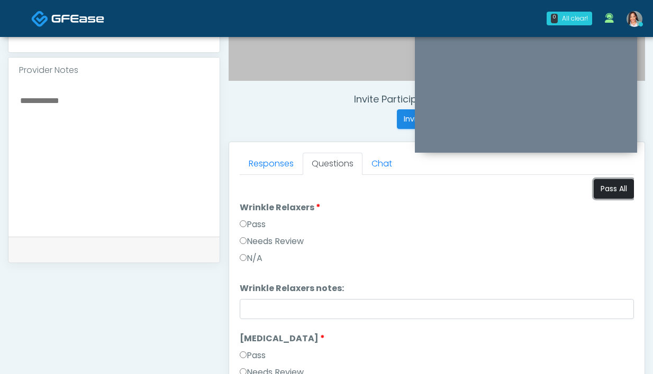
click at [596, 191] on button "Pass All" at bounding box center [613, 189] width 40 height 20
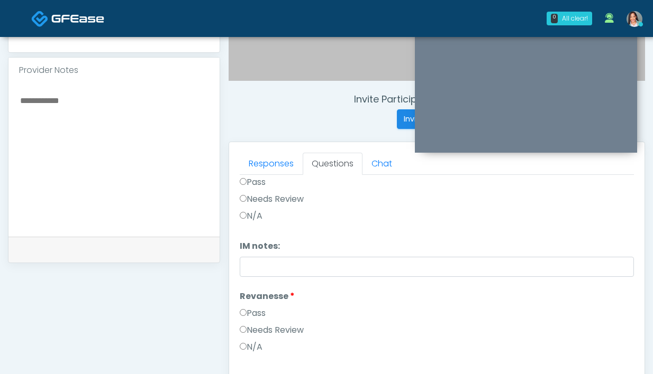
scroll to position [306, 0]
click at [277, 162] on link "Responses" at bounding box center [271, 164] width 63 height 22
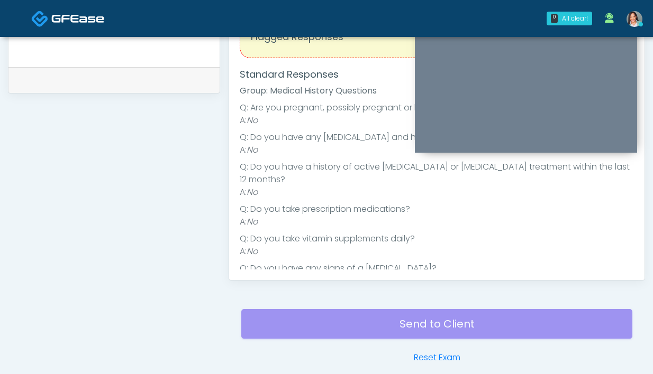
scroll to position [0, 0]
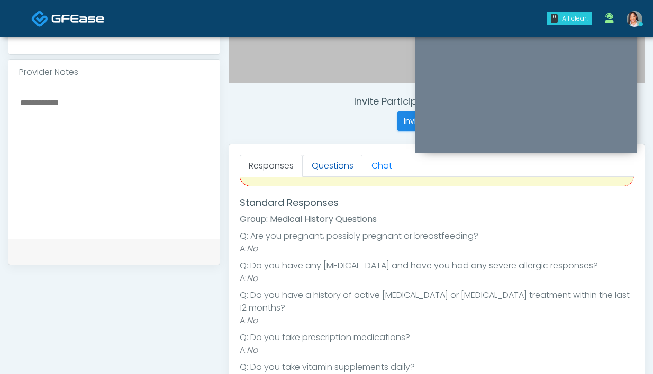
click at [308, 158] on link "Questions" at bounding box center [333, 166] width 60 height 22
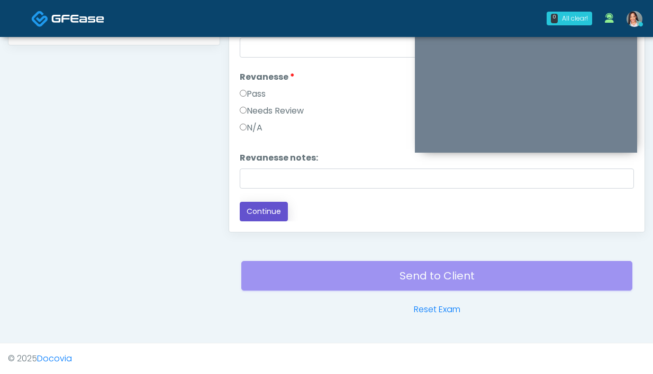
click at [276, 214] on button "Continue" at bounding box center [264, 212] width 48 height 20
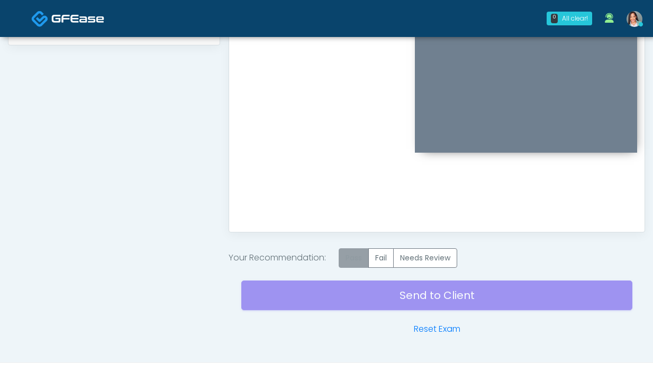
click at [358, 261] on label "Pass" at bounding box center [353, 259] width 30 height 20
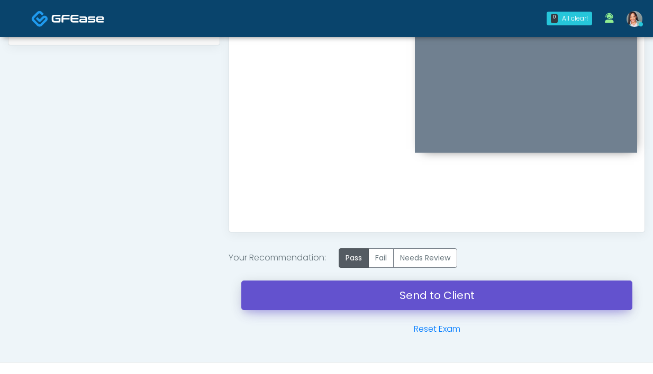
click at [358, 296] on link "Send to Client" at bounding box center [436, 296] width 391 height 30
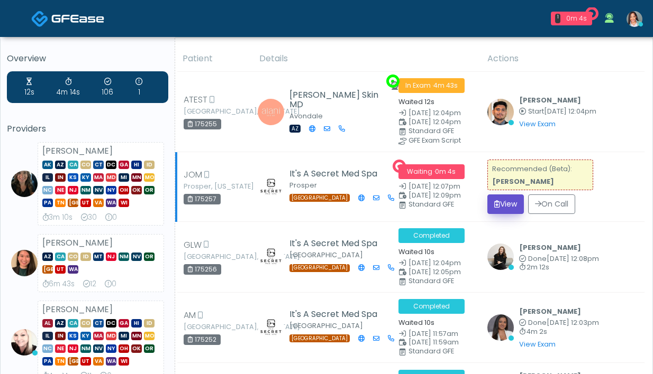
drag, startPoint x: 507, startPoint y: 204, endPoint x: 483, endPoint y: 199, distance: 24.3
click at [506, 204] on button "View" at bounding box center [505, 205] width 36 height 20
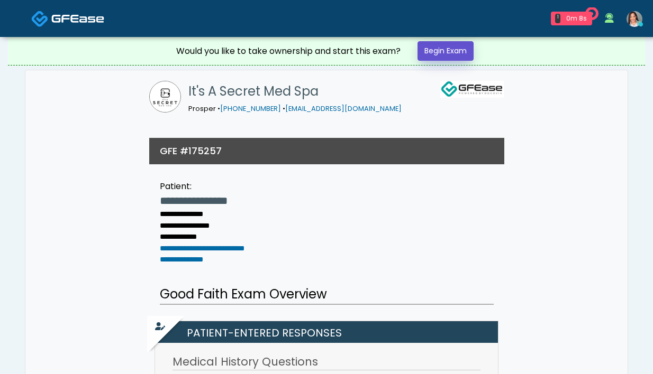
click at [460, 53] on link "Begin Exam" at bounding box center [445, 51] width 56 height 20
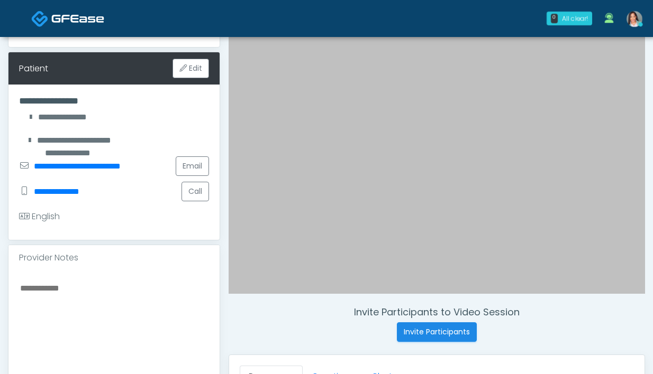
scroll to position [233, 0]
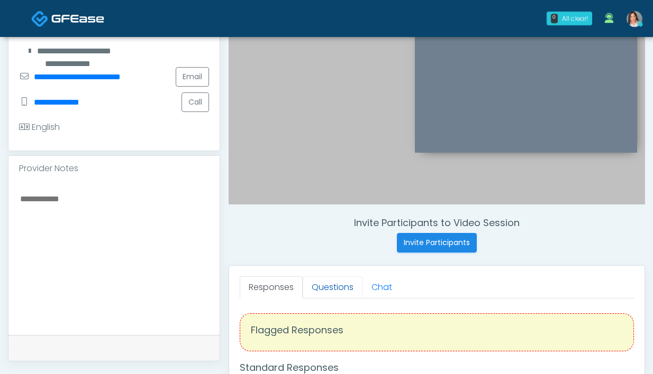
click at [327, 280] on link "Questions" at bounding box center [333, 288] width 60 height 22
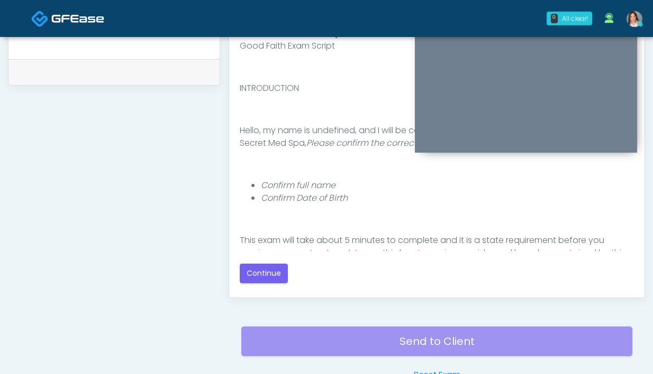
scroll to position [575, 0]
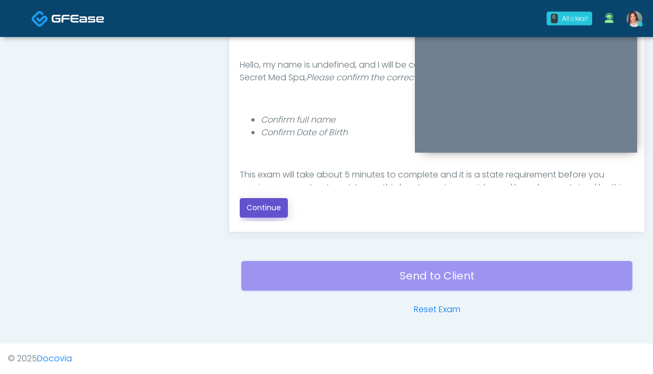
click at [251, 202] on button "Continue" at bounding box center [264, 208] width 48 height 20
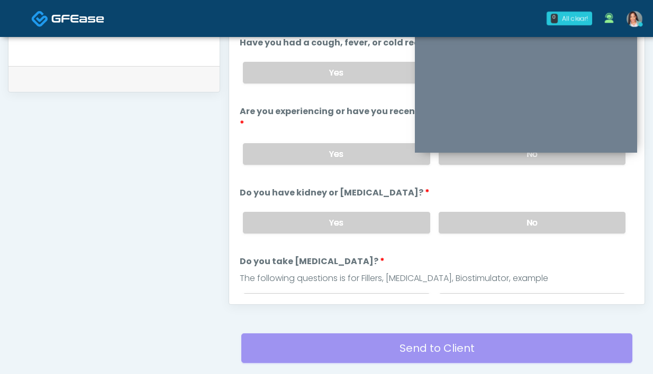
scroll to position [336, 0]
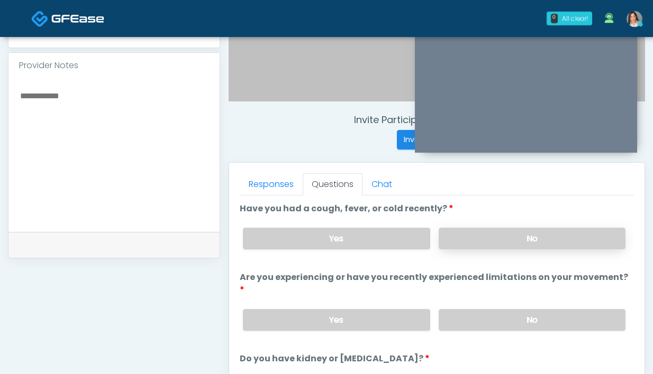
click at [483, 237] on label "No" at bounding box center [531, 239] width 187 height 22
click at [465, 309] on label "No" at bounding box center [531, 320] width 187 height 22
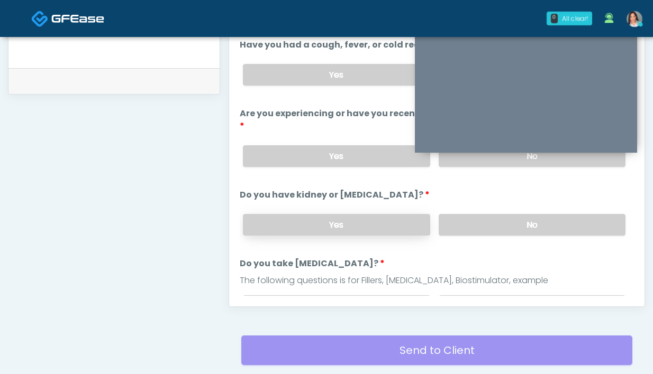
scroll to position [507, 0]
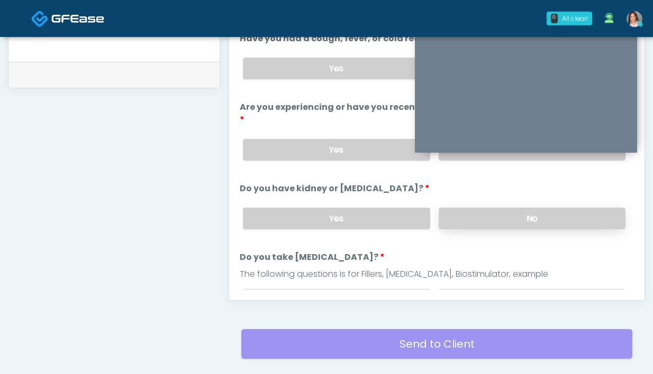
click at [514, 213] on label "No" at bounding box center [531, 219] width 187 height 22
click at [508, 289] on label "No" at bounding box center [531, 300] width 187 height 22
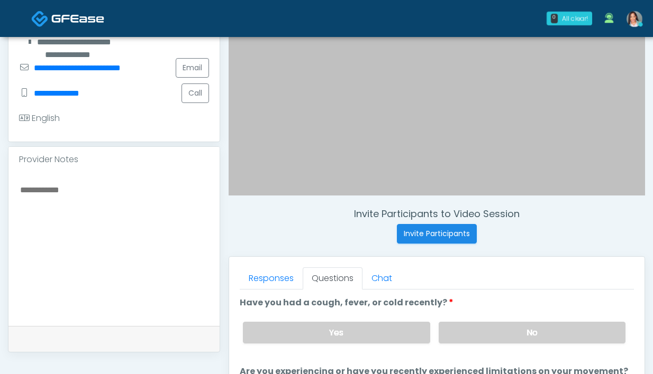
scroll to position [340, 0]
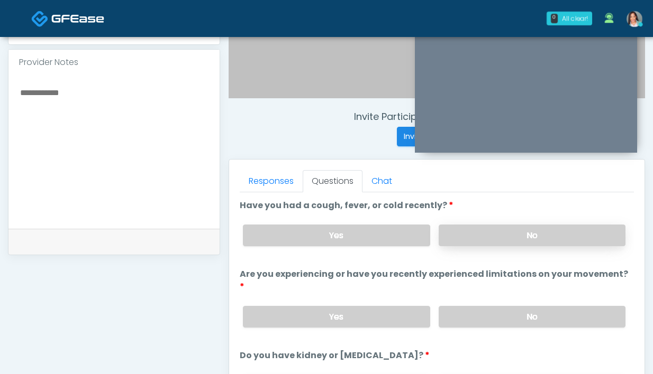
click at [524, 233] on label "No" at bounding box center [531, 236] width 187 height 22
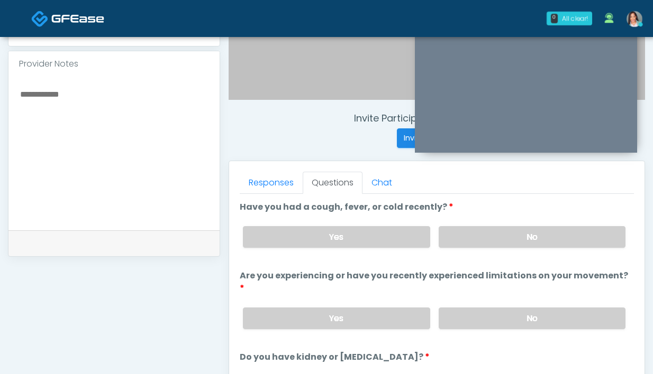
scroll to position [337, 0]
click at [506, 300] on div "Yes No" at bounding box center [433, 319] width 399 height 39
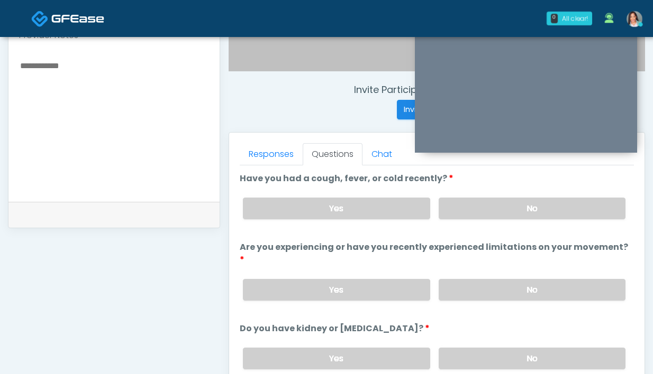
scroll to position [427, 0]
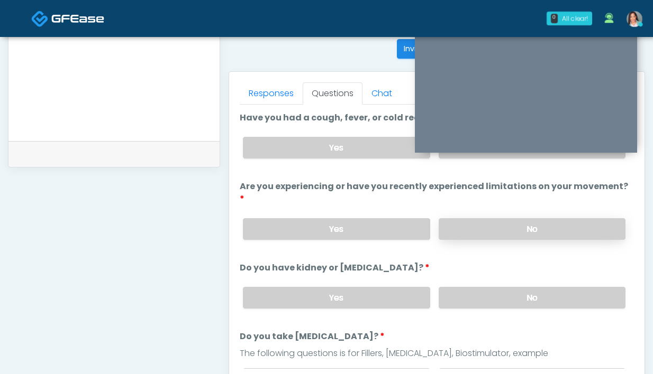
click at [493, 225] on label "No" at bounding box center [531, 229] width 187 height 22
click at [496, 287] on label "No" at bounding box center [531, 298] width 187 height 22
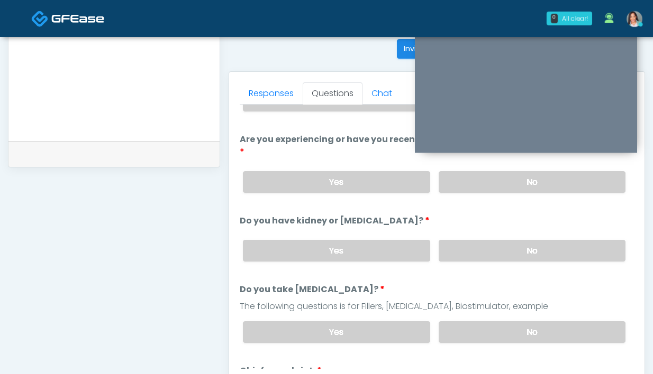
scroll to position [48, 0]
drag, startPoint x: 477, startPoint y: 224, endPoint x: 462, endPoint y: 224, distance: 14.3
click at [476, 231] on div "Yes No" at bounding box center [433, 250] width 399 height 39
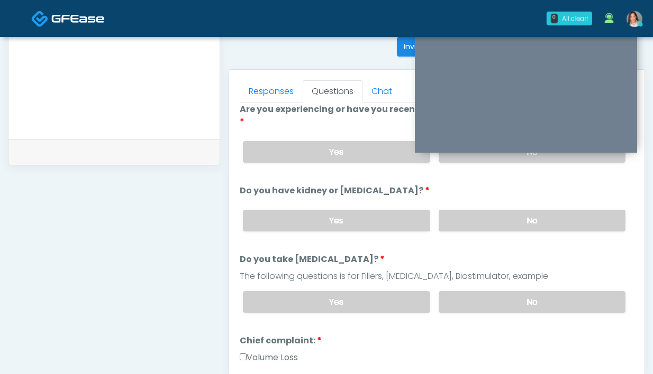
scroll to position [90, 0]
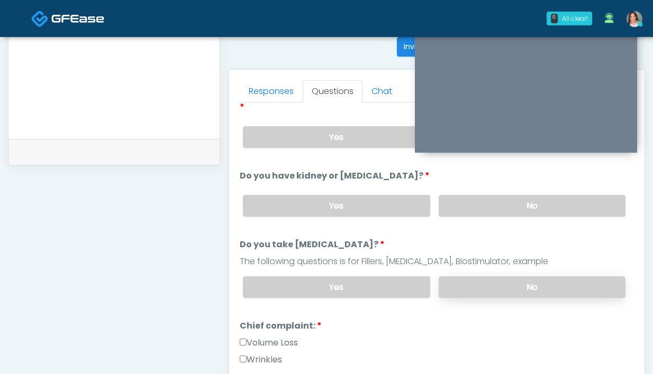
click at [491, 277] on label "No" at bounding box center [531, 288] width 187 height 22
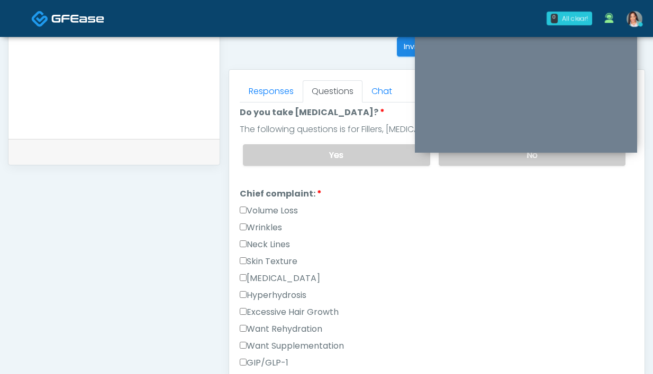
scroll to position [296, 0]
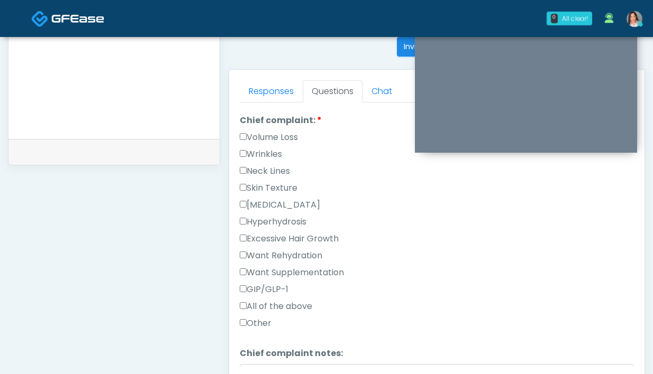
click at [274, 131] on label "Volume Loss" at bounding box center [269, 137] width 58 height 13
click at [277, 90] on link "Responses" at bounding box center [271, 91] width 63 height 22
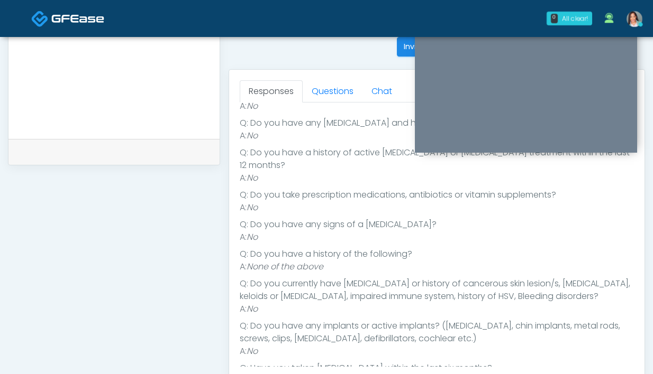
scroll to position [128, 0]
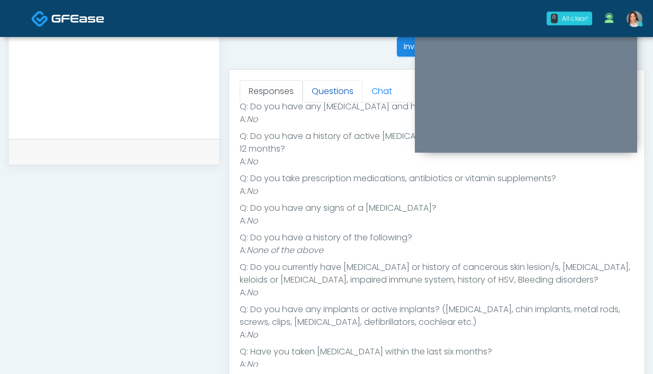
drag, startPoint x: 332, startPoint y: 94, endPoint x: 331, endPoint y: 99, distance: 5.3
click at [332, 94] on link "Questions" at bounding box center [333, 91] width 60 height 22
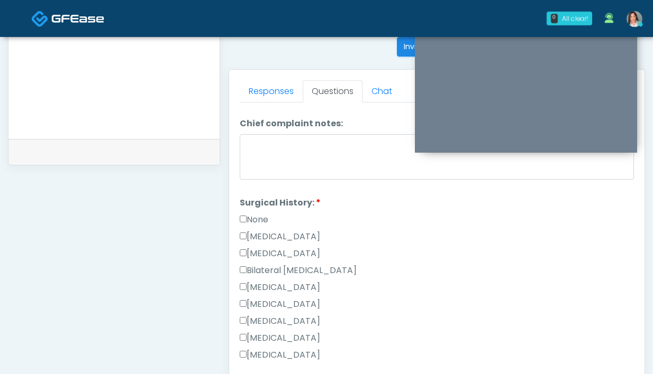
scroll to position [529, 0]
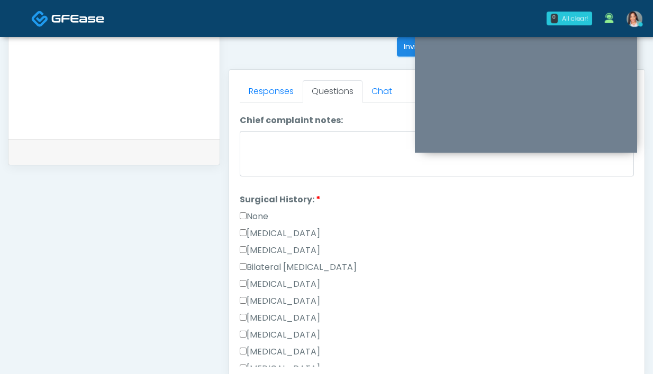
click at [264, 210] on label "None" at bounding box center [254, 216] width 29 height 13
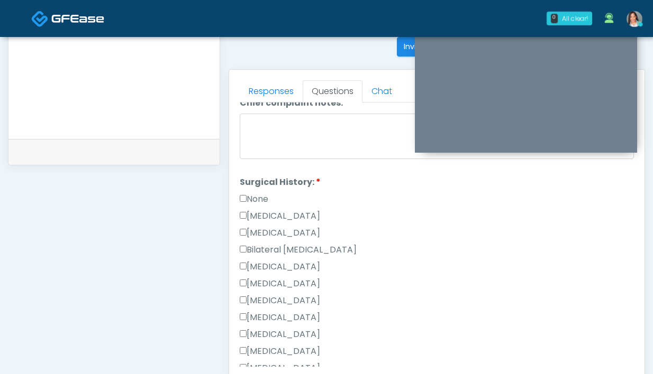
scroll to position [689, 0]
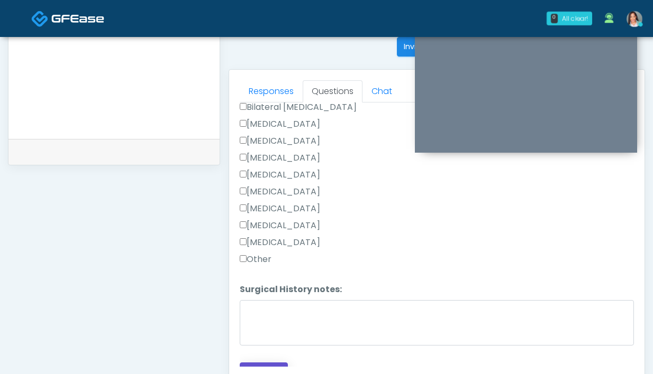
click at [256, 363] on button "Continue" at bounding box center [264, 373] width 48 height 20
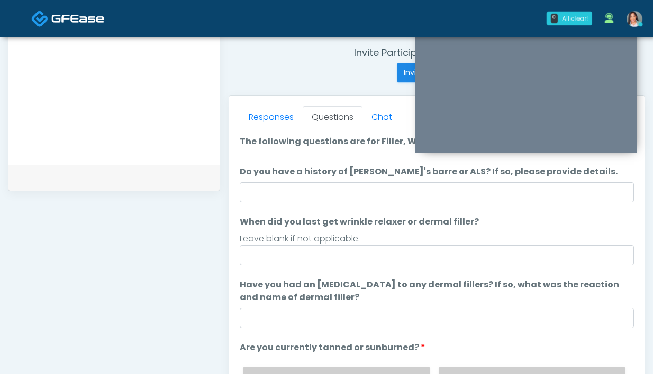
scroll to position [82, 0]
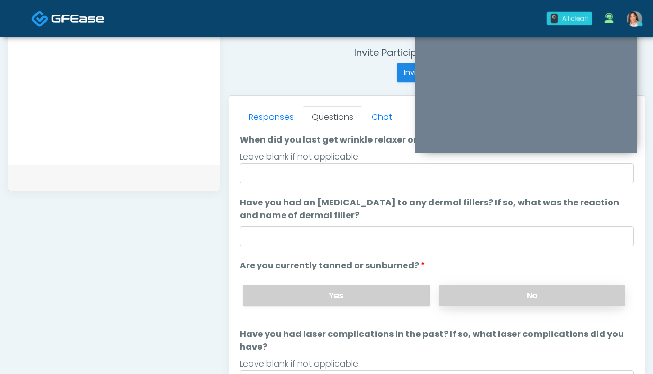
click at [501, 295] on label "No" at bounding box center [531, 296] width 187 height 22
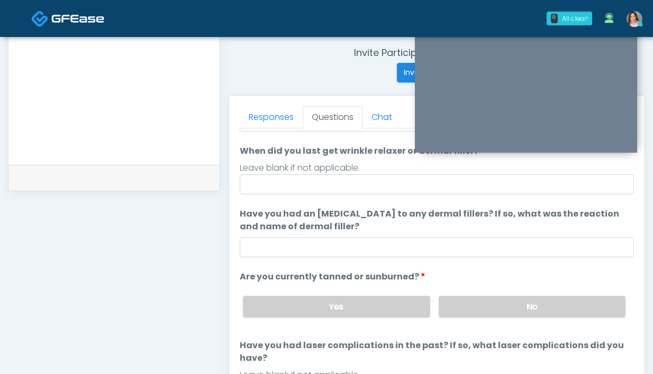
scroll to position [70, 0]
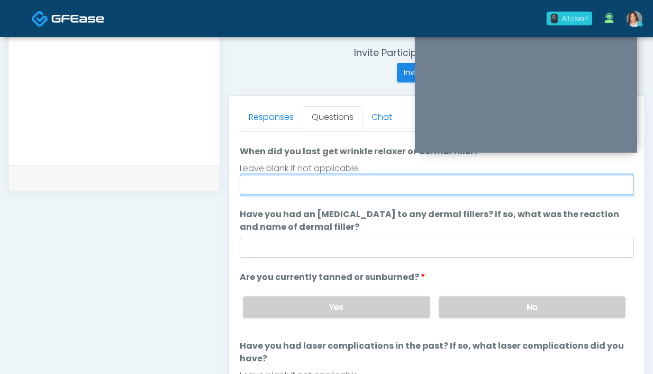
click at [362, 184] on input "When did you last get wrinkle relaxer or dermal filler?" at bounding box center [437, 185] width 394 height 20
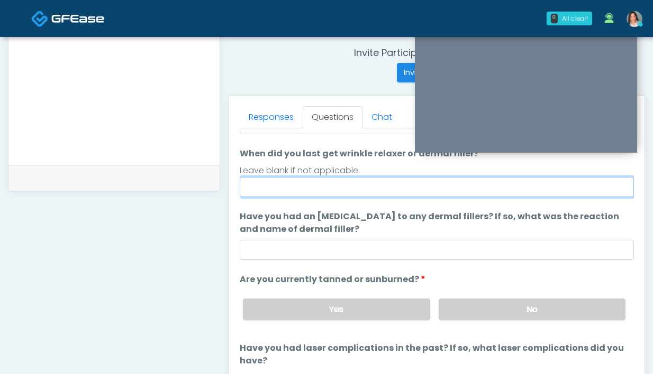
scroll to position [66, 0]
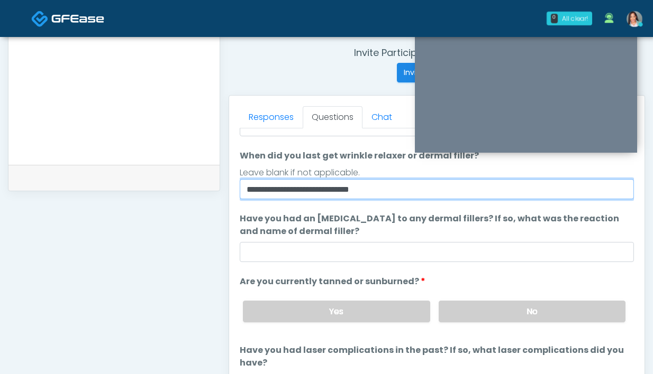
type input "**********"
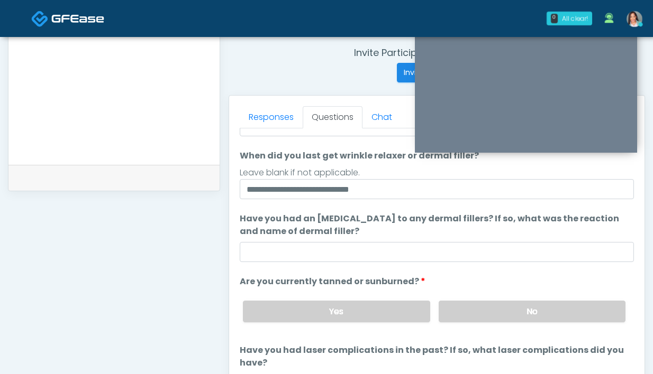
click at [462, 262] on ol "**********" at bounding box center [437, 237] width 394 height 337
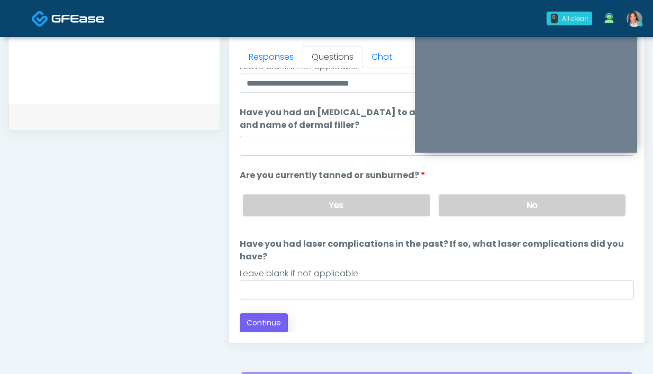
scroll to position [472, 0]
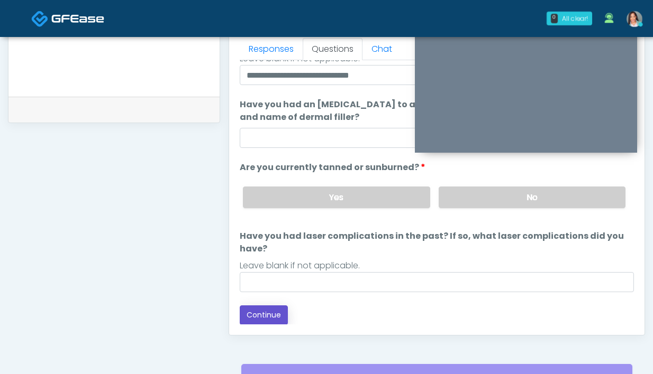
click at [260, 319] on button "Continue" at bounding box center [264, 316] width 48 height 20
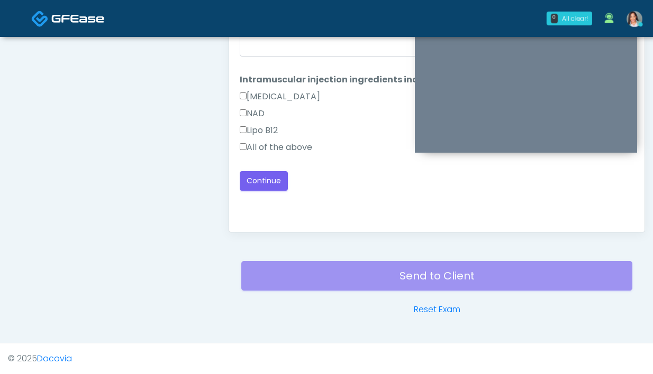
click at [304, 149] on label "All of the above" at bounding box center [276, 147] width 72 height 13
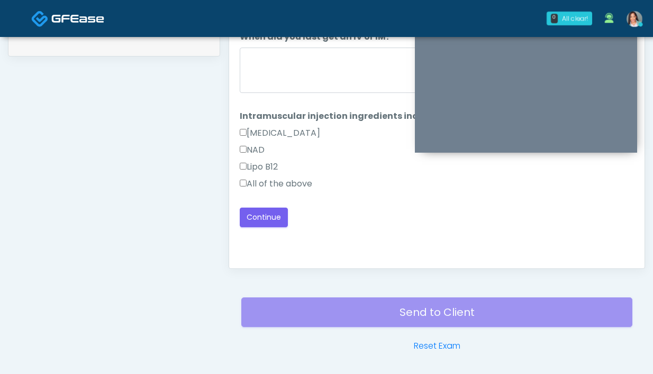
scroll to position [454, 0]
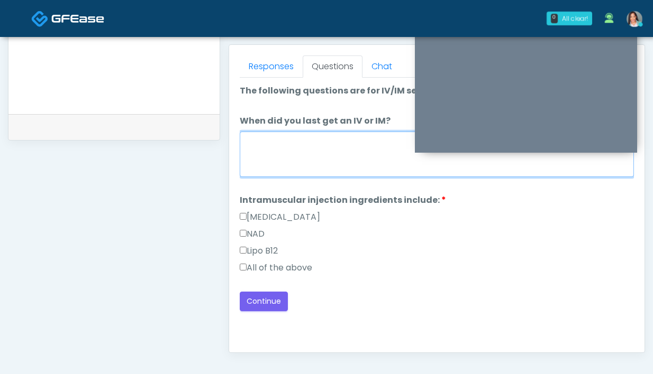
click at [301, 160] on textarea "When did you last get an IV or IM?" at bounding box center [437, 154] width 394 height 45
type textarea "**********"
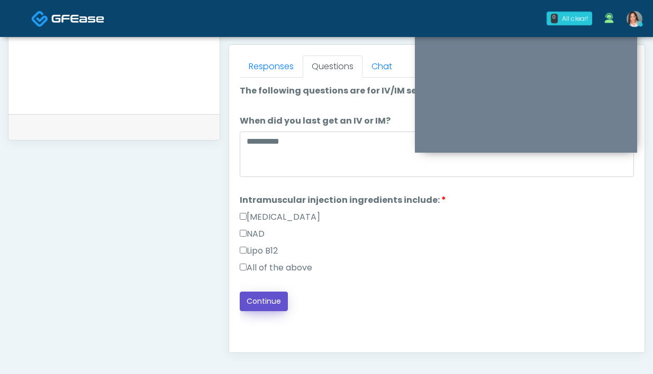
click at [255, 299] on button "Continue" at bounding box center [264, 302] width 48 height 20
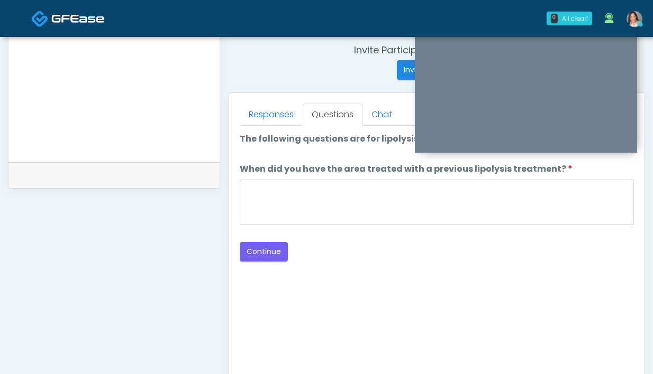
scroll to position [312, 0]
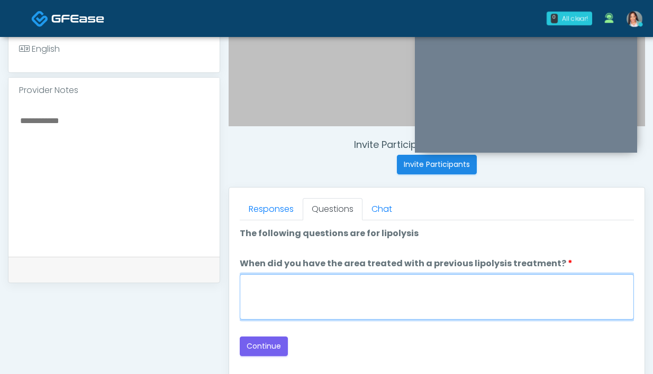
click at [314, 296] on textarea "When did you have the area treated with a previous lipolysis treatment?" at bounding box center [437, 296] width 394 height 45
type textarea "**********"
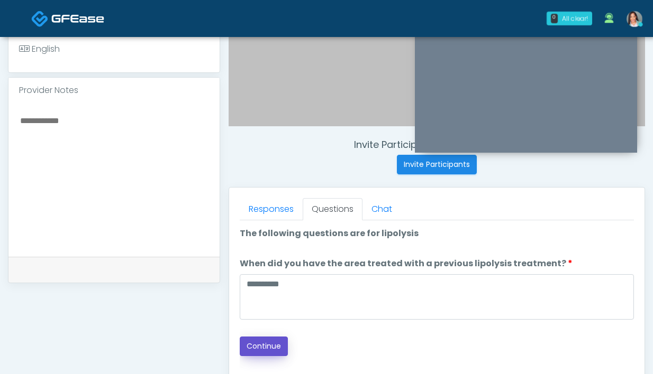
click at [280, 347] on button "Continue" at bounding box center [264, 347] width 48 height 20
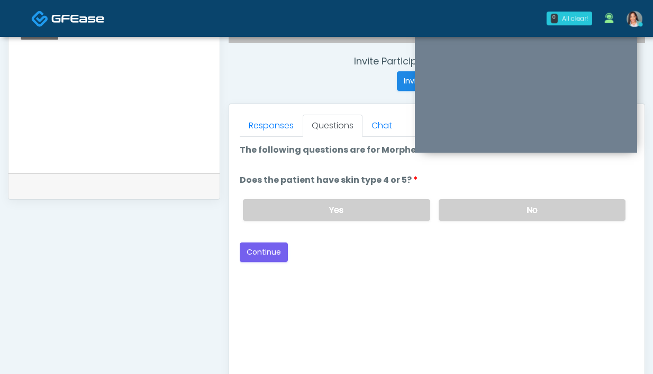
scroll to position [320, 0]
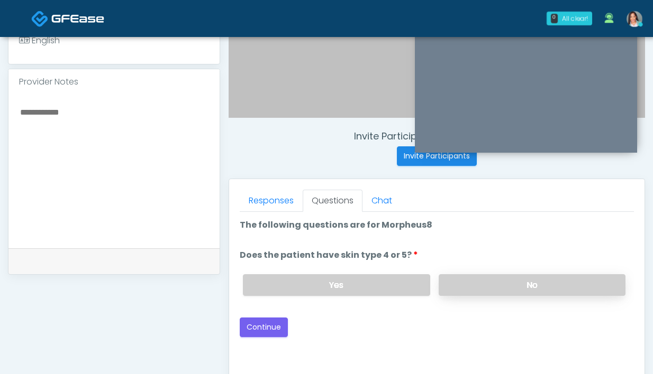
click at [470, 290] on label "No" at bounding box center [531, 285] width 187 height 22
click at [265, 333] on button "Continue" at bounding box center [264, 328] width 48 height 20
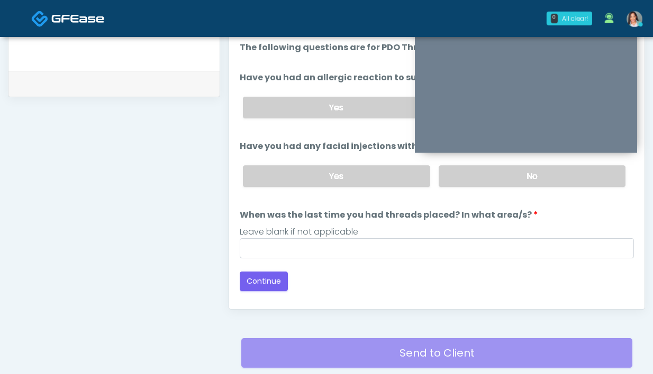
scroll to position [408, 0]
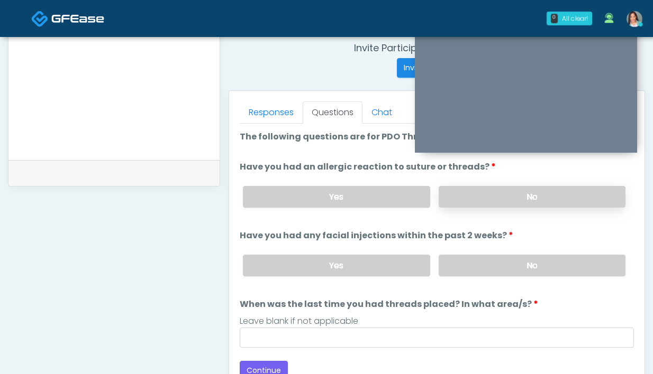
click at [508, 198] on label "No" at bounding box center [531, 197] width 187 height 22
click at [483, 261] on label "No" at bounding box center [531, 266] width 187 height 22
click at [400, 325] on div "Leave blank if not applicable" at bounding box center [437, 321] width 394 height 13
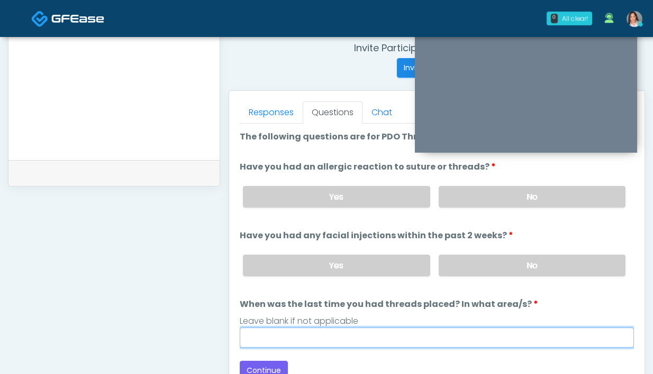
click at [378, 344] on input "When was the last time you had threads placed? In what area/s?" at bounding box center [437, 338] width 394 height 20
type input "***"
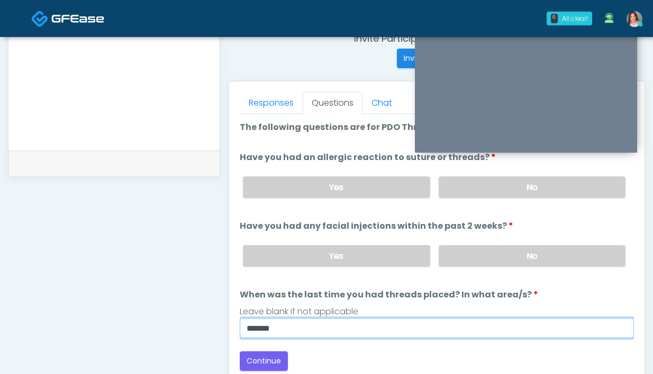
scroll to position [428, 0]
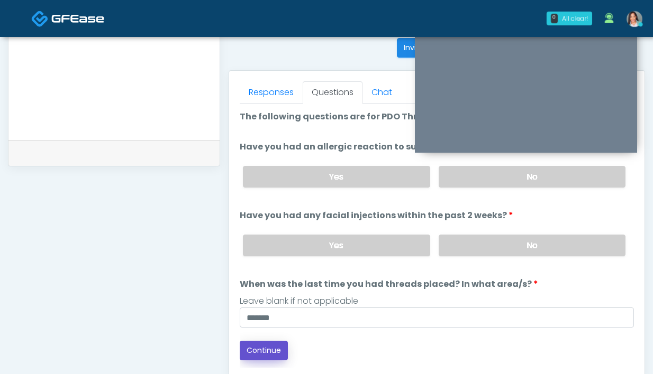
click at [247, 353] on button "Continue" at bounding box center [264, 351] width 48 height 20
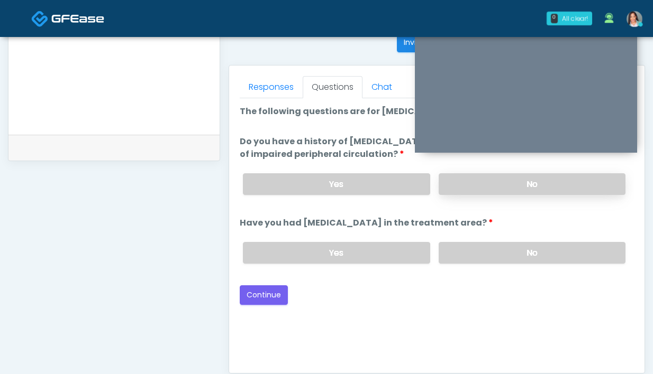
scroll to position [388, 0]
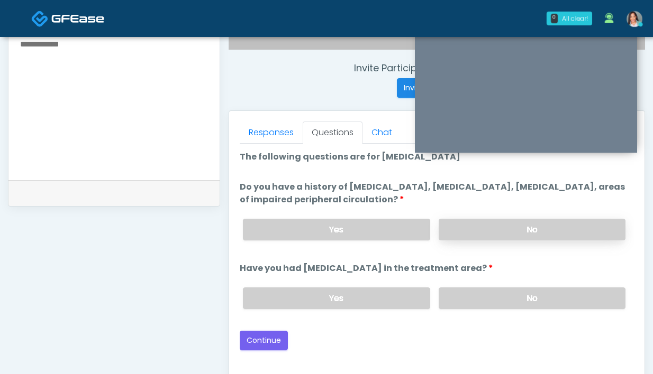
click at [476, 231] on label "No" at bounding box center [531, 230] width 187 height 22
click at [461, 299] on label "No" at bounding box center [531, 299] width 187 height 22
drag, startPoint x: 272, startPoint y: 345, endPoint x: 304, endPoint y: 319, distance: 41.0
click at [272, 345] on button "Continue" at bounding box center [264, 341] width 48 height 20
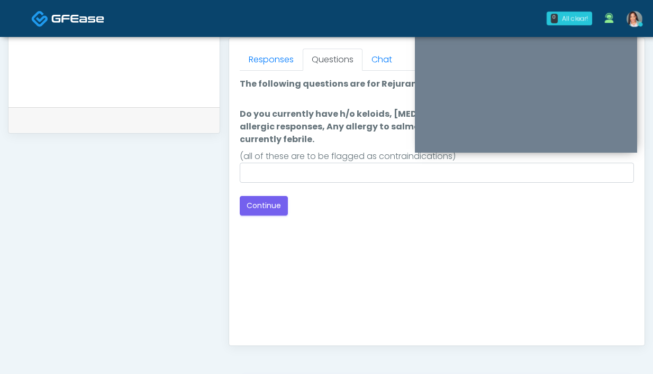
scroll to position [318, 0]
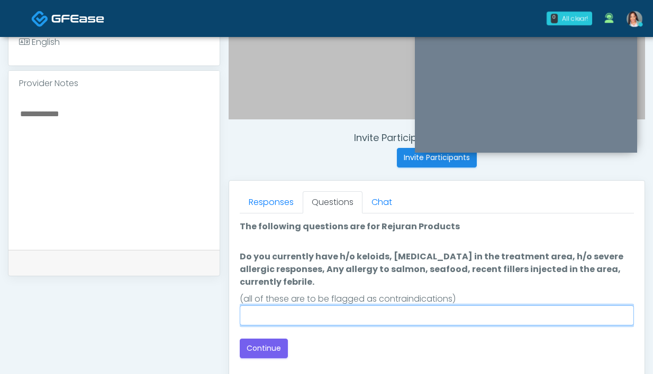
click at [418, 317] on input "Do you currently have h/o keloids, skin infection in the treatment area, h/o se…" at bounding box center [437, 316] width 394 height 20
click at [422, 318] on input "Do you currently have h/o keloids, skin infection in the treatment area, h/o se…" at bounding box center [437, 316] width 394 height 20
type input "****"
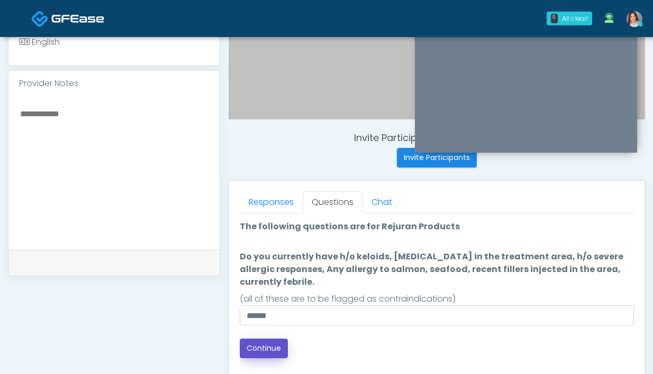
click at [253, 352] on button "Continue" at bounding box center [264, 349] width 48 height 20
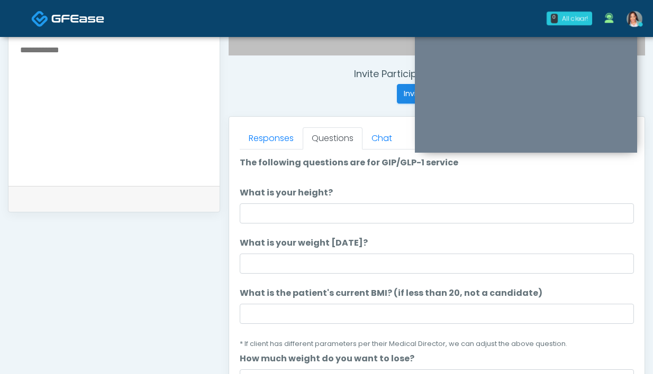
scroll to position [382, 0]
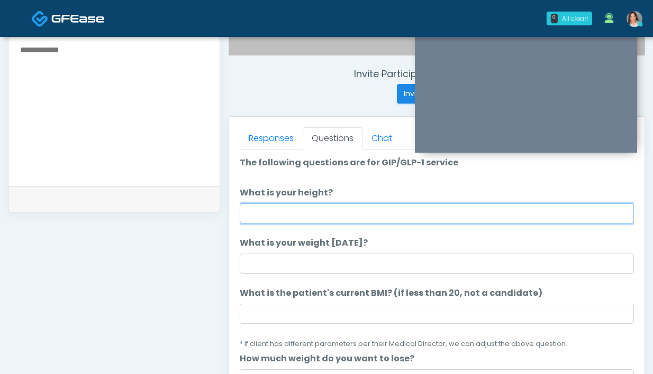
click at [265, 216] on input "What is your height?" at bounding box center [437, 214] width 394 height 20
type input "*****"
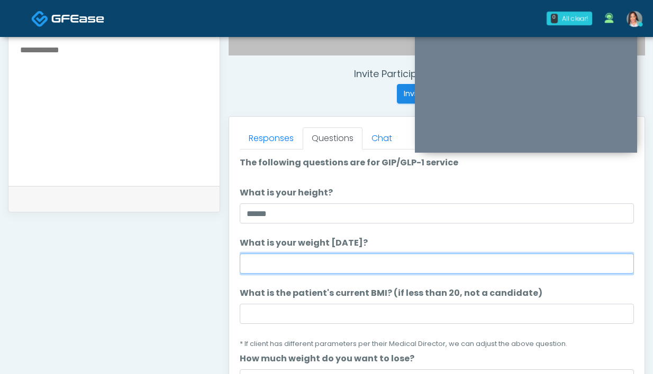
click at [256, 272] on input "What is your weight today?" at bounding box center [437, 264] width 394 height 20
type input "**********"
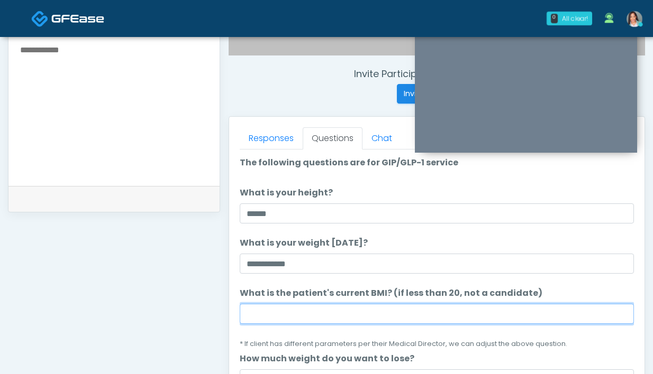
click at [331, 319] on input "What is the patient's current BMI? (if less than 20, not a candidate)" at bounding box center [437, 314] width 394 height 20
paste input "****"
type input "**"
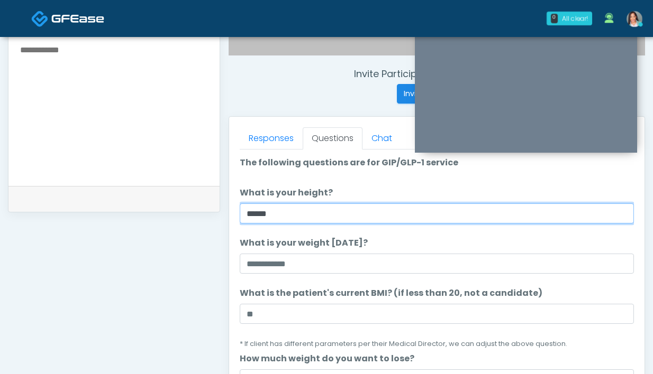
click at [489, 212] on input "*****" at bounding box center [437, 214] width 394 height 20
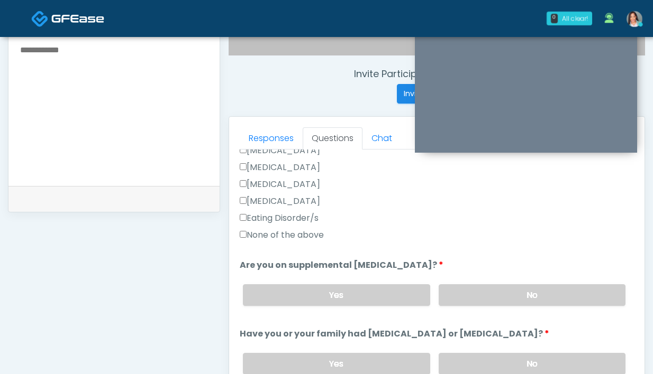
scroll to position [325, 0]
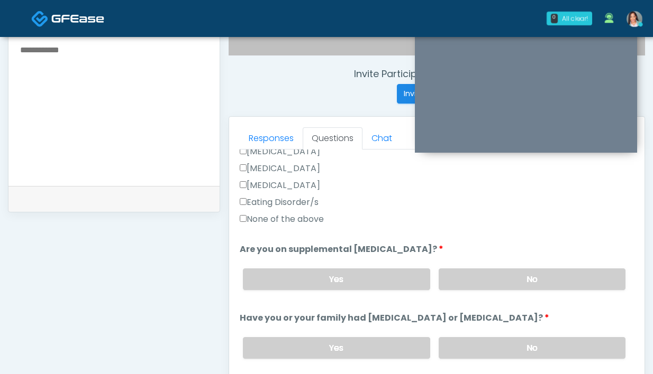
click at [316, 219] on label "None of the above" at bounding box center [282, 219] width 84 height 13
click at [471, 274] on label "No" at bounding box center [531, 280] width 187 height 22
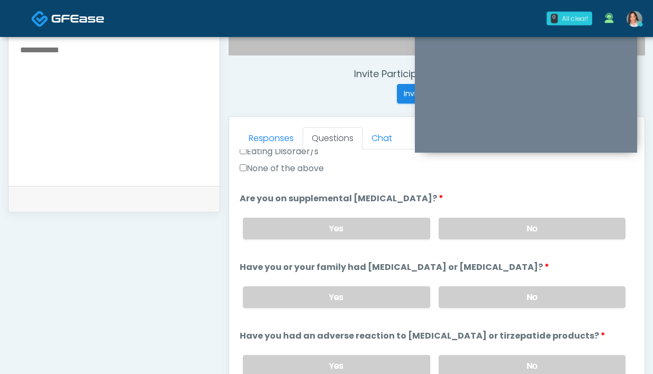
scroll to position [377, 0]
click at [462, 303] on label "No" at bounding box center [531, 297] width 187 height 22
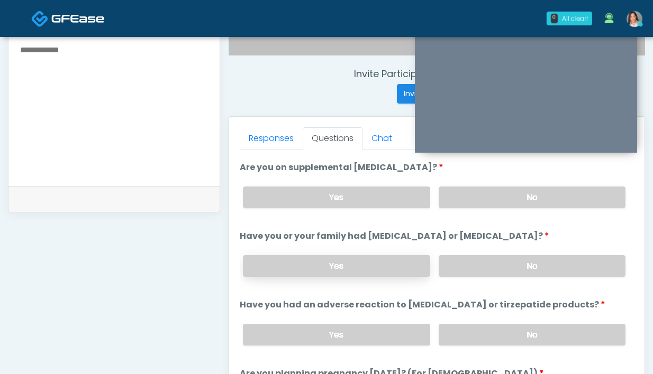
scroll to position [419, 0]
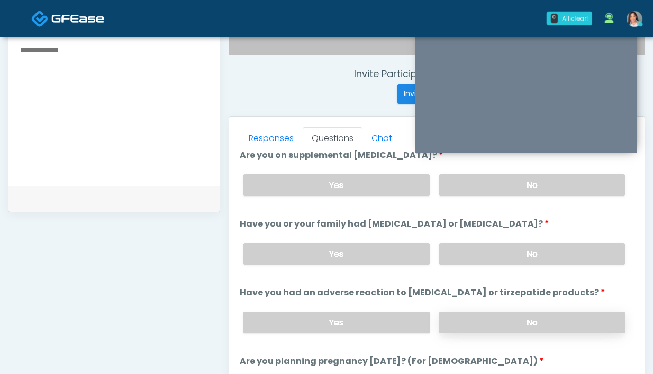
click at [456, 327] on label "No" at bounding box center [531, 323] width 187 height 22
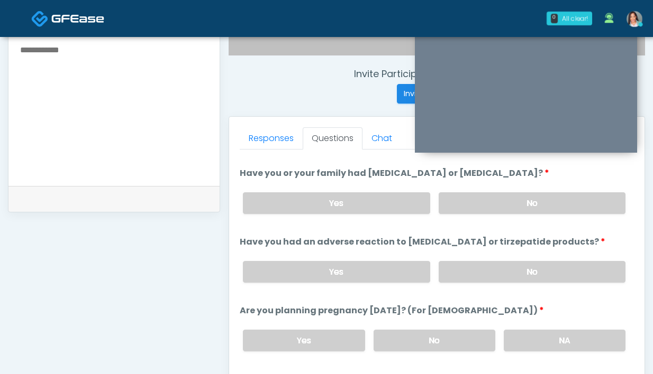
scroll to position [470, 0]
click at [447, 330] on label "No" at bounding box center [434, 341] width 122 height 22
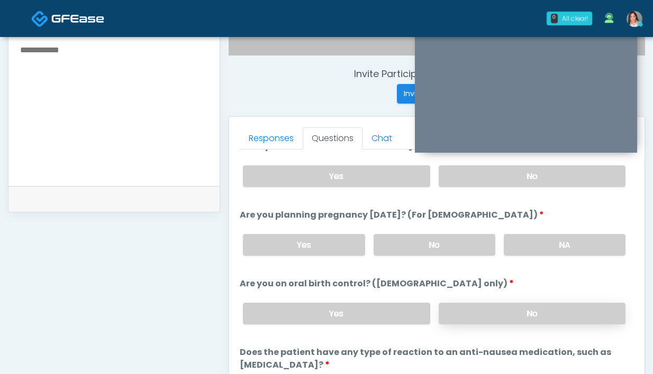
click at [495, 321] on label "No" at bounding box center [531, 314] width 187 height 22
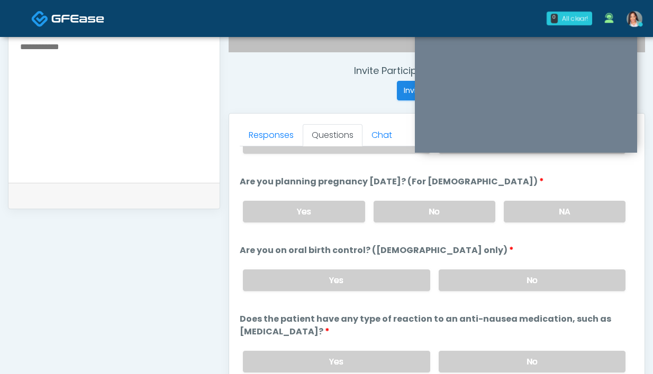
scroll to position [465, 0]
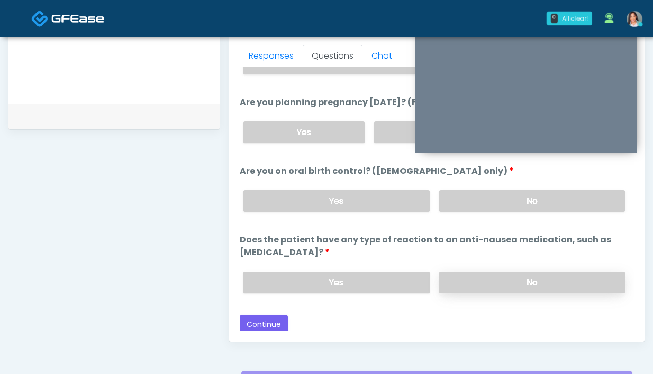
click at [470, 273] on label "No" at bounding box center [531, 283] width 187 height 22
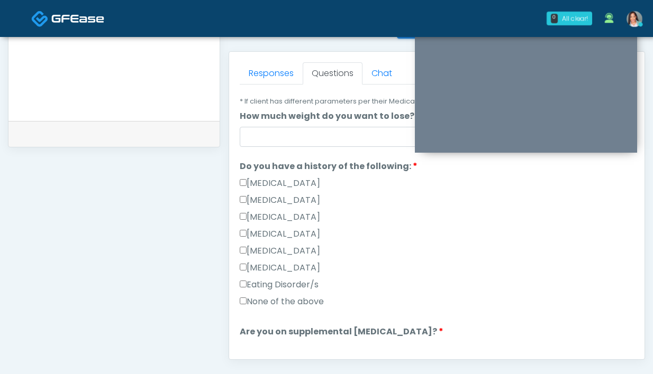
scroll to position [45, 0]
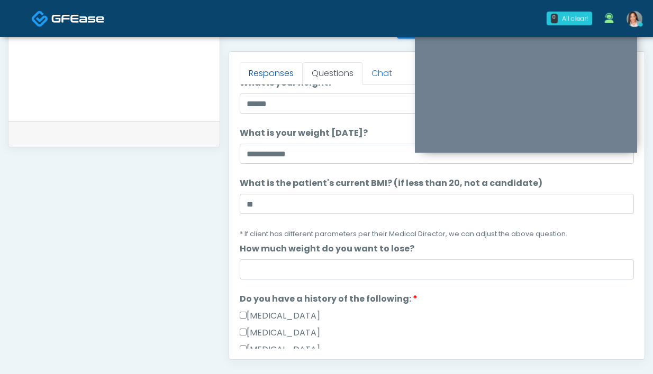
click at [267, 75] on link "Responses" at bounding box center [271, 73] width 63 height 22
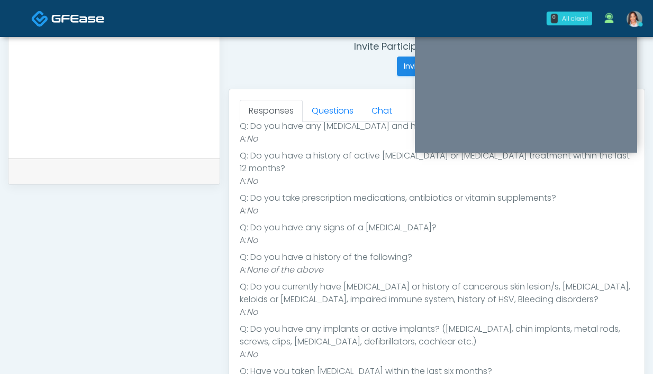
scroll to position [30, 0]
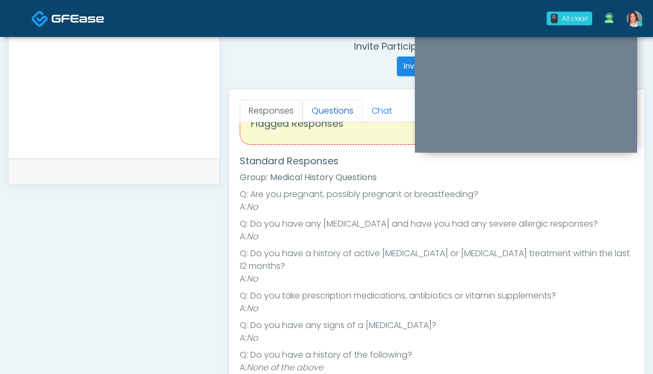
click at [333, 104] on link "Questions" at bounding box center [333, 111] width 60 height 22
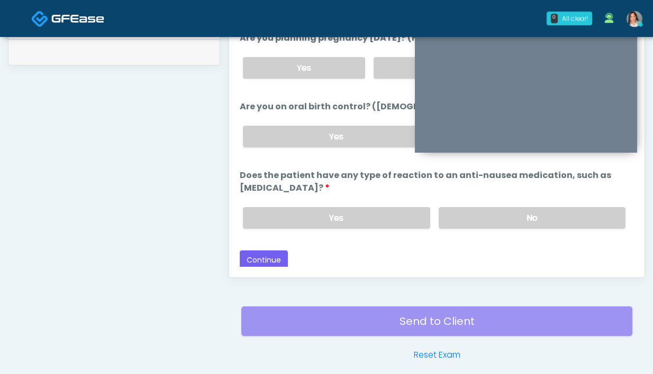
scroll to position [575, 0]
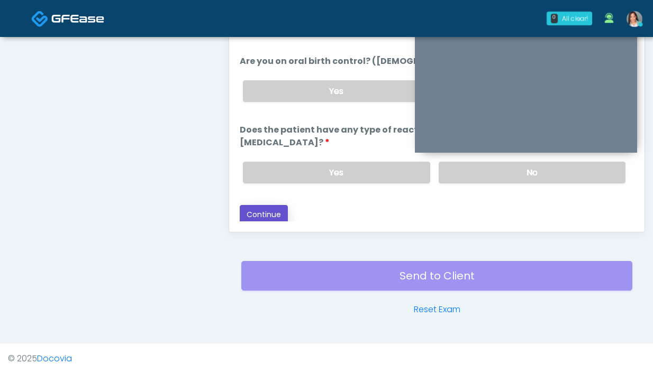
click at [269, 217] on button "Continue" at bounding box center [264, 215] width 48 height 20
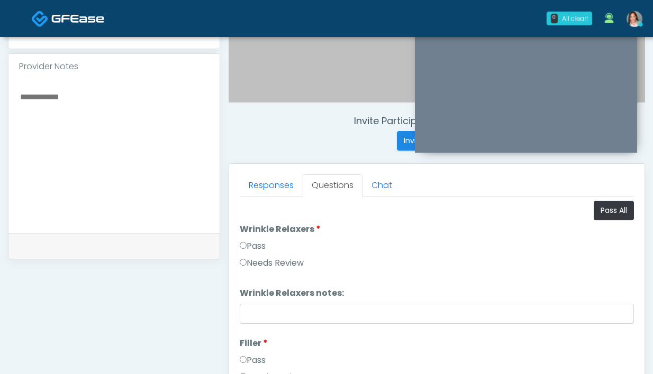
scroll to position [301, 0]
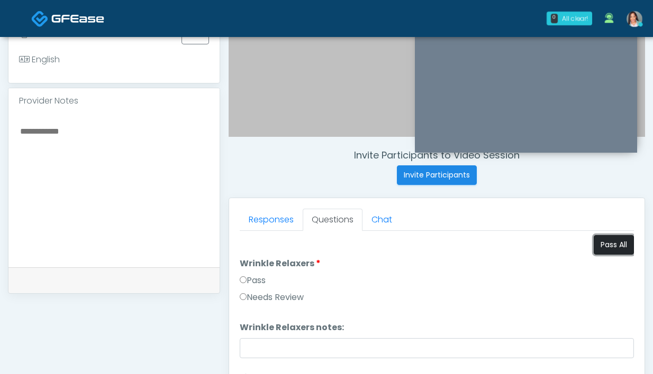
click at [593, 245] on button "Pass All" at bounding box center [613, 245] width 40 height 20
click at [257, 220] on link "Responses" at bounding box center [271, 220] width 63 height 22
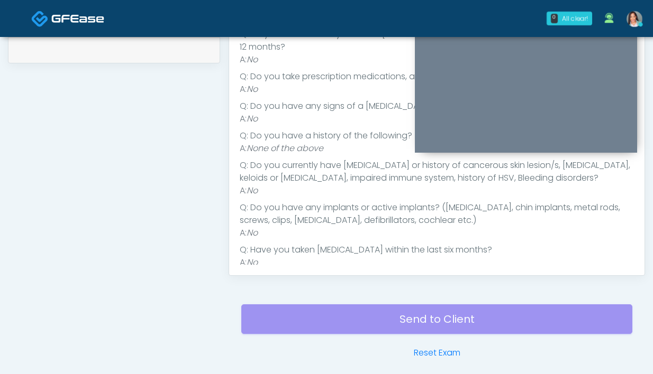
scroll to position [369, 0]
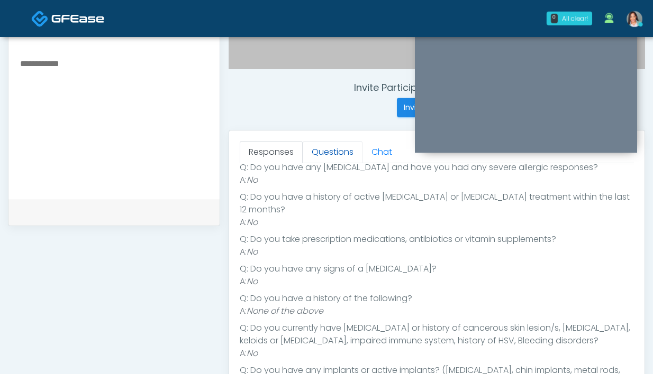
click at [337, 156] on link "Questions" at bounding box center [333, 152] width 60 height 22
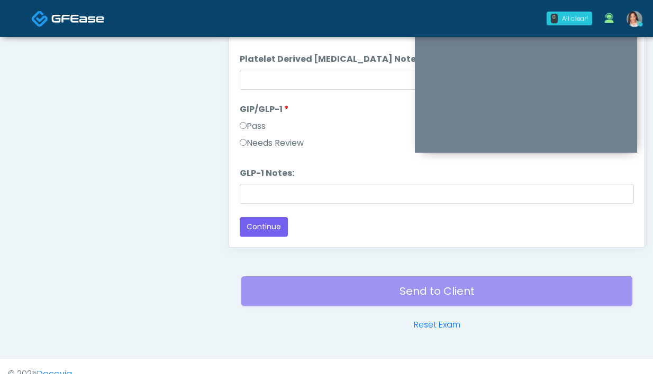
scroll to position [575, 0]
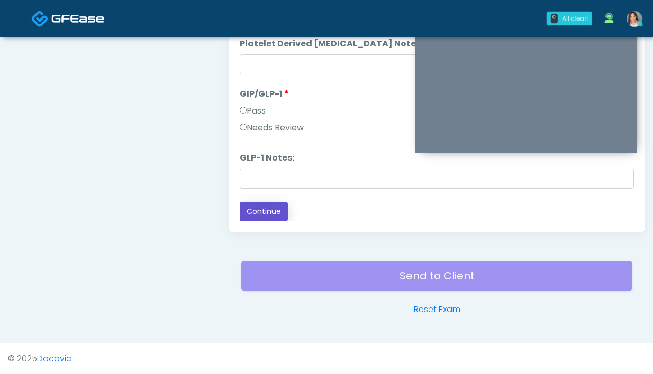
click at [273, 213] on button "Continue" at bounding box center [264, 212] width 48 height 20
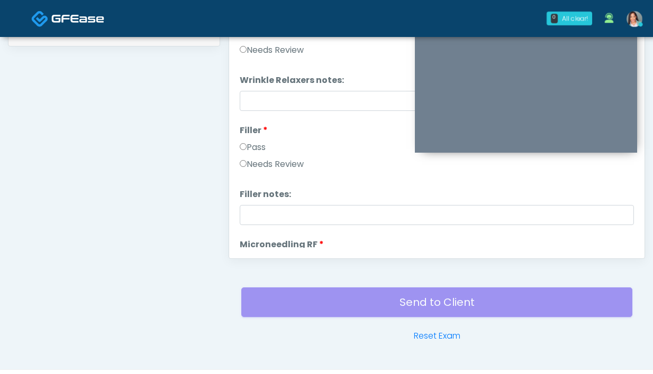
scroll to position [430, 0]
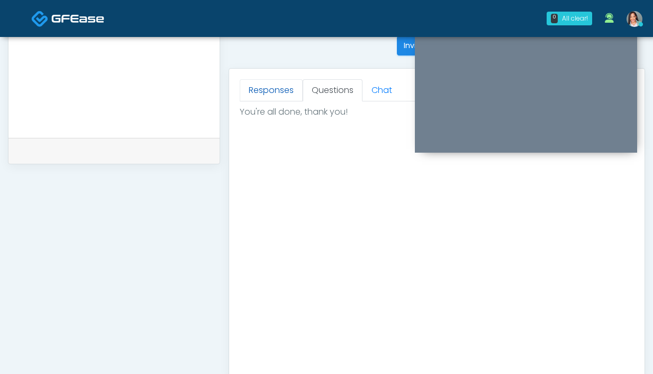
click at [264, 95] on link "Responses" at bounding box center [271, 90] width 63 height 22
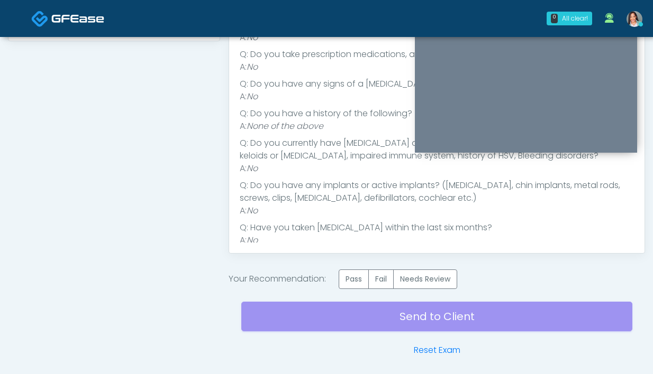
scroll to position [0, 0]
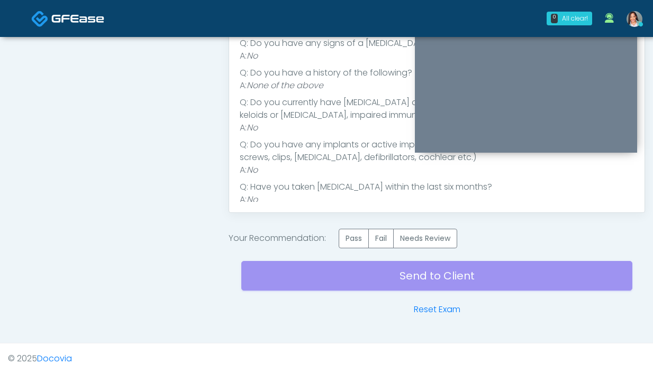
drag, startPoint x: 343, startPoint y: 243, endPoint x: 330, endPoint y: 237, distance: 14.7
click at [344, 243] on label "Pass" at bounding box center [353, 239] width 30 height 20
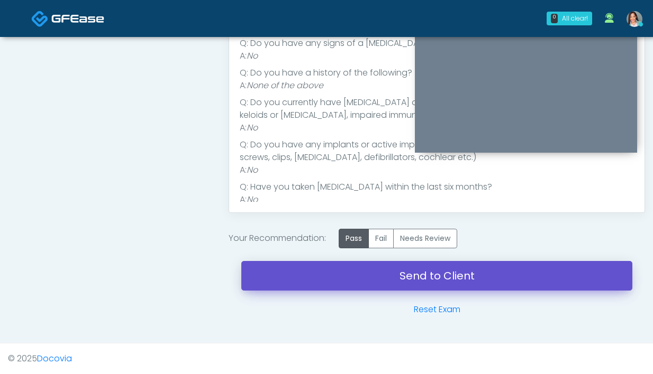
click at [297, 288] on link "Send to Client" at bounding box center [436, 276] width 391 height 30
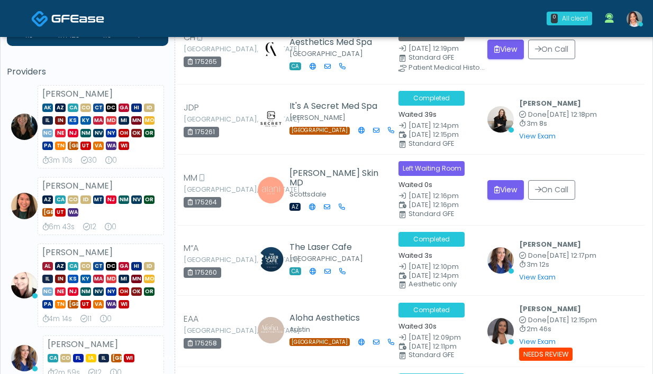
scroll to position [57, 0]
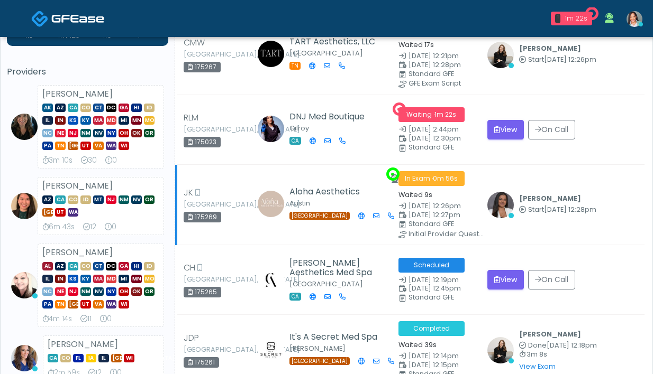
scroll to position [58, 0]
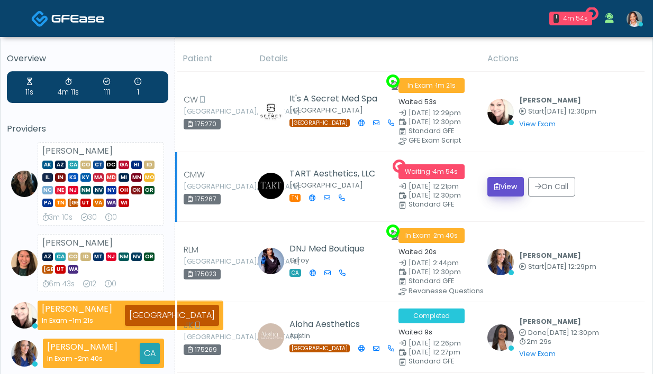
click at [506, 185] on button "View" at bounding box center [505, 187] width 36 height 20
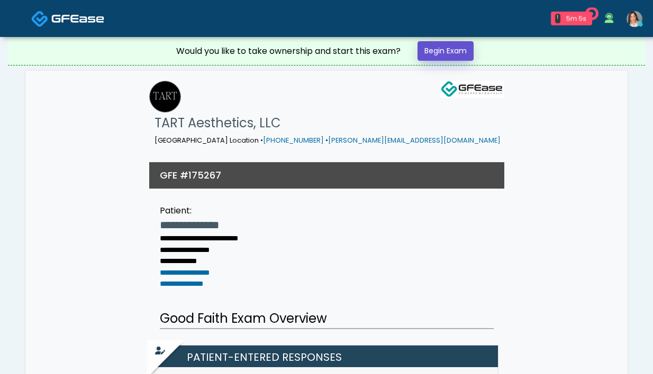
click at [464, 58] on link "Begin Exam" at bounding box center [445, 51] width 56 height 20
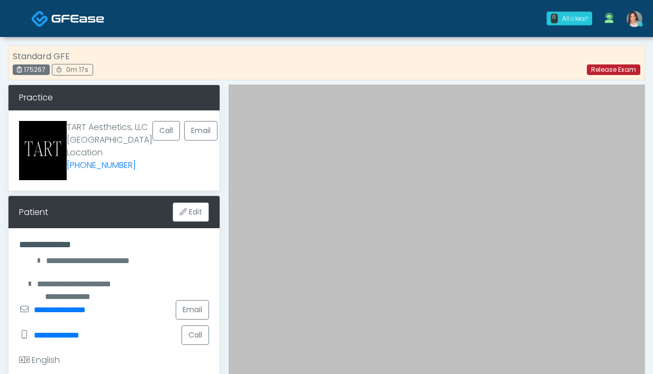
click at [610, 69] on link "Release Exam" at bounding box center [613, 70] width 53 height 11
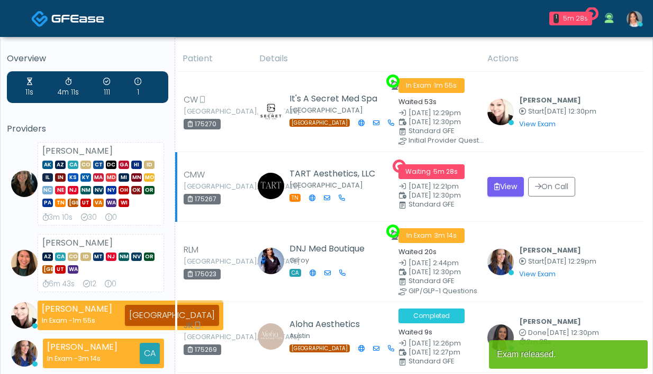
drag, startPoint x: 216, startPoint y: 201, endPoint x: 191, endPoint y: 200, distance: 24.9
click at [191, 200] on div "175267" at bounding box center [202, 199] width 37 height 11
copy div "175267"
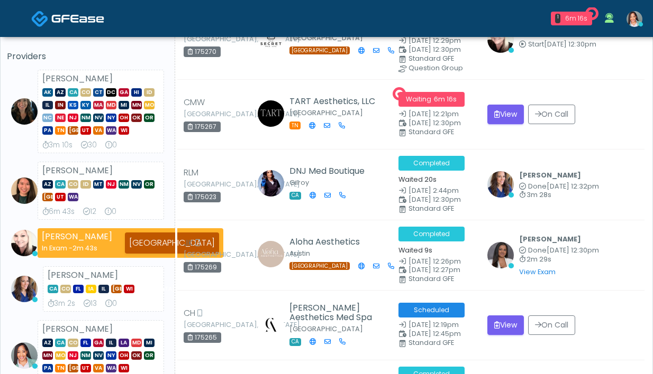
scroll to position [212, 0]
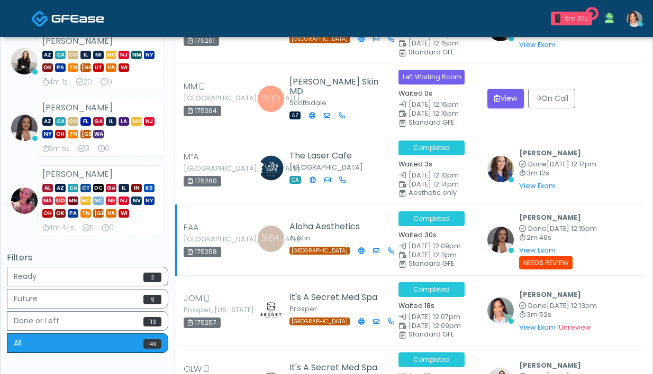
scroll to position [438, 0]
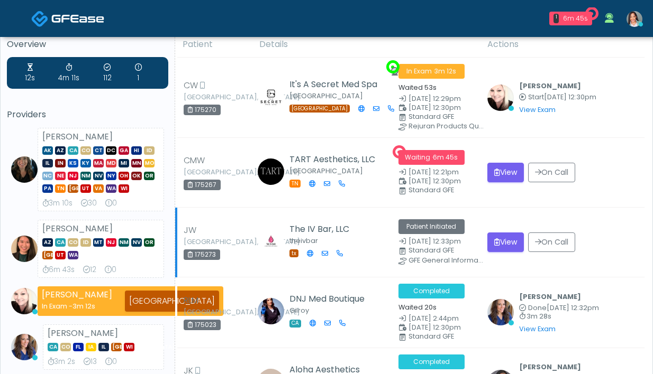
scroll to position [14, 0]
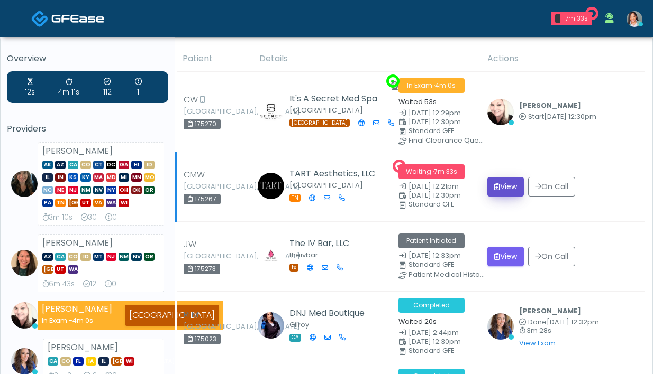
click at [506, 180] on button "View" at bounding box center [505, 187] width 36 height 20
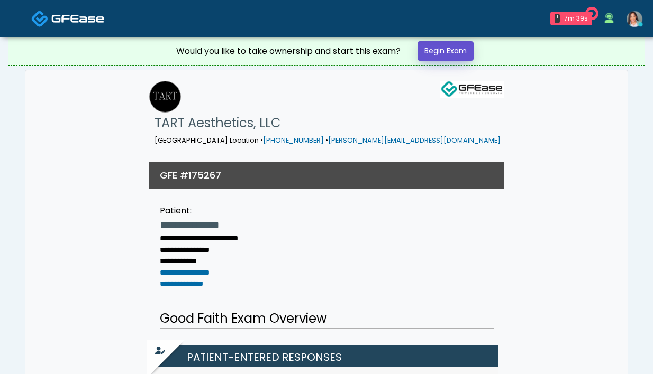
click at [453, 56] on link "Begin Exam" at bounding box center [445, 51] width 56 height 20
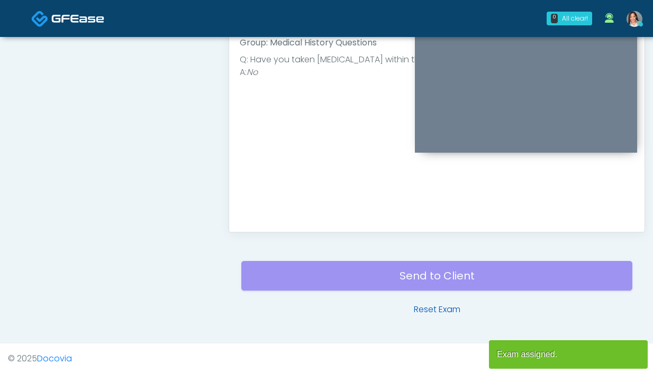
click at [428, 308] on link "Reset Exam" at bounding box center [437, 310] width 47 height 13
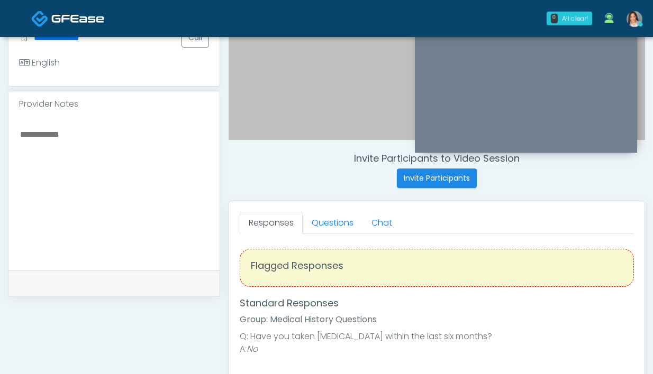
scroll to position [426, 0]
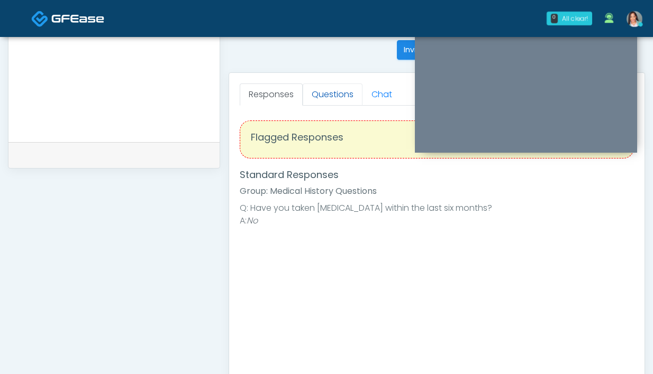
click at [325, 96] on link "Questions" at bounding box center [333, 95] width 60 height 22
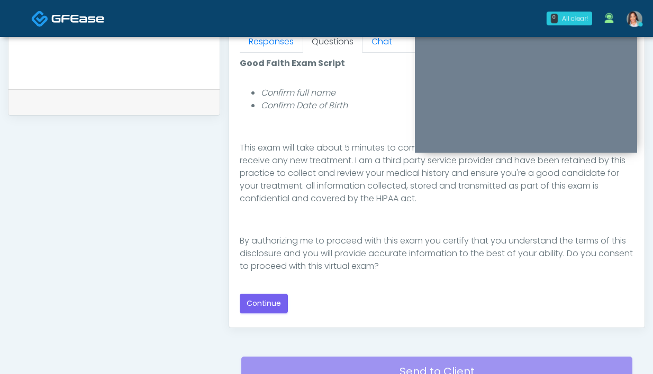
scroll to position [508, 0]
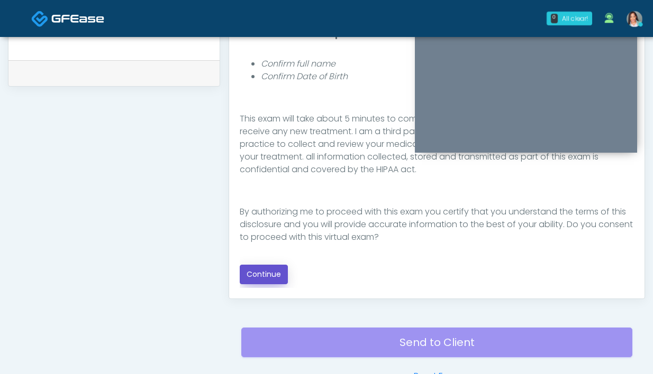
click at [265, 276] on button "Continue" at bounding box center [264, 275] width 48 height 20
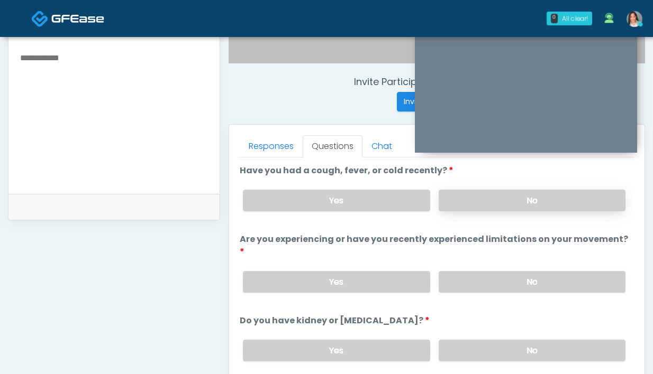
scroll to position [355, 0]
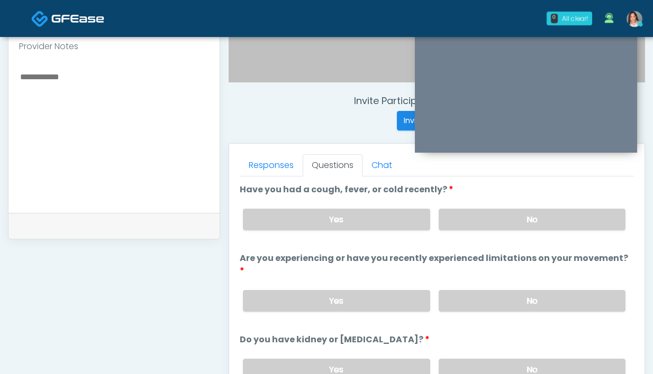
click at [448, 222] on label "No" at bounding box center [531, 220] width 187 height 22
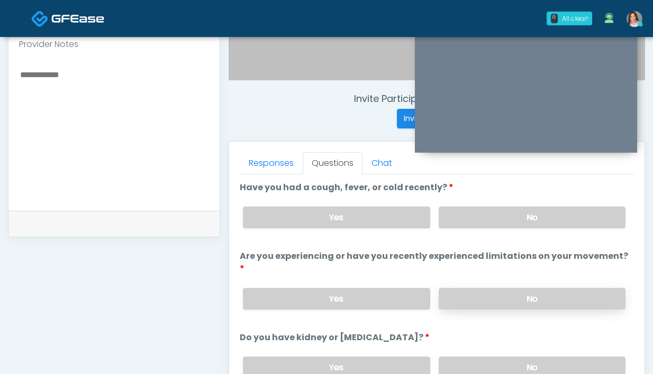
click at [501, 288] on label "No" at bounding box center [531, 299] width 187 height 22
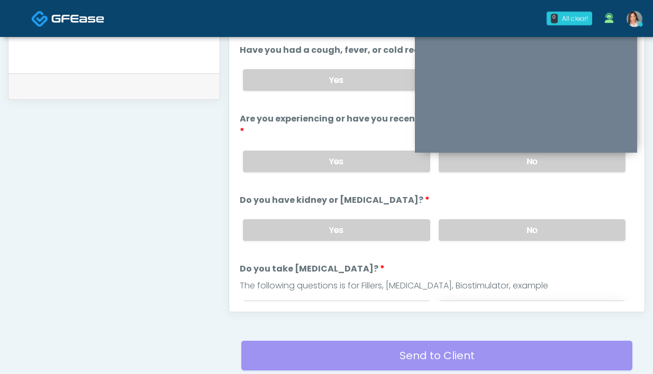
scroll to position [502, 0]
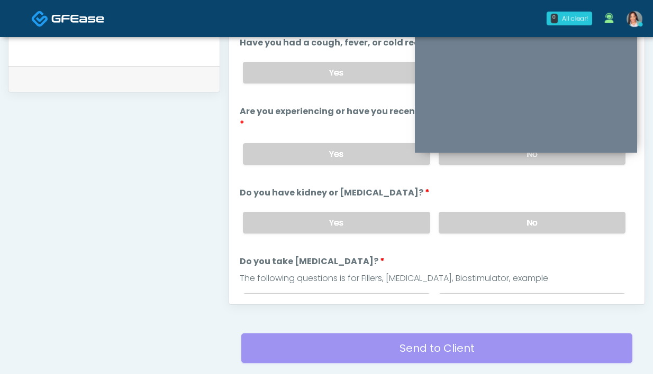
drag, startPoint x: 486, startPoint y: 208, endPoint x: 478, endPoint y: 245, distance: 37.9
click at [486, 212] on label "No" at bounding box center [531, 223] width 187 height 22
click at [463, 294] on label "No" at bounding box center [531, 305] width 187 height 22
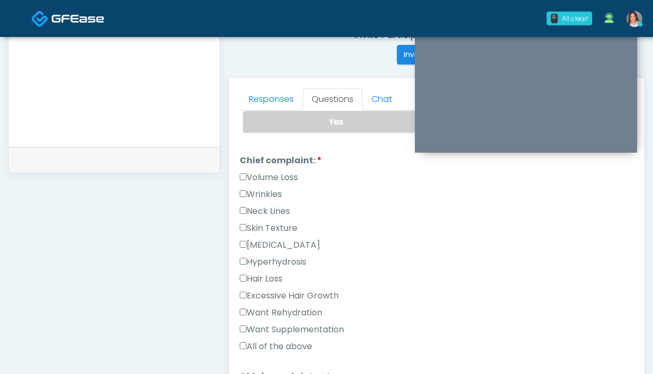
scroll to position [263, 0]
click at [263, 189] on label "Wrinkles" at bounding box center [261, 195] width 42 height 13
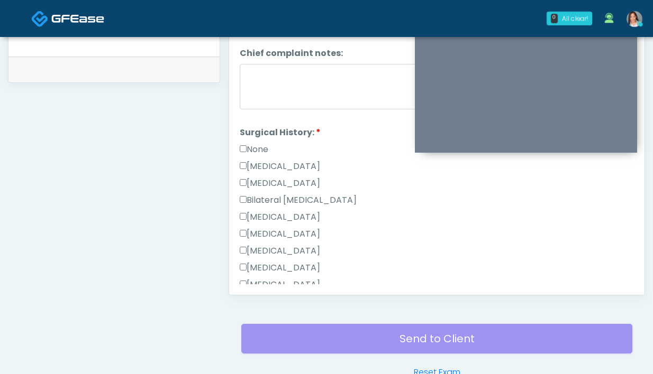
scroll to position [459, 0]
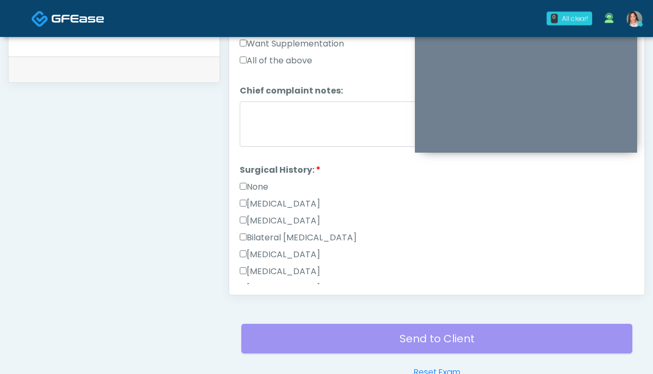
click at [261, 181] on label "None" at bounding box center [254, 187] width 29 height 13
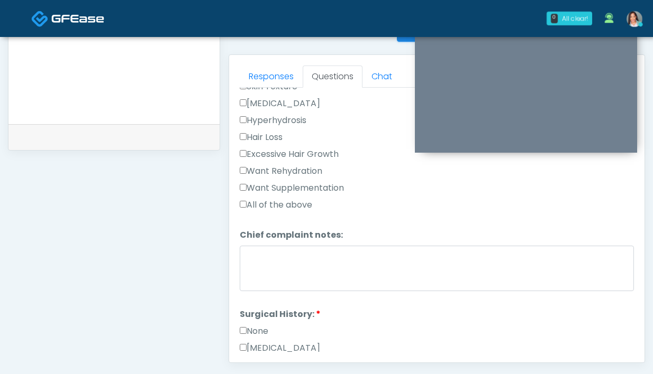
scroll to position [125, 0]
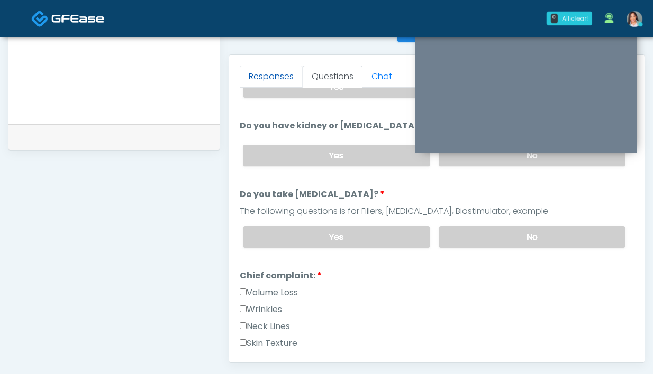
click at [272, 74] on link "Responses" at bounding box center [271, 77] width 63 height 22
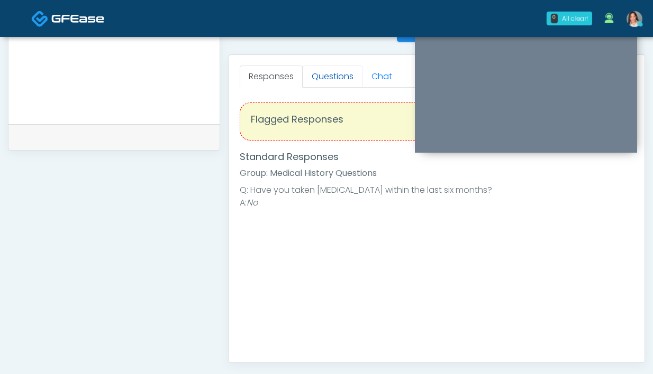
click at [336, 76] on link "Questions" at bounding box center [333, 77] width 60 height 22
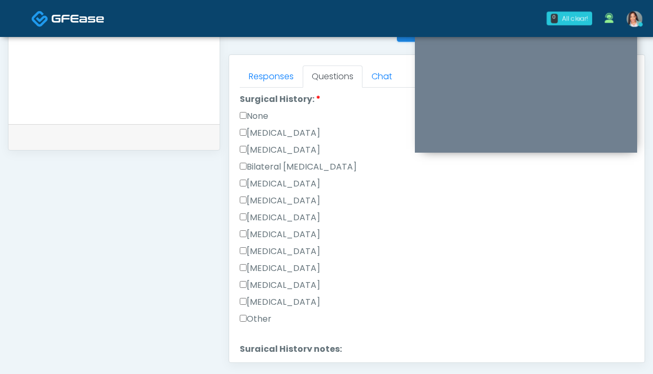
scroll to position [572, 0]
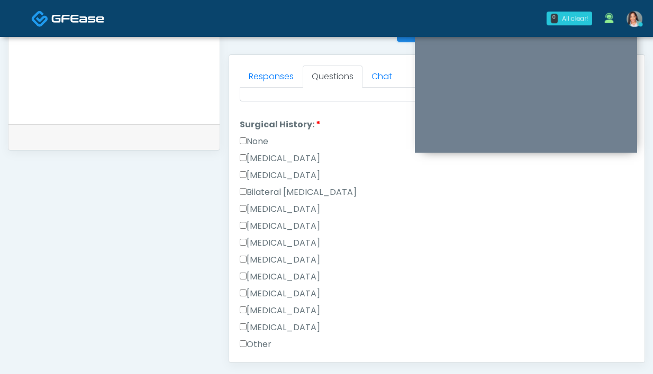
drag, startPoint x: 260, startPoint y: 118, endPoint x: 262, endPoint y: 125, distance: 6.7
click at [260, 119] on li "Surgical History: Surgical History: None Cesarean Section Hysterectomy Bilatera…" at bounding box center [437, 236] width 394 height 237
click at [265, 135] on label "None" at bounding box center [254, 141] width 29 height 13
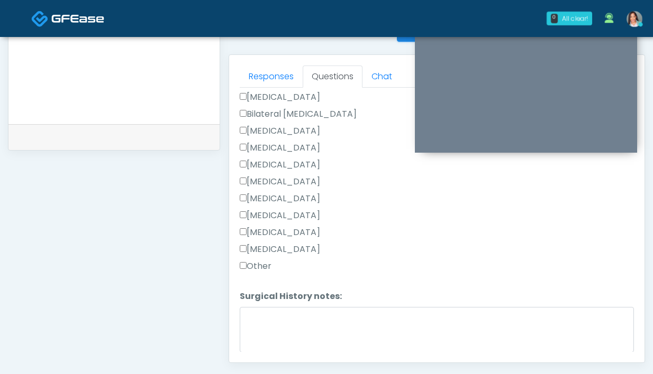
scroll to position [672, 0]
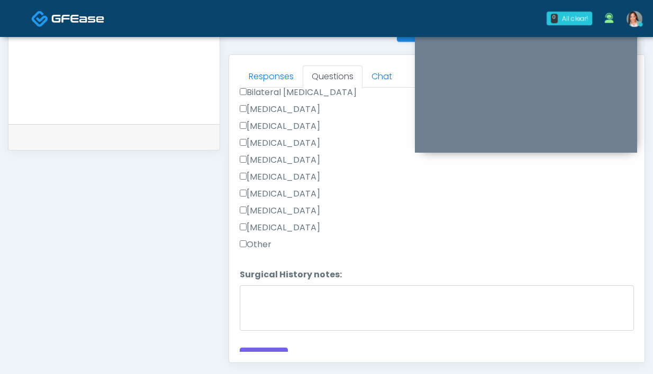
drag, startPoint x: 248, startPoint y: 230, endPoint x: 277, endPoint y: 285, distance: 62.5
click at [248, 239] on label "Other" at bounding box center [256, 245] width 32 height 13
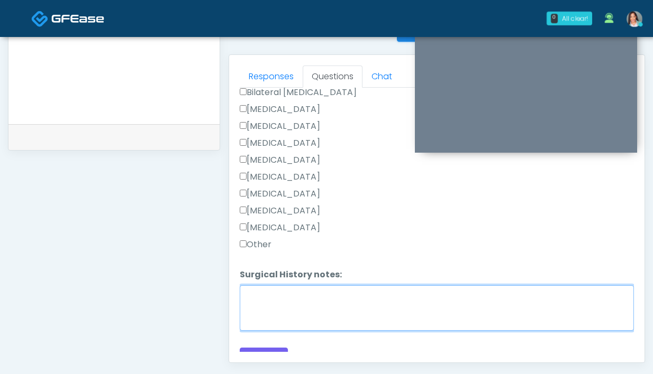
click at [277, 286] on textarea "Surgical History notes:" at bounding box center [437, 308] width 394 height 45
type textarea "*"
type textarea "**********"
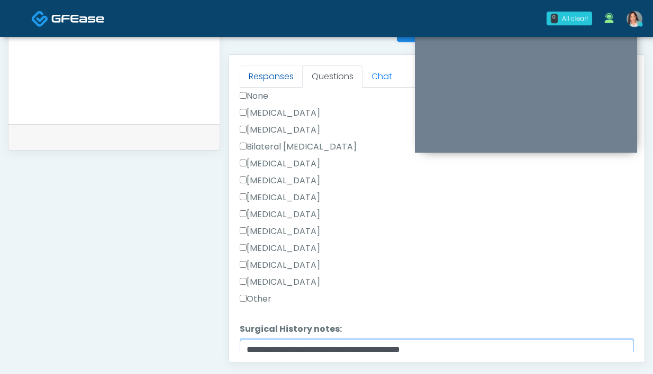
scroll to position [591, 0]
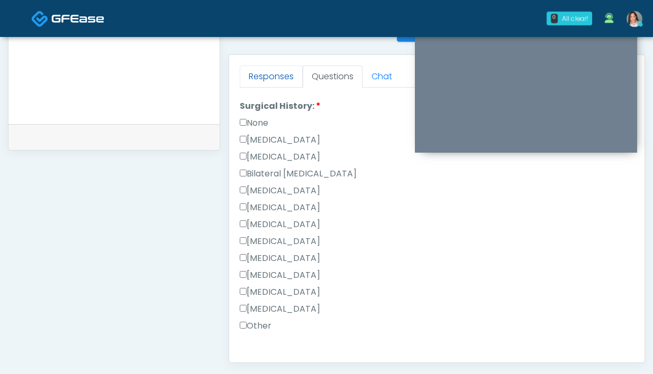
click at [253, 74] on link "Responses" at bounding box center [271, 77] width 63 height 22
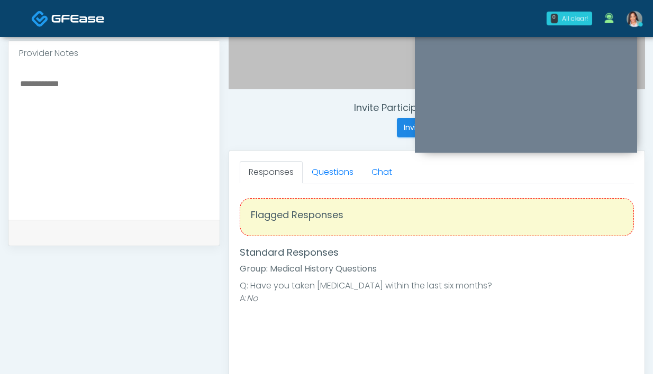
scroll to position [318, 0]
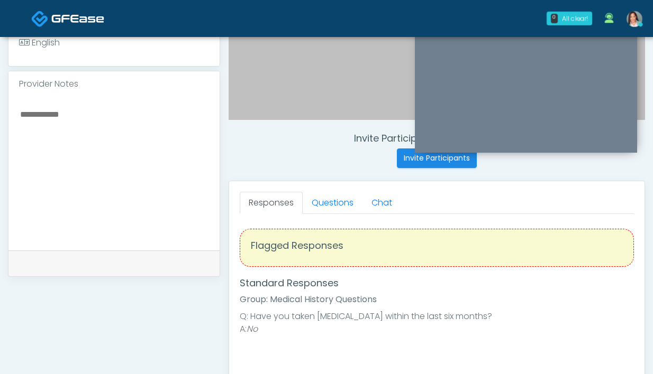
click at [146, 166] on textarea at bounding box center [114, 171] width 190 height 129
click at [153, 167] on textarea at bounding box center [114, 171] width 190 height 129
drag, startPoint x: 136, startPoint y: 131, endPoint x: 175, endPoint y: 140, distance: 39.6
click at [136, 131] on textarea "**********" at bounding box center [114, 171] width 190 height 129
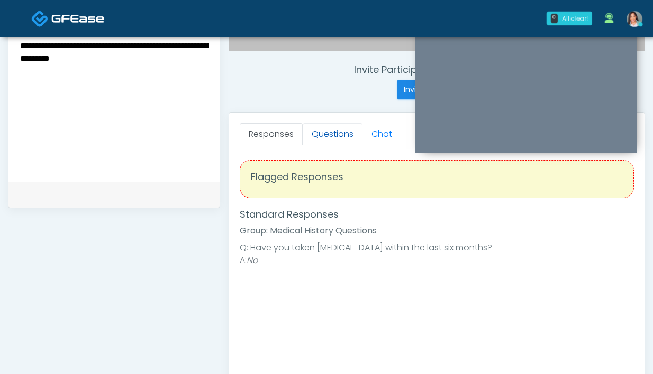
scroll to position [397, 0]
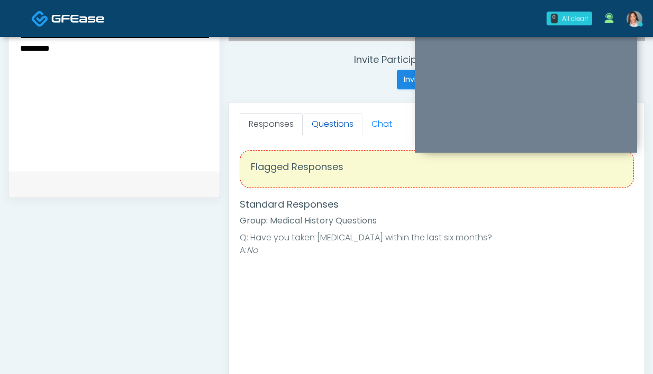
click at [318, 122] on link "Questions" at bounding box center [333, 124] width 60 height 22
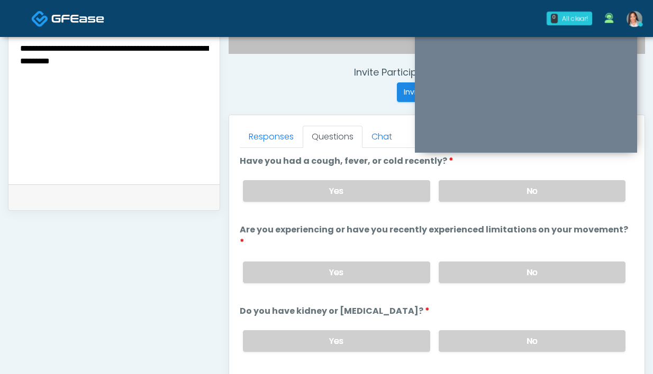
scroll to position [382, 0]
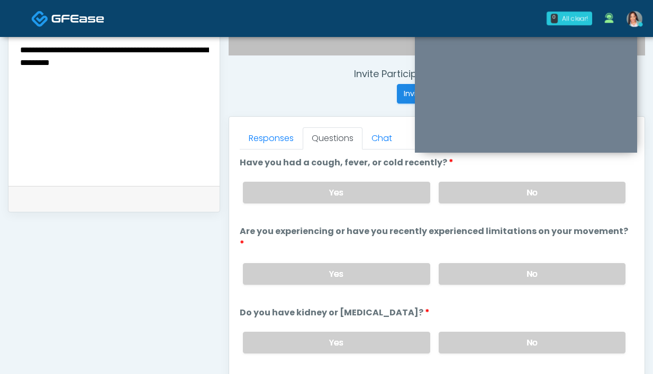
click at [189, 63] on textarea "**********" at bounding box center [114, 107] width 190 height 129
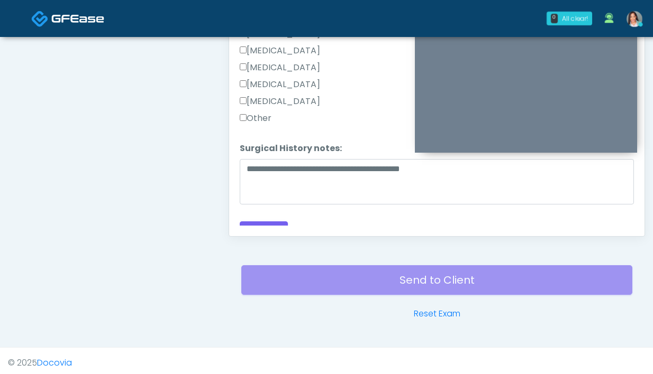
scroll to position [575, 0]
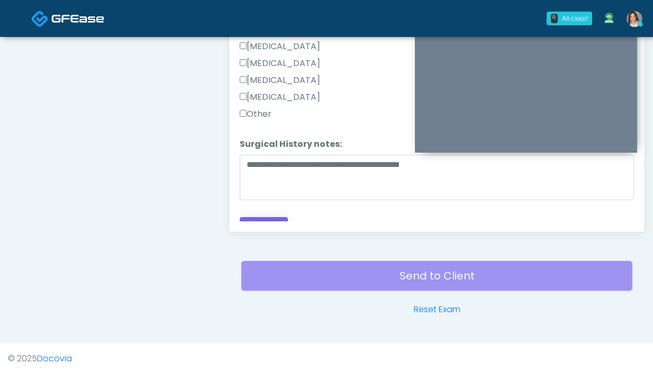
type textarea "**********"
click at [259, 217] on button "Continue" at bounding box center [264, 227] width 48 height 20
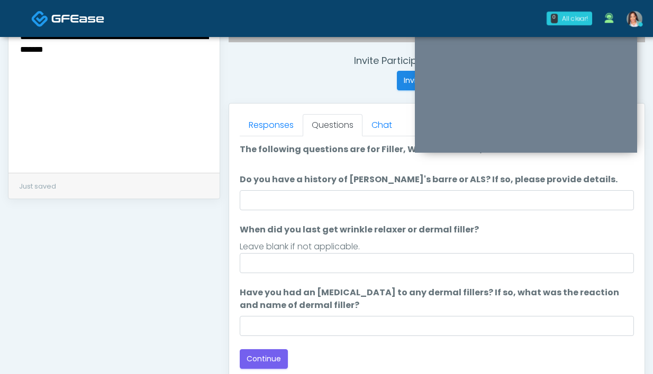
scroll to position [395, 0]
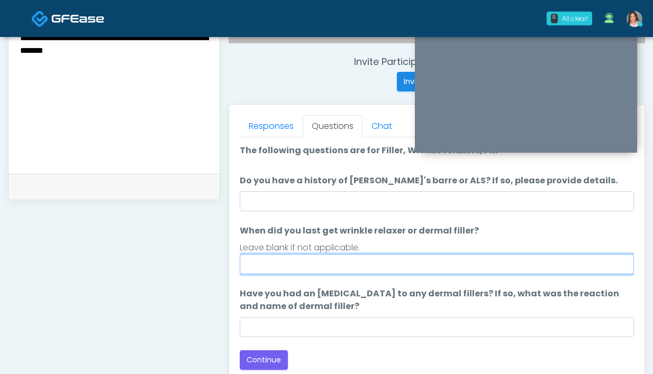
click at [316, 268] on input "When did you last get wrinkle relaxer or dermal filler?" at bounding box center [437, 264] width 394 height 20
click at [287, 268] on input "**********" at bounding box center [437, 264] width 394 height 20
click at [428, 264] on input "**********" at bounding box center [437, 264] width 394 height 20
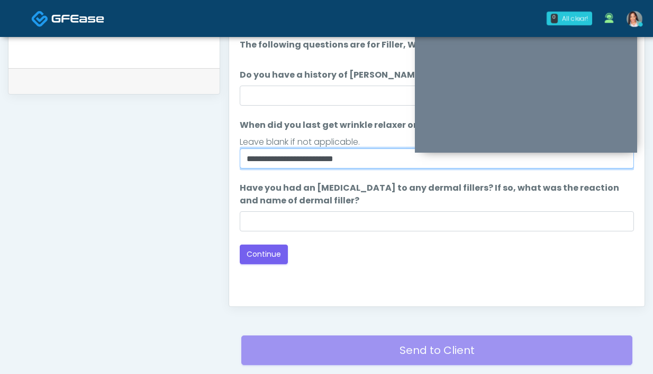
scroll to position [508, 0]
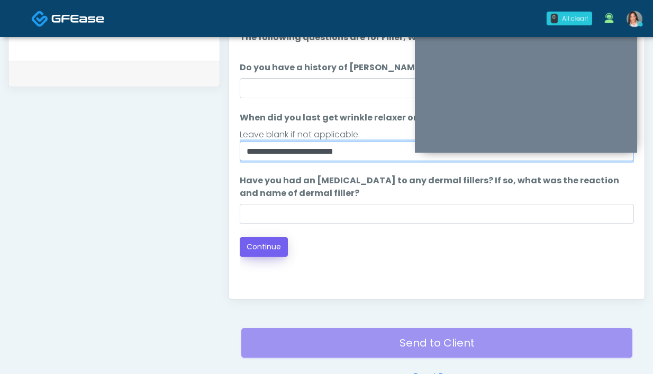
type input "**********"
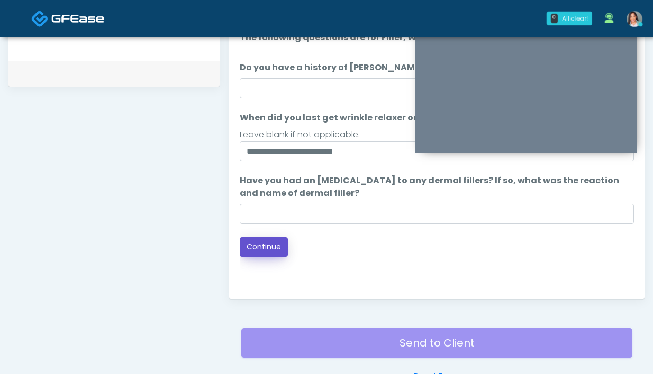
click at [274, 245] on button "Continue" at bounding box center [264, 247] width 48 height 20
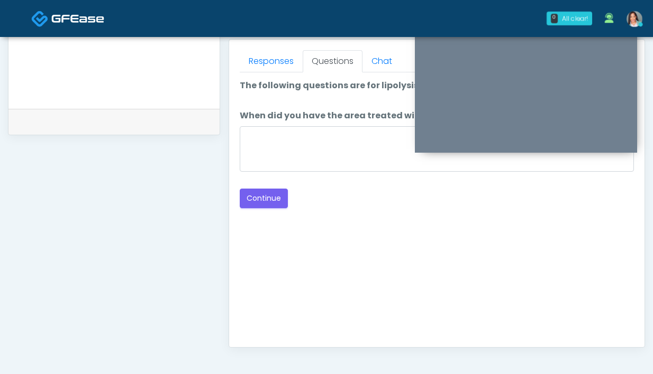
scroll to position [375, 0]
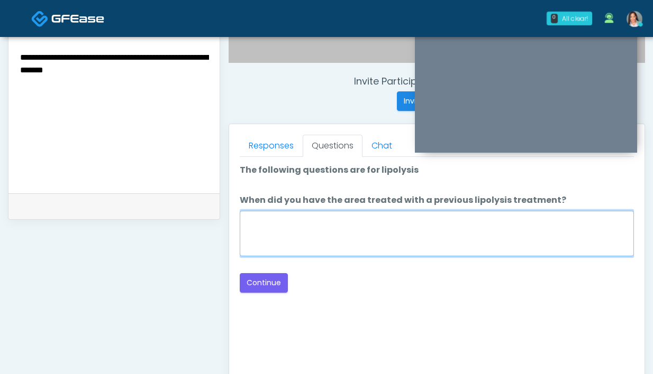
click at [432, 251] on textarea "When did you have the area treated with a previous lipolysis treatment?" at bounding box center [437, 233] width 394 height 45
type textarea "**********"
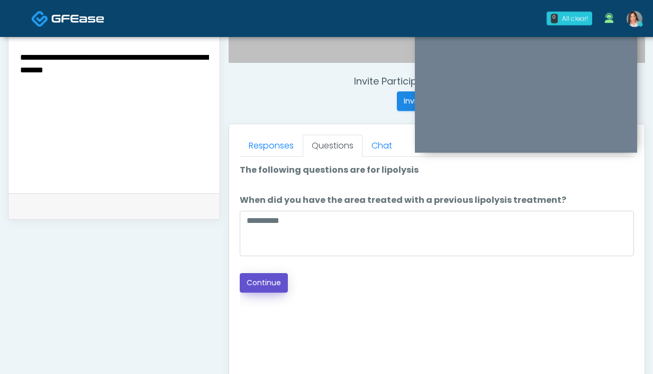
click at [267, 279] on button "Continue" at bounding box center [264, 283] width 48 height 20
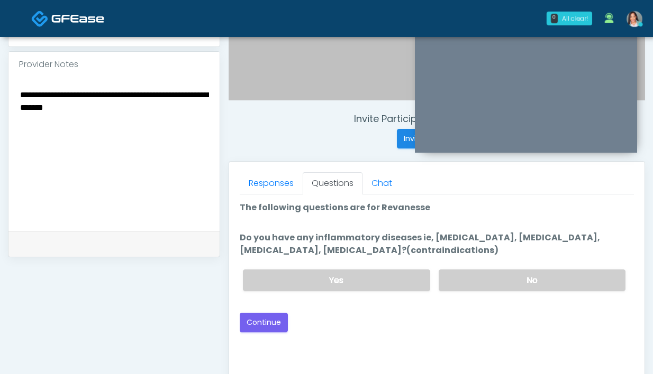
scroll to position [349, 0]
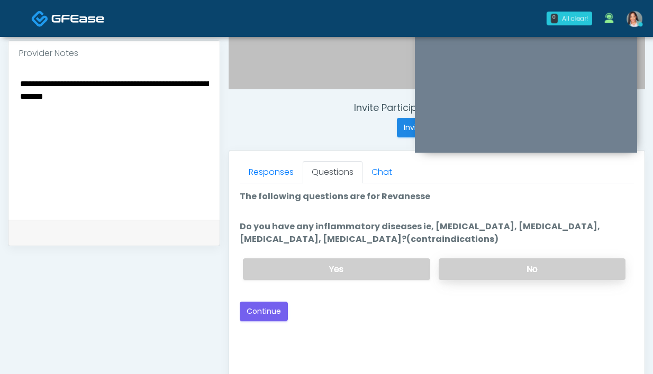
click at [496, 276] on label "No" at bounding box center [531, 270] width 187 height 22
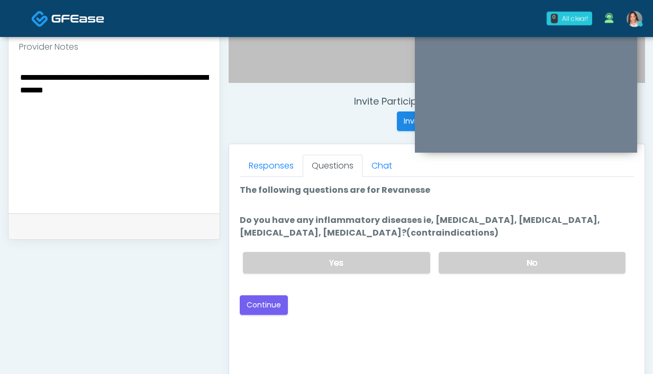
scroll to position [403, 0]
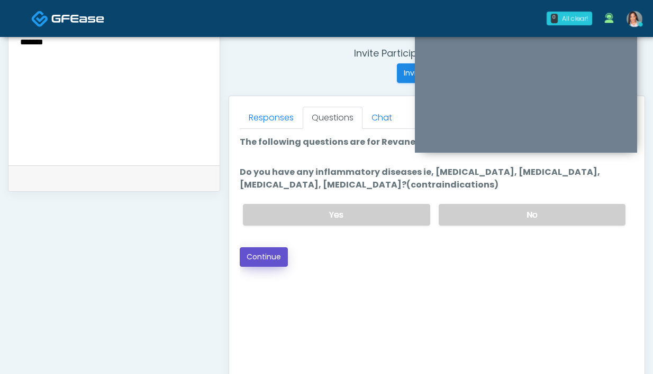
click at [273, 257] on button "Continue" at bounding box center [264, 258] width 48 height 20
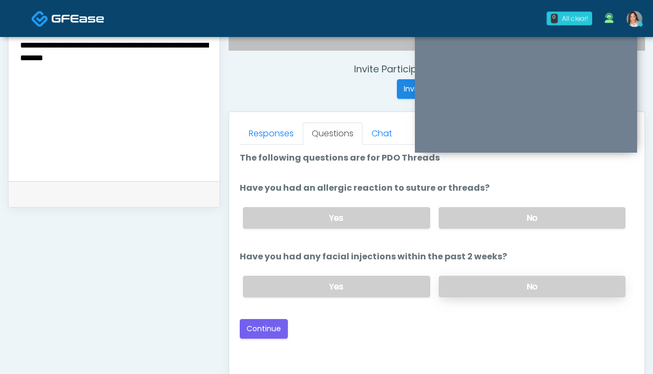
scroll to position [386, 0]
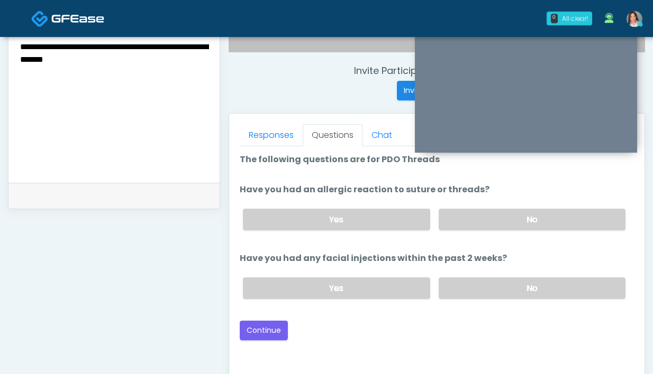
drag, startPoint x: 469, startPoint y: 214, endPoint x: 465, endPoint y: 265, distance: 51.9
click at [469, 214] on label "No" at bounding box center [531, 220] width 187 height 22
click at [459, 279] on label "No" at bounding box center [531, 289] width 187 height 22
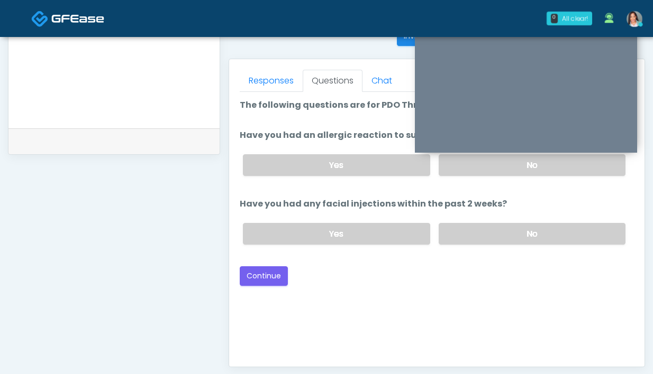
scroll to position [447, 0]
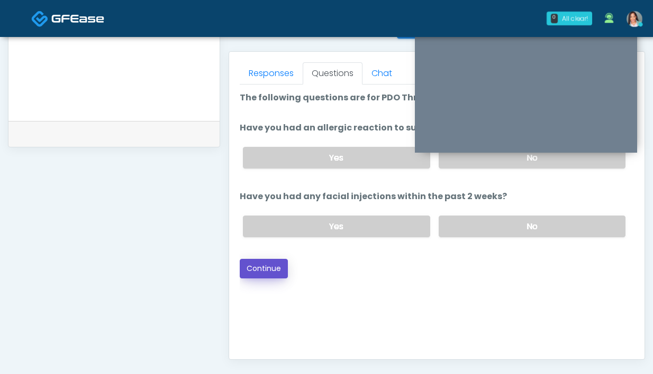
click at [285, 271] on button "Continue" at bounding box center [264, 269] width 48 height 20
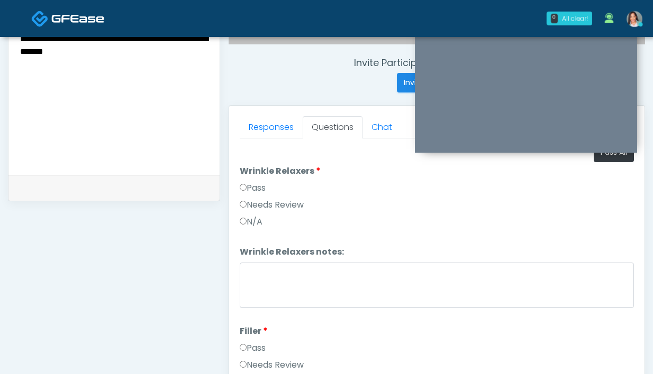
scroll to position [298, 0]
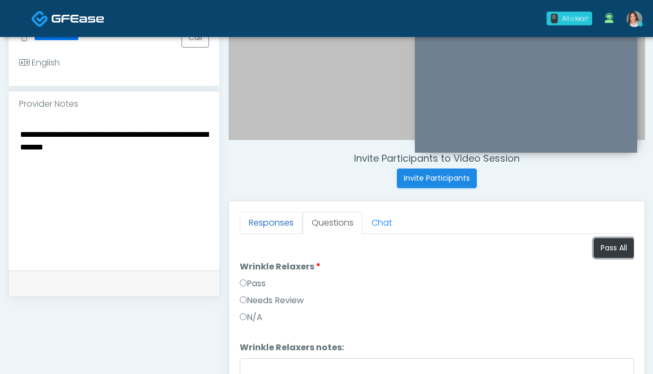
drag, startPoint x: 597, startPoint y: 243, endPoint x: 264, endPoint y: 213, distance: 334.0
click at [596, 243] on button "Pass All" at bounding box center [613, 249] width 40 height 20
click at [285, 229] on link "Responses" at bounding box center [271, 223] width 63 height 22
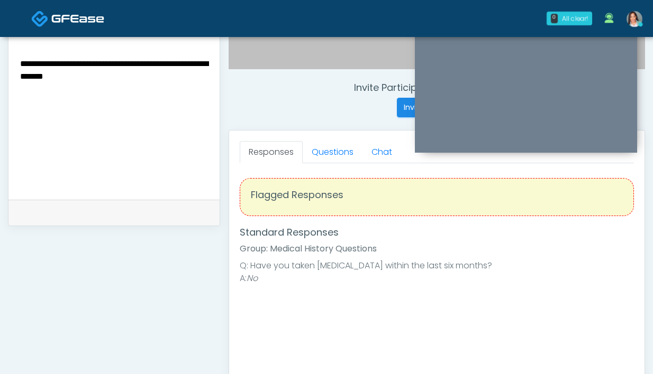
scroll to position [359, 0]
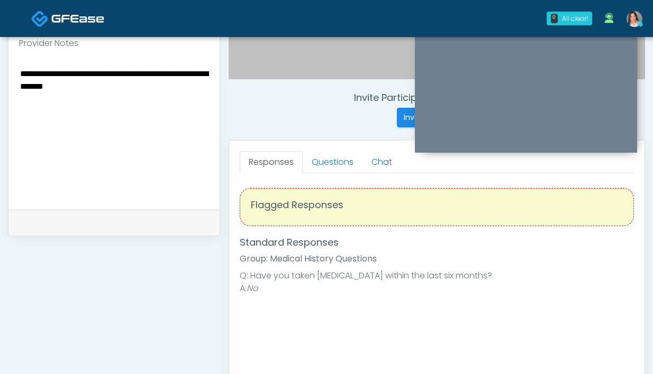
click at [315, 150] on div "Responses Questions Chat Good Faith Exam Script INTRODUCTION Hello, my name is …" at bounding box center [436, 295] width 415 height 308
click at [317, 159] on link "Questions" at bounding box center [333, 162] width 60 height 22
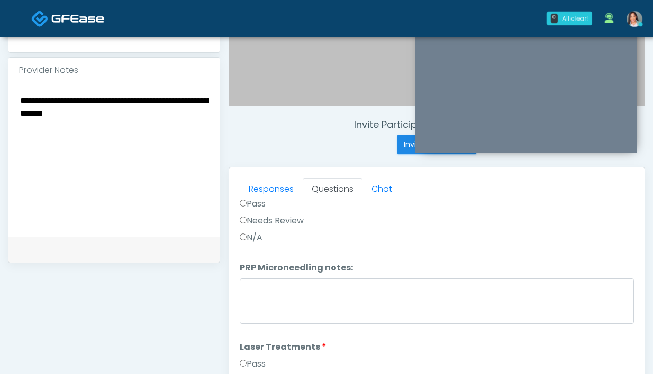
scroll to position [457, 0]
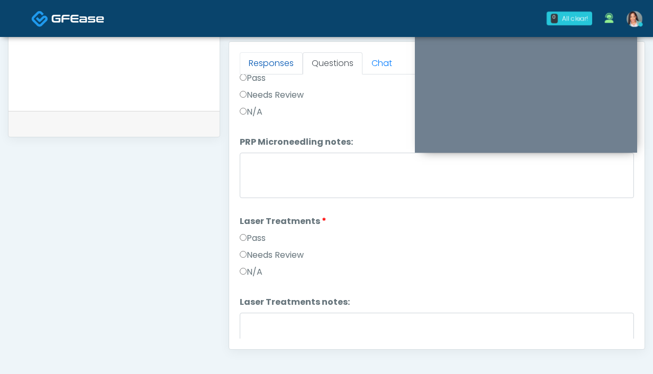
click at [273, 68] on link "Responses" at bounding box center [271, 63] width 63 height 22
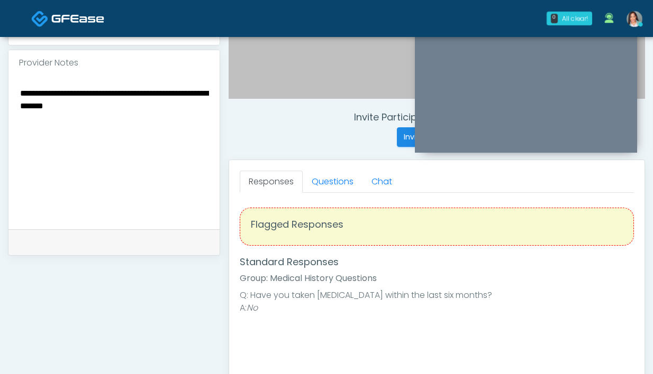
scroll to position [322, 0]
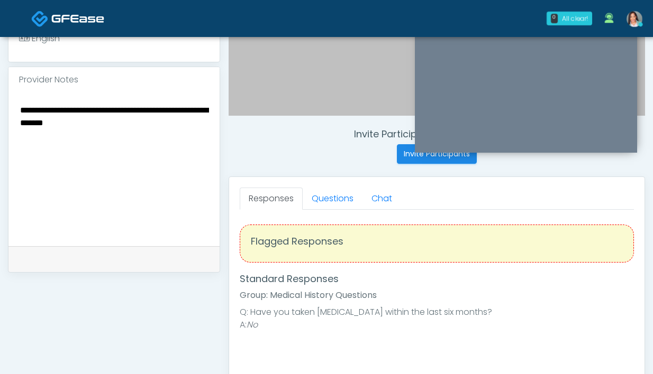
click at [178, 123] on textarea "**********" at bounding box center [114, 167] width 190 height 129
click at [120, 164] on textarea "**********" at bounding box center [114, 167] width 190 height 129
click at [20, 123] on textarea "**********" at bounding box center [114, 167] width 190 height 129
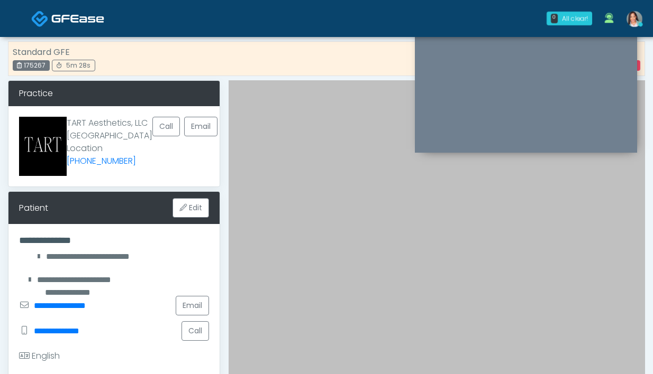
scroll to position [0, 0]
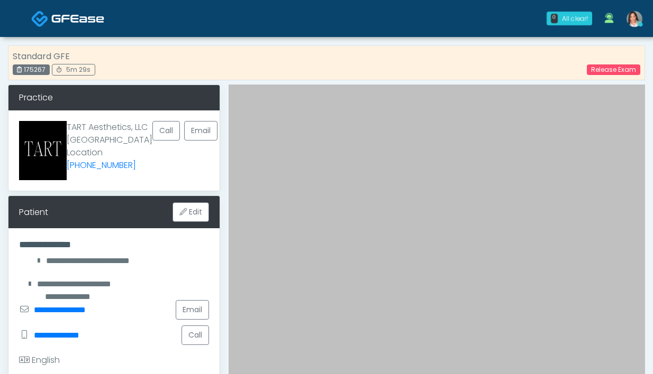
type textarea "**********"
drag, startPoint x: 50, startPoint y: 70, endPoint x: 25, endPoint y: 72, distance: 24.4
click at [25, 72] on div "175267" at bounding box center [31, 70] width 37 height 11
copy div "175267"
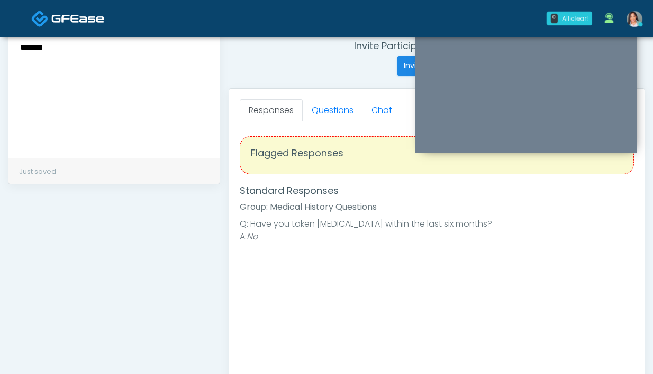
scroll to position [357, 0]
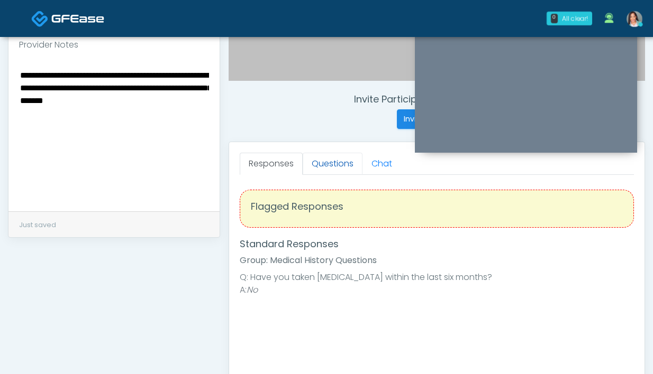
click at [339, 164] on link "Questions" at bounding box center [333, 164] width 60 height 22
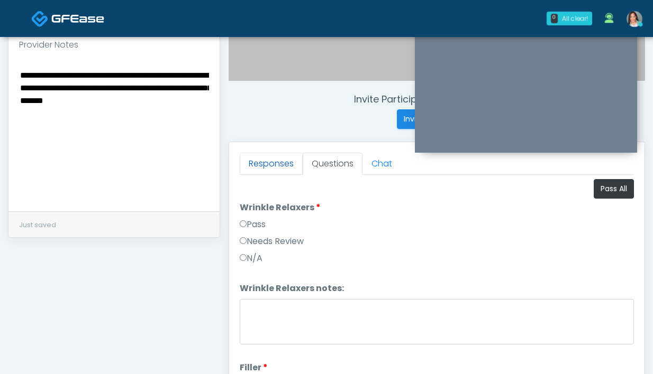
click at [271, 168] on link "Responses" at bounding box center [271, 164] width 63 height 22
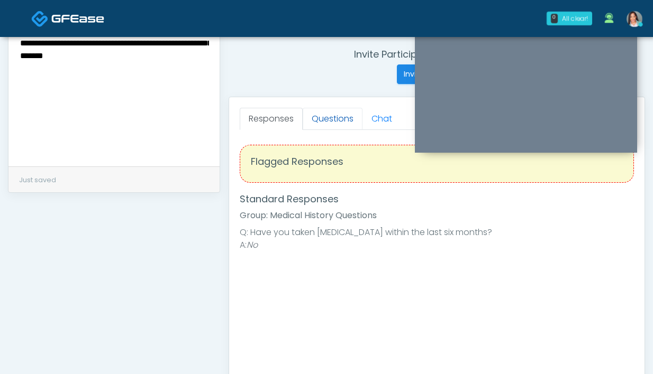
scroll to position [363, 0]
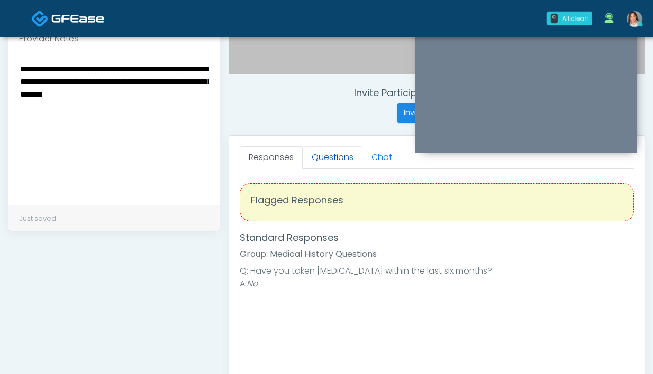
click at [336, 155] on link "Questions" at bounding box center [333, 157] width 60 height 22
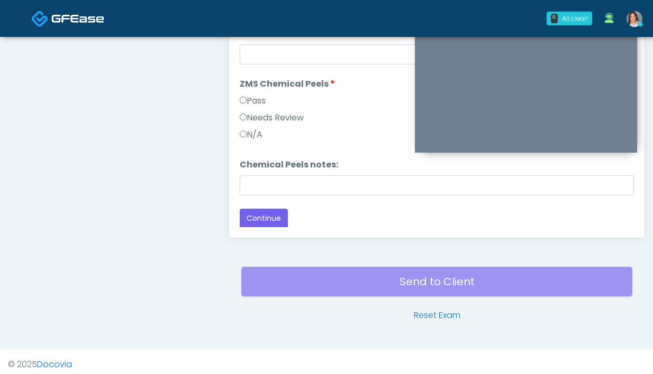
scroll to position [575, 0]
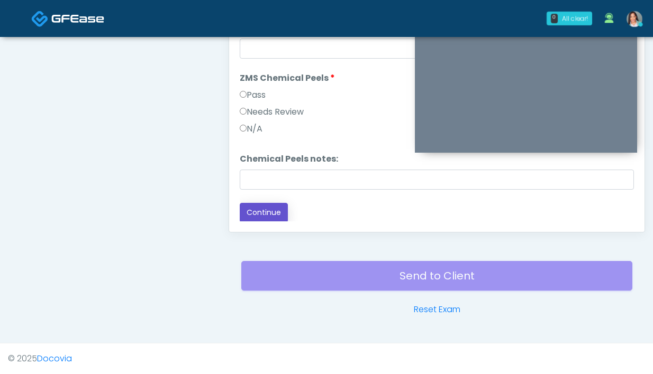
click at [246, 203] on button "Continue" at bounding box center [264, 213] width 48 height 20
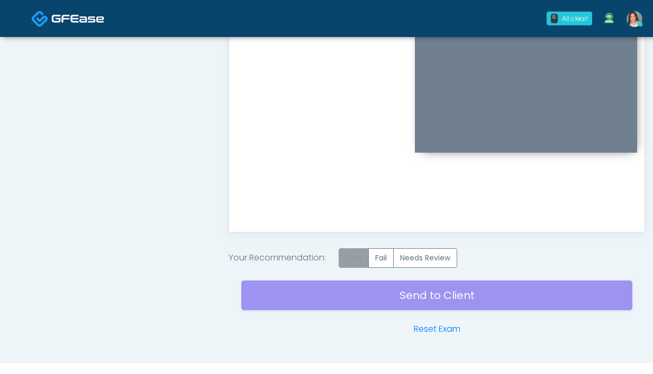
click at [360, 253] on label "Pass" at bounding box center [353, 259] width 30 height 20
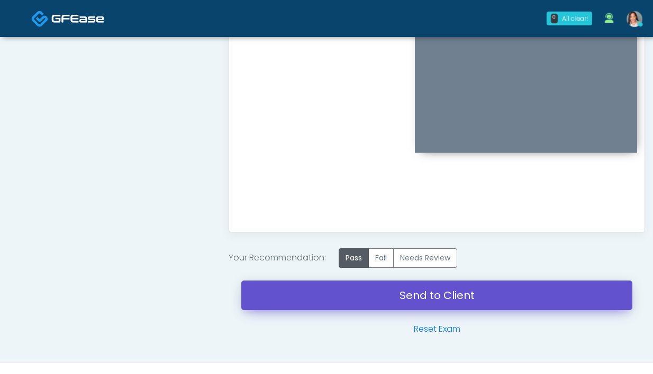
click at [313, 290] on link "Send to Client" at bounding box center [436, 296] width 391 height 30
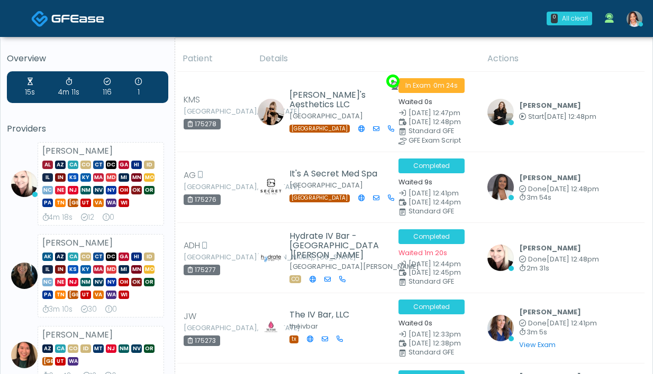
click at [259, 173] on td "It's A Secret Med Spa Fort Worth TX" at bounding box center [322, 187] width 139 height 70
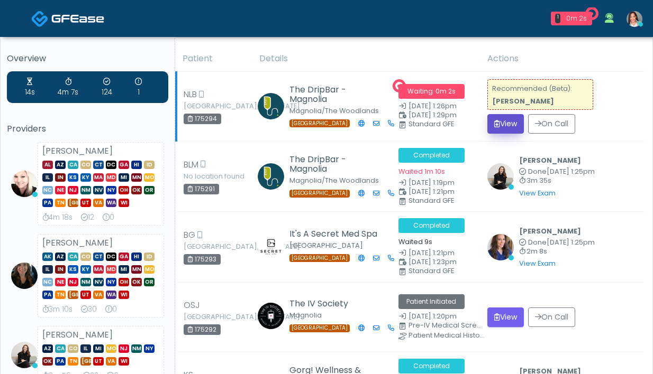
click at [503, 122] on button "View" at bounding box center [505, 124] width 36 height 20
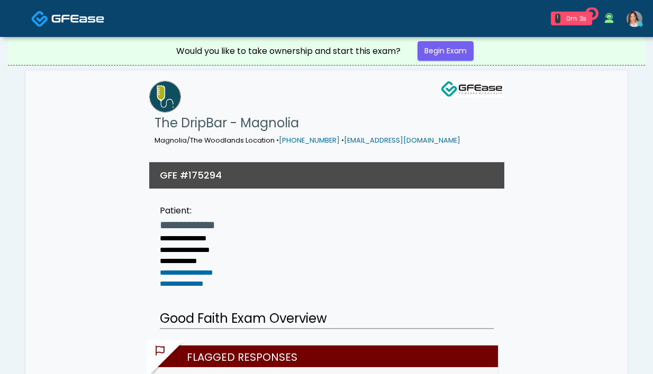
click at [409, 54] on div "Would you like to take ownership and start this exam? Begin Exam" at bounding box center [326, 51] width 317 height 28
click at [439, 49] on link "Begin Exam" at bounding box center [445, 51] width 56 height 20
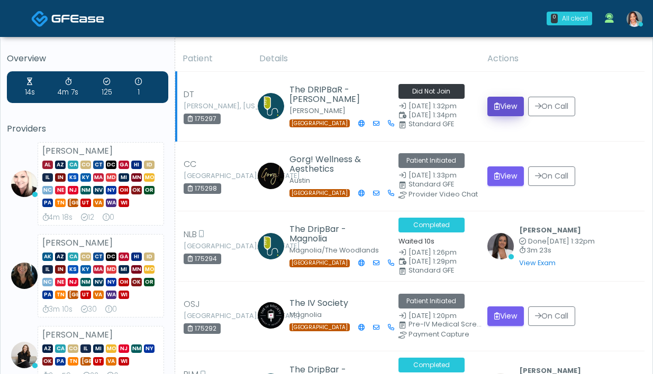
click at [494, 108] on icon "submit" at bounding box center [497, 106] width 6 height 7
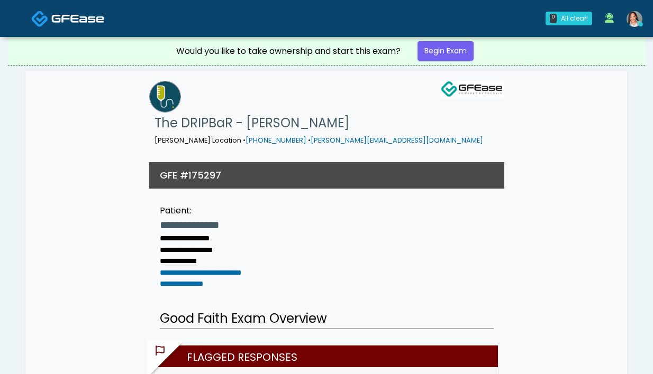
click at [634, 23] on img at bounding box center [634, 19] width 16 height 16
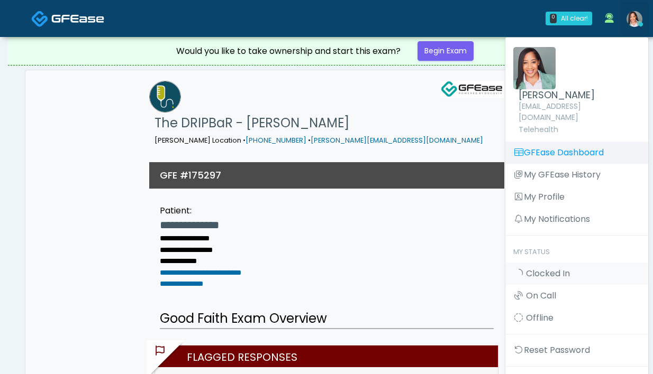
click at [553, 142] on link "GFEase Dashboard" at bounding box center [576, 153] width 143 height 22
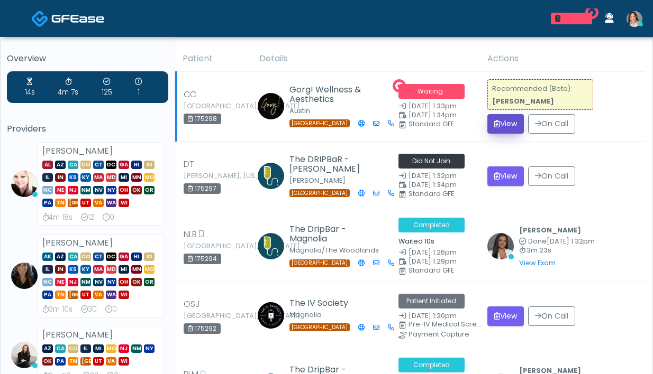
click at [500, 130] on button "View" at bounding box center [505, 124] width 36 height 20
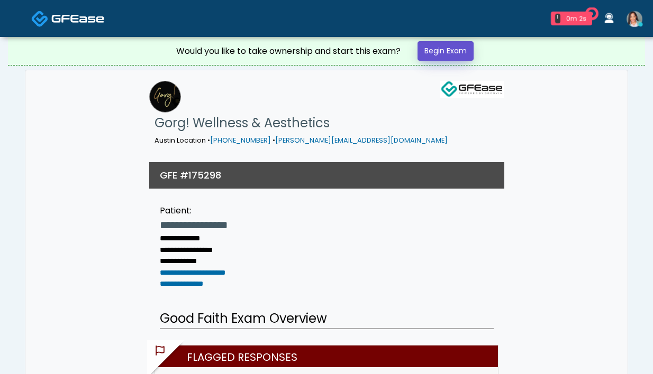
click at [452, 50] on link "Begin Exam" at bounding box center [445, 51] width 56 height 20
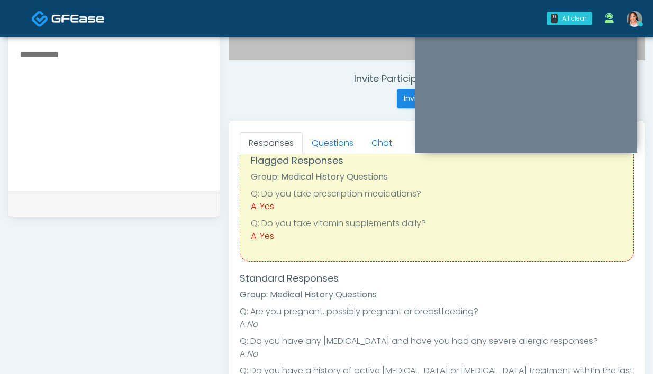
scroll to position [375, 0]
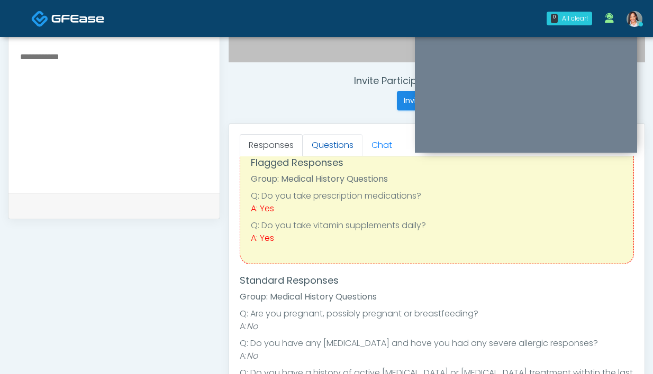
click at [325, 149] on link "Questions" at bounding box center [333, 145] width 60 height 22
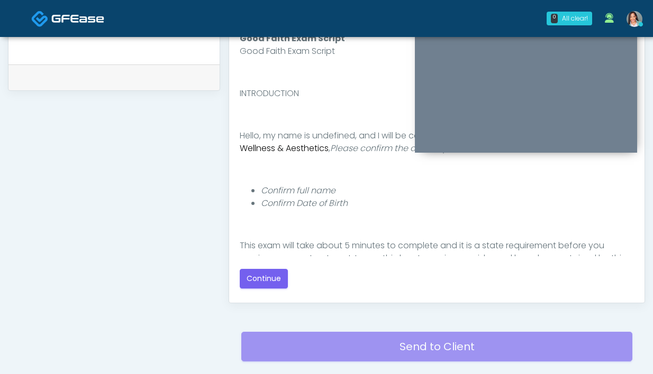
scroll to position [502, 0]
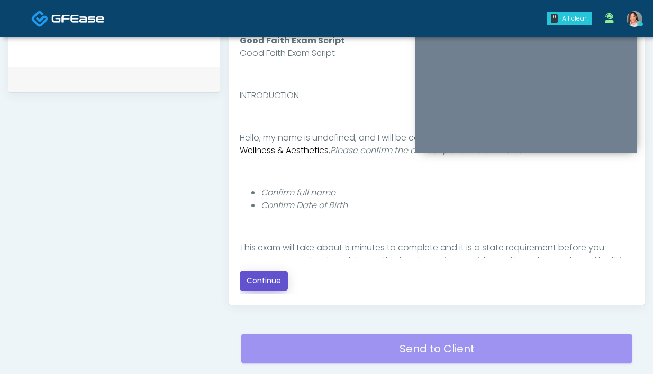
click at [274, 288] on button "Continue" at bounding box center [264, 281] width 48 height 20
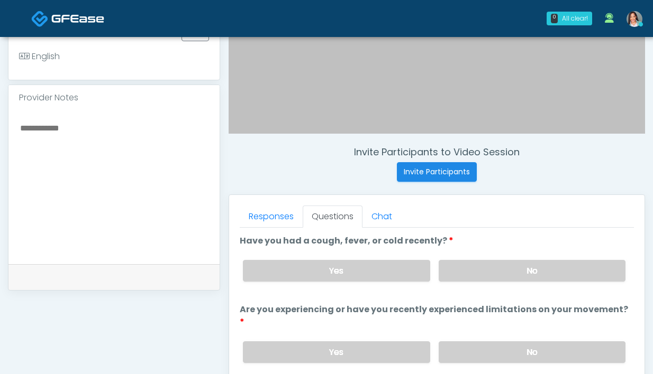
scroll to position [307, 0]
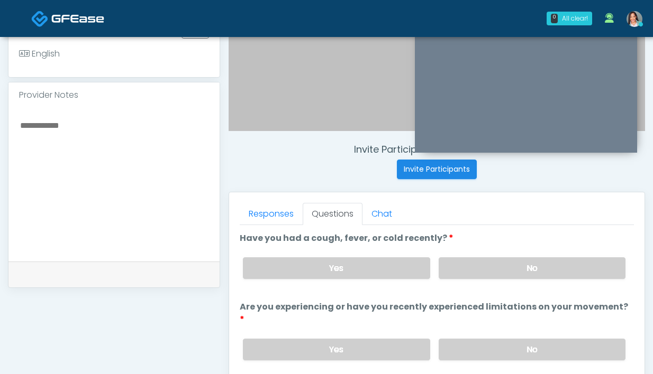
click at [344, 221] on link "Questions" at bounding box center [333, 214] width 60 height 22
click at [469, 258] on label "No" at bounding box center [531, 269] width 187 height 22
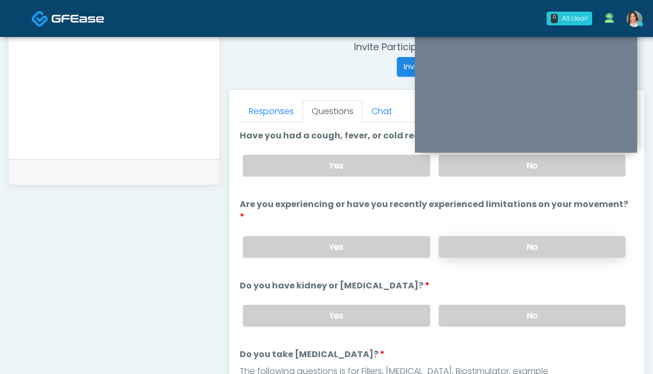
scroll to position [410, 0]
click at [479, 236] on label "No" at bounding box center [531, 247] width 187 height 22
click at [539, 305] on label "No" at bounding box center [531, 316] width 187 height 22
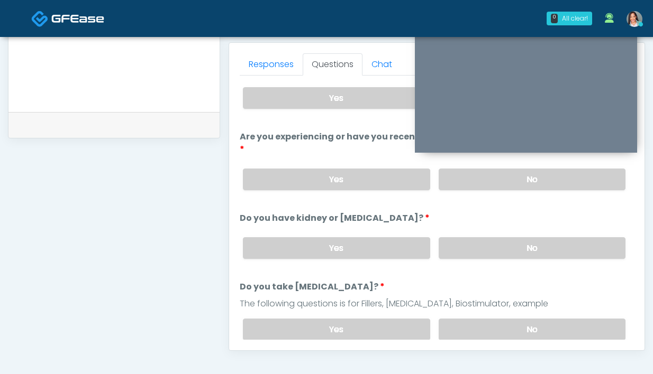
scroll to position [457, 0]
click at [539, 318] on label "No" at bounding box center [531, 329] width 187 height 22
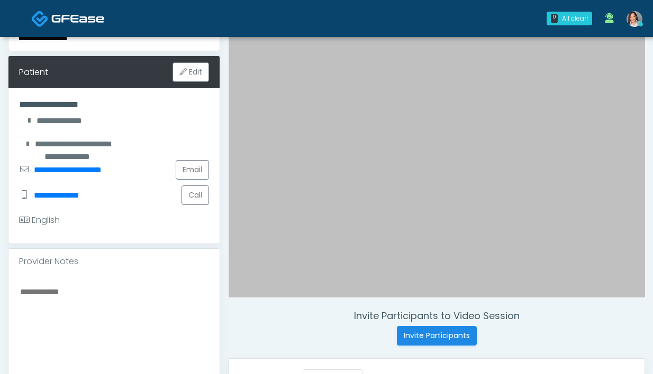
scroll to position [144, 0]
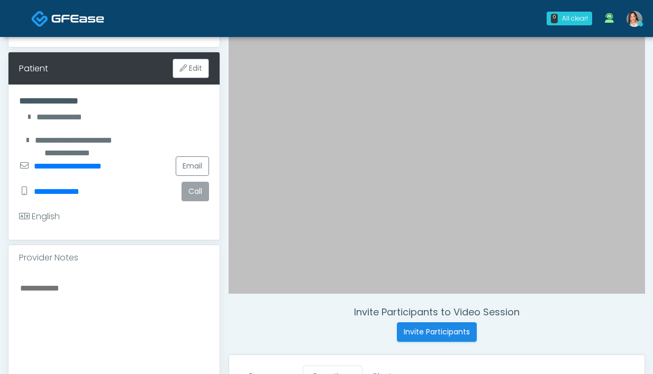
click at [191, 194] on button "Call" at bounding box center [195, 192] width 28 height 20
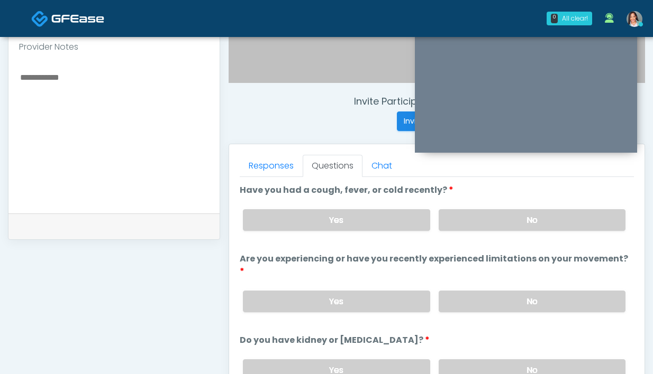
scroll to position [353, 0]
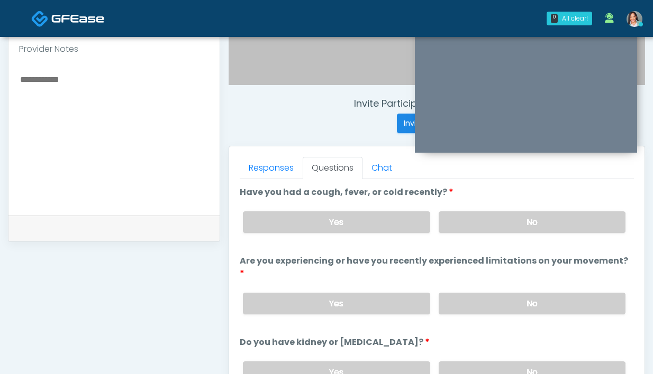
click at [507, 303] on div "Yes No" at bounding box center [433, 304] width 399 height 39
click at [500, 293] on label "No" at bounding box center [531, 304] width 187 height 22
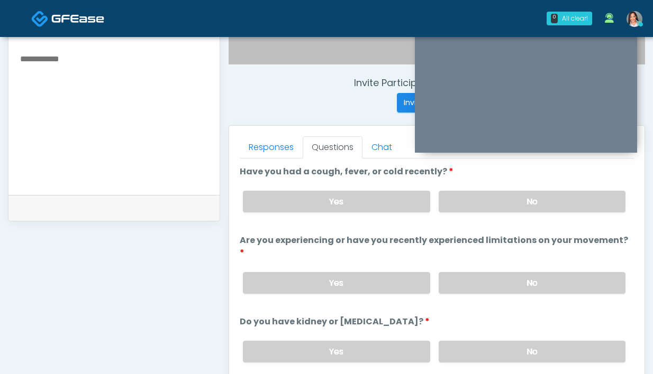
scroll to position [393, 0]
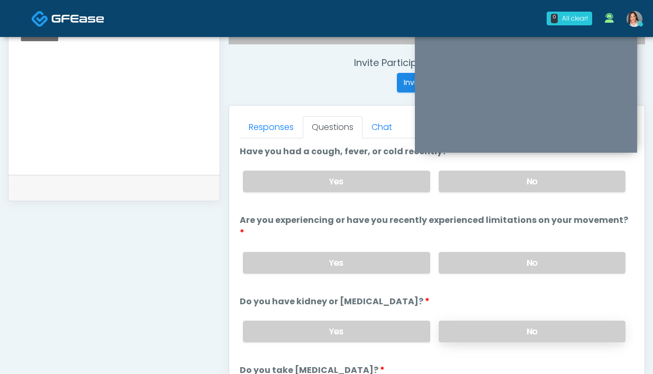
click at [507, 321] on label "No" at bounding box center [531, 332] width 187 height 22
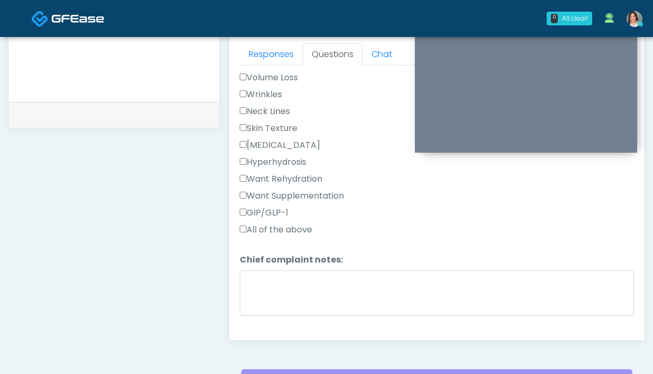
scroll to position [460, 0]
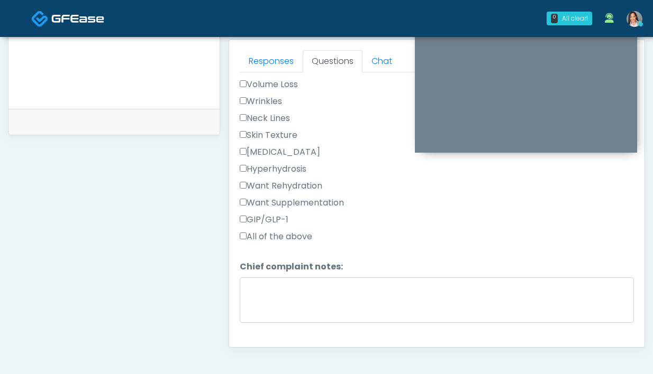
click at [269, 95] on label "Wrinkles" at bounding box center [261, 101] width 42 height 13
drag, startPoint x: 275, startPoint y: 66, endPoint x: 363, endPoint y: 184, distance: 147.0
click at [275, 66] on link "Responses" at bounding box center [271, 61] width 63 height 22
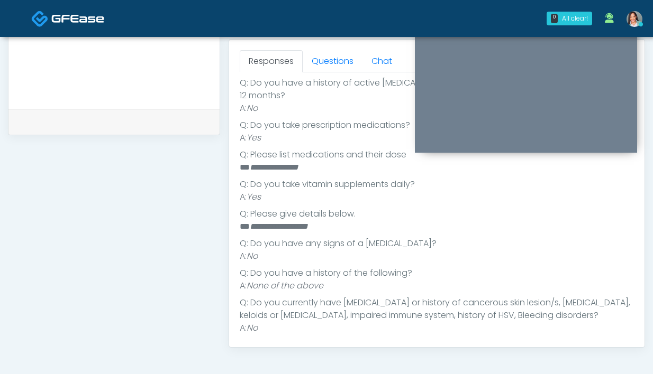
scroll to position [251, 0]
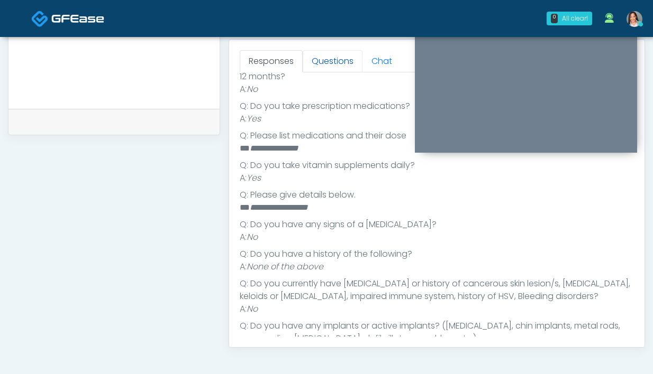
click at [346, 65] on link "Questions" at bounding box center [333, 61] width 60 height 22
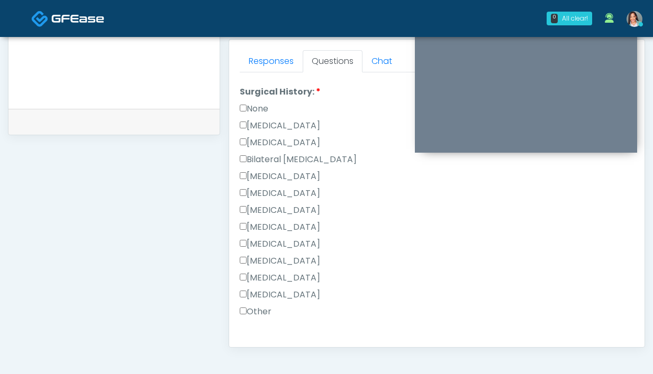
scroll to position [575, 0]
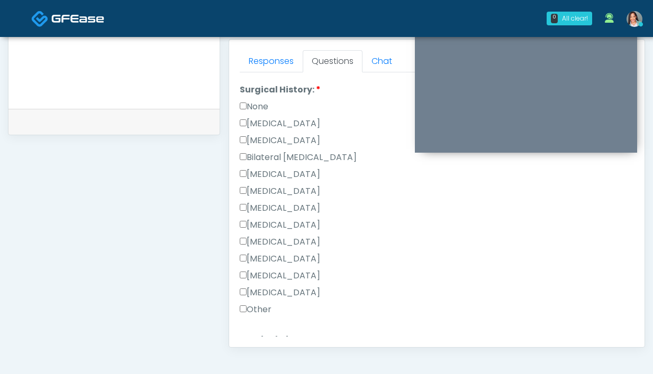
click at [250, 100] on label "None" at bounding box center [254, 106] width 29 height 13
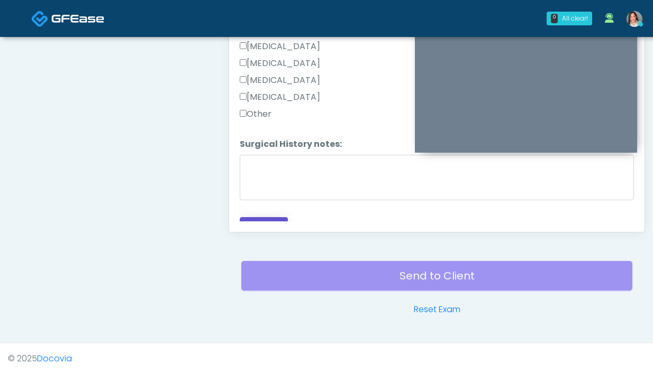
click at [257, 217] on button "Continue" at bounding box center [264, 227] width 48 height 20
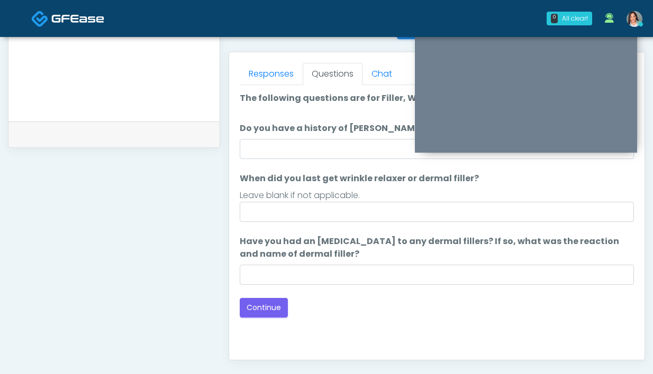
scroll to position [448, 0]
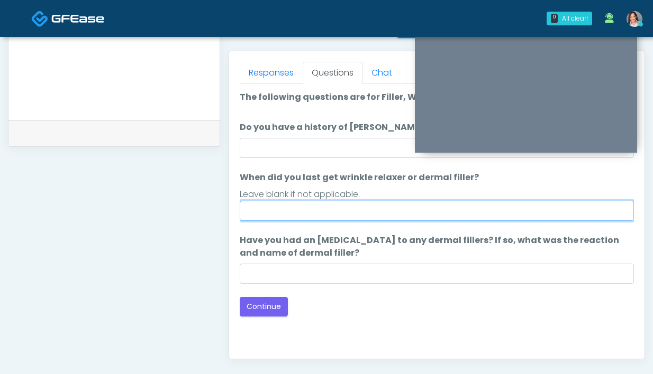
click at [344, 203] on input "When did you last get wrinkle relaxer or dermal filler?" at bounding box center [437, 211] width 394 height 20
type input "**********"
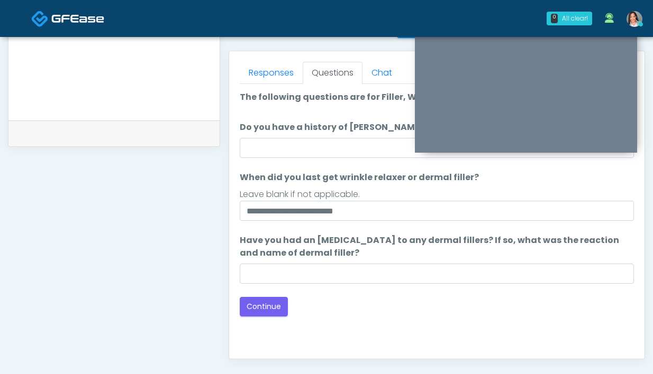
click at [246, 297] on div "Loading... Connecting to your agent... Please wait while we prepare your person…" at bounding box center [437, 204] width 394 height 226
click at [248, 304] on button "Continue" at bounding box center [264, 307] width 48 height 20
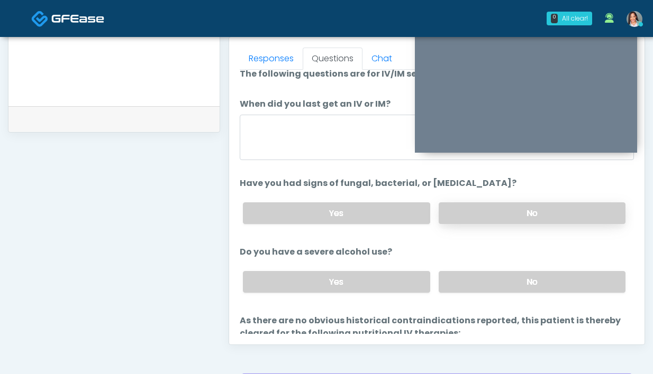
scroll to position [9, 0]
click at [472, 217] on label "No" at bounding box center [531, 214] width 187 height 22
click at [499, 282] on label "No" at bounding box center [531, 282] width 187 height 22
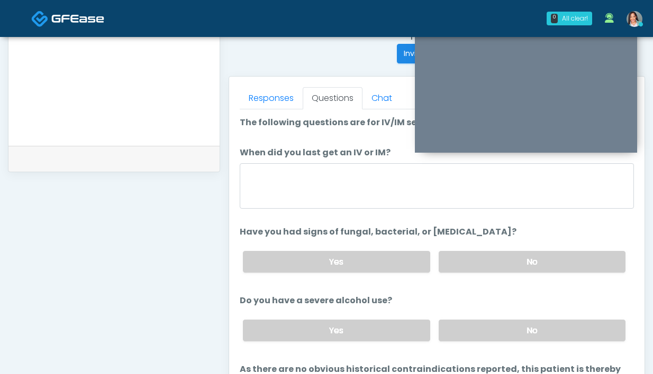
scroll to position [380, 0]
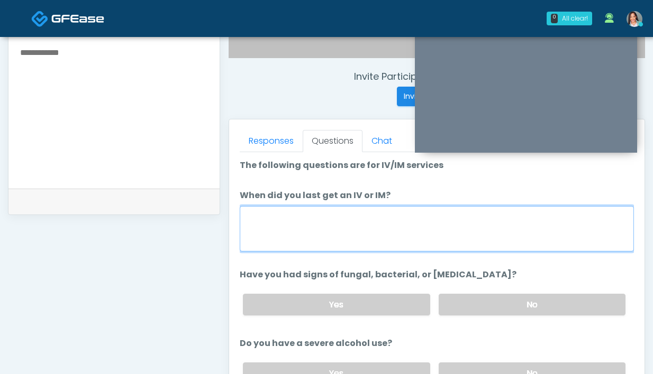
click at [332, 215] on textarea "When did you last get an IV or IM?" at bounding box center [437, 228] width 394 height 45
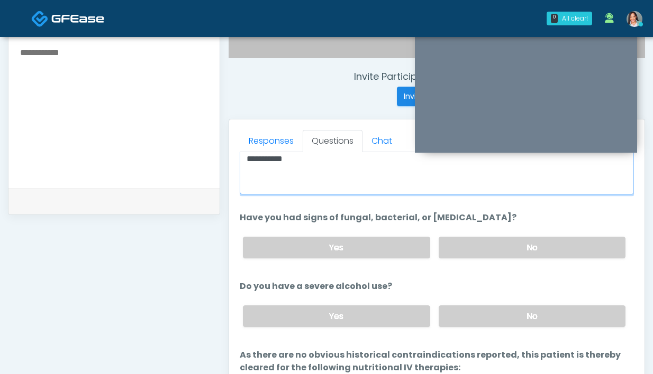
scroll to position [108, 0]
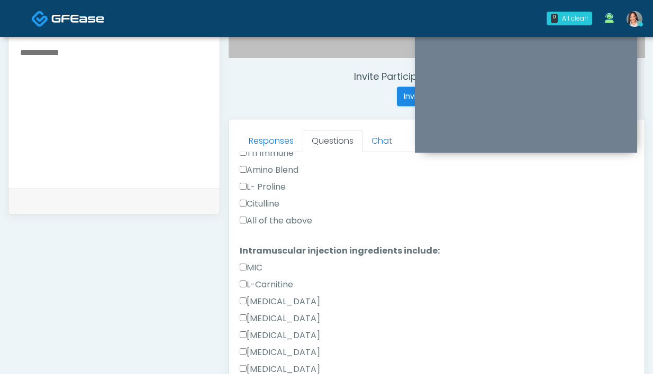
type textarea "**********"
click at [260, 216] on label "All of the above" at bounding box center [276, 221] width 72 height 13
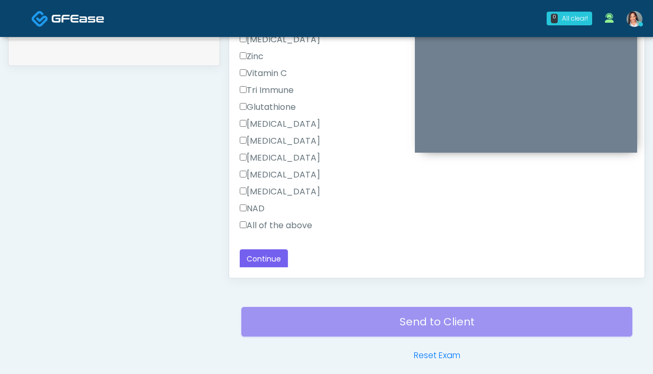
scroll to position [575, 0]
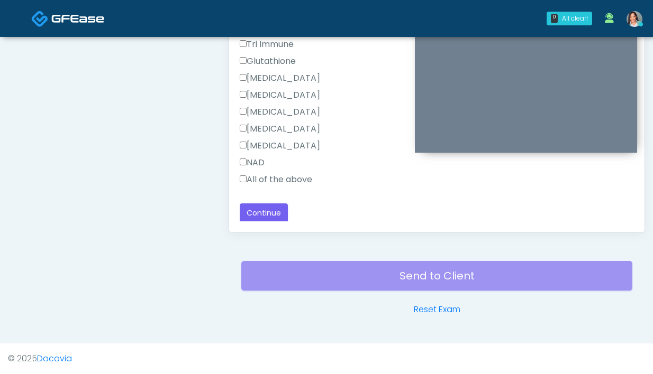
click at [257, 184] on label "All of the above" at bounding box center [276, 179] width 72 height 13
drag, startPoint x: 255, startPoint y: 214, endPoint x: 335, endPoint y: 186, distance: 84.0
click at [256, 214] on button "Continue" at bounding box center [264, 214] width 48 height 20
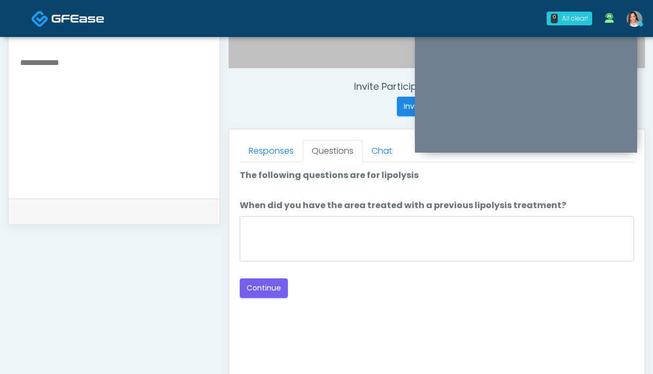
scroll to position [368, 0]
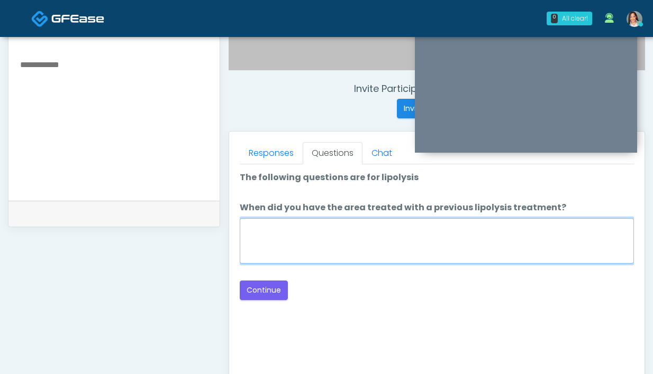
click at [346, 241] on textarea "When did you have the area treated with a previous lipolysis treatment?" at bounding box center [437, 240] width 394 height 45
type textarea "**********"
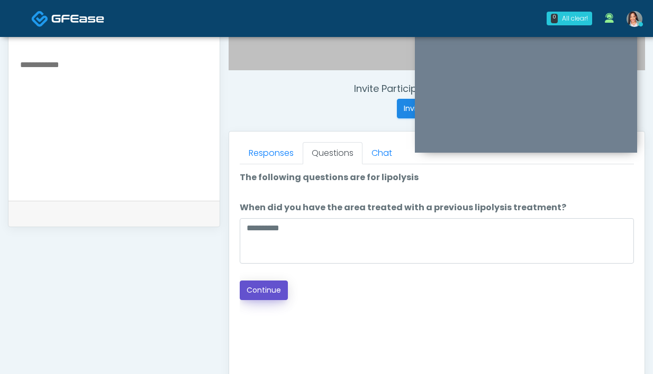
click at [255, 286] on button "Continue" at bounding box center [264, 291] width 48 height 20
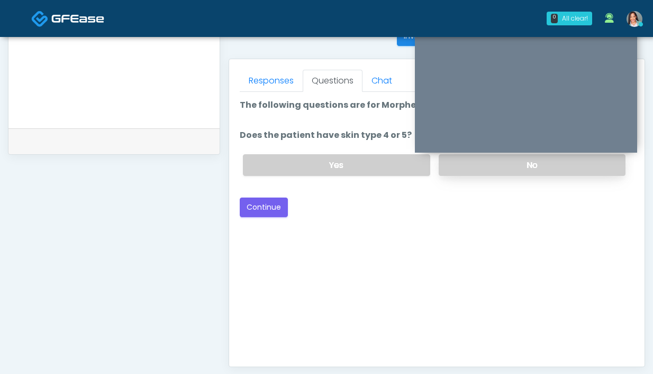
scroll to position [383, 0]
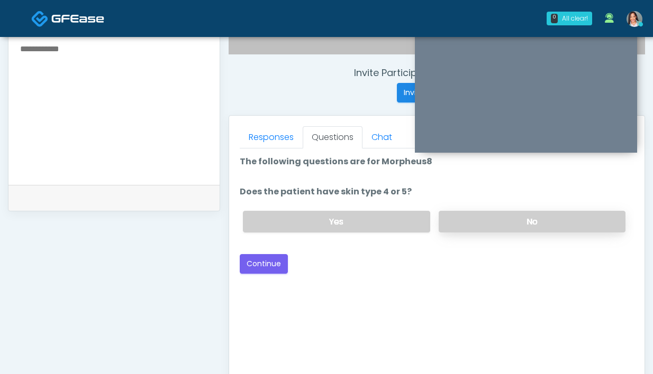
click at [473, 221] on label "No" at bounding box center [531, 222] width 187 height 22
click at [272, 266] on button "Continue" at bounding box center [264, 264] width 48 height 20
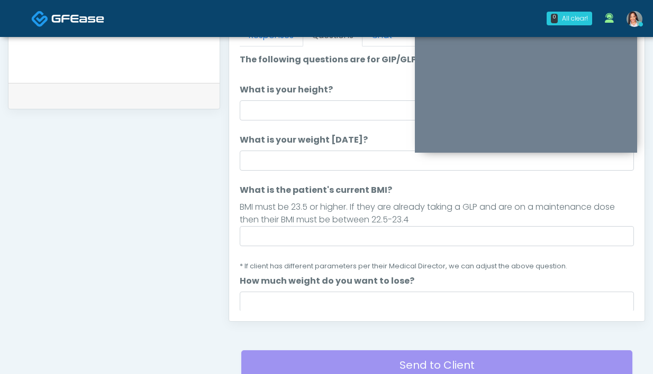
scroll to position [475, 0]
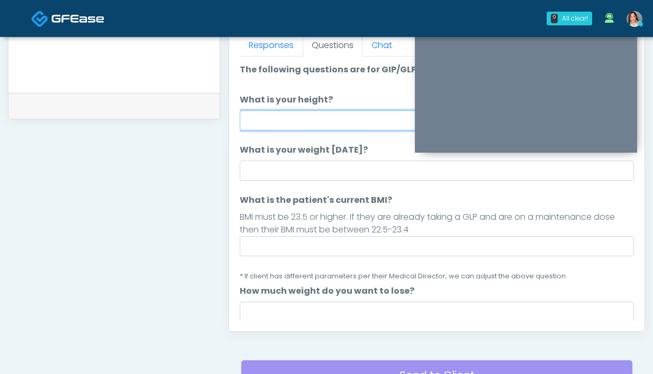
click at [281, 130] on input "What is your height?" at bounding box center [437, 121] width 394 height 20
type input "*"
type input "*****"
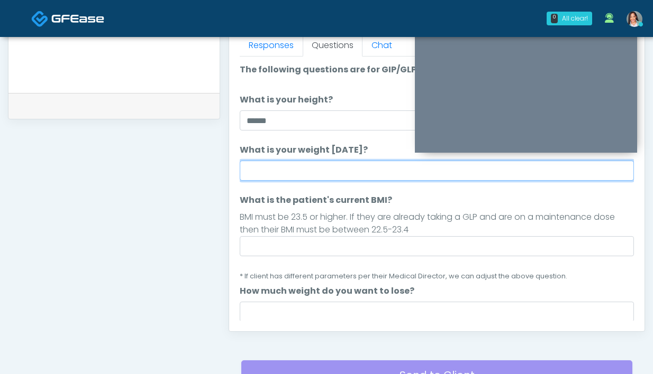
click at [288, 165] on input "What is your weight today?" at bounding box center [437, 171] width 394 height 20
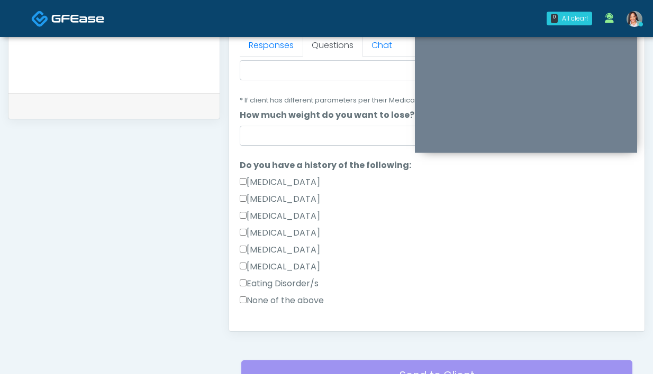
scroll to position [218, 0]
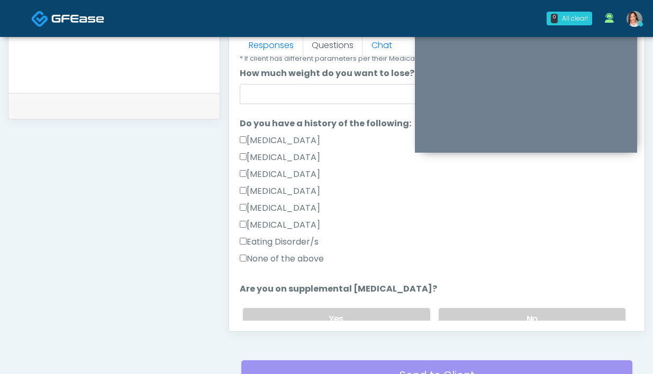
type input "**********"
click at [286, 260] on label "None of the above" at bounding box center [282, 259] width 84 height 13
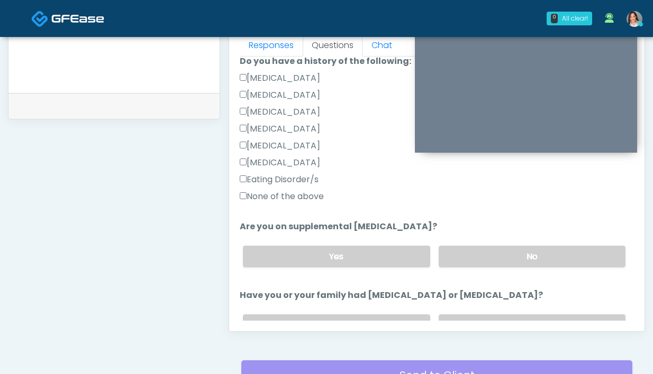
scroll to position [308, 0]
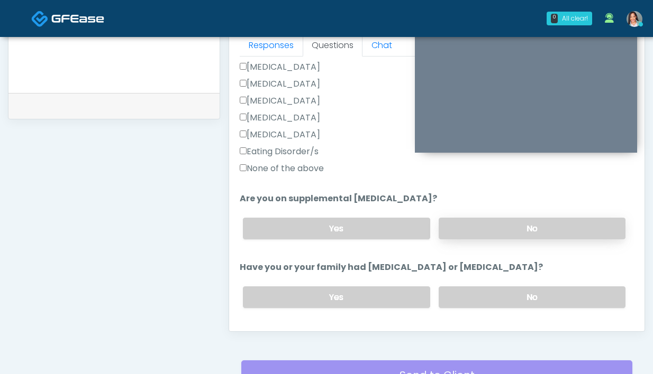
click at [451, 223] on label "No" at bounding box center [531, 229] width 187 height 22
click at [468, 290] on label "No" at bounding box center [531, 298] width 187 height 22
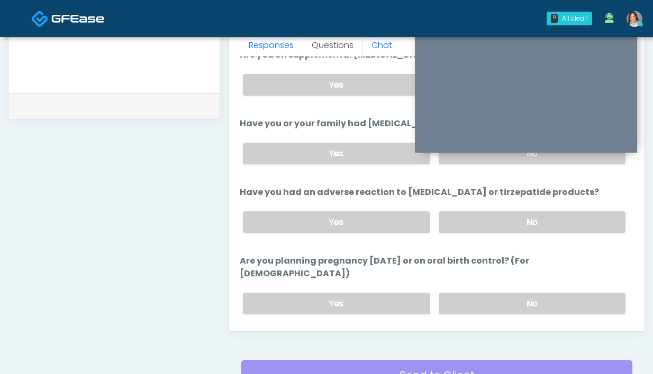
scroll to position [362, 0]
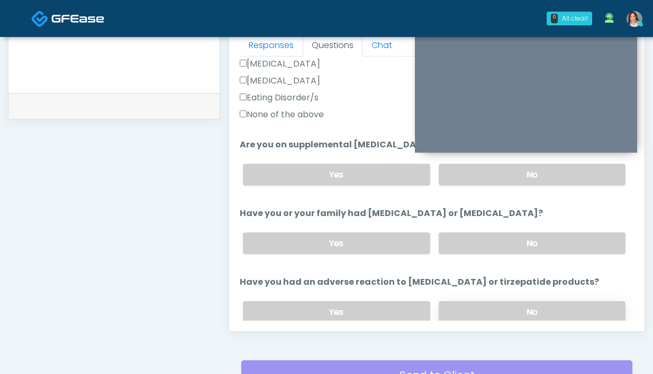
click at [466, 313] on label "No" at bounding box center [531, 312] width 187 height 22
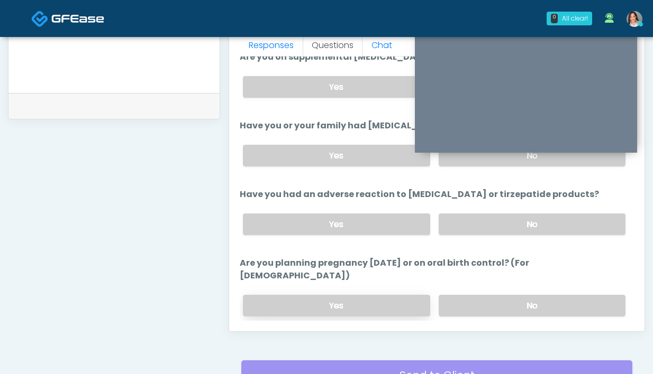
scroll to position [580, 0]
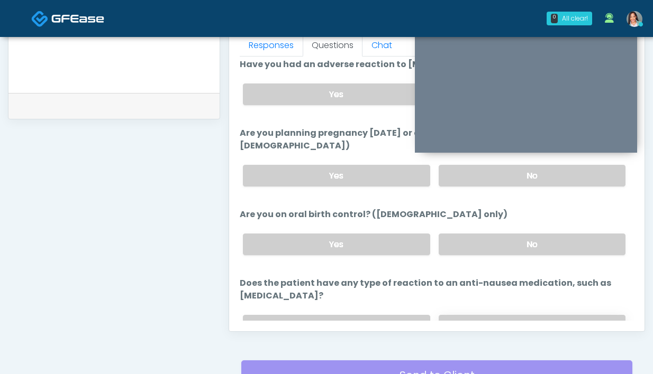
click at [497, 315] on label "No" at bounding box center [531, 326] width 187 height 22
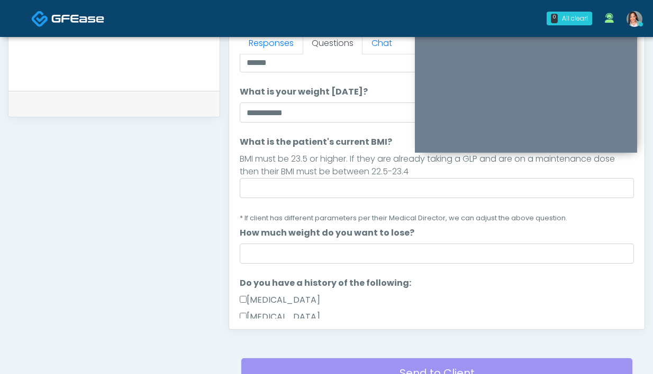
scroll to position [0, 0]
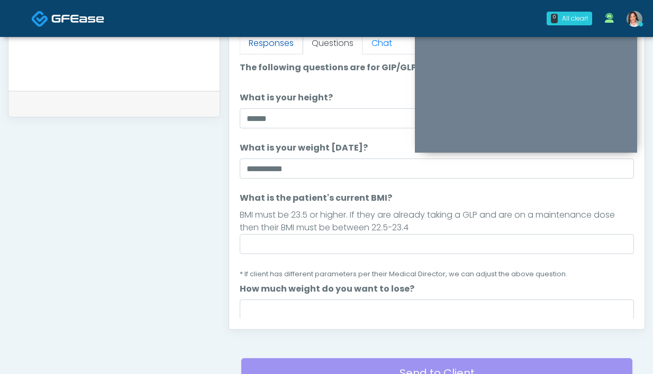
click at [261, 39] on link "Responses" at bounding box center [271, 43] width 63 height 22
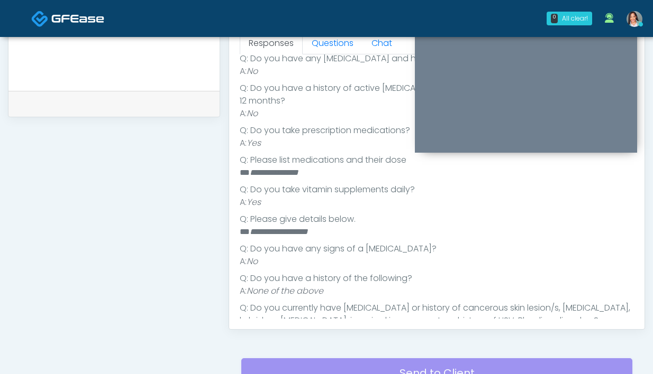
scroll to position [109, 0]
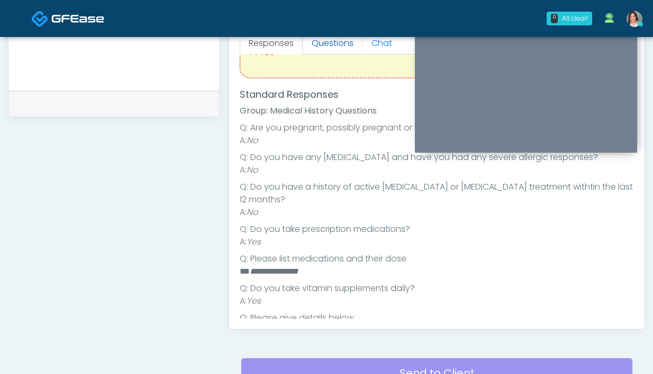
click at [342, 41] on link "Questions" at bounding box center [333, 43] width 60 height 22
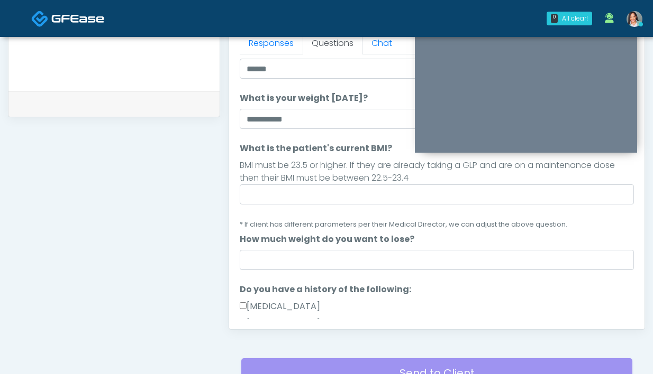
scroll to position [0, 0]
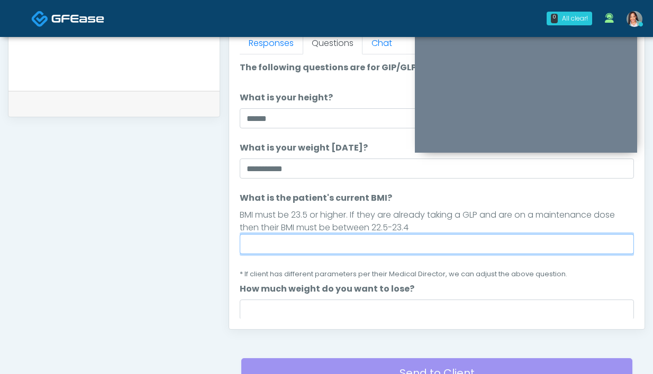
click at [289, 250] on input "What is the patient's current BMI?" at bounding box center [437, 244] width 394 height 20
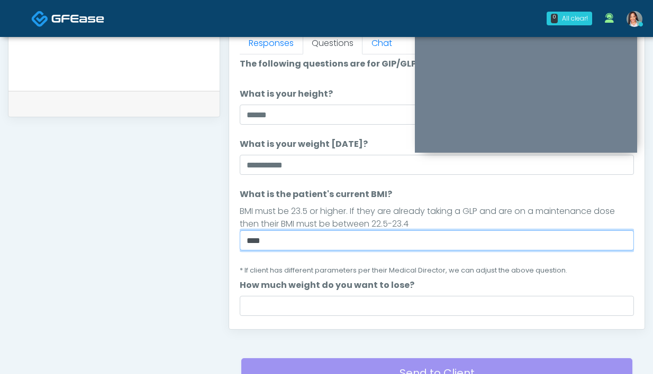
scroll to position [4, 0]
type input "****"
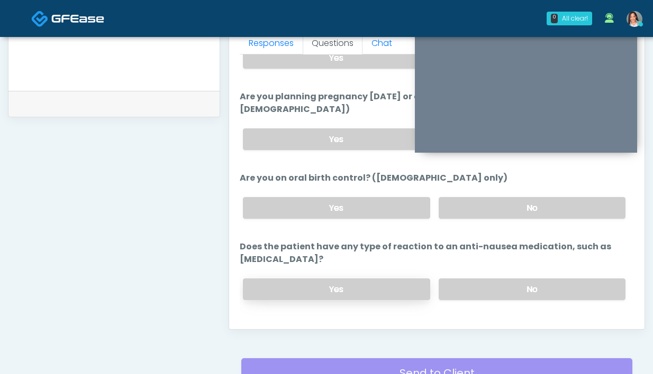
scroll to position [621, 0]
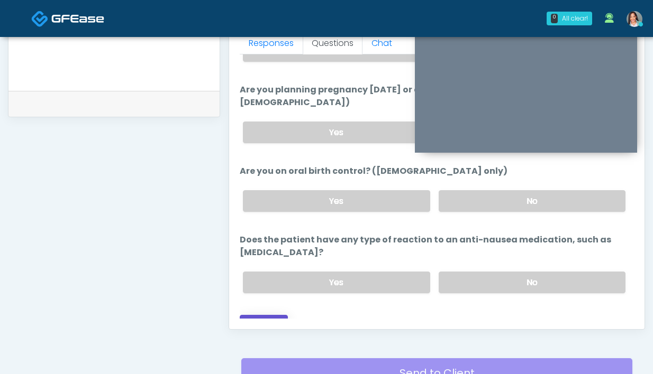
click at [261, 315] on button "Continue" at bounding box center [264, 325] width 48 height 20
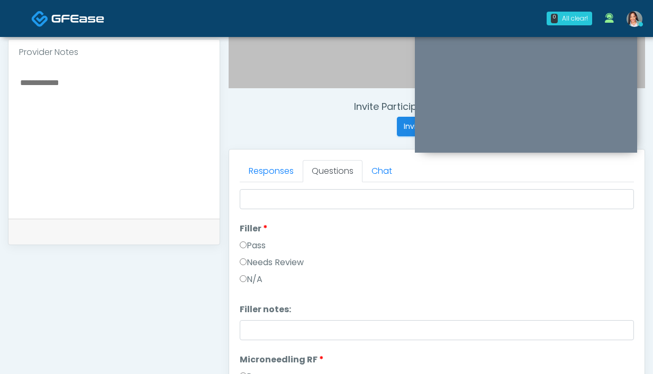
scroll to position [0, 0]
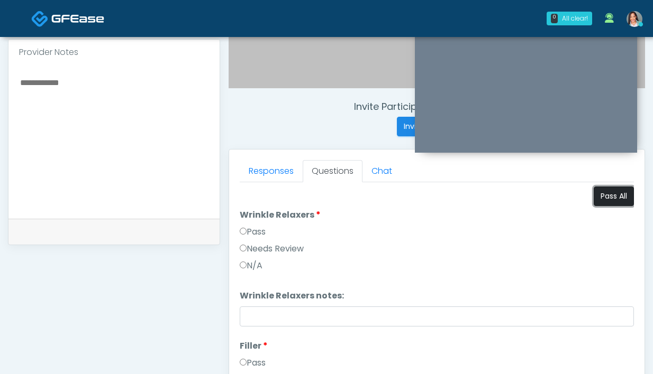
click at [604, 203] on button "Pass All" at bounding box center [613, 197] width 40 height 20
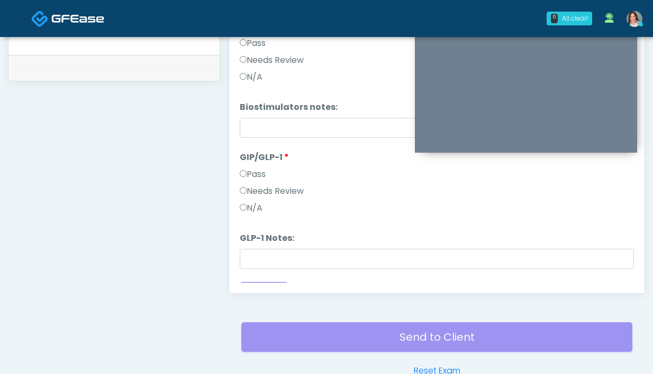
scroll to position [962, 0]
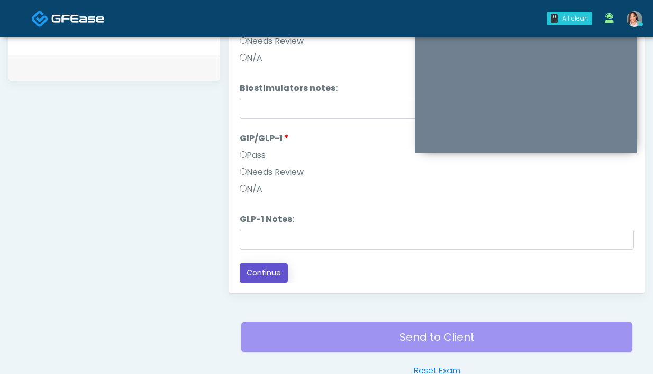
click at [247, 276] on button "Continue" at bounding box center [264, 273] width 48 height 20
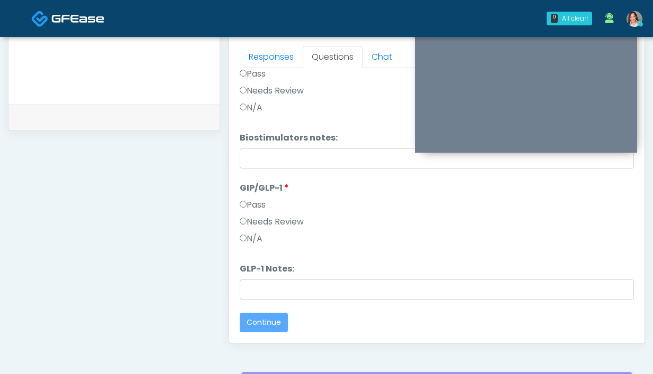
scroll to position [289, 0]
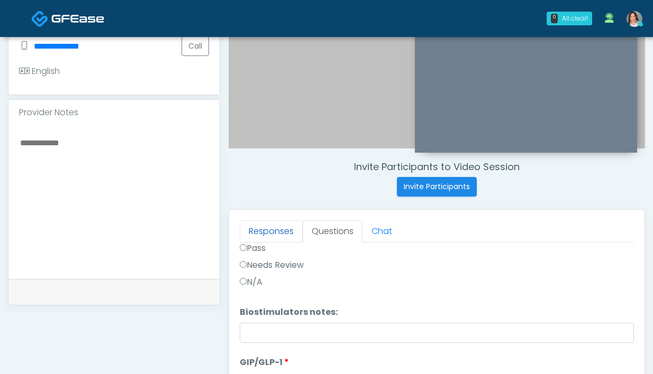
click at [271, 237] on link "Responses" at bounding box center [271, 232] width 63 height 22
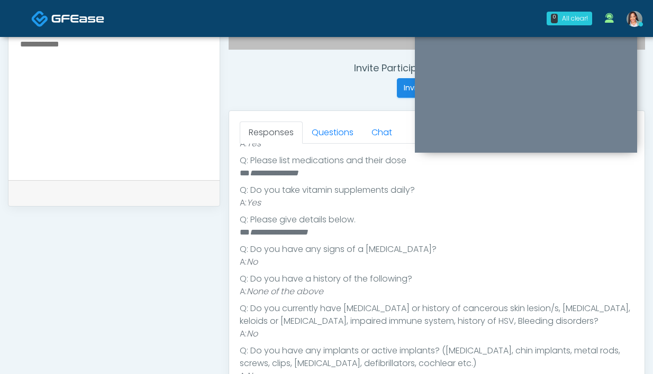
scroll to position [589, 0]
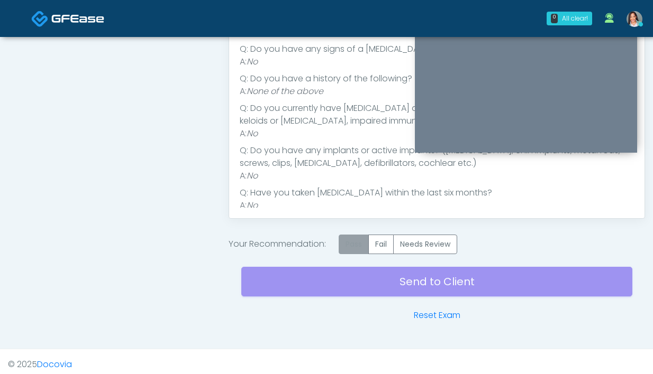
click at [352, 246] on label "Pass" at bounding box center [353, 245] width 30 height 20
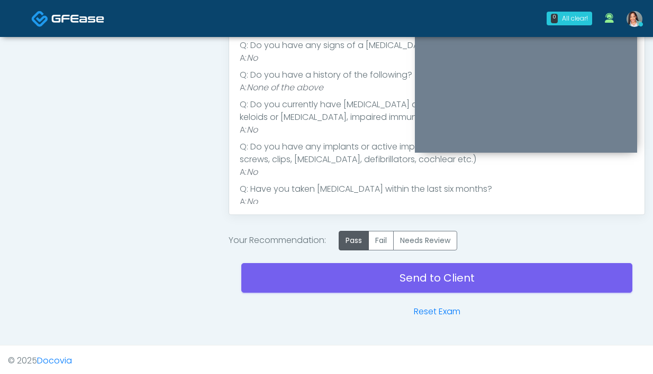
scroll to position [594, 0]
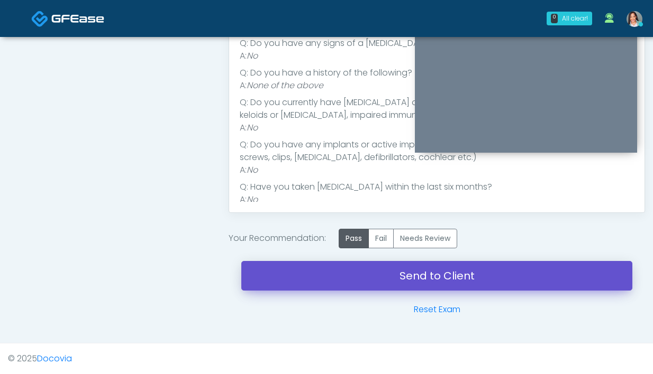
click at [285, 281] on link "Send to Client" at bounding box center [436, 276] width 391 height 30
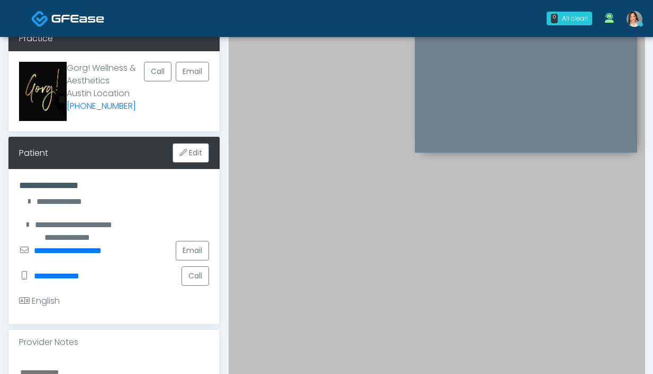
scroll to position [0, 0]
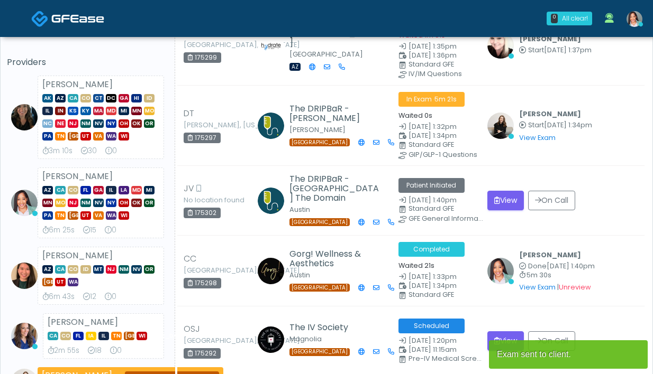
scroll to position [69, 0]
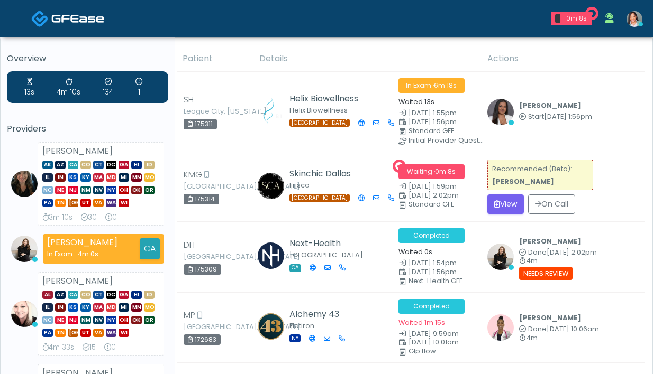
click at [507, 283] on td "Sydney Lundberg Done Sep 29, 2:02pm 4m View Exam | Unreview Needs Review" at bounding box center [562, 257] width 163 height 70
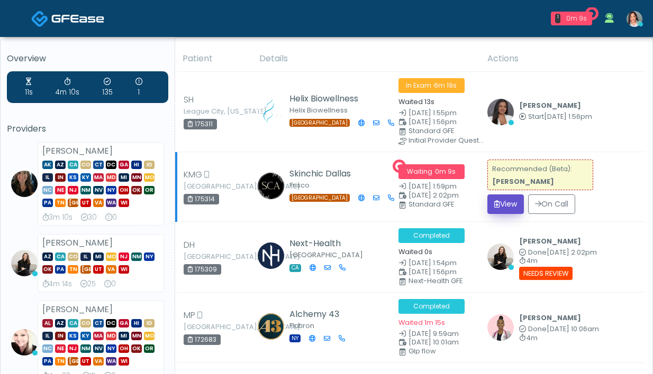
click at [499, 202] on button "View" at bounding box center [505, 205] width 36 height 20
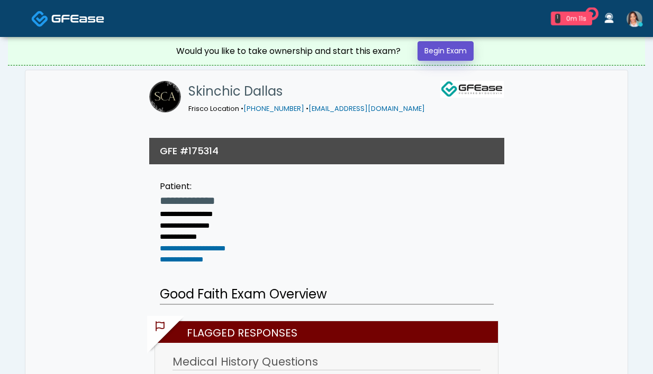
click at [445, 50] on link "Begin Exam" at bounding box center [445, 51] width 56 height 20
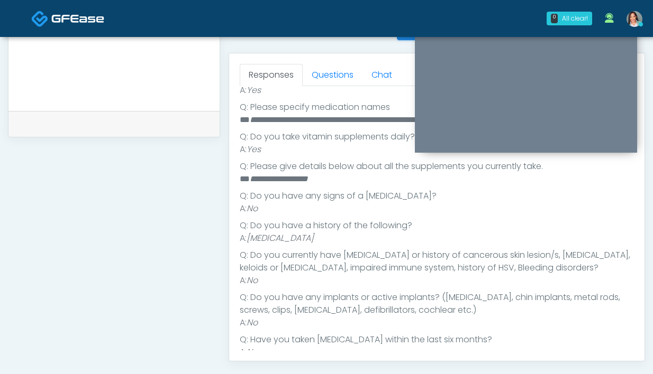
scroll to position [297, 0]
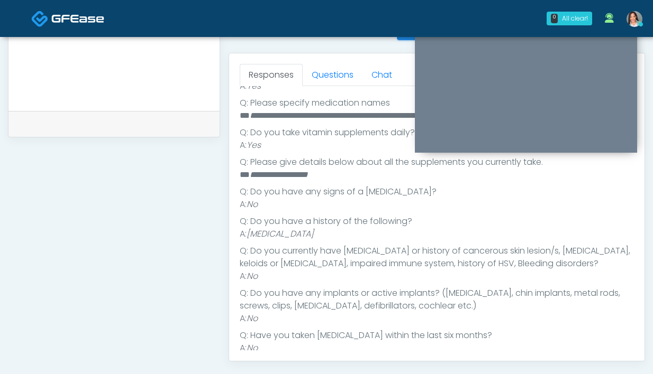
drag, startPoint x: 353, startPoint y: 226, endPoint x: 247, endPoint y: 223, distance: 106.3
click at [247, 228] on li "A: Autoimmune Disorder" at bounding box center [437, 234] width 394 height 13
copy li "Autoimmune Disorder"
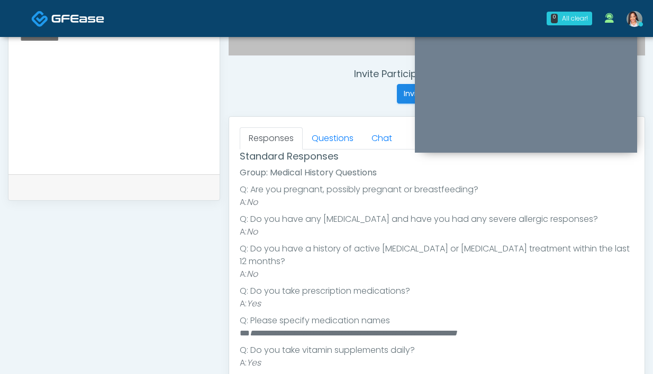
scroll to position [355, 0]
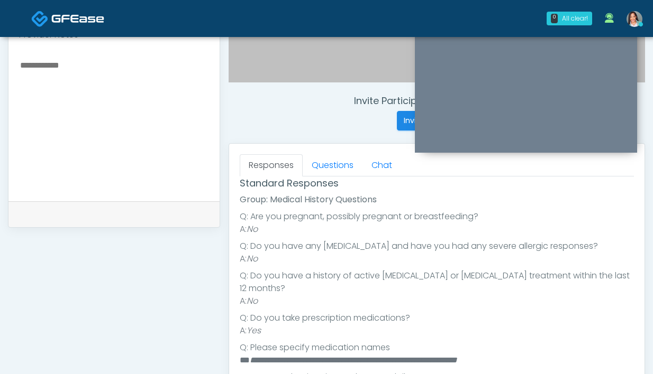
click at [142, 139] on textarea at bounding box center [114, 122] width 190 height 129
paste textarea "**********"
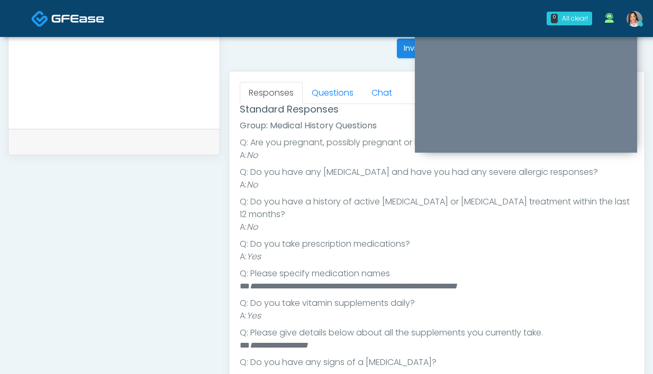
scroll to position [145, 0]
type textarea "**********"
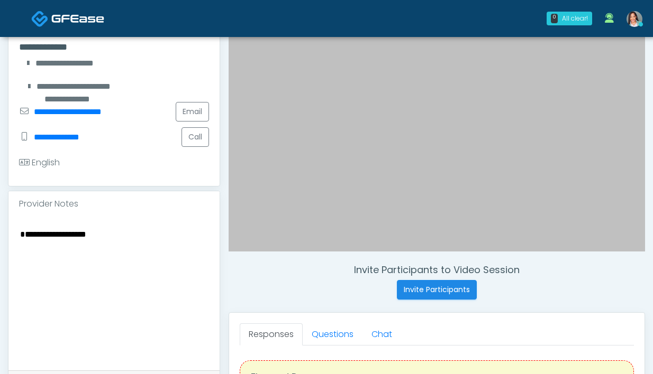
scroll to position [343, 0]
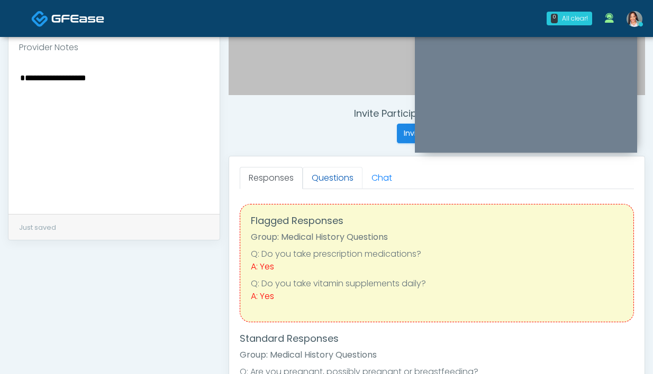
click at [342, 183] on link "Questions" at bounding box center [333, 178] width 60 height 22
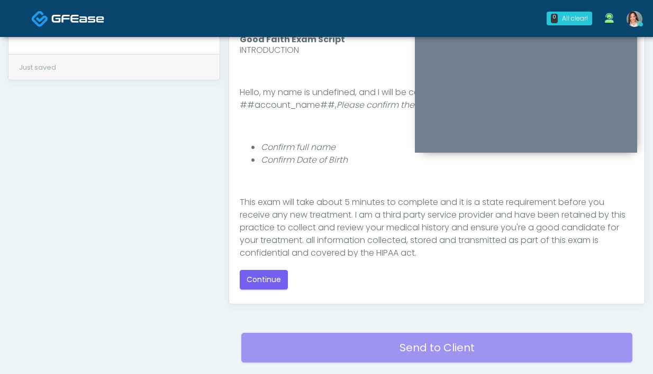
scroll to position [89, 0]
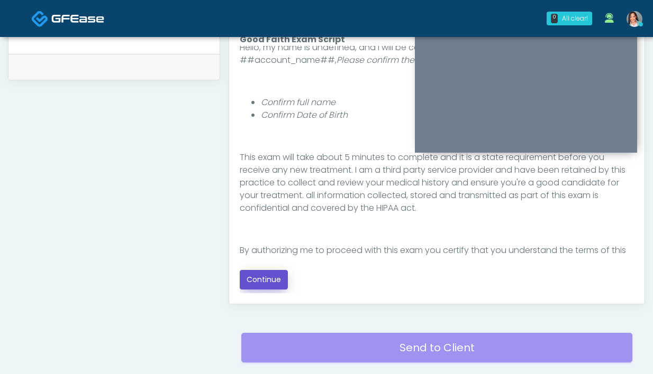
click at [253, 278] on button "Continue" at bounding box center [264, 280] width 48 height 20
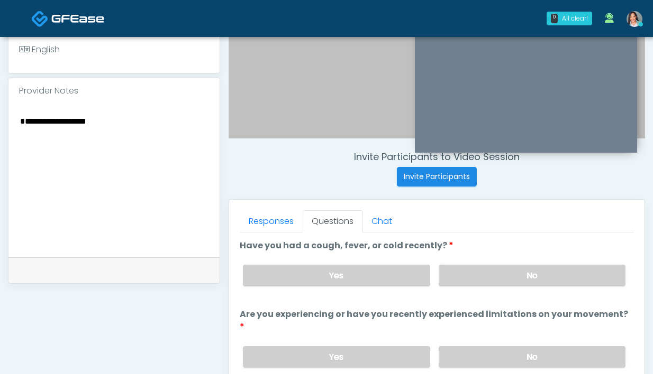
scroll to position [299, 0]
click at [449, 270] on label "No" at bounding box center [531, 276] width 187 height 22
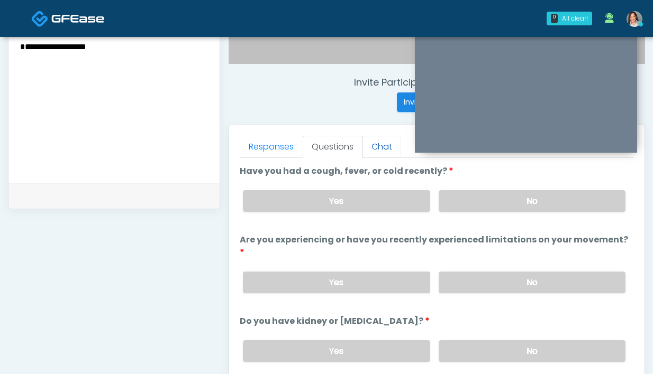
drag, startPoint x: 460, startPoint y: 267, endPoint x: 368, endPoint y: 140, distance: 156.8
click at [460, 272] on label "No" at bounding box center [531, 283] width 187 height 22
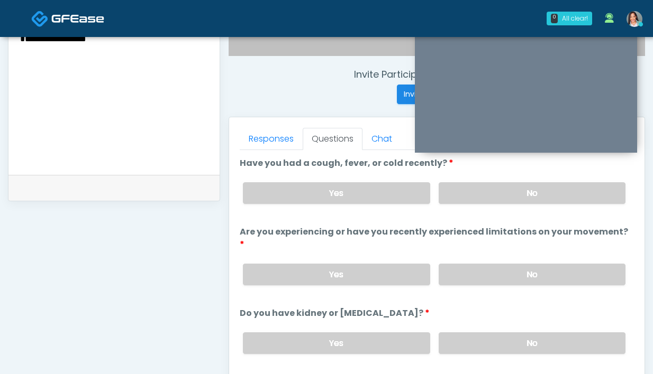
scroll to position [510, 0]
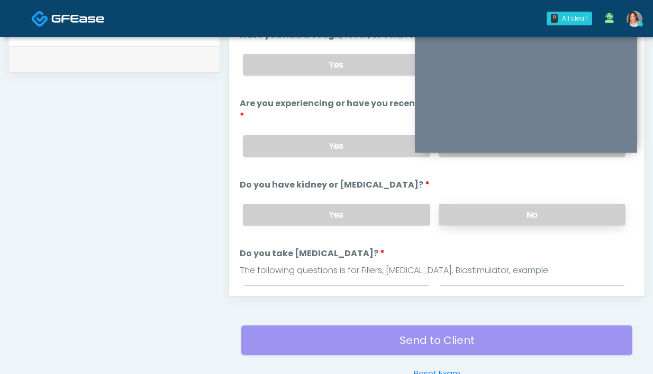
drag, startPoint x: 448, startPoint y: 195, endPoint x: 448, endPoint y: 202, distance: 6.9
click at [448, 204] on label "No" at bounding box center [531, 215] width 187 height 22
click at [445, 286] on label "No" at bounding box center [531, 297] width 187 height 22
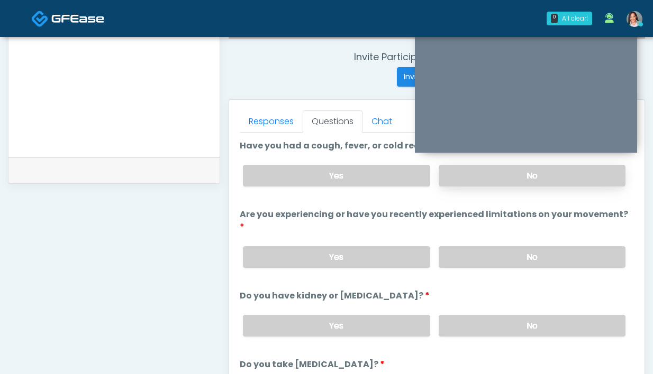
scroll to position [399, 0]
click at [485, 172] on label "No" at bounding box center [531, 176] width 187 height 22
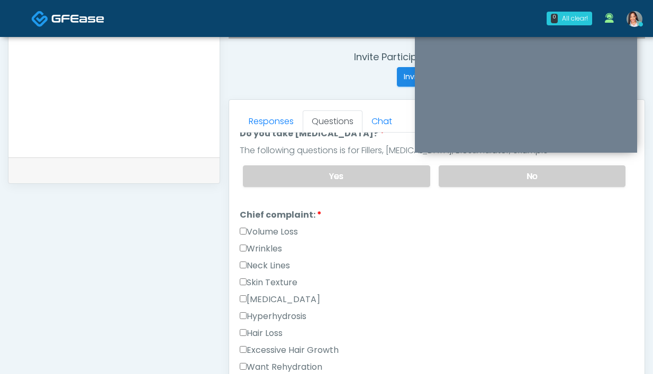
scroll to position [231, 0]
click at [362, 174] on div "Yes No" at bounding box center [433, 177] width 399 height 39
drag, startPoint x: 359, startPoint y: 170, endPoint x: 332, endPoint y: 218, distance: 55.2
click at [359, 170] on label "Yes" at bounding box center [336, 177] width 187 height 22
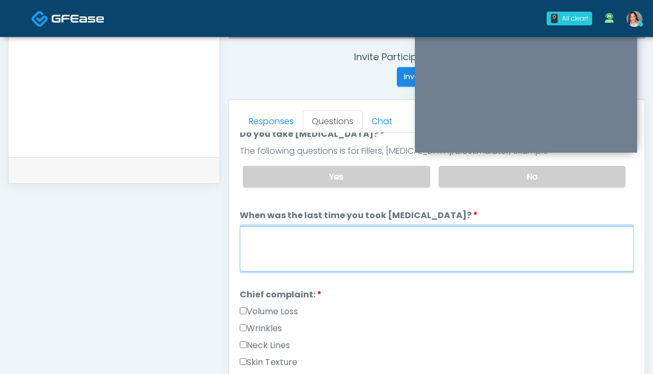
click at [307, 226] on textarea "When was the last time you took blood thinners?" at bounding box center [437, 248] width 394 height 45
type textarea "**********"
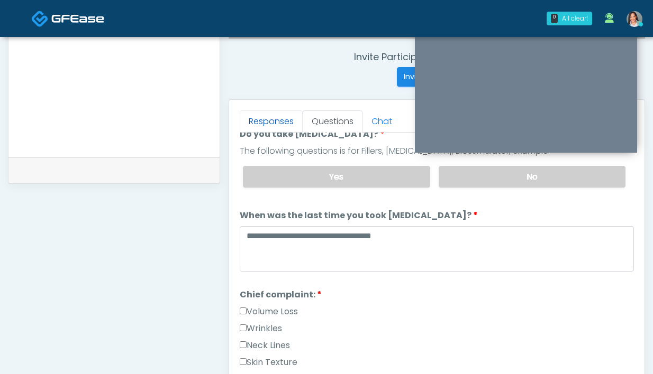
click at [281, 121] on link "Responses" at bounding box center [271, 122] width 63 height 22
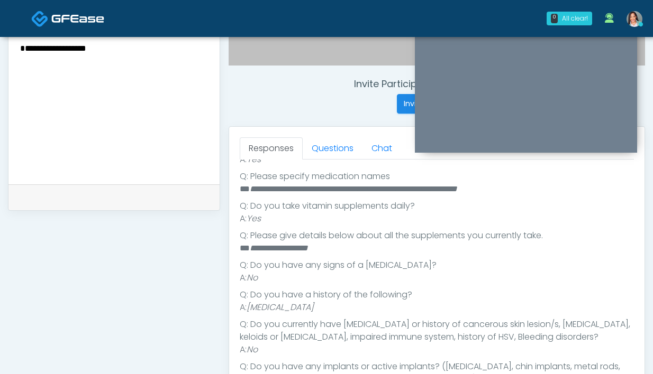
scroll to position [327, 0]
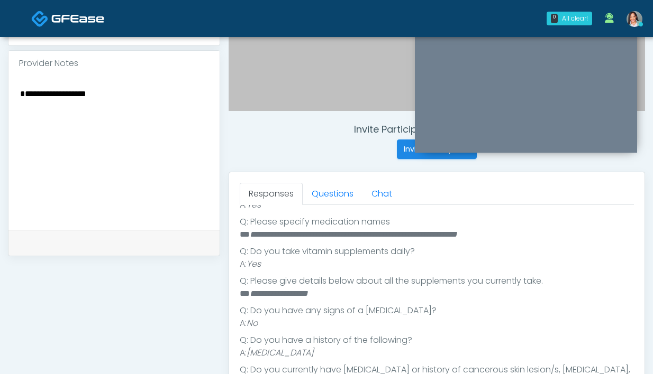
click at [23, 96] on textarea "**********" at bounding box center [114, 151] width 190 height 129
click at [203, 97] on textarea "**********" at bounding box center [114, 151] width 190 height 129
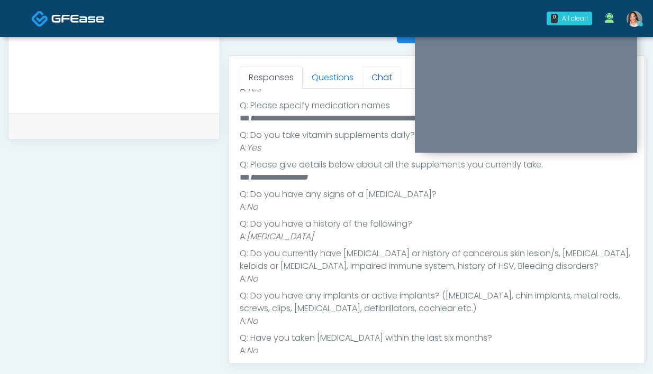
scroll to position [443, 0]
type textarea "**********"
drag, startPoint x: 348, startPoint y: 75, endPoint x: 348, endPoint y: 88, distance: 13.8
click at [348, 75] on link "Questions" at bounding box center [333, 78] width 60 height 22
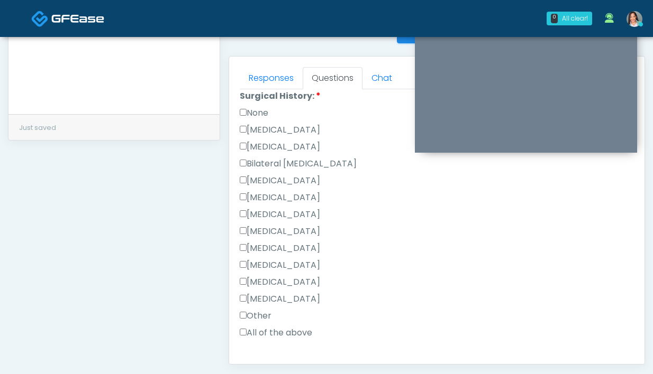
scroll to position [588, 0]
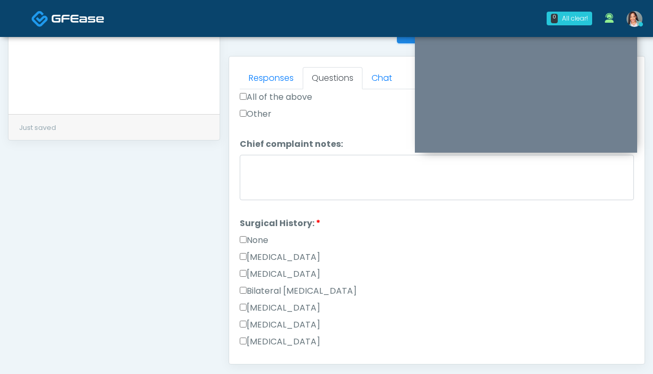
click at [253, 234] on label "None" at bounding box center [254, 240] width 29 height 13
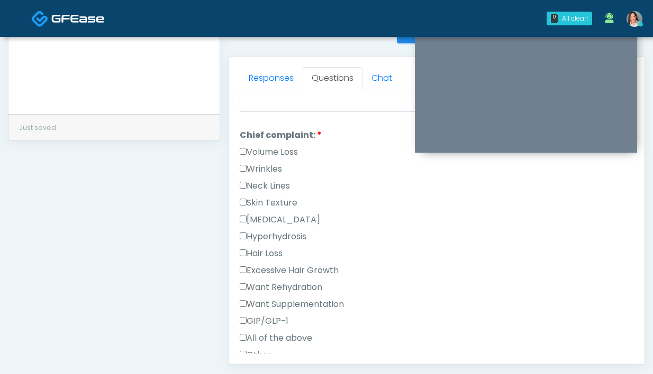
scroll to position [346, 0]
click at [264, 163] on label "Wrinkles" at bounding box center [261, 169] width 42 height 13
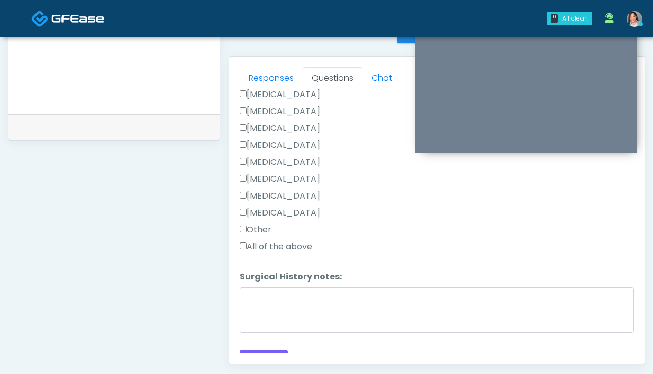
scroll to position [575, 0]
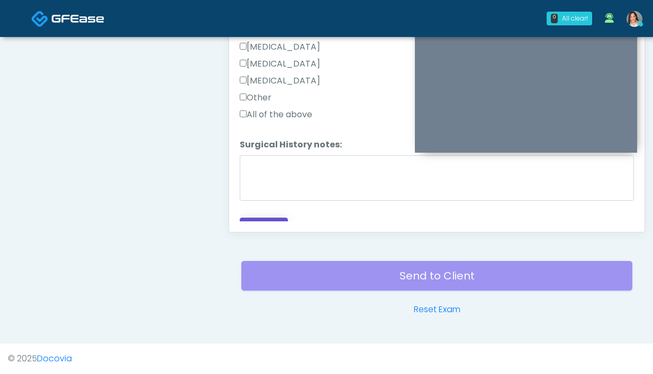
click at [278, 218] on button "Continue" at bounding box center [264, 228] width 48 height 20
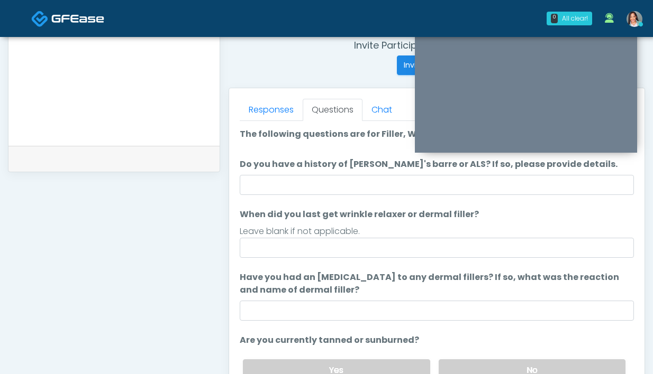
scroll to position [410, 0]
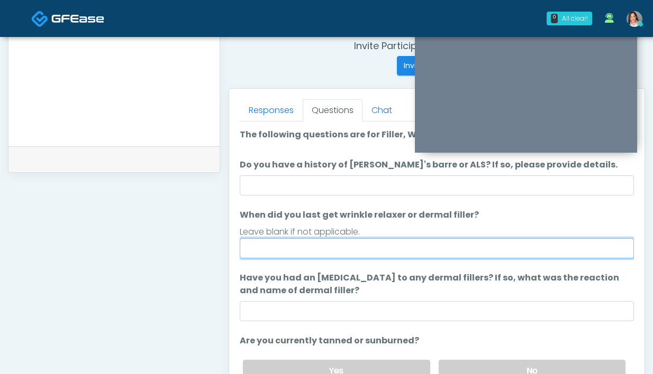
click at [340, 249] on input "When did you last get wrinkle relaxer or dermal filler?" at bounding box center [437, 249] width 394 height 20
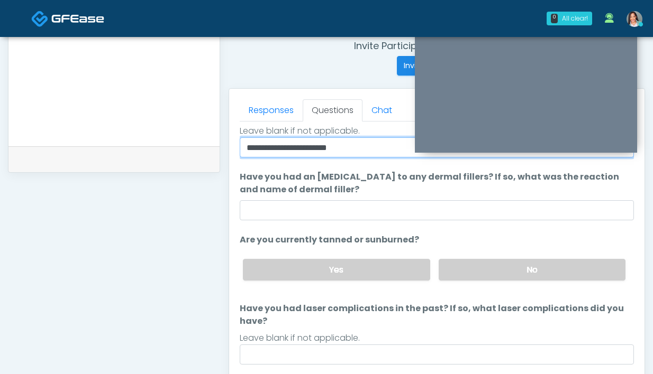
scroll to position [112, 0]
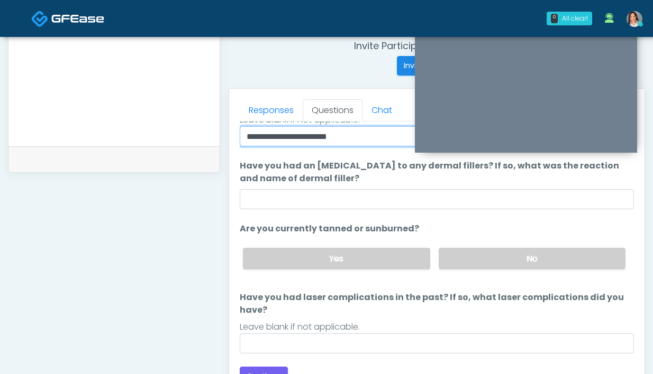
type input "**********"
click at [455, 272] on div "Yes No" at bounding box center [433, 259] width 399 height 39
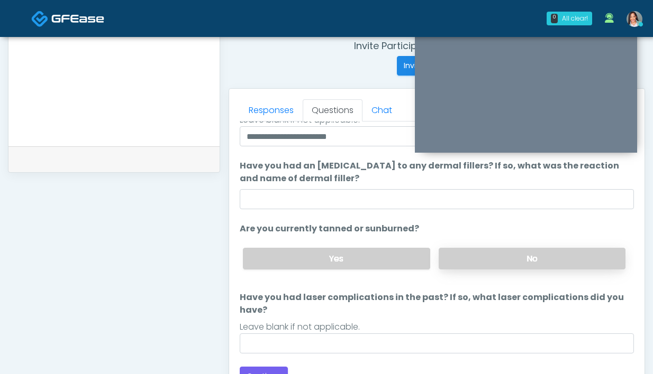
click at [462, 258] on label "No" at bounding box center [531, 259] width 187 height 22
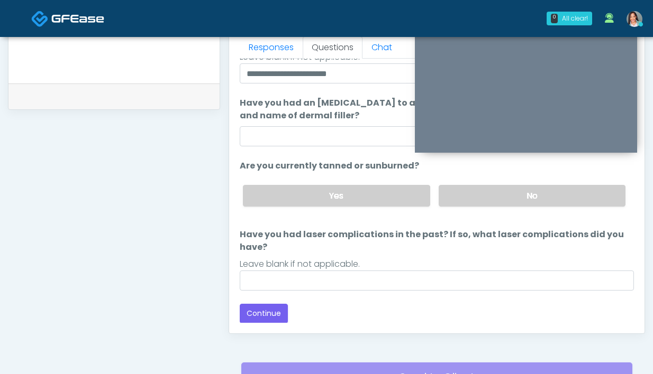
scroll to position [490, 0]
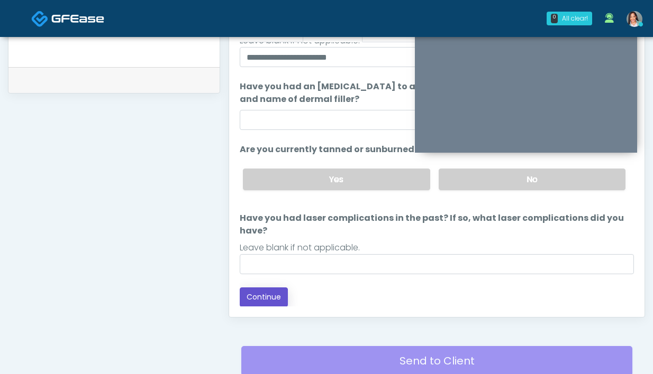
click at [260, 300] on button "Continue" at bounding box center [264, 298] width 48 height 20
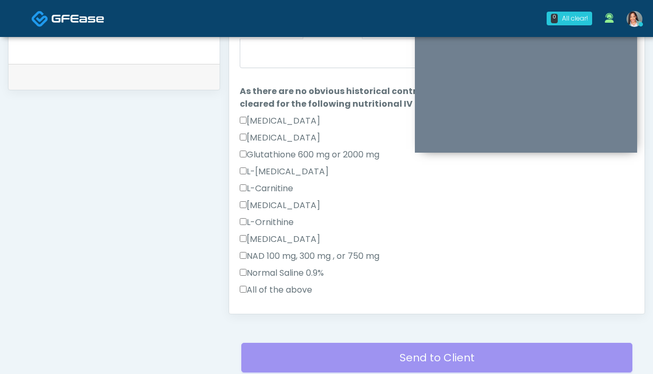
scroll to position [100, 0]
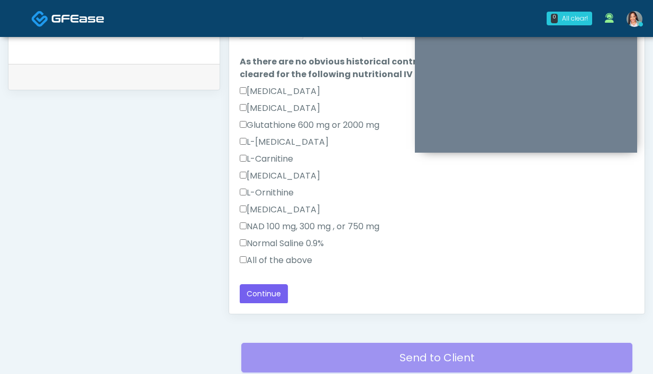
click at [299, 256] on label "All of the above" at bounding box center [276, 260] width 72 height 13
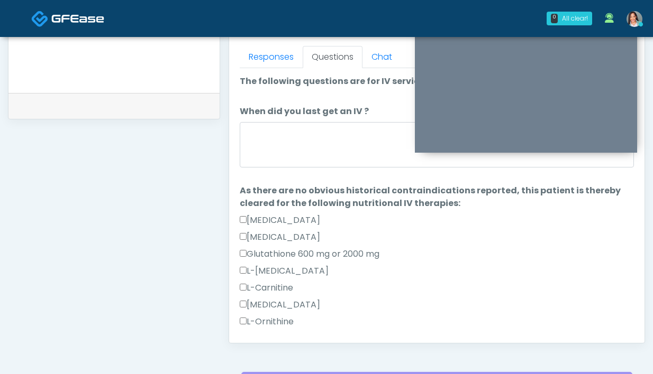
scroll to position [461, 0]
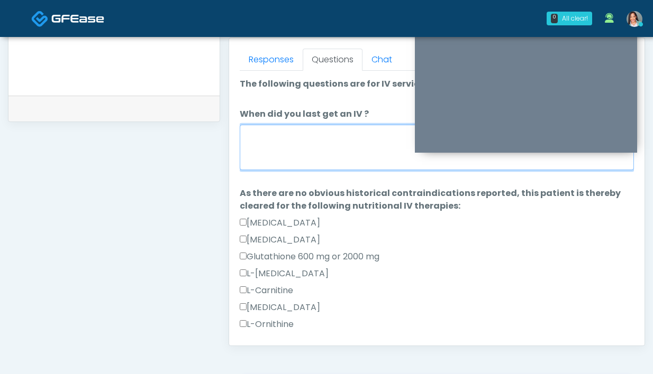
click at [343, 137] on textarea "When did you last get an IV ?" at bounding box center [437, 147] width 394 height 45
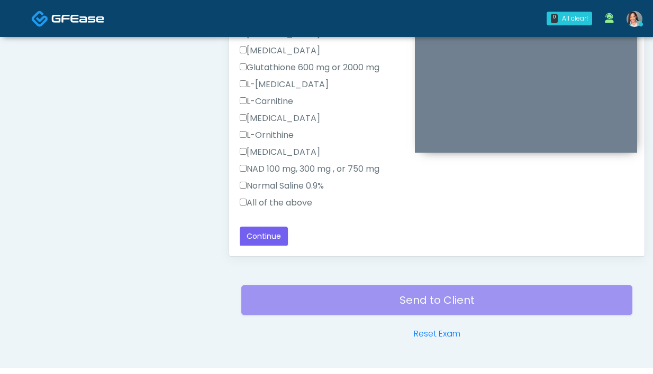
scroll to position [575, 0]
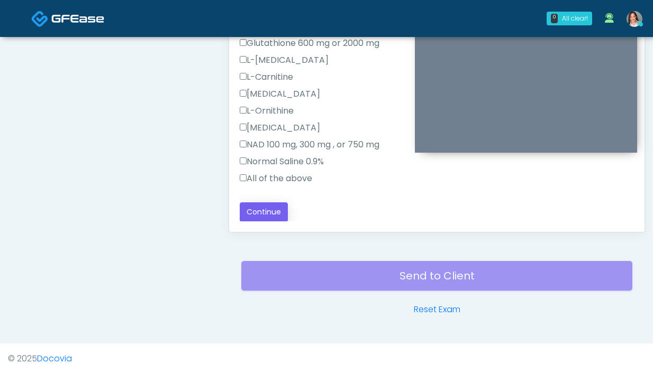
type textarea "**********"
click at [265, 210] on button "Continue" at bounding box center [264, 213] width 48 height 20
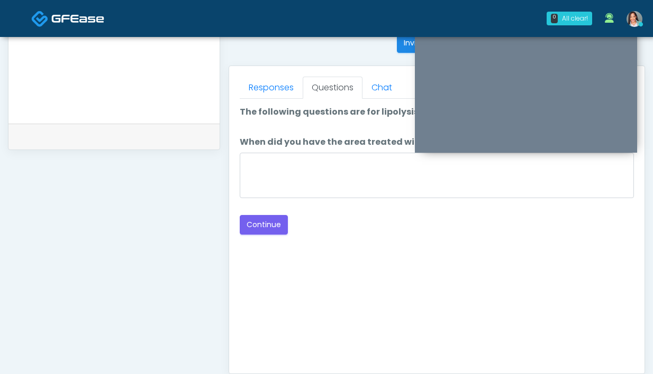
scroll to position [390, 0]
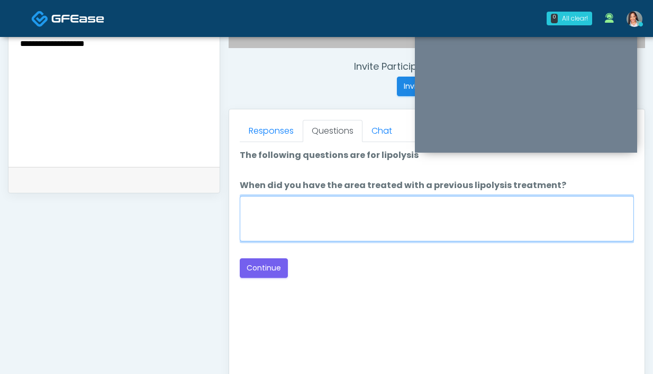
click at [407, 214] on textarea "When did you have the area treated with a previous lipolysis treatment?" at bounding box center [437, 218] width 394 height 45
type textarea "*"
type textarea "**********"
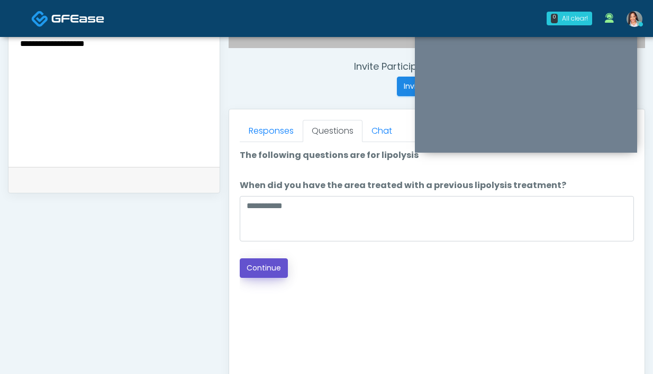
click at [283, 268] on button "Continue" at bounding box center [264, 269] width 48 height 20
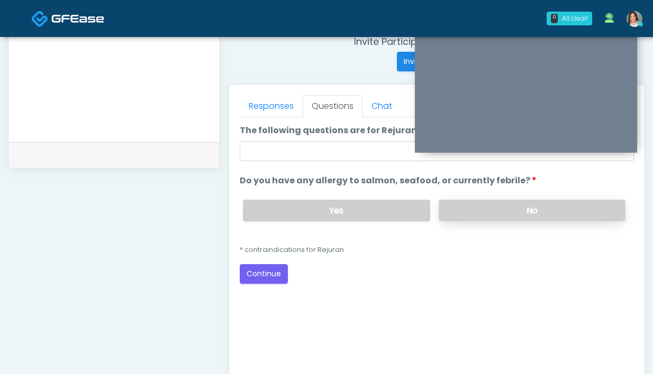
scroll to position [363, 0]
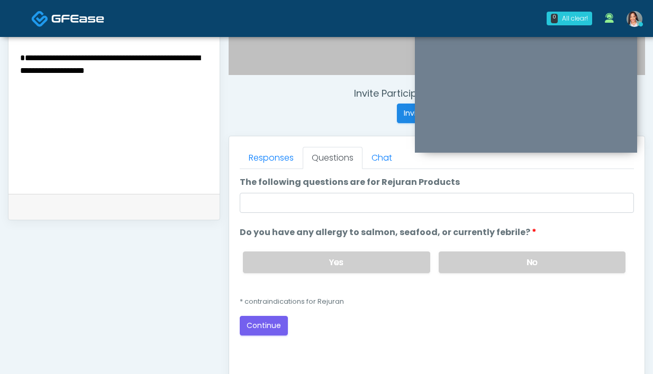
drag, startPoint x: 467, startPoint y: 259, endPoint x: 446, endPoint y: 238, distance: 29.2
click at [466, 259] on label "No" at bounding box center [531, 263] width 187 height 22
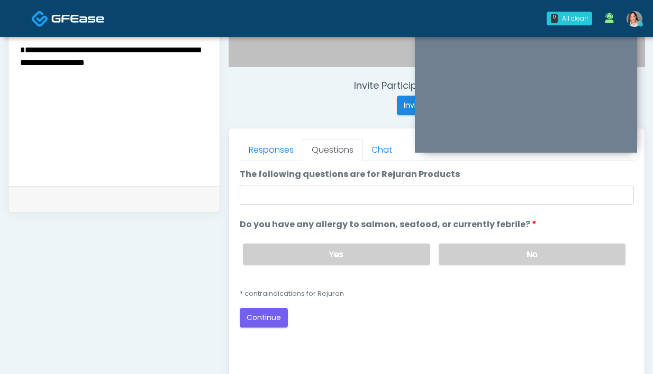
scroll to position [372, 0]
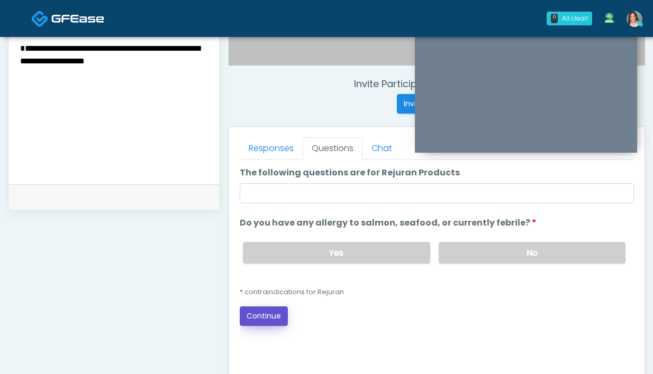
click at [256, 314] on button "Continue" at bounding box center [264, 317] width 48 height 20
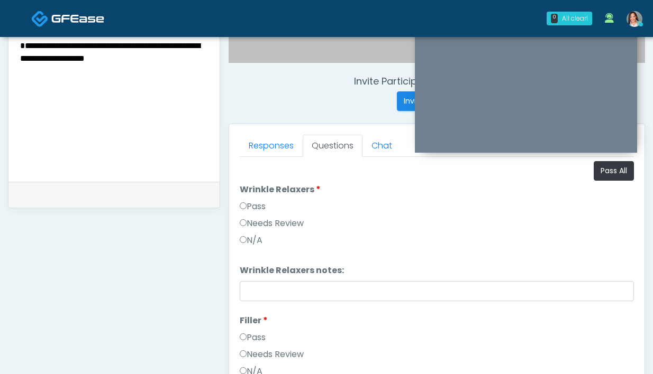
scroll to position [365, 0]
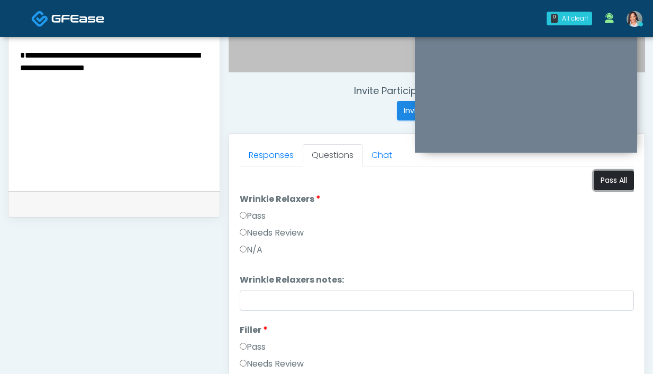
click at [598, 185] on button "Pass All" at bounding box center [613, 181] width 40 height 20
click at [282, 153] on link "Responses" at bounding box center [271, 155] width 63 height 22
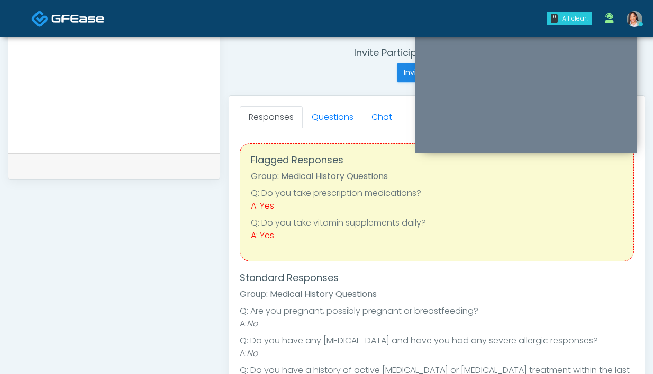
scroll to position [361, 0]
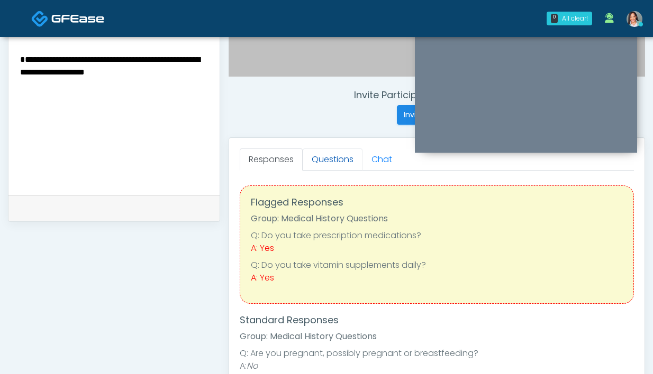
click at [332, 166] on link "Questions" at bounding box center [333, 160] width 60 height 22
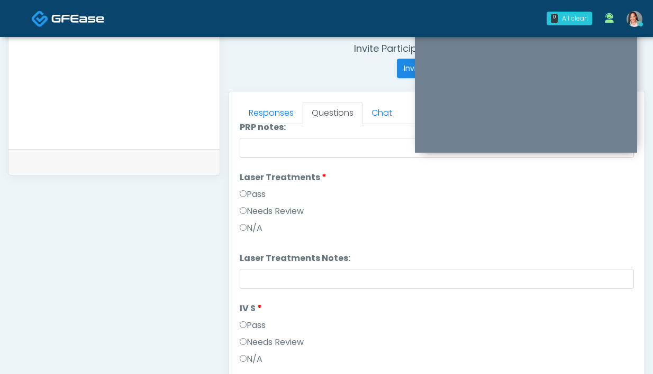
scroll to position [396, 0]
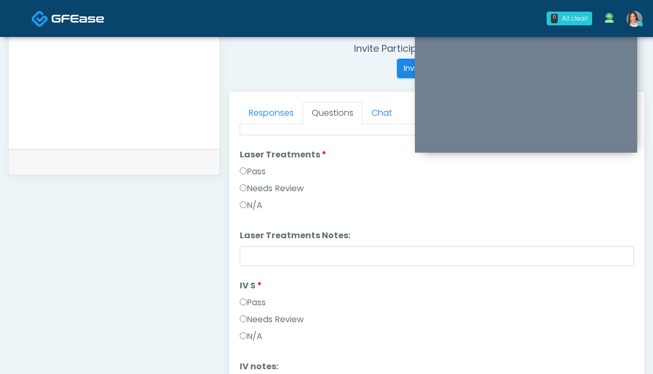
click at [265, 195] on label "Needs Review" at bounding box center [272, 188] width 64 height 13
click at [287, 243] on li "Laser Treatments Notes: Laser Treatments Notes:" at bounding box center [437, 248] width 394 height 37
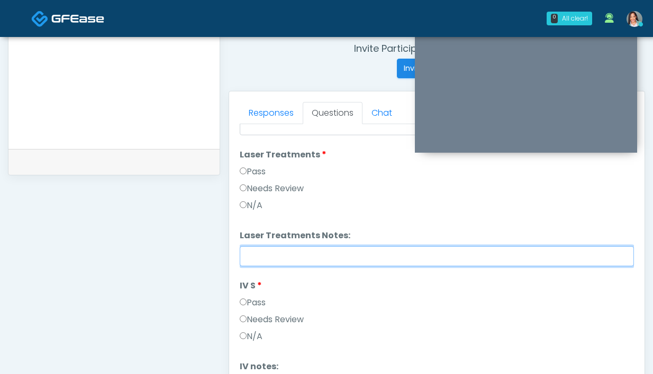
click at [286, 253] on input "Laser Treatments Notes:" at bounding box center [437, 256] width 394 height 20
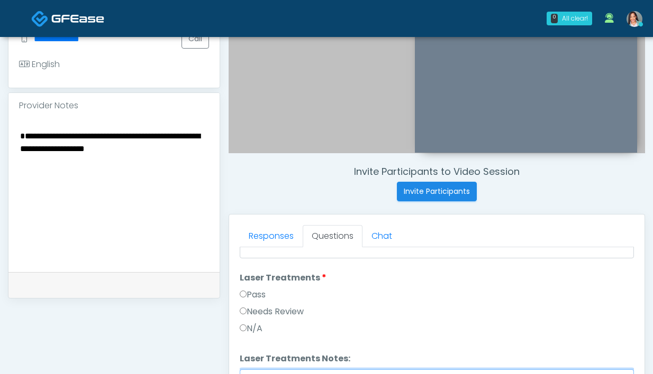
scroll to position [257, 0]
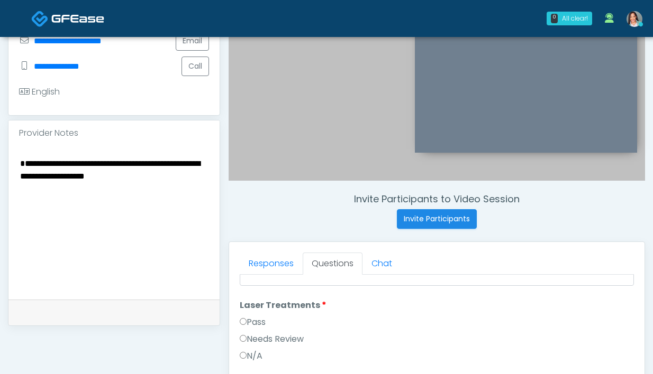
type input "**********"
click at [175, 184] on textarea "**********" at bounding box center [114, 221] width 190 height 129
click at [137, 210] on textarea "**********" at bounding box center [114, 221] width 190 height 129
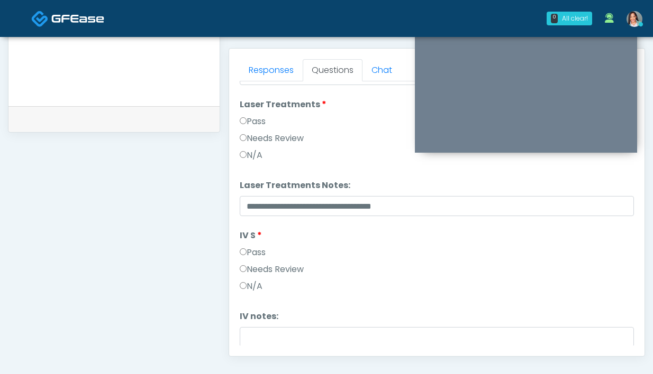
scroll to position [413, 0]
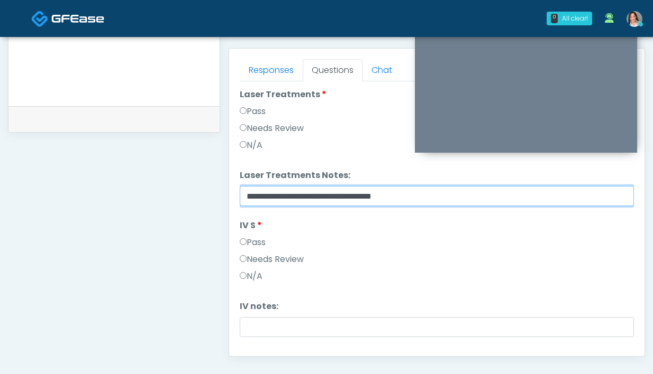
drag, startPoint x: 422, startPoint y: 200, endPoint x: 154, endPoint y: 201, distance: 268.1
click at [154, 201] on div "**********" at bounding box center [326, 37] width 637 height 807
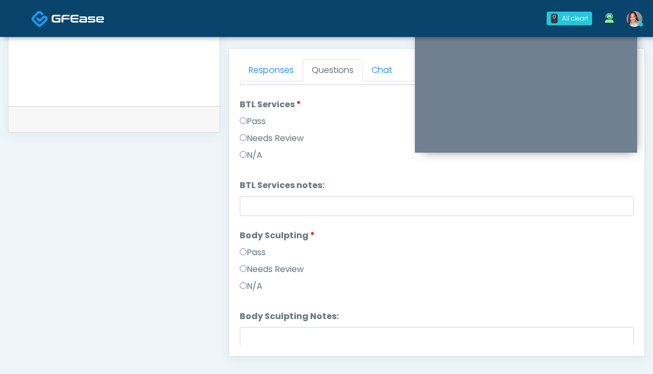
scroll to position [360, 0]
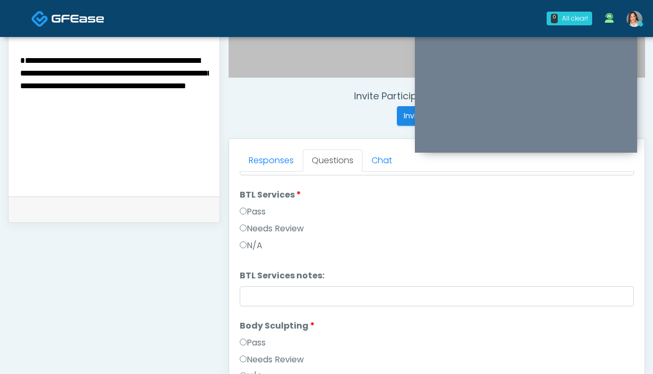
click at [79, 87] on textarea "**********" at bounding box center [114, 117] width 190 height 129
drag, startPoint x: 193, startPoint y: 100, endPoint x: 157, endPoint y: 72, distance: 46.0
click at [157, 72] on textarea "**********" at bounding box center [114, 117] width 190 height 129
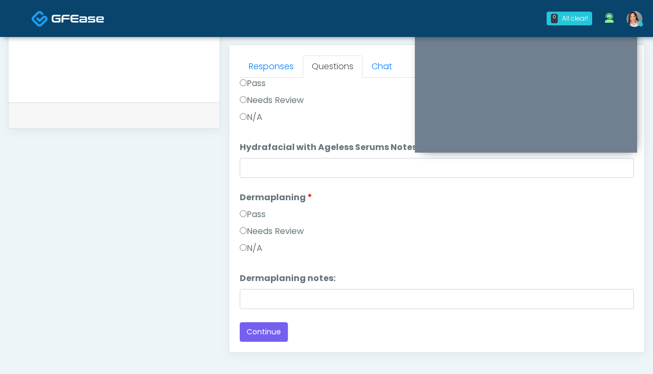
scroll to position [454, 0]
type textarea "**********"
drag, startPoint x: 268, startPoint y: 233, endPoint x: 285, endPoint y: 295, distance: 64.2
click at [268, 233] on label "Needs Review" at bounding box center [272, 231] width 64 height 13
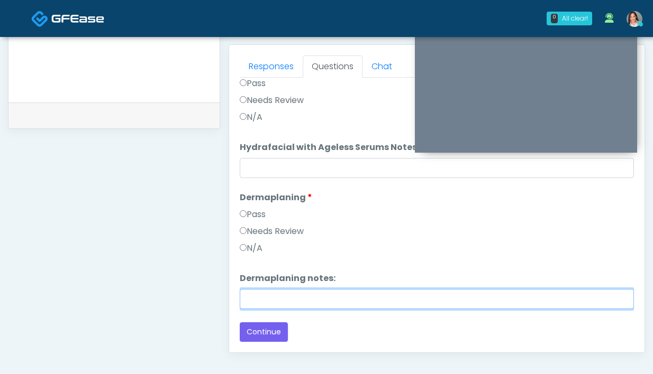
click at [286, 301] on input "Dermaplaning notes:" at bounding box center [437, 299] width 394 height 20
paste input "**********"
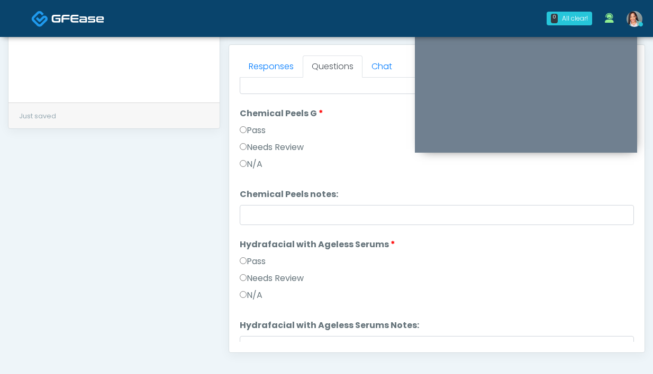
scroll to position [1307, 0]
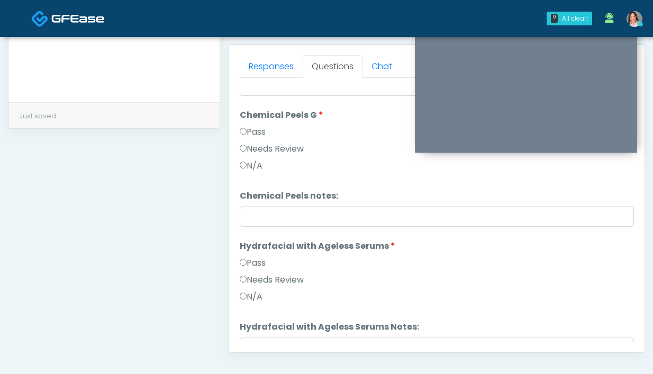
type input "**********"
drag, startPoint x: 276, startPoint y: 144, endPoint x: 278, endPoint y: 152, distance: 8.4
click at [276, 145] on label "Needs Review" at bounding box center [272, 149] width 64 height 13
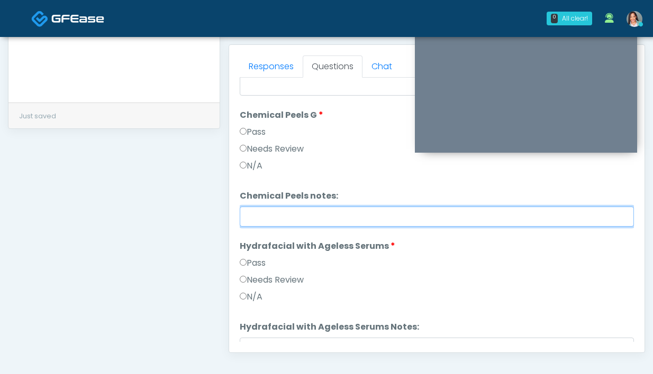
click at [303, 218] on input "Chemical Peels notes:" at bounding box center [437, 217] width 394 height 20
paste input "**********"
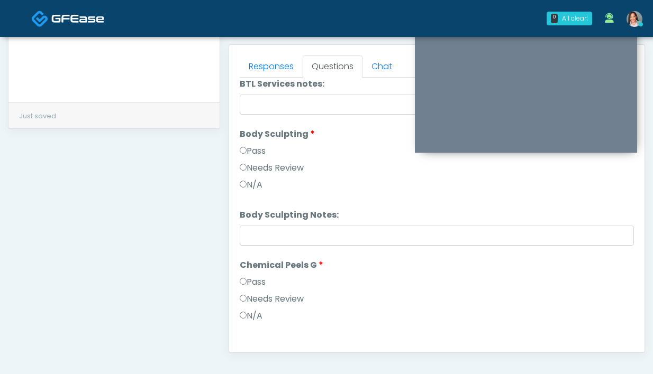
scroll to position [1156, 0]
type input "**********"
click at [298, 167] on label "Needs Review" at bounding box center [272, 168] width 64 height 13
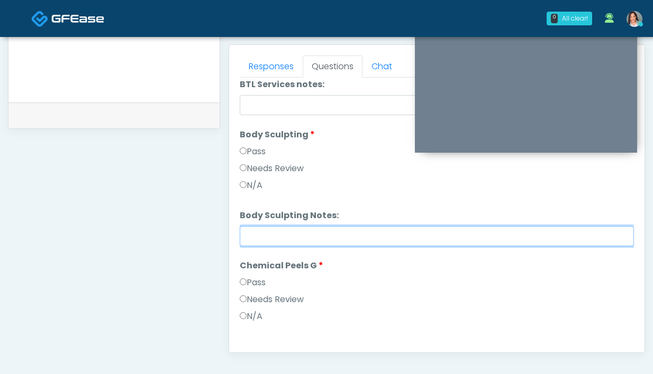
click at [311, 232] on input "Body Sculpting Notes:" at bounding box center [437, 236] width 394 height 20
paste input "**********"
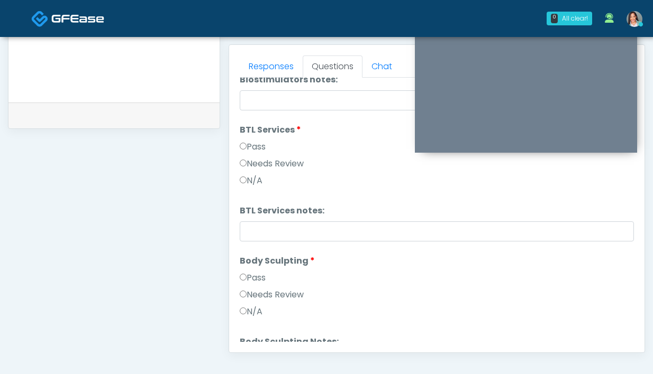
scroll to position [1029, 0]
type input "**********"
click at [274, 155] on div "Pass" at bounding box center [437, 149] width 394 height 17
drag, startPoint x: 274, startPoint y: 159, endPoint x: 274, endPoint y: 164, distance: 5.8
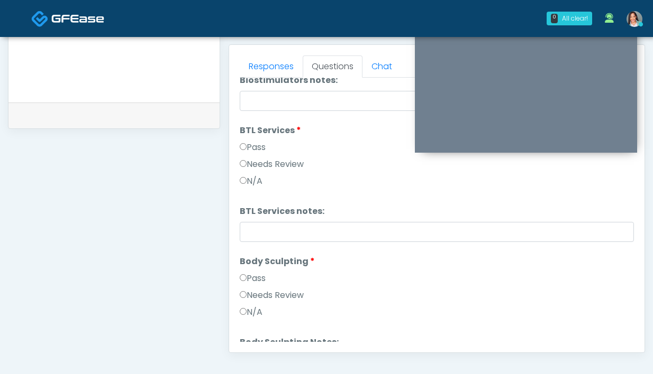
click at [274, 159] on label "Needs Review" at bounding box center [272, 164] width 64 height 13
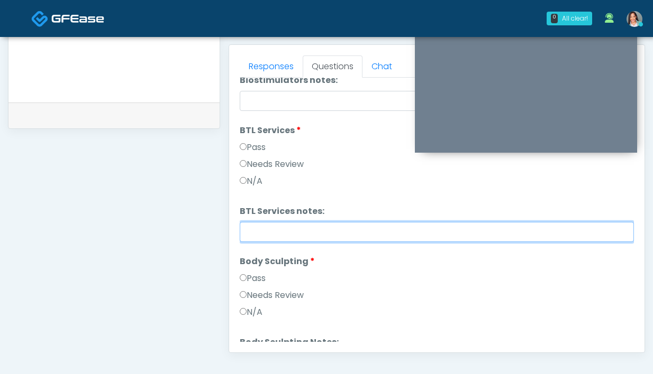
click at [286, 241] on input "BTL Services notes:" at bounding box center [437, 232] width 394 height 20
paste input "**********"
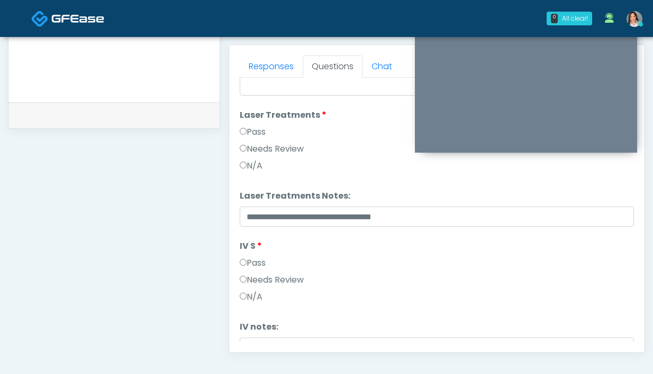
scroll to position [387, 0]
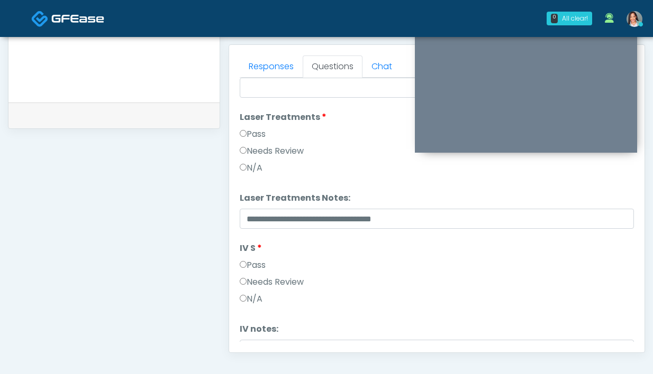
type input "**********"
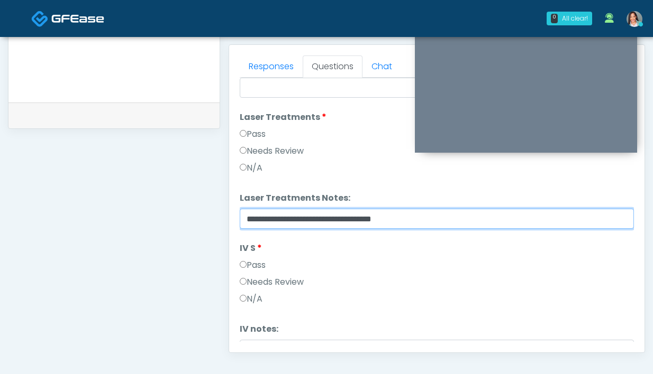
click at [309, 221] on input "**********" at bounding box center [437, 219] width 394 height 20
paste input "**********"
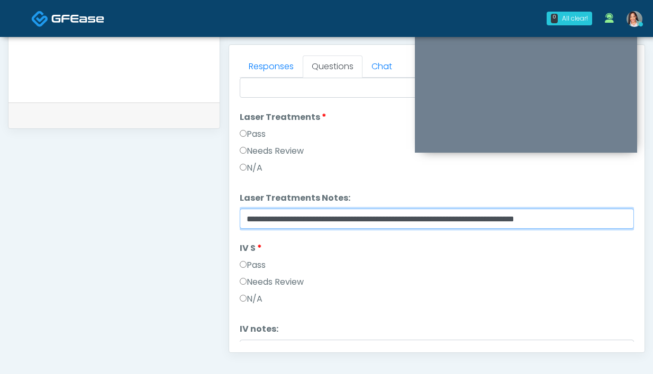
scroll to position [0, 11]
type input "**********"
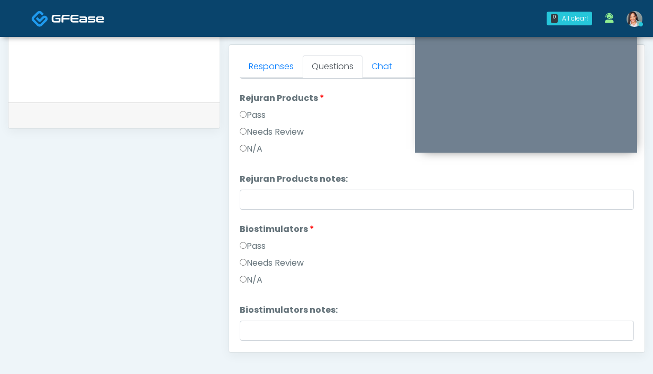
scroll to position [805, 0]
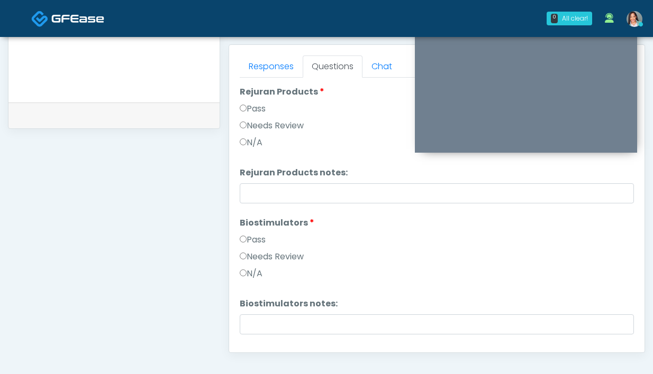
drag, startPoint x: 285, startPoint y: 250, endPoint x: 284, endPoint y: 265, distance: 15.3
click at [285, 250] on div "Pass Needs Review N/A" at bounding box center [437, 259] width 394 height 51
click at [270, 260] on label "Needs Review" at bounding box center [272, 257] width 64 height 13
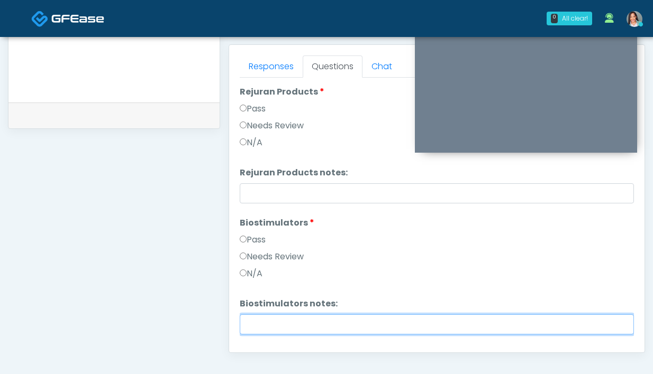
click at [270, 323] on input "Biostimulators notes:" at bounding box center [437, 325] width 394 height 20
paste input "**********"
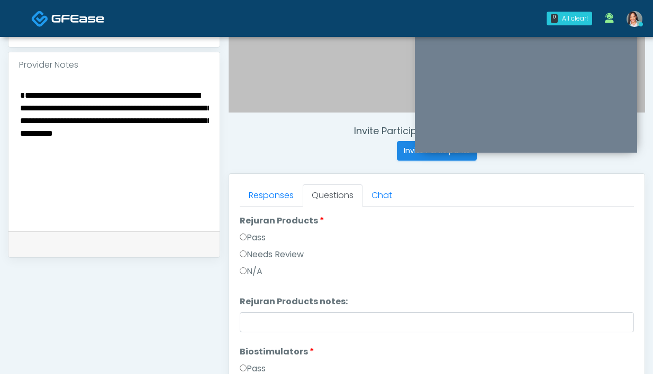
scroll to position [273, 0]
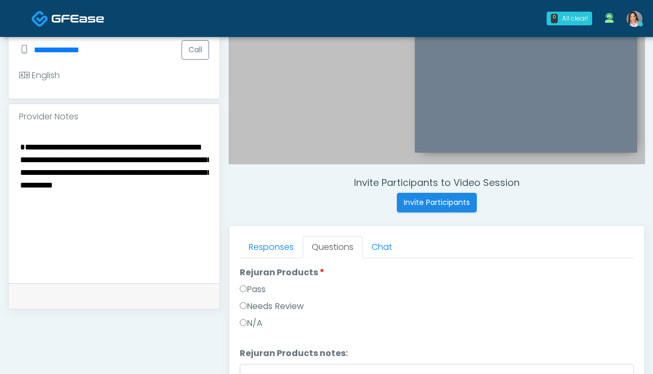
type input "**********"
click at [150, 198] on textarea "**********" at bounding box center [114, 204] width 190 height 129
drag, startPoint x: 149, startPoint y: 200, endPoint x: 80, endPoint y: 203, distance: 69.3
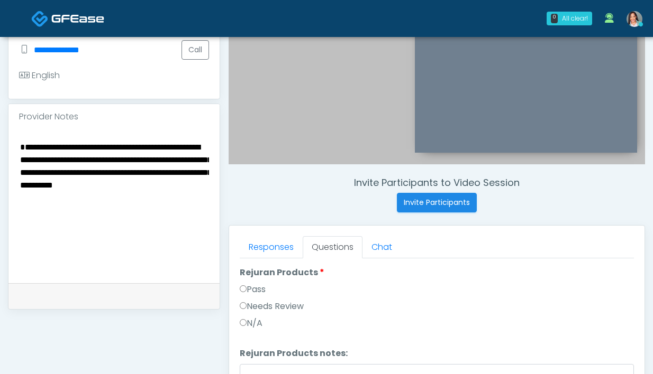
click at [80, 203] on textarea "**********" at bounding box center [114, 204] width 190 height 129
click at [94, 203] on textarea "**********" at bounding box center [114, 204] width 190 height 129
drag, startPoint x: 128, startPoint y: 210, endPoint x: 81, endPoint y: 204, distance: 47.5
click at [81, 204] on textarea "**********" at bounding box center [114, 204] width 190 height 129
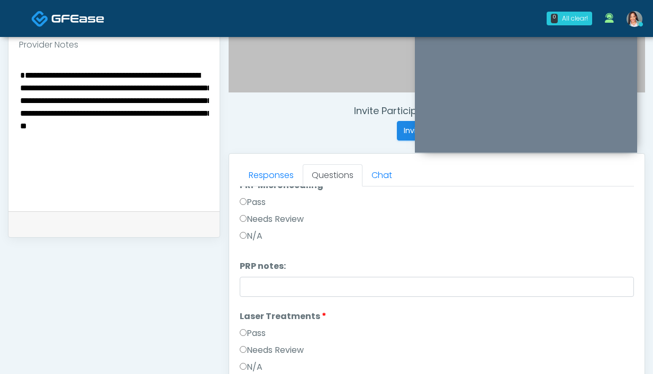
scroll to position [296, 0]
type textarea "**********"
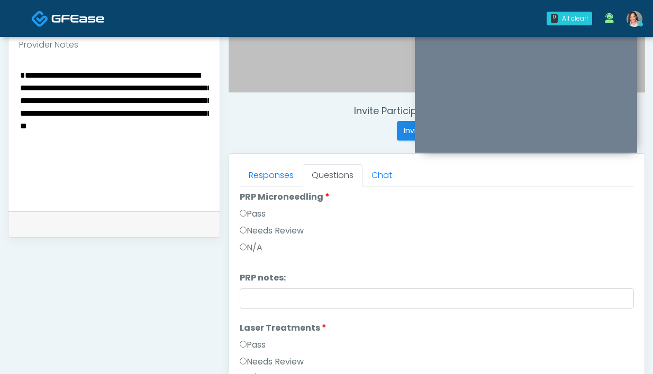
click at [291, 230] on label "Needs Review" at bounding box center [272, 231] width 64 height 13
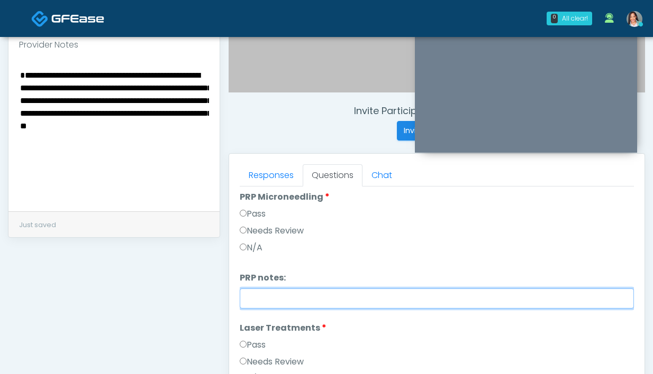
click at [292, 299] on input "PRP notes:" at bounding box center [437, 299] width 394 height 20
paste input "**********"
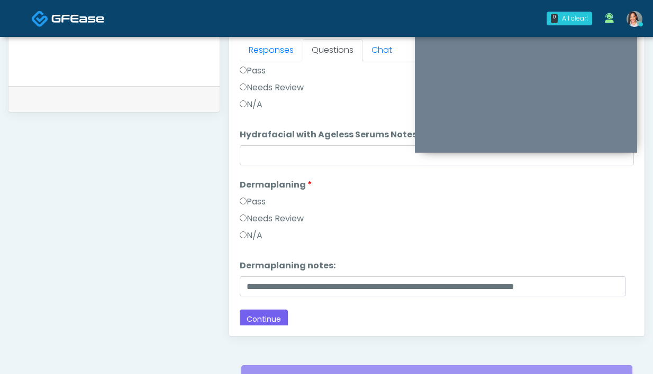
scroll to position [1487, 0]
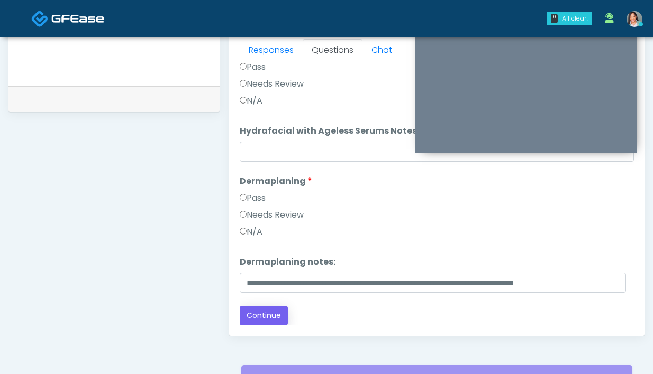
type input "**********"
click at [270, 312] on button "Continue" at bounding box center [264, 316] width 48 height 20
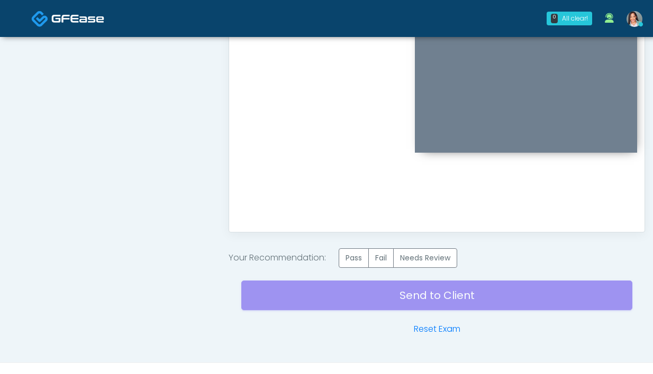
scroll to position [0, 0]
click at [428, 266] on label "Needs Review" at bounding box center [425, 259] width 64 height 20
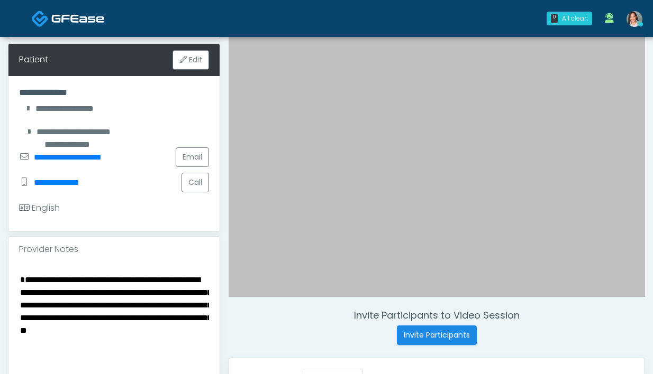
scroll to position [277, 0]
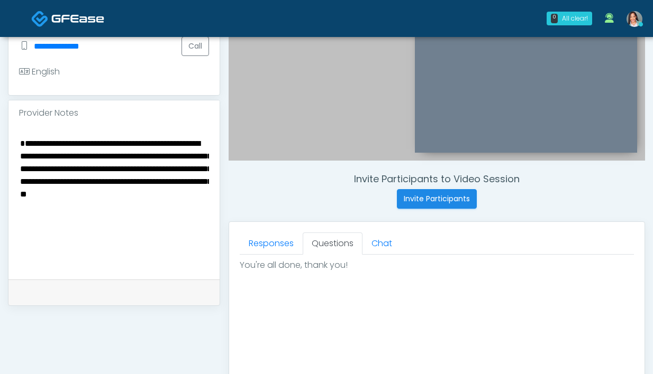
click at [23, 140] on textarea "**********" at bounding box center [114, 200] width 190 height 129
click at [22, 138] on textarea "**********" at bounding box center [114, 200] width 190 height 129
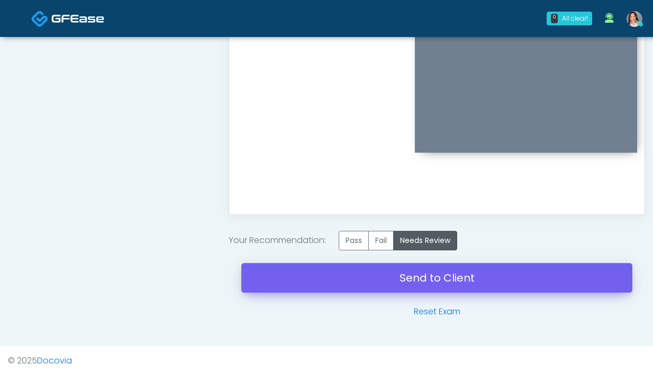
scroll to position [594, 0]
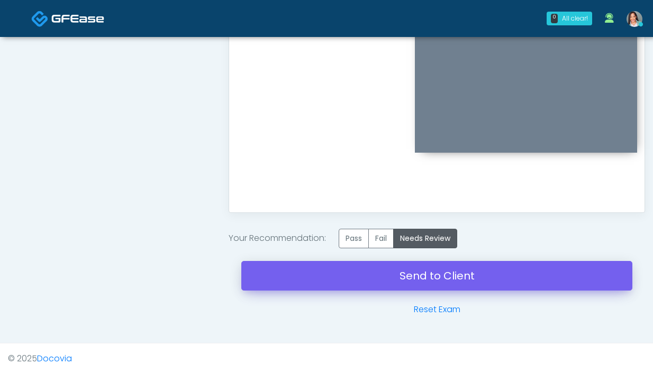
type textarea "**********"
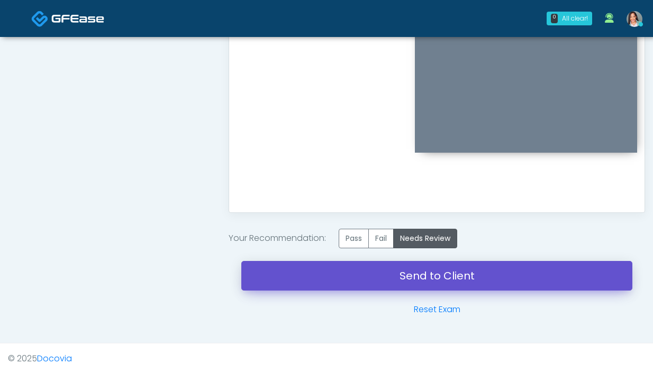
click at [335, 283] on link "Send to Client" at bounding box center [436, 276] width 391 height 30
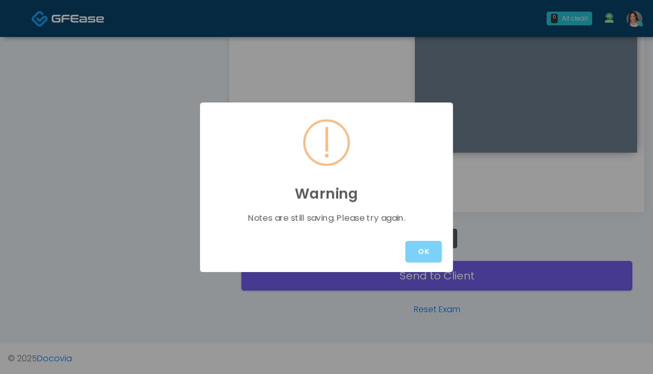
drag, startPoint x: 418, startPoint y: 242, endPoint x: 410, endPoint y: 253, distance: 13.8
click at [418, 242] on button "OK" at bounding box center [423, 252] width 36 height 22
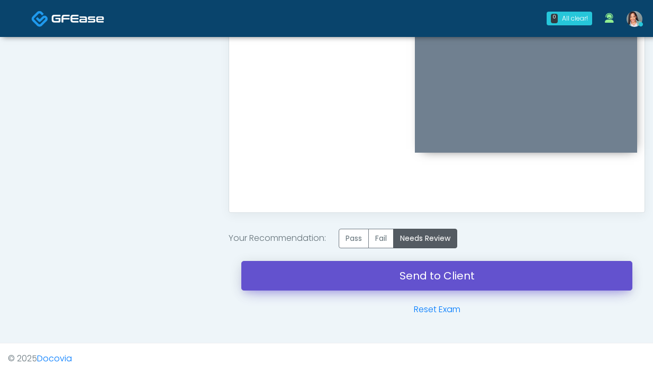
click at [398, 271] on link "Send to Client" at bounding box center [436, 276] width 391 height 30
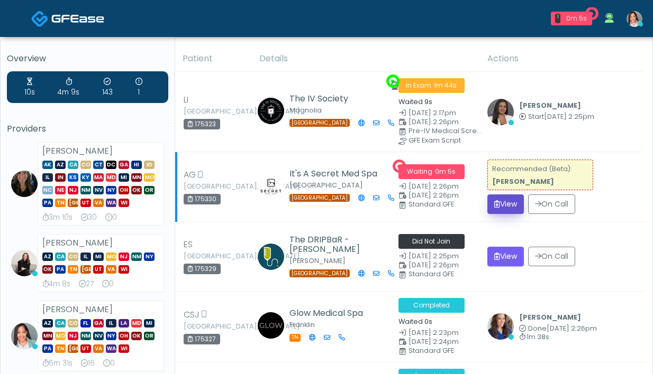
click at [504, 199] on button "View" at bounding box center [505, 205] width 36 height 20
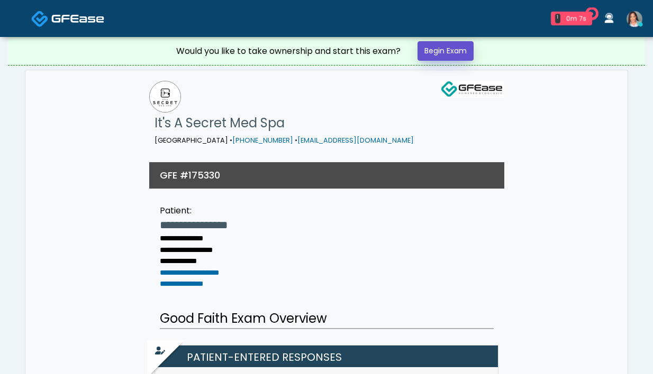
click at [450, 53] on link "Begin Exam" at bounding box center [445, 51] width 56 height 20
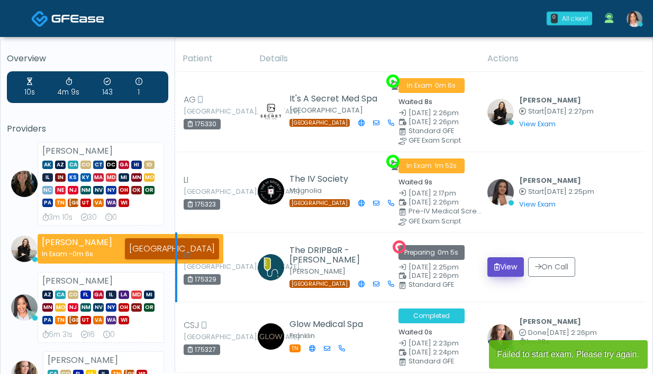
click at [497, 263] on button "View" at bounding box center [505, 268] width 36 height 20
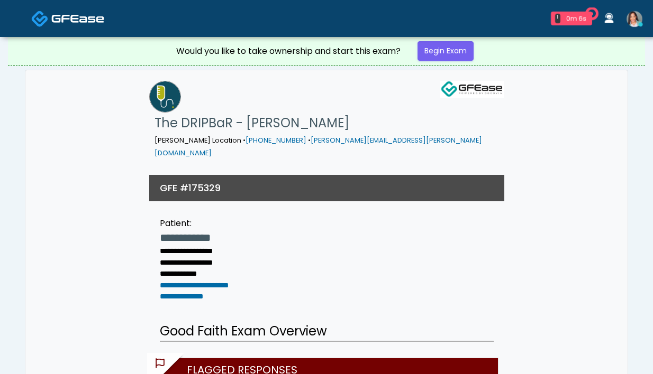
click at [430, 42] on link "Begin Exam" at bounding box center [445, 51] width 56 height 20
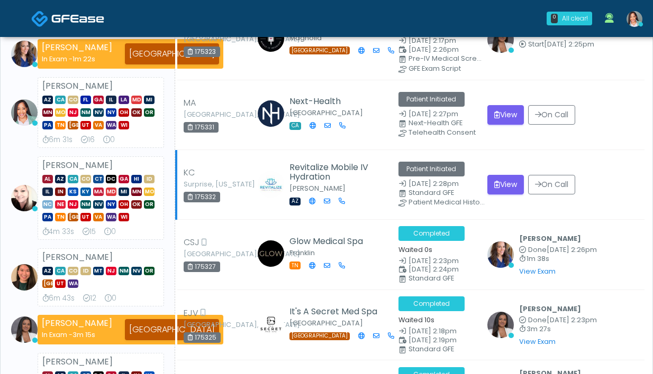
scroll to position [236, 0]
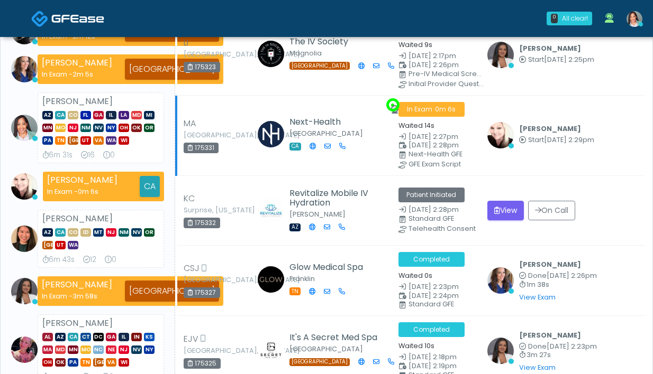
scroll to position [218, 0]
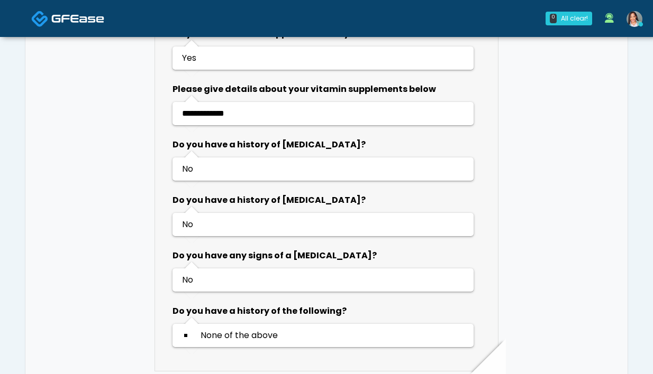
scroll to position [877, 0]
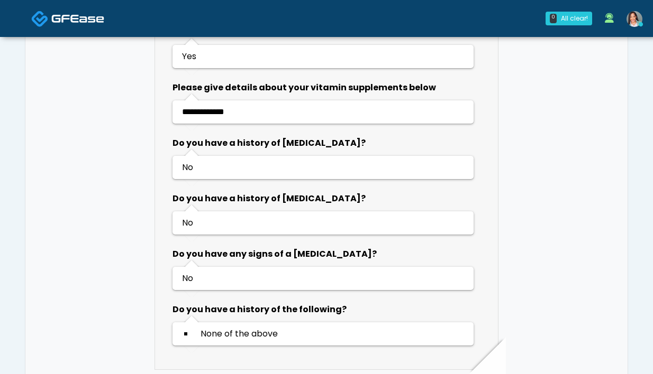
drag, startPoint x: 638, startPoint y: 21, endPoint x: 635, endPoint y: 26, distance: 5.4
click at [638, 22] on img at bounding box center [634, 19] width 16 height 16
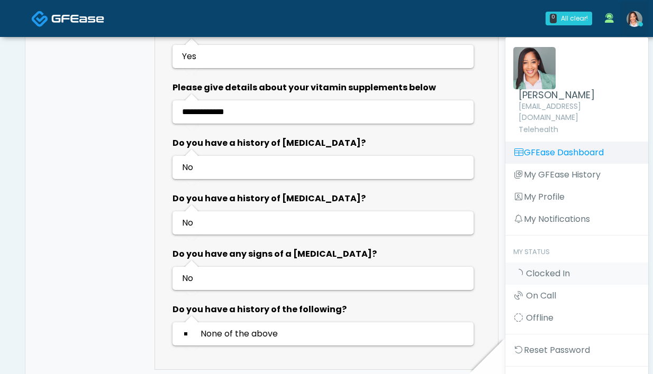
click at [565, 149] on link "GFEase Dashboard" at bounding box center [576, 153] width 143 height 22
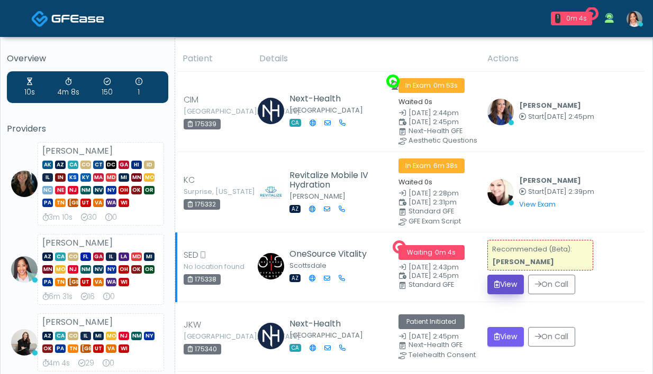
click at [504, 285] on button "View" at bounding box center [505, 285] width 36 height 20
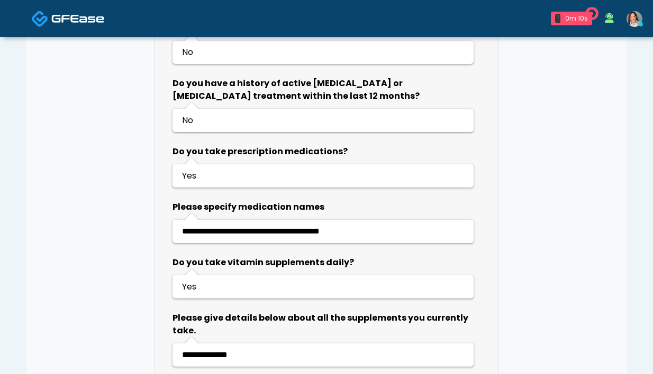
scroll to position [833, 0]
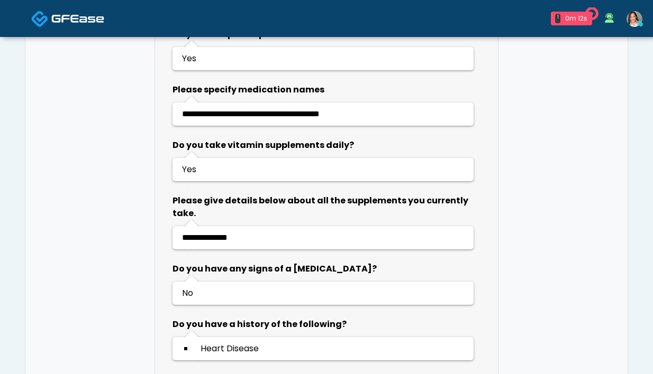
click at [627, 19] on img at bounding box center [634, 19] width 16 height 16
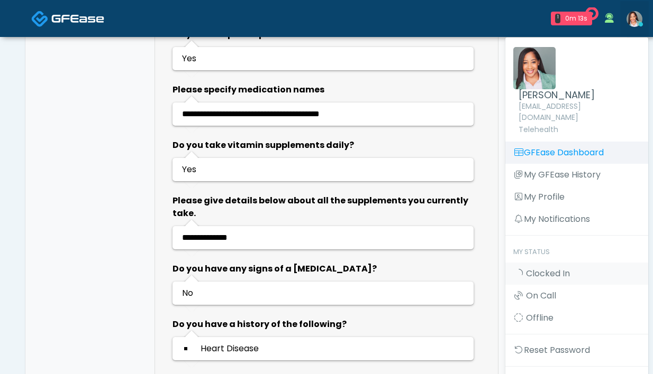
click at [559, 142] on link "GFEase Dashboard" at bounding box center [576, 153] width 143 height 22
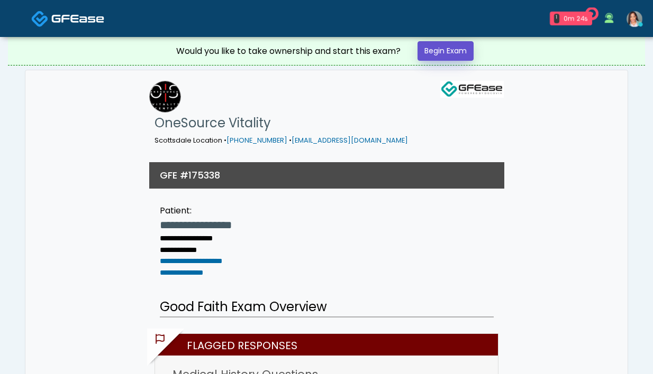
click at [455, 60] on link "Begin Exam" at bounding box center [445, 51] width 56 height 20
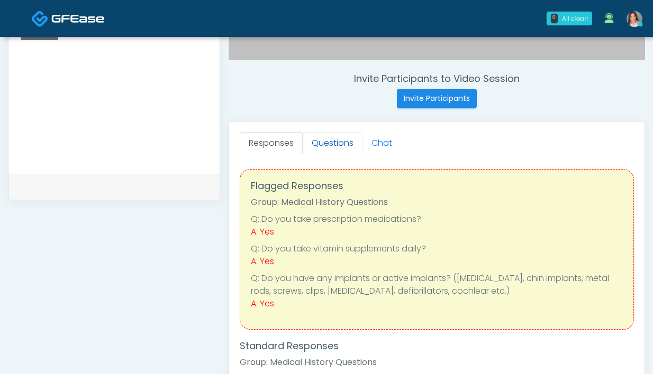
scroll to position [381, 0]
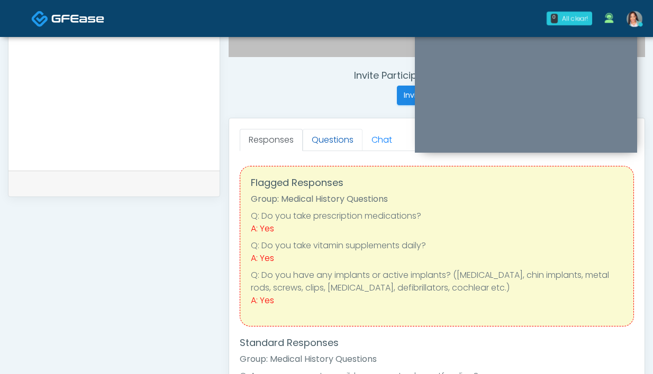
click at [337, 142] on link "Questions" at bounding box center [333, 140] width 60 height 22
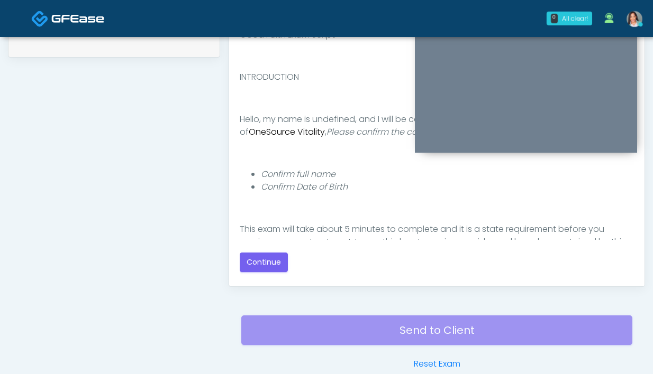
scroll to position [524, 0]
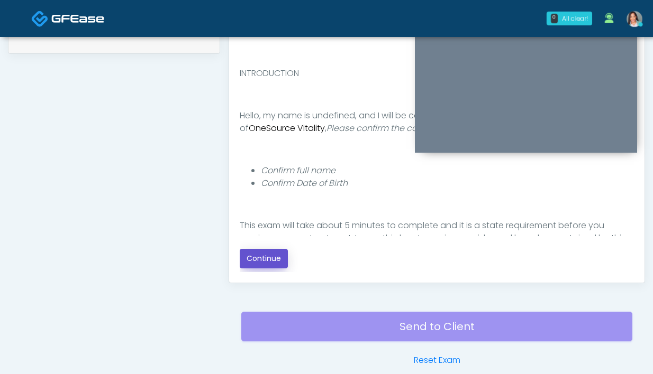
click at [272, 260] on button "Continue" at bounding box center [264, 259] width 48 height 20
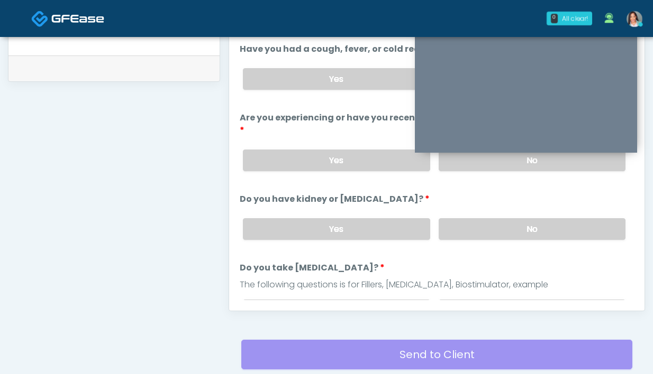
scroll to position [312, 0]
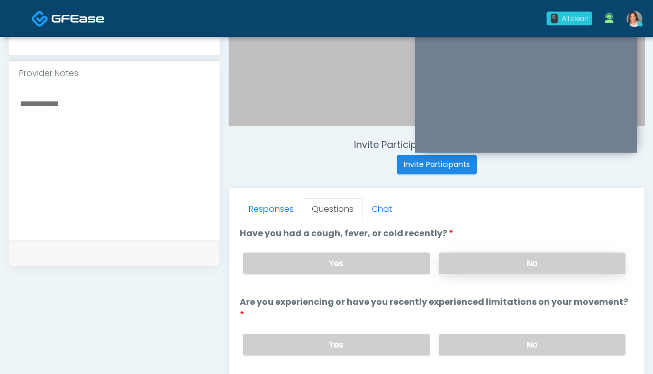
click at [499, 262] on label "No" at bounding box center [531, 264] width 187 height 22
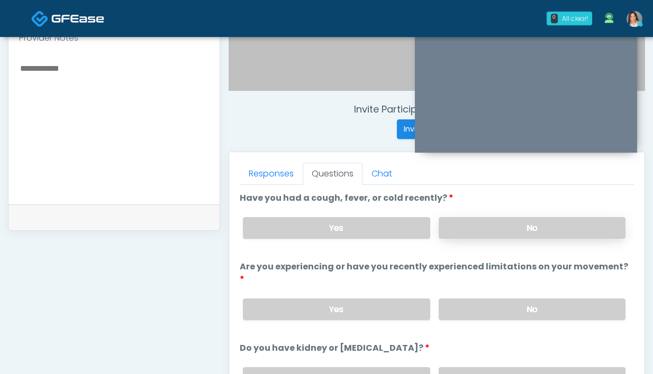
scroll to position [362, 0]
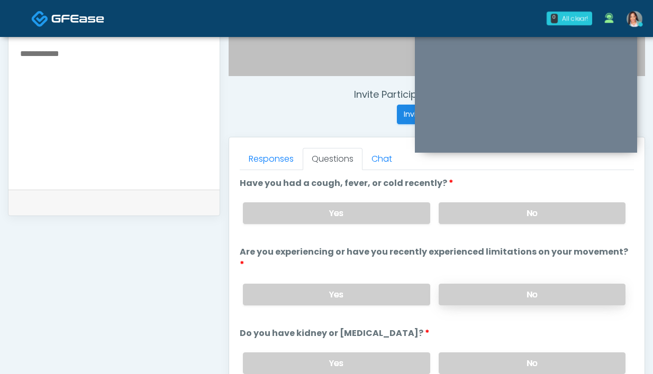
click at [486, 284] on label "No" at bounding box center [531, 295] width 187 height 22
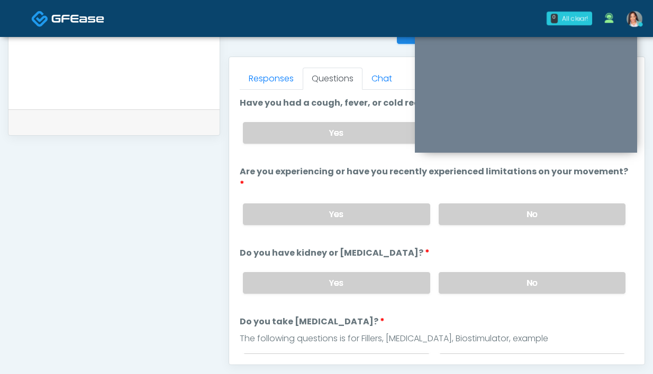
scroll to position [458, 0]
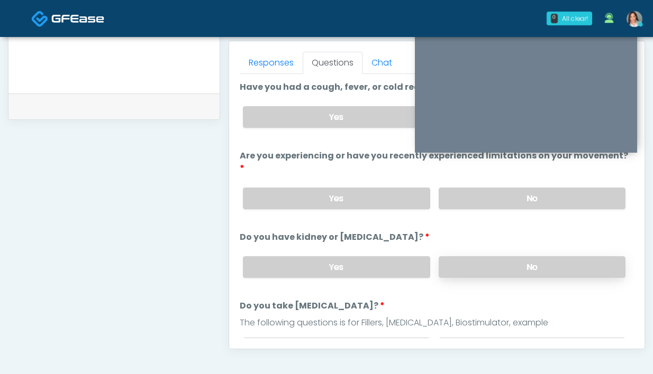
click at [460, 259] on label "No" at bounding box center [531, 268] width 187 height 22
drag, startPoint x: 471, startPoint y: 331, endPoint x: 456, endPoint y: 320, distance: 18.2
click at [471, 338] on label "No" at bounding box center [531, 349] width 187 height 22
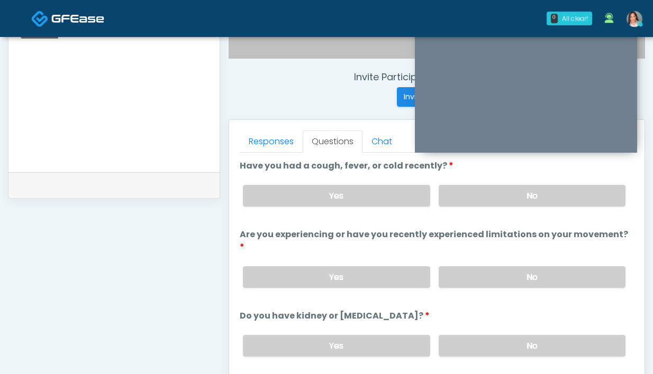
scroll to position [377, 0]
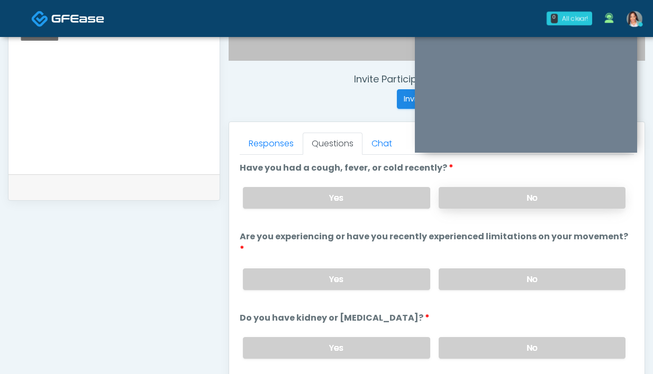
click at [462, 204] on label "No" at bounding box center [531, 198] width 187 height 22
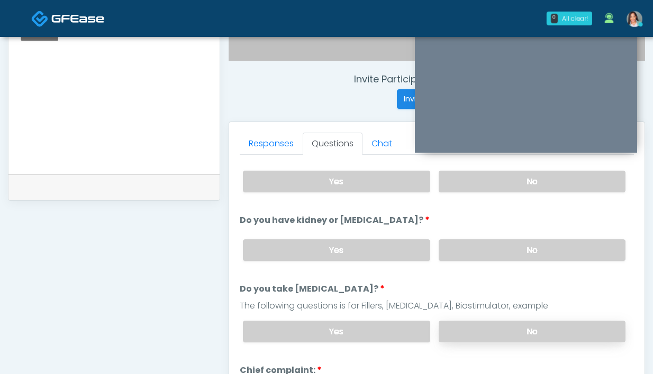
scroll to position [98, 0]
click at [474, 320] on label "No" at bounding box center [531, 331] width 187 height 22
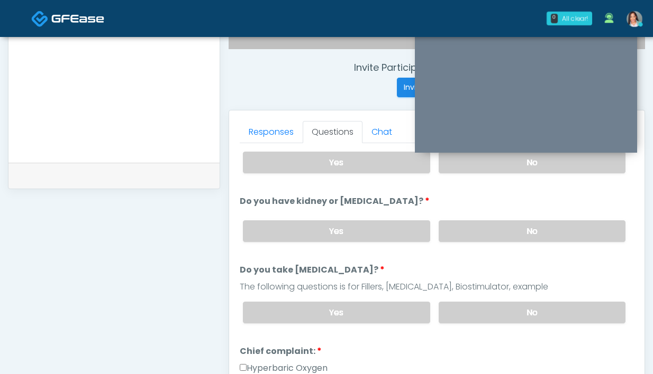
scroll to position [149, 0]
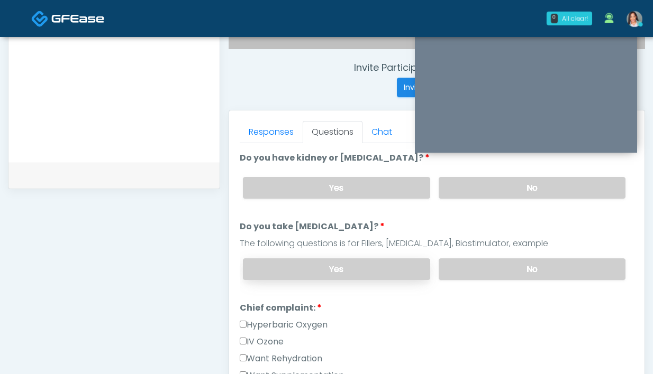
click at [367, 259] on label "Yes" at bounding box center [336, 270] width 187 height 22
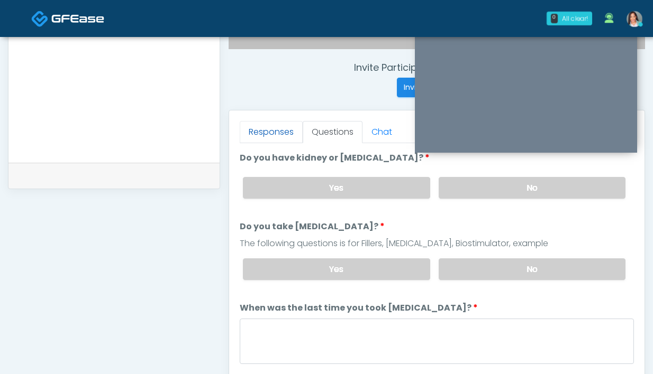
click at [262, 128] on link "Responses" at bounding box center [271, 132] width 63 height 22
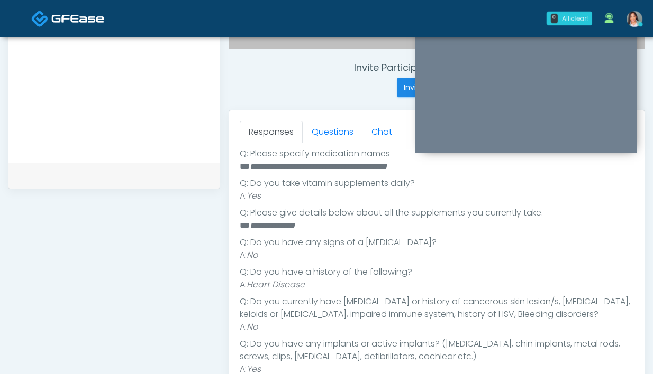
scroll to position [337, 0]
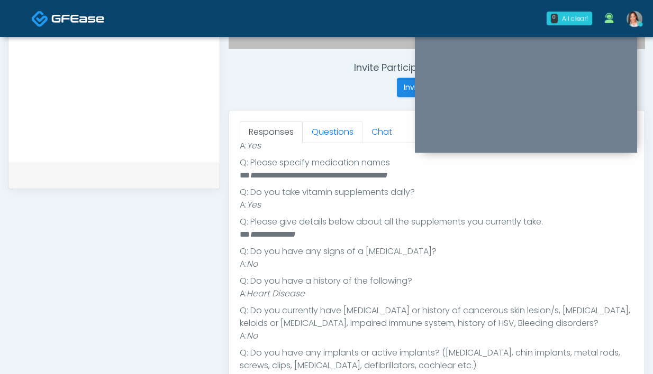
drag, startPoint x: 320, startPoint y: 137, endPoint x: 327, endPoint y: 169, distance: 33.0
click at [320, 137] on link "Questions" at bounding box center [333, 132] width 60 height 22
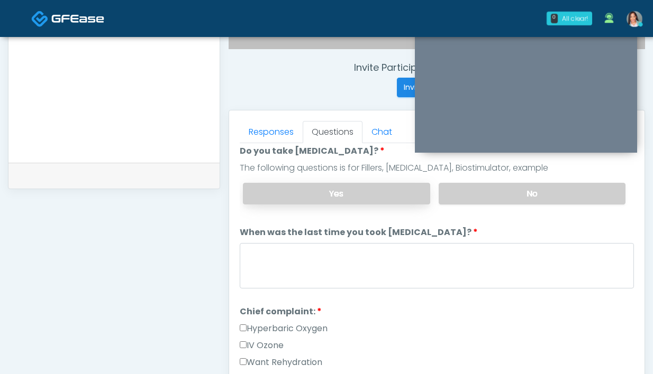
scroll to position [149, 0]
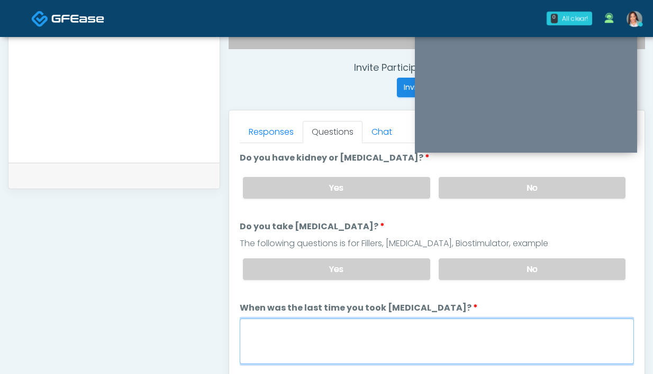
click at [327, 319] on textarea "When was the last time you took blood thinners?" at bounding box center [437, 341] width 394 height 45
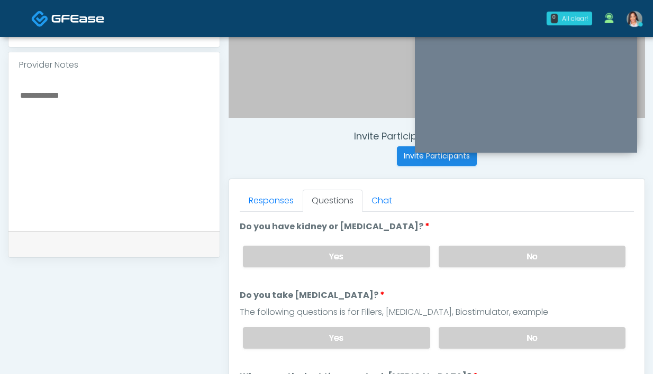
scroll to position [294, 0]
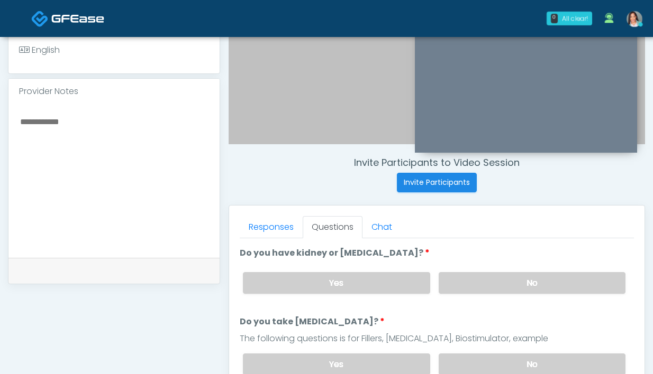
type textarea "*******"
click at [122, 189] on textarea at bounding box center [114, 179] width 190 height 129
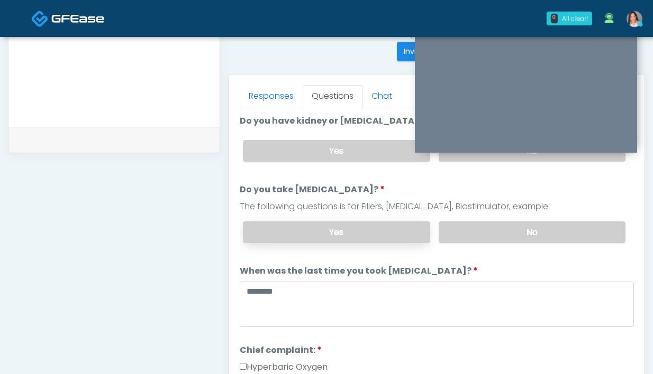
scroll to position [151, 0]
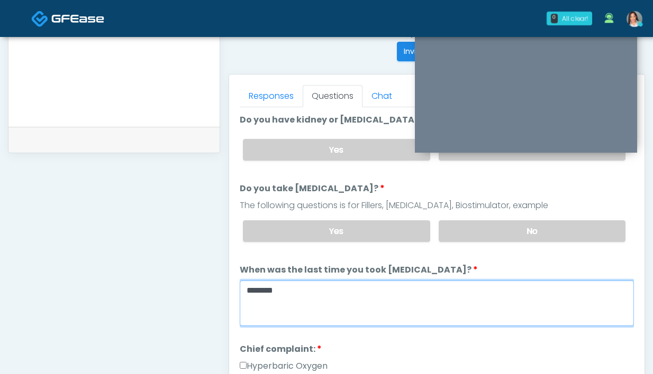
drag, startPoint x: 301, startPoint y: 276, endPoint x: 242, endPoint y: 240, distance: 69.6
click at [301, 281] on textarea "*******" at bounding box center [437, 303] width 394 height 45
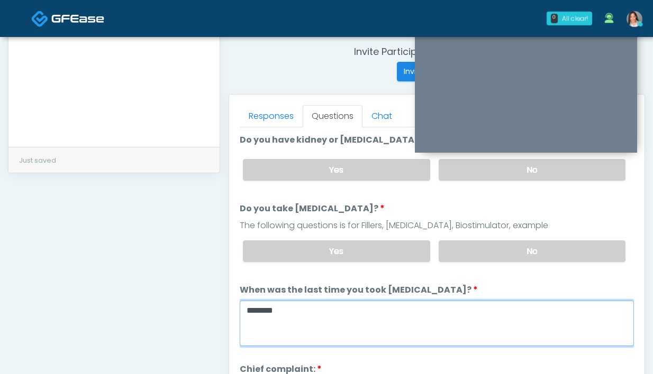
scroll to position [211, 0]
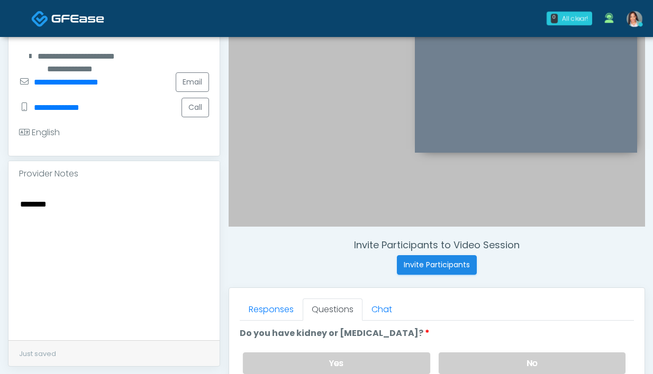
click at [75, 214] on textarea "*******" at bounding box center [114, 261] width 190 height 129
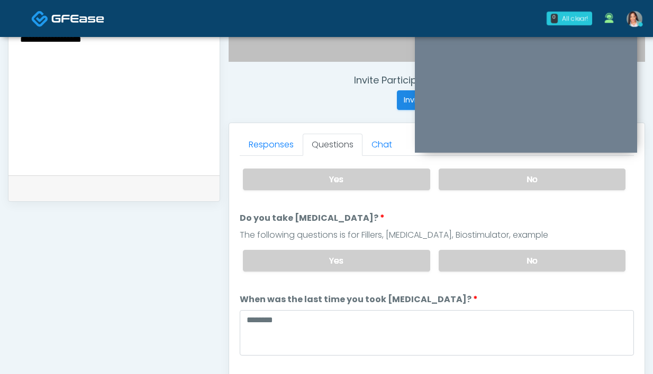
scroll to position [223, 0]
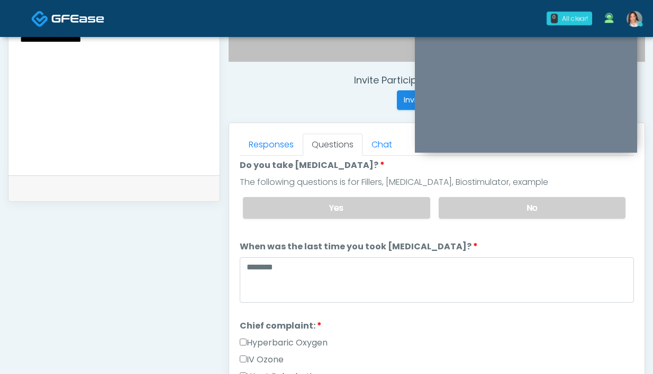
type textarea "**********"
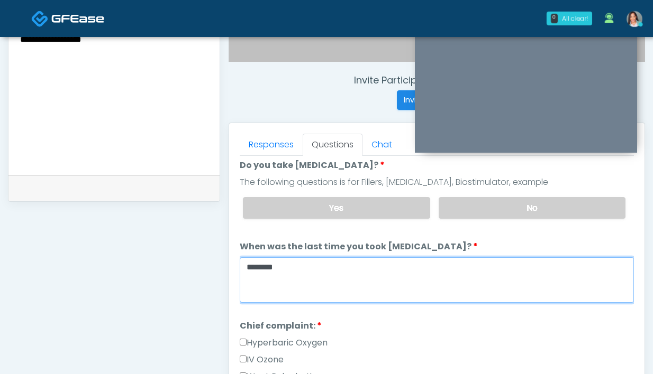
click at [303, 262] on textarea "*******" at bounding box center [437, 280] width 394 height 45
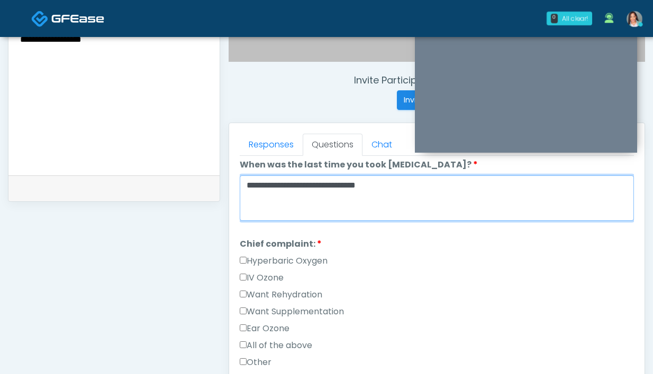
scroll to position [315, 0]
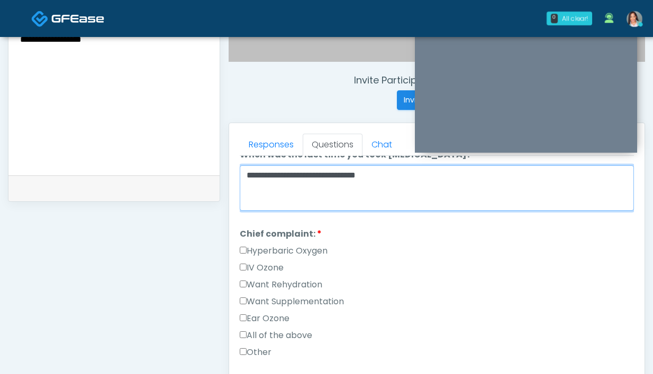
type textarea "**********"
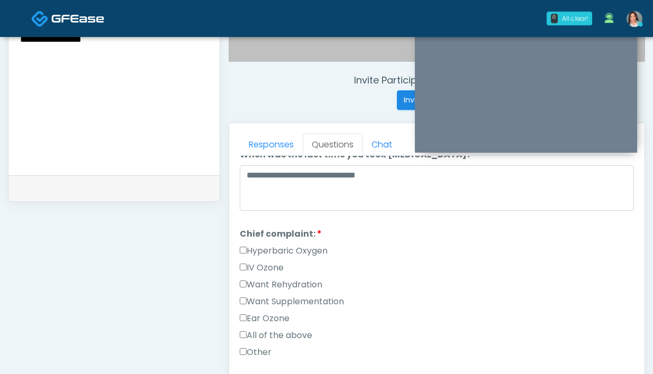
drag, startPoint x: 305, startPoint y: 266, endPoint x: 300, endPoint y: 277, distance: 11.6
click at [305, 279] on label "Want Rehydration" at bounding box center [281, 285] width 83 height 13
click at [289, 296] on label "Want Supplementation" at bounding box center [292, 302] width 104 height 13
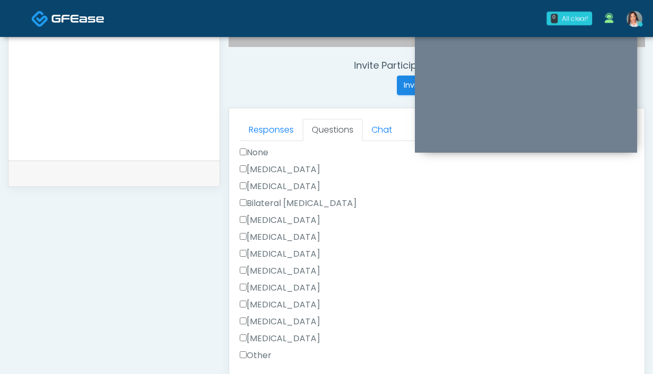
scroll to position [683, 0]
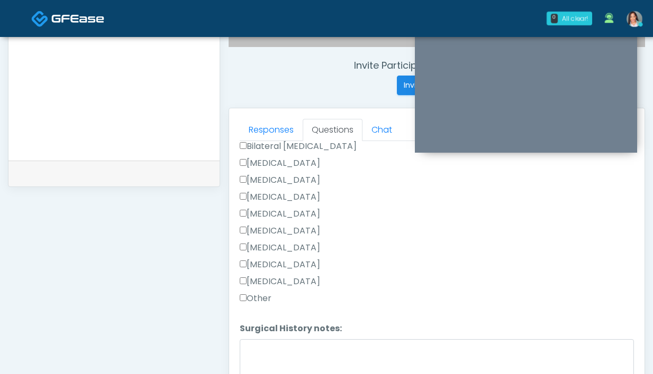
click at [261, 292] on label "Other" at bounding box center [256, 298] width 32 height 13
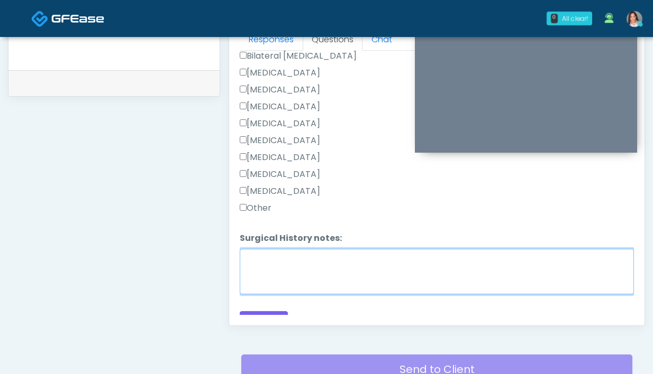
click at [288, 249] on textarea "Surgical History notes:" at bounding box center [437, 271] width 394 height 45
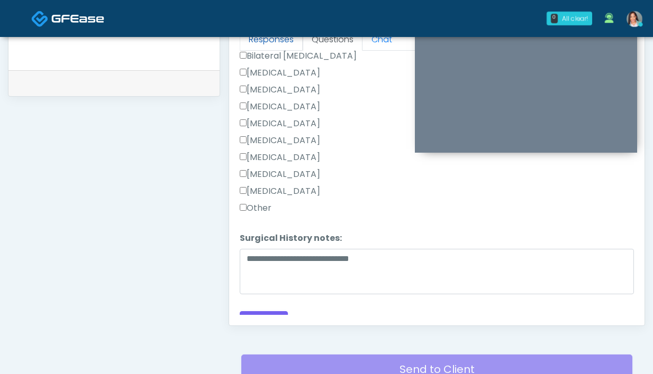
click at [265, 37] on link "Responses" at bounding box center [271, 40] width 63 height 22
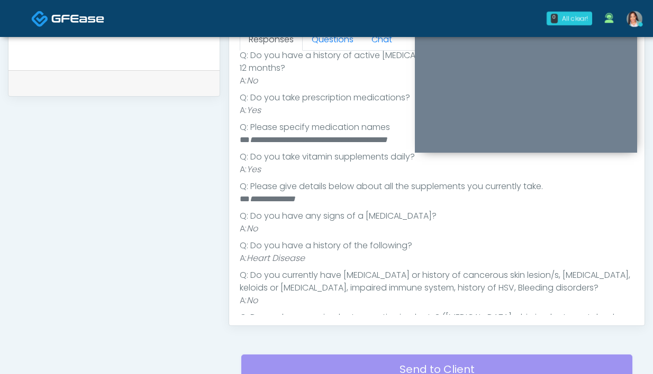
scroll to position [283, 0]
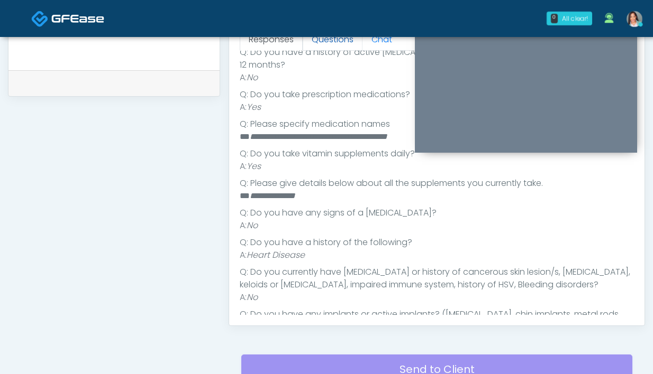
click at [319, 40] on link "Questions" at bounding box center [333, 40] width 60 height 22
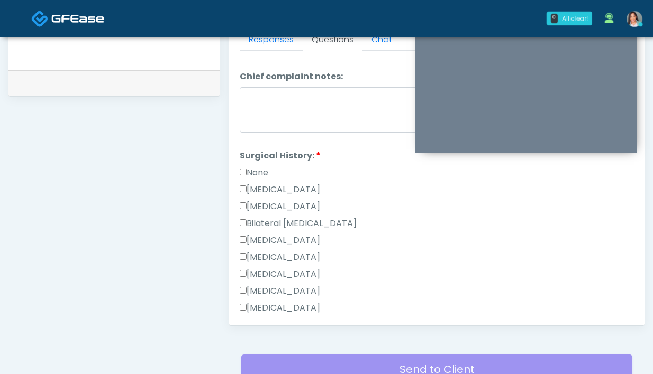
scroll to position [680, 0]
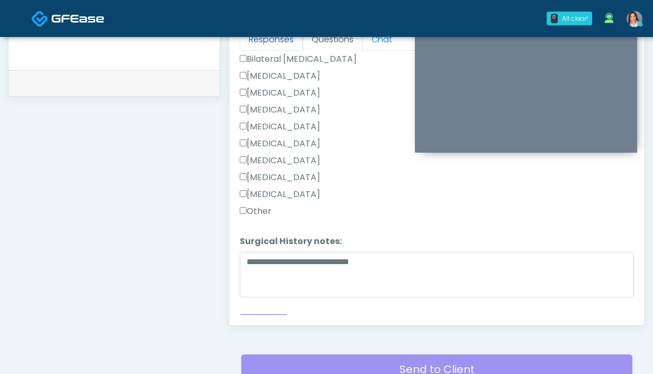
click at [280, 45] on link "Responses" at bounding box center [271, 40] width 63 height 22
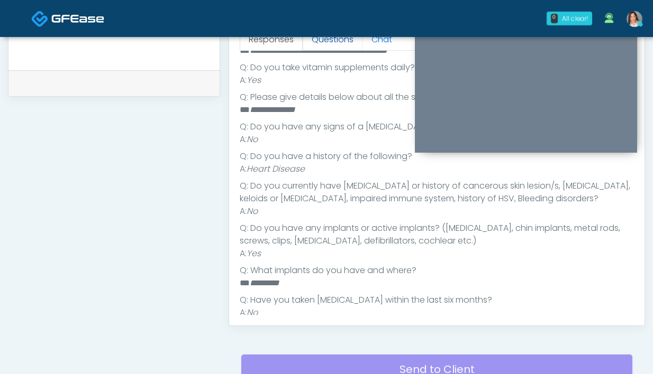
click at [341, 41] on link "Questions" at bounding box center [333, 40] width 60 height 22
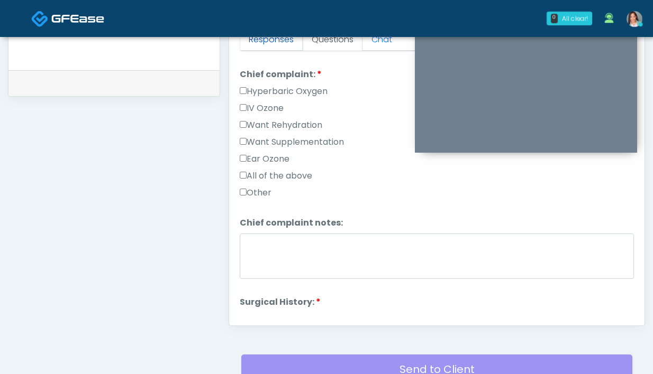
click at [265, 46] on link "Responses" at bounding box center [271, 40] width 63 height 22
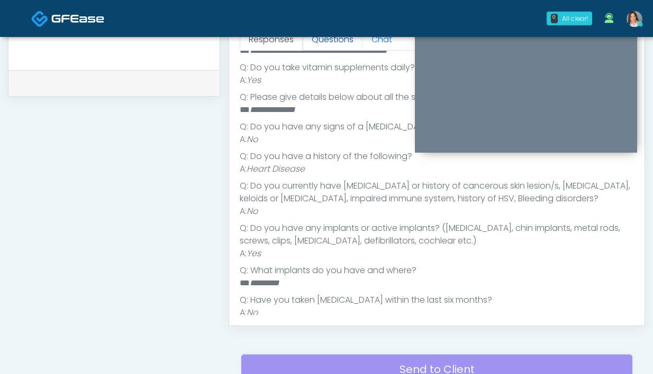
click at [338, 43] on link "Questions" at bounding box center [333, 40] width 60 height 22
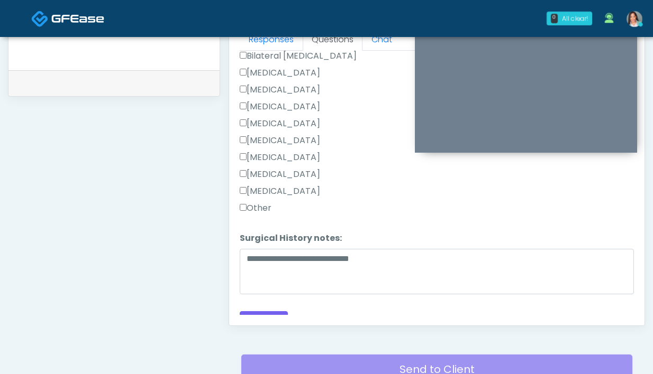
scroll to position [571, 0]
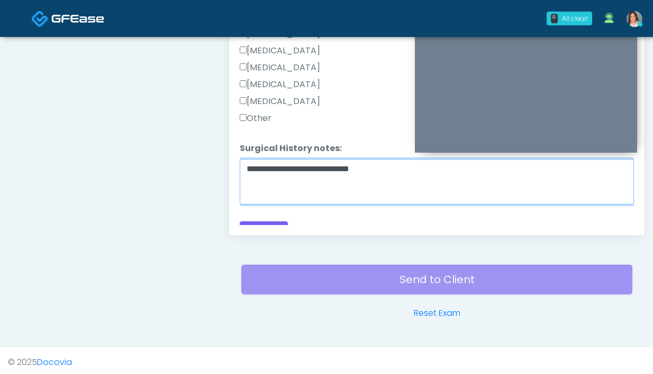
click at [405, 186] on textarea "**********" at bounding box center [437, 181] width 394 height 45
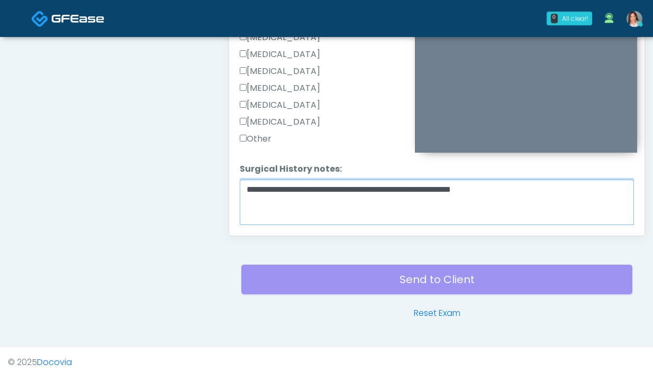
click at [471, 180] on textarea "**********" at bounding box center [437, 202] width 394 height 45
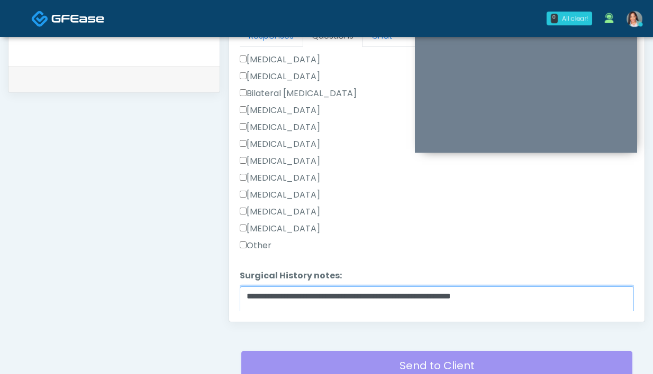
scroll to position [624, 0]
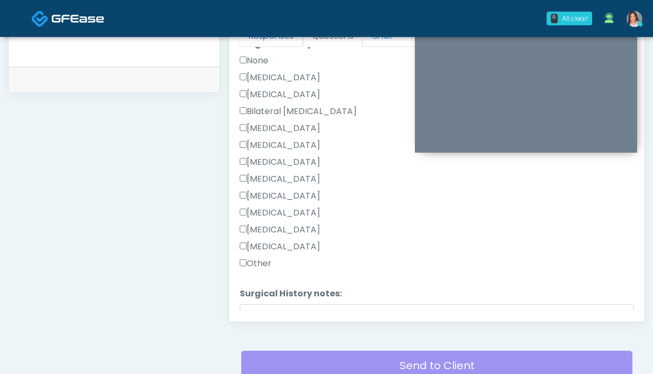
click at [288, 38] on link "Responses" at bounding box center [271, 36] width 63 height 22
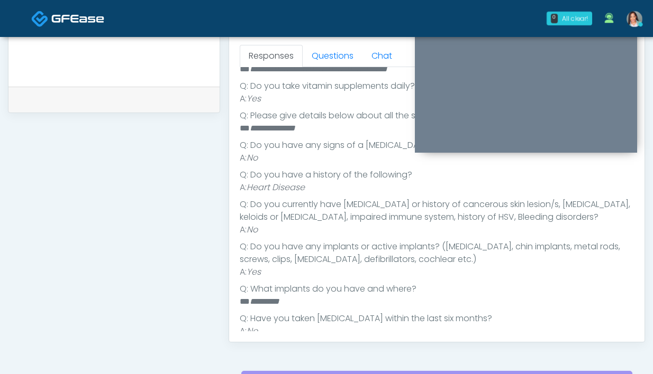
scroll to position [420, 0]
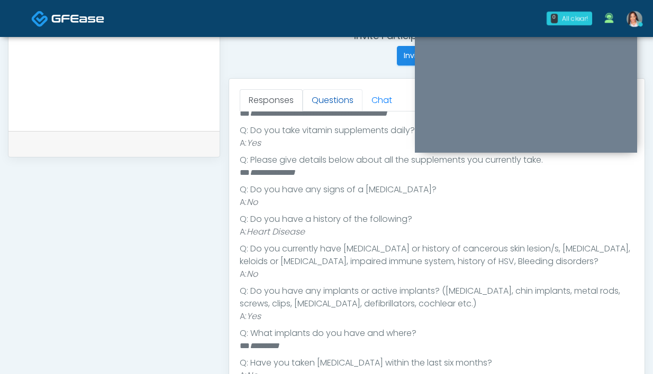
click at [338, 108] on link "Questions" at bounding box center [333, 100] width 60 height 22
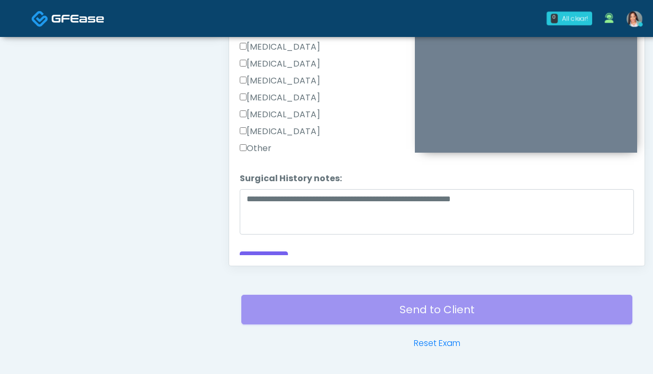
scroll to position [540, 0]
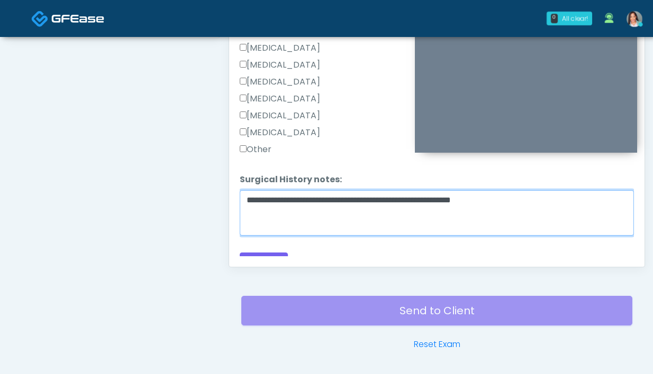
click at [582, 191] on textarea "**********" at bounding box center [437, 212] width 394 height 45
click at [581, 190] on textarea "**********" at bounding box center [437, 212] width 394 height 45
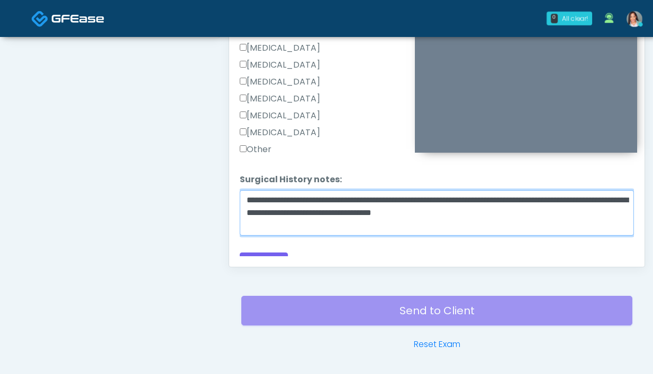
click at [393, 200] on textarea "**********" at bounding box center [437, 212] width 394 height 45
click at [593, 199] on textarea "**********" at bounding box center [437, 212] width 394 height 45
click at [348, 207] on textarea "**********" at bounding box center [437, 212] width 394 height 45
click at [487, 207] on textarea "**********" at bounding box center [437, 212] width 394 height 45
click at [469, 214] on textarea "**********" at bounding box center [437, 212] width 394 height 45
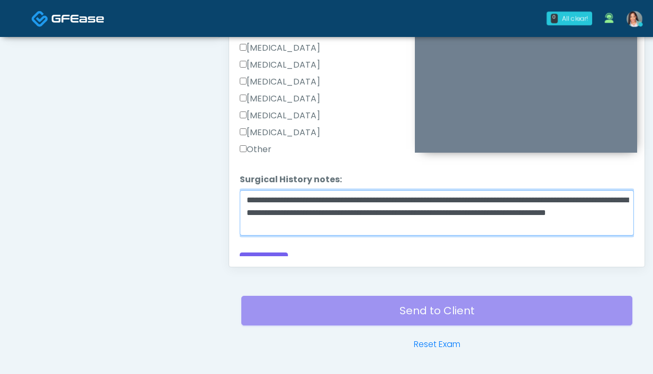
click at [608, 197] on textarea "**********" at bounding box center [437, 212] width 394 height 45
click at [301, 215] on textarea "**********" at bounding box center [437, 212] width 394 height 45
click at [471, 208] on textarea "**********" at bounding box center [437, 212] width 394 height 45
drag, startPoint x: 616, startPoint y: 214, endPoint x: 570, endPoint y: 205, distance: 46.3
click at [569, 205] on textarea "**********" at bounding box center [437, 212] width 394 height 45
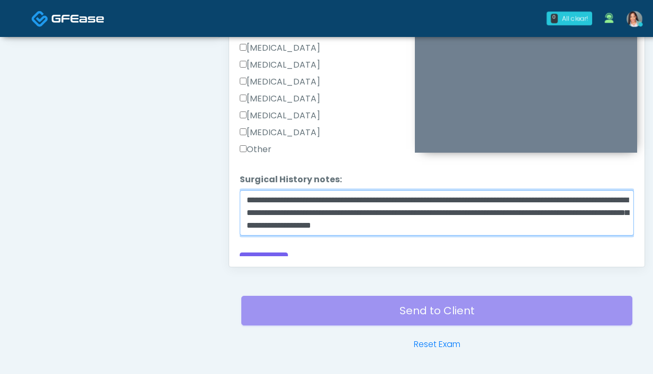
scroll to position [9, 0]
click at [406, 206] on textarea "**********" at bounding box center [433, 212] width 386 height 45
click at [539, 201] on textarea "**********" at bounding box center [433, 212] width 386 height 45
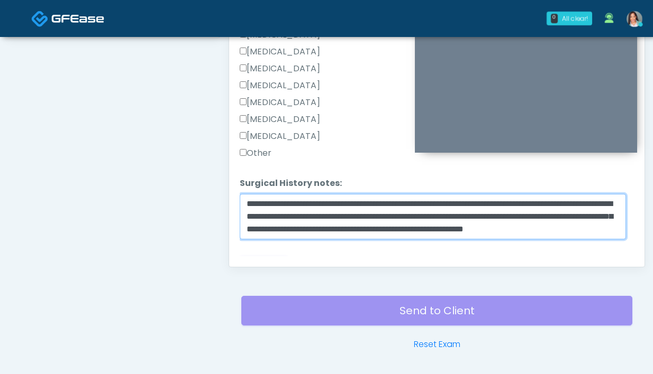
scroll to position [679, 0]
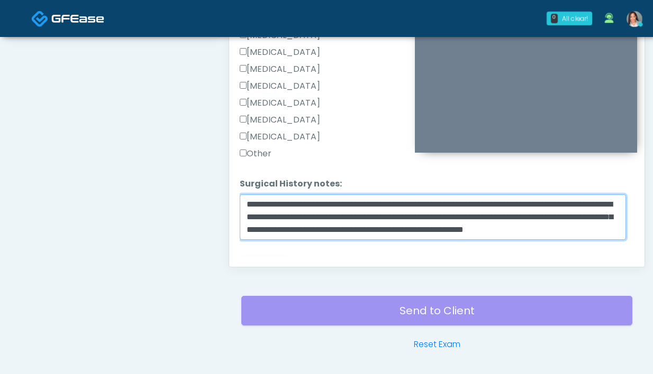
click at [601, 195] on textarea "**********" at bounding box center [433, 217] width 386 height 45
click at [304, 203] on textarea "**********" at bounding box center [433, 217] width 386 height 45
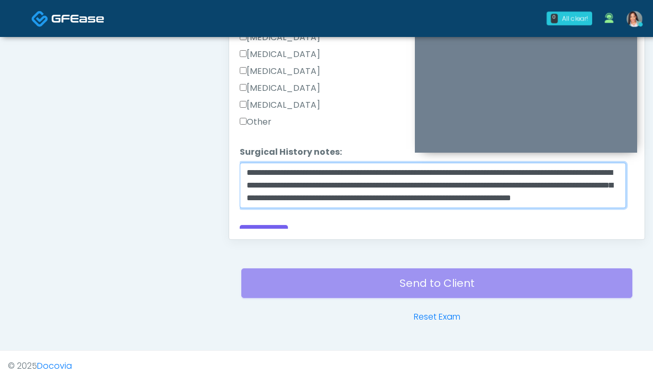
scroll to position [575, 0]
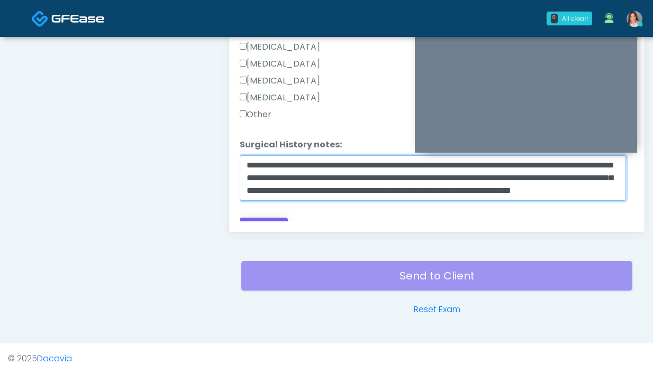
type textarea "**********"
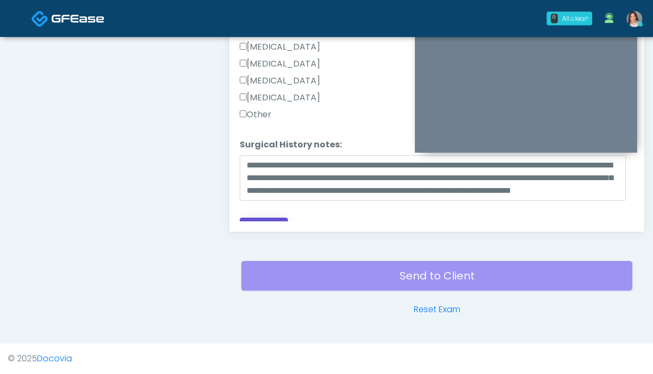
click at [268, 218] on button "Continue" at bounding box center [264, 228] width 48 height 20
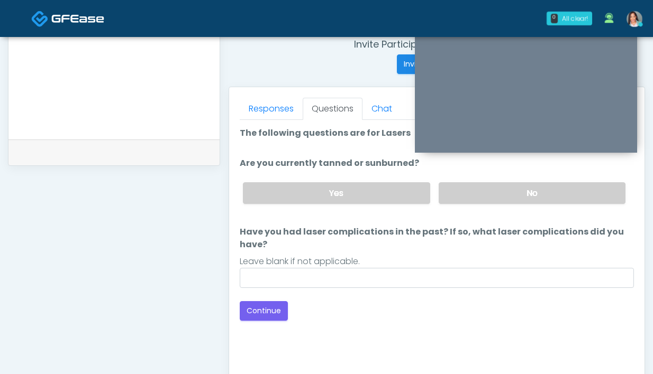
scroll to position [404, 0]
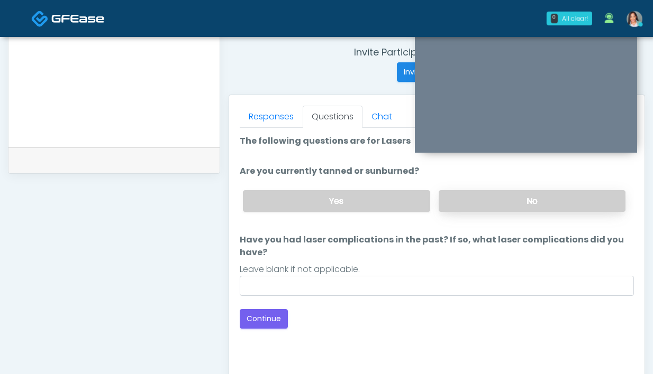
click at [479, 207] on label "No" at bounding box center [531, 201] width 187 height 22
click at [273, 312] on button "Continue" at bounding box center [264, 319] width 48 height 20
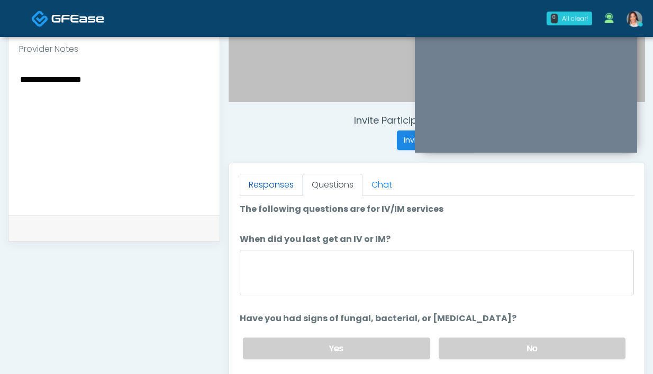
scroll to position [336, 0]
drag, startPoint x: 113, startPoint y: 93, endPoint x: 72, endPoint y: 93, distance: 41.3
click at [72, 93] on textarea "**********" at bounding box center [114, 136] width 190 height 129
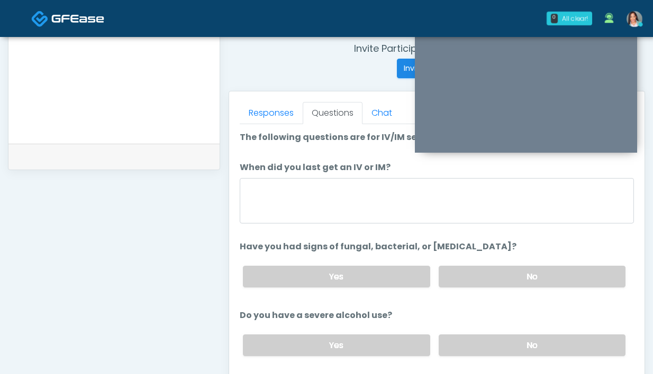
scroll to position [416, 0]
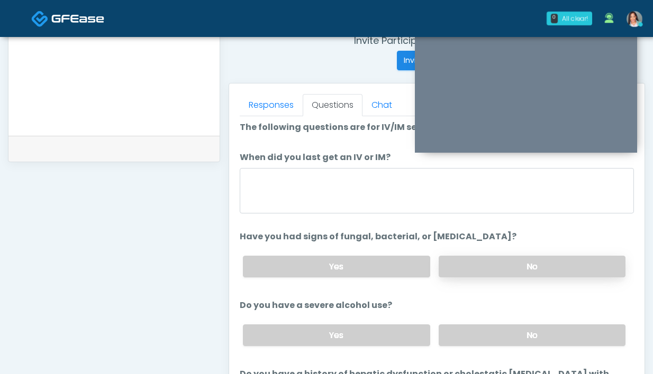
type textarea "**********"
click at [497, 268] on label "No" at bounding box center [531, 267] width 187 height 22
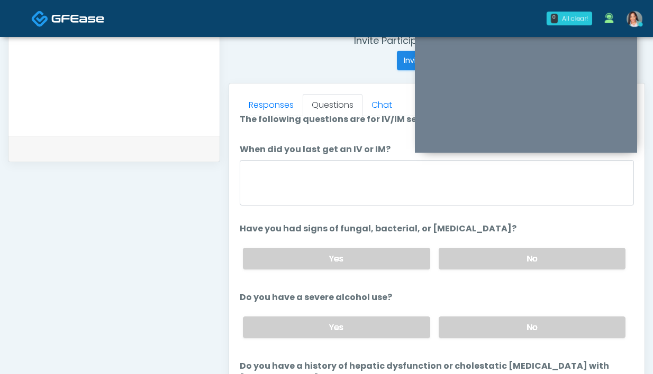
scroll to position [20, 0]
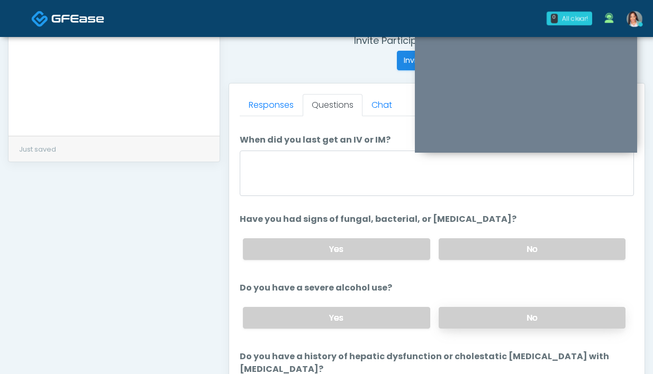
click at [478, 307] on label "No" at bounding box center [531, 318] width 187 height 22
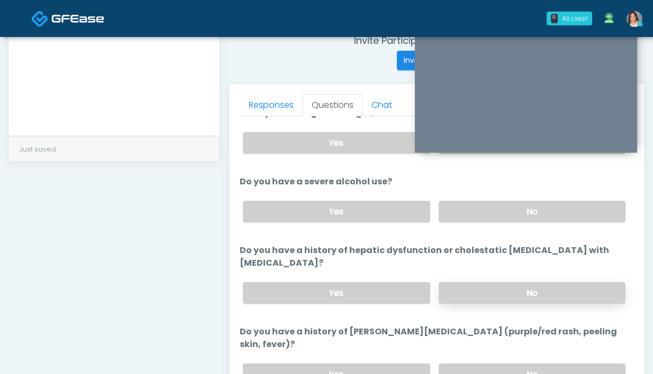
click at [459, 289] on label "No" at bounding box center [531, 293] width 187 height 22
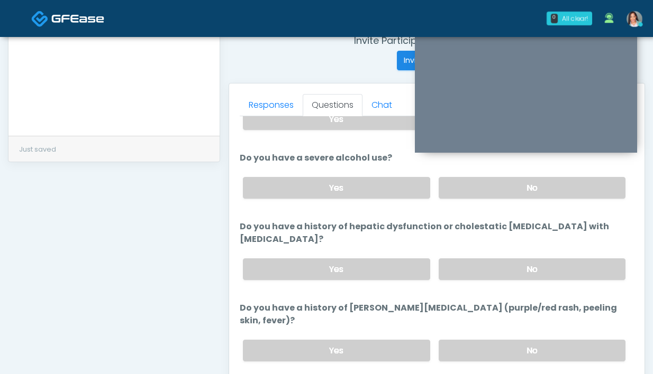
scroll to position [158, 0]
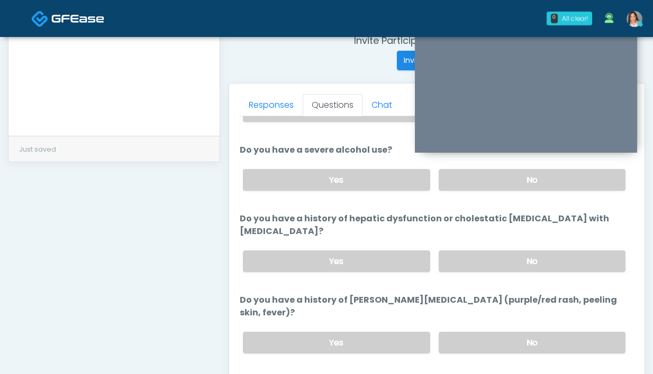
drag, startPoint x: 461, startPoint y: 328, endPoint x: 454, endPoint y: 316, distance: 14.2
click at [462, 332] on label "No" at bounding box center [531, 343] width 187 height 22
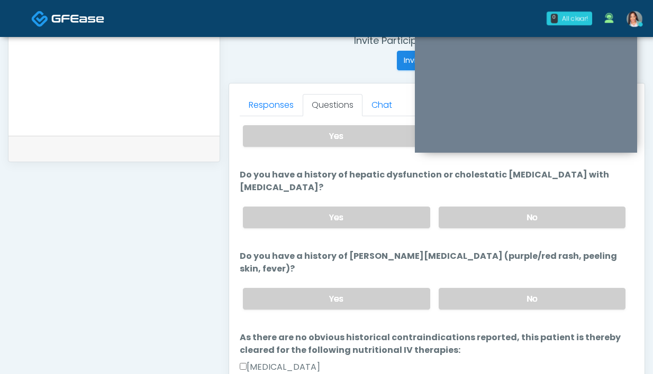
scroll to position [202, 0]
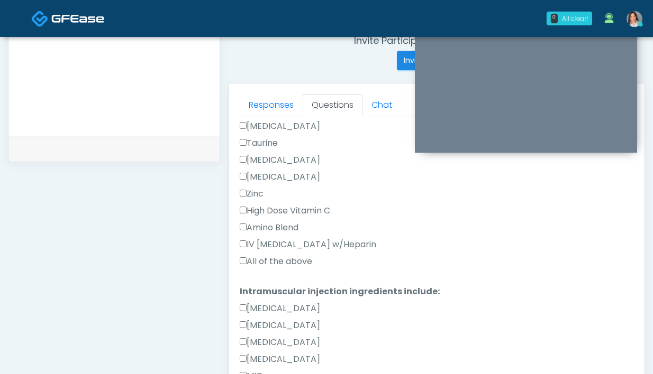
click at [285, 255] on label "All of the above" at bounding box center [276, 261] width 72 height 13
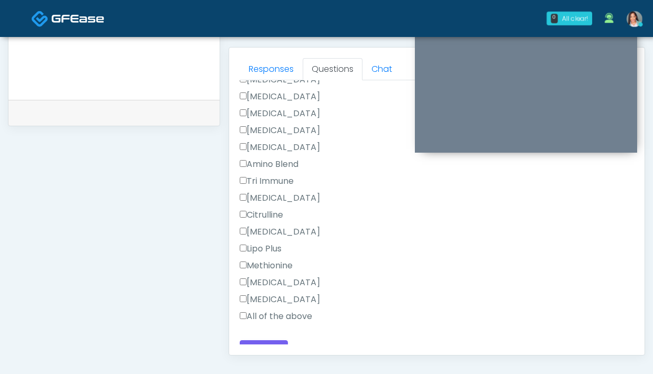
scroll to position [501, 0]
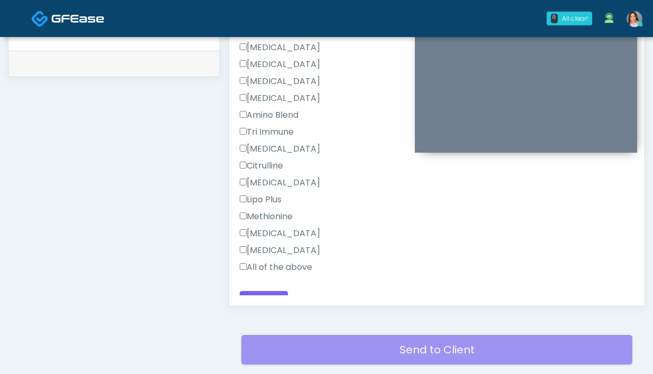
click at [280, 261] on label "All of the above" at bounding box center [276, 267] width 72 height 13
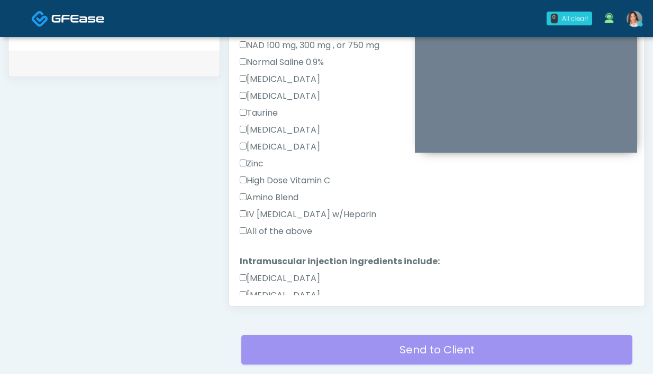
scroll to position [709, 0]
click at [333, 209] on label "IV Ozone Therapy w/Heparin" at bounding box center [308, 215] width 136 height 13
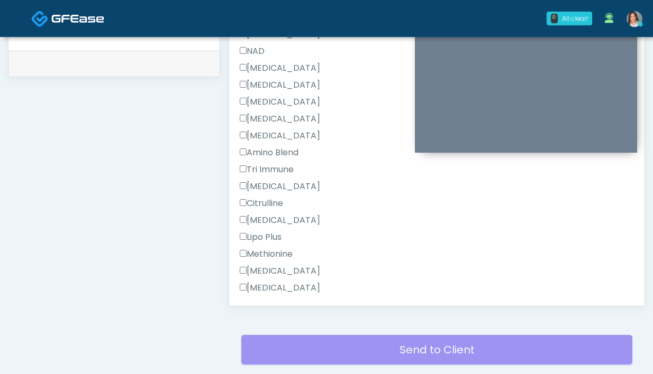
scroll to position [1110, 0]
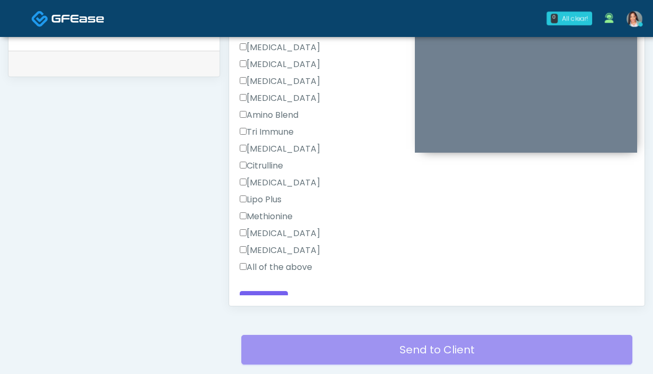
click at [287, 261] on label "All of the above" at bounding box center [276, 267] width 72 height 13
click at [277, 261] on label "All of the above" at bounding box center [276, 267] width 72 height 13
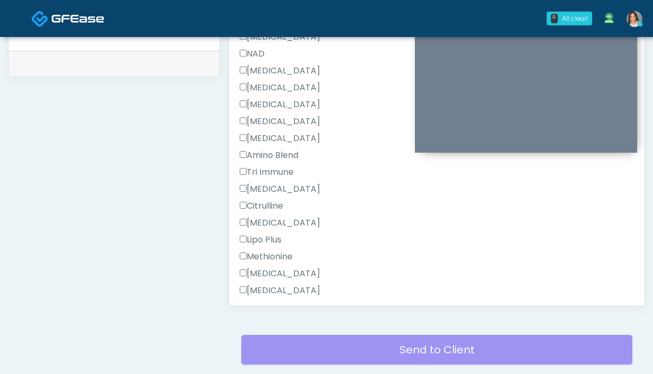
scroll to position [1069, 0]
click at [263, 82] on label "Toradol" at bounding box center [280, 88] width 80 height 13
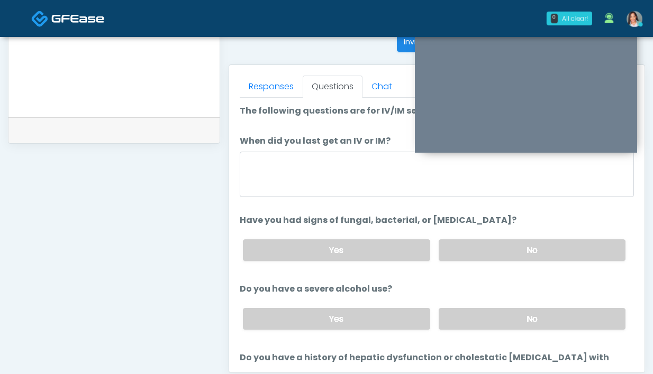
scroll to position [431, 0]
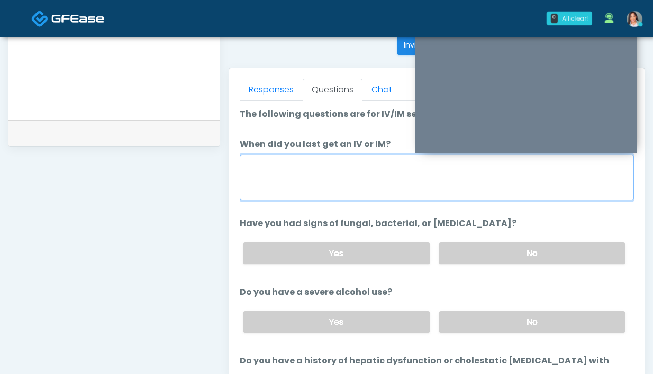
click at [340, 181] on textarea "When did you last get an IV or IM?" at bounding box center [437, 177] width 394 height 45
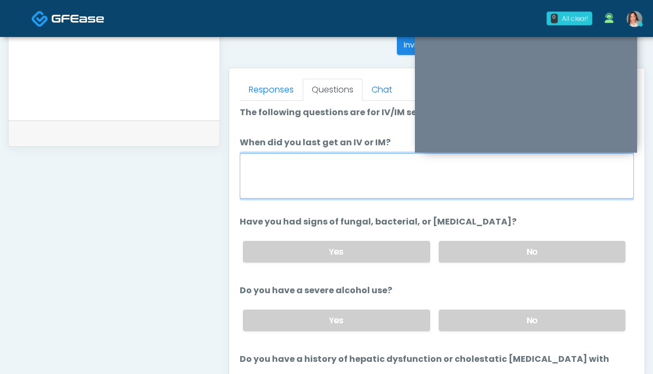
scroll to position [2, 0]
click at [296, 178] on textarea "When did you last get an IV or IM?" at bounding box center [437, 175] width 394 height 45
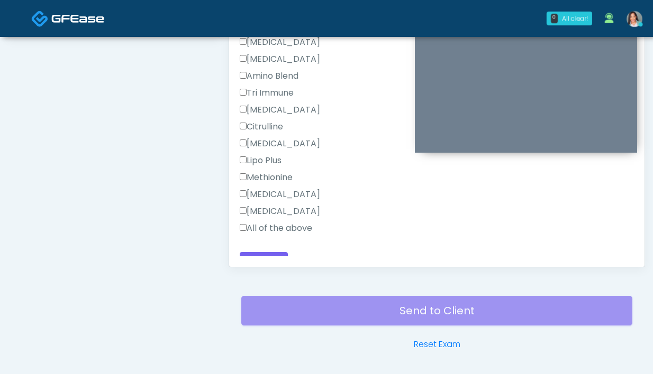
scroll to position [575, 0]
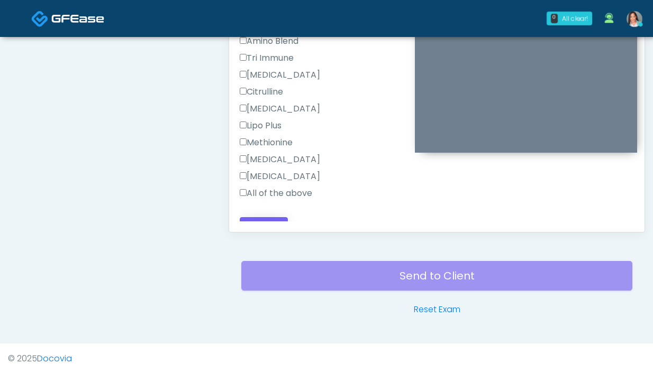
type textarea "**********"
click at [277, 217] on button "Continue" at bounding box center [264, 227] width 48 height 20
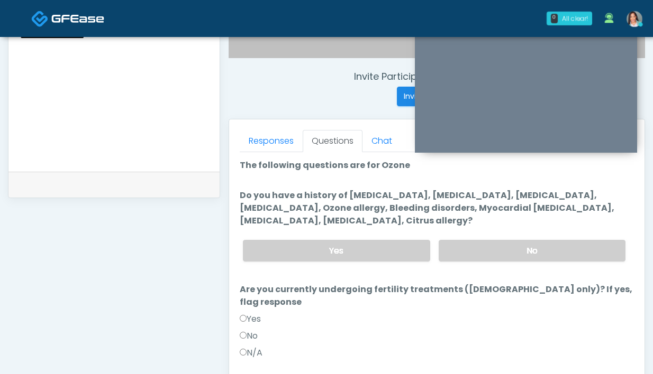
scroll to position [379, 0]
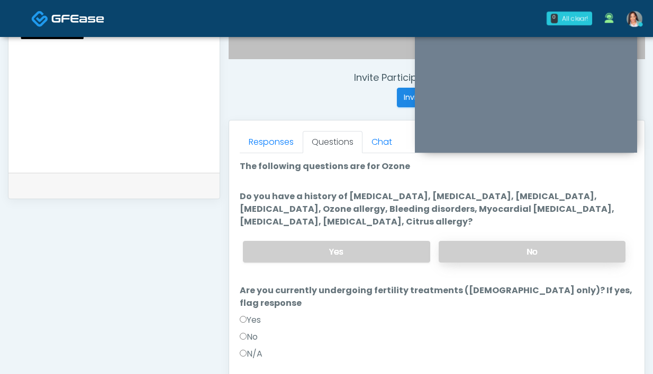
click at [492, 259] on label "No" at bounding box center [531, 252] width 187 height 22
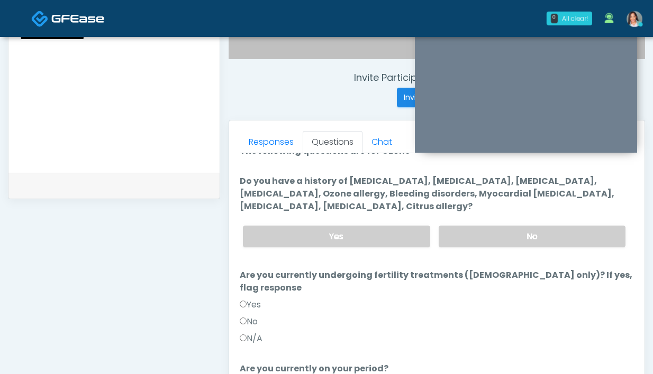
click at [248, 333] on label "N/A" at bounding box center [251, 339] width 23 height 13
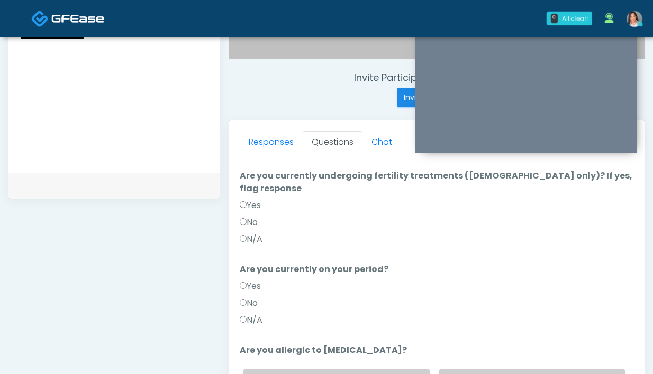
scroll to position [116, 0]
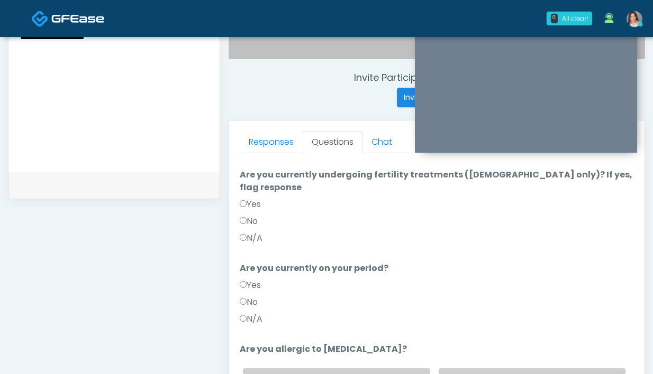
click at [238, 301] on div "Responses Questions Chat Good Faith Exam Script Good Faith Exam Script INTRODUC…" at bounding box center [436, 275] width 415 height 308
click at [250, 313] on label "N/A" at bounding box center [251, 319] width 23 height 13
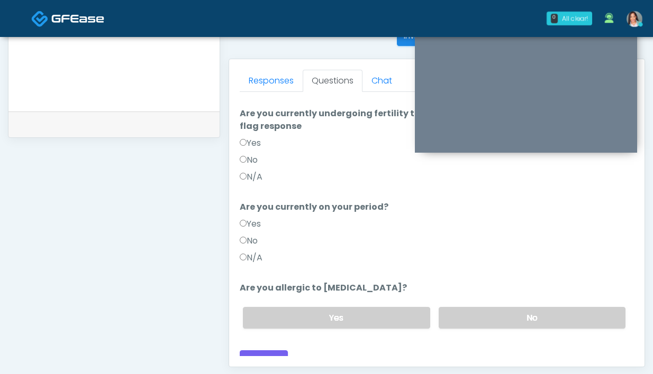
scroll to position [575, 0]
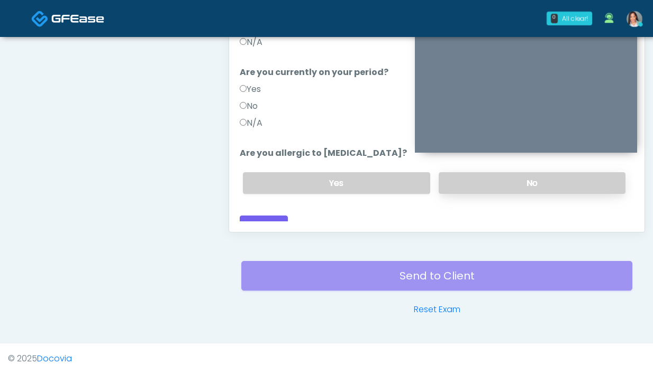
click at [499, 174] on label "No" at bounding box center [531, 183] width 187 height 22
click at [254, 218] on button "Continue" at bounding box center [264, 226] width 48 height 20
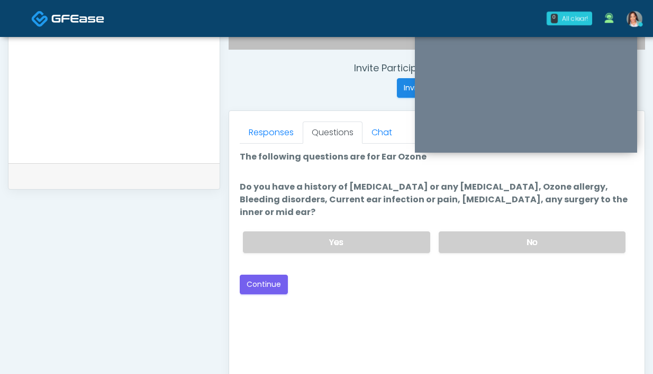
scroll to position [374, 0]
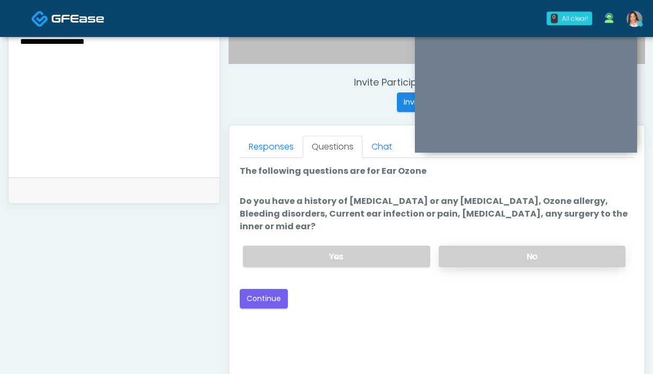
click at [463, 254] on label "No" at bounding box center [531, 257] width 187 height 22
click at [275, 300] on button "Continue" at bounding box center [264, 299] width 48 height 20
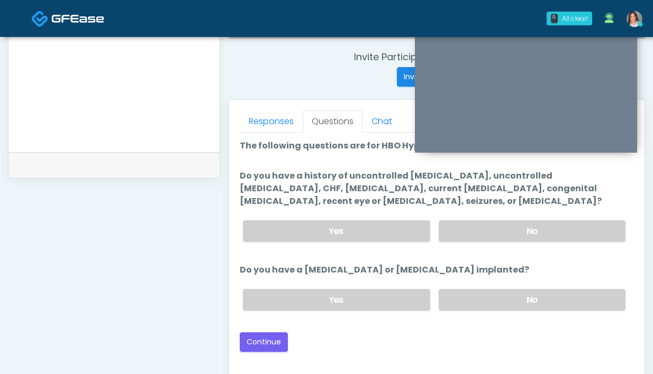
scroll to position [400, 0]
click at [487, 295] on label "No" at bounding box center [531, 300] width 187 height 22
click at [463, 227] on label "No" at bounding box center [531, 231] width 187 height 22
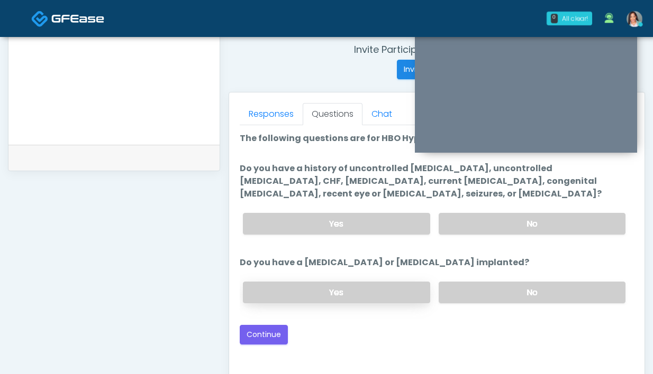
scroll to position [407, 0]
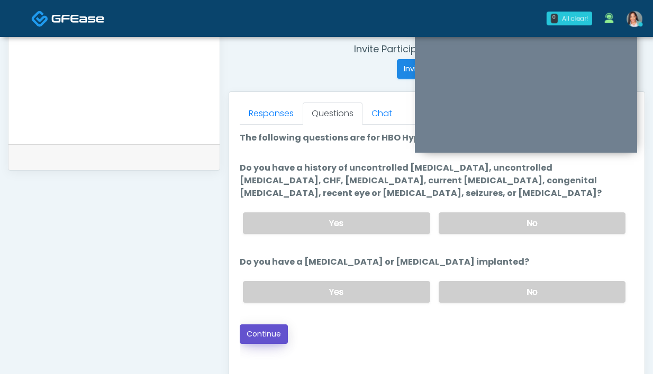
click at [266, 334] on button "Continue" at bounding box center [264, 335] width 48 height 20
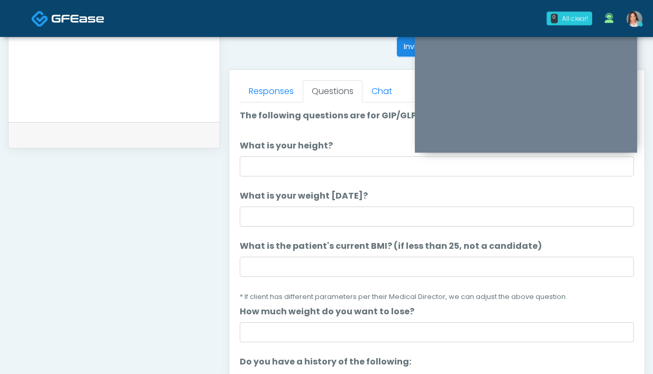
scroll to position [391, 0]
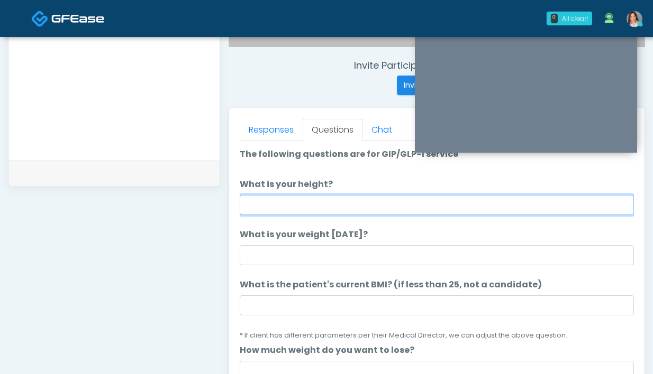
click at [260, 209] on input "What is your height?" at bounding box center [437, 205] width 394 height 20
type input "*"
type input "*****"
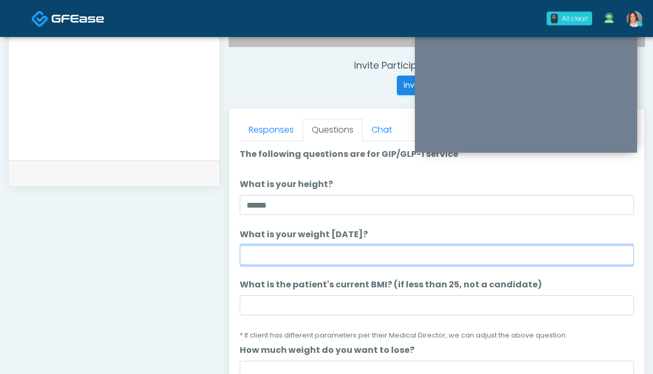
click at [269, 257] on input "What is your weight today?" at bounding box center [437, 255] width 394 height 20
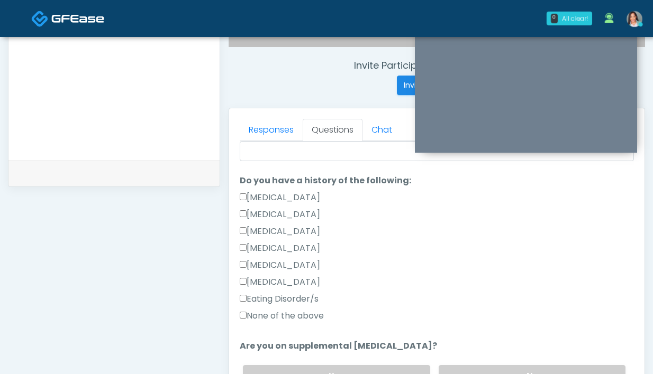
scroll to position [221, 0]
type input "**********"
click at [294, 317] on label "None of the above" at bounding box center [282, 315] width 84 height 13
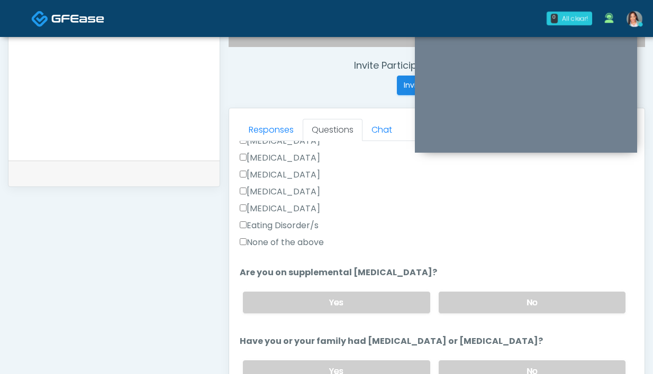
scroll to position [298, 0]
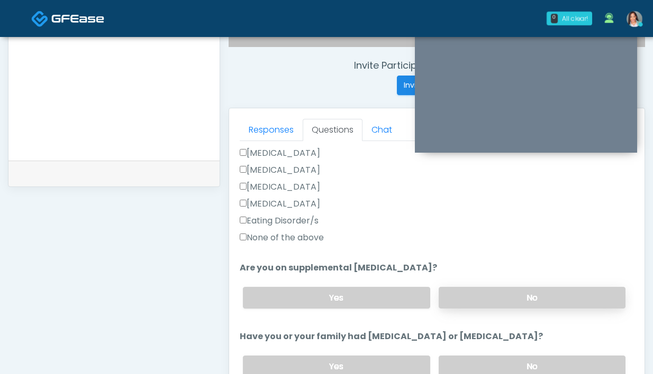
click at [450, 300] on label "No" at bounding box center [531, 298] width 187 height 22
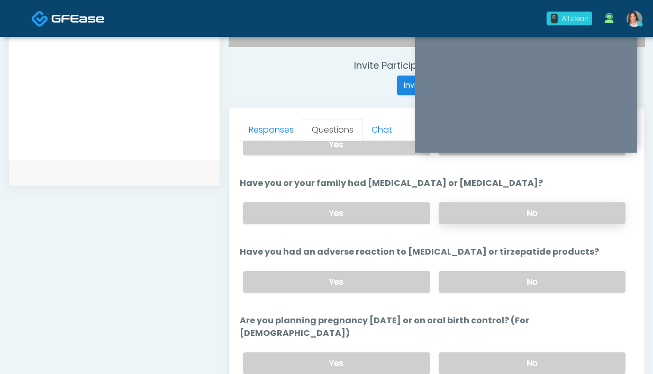
scroll to position [432, 0]
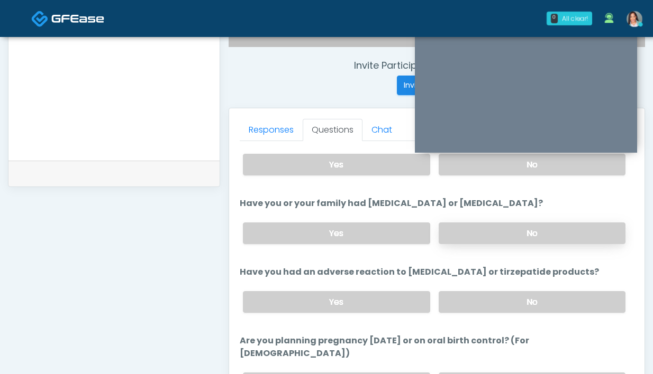
click at [464, 226] on label "No" at bounding box center [531, 234] width 187 height 22
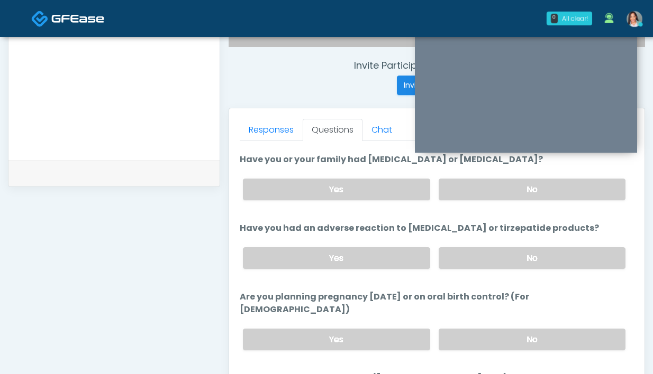
scroll to position [485, 0]
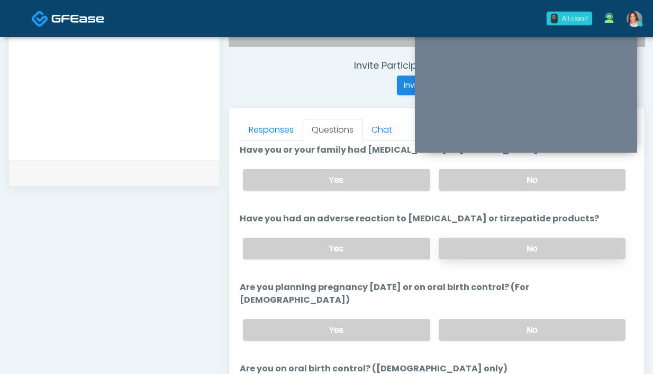
click at [478, 253] on label "No" at bounding box center [531, 249] width 187 height 22
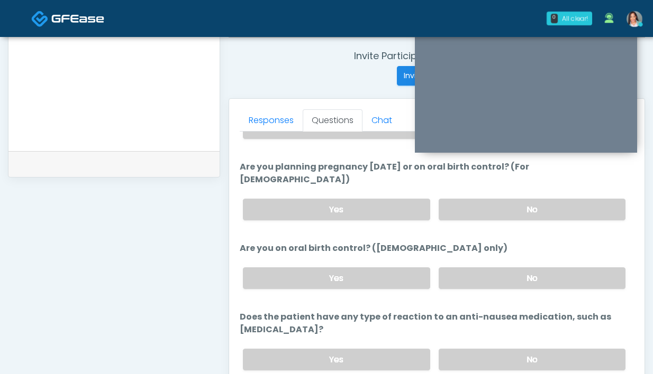
scroll to position [483, 0]
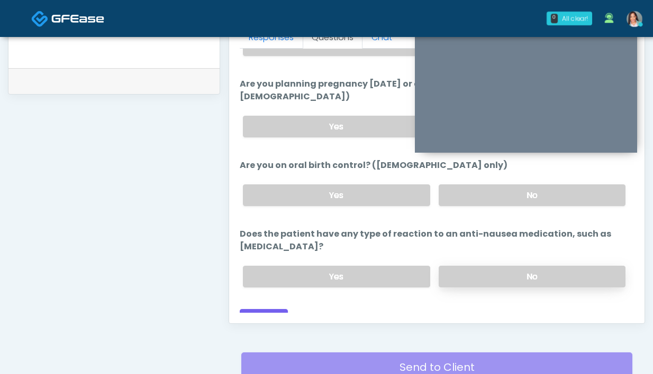
click at [454, 266] on label "No" at bounding box center [531, 277] width 187 height 22
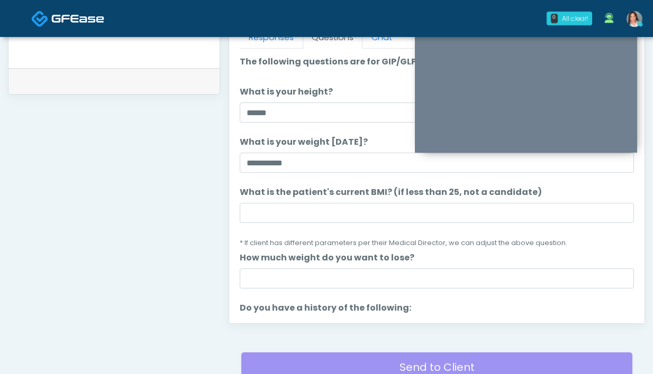
scroll to position [0, 0]
click at [261, 44] on link "Responses" at bounding box center [271, 37] width 63 height 22
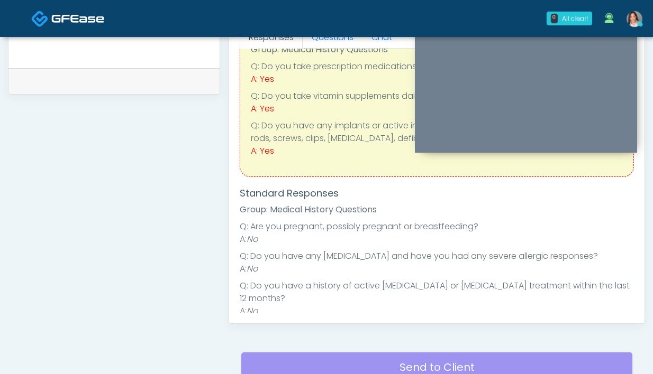
scroll to position [47, 0]
click at [325, 45] on link "Questions" at bounding box center [333, 37] width 60 height 22
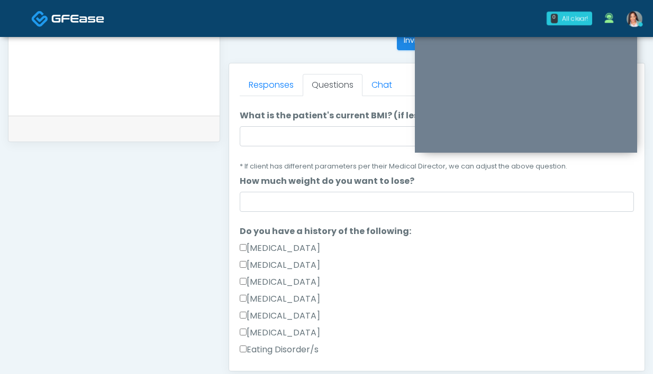
scroll to position [235, 0]
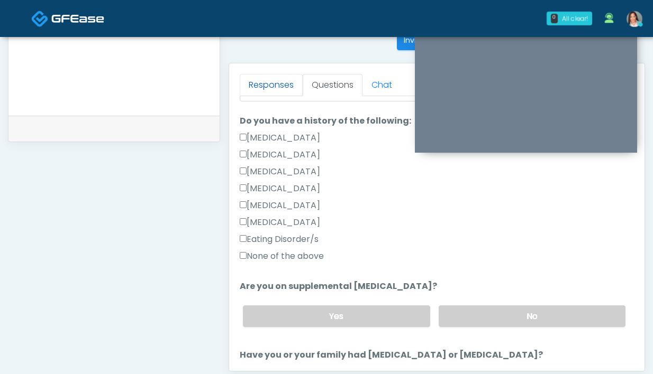
click at [274, 85] on link "Responses" at bounding box center [271, 85] width 63 height 22
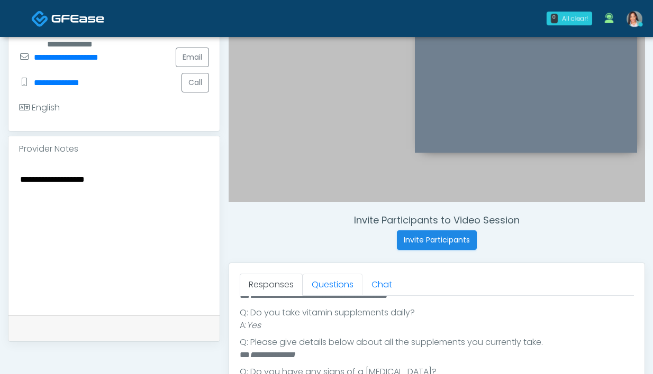
scroll to position [326, 0]
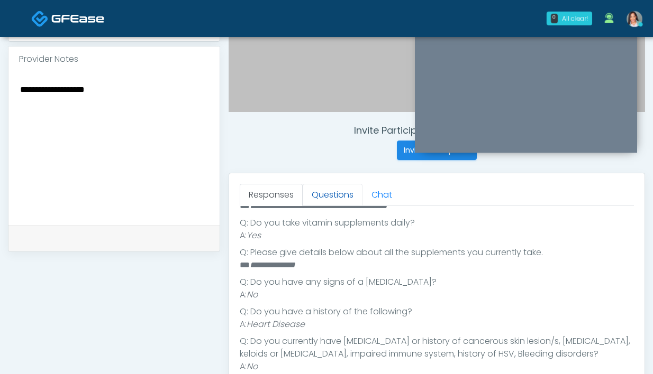
click at [330, 187] on link "Questions" at bounding box center [333, 195] width 60 height 22
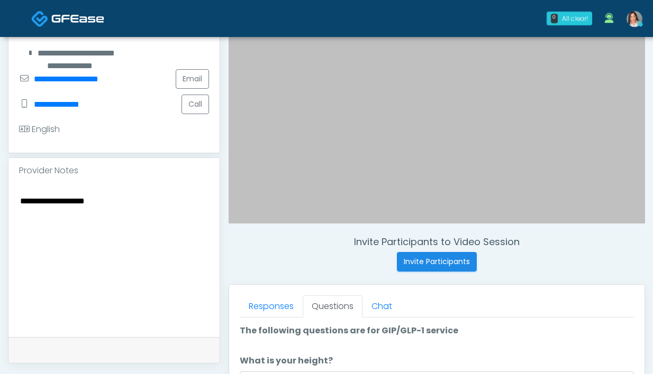
scroll to position [355, 0]
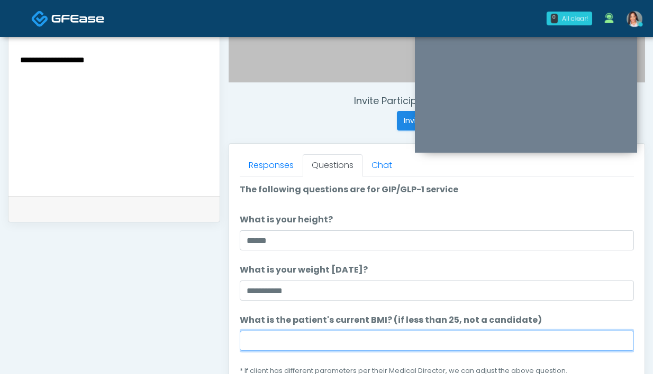
click at [285, 342] on input "What is the patient's current BMI? (if less than 25, not a candidate)" at bounding box center [437, 341] width 394 height 20
type input "****"
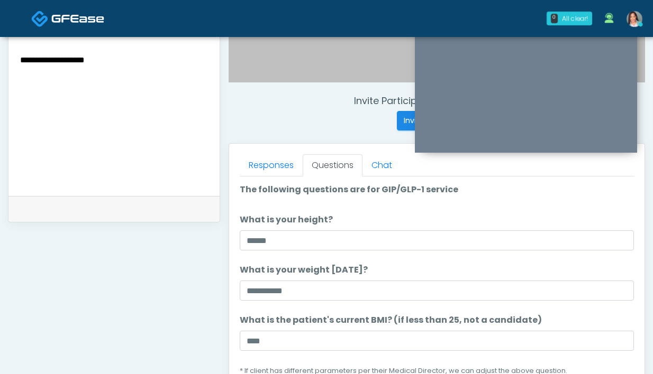
click at [112, 74] on textarea "**********" at bounding box center [114, 117] width 190 height 129
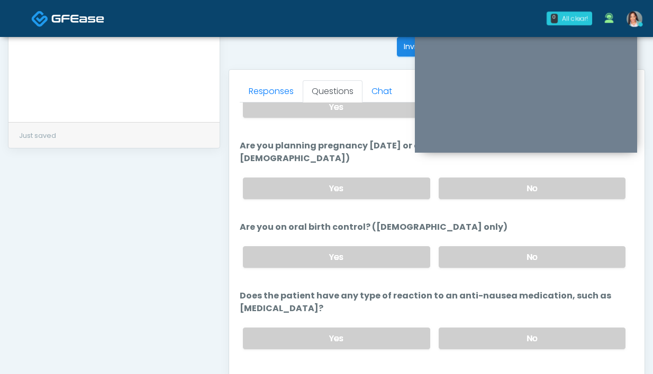
scroll to position [596, 0]
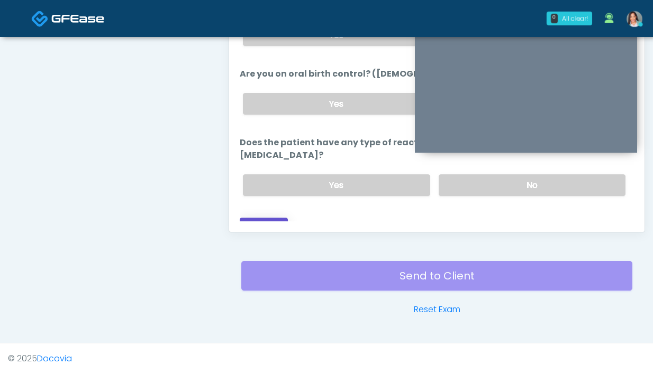
click at [268, 218] on button "Continue" at bounding box center [264, 228] width 48 height 20
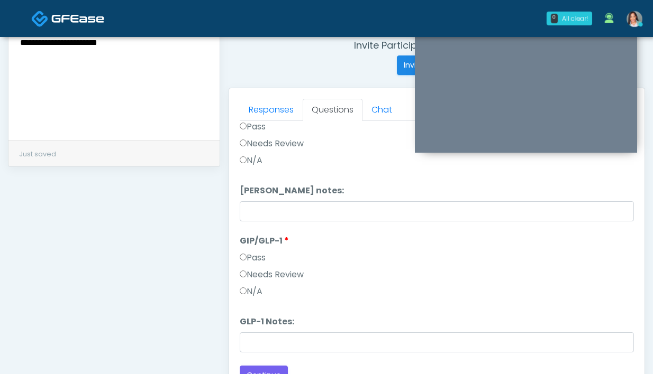
scroll to position [410, 0]
click at [151, 77] on textarea "**********" at bounding box center [114, 62] width 190 height 129
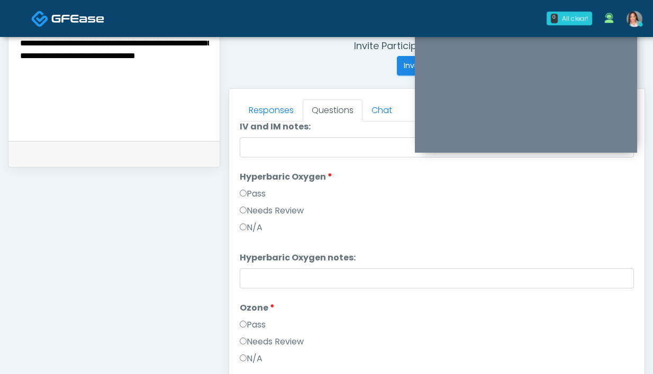
scroll to position [329, 0]
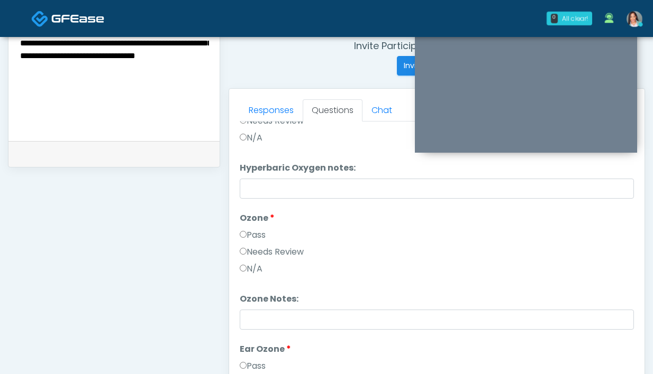
type textarea "**********"
click at [289, 244] on div "Pass" at bounding box center [437, 237] width 394 height 17
click at [288, 244] on div "Pass" at bounding box center [437, 237] width 394 height 17
click at [281, 262] on div "Needs Review" at bounding box center [437, 254] width 394 height 17
click at [285, 252] on label "Needs Review" at bounding box center [272, 252] width 64 height 13
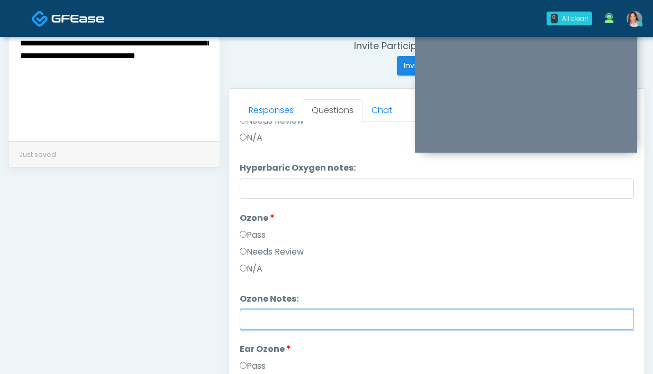
click at [289, 314] on input "Ozone Notes:" at bounding box center [437, 320] width 394 height 20
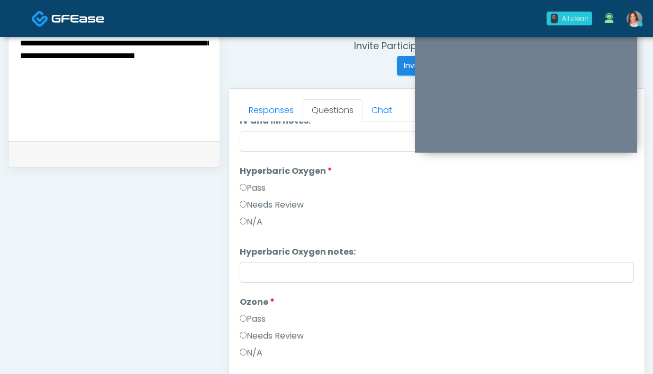
scroll to position [112, 0]
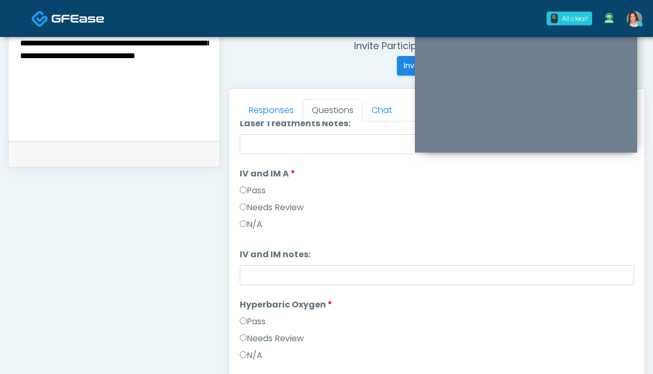
type input "**********"
click at [263, 210] on label "Needs Review" at bounding box center [272, 207] width 64 height 13
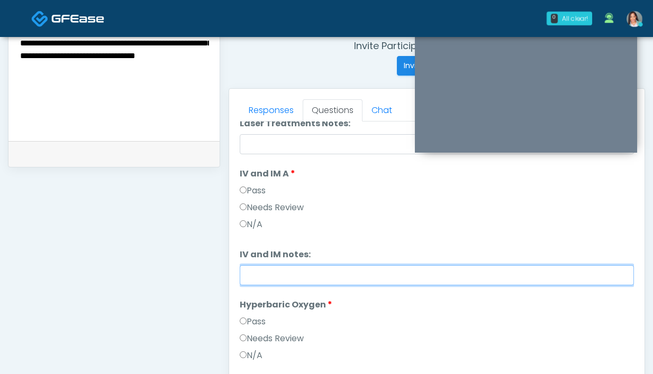
click at [279, 267] on input "IV and IM notes:" at bounding box center [437, 275] width 394 height 20
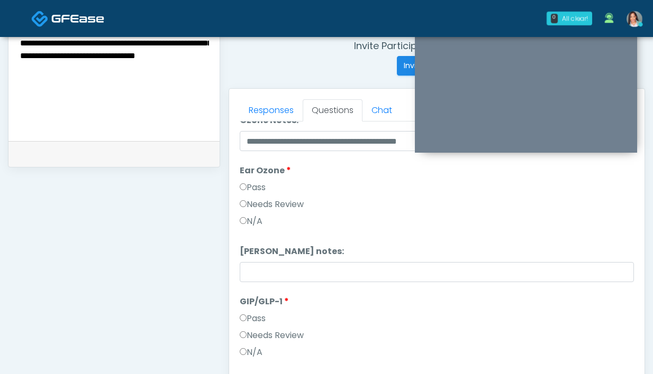
scroll to position [452, 0]
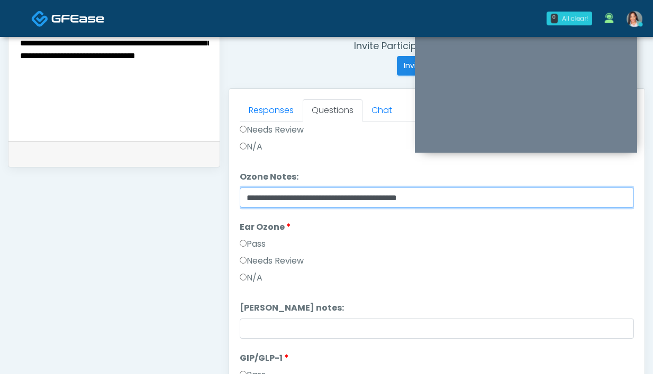
click at [295, 204] on input "**********" at bounding box center [437, 198] width 394 height 20
click at [295, 203] on input "**********" at bounding box center [437, 198] width 394 height 20
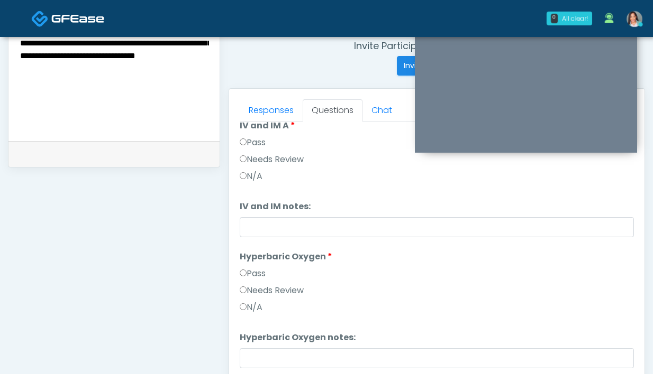
scroll to position [160, 0]
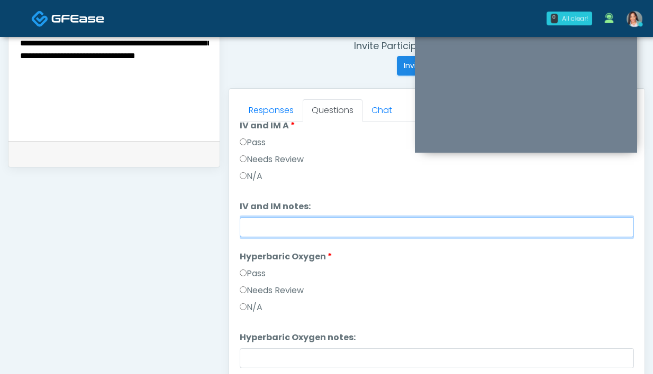
click at [268, 228] on input "IV and IM notes:" at bounding box center [437, 227] width 394 height 20
paste input "**********"
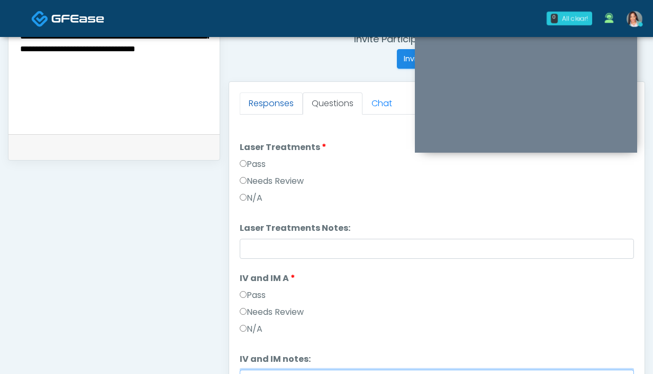
scroll to position [431, 0]
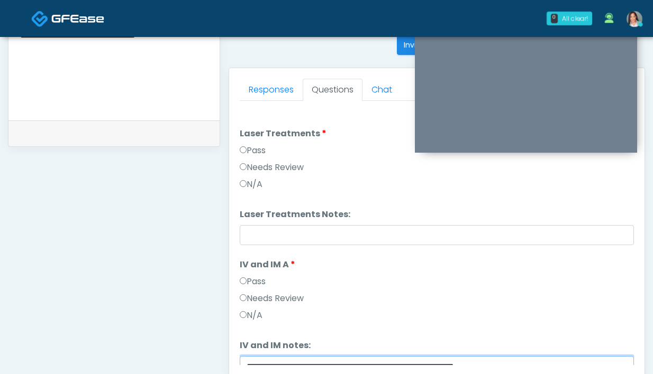
type input "**********"
drag, startPoint x: 245, startPoint y: 145, endPoint x: 253, endPoint y: 164, distance: 20.9
click at [245, 145] on label "Pass" at bounding box center [253, 150] width 26 height 13
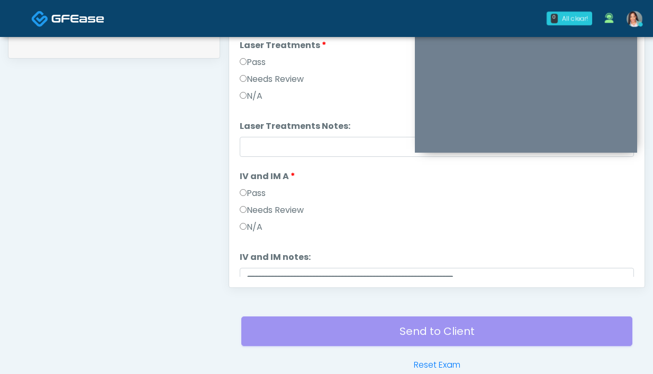
scroll to position [72, 0]
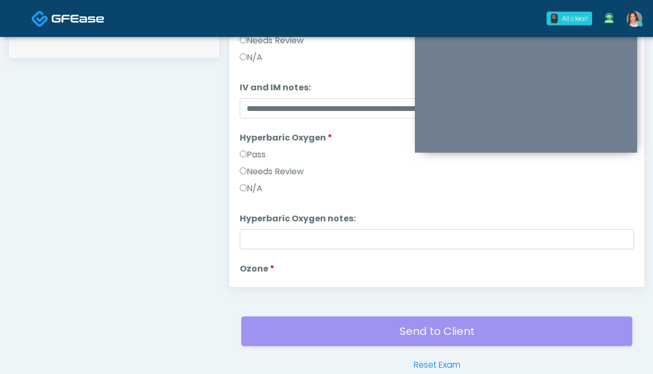
click at [257, 155] on label "Pass" at bounding box center [253, 155] width 26 height 13
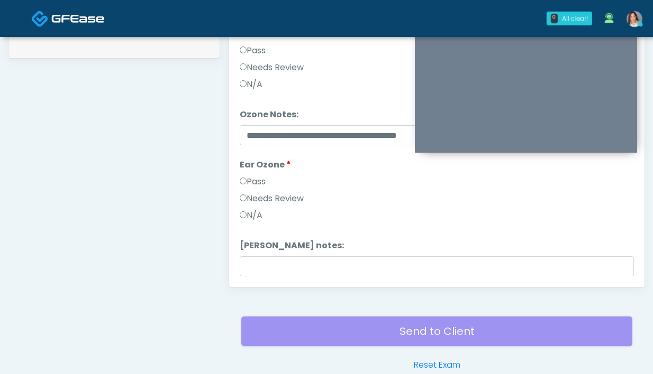
click at [248, 182] on label "Pass" at bounding box center [253, 182] width 26 height 13
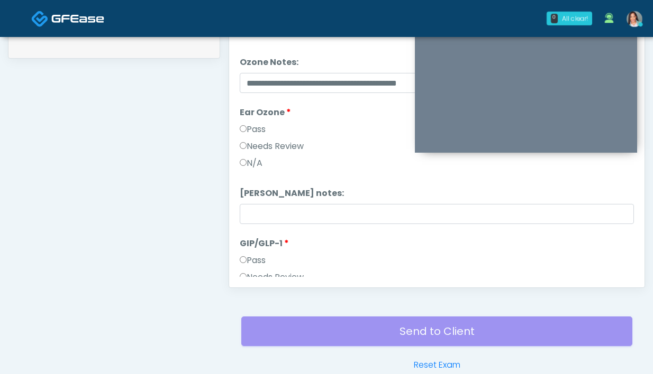
scroll to position [569, 0]
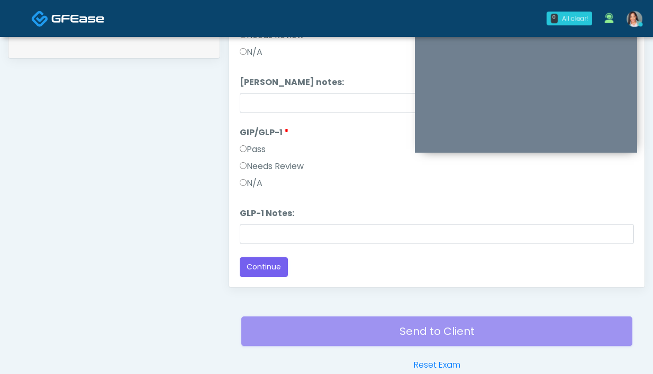
click at [253, 150] on label "Pass" at bounding box center [253, 149] width 26 height 13
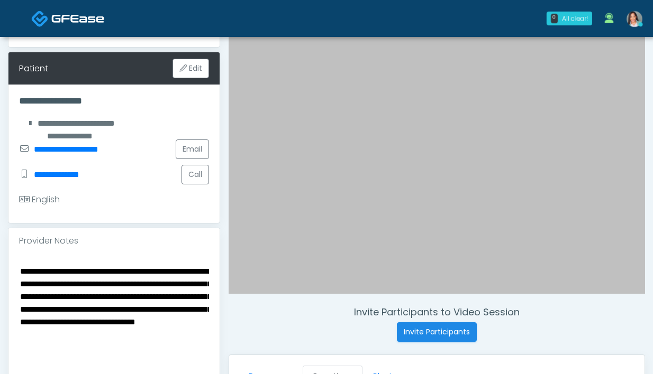
scroll to position [349, 0]
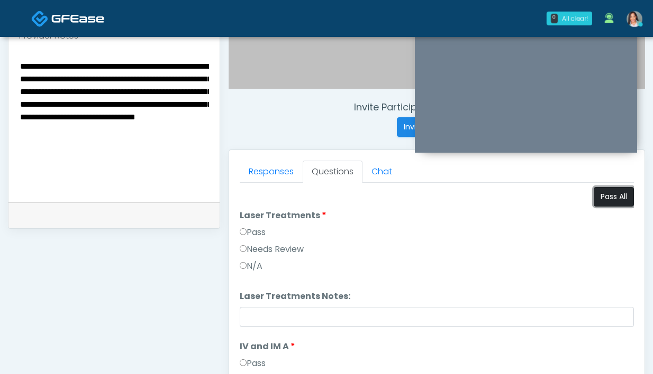
click at [604, 203] on button "Pass All" at bounding box center [613, 197] width 40 height 20
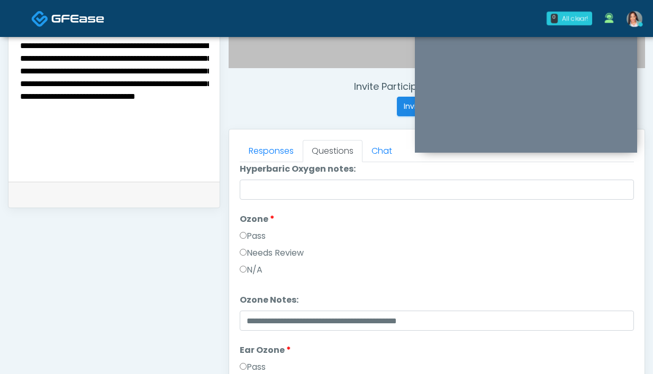
scroll to position [379, 0]
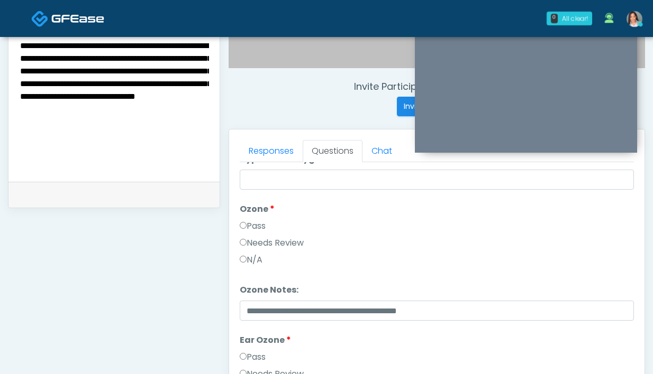
click at [290, 244] on label "Needs Review" at bounding box center [272, 243] width 64 height 13
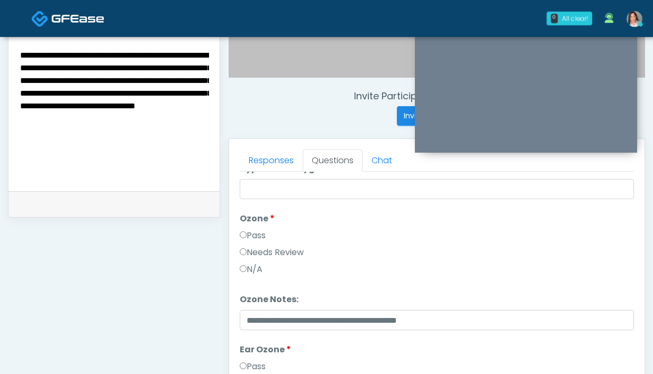
scroll to position [349, 0]
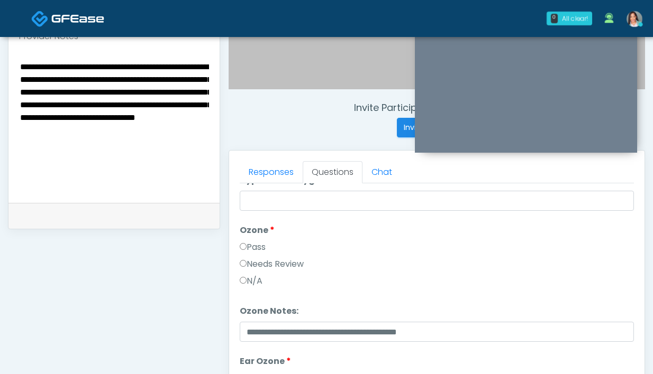
click at [93, 111] on textarea "**********" at bounding box center [114, 124] width 190 height 129
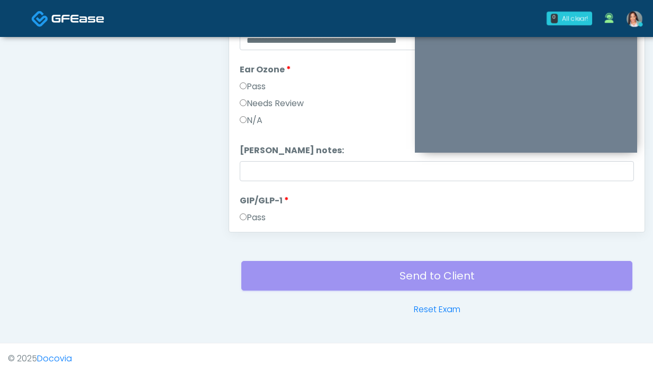
scroll to position [569, 0]
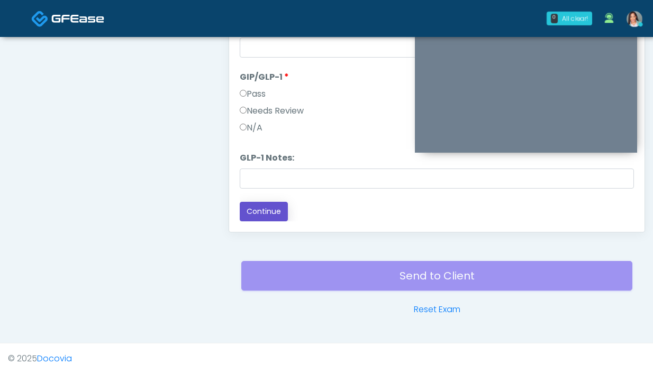
click at [256, 206] on button "Continue" at bounding box center [264, 212] width 48 height 20
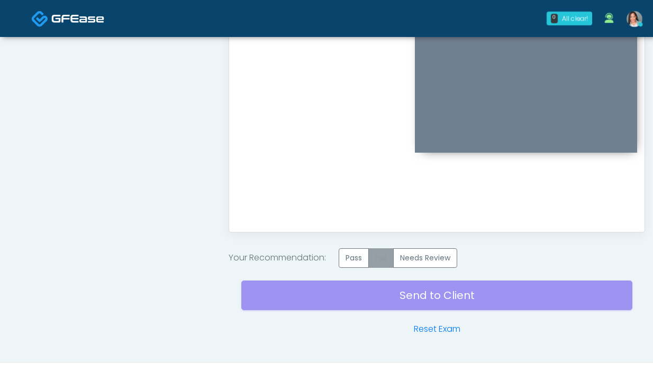
scroll to position [0, 0]
click at [413, 254] on label "Needs Review" at bounding box center [425, 259] width 64 height 20
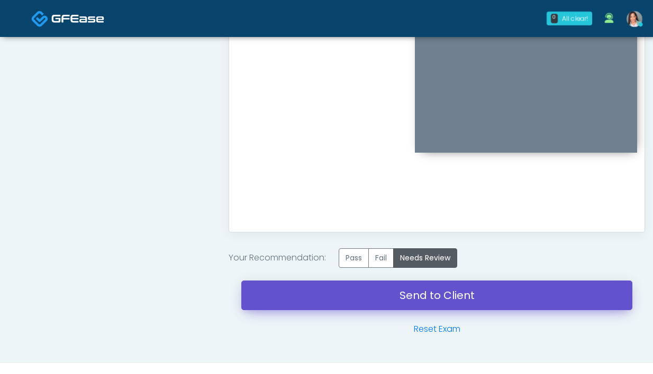
click at [364, 300] on link "Send to Client" at bounding box center [436, 296] width 391 height 30
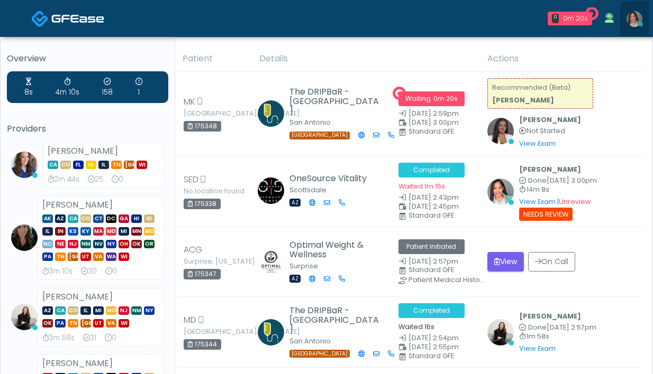
click at [639, 25] on icon at bounding box center [640, 24] width 4 height 4
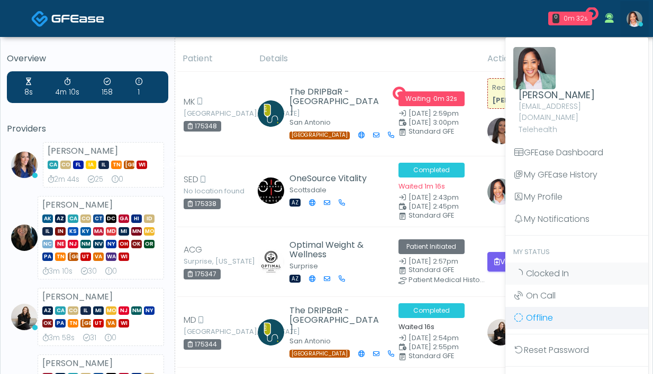
click at [541, 312] on span "Offline" at bounding box center [539, 318] width 27 height 12
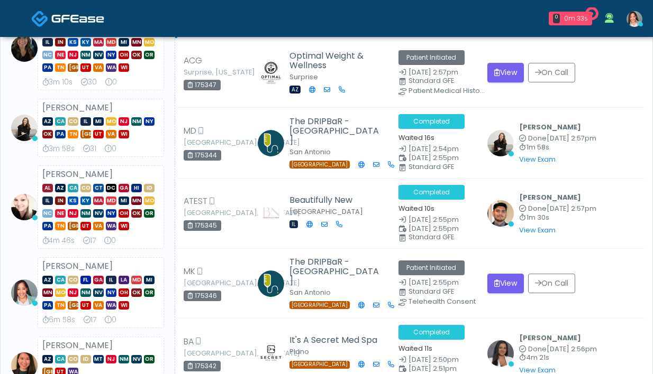
scroll to position [265, 0]
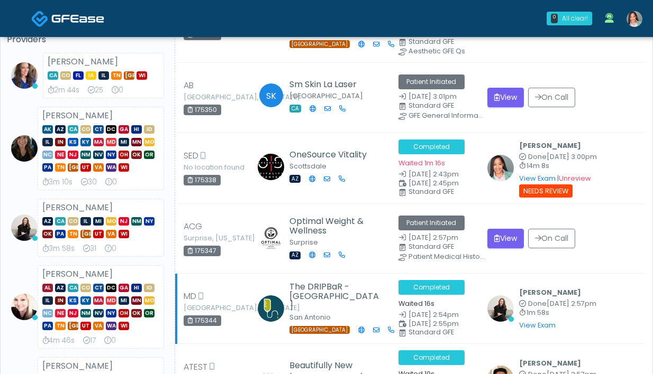
scroll to position [186, 0]
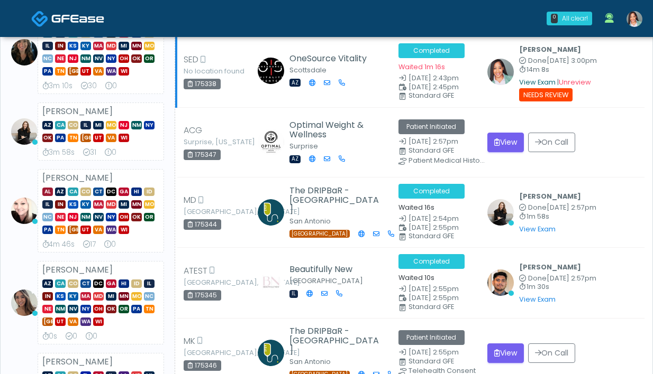
click at [536, 84] on link "View Exam" at bounding box center [537, 82] width 36 height 9
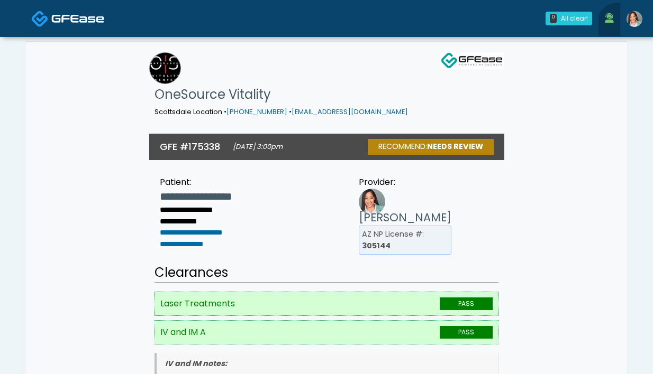
click at [618, 24] on link at bounding box center [609, 18] width 22 height 35
click at [400, 84] on h1 "OneSource Vitality" at bounding box center [280, 94] width 253 height 21
click at [632, 23] on img at bounding box center [634, 19] width 16 height 16
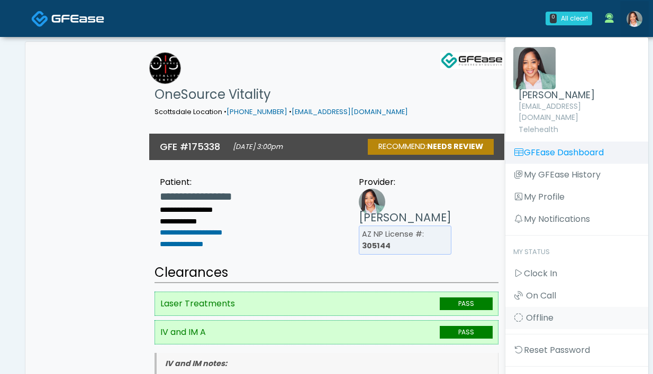
click at [552, 142] on link "GFEase Dashboard" at bounding box center [576, 153] width 143 height 22
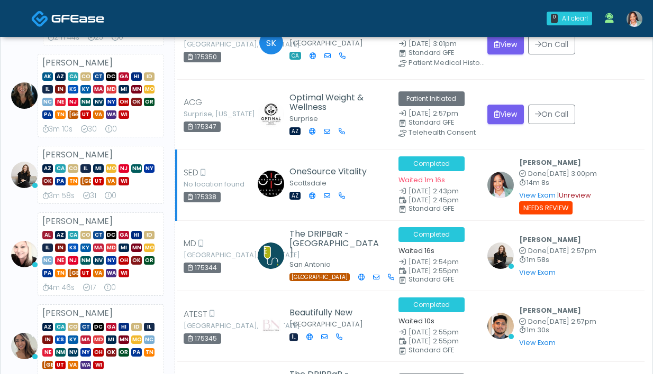
click at [562, 196] on link "Unreview" at bounding box center [574, 195] width 32 height 9
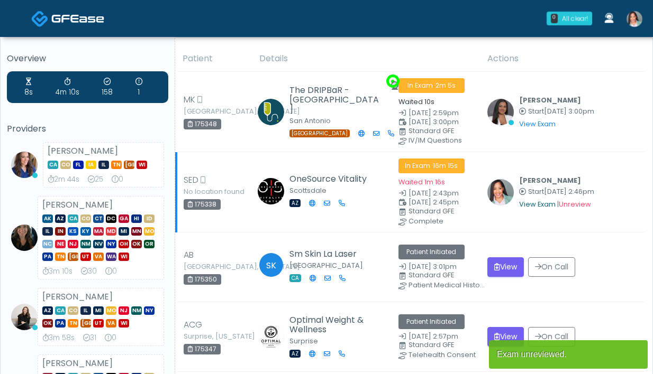
click at [521, 202] on link "View Exam" at bounding box center [537, 204] width 36 height 9
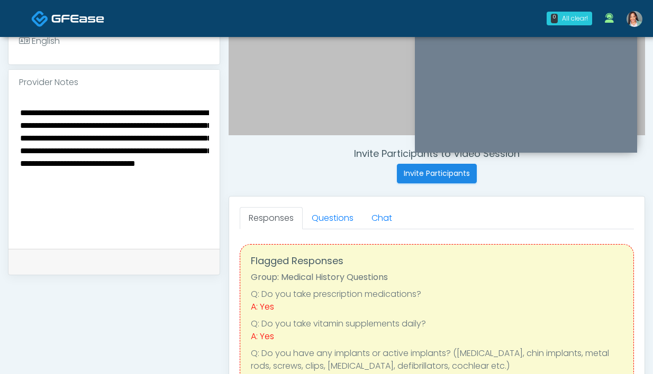
click at [57, 149] on textarea "**********" at bounding box center [114, 170] width 190 height 129
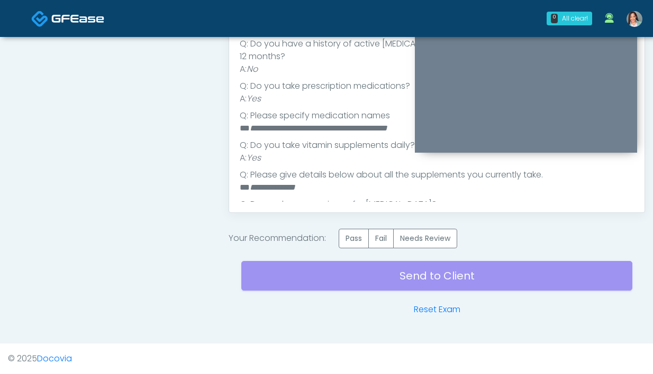
scroll to position [214, 0]
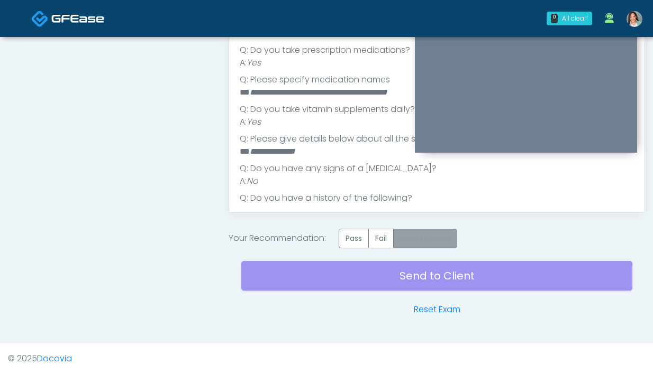
type textarea "**********"
drag, startPoint x: 445, startPoint y: 239, endPoint x: 428, endPoint y: 243, distance: 18.0
click at [445, 239] on label "Needs Review" at bounding box center [425, 239] width 64 height 20
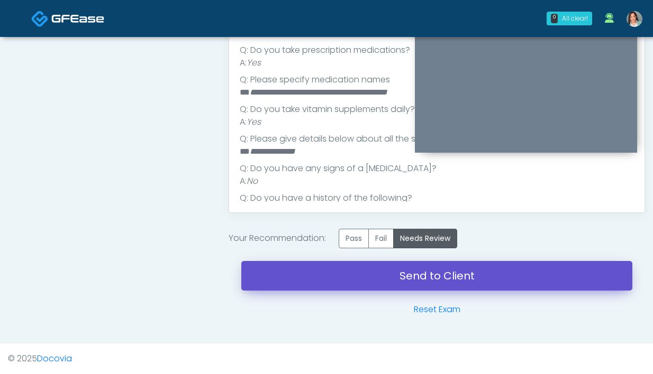
click at [310, 280] on link "Send to Client" at bounding box center [436, 276] width 391 height 30
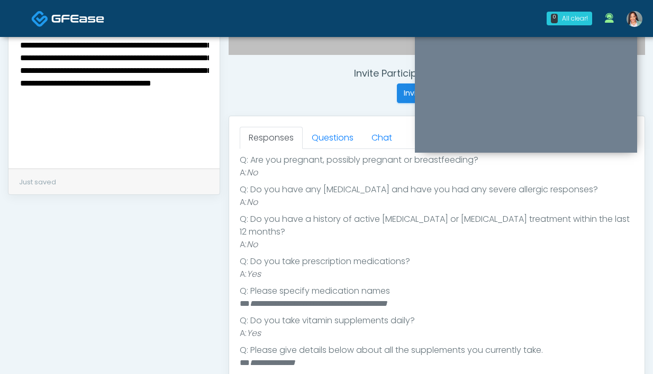
scroll to position [239, 0]
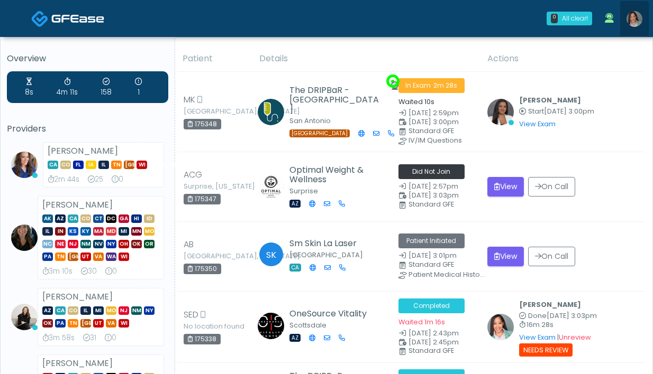
click at [626, 21] on img at bounding box center [634, 19] width 16 height 16
click at [631, 13] on img at bounding box center [634, 19] width 16 height 16
